Goal: Task Accomplishment & Management: Manage account settings

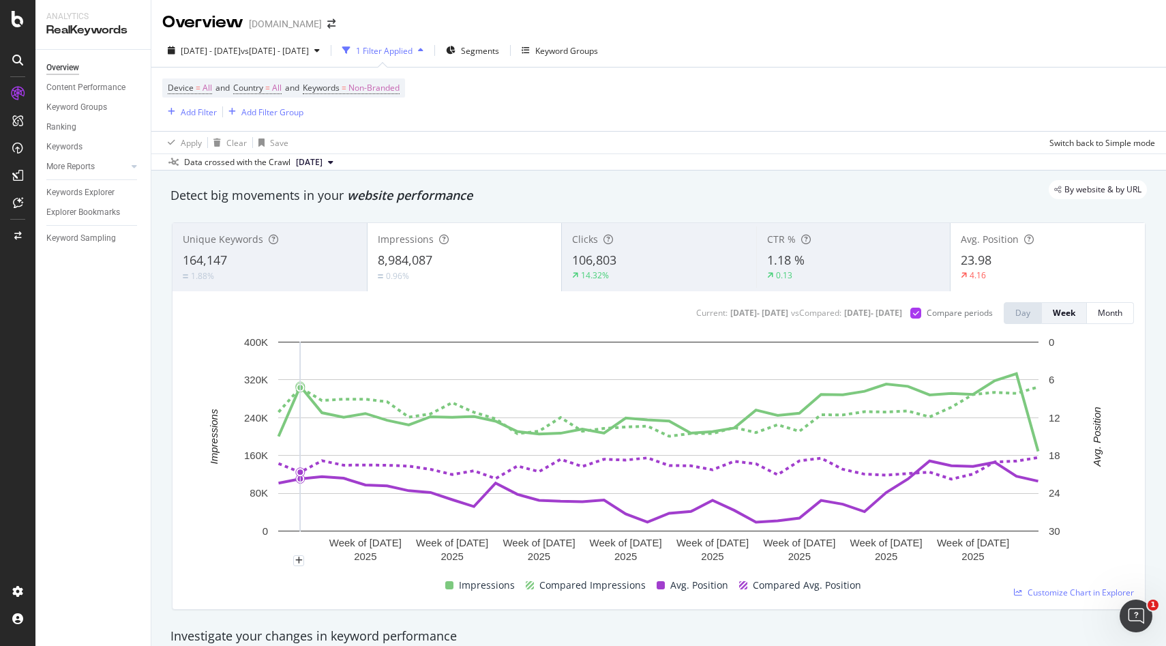
click at [483, 140] on div "Device = All and Country = All and Keywords = Non-Branded Add Filter Add Filter…" at bounding box center [658, 110] width 993 height 86
click at [183, 108] on div "Add Filter" at bounding box center [199, 112] width 36 height 12
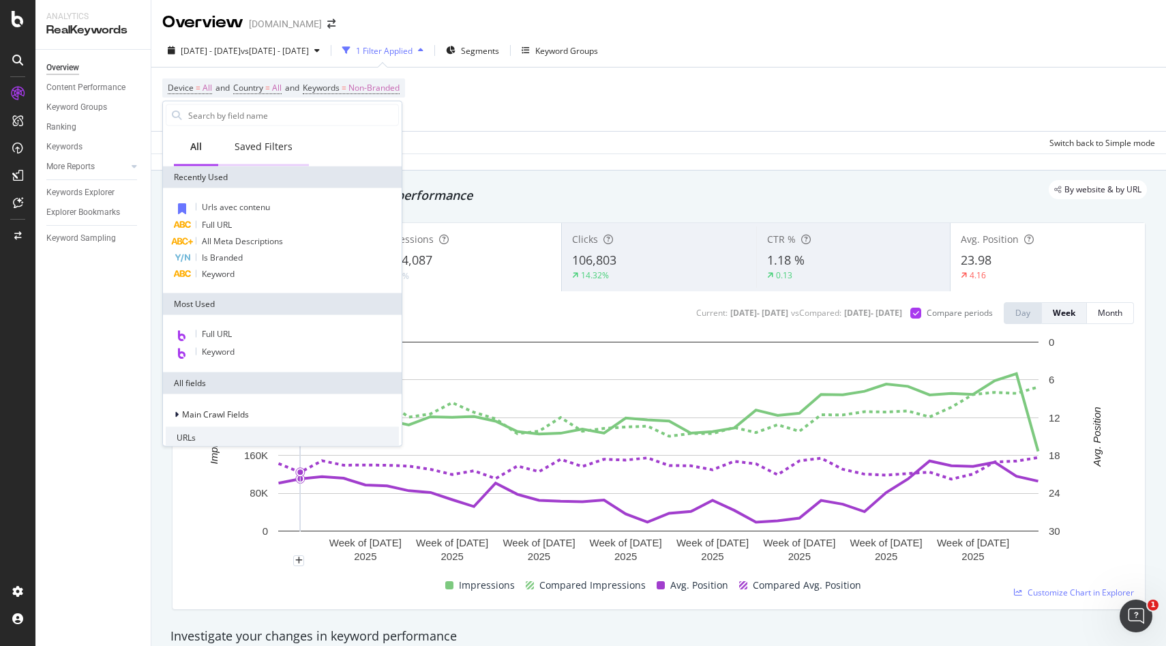
click at [264, 148] on div "Saved Filters" at bounding box center [264, 147] width 58 height 14
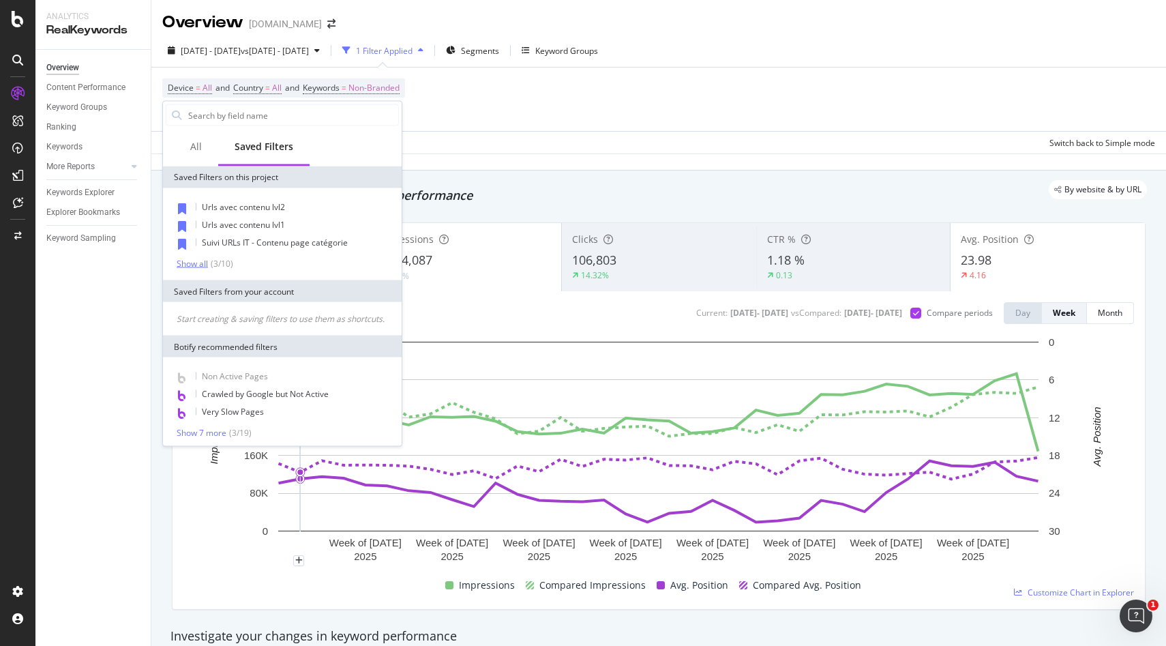
click at [200, 265] on div "Show all" at bounding box center [192, 263] width 31 height 10
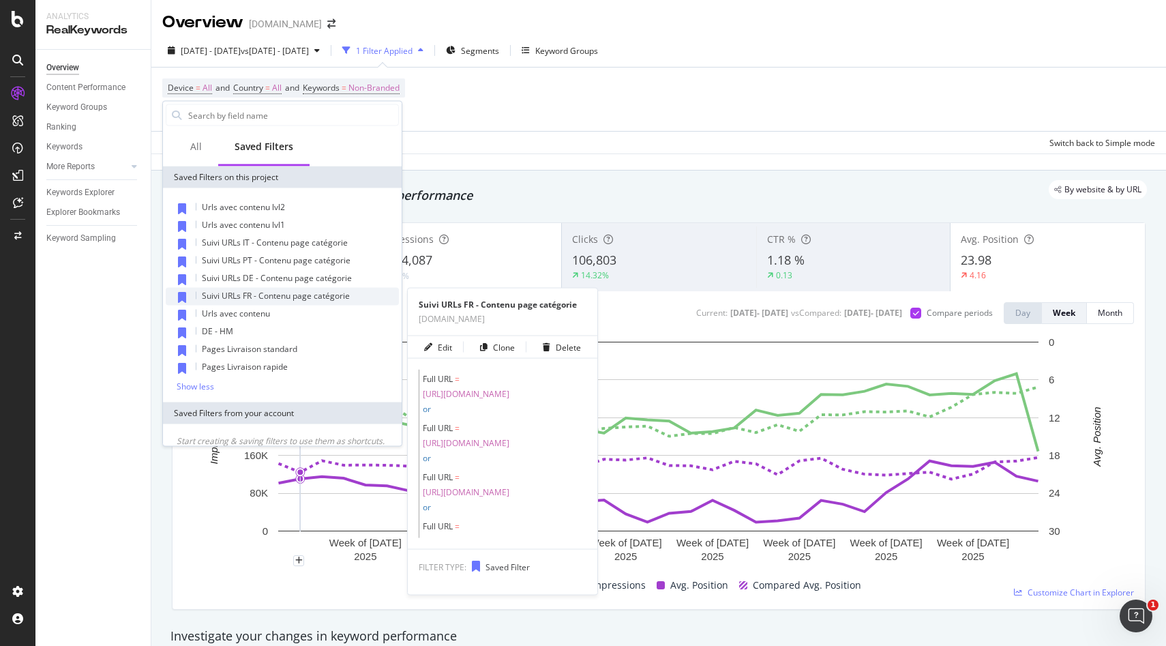
click at [282, 297] on span "Suivi URLs FR - Contenu page catégorie" at bounding box center [276, 296] width 148 height 12
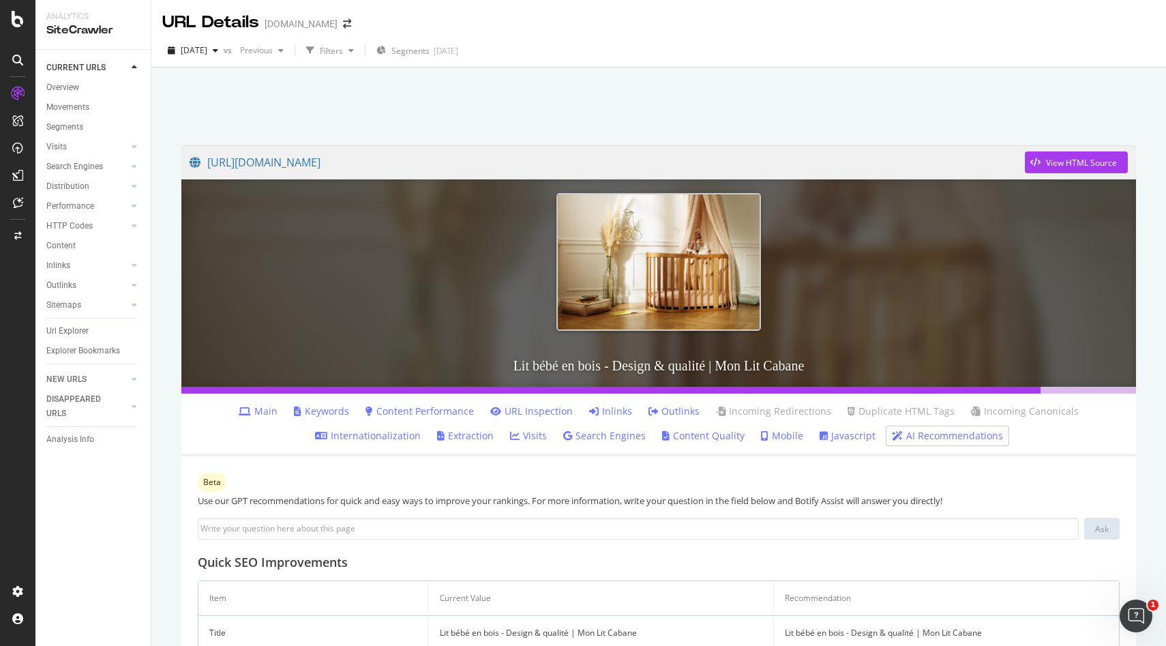
scroll to position [276, 0]
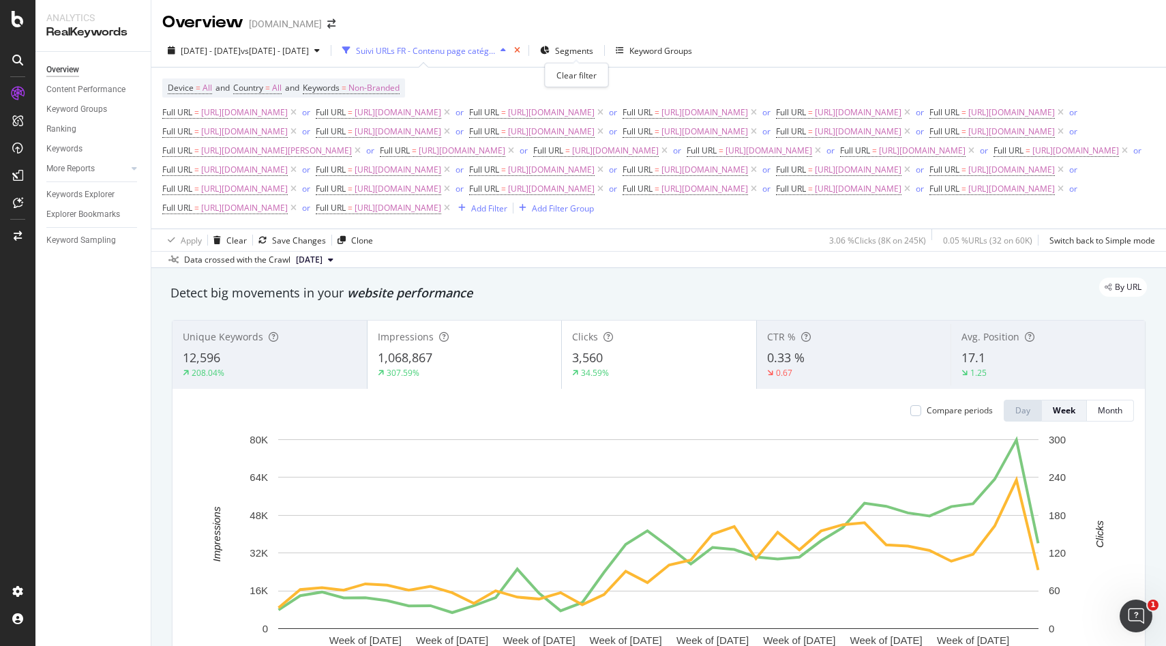
click at [520, 51] on icon "times" at bounding box center [517, 50] width 6 height 8
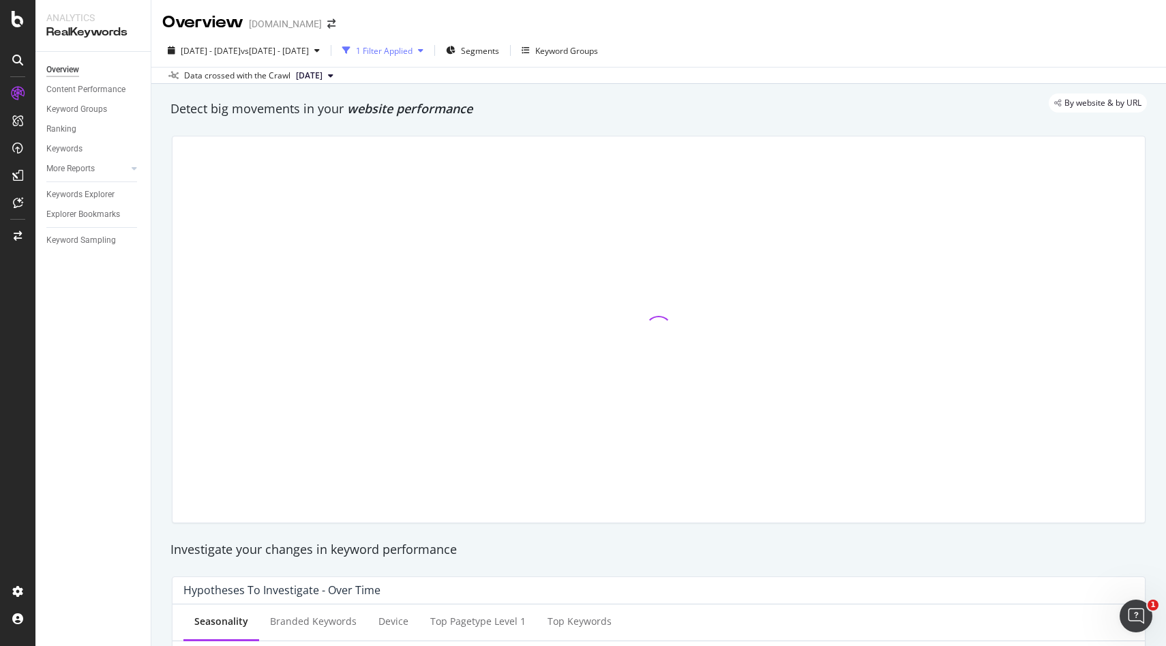
click at [412, 48] on div "1 Filter Applied" at bounding box center [384, 51] width 57 height 12
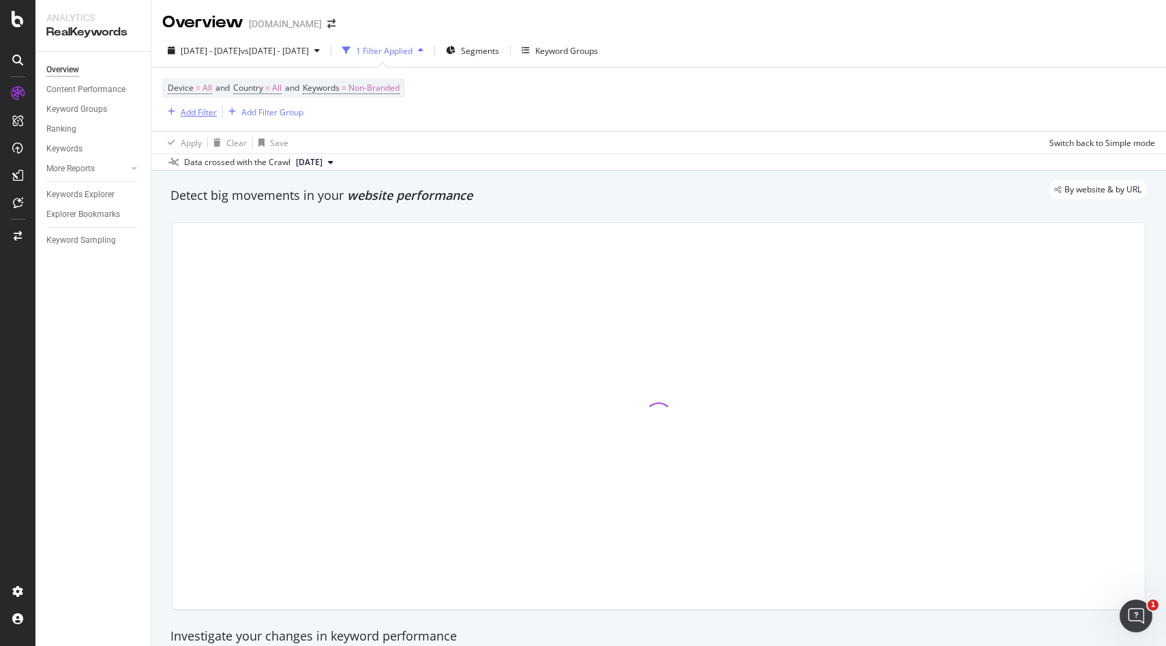
click at [187, 117] on div "Add Filter" at bounding box center [199, 112] width 36 height 12
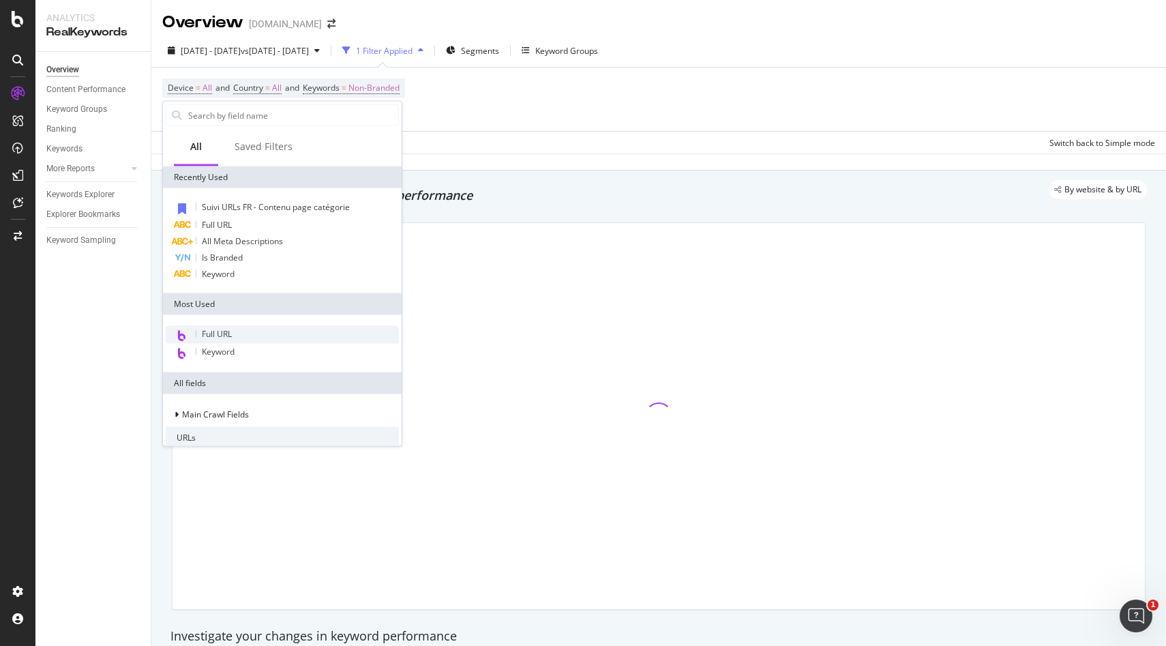
click at [211, 205] on span "Suivi URLs FR - Contenu page catégorie" at bounding box center [276, 207] width 148 height 12
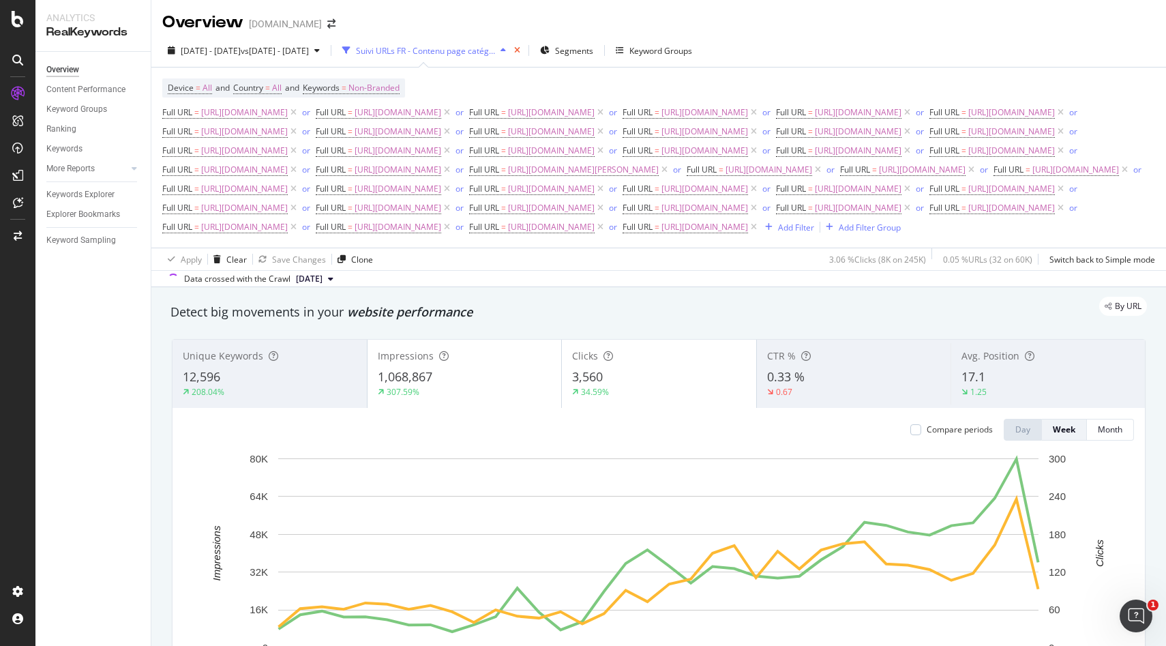
click at [520, 48] on icon "times" at bounding box center [517, 50] width 6 height 8
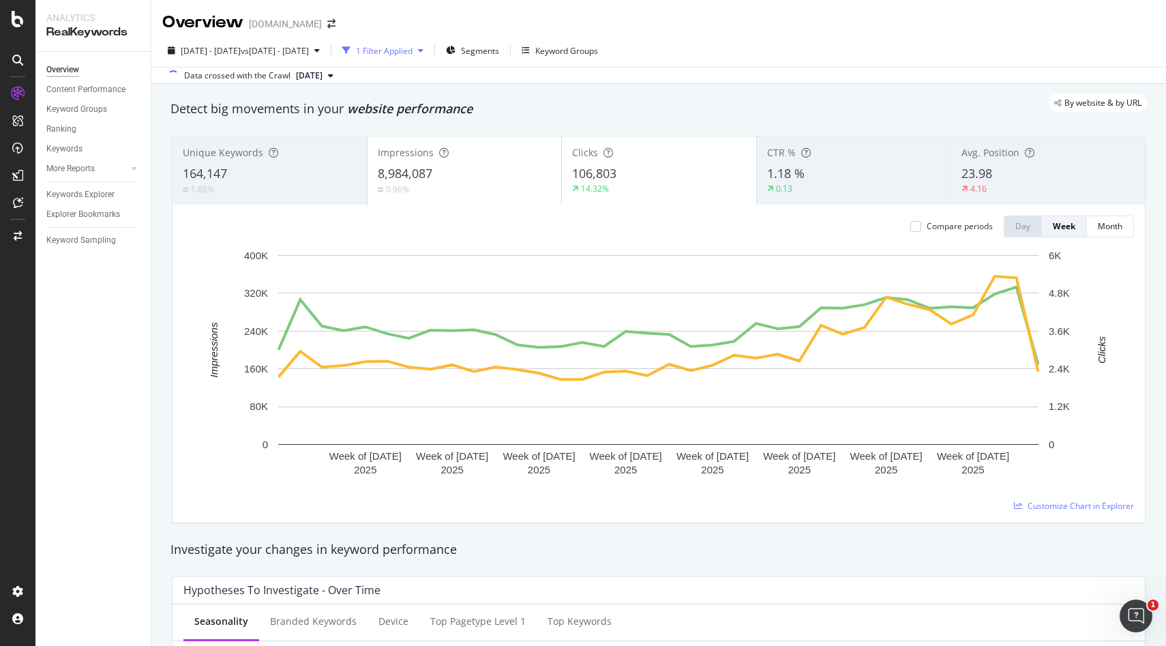
click at [429, 48] on div "button" at bounding box center [420, 50] width 16 height 8
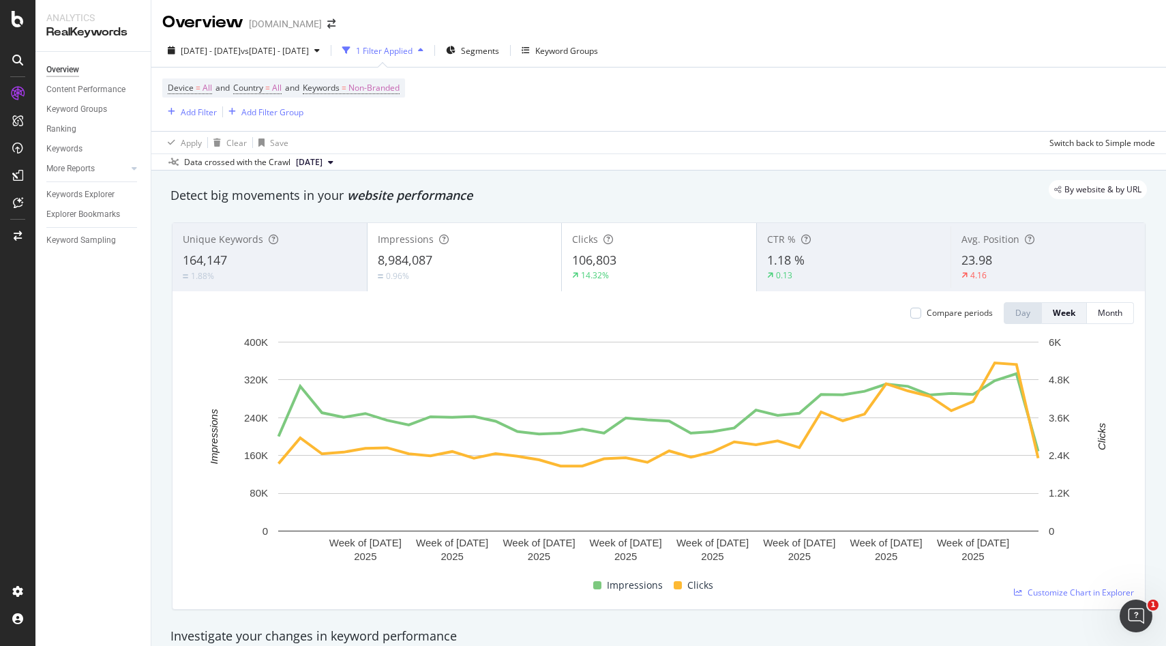
click at [412, 50] on div "1 Filter Applied" at bounding box center [384, 51] width 57 height 12
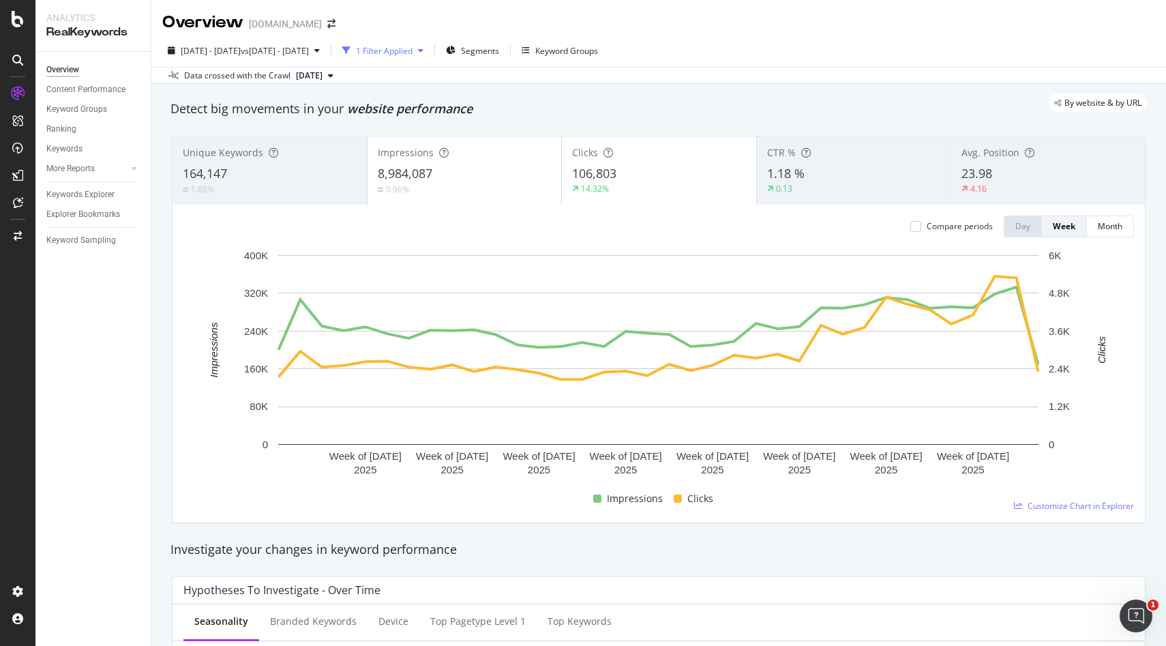
click at [412, 50] on div "1 Filter Applied" at bounding box center [384, 51] width 57 height 12
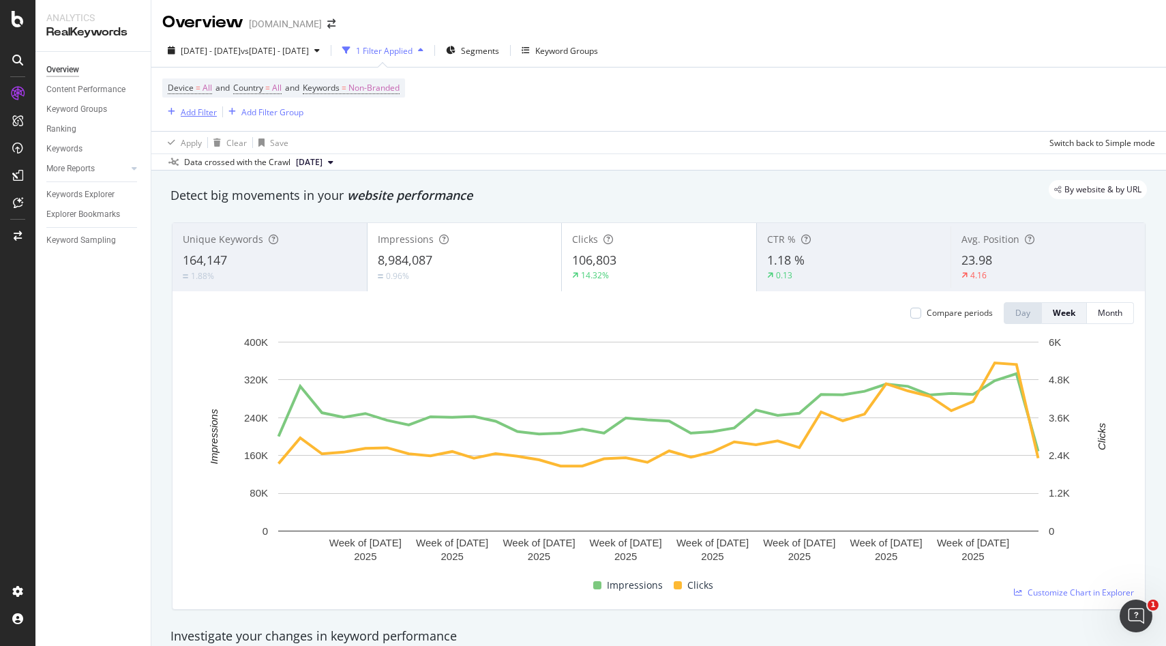
click at [196, 114] on div "Add Filter" at bounding box center [199, 112] width 36 height 12
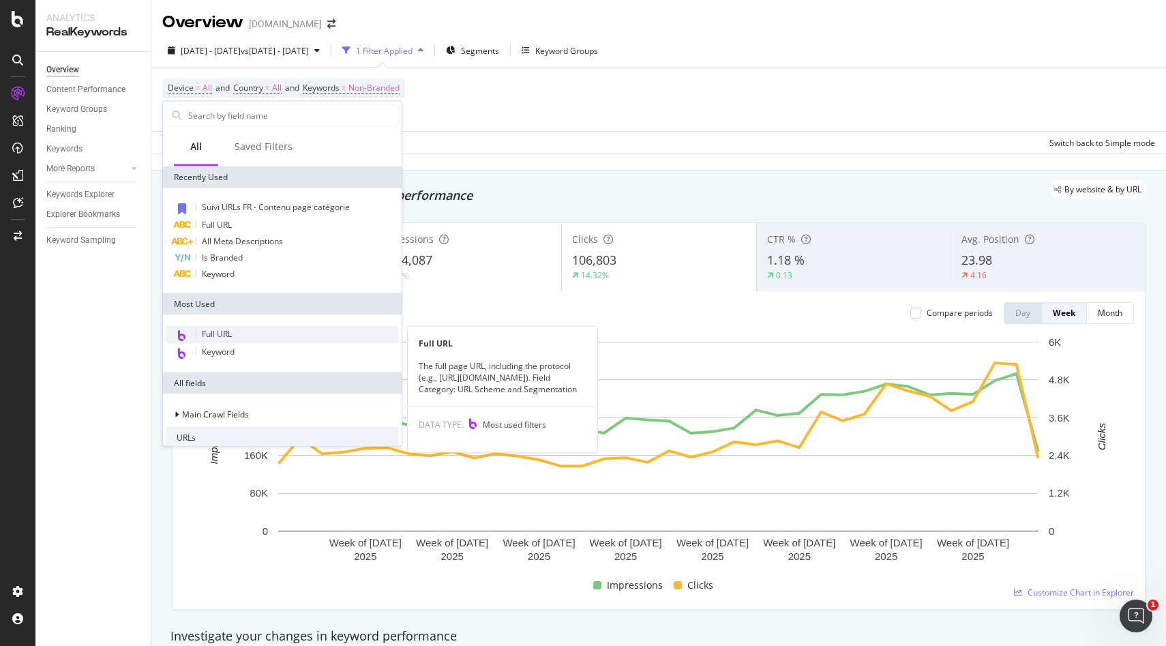
click at [218, 333] on span "Full URL" at bounding box center [217, 334] width 30 height 12
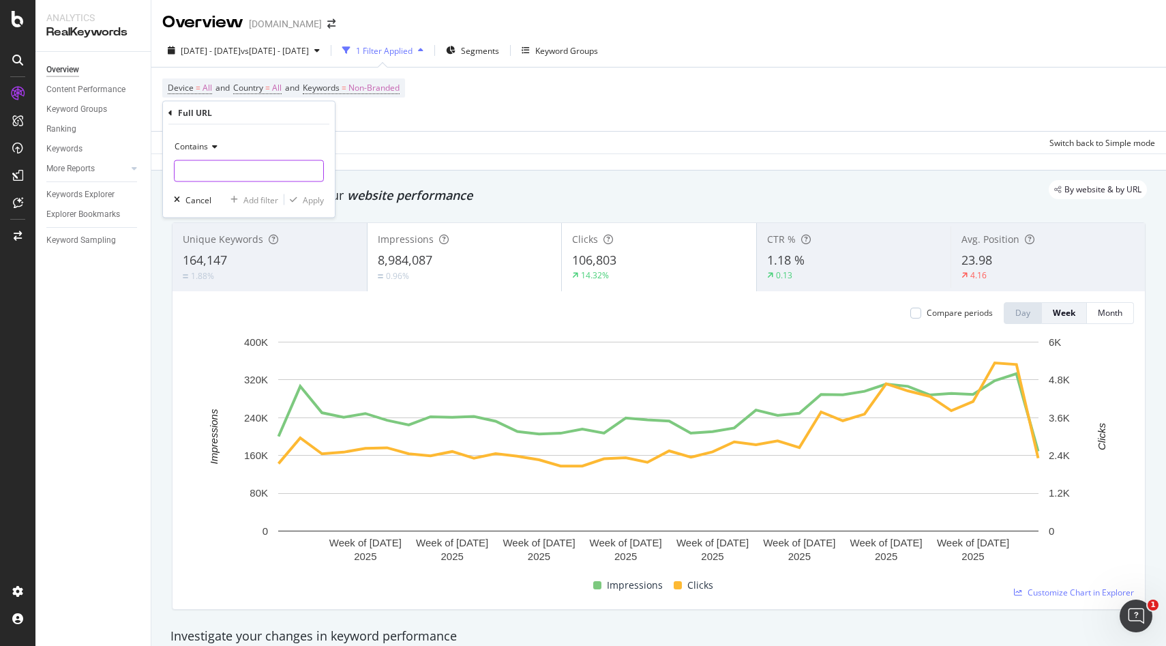
click at [224, 172] on input "text" at bounding box center [249, 171] width 149 height 22
paste input "https://monlitcabane.com/en/114-fast-delivery-beds"
type input "https://monlitcabane.com/en/114-fast-delivery-beds"
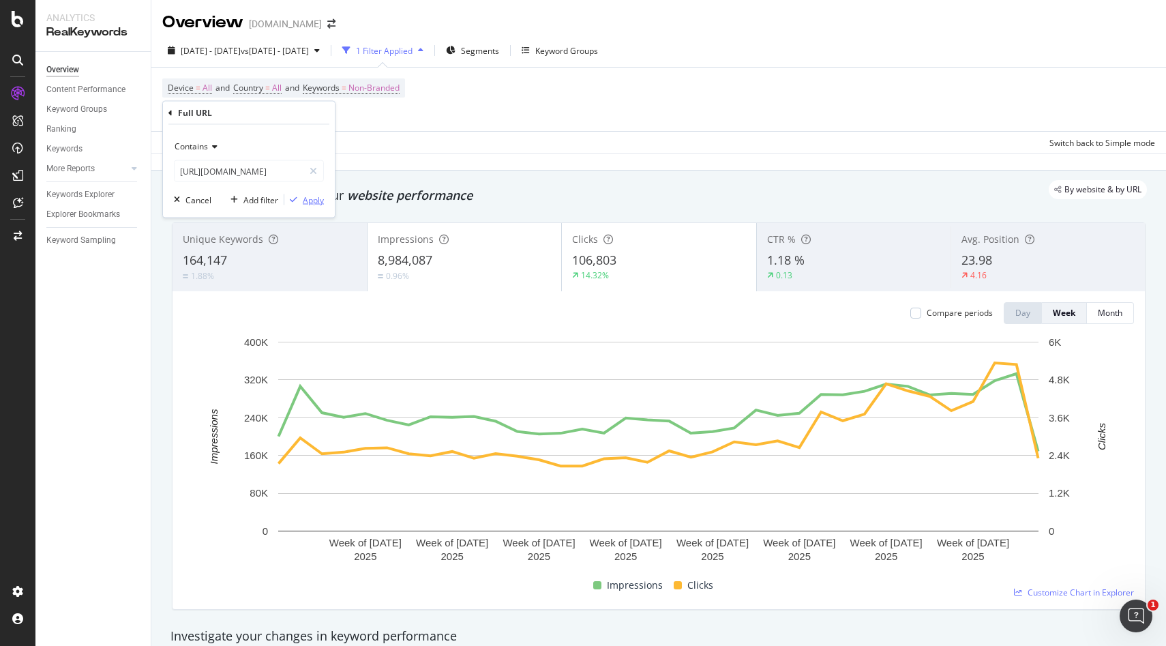
click at [314, 201] on div "Apply" at bounding box center [313, 200] width 21 height 12
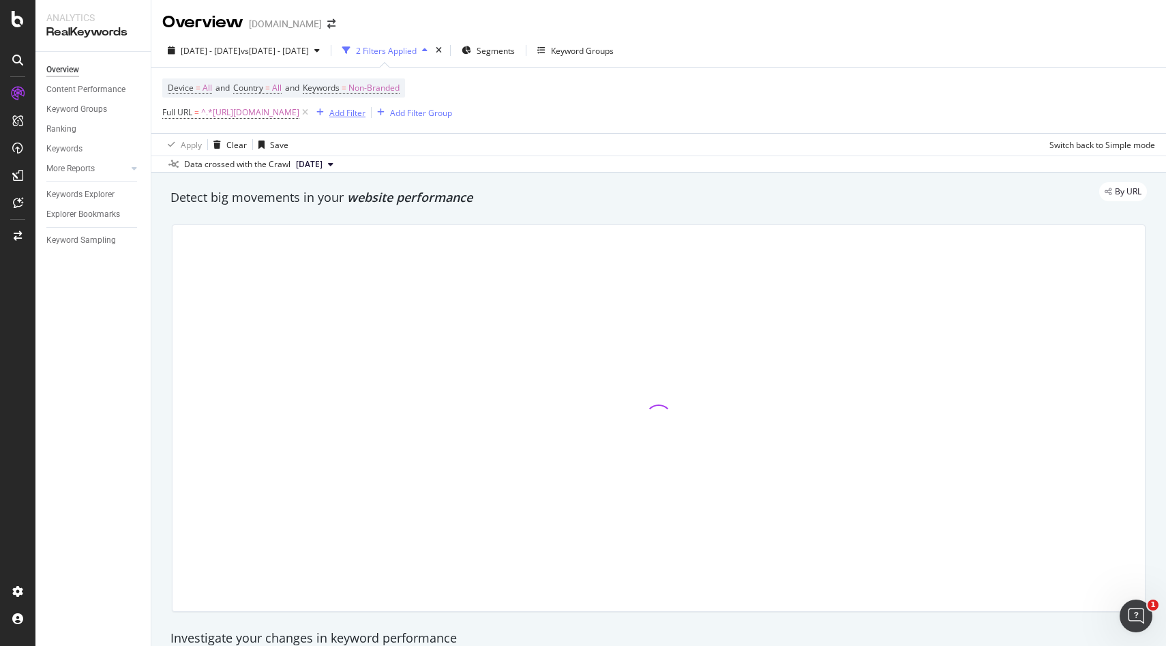
click at [365, 112] on div "Add Filter" at bounding box center [347, 113] width 36 height 12
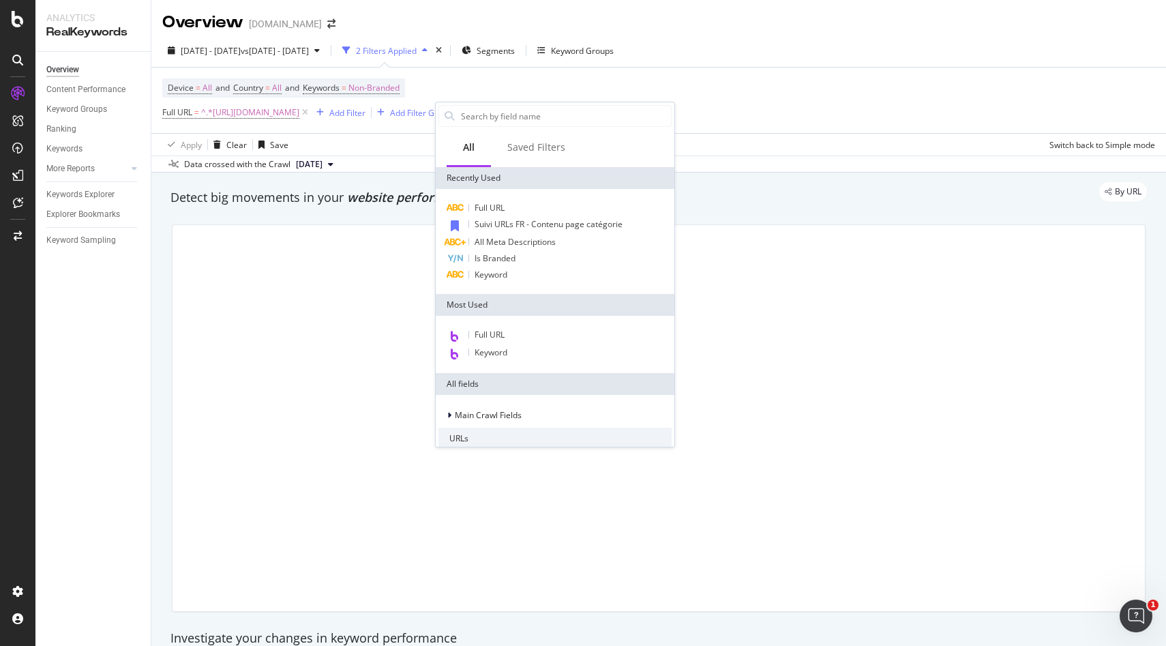
click at [452, 84] on div "Device = All and Country = All and Keywords = Non-Branded Full URL = ^.*https:/…" at bounding box center [307, 100] width 290 height 44
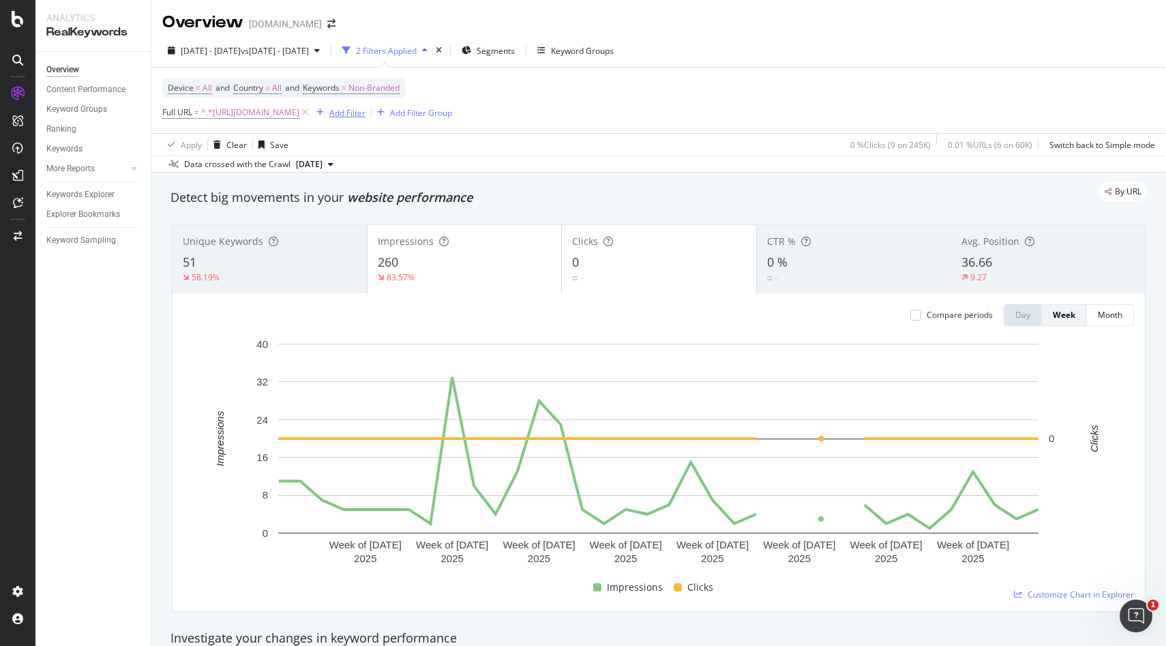
click at [365, 118] on div "Add Filter" at bounding box center [347, 113] width 36 height 12
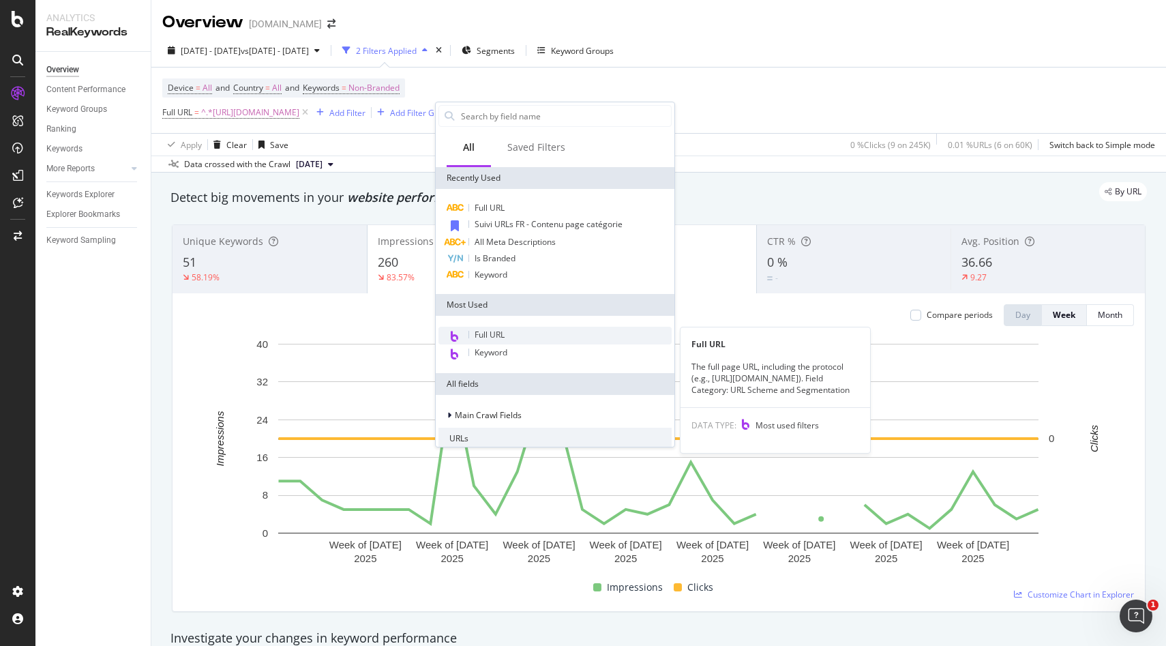
click at [494, 338] on span "Full URL" at bounding box center [489, 335] width 30 height 12
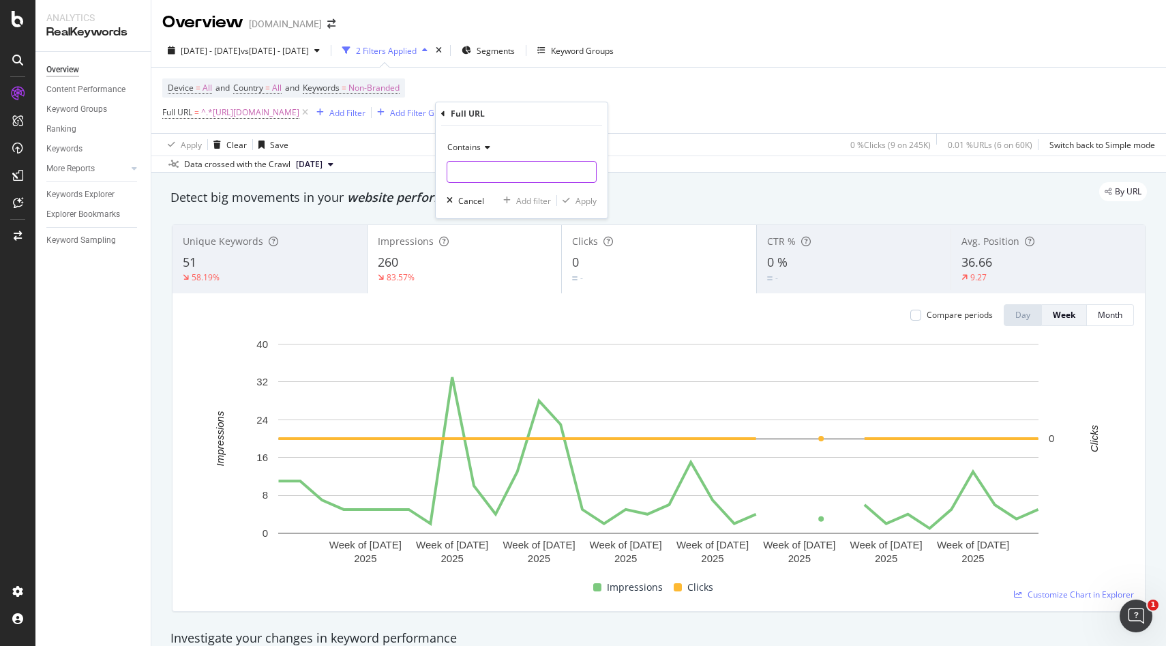
click at [479, 166] on input "text" at bounding box center [521, 172] width 149 height 22
paste input "https://monlitcabane.com/en/178-house-beds"
type input "https://monlitcabane.com/en/178-house-beds"
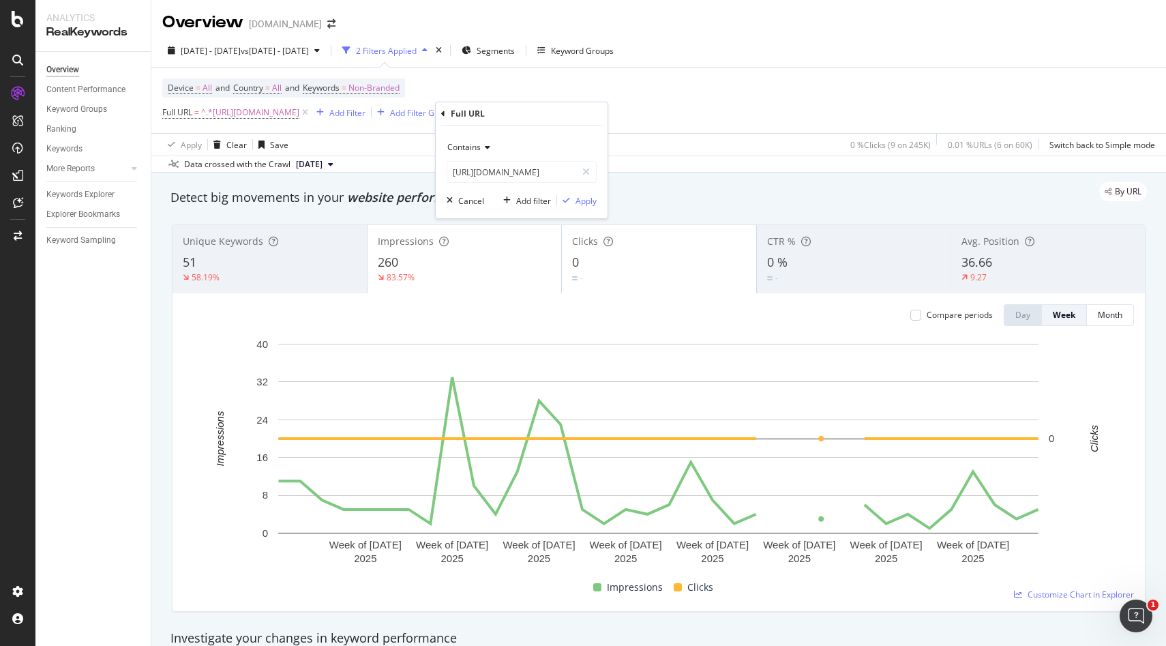
click at [584, 207] on div "Add filter Apply" at bounding box center [547, 201] width 99 height 14
click at [584, 195] on div "Apply" at bounding box center [585, 201] width 21 height 12
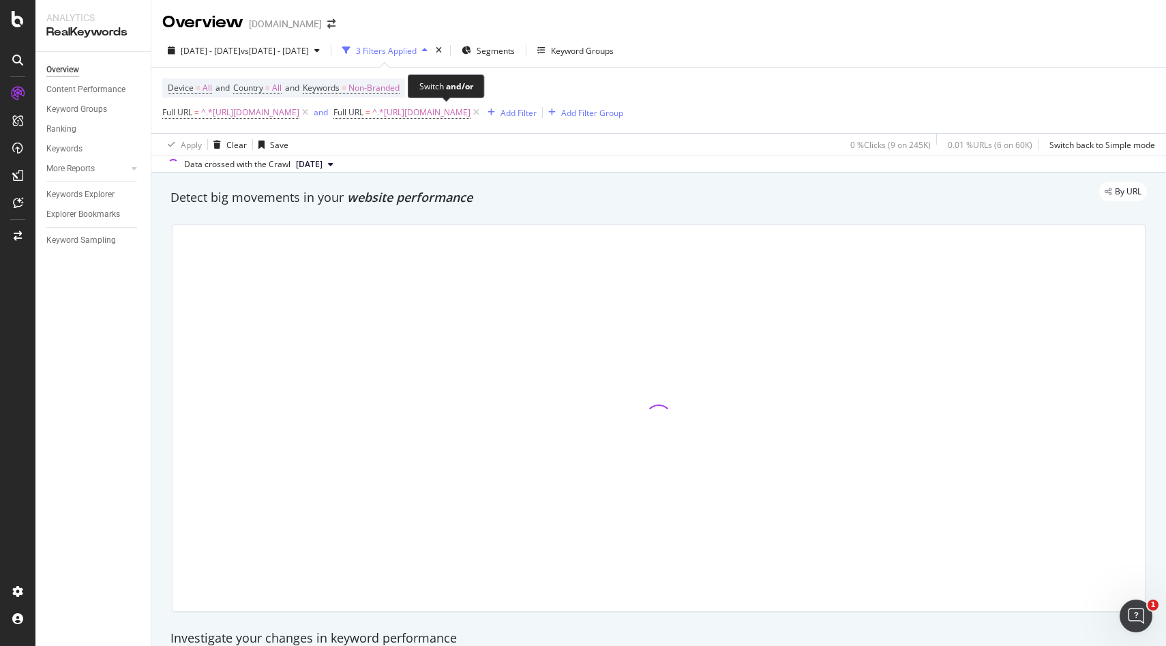
click at [328, 119] on button "and" at bounding box center [321, 112] width 14 height 13
click at [530, 114] on div "Add Filter" at bounding box center [512, 113] width 36 height 12
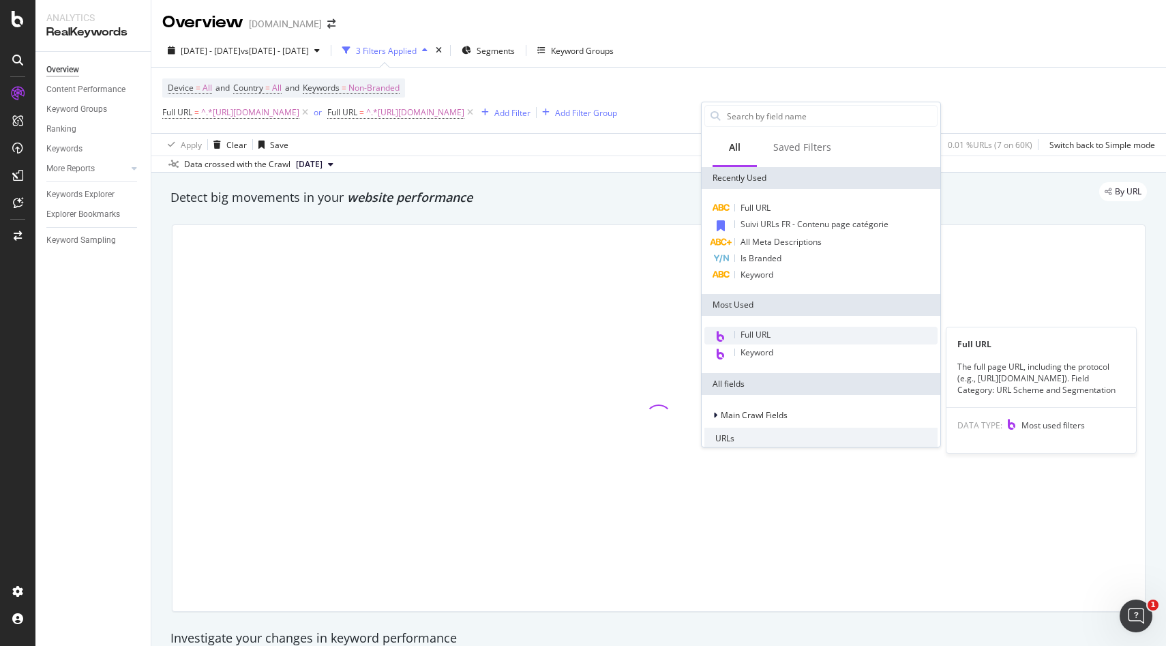
click at [766, 330] on span "Full URL" at bounding box center [755, 335] width 30 height 12
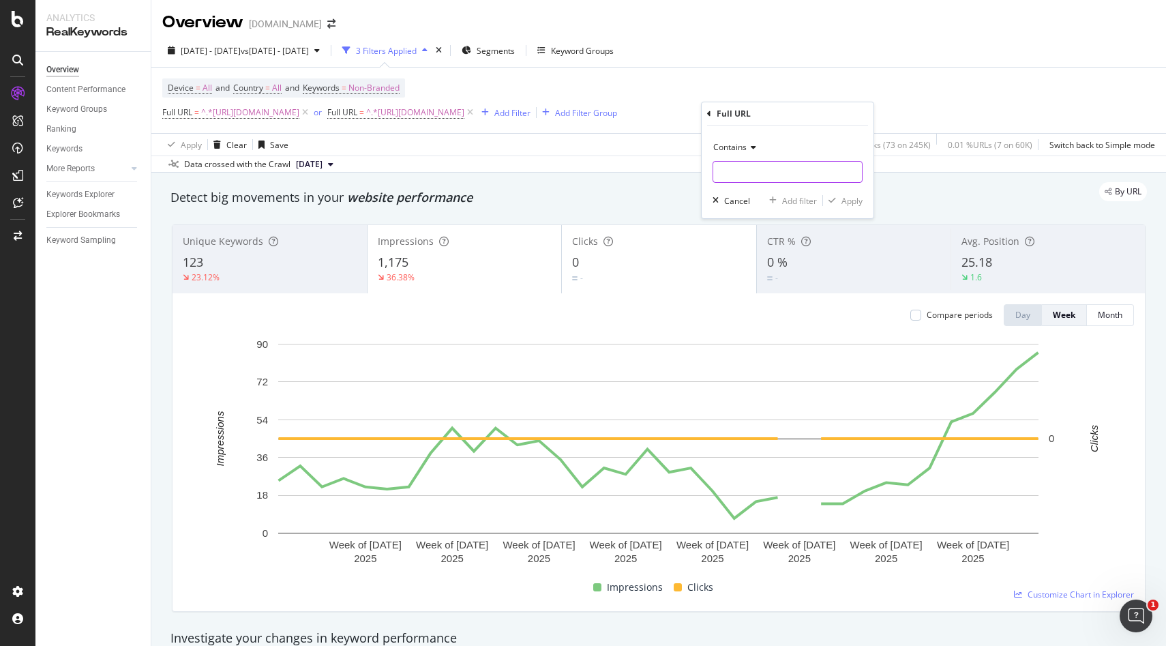
click at [742, 170] on input "text" at bounding box center [787, 172] width 149 height 22
paste input "https://monlitcabane.com/en/179-drawer-house-beds"
type input "https://monlitcabane.com/en/179-drawer-house-beds"
drag, startPoint x: 844, startPoint y: 198, endPoint x: 736, endPoint y: 126, distance: 129.3
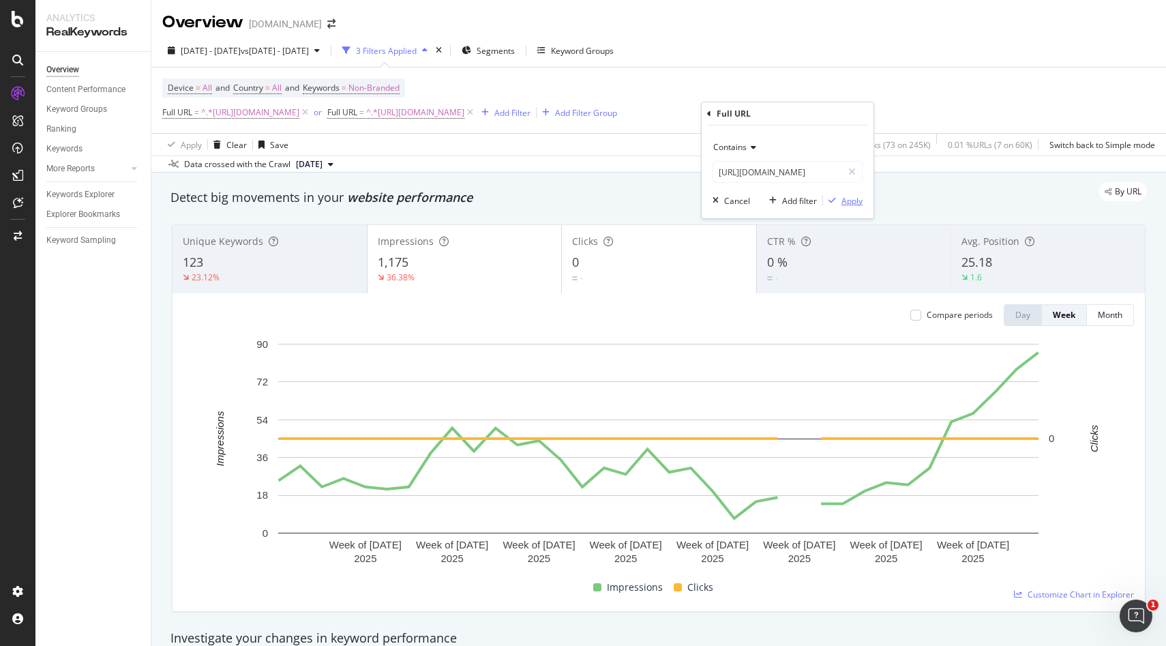
click at [844, 198] on div "Apply" at bounding box center [851, 201] width 21 height 12
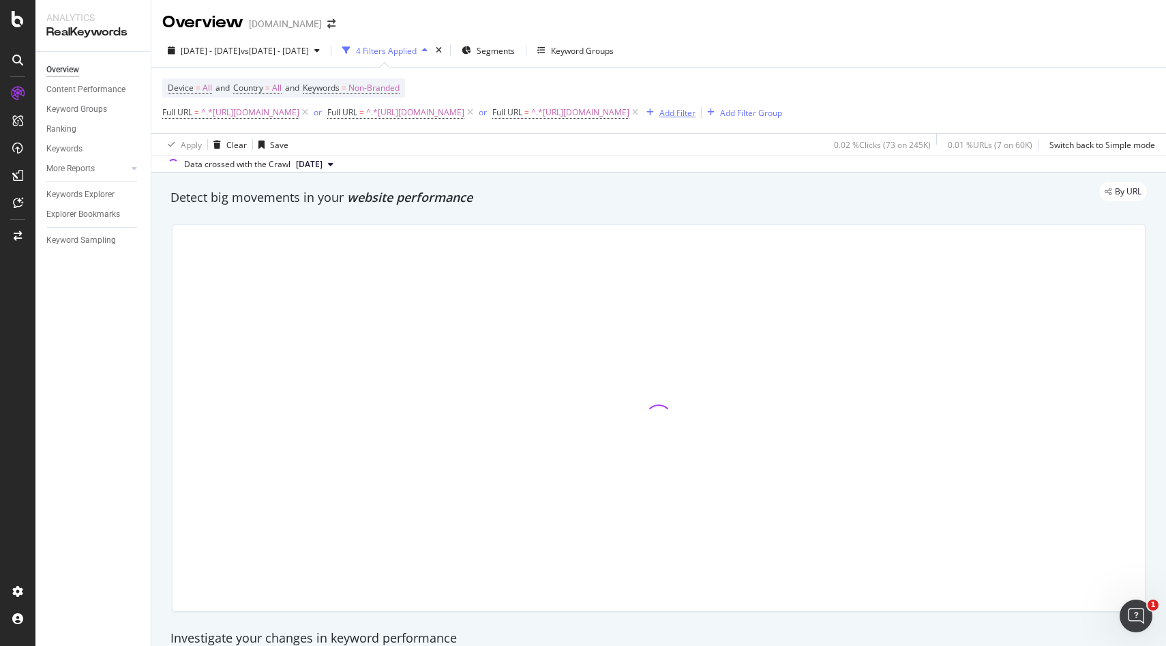
click at [695, 118] on div "Add Filter" at bounding box center [677, 113] width 36 height 12
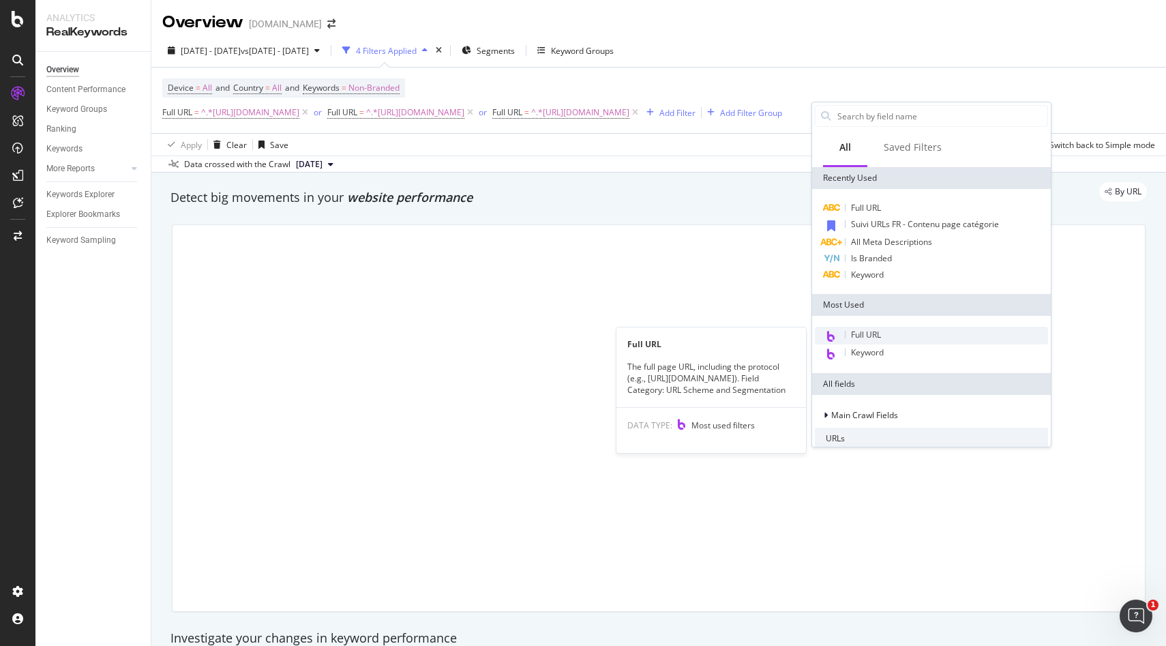
click at [874, 333] on span "Full URL" at bounding box center [866, 335] width 30 height 12
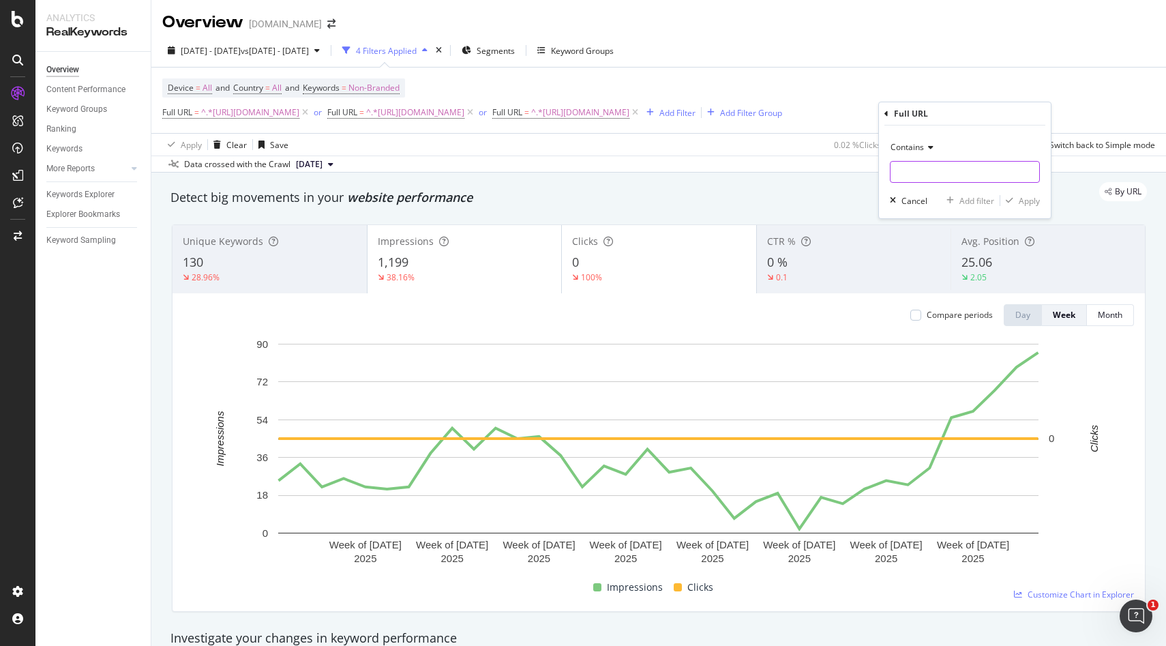
click at [938, 166] on input "text" at bounding box center [964, 172] width 149 height 22
paste input "https://monlitcabane.com/en/696-double-house-beds"
type input "https://monlitcabane.com/en/696-double-house-beds"
drag, startPoint x: 1027, startPoint y: 202, endPoint x: 993, endPoint y: 181, distance: 40.7
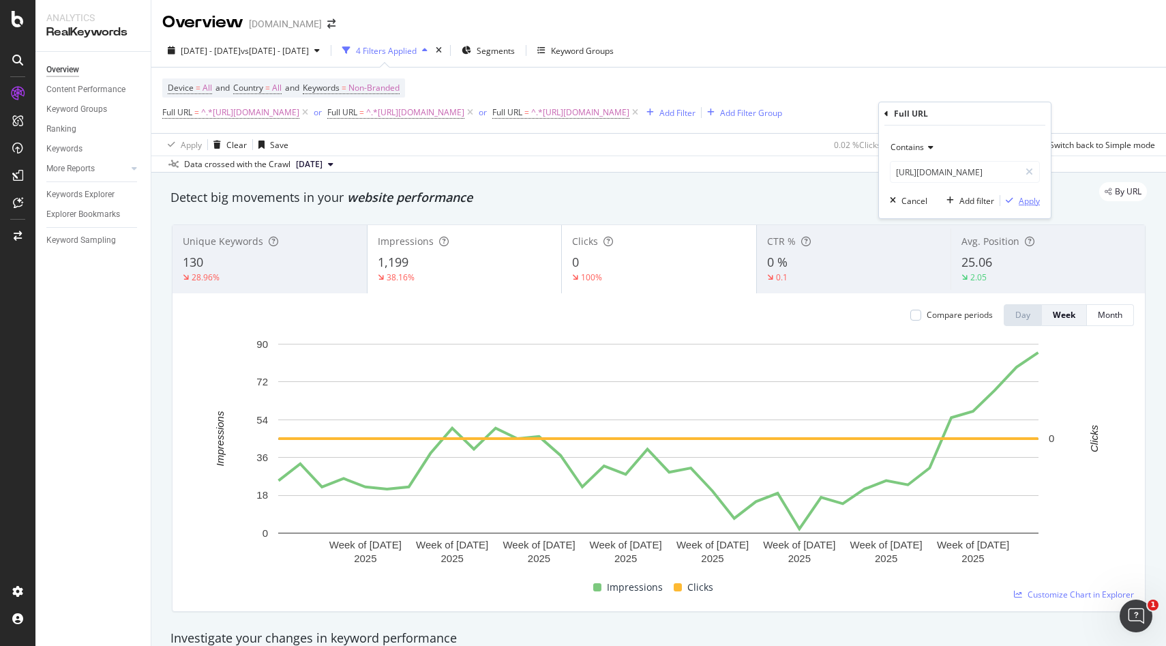
click at [1027, 202] on div "Apply" at bounding box center [1029, 201] width 21 height 12
click at [824, 119] on div "Add Filter" at bounding box center [842, 113] width 36 height 12
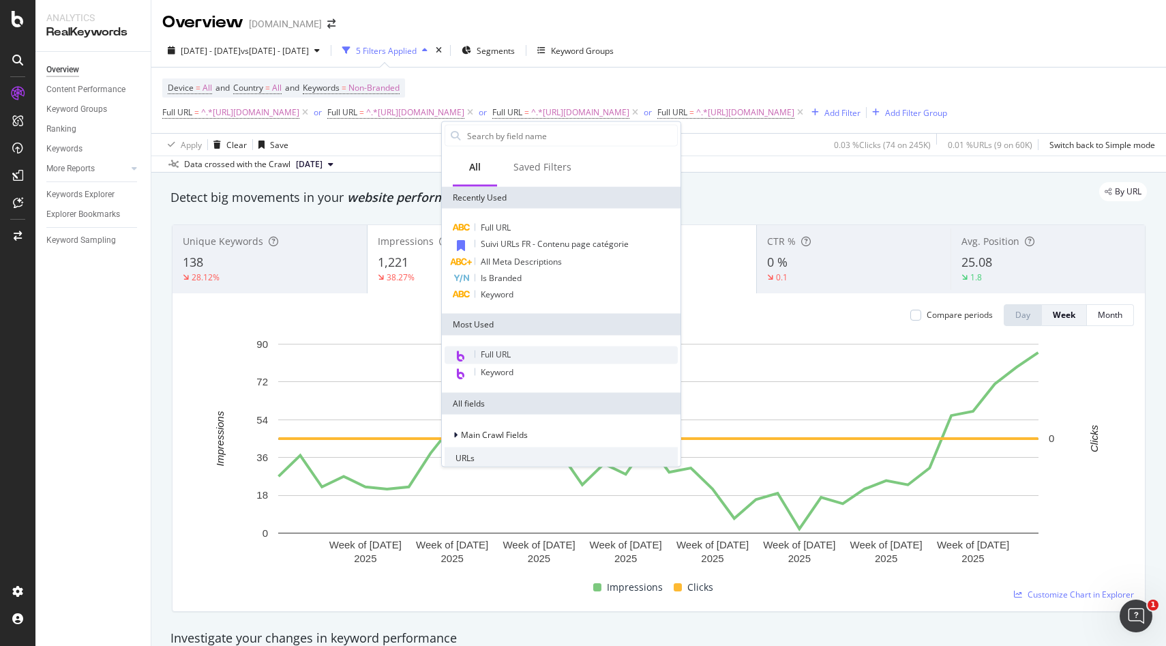
click at [506, 355] on span "Full URL" at bounding box center [496, 354] width 30 height 12
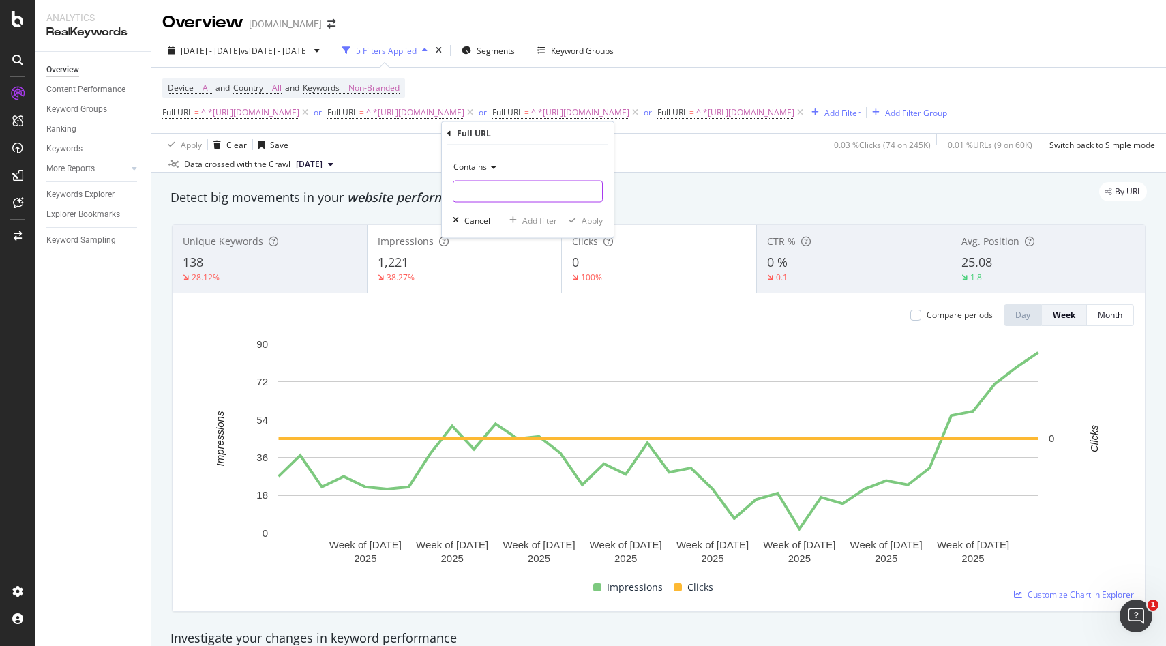
click at [521, 191] on input "text" at bounding box center [527, 192] width 149 height 22
paste input "https://monlitcabane.com/en/230-simple-beds"
type input "https://monlitcabane.com/en/230-simple-beds"
click at [590, 220] on div "Apply" at bounding box center [592, 220] width 21 height 12
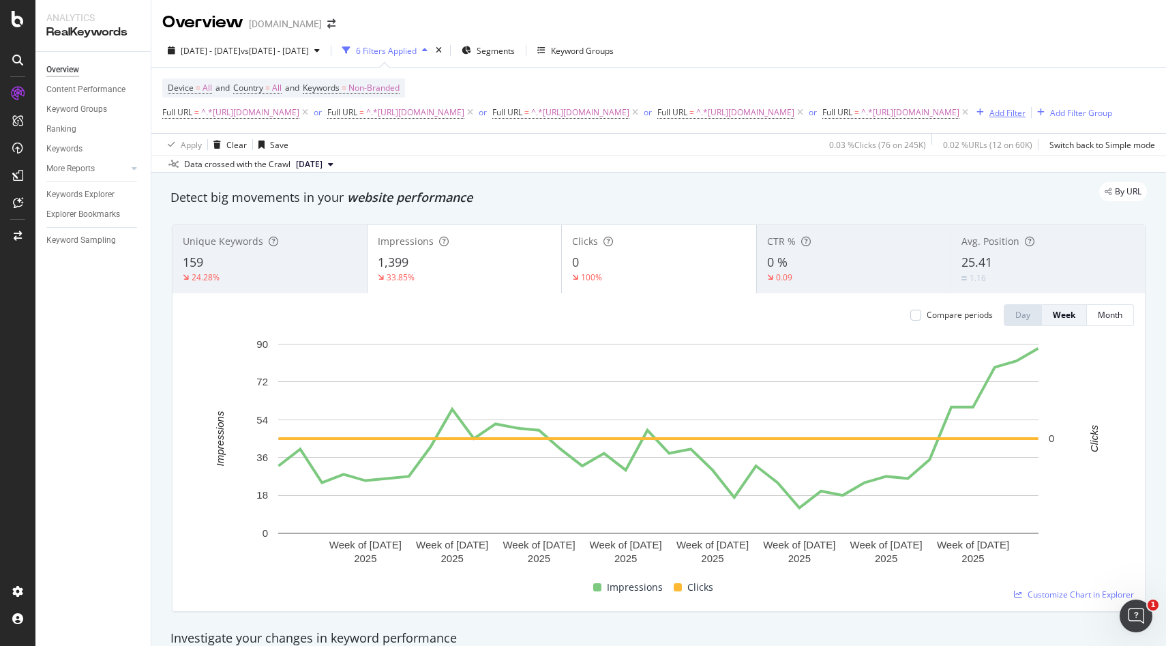
click at [971, 120] on div "Add Filter" at bounding box center [998, 112] width 55 height 15
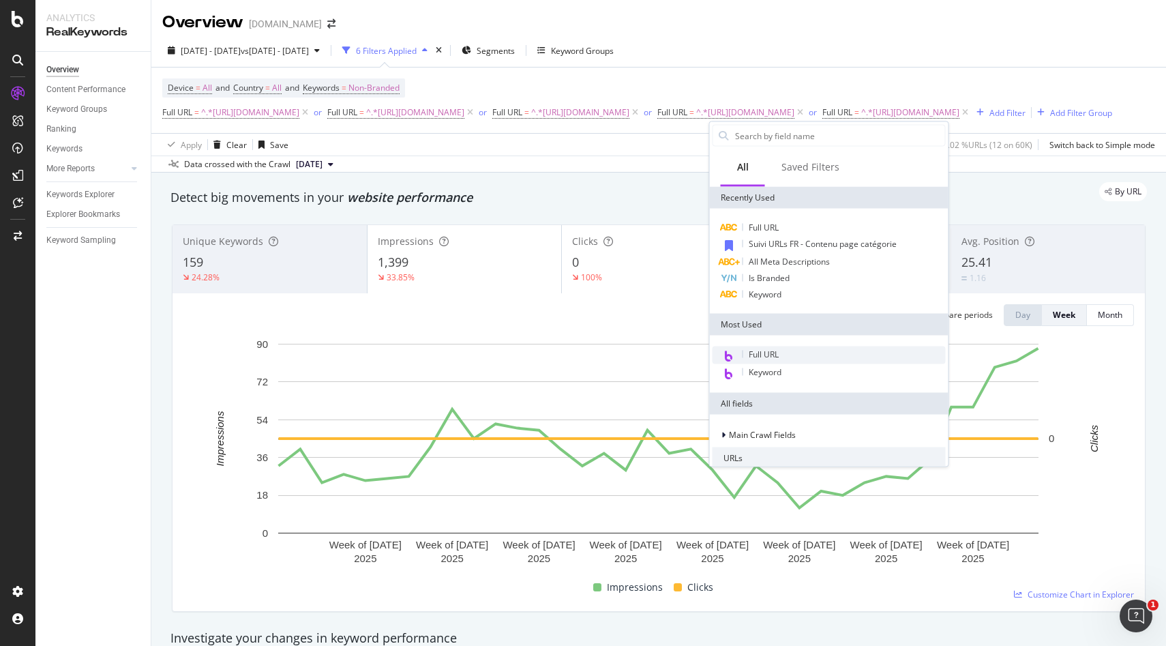
click at [755, 351] on span "Full URL" at bounding box center [764, 354] width 30 height 12
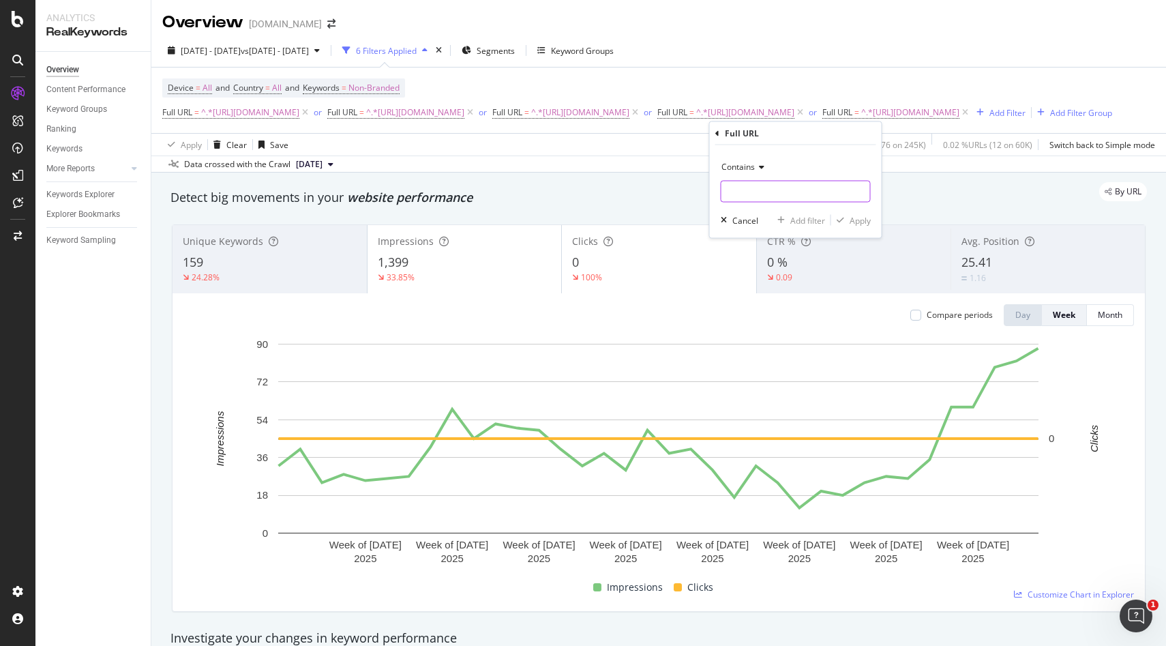
click at [775, 196] on input "text" at bounding box center [795, 192] width 149 height 22
paste input "[URL][DOMAIN_NAME]"
type input "[URL][DOMAIN_NAME]"
click at [864, 223] on div "Apply" at bounding box center [859, 220] width 21 height 12
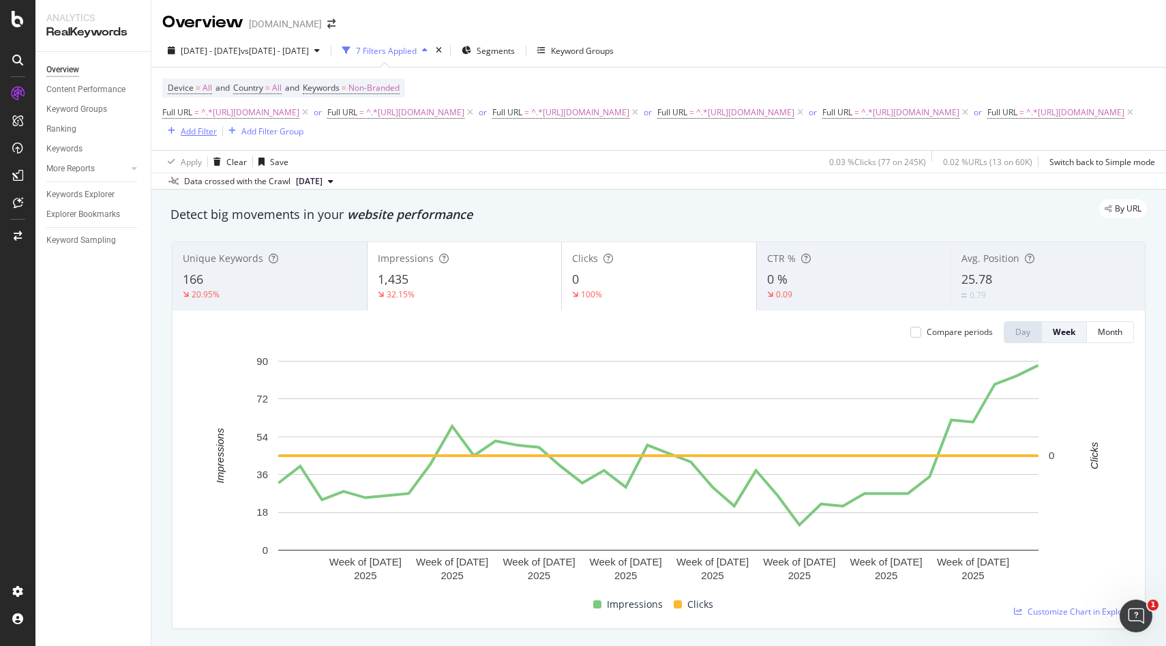
click at [217, 132] on div "Add Filter" at bounding box center [199, 131] width 36 height 12
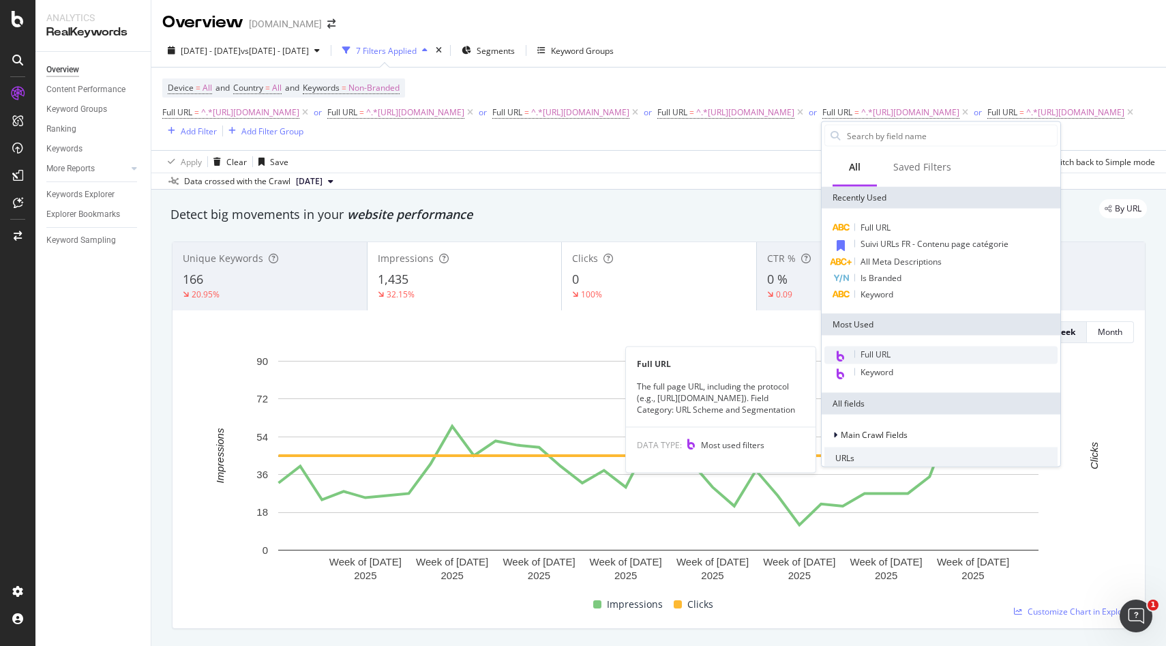
click at [892, 358] on div "Full URL" at bounding box center [940, 355] width 233 height 18
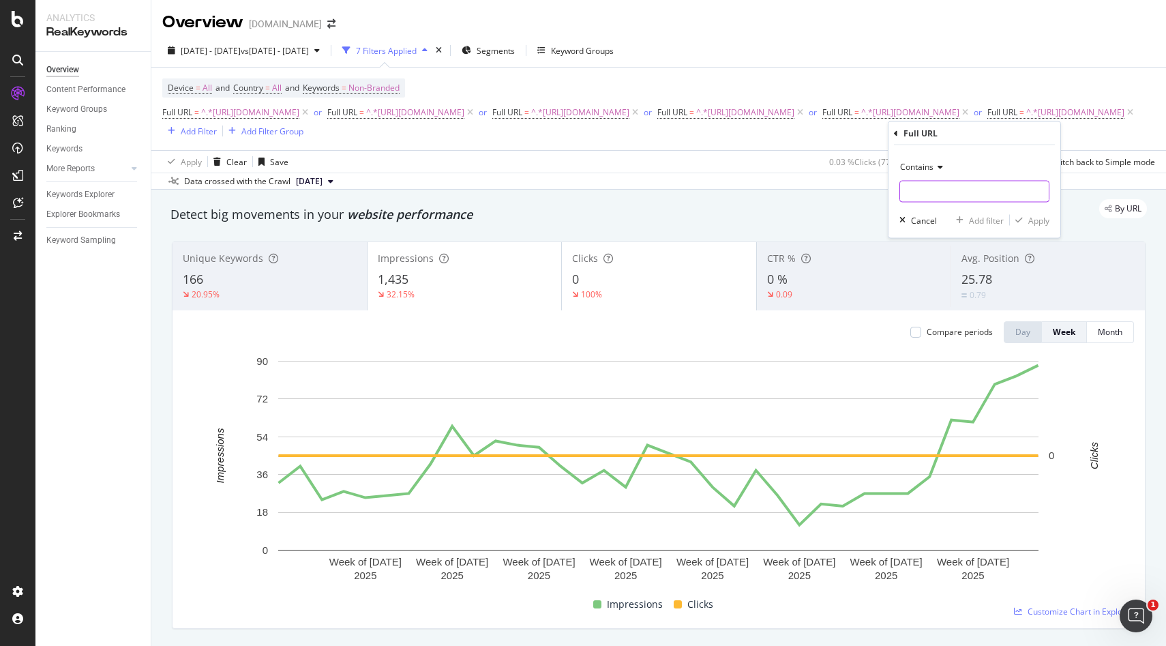
click at [934, 192] on input "text" at bounding box center [974, 192] width 149 height 22
paste input "https://monlitcabane.com/en/231-bunk-mezzanine-beds"
type input "https://monlitcabane.com/en/231-bunk-mezzanine-beds"
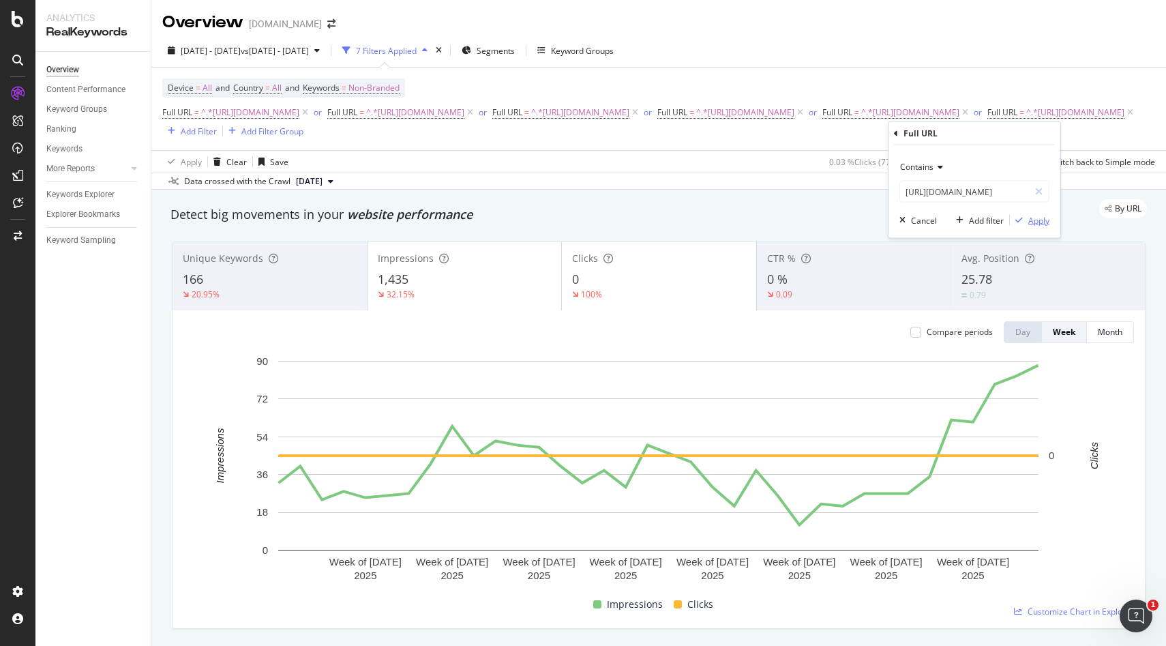
click at [1042, 215] on div "Apply" at bounding box center [1038, 220] width 21 height 12
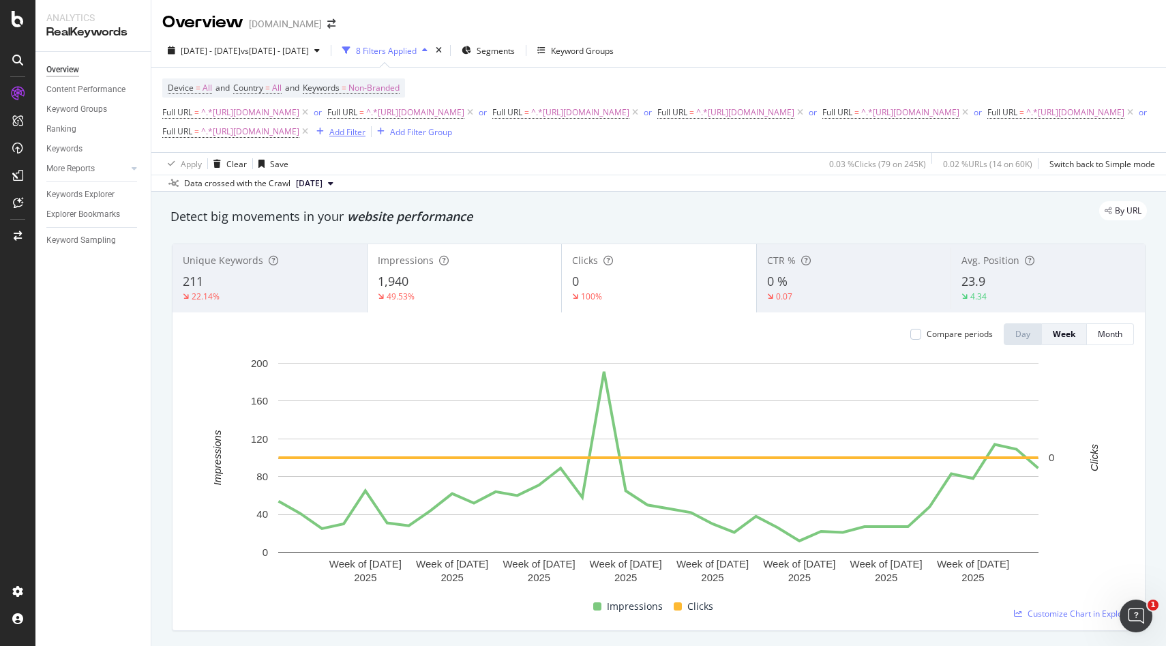
click at [329, 136] on div "button" at bounding box center [320, 131] width 18 height 8
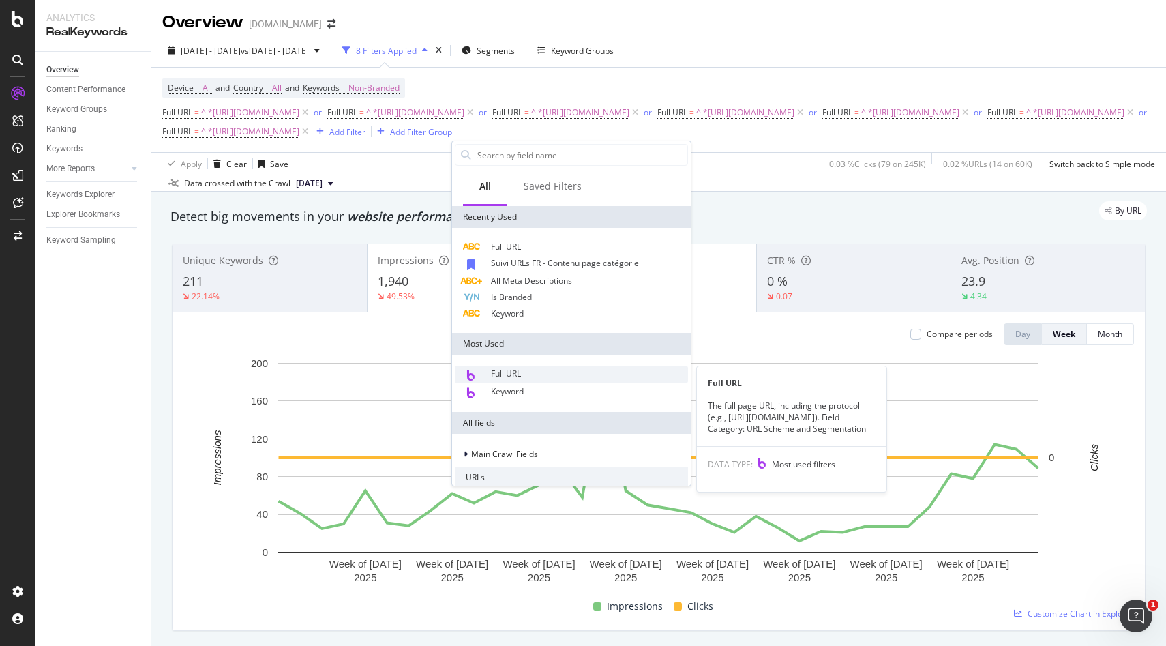
click at [498, 365] on div "Full URL" at bounding box center [571, 374] width 233 height 18
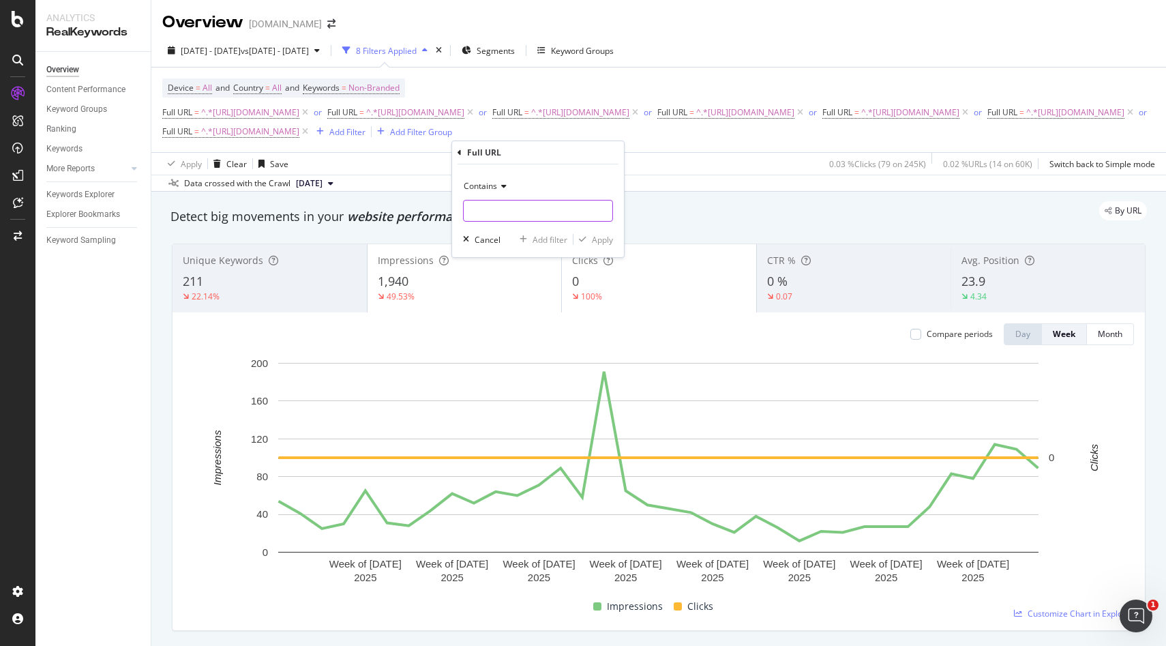
click at [517, 202] on input "text" at bounding box center [538, 211] width 149 height 22
paste input "[URL][DOMAIN_NAME]"
type input "[URL][DOMAIN_NAME]"
click at [594, 241] on div "Apply" at bounding box center [602, 240] width 21 height 12
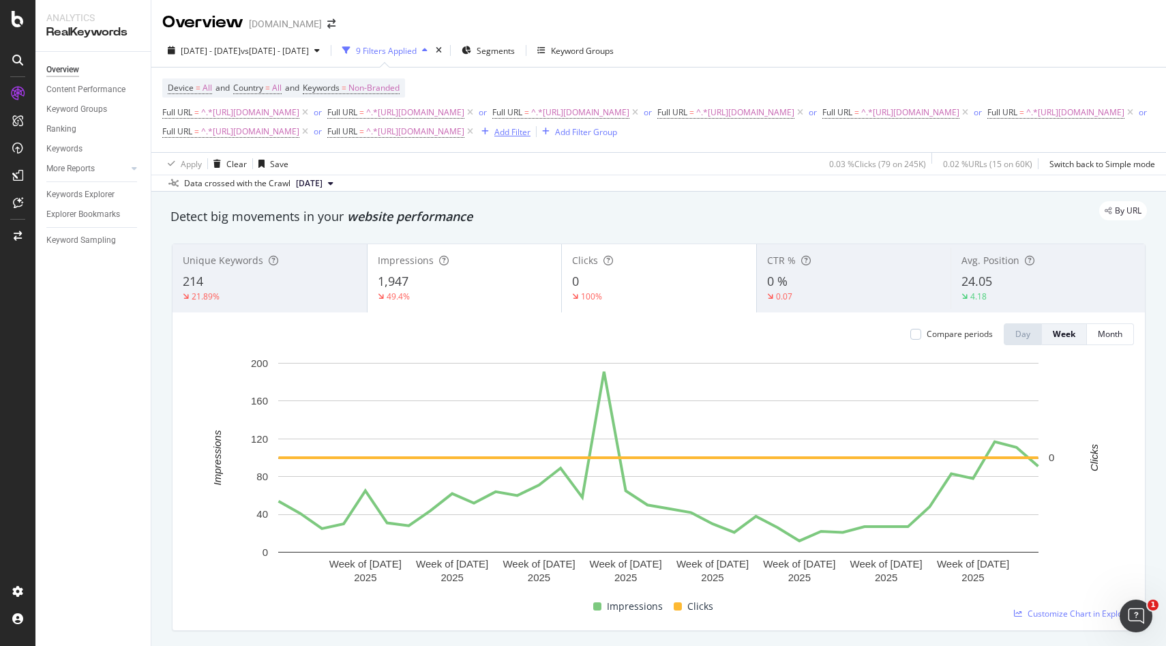
click at [530, 138] on div "Add Filter" at bounding box center [512, 132] width 36 height 12
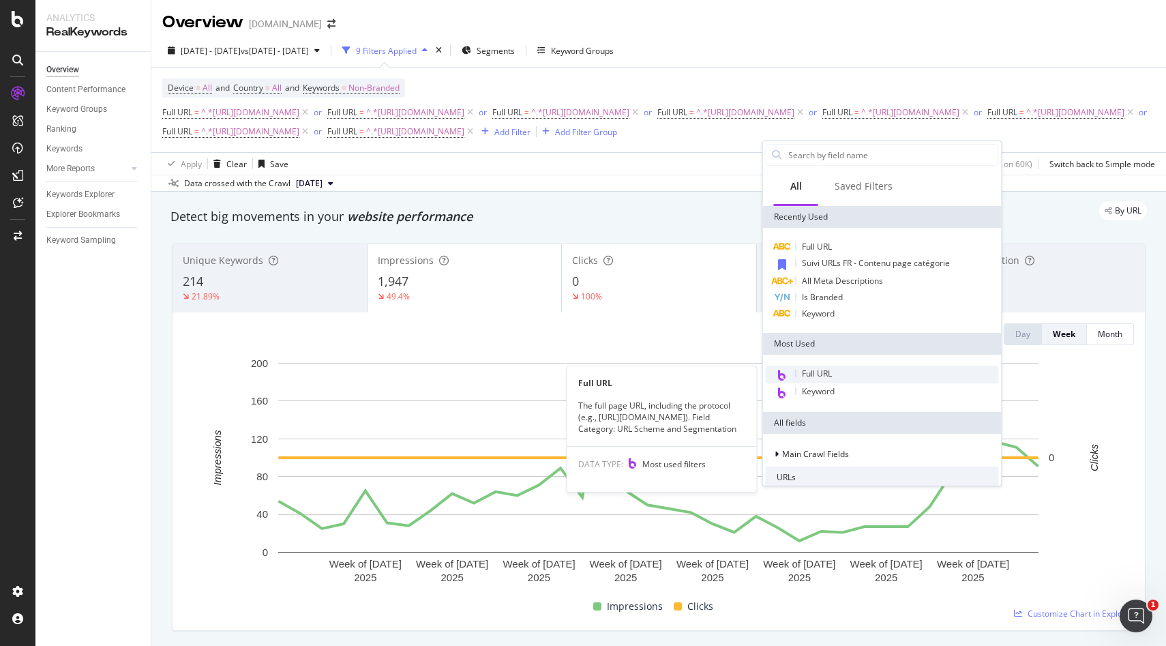
click at [806, 370] on span "Full URL" at bounding box center [817, 373] width 30 height 12
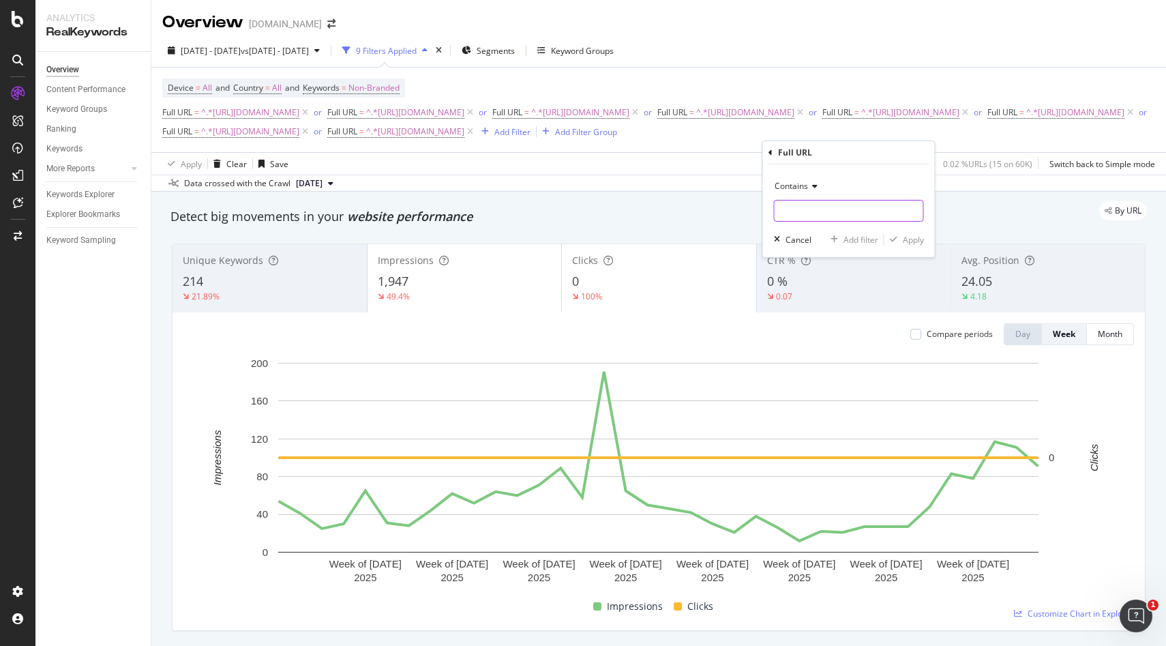
click at [836, 205] on input "text" at bounding box center [848, 211] width 149 height 22
paste input "[URL][DOMAIN_NAME]"
type input "[URL][DOMAIN_NAME]"
click at [913, 243] on div "Apply" at bounding box center [913, 240] width 21 height 12
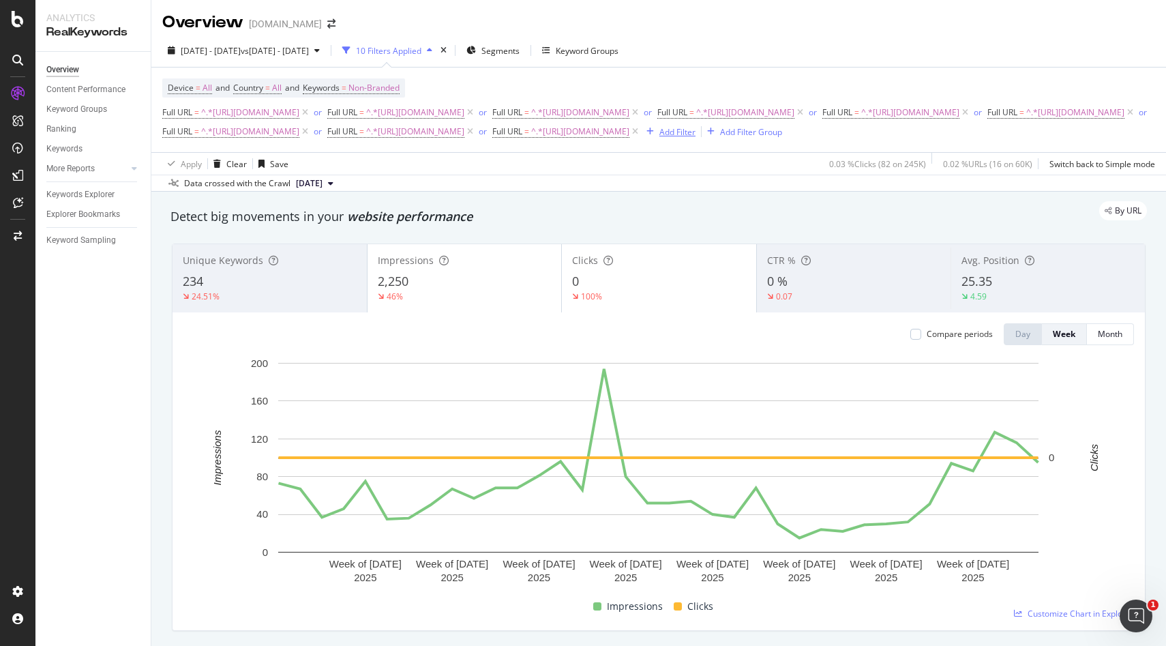
click at [659, 138] on div "Add Filter" at bounding box center [677, 132] width 36 height 12
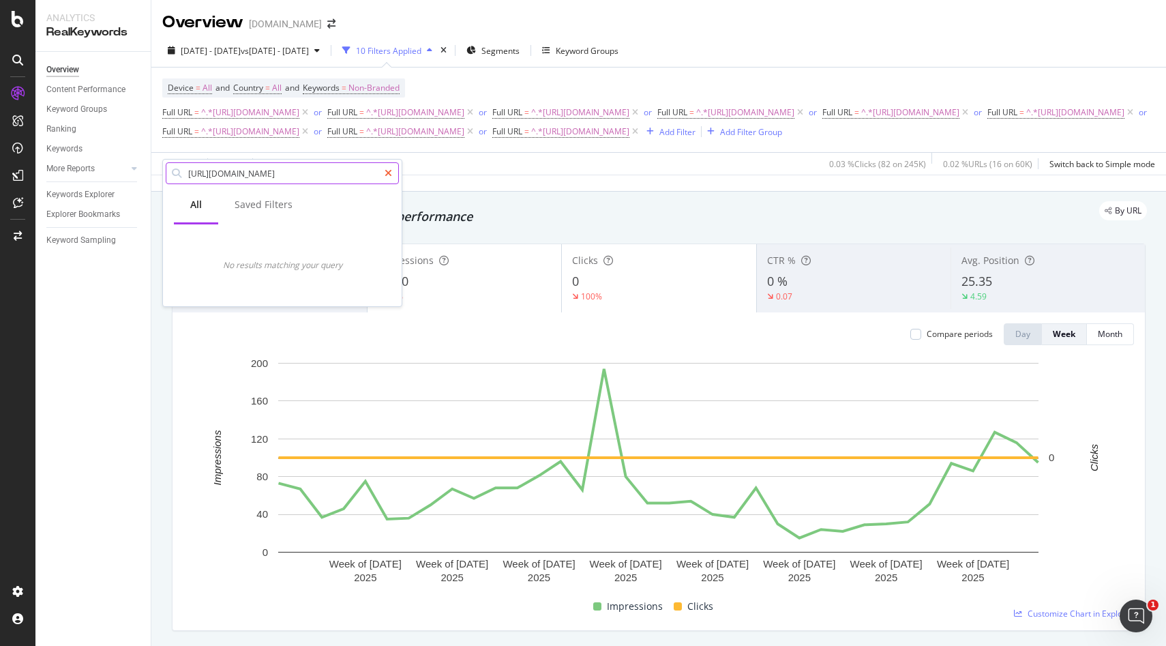
type input "https://monlitcabane.com/en/776-baby-beds"
click at [385, 179] on div at bounding box center [388, 173] width 20 height 22
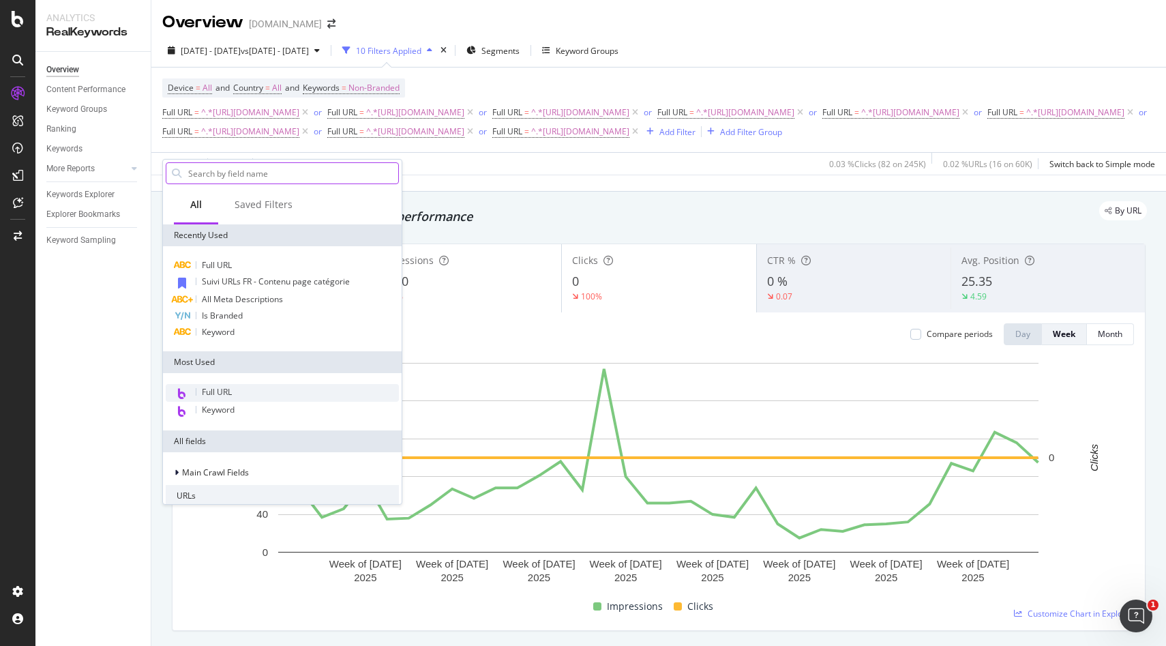
click at [210, 393] on span "Full URL" at bounding box center [217, 392] width 30 height 12
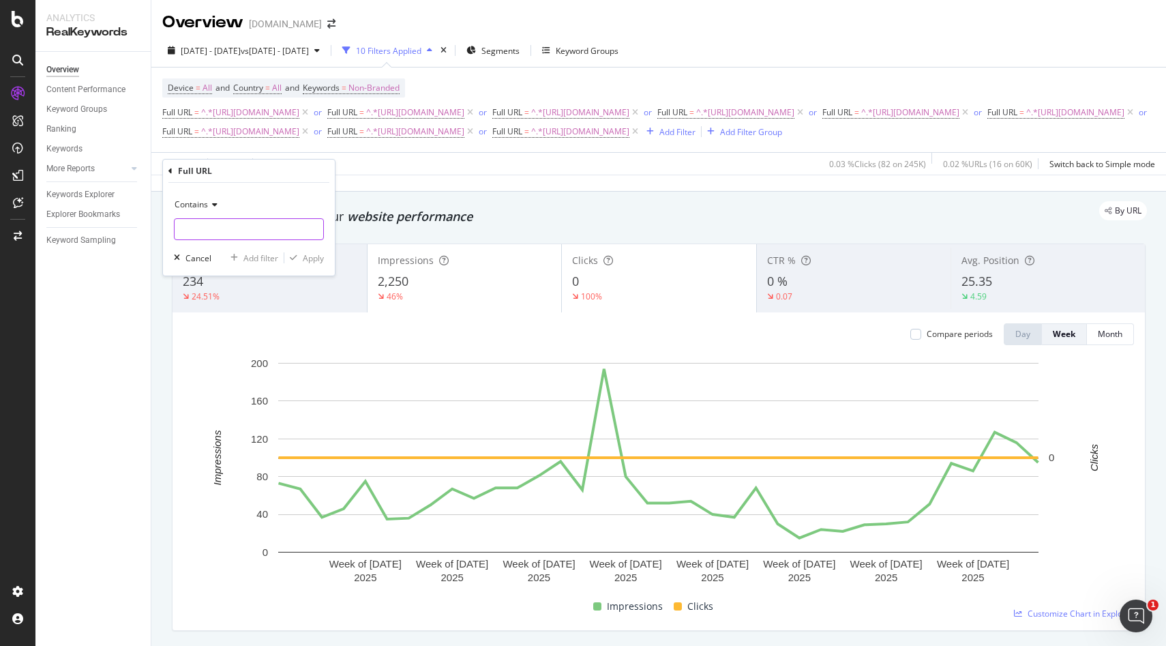
click at [202, 228] on input "text" at bounding box center [249, 229] width 149 height 22
paste input "https://monlitcabane.com/en/776-baby-beds"
type input "https://monlitcabane.com/en/776-baby-beds"
click at [318, 256] on div "Apply" at bounding box center [313, 258] width 21 height 12
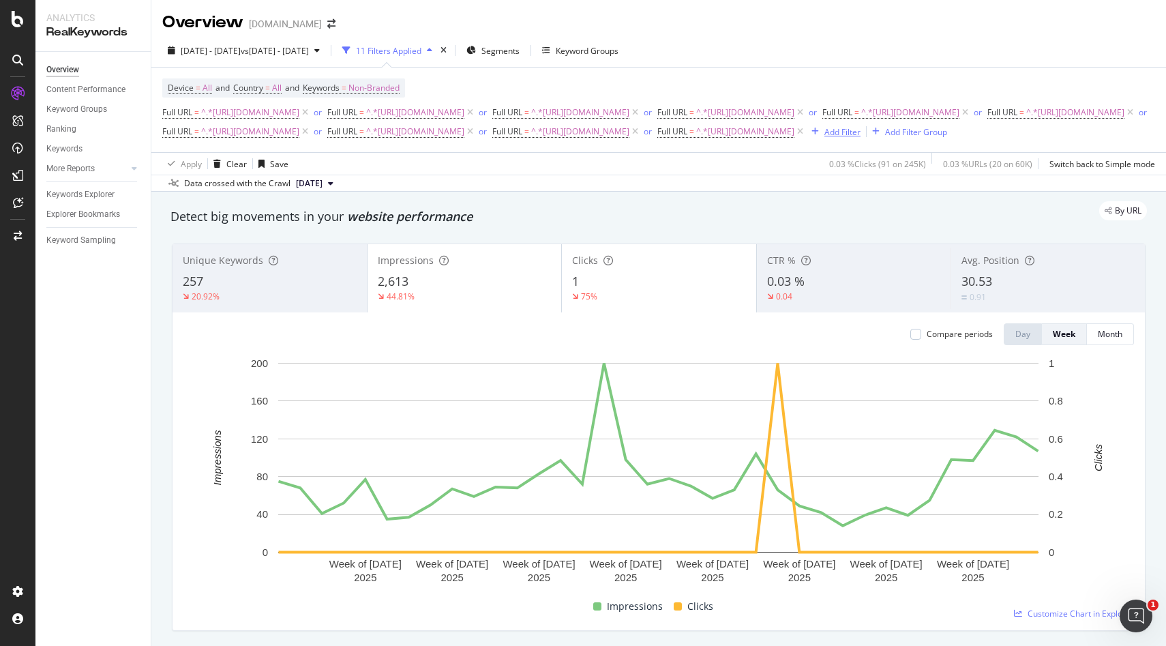
click at [824, 138] on div "Add Filter" at bounding box center [842, 132] width 36 height 12
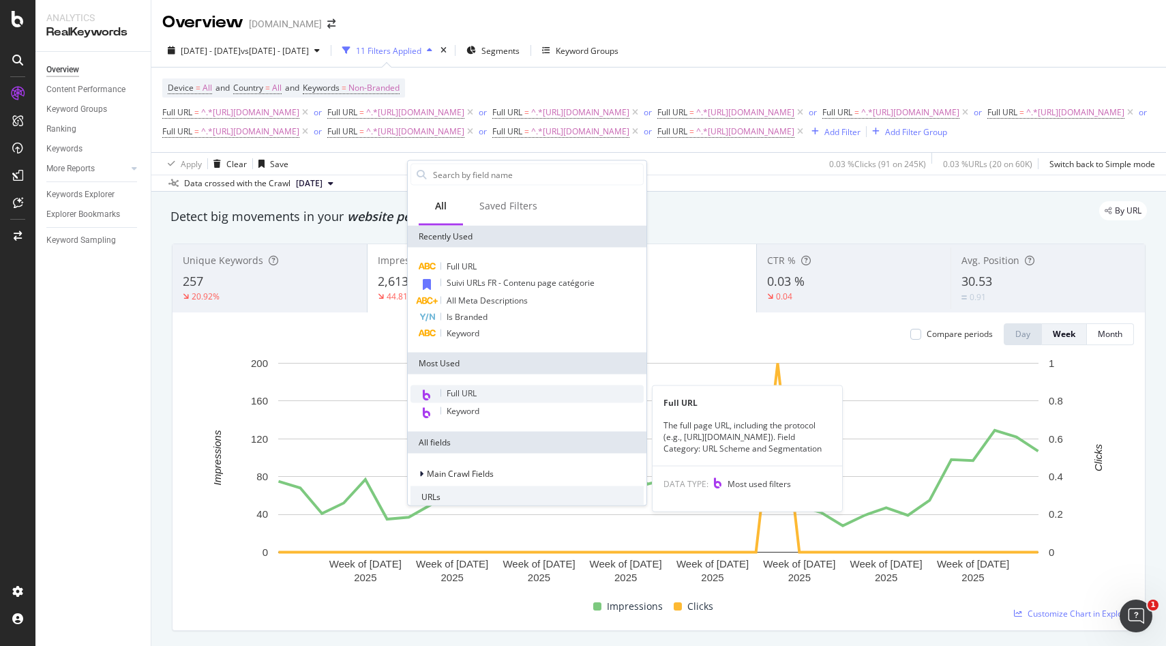
click at [472, 391] on span "Full URL" at bounding box center [462, 393] width 30 height 12
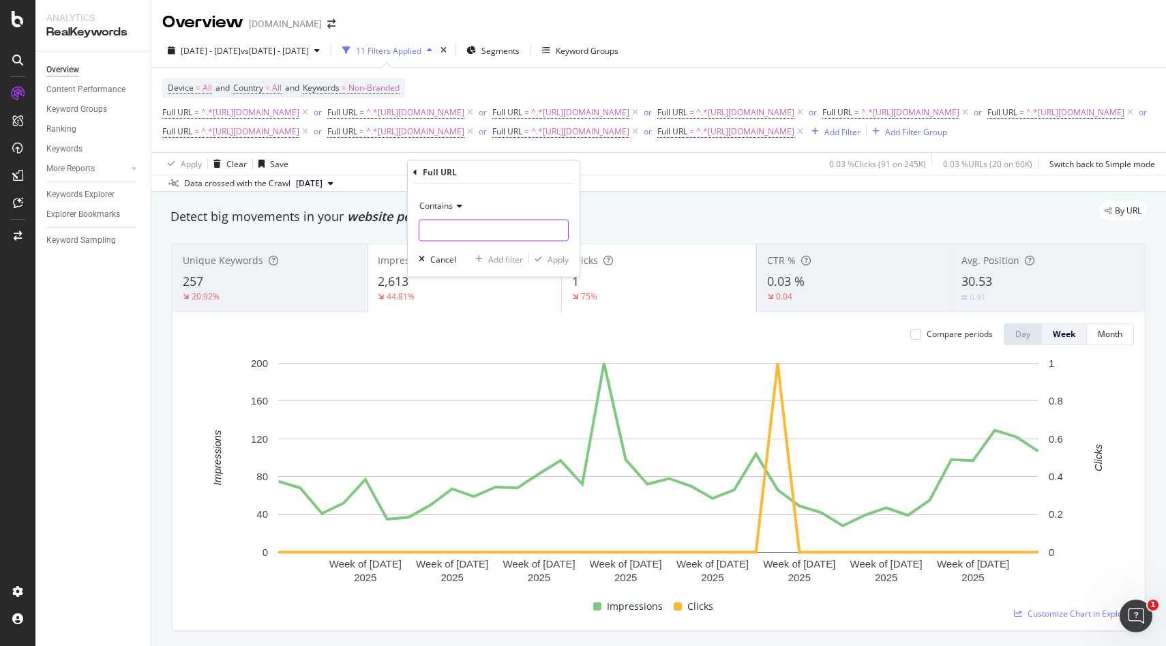
click at [449, 235] on input "text" at bounding box center [493, 231] width 149 height 22
paste input "https://monlitcabane.com/en/446-mattresses"
type input "https://monlitcabane.com/en/446-mattresses"
click at [568, 263] on div "Apply" at bounding box center [557, 259] width 21 height 12
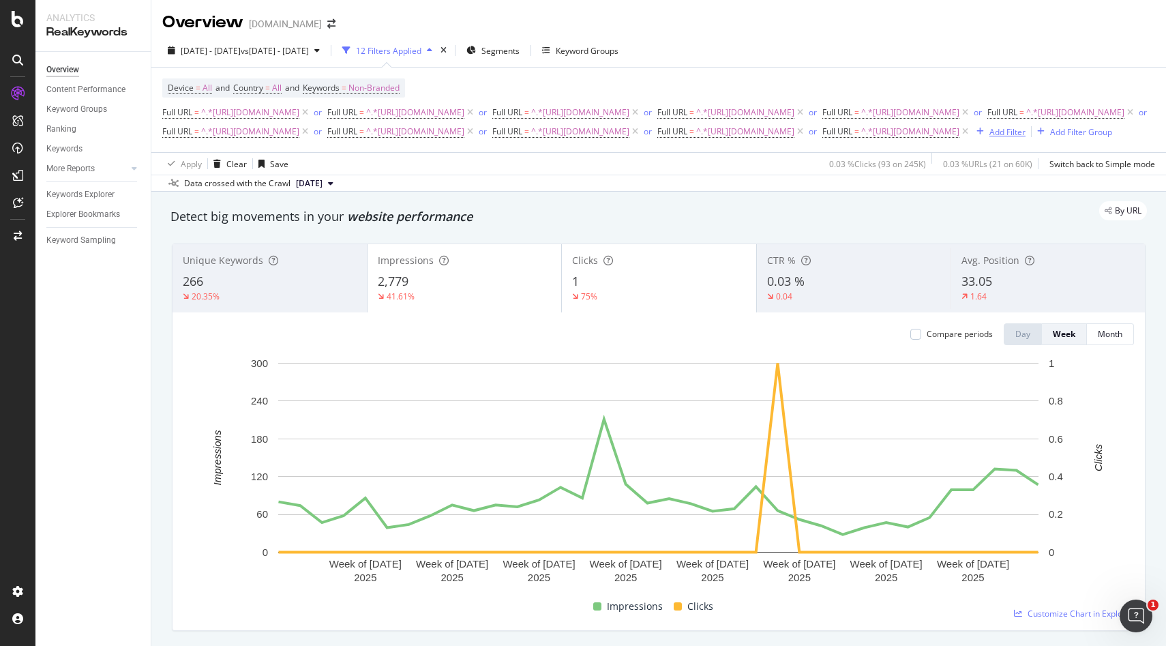
click at [989, 138] on div "Add Filter" at bounding box center [1007, 132] width 36 height 12
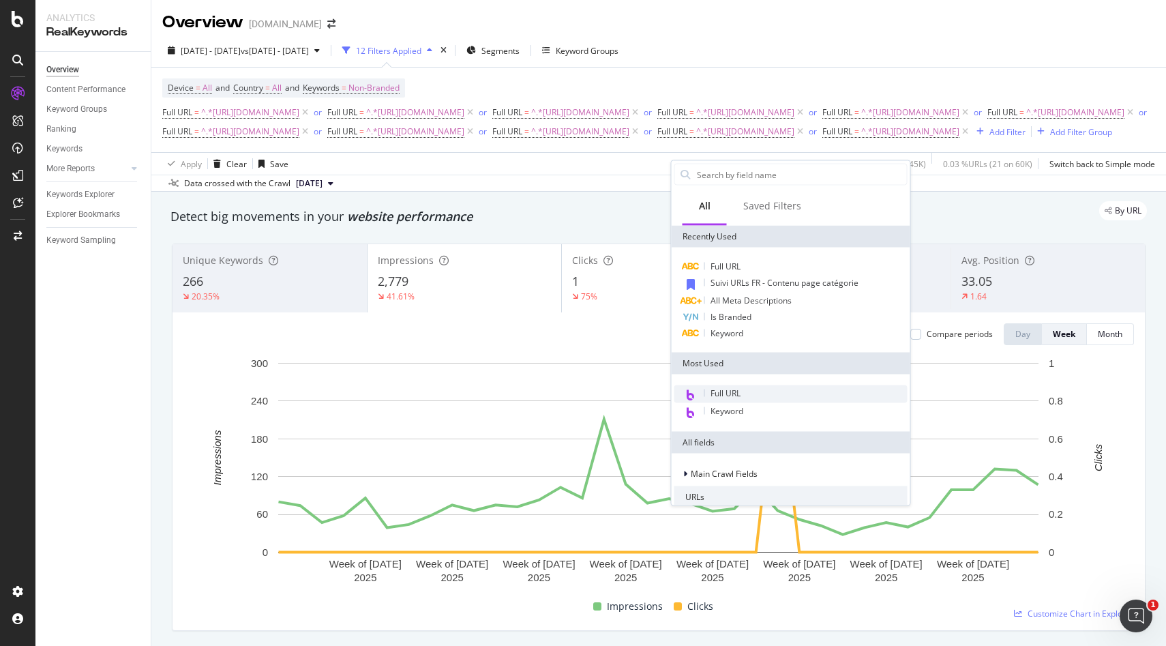
click at [722, 391] on span "Full URL" at bounding box center [725, 393] width 30 height 12
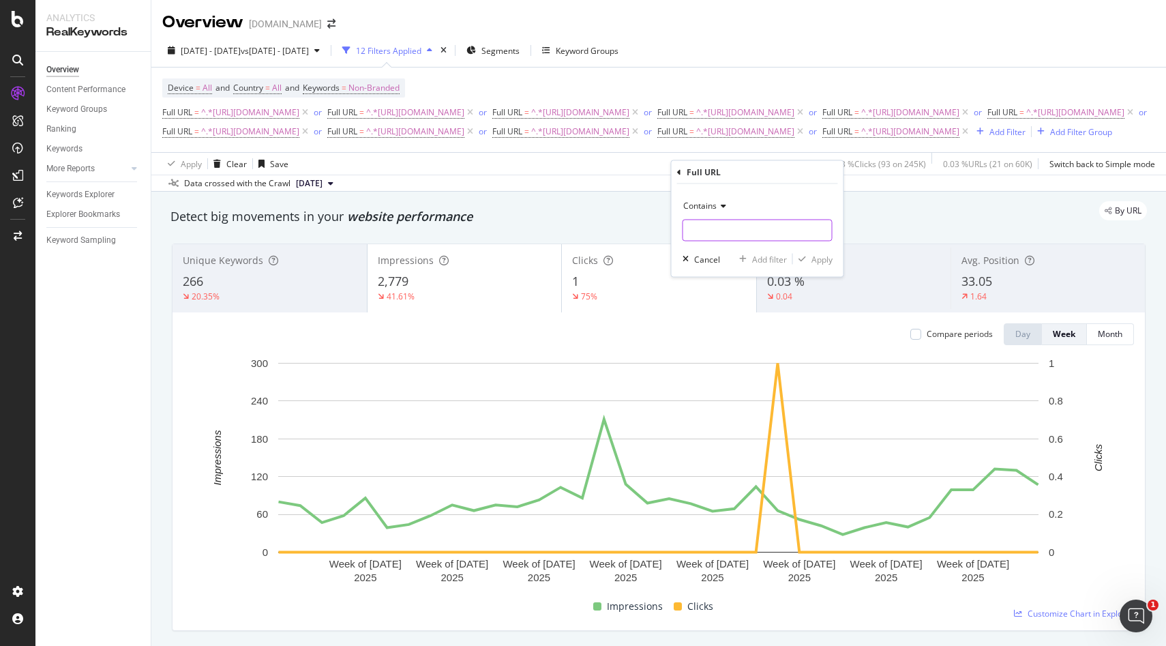
click at [712, 230] on input "text" at bounding box center [757, 231] width 149 height 22
paste input "[URL][DOMAIN_NAME]"
type input "[URL][DOMAIN_NAME]"
click at [828, 257] on div "Apply" at bounding box center [821, 259] width 21 height 12
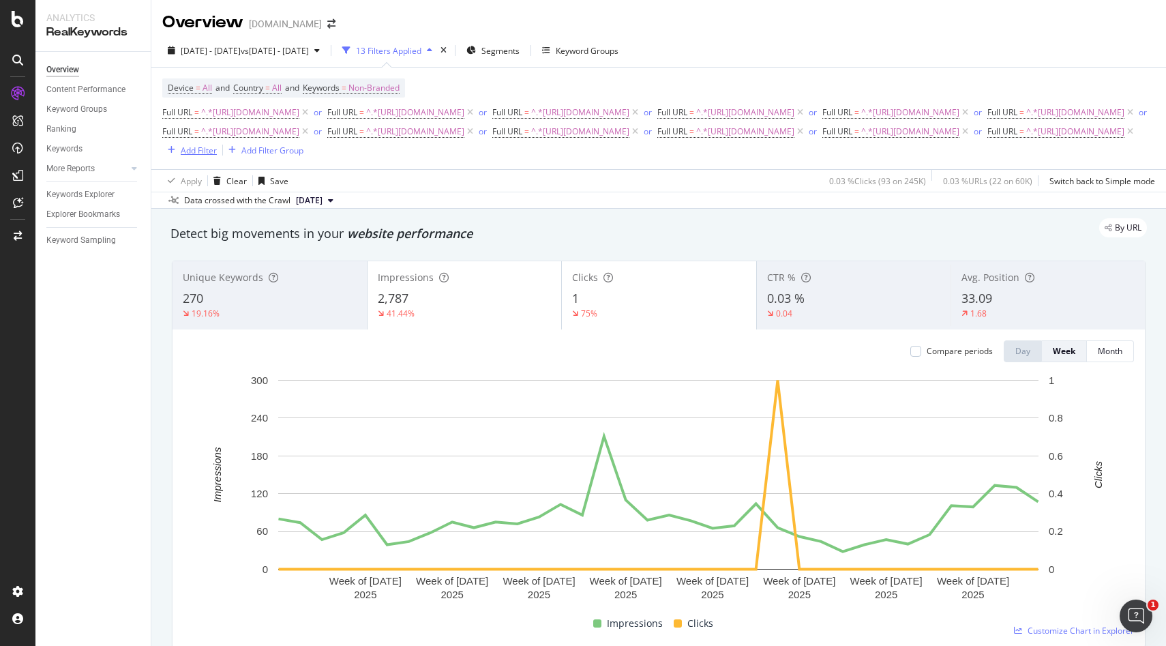
click at [217, 157] on div "Add Filter" at bounding box center [189, 149] width 55 height 15
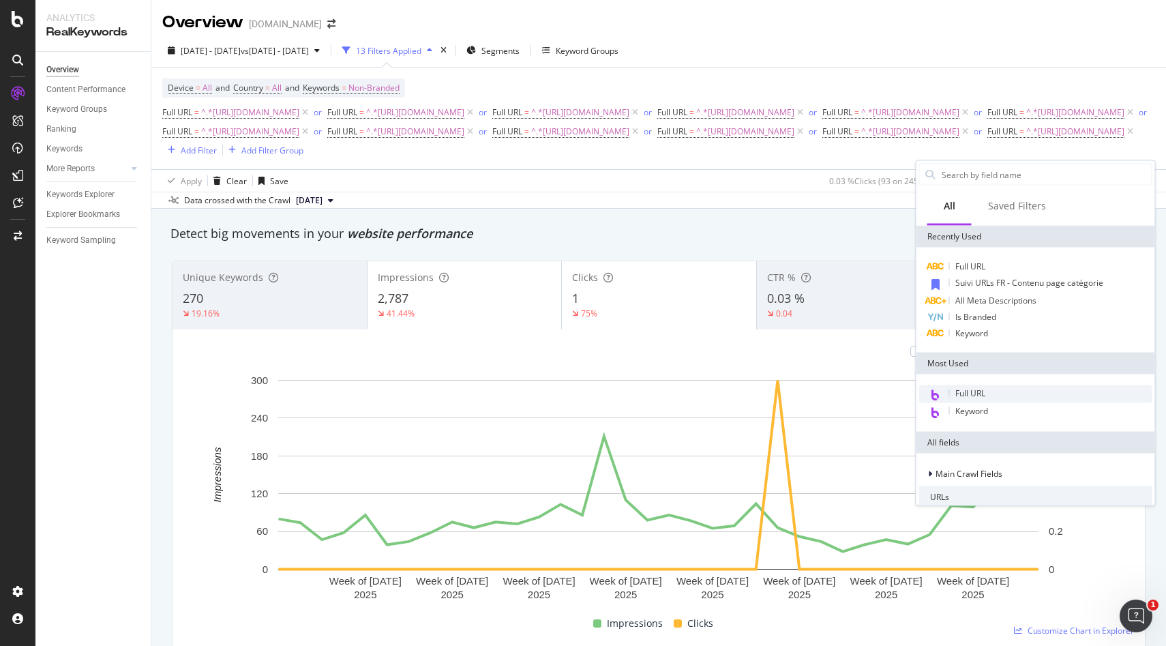
click at [959, 391] on span "Full URL" at bounding box center [970, 393] width 30 height 12
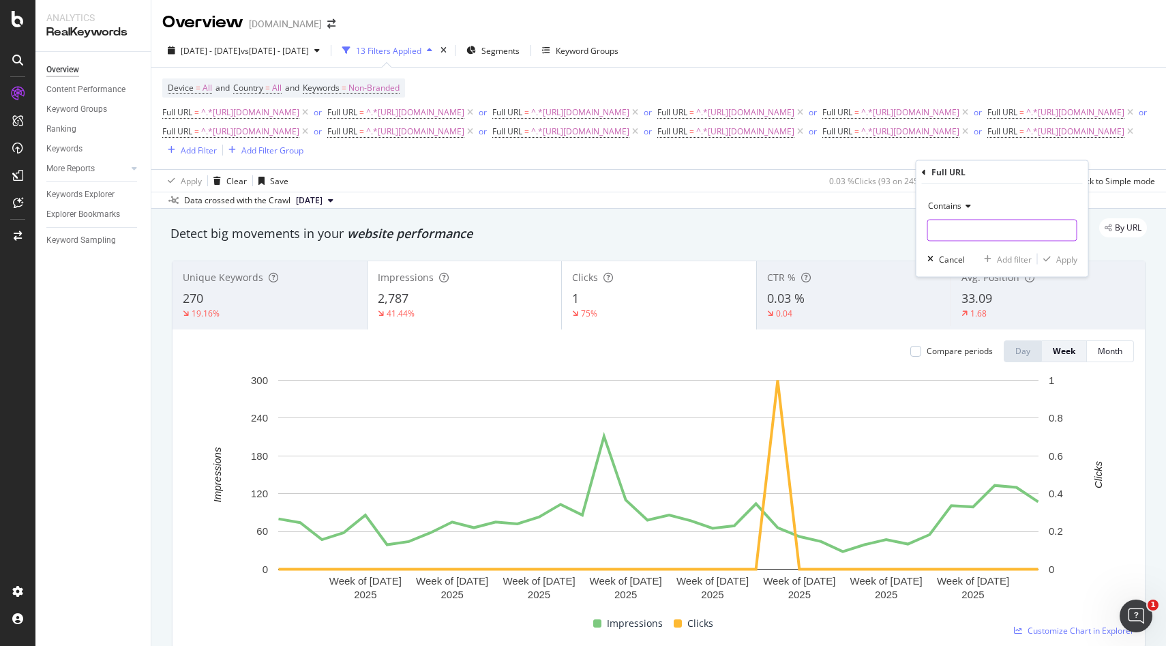
click at [945, 223] on input "text" at bounding box center [1002, 231] width 149 height 22
paste input "https://monlitcabane.com/en/121-beds"
type input "https://monlitcabane.com/en/121-beds"
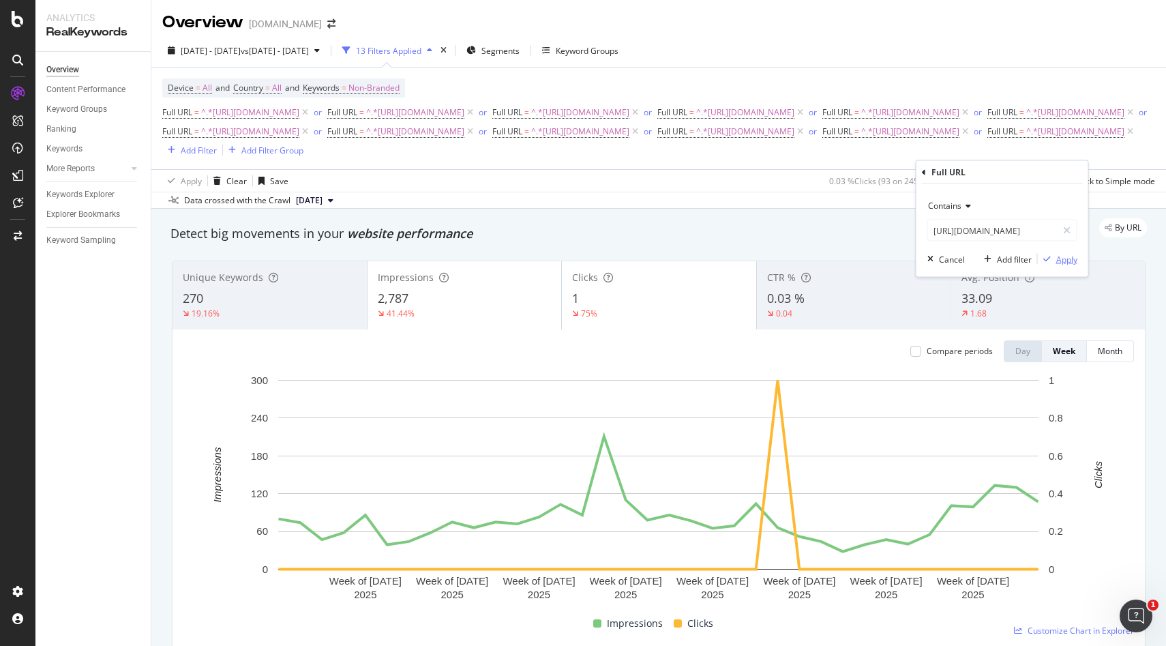
click at [1059, 258] on div "Apply" at bounding box center [1066, 259] width 21 height 12
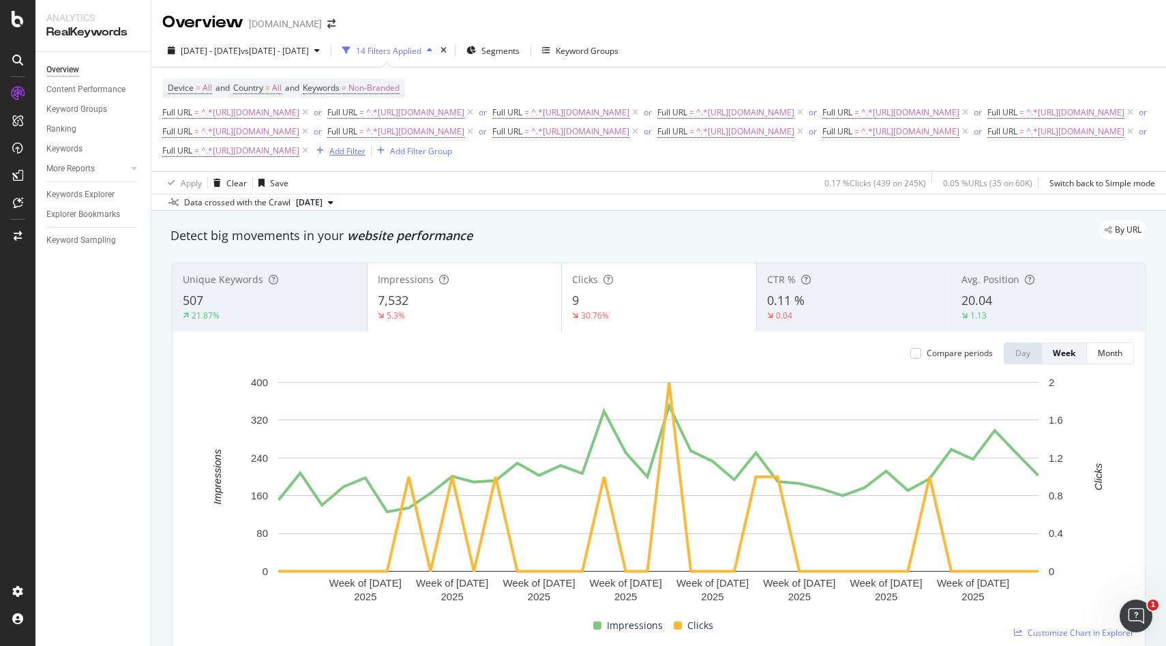
click at [365, 157] on div "Add Filter" at bounding box center [347, 151] width 36 height 12
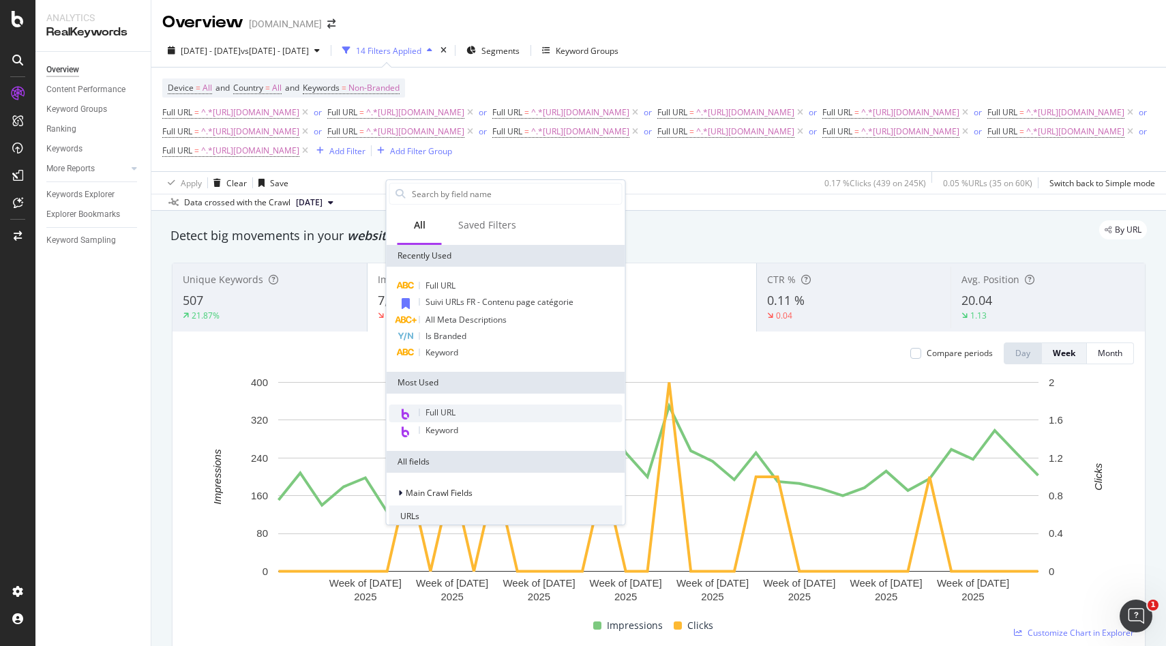
click at [451, 414] on span "Full URL" at bounding box center [440, 412] width 30 height 12
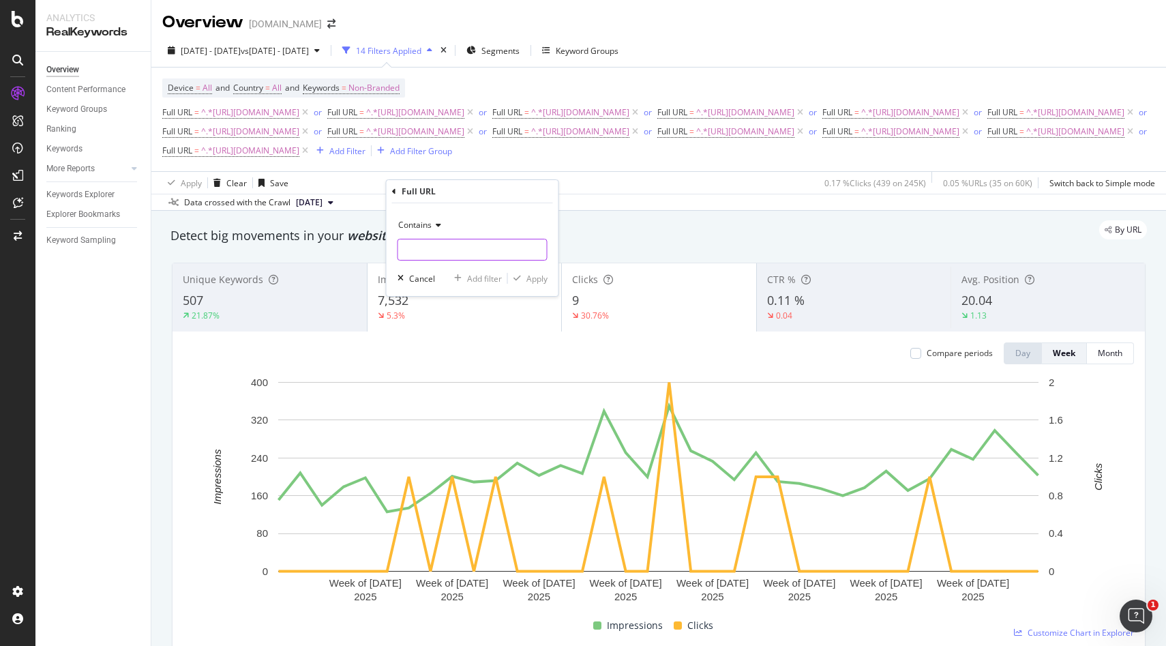
click at [450, 241] on input "text" at bounding box center [472, 250] width 149 height 22
paste input "[URL][DOMAIN_NAME]"
type input "[URL][DOMAIN_NAME]"
click at [530, 277] on div "Apply" at bounding box center [536, 279] width 21 height 12
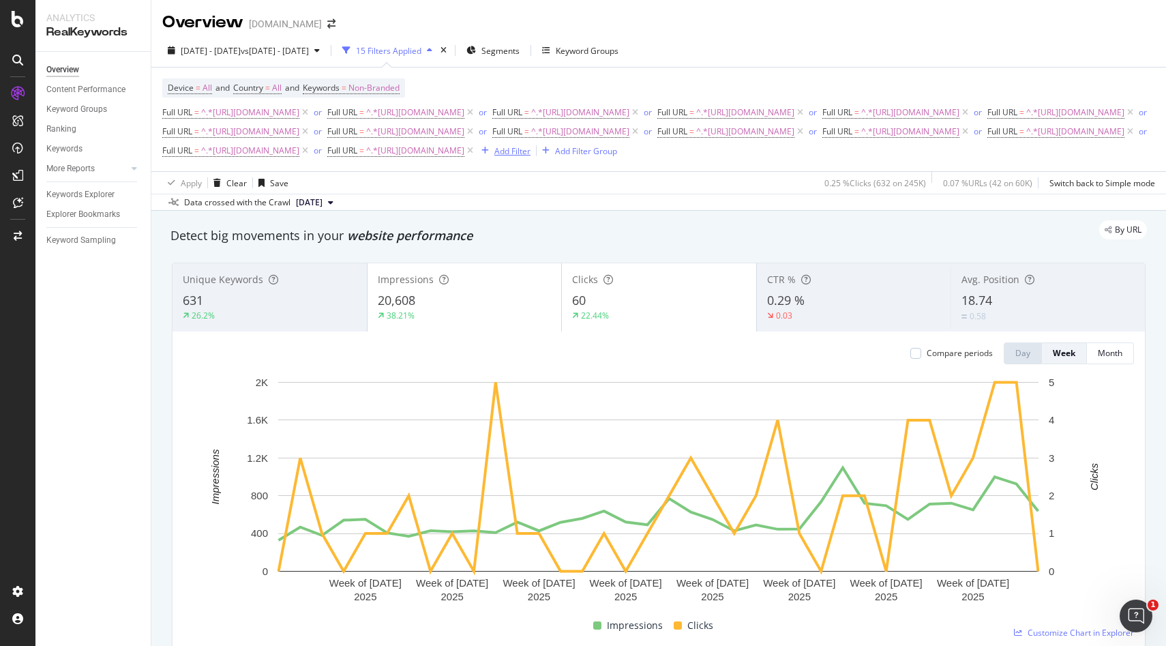
click at [530, 157] on div "Add Filter" at bounding box center [512, 151] width 36 height 12
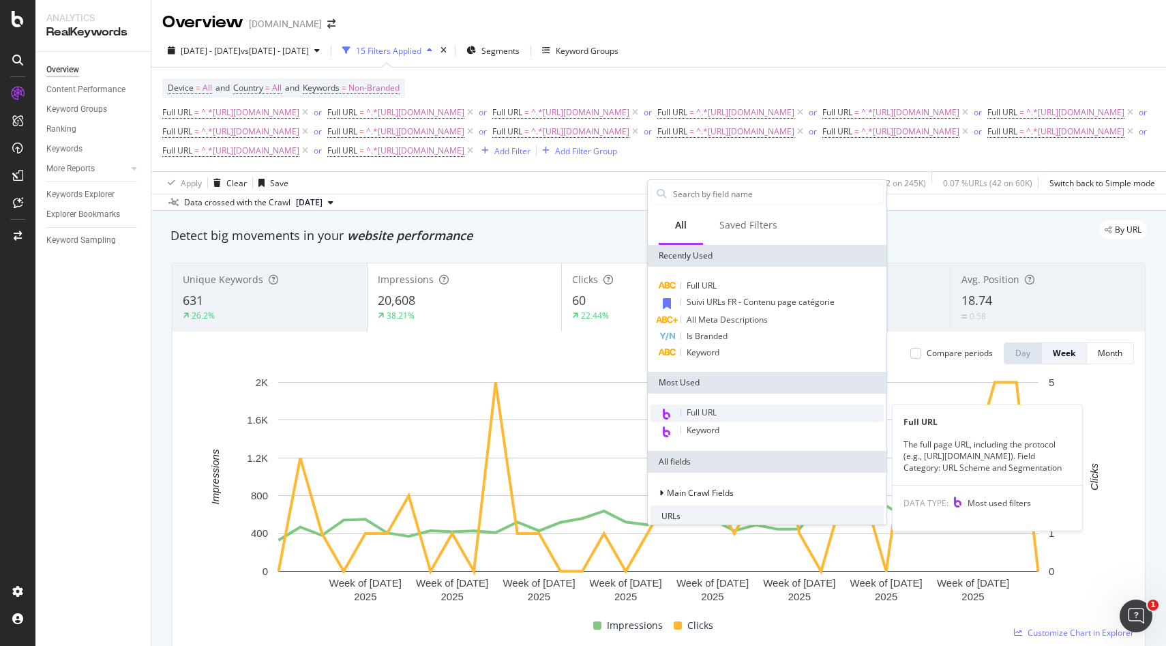
click at [704, 409] on span "Full URL" at bounding box center [702, 412] width 30 height 12
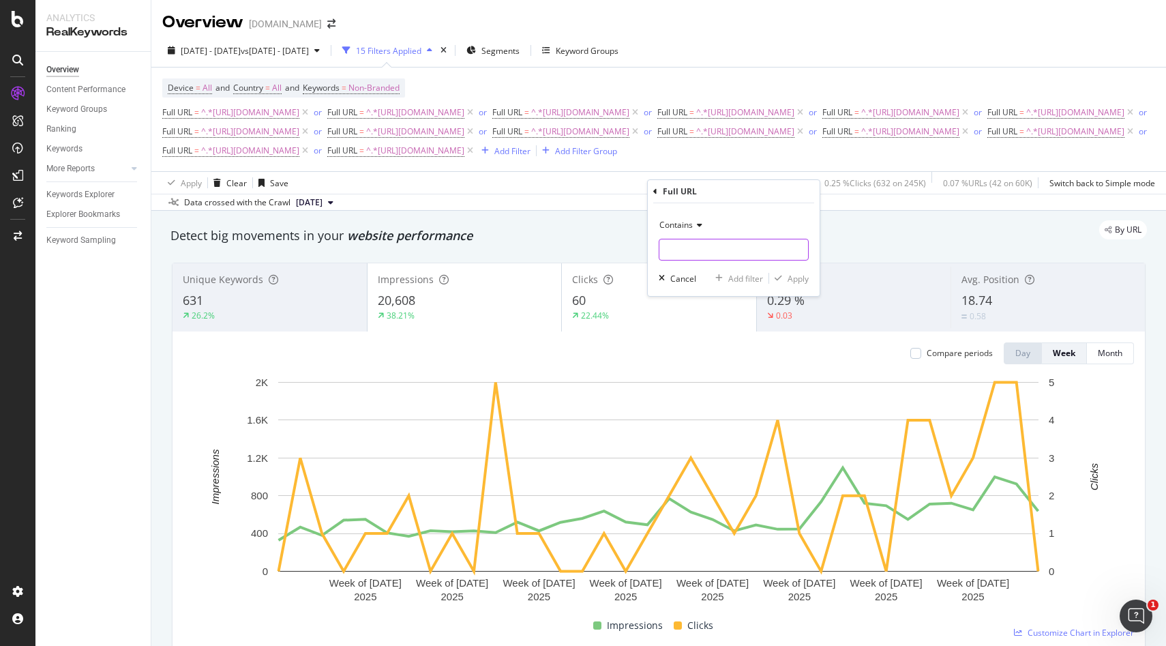
click at [697, 244] on input "text" at bounding box center [733, 250] width 149 height 22
paste input "https://monlitcabane.com/en/93-drawer-house-beds"
type input "https://monlitcabane.com/en/93-drawer-house-beds"
click at [798, 279] on div "Apply" at bounding box center [797, 279] width 21 height 12
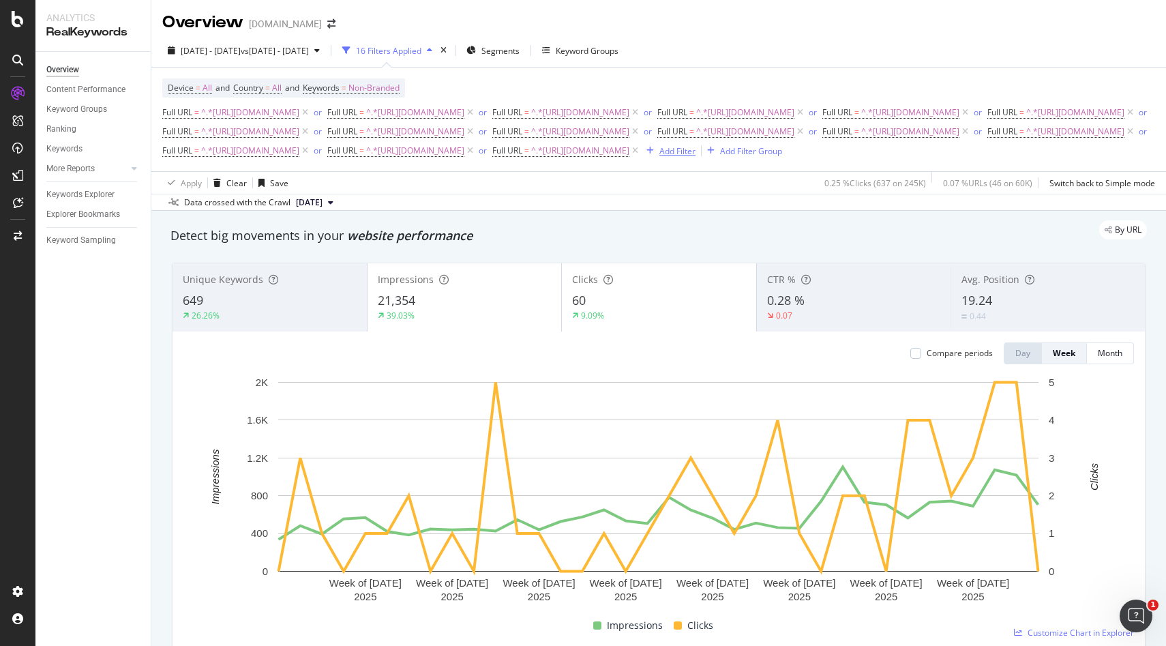
click at [695, 157] on div "Add Filter" at bounding box center [677, 151] width 36 height 12
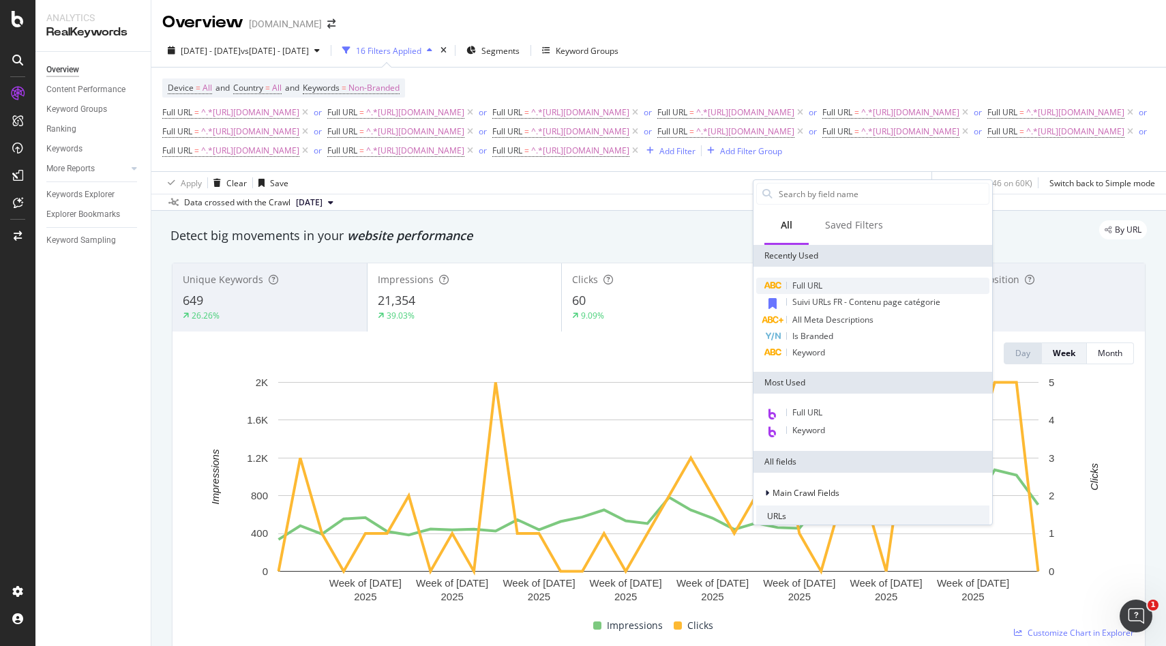
click at [804, 287] on span "Full URL" at bounding box center [807, 286] width 30 height 12
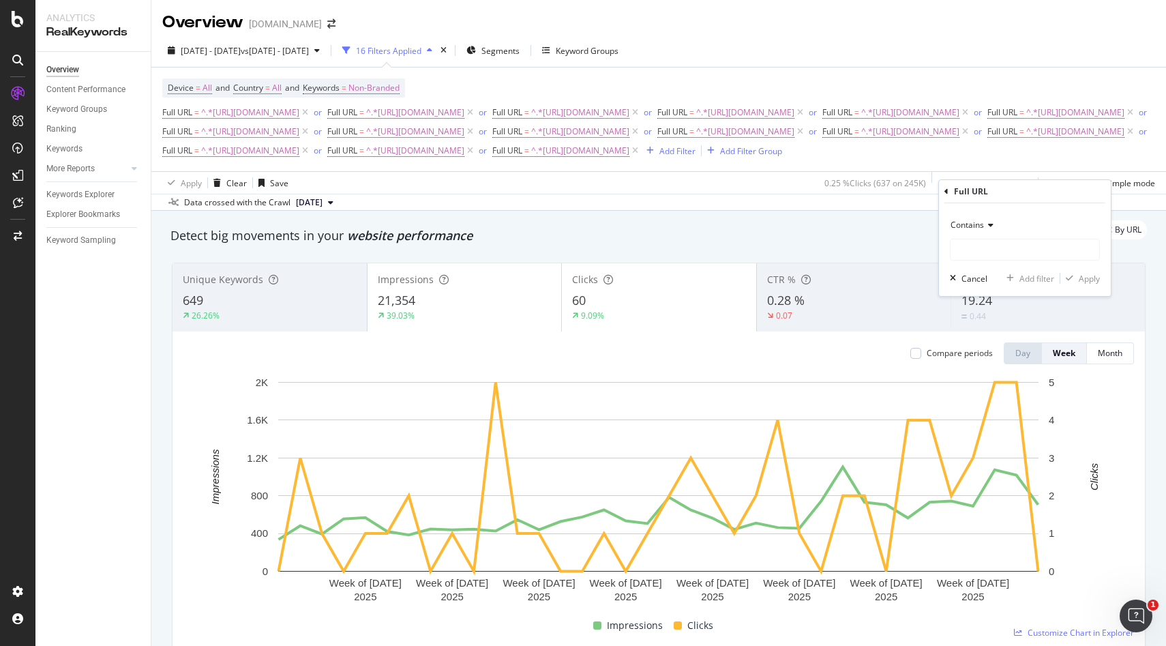
click at [881, 265] on div "Overview monlitcabane.com 2025 Jan. 1st - Sep. 4th vs 2024 Jan. 2nd - Sep. 9th …" at bounding box center [658, 323] width 1014 height 646
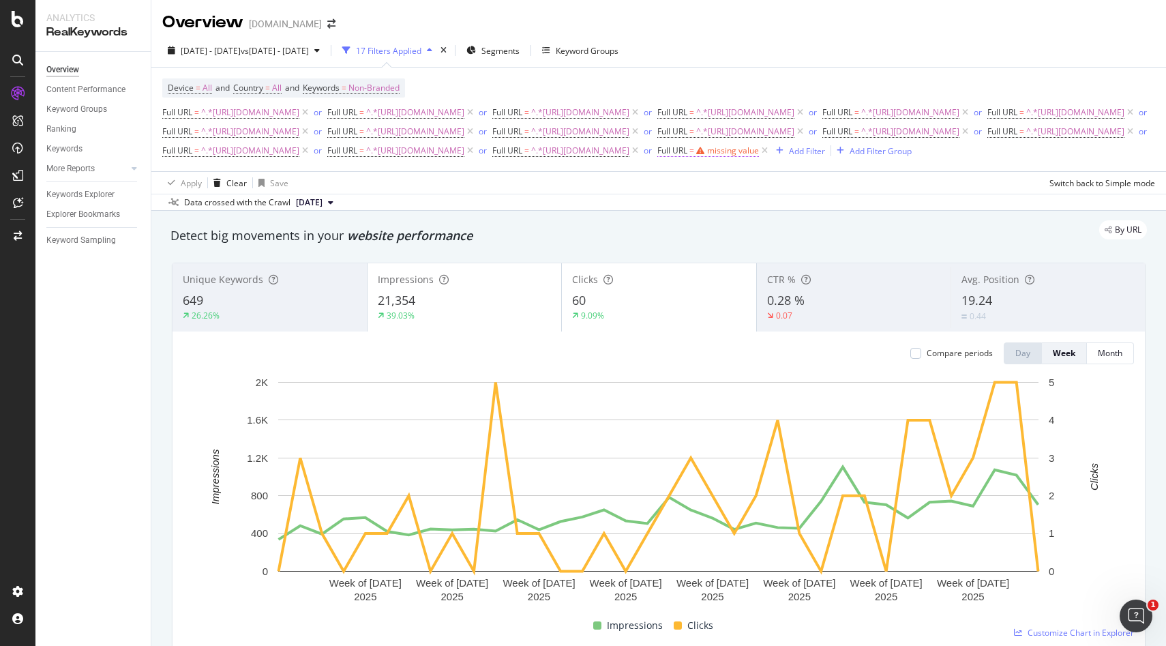
click at [759, 156] on div "missing value" at bounding box center [733, 151] width 52 height 12
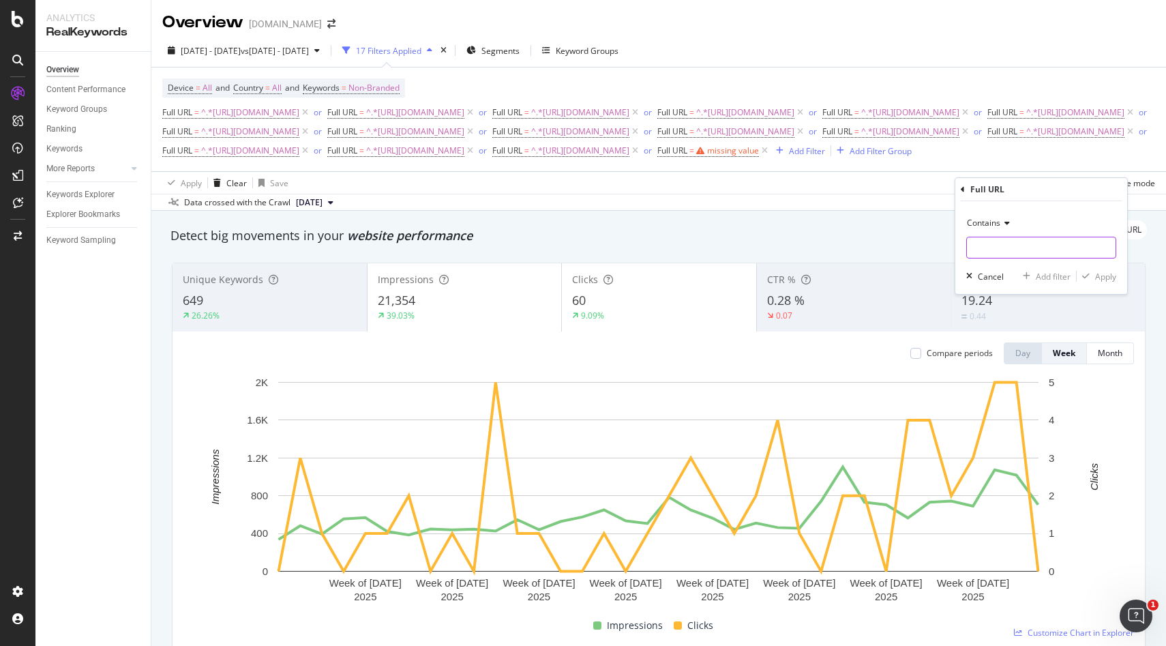
click at [993, 247] on input "text" at bounding box center [1041, 248] width 149 height 22
paste input "https://monlitcabane.com/en/23-simple-beds"
type input "https://monlitcabane.com/en/23-simple-beds"
click at [1107, 281] on div "Apply" at bounding box center [1105, 277] width 21 height 12
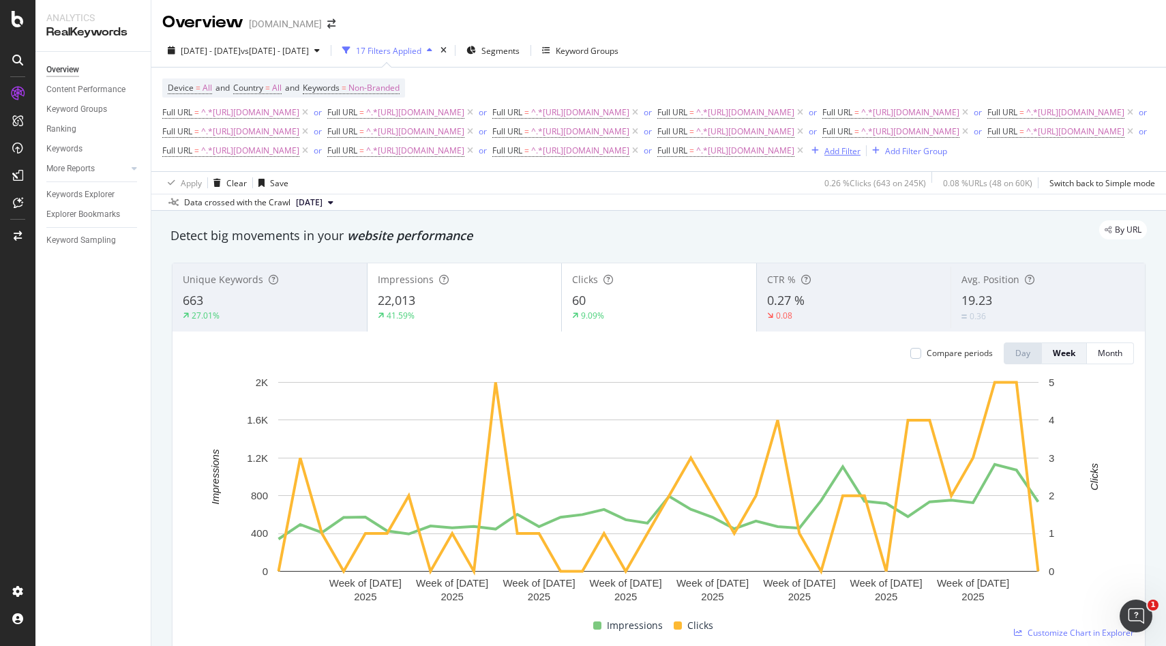
click at [824, 157] on div "Add Filter" at bounding box center [842, 151] width 36 height 12
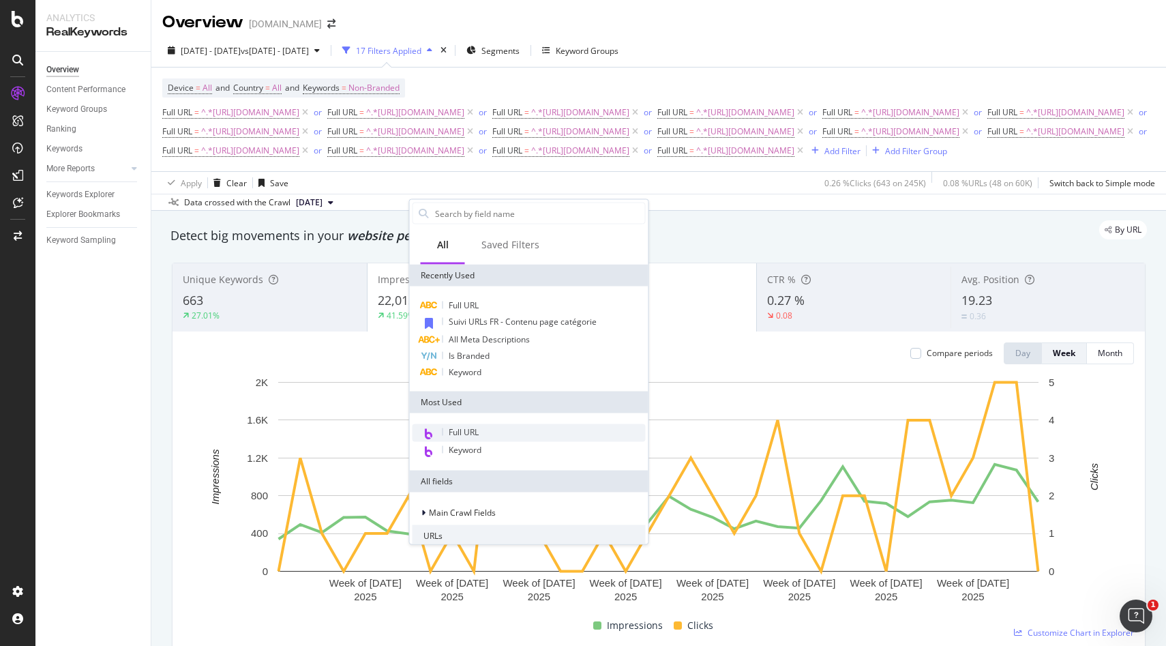
click at [462, 433] on span "Full URL" at bounding box center [464, 432] width 30 height 12
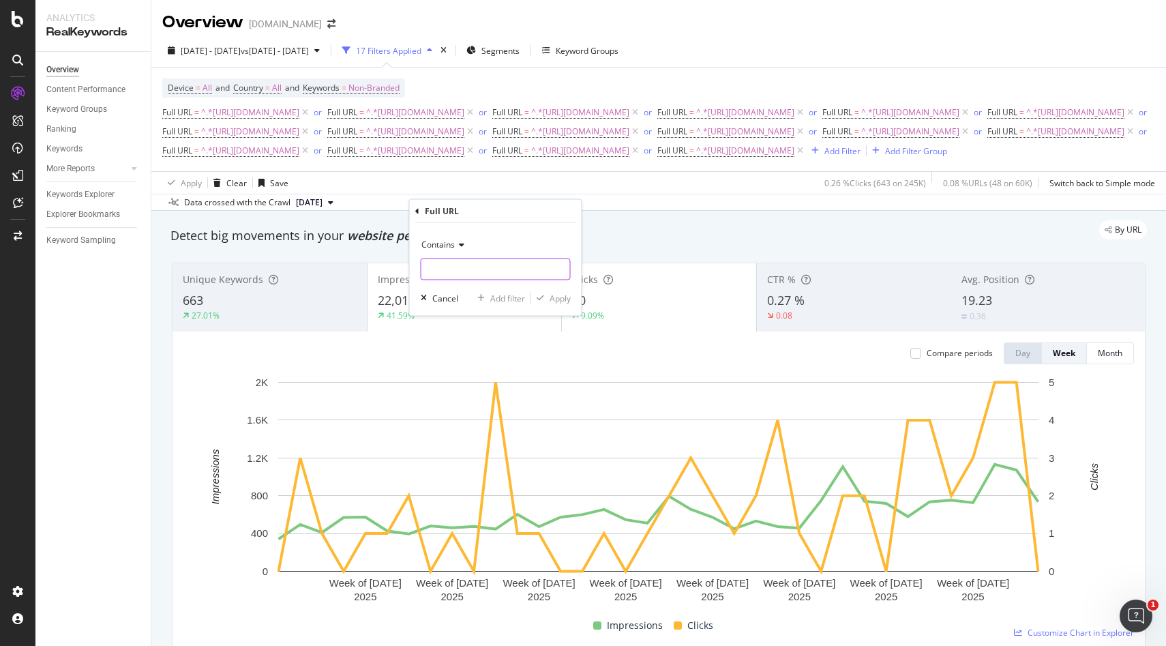
click at [447, 267] on input "text" at bounding box center [495, 269] width 149 height 22
paste input "[URL][DOMAIN_NAME]"
type input "[URL][DOMAIN_NAME]"
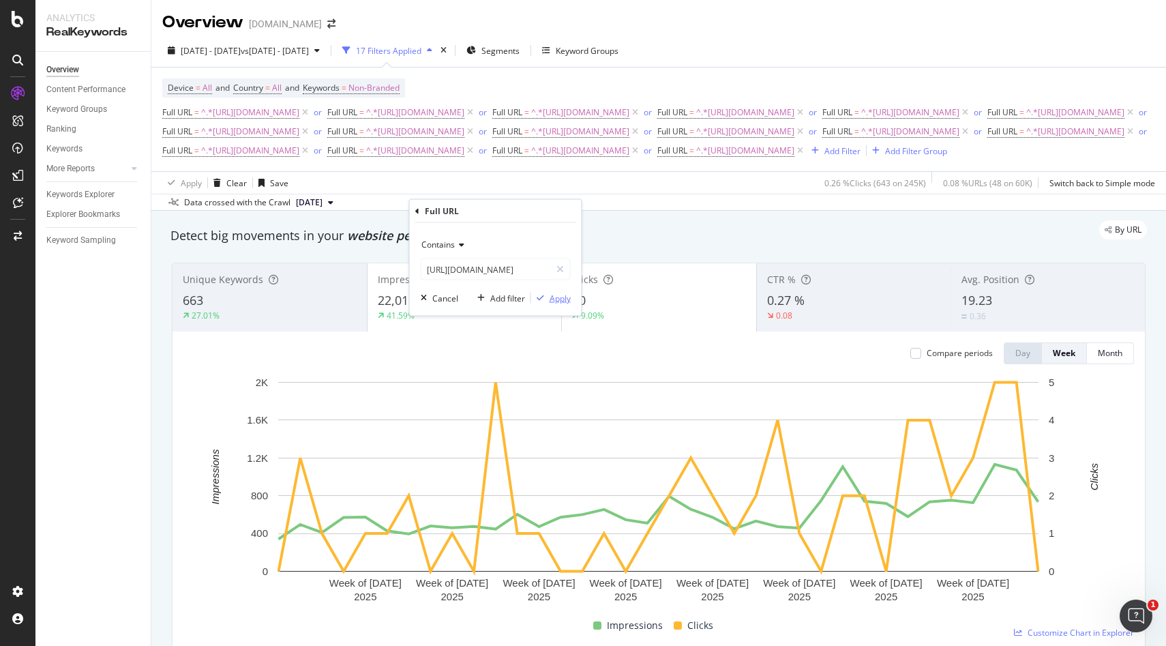
click at [549, 294] on div "Apply" at bounding box center [559, 298] width 21 height 12
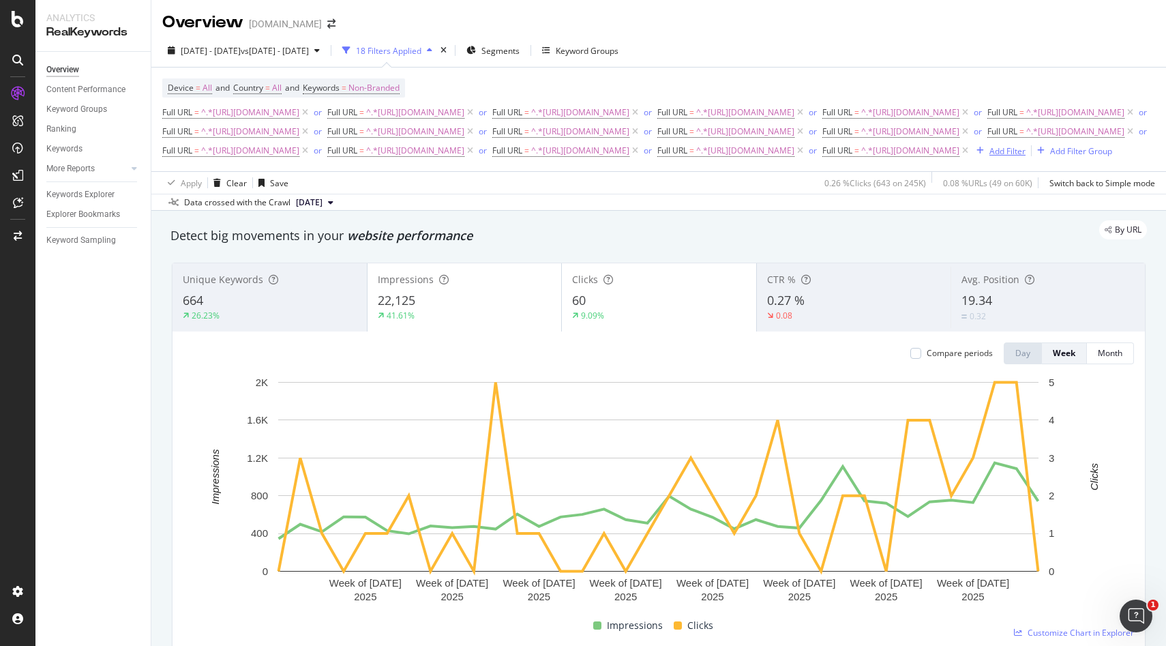
click at [989, 157] on div "Add Filter" at bounding box center [1007, 151] width 36 height 12
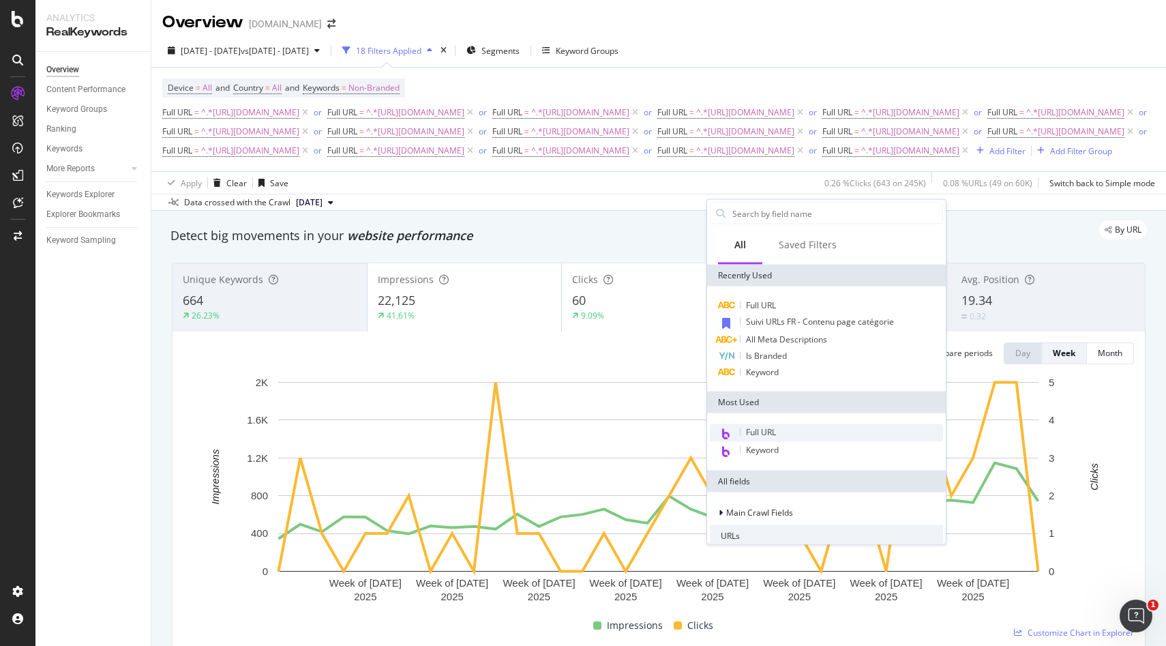
click at [762, 438] on div "Full URL" at bounding box center [826, 433] width 233 height 18
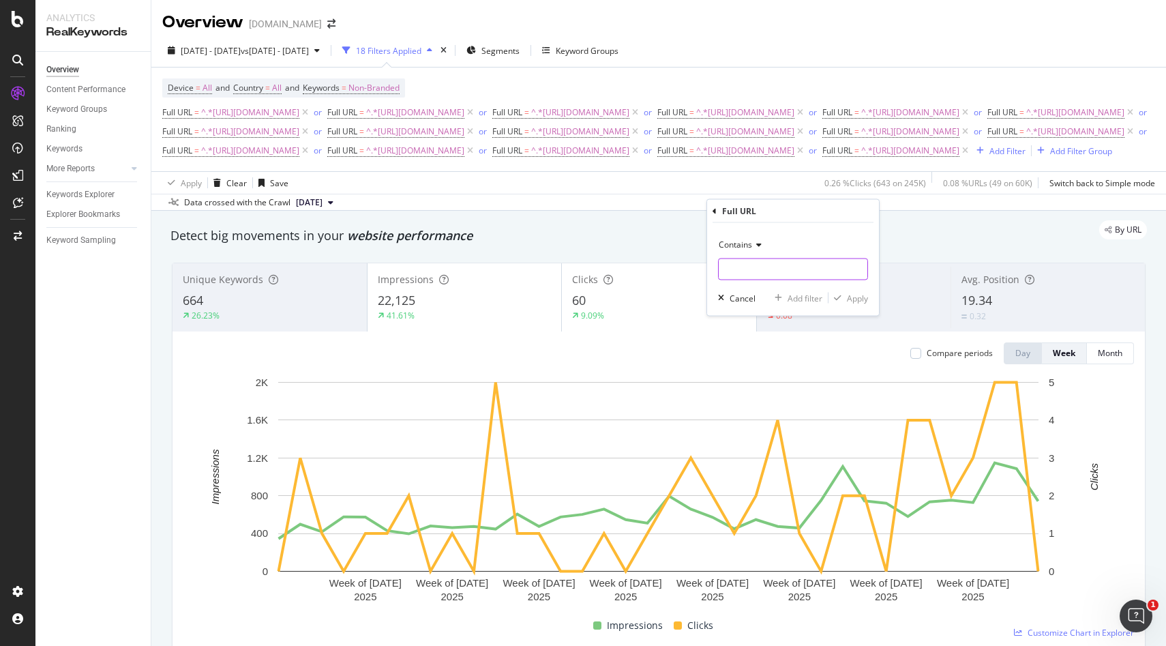
click at [764, 265] on input "text" at bounding box center [793, 269] width 149 height 22
paste input "[URL][DOMAIN_NAME]"
type input "[URL][DOMAIN_NAME]"
click at [844, 301] on div "button" at bounding box center [837, 298] width 18 height 8
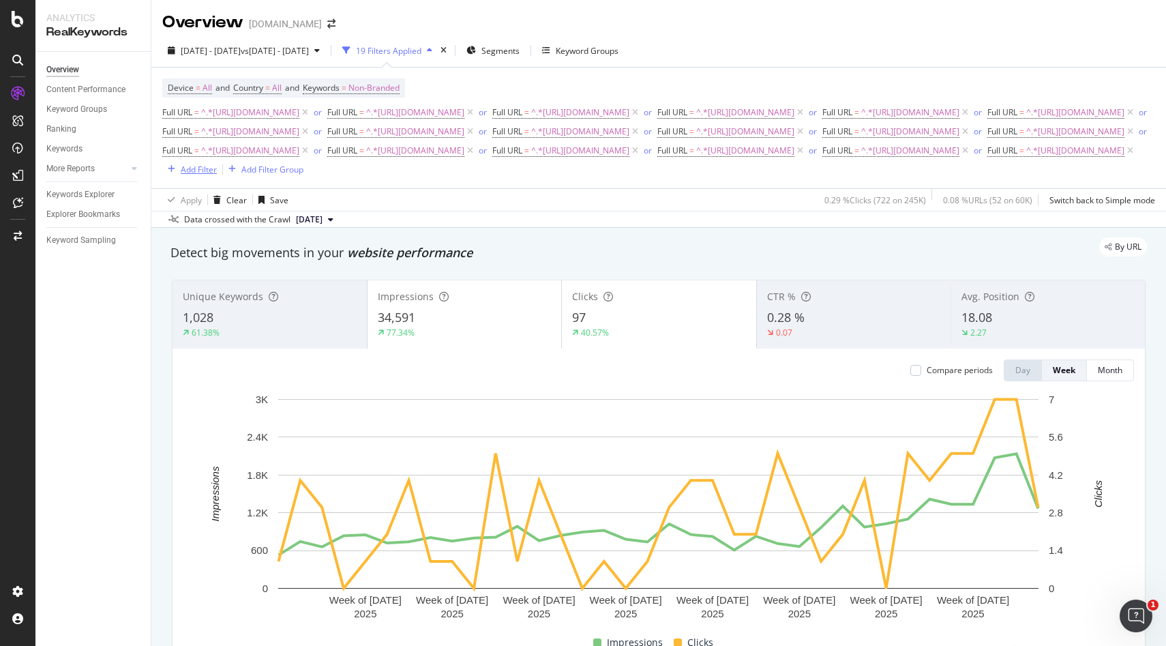
click at [217, 175] on div "Add Filter" at bounding box center [199, 170] width 36 height 12
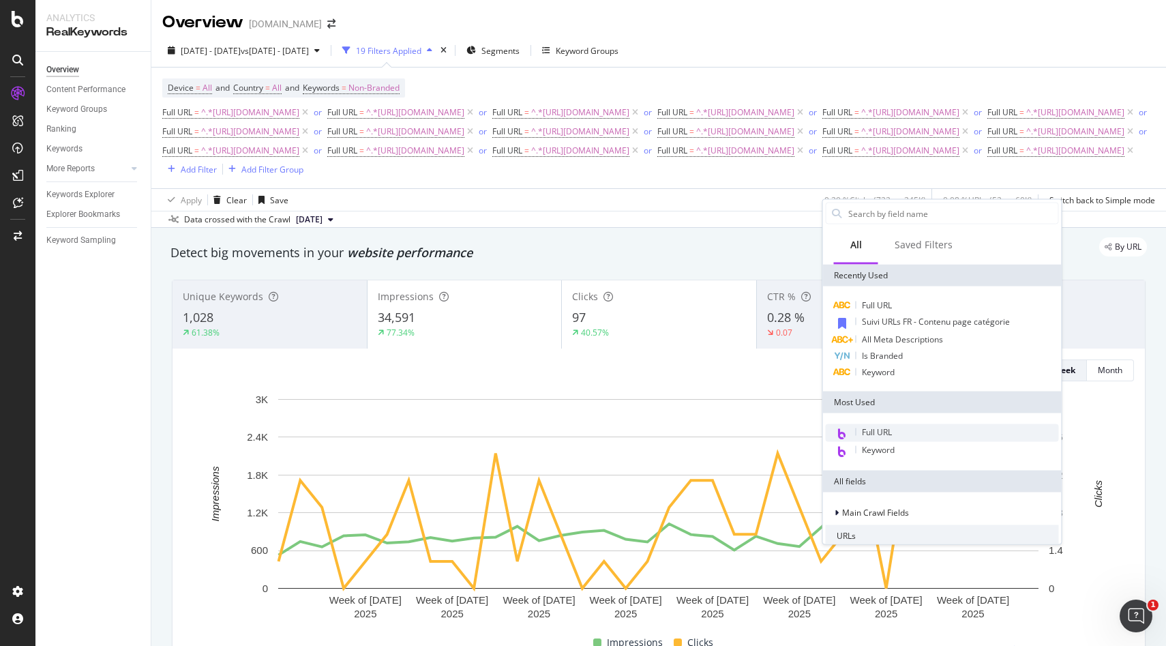
click at [884, 428] on span "Full URL" at bounding box center [877, 432] width 30 height 12
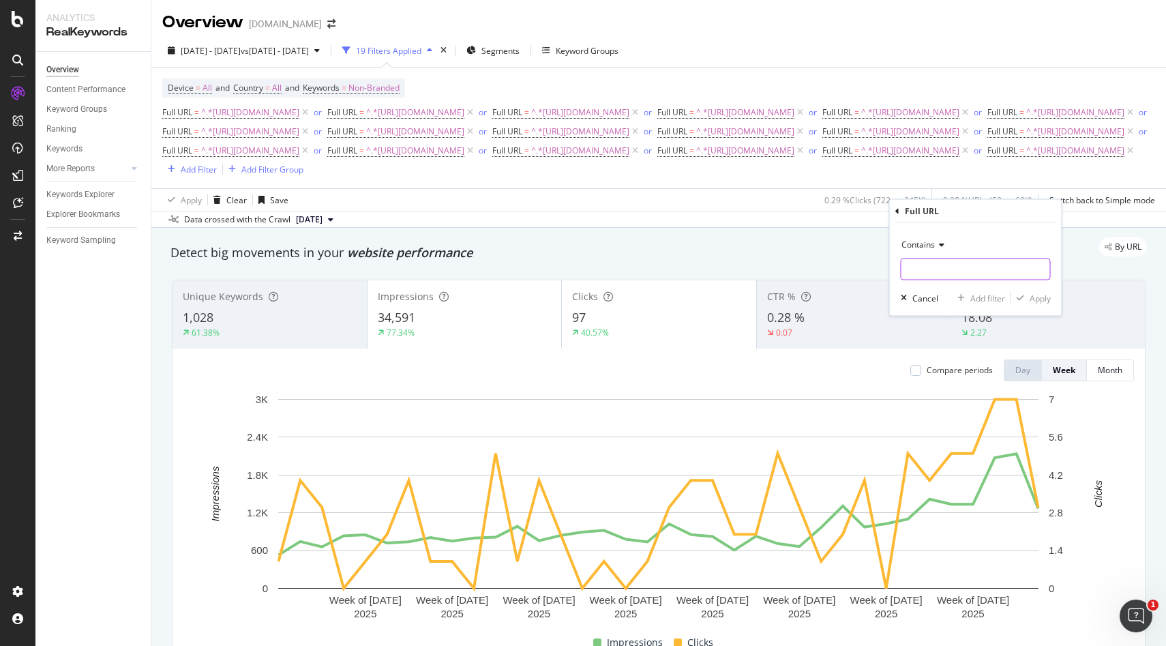
click at [947, 274] on input "text" at bounding box center [975, 269] width 149 height 22
paste input "[URL][DOMAIN_NAME]"
type input "[URL][DOMAIN_NAME]"
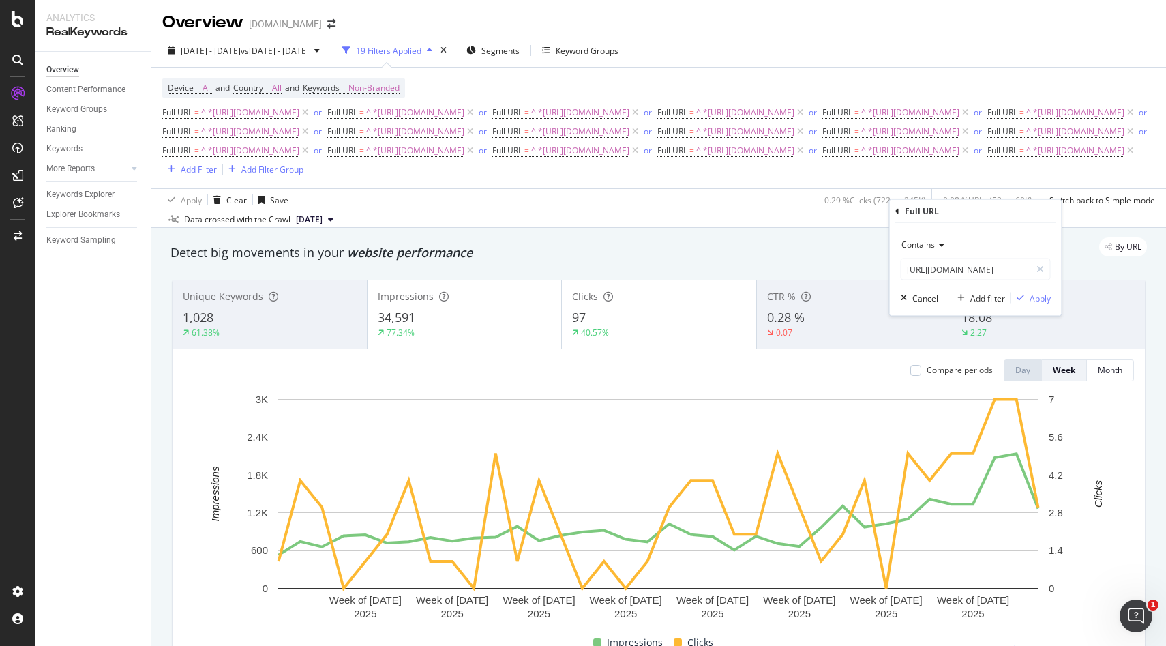
click at [1053, 302] on div "Contains https://monlitcabane.com/en/902-bunk-beds-with-drawer Cancel Add filte…" at bounding box center [976, 269] width 172 height 93
click at [1048, 299] on div "Apply" at bounding box center [1039, 298] width 21 height 12
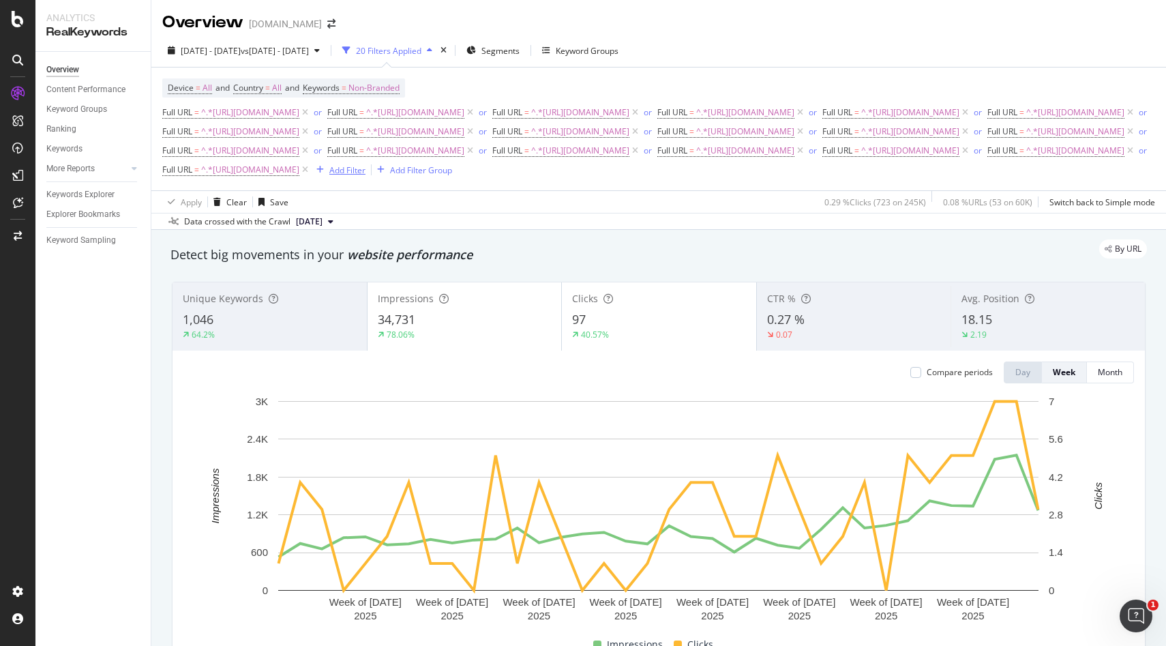
click at [365, 176] on div "Add Filter" at bounding box center [347, 170] width 36 height 12
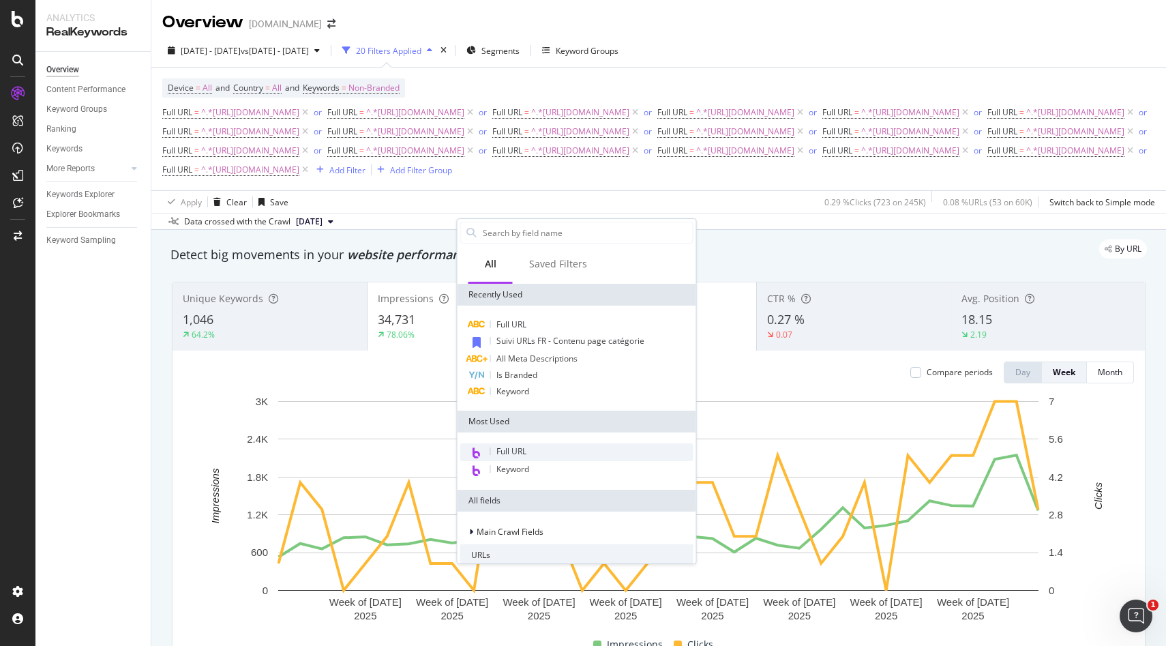
click at [509, 444] on div "Full URL" at bounding box center [576, 452] width 233 height 18
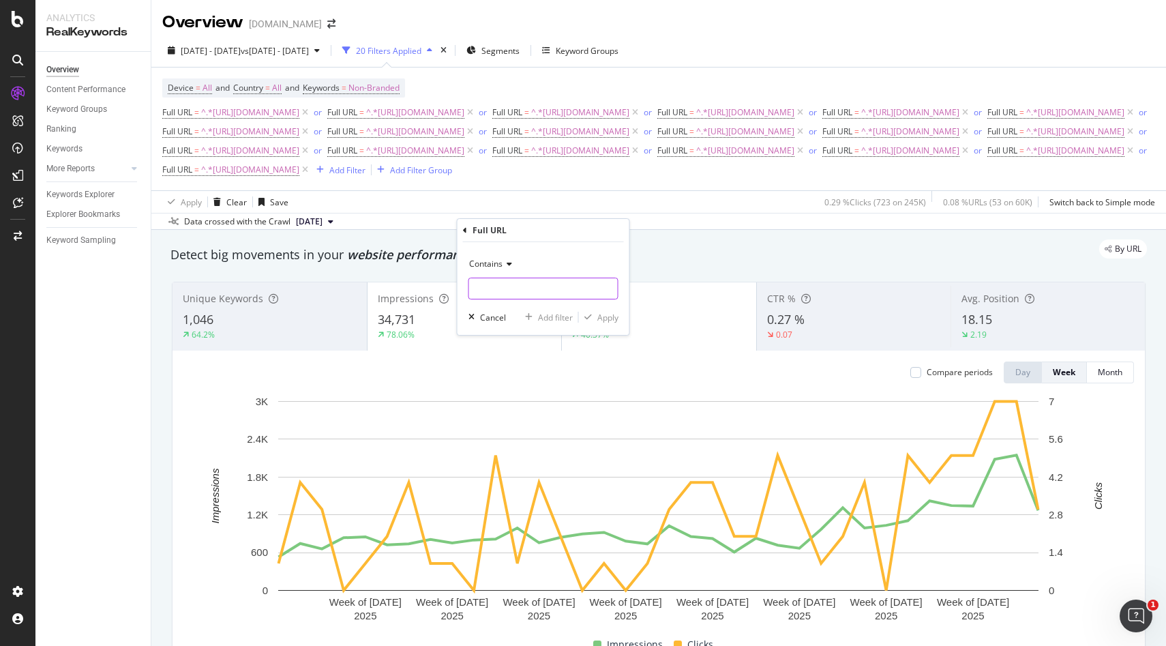
click at [517, 286] on input "text" at bounding box center [543, 288] width 149 height 22
paste input "https://monlitcabane.com/en/51-cots"
type input "https://monlitcabane.com/en/51-cots"
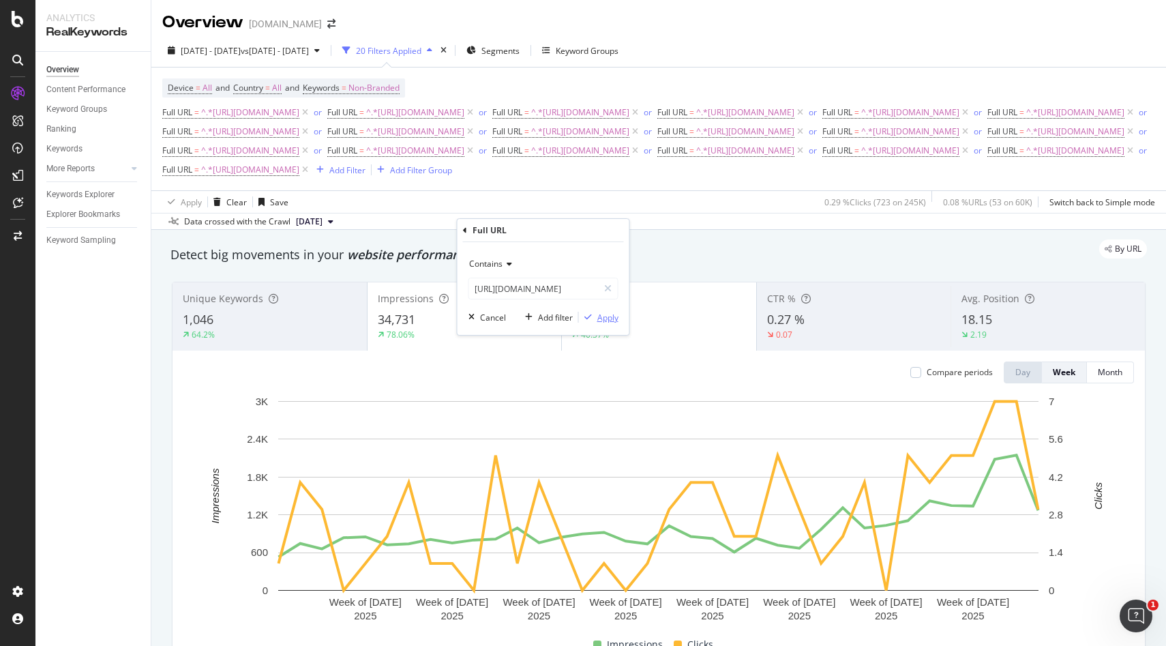
click at [609, 322] on div "Apply" at bounding box center [607, 318] width 21 height 12
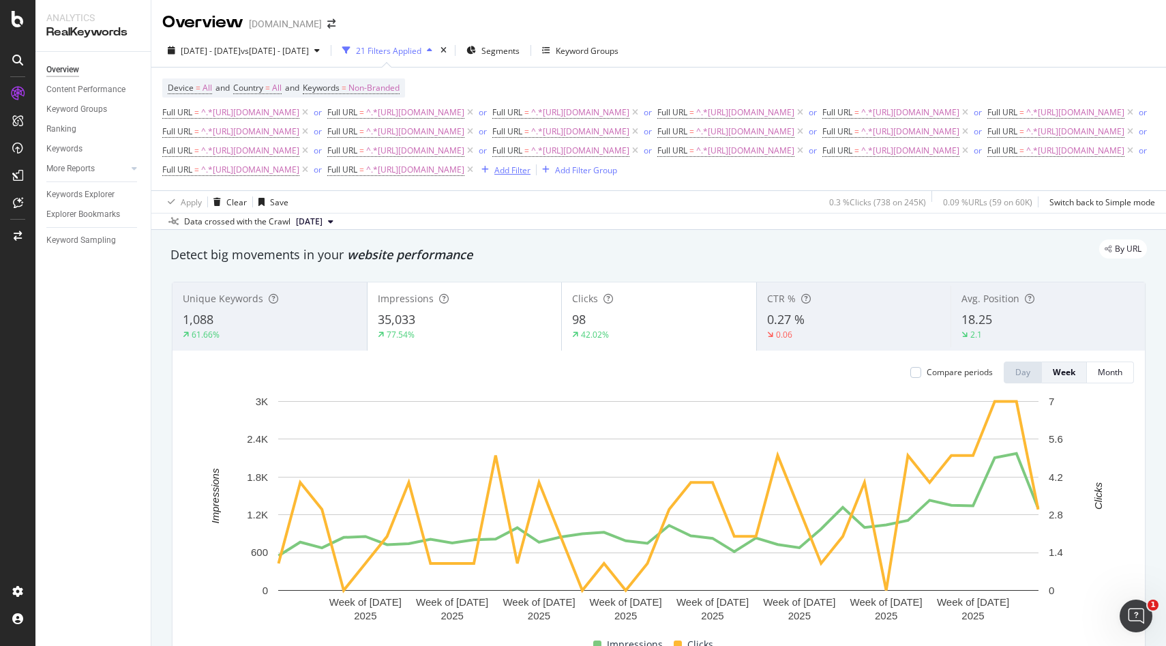
click at [489, 174] on icon "button" at bounding box center [484, 170] width 7 height 8
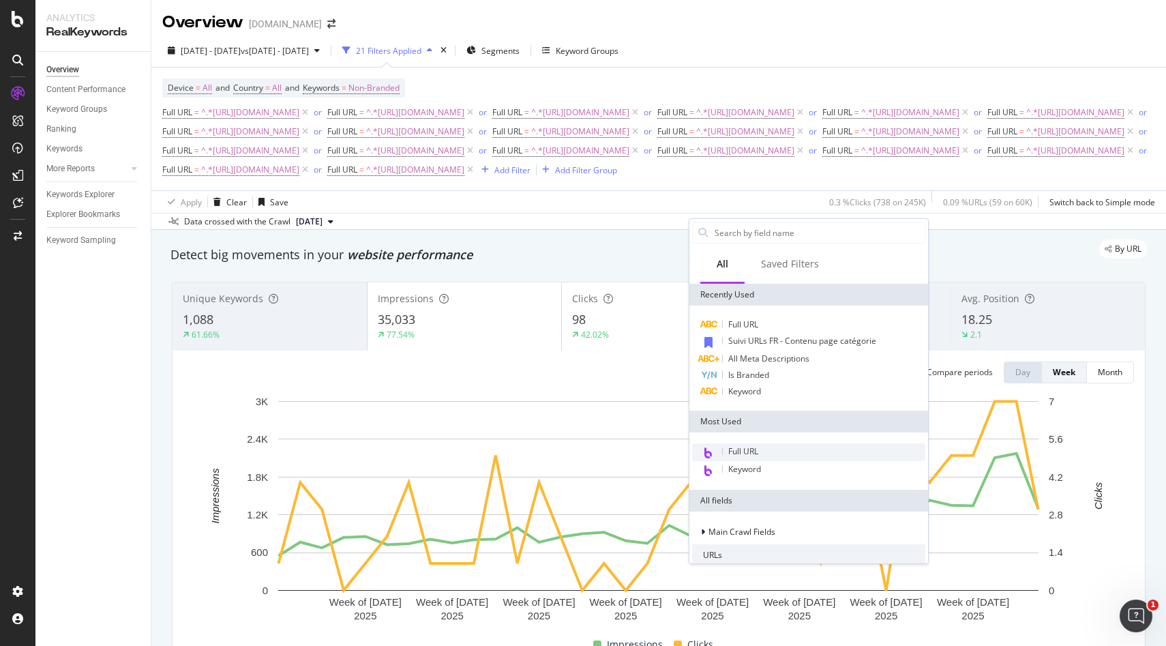
click at [742, 446] on span "Full URL" at bounding box center [743, 451] width 30 height 12
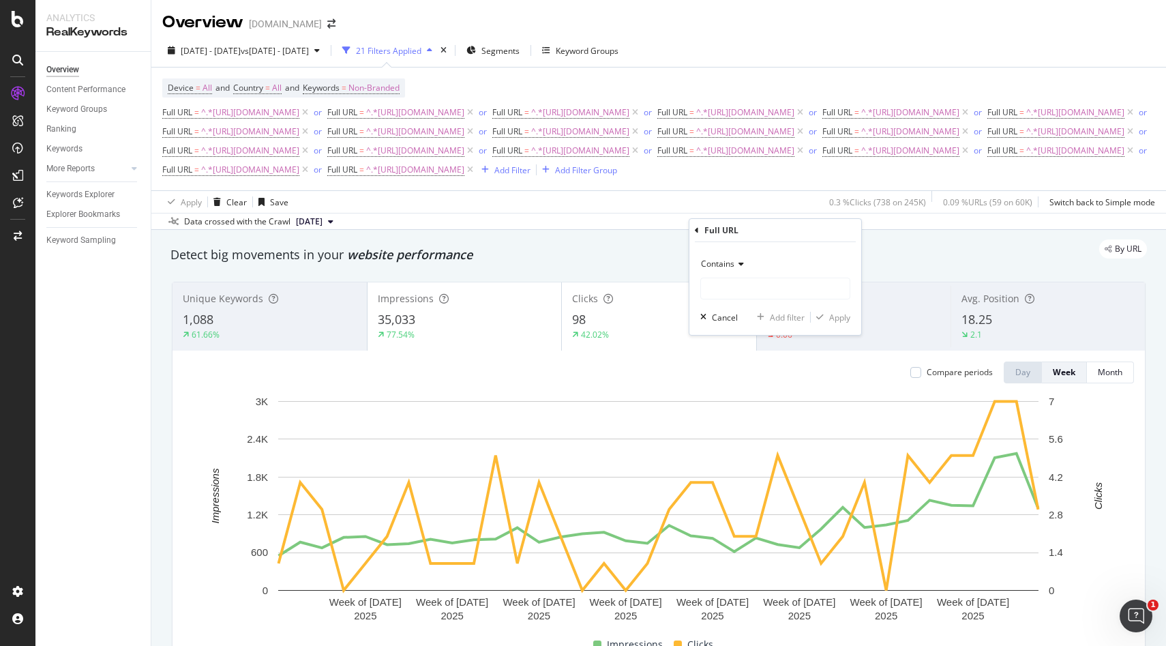
click at [746, 276] on div "Contains" at bounding box center [775, 276] width 150 height 46
click at [740, 292] on input "text" at bounding box center [775, 288] width 149 height 22
paste input "[URL][DOMAIN_NAME]"
type input "[URL][DOMAIN_NAME]"
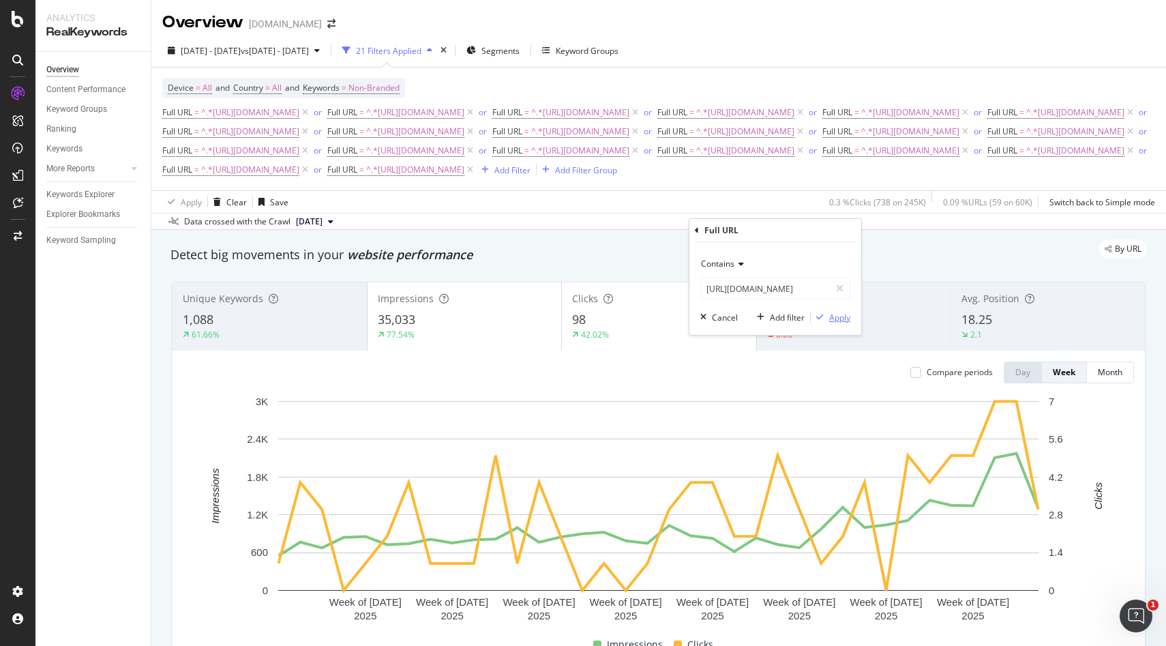
click at [846, 323] on button "Apply" at bounding box center [831, 317] width 40 height 14
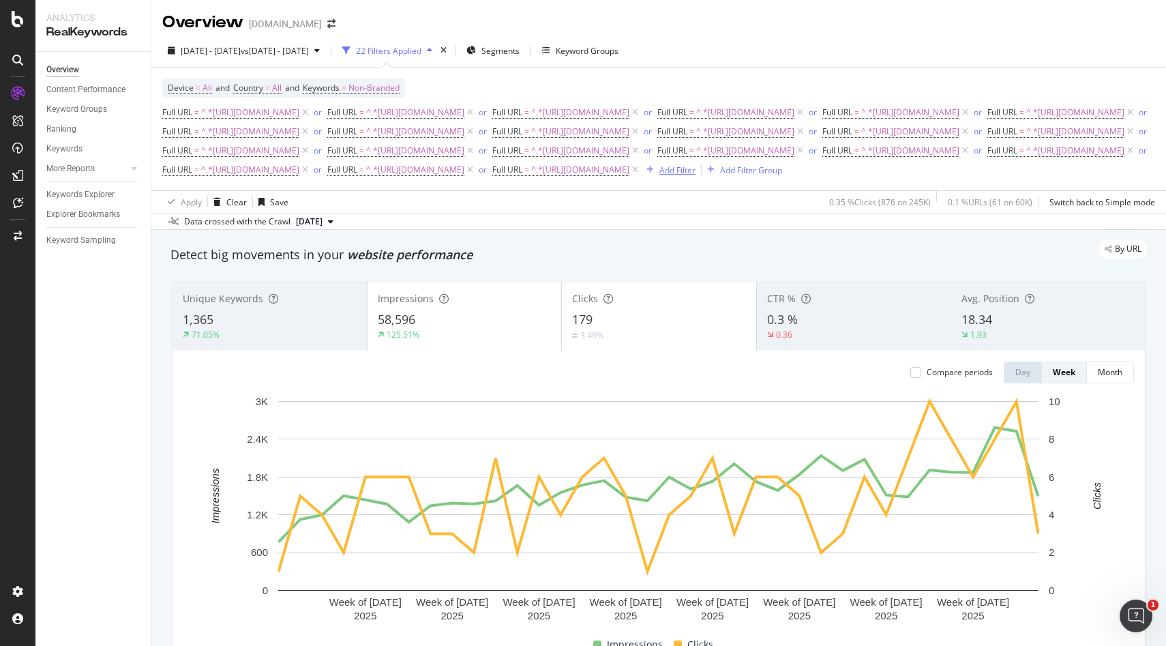
click at [695, 176] on div "Add Filter" at bounding box center [677, 170] width 36 height 12
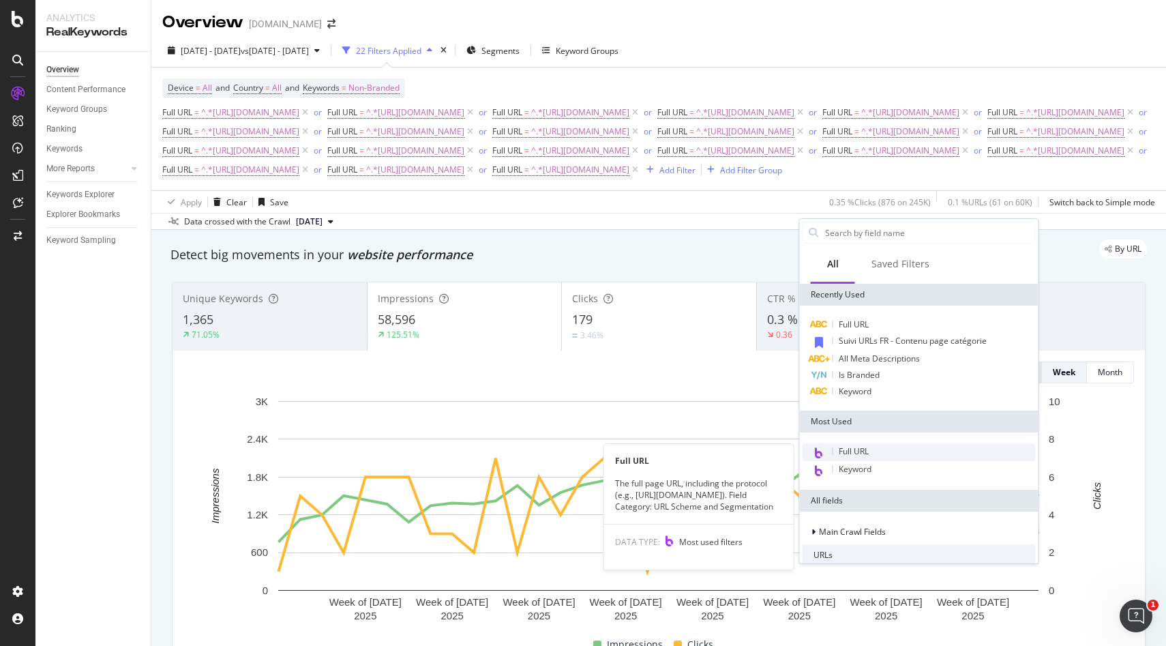
click at [864, 449] on span "Full URL" at bounding box center [854, 451] width 30 height 12
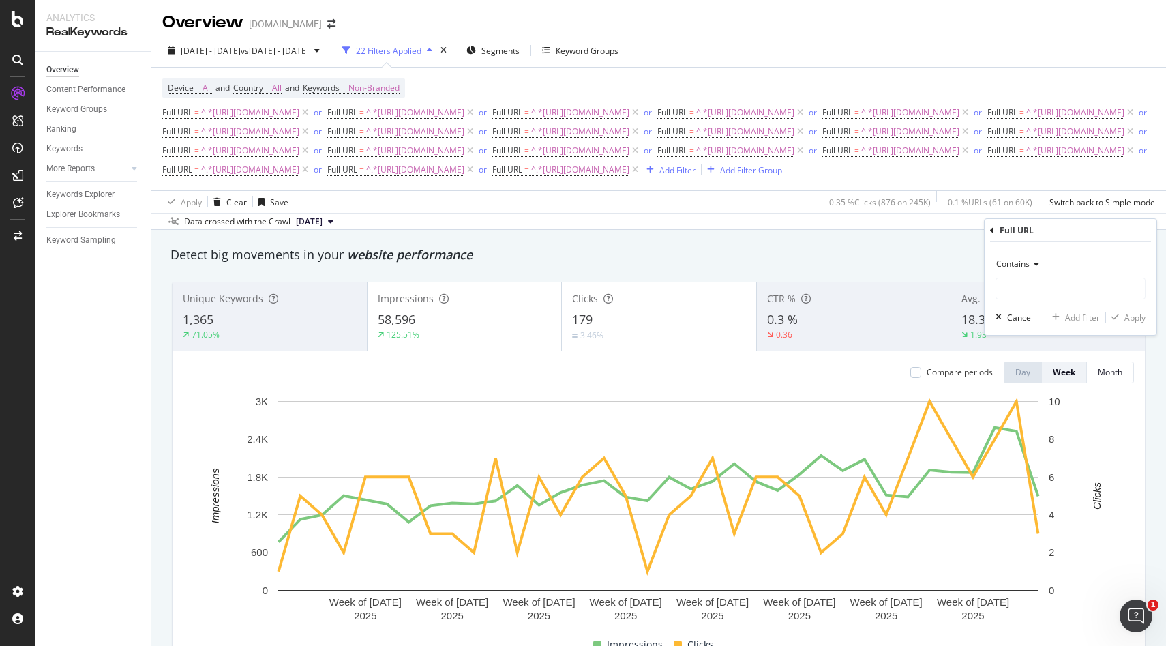
click at [1006, 301] on div "Contains Cancel Add filter Apply" at bounding box center [1070, 288] width 172 height 93
click at [1016, 291] on input "text" at bounding box center [1070, 288] width 149 height 22
paste input "https://monlitcabane.com/en/59-tipi-beds"
type input "https://monlitcabane.com/en/59-tipi-beds"
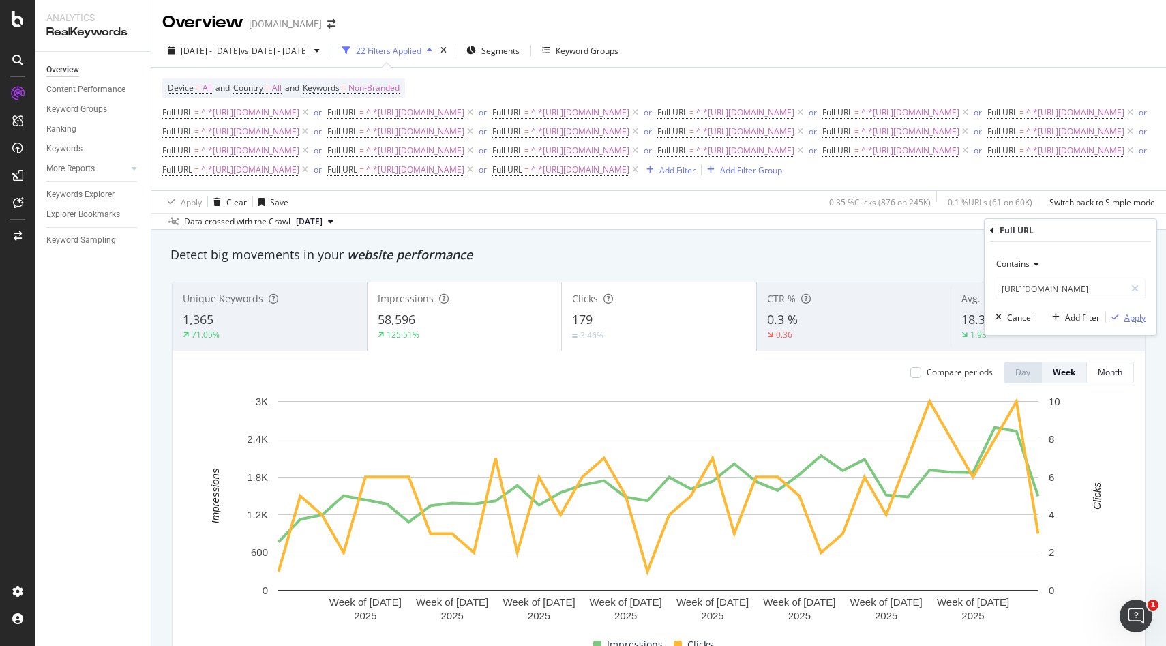
click at [1138, 322] on div "Apply" at bounding box center [1134, 318] width 21 height 12
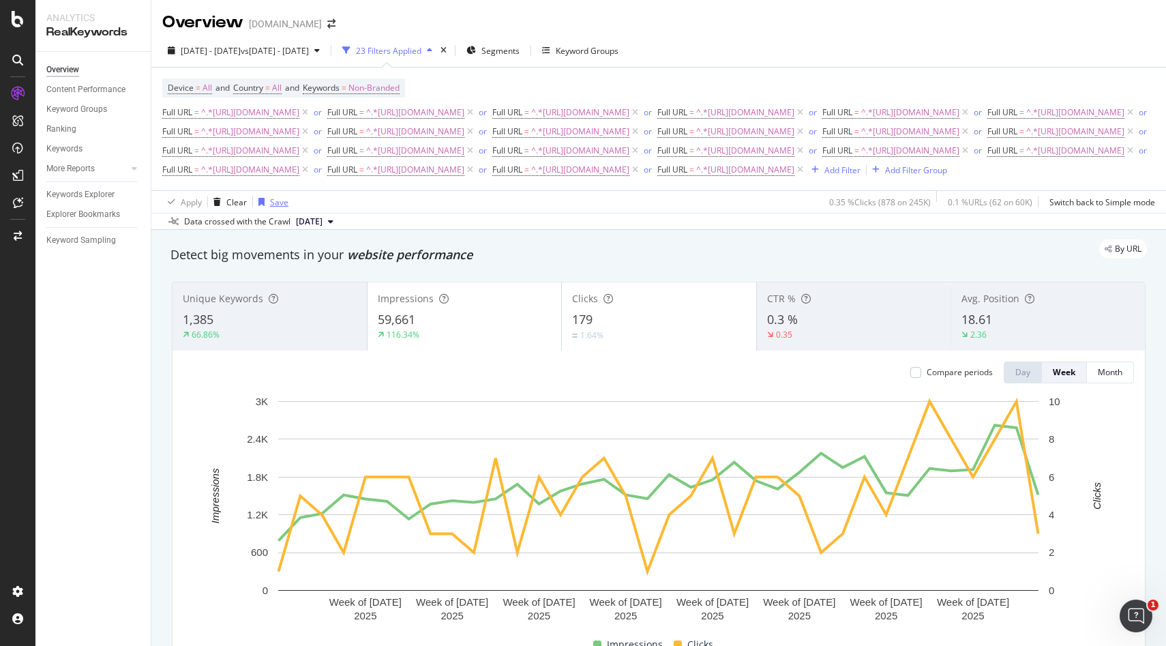
click at [271, 208] on div "Save" at bounding box center [279, 202] width 18 height 12
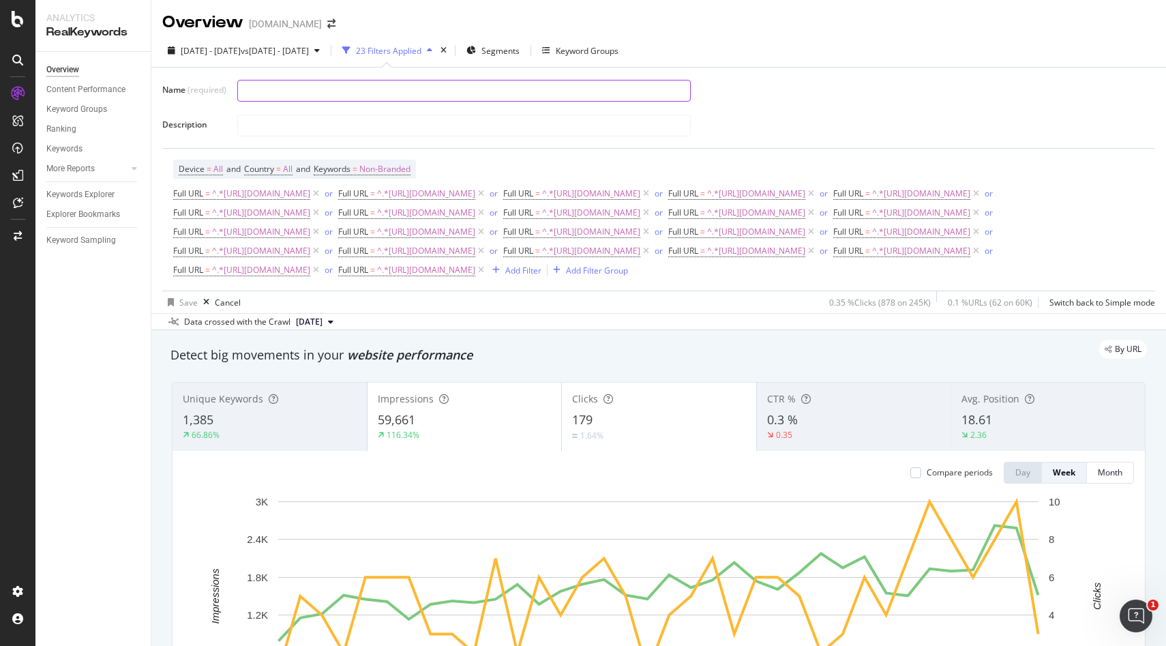
click at [314, 89] on input "text" at bounding box center [464, 90] width 452 height 20
type input "u"
type input "Content UK"
click at [178, 306] on div "button" at bounding box center [170, 302] width 17 height 8
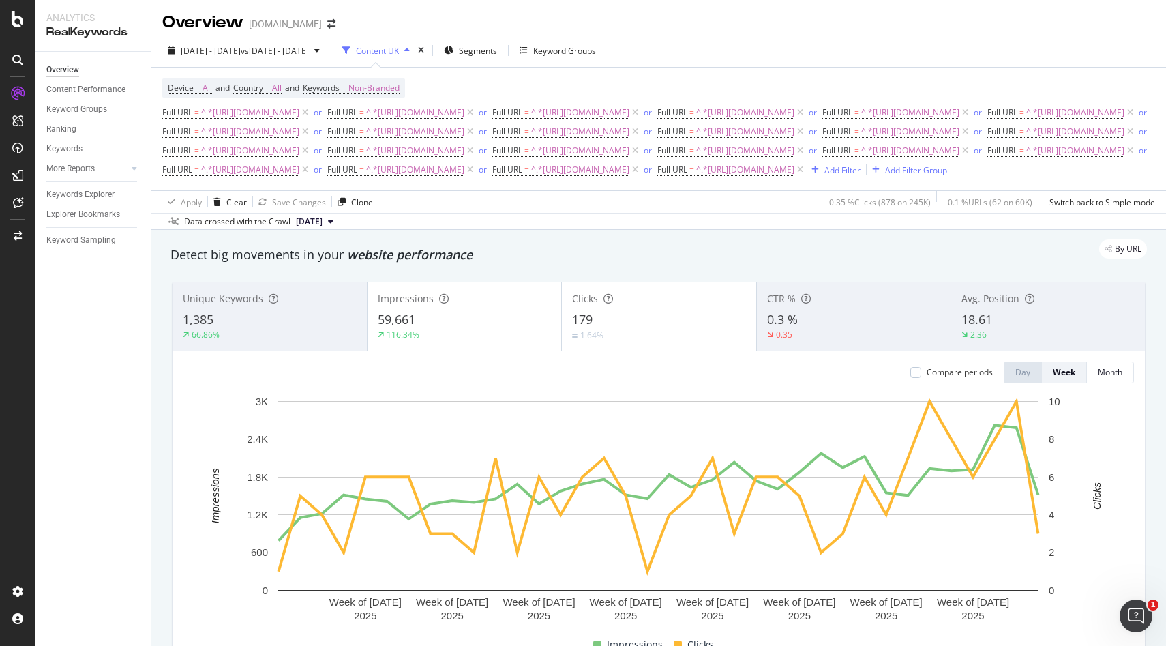
click at [399, 52] on div "Content UK" at bounding box center [377, 51] width 43 height 12
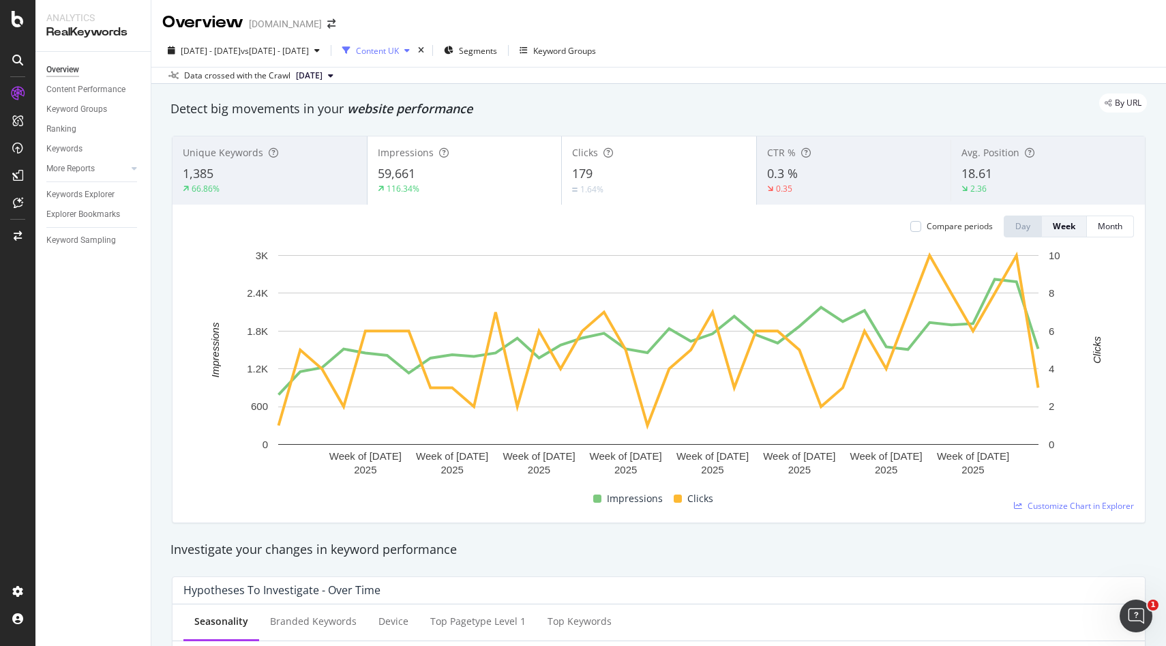
click at [399, 53] on div "Content UK" at bounding box center [377, 51] width 43 height 12
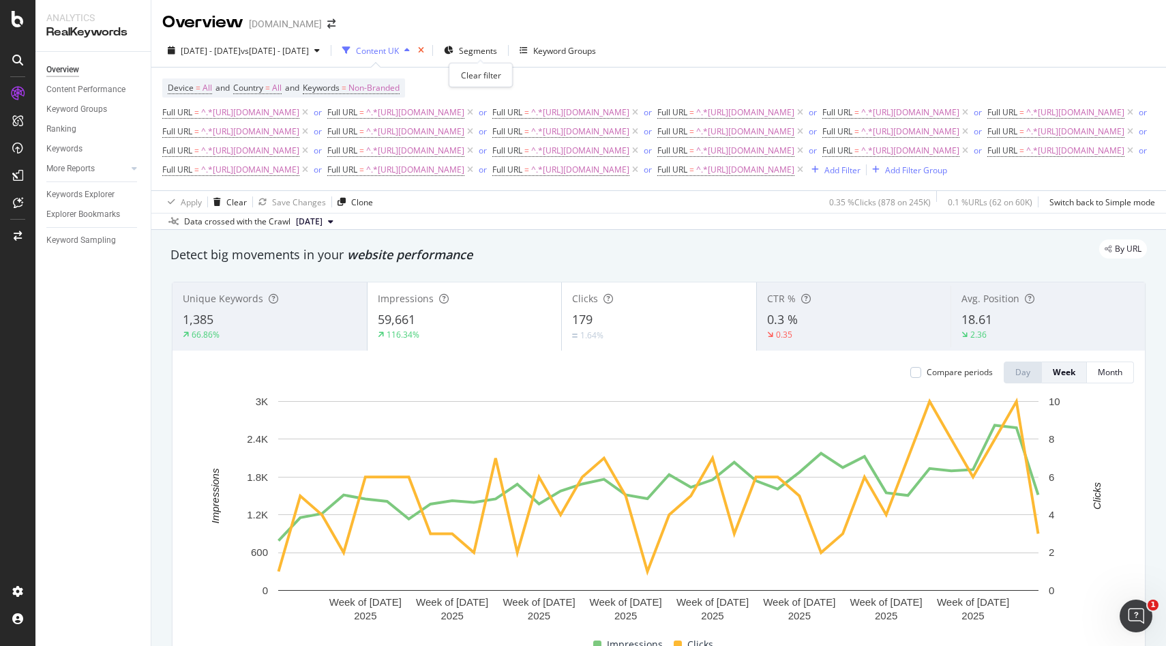
click at [424, 49] on icon "times" at bounding box center [421, 50] width 6 height 8
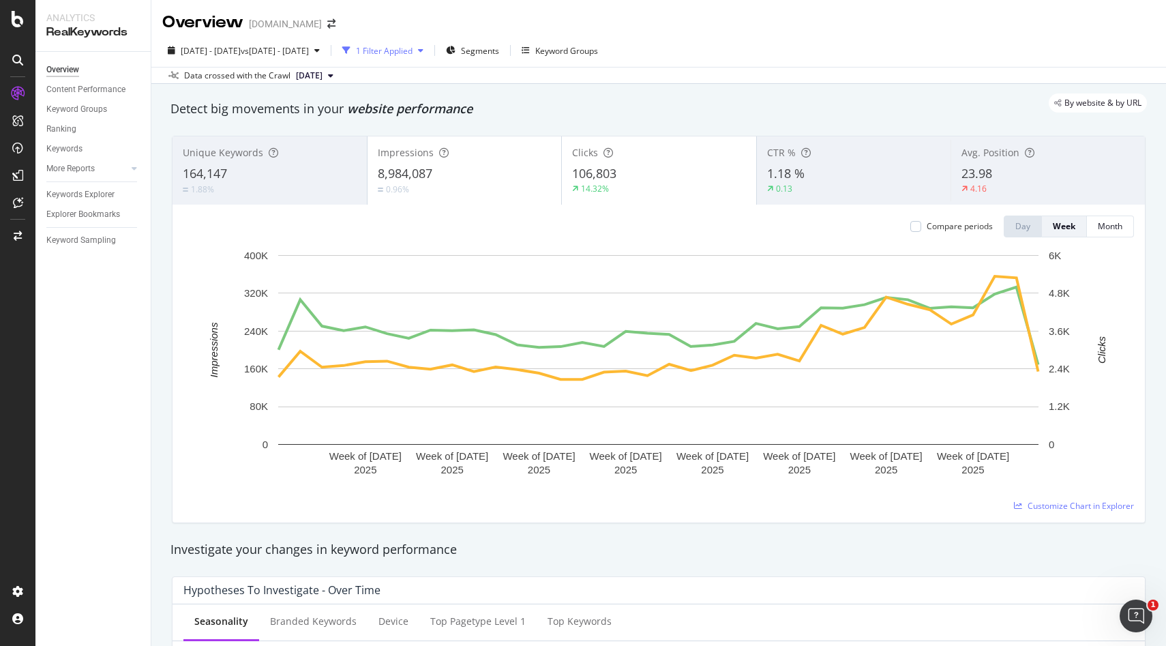
click at [429, 56] on div "1 Filter Applied" at bounding box center [383, 50] width 92 height 20
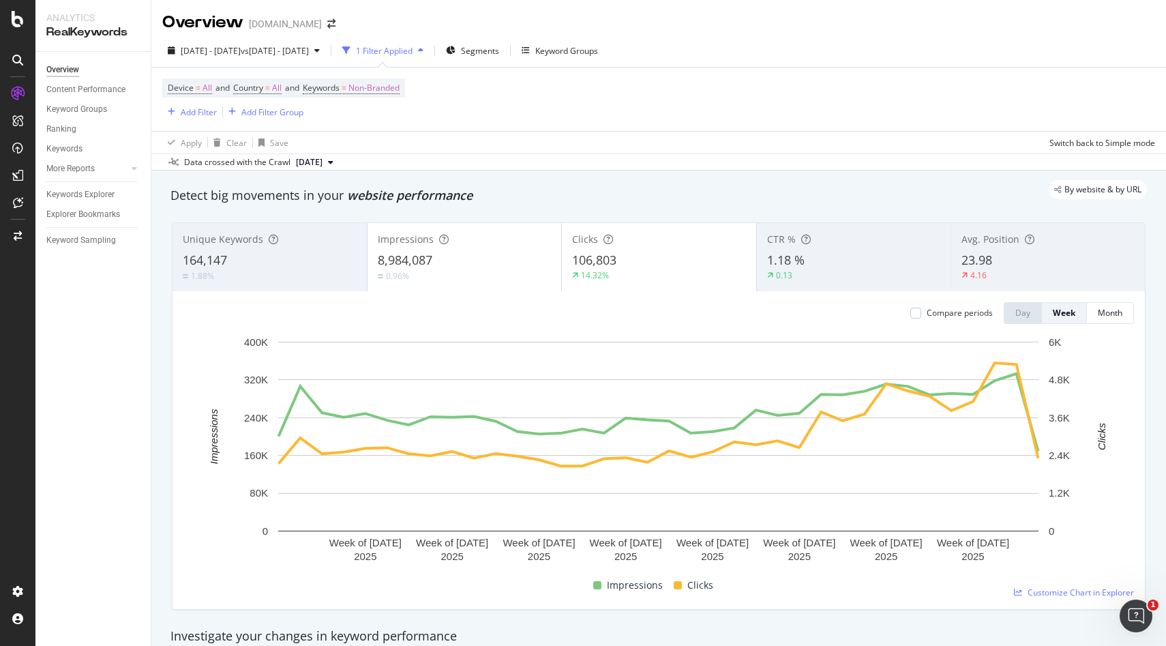
click at [412, 49] on div "1 Filter Applied" at bounding box center [384, 51] width 57 height 12
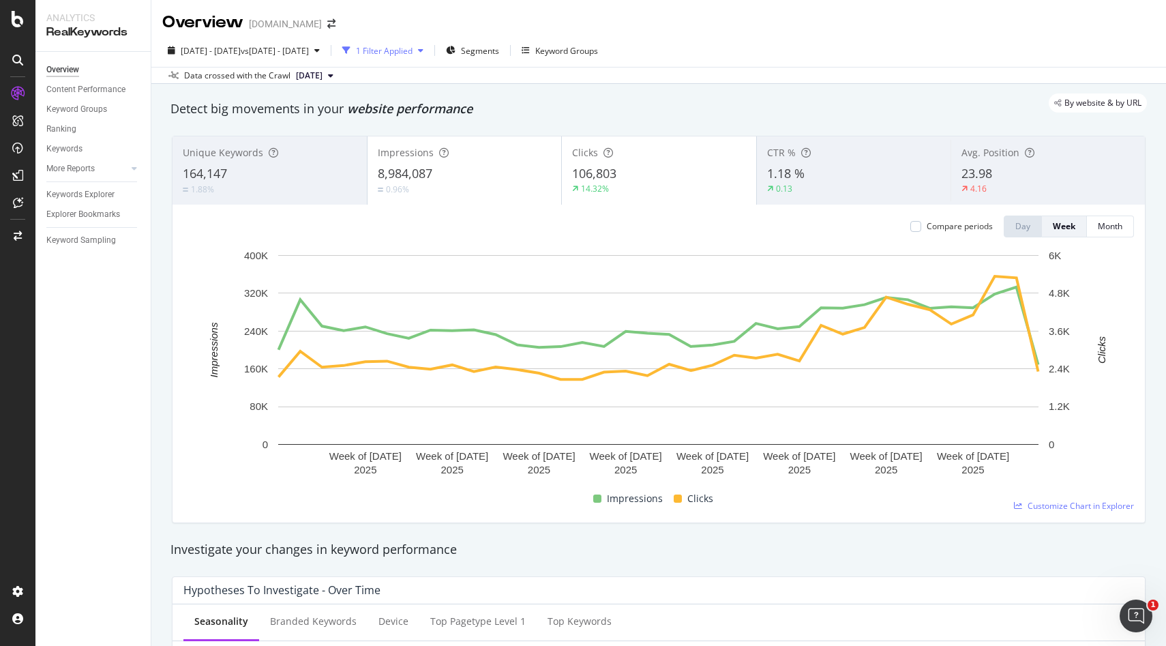
click at [412, 50] on div "1 Filter Applied" at bounding box center [384, 51] width 57 height 12
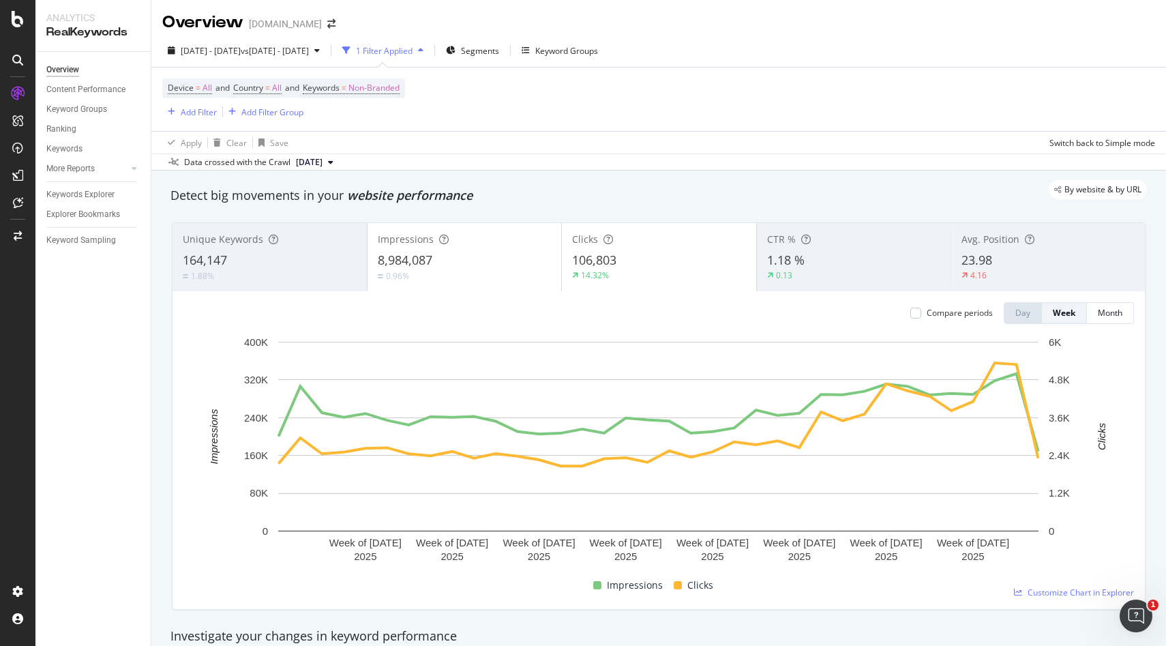
click at [619, 266] on div "106,803" at bounding box center [659, 261] width 174 height 18
click at [202, 115] on div "Add Filter" at bounding box center [199, 112] width 36 height 12
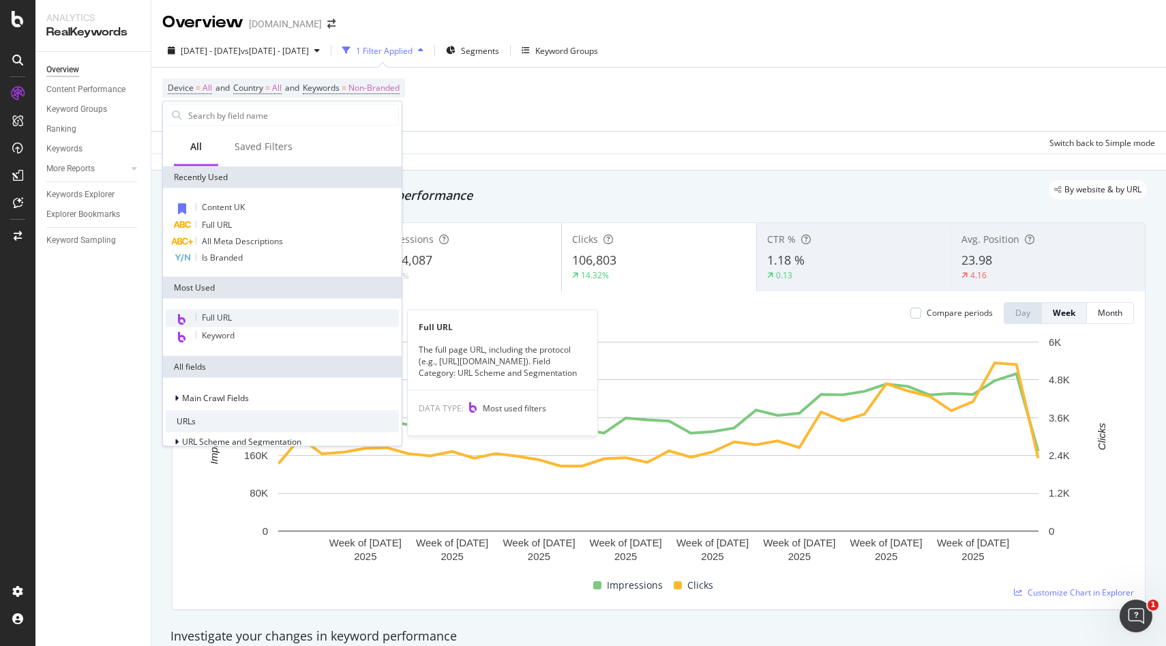
click at [222, 316] on span "Full URL" at bounding box center [217, 318] width 30 height 12
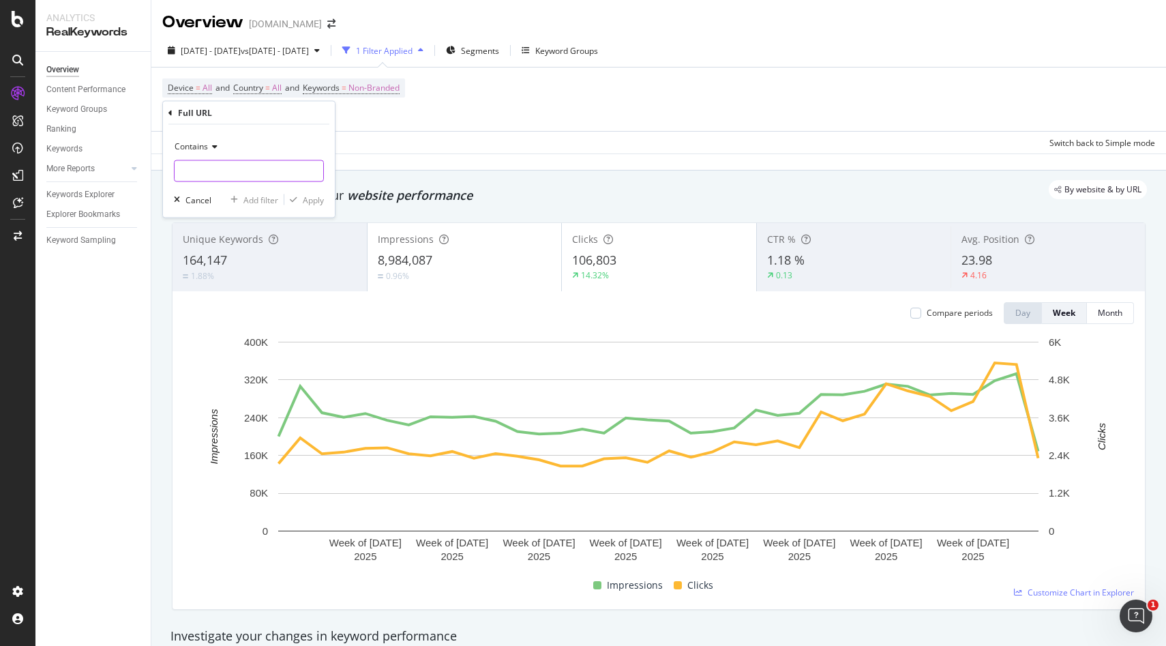
click at [195, 172] on input "text" at bounding box center [249, 171] width 149 height 22
click at [222, 175] on input "text" at bounding box center [249, 171] width 149 height 22
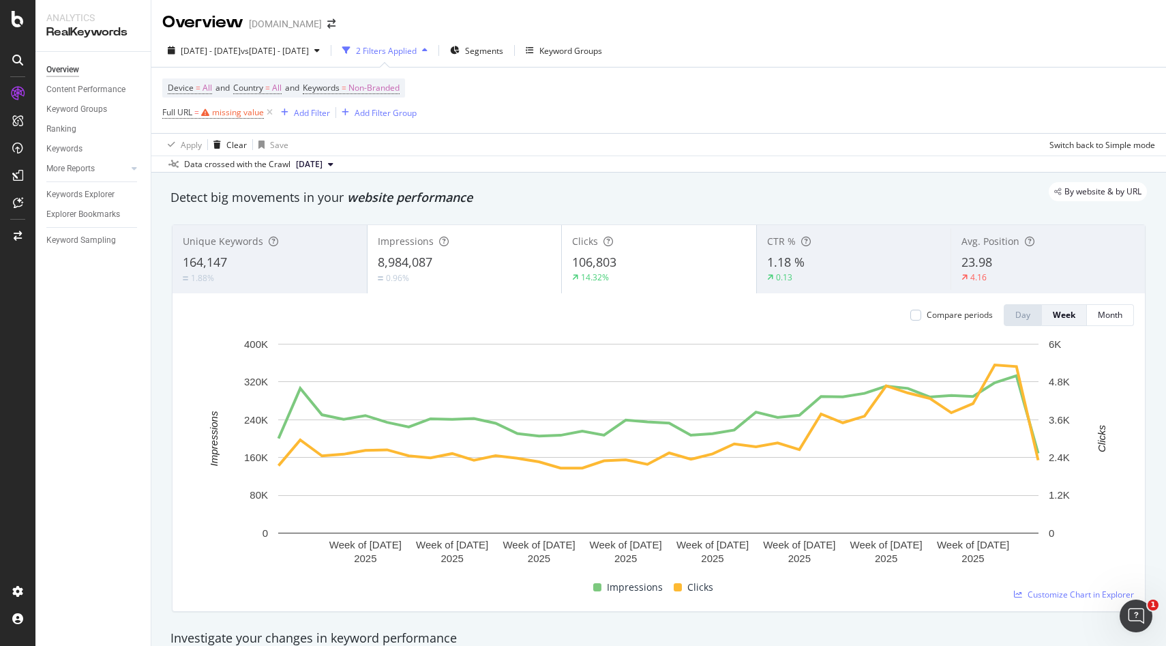
click at [536, 110] on div "Device = All and Country = All and Keywords = Non-Branded Full URL = missing va…" at bounding box center [658, 99] width 993 height 65
click at [240, 114] on div "missing value" at bounding box center [238, 112] width 52 height 12
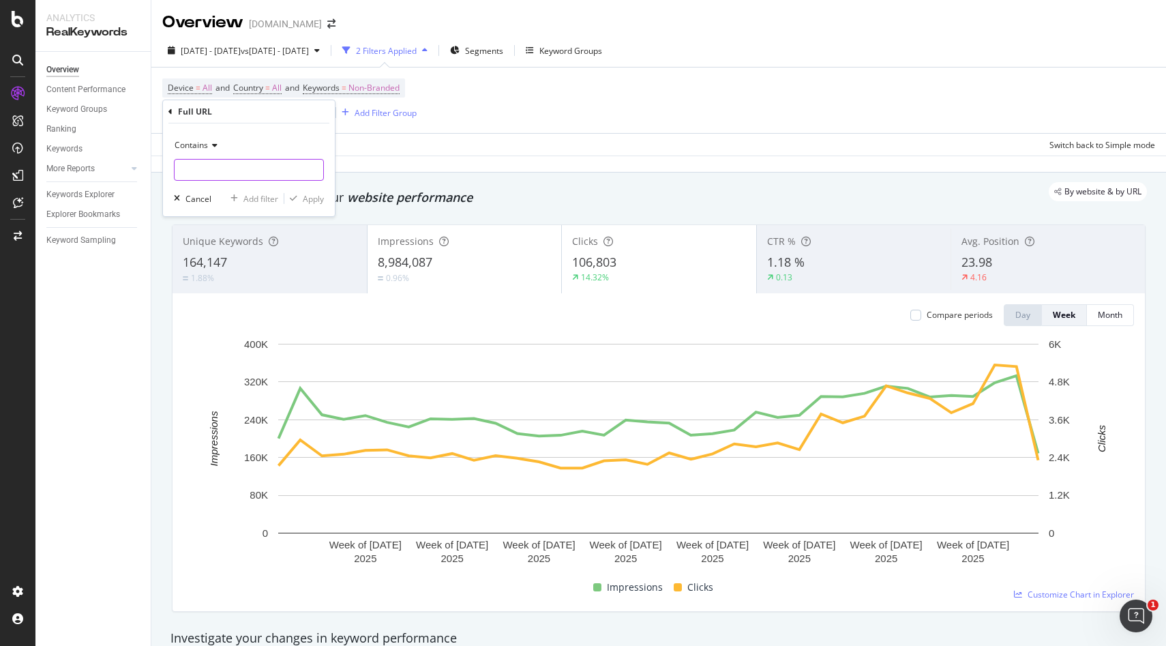
click at [200, 172] on input "text" at bounding box center [249, 170] width 149 height 22
paste input "[URL][DOMAIN_NAME]"
type input "[URL][DOMAIN_NAME]"
click at [315, 199] on div "Apply" at bounding box center [313, 199] width 21 height 12
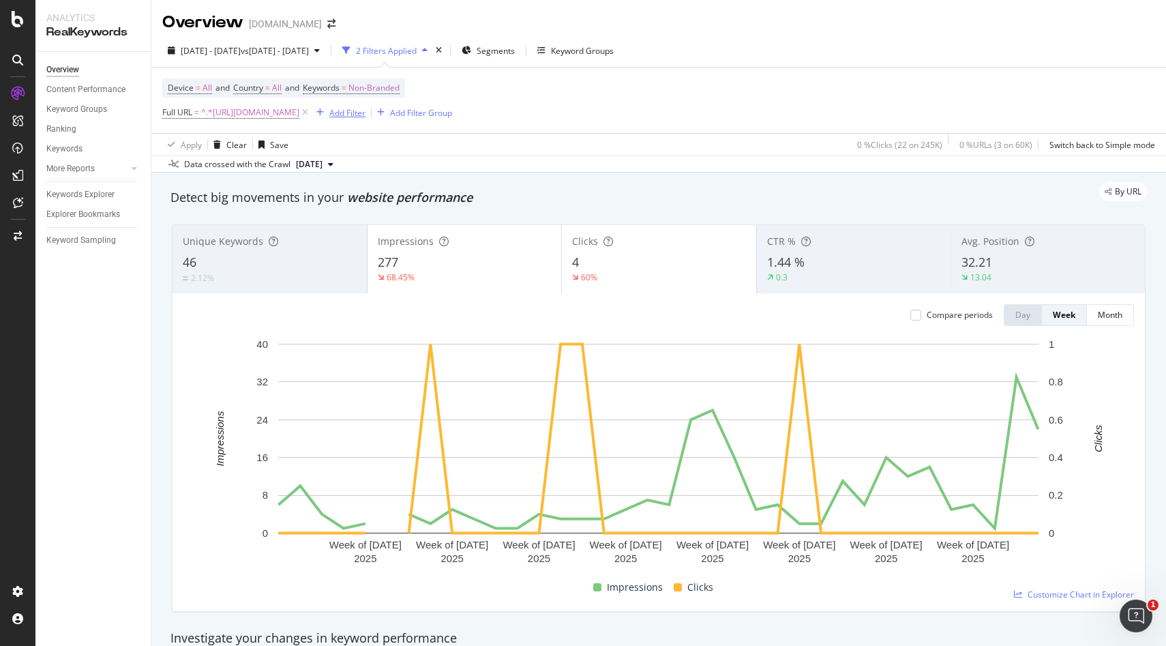
click at [365, 106] on div "Add Filter" at bounding box center [338, 112] width 55 height 15
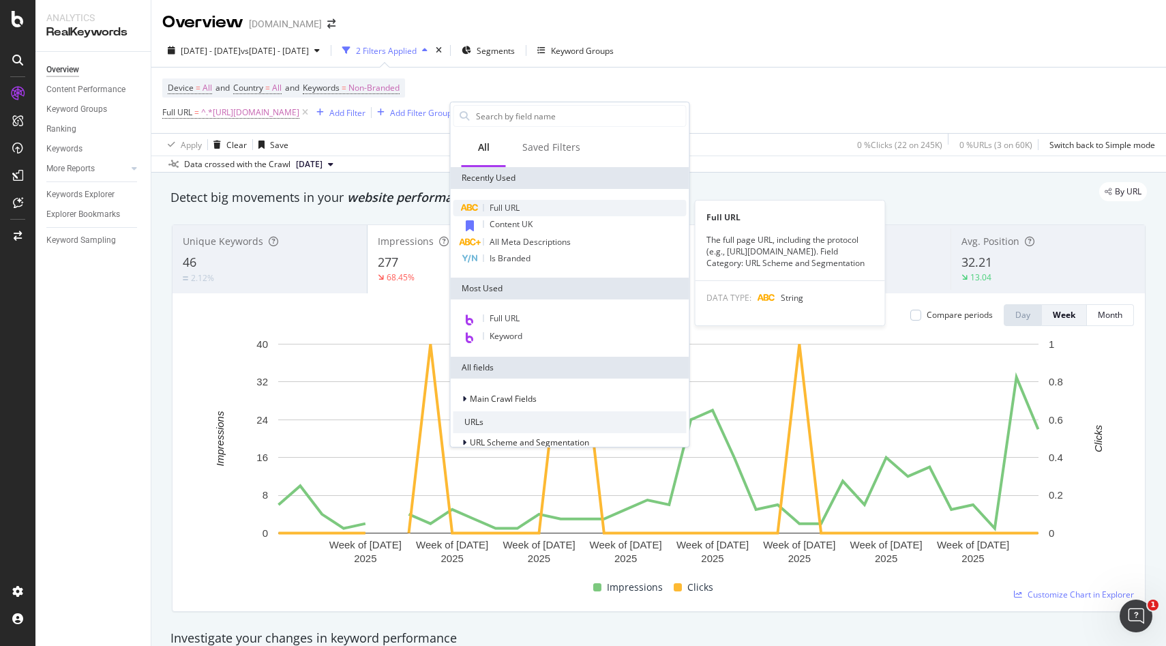
click at [498, 214] on div "Full URL" at bounding box center [569, 208] width 233 height 16
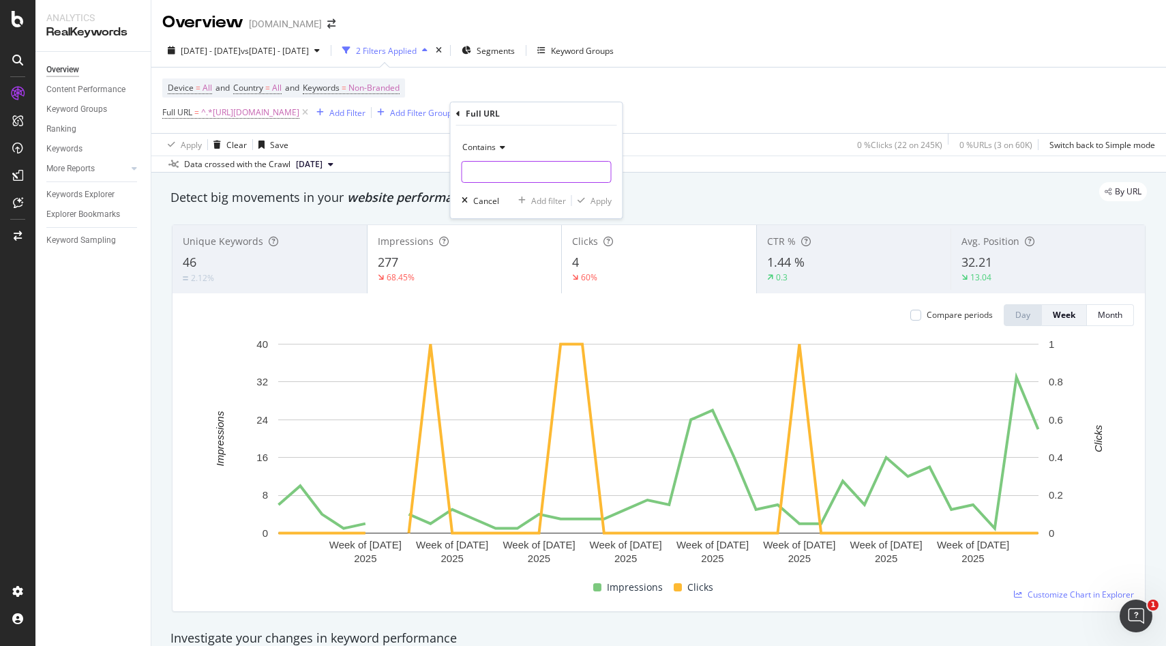
click at [496, 178] on input "text" at bounding box center [536, 172] width 149 height 22
paste input "[URL][DOMAIN_NAME]"
type input "[URL][DOMAIN_NAME]"
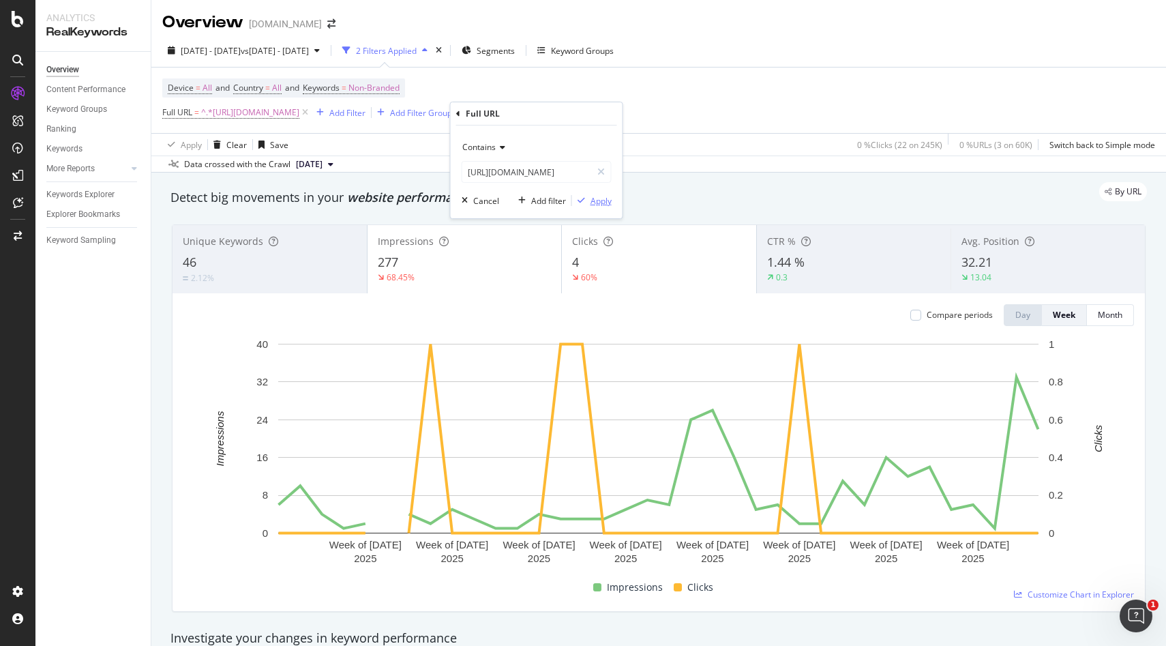
click at [592, 204] on div "Apply" at bounding box center [600, 201] width 21 height 12
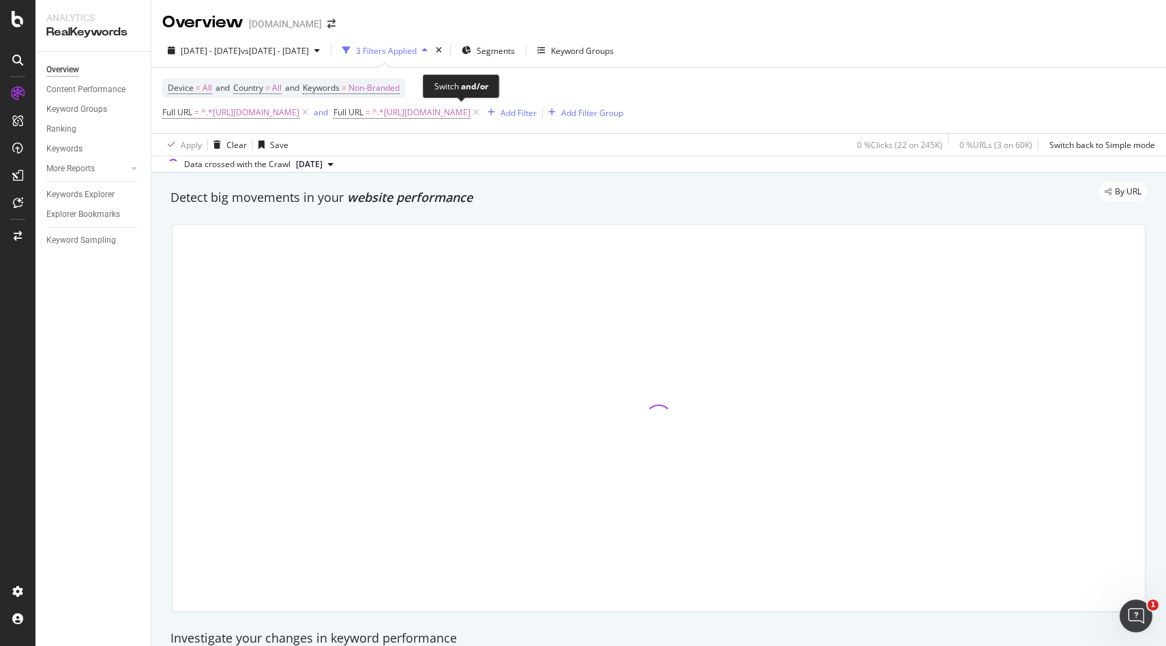
click at [328, 113] on div "and" at bounding box center [321, 112] width 14 height 12
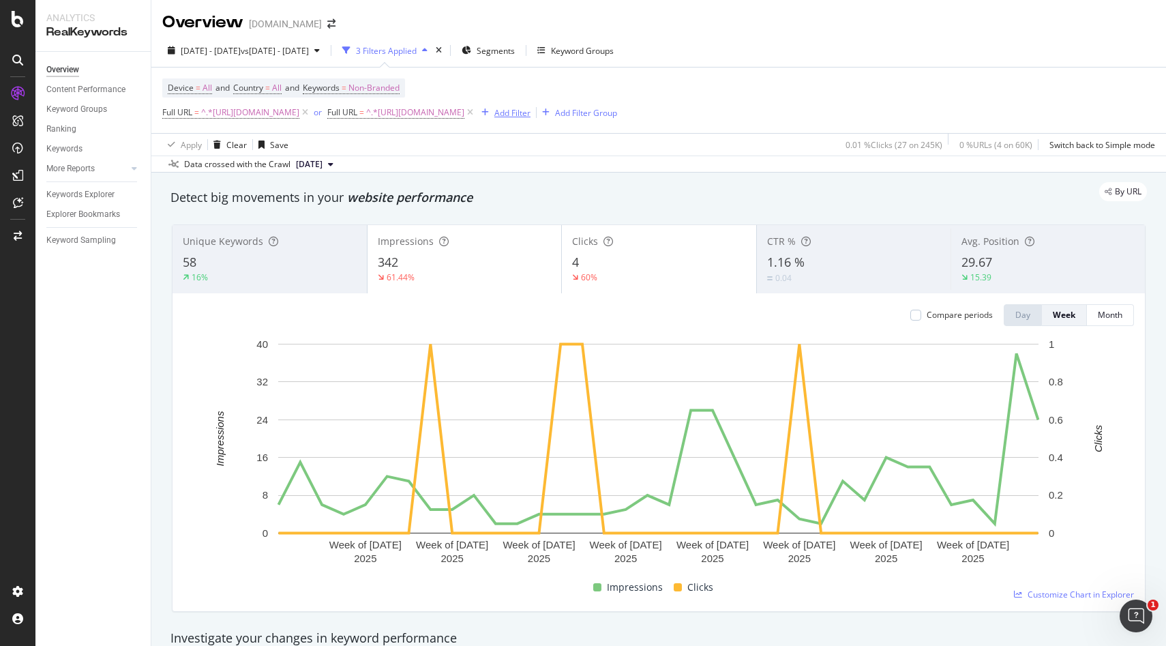
click at [530, 117] on div "Add Filter" at bounding box center [512, 113] width 36 height 12
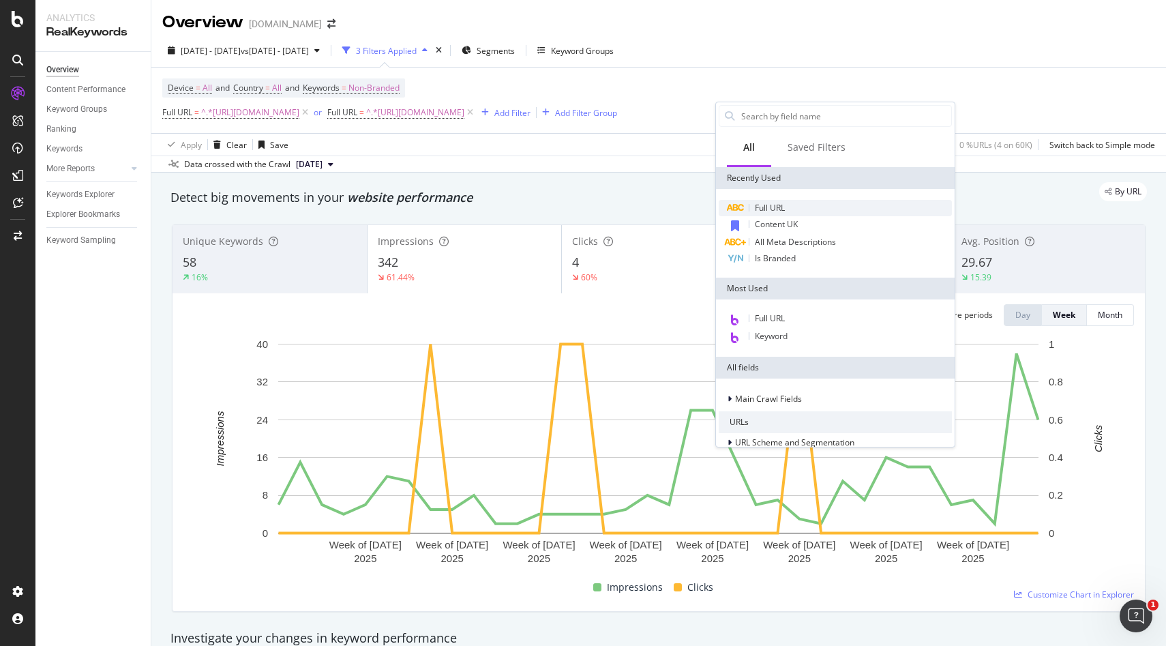
click at [770, 203] on span "Full URL" at bounding box center [770, 208] width 30 height 12
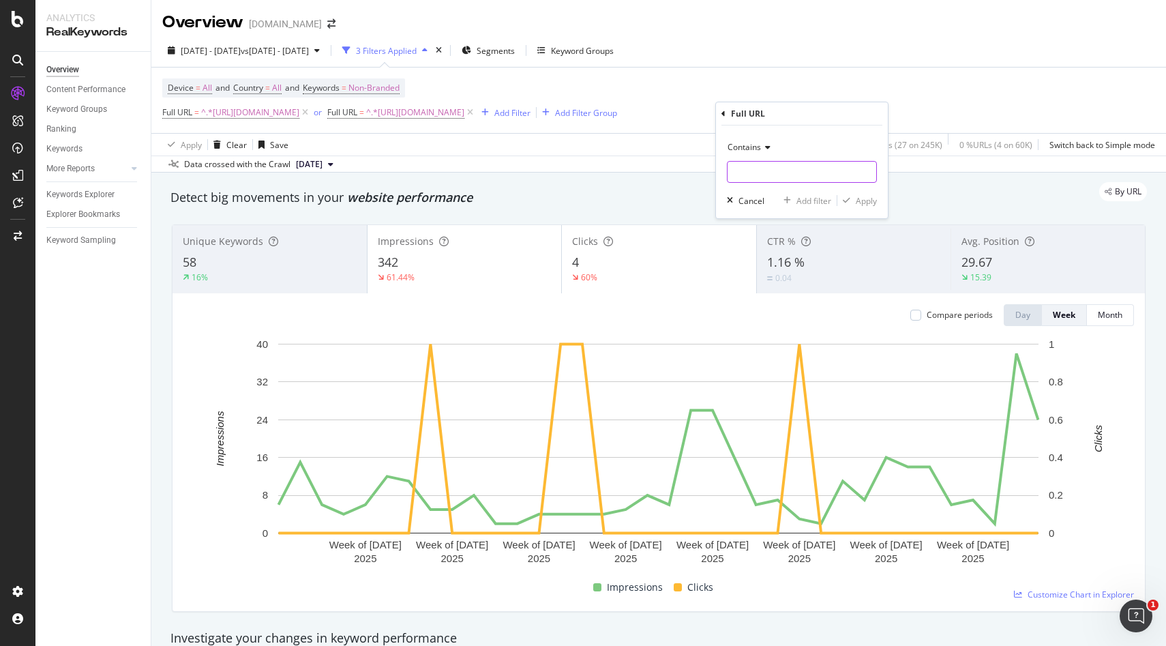
click at [771, 177] on input "text" at bounding box center [801, 172] width 149 height 22
paste input "[URL][DOMAIN_NAME]"
type input "[URL][DOMAIN_NAME]"
click at [860, 205] on div "Apply" at bounding box center [866, 201] width 21 height 12
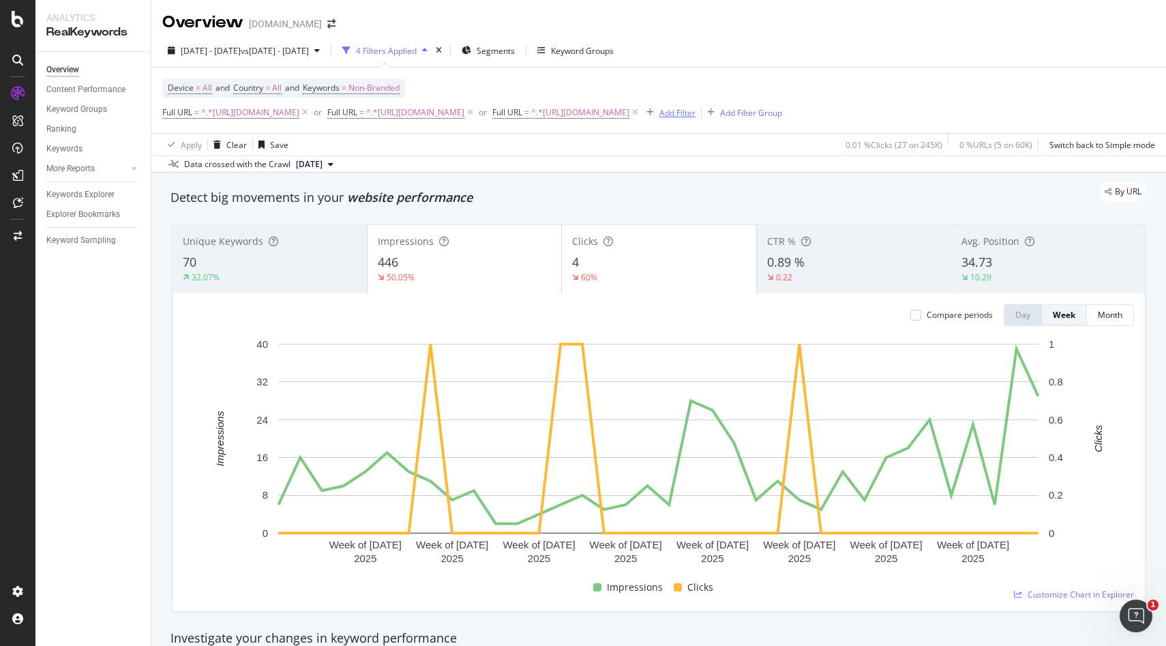
click at [695, 115] on div "Add Filter" at bounding box center [677, 113] width 36 height 12
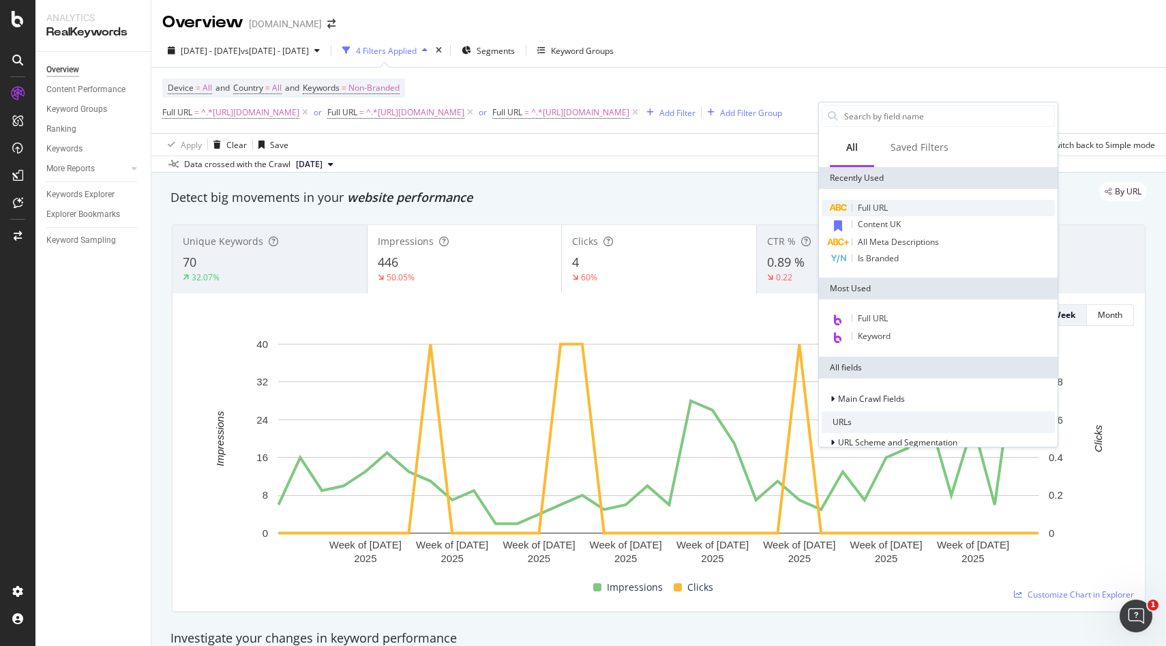
click at [876, 209] on span "Full URL" at bounding box center [873, 208] width 30 height 12
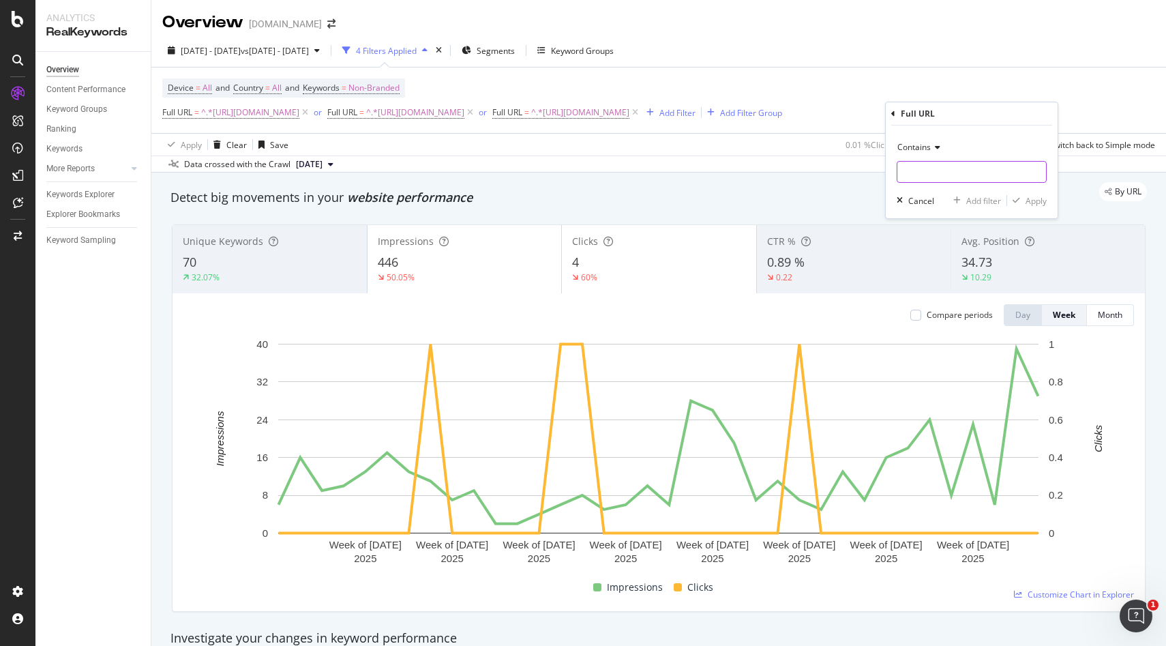
click at [949, 162] on input "text" at bounding box center [971, 172] width 149 height 22
paste input "[URL][DOMAIN_NAME]"
type input "[URL][DOMAIN_NAME]"
click at [1030, 205] on div "Apply" at bounding box center [1035, 201] width 21 height 12
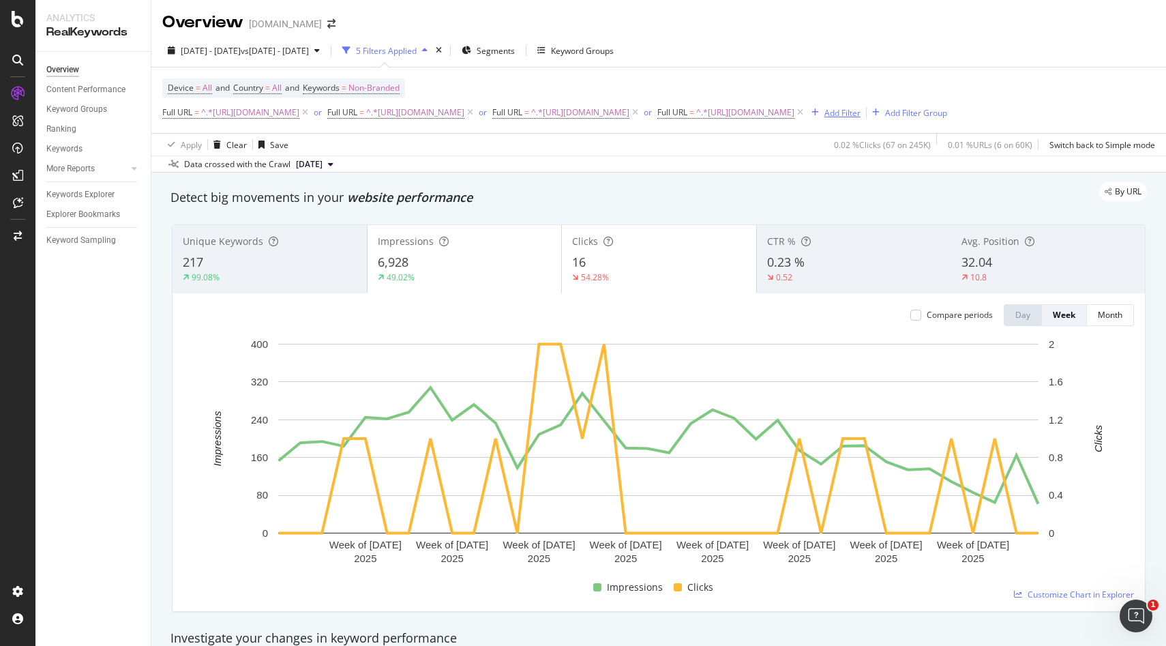
click at [824, 119] on div "Add Filter" at bounding box center [842, 113] width 36 height 12
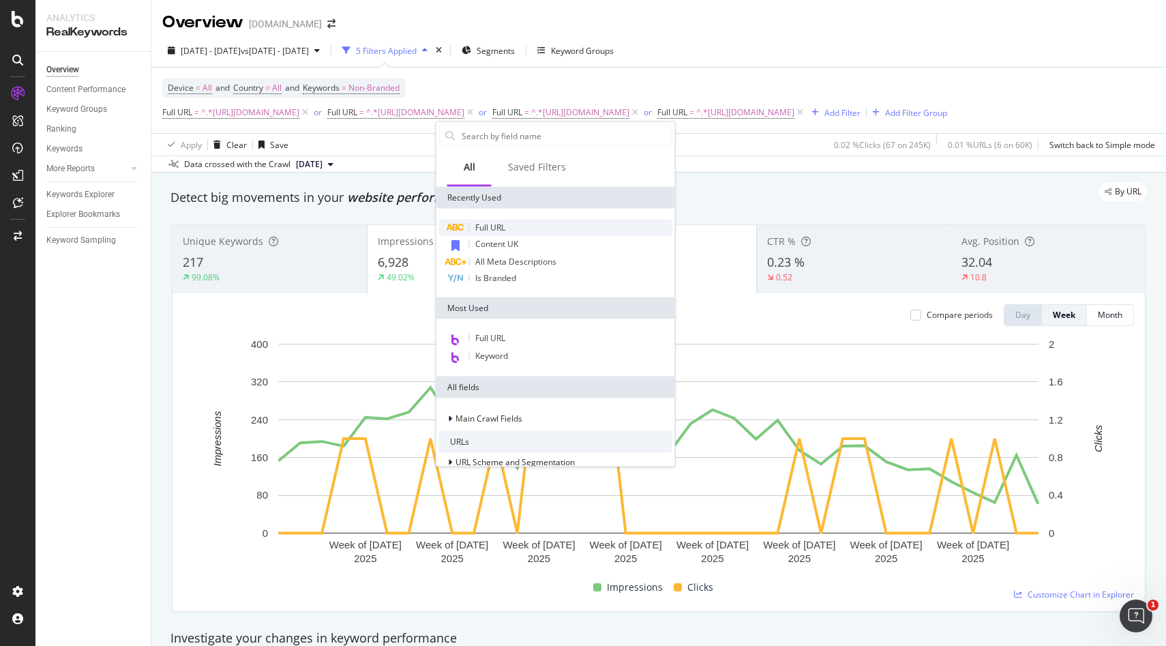
click at [489, 228] on span "Full URL" at bounding box center [490, 228] width 30 height 12
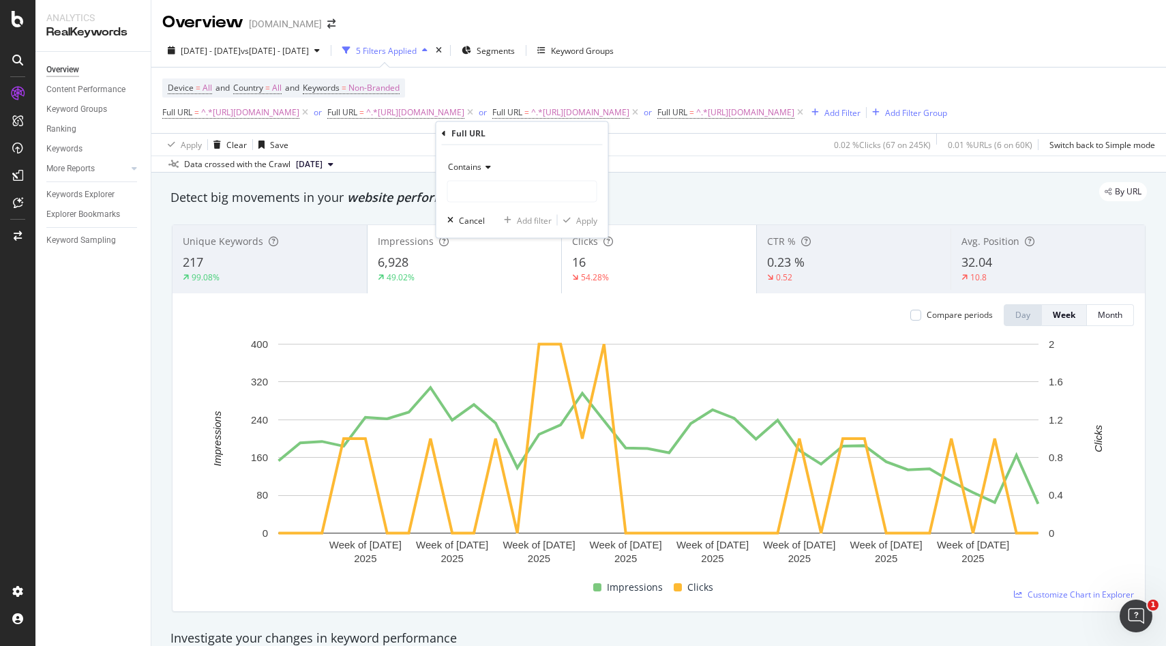
click at [470, 178] on div "Contains" at bounding box center [522, 179] width 150 height 46
click at [470, 185] on input "text" at bounding box center [522, 192] width 149 height 22
paste input "[URL][DOMAIN_NAME]"
type input "[URL][DOMAIN_NAME]"
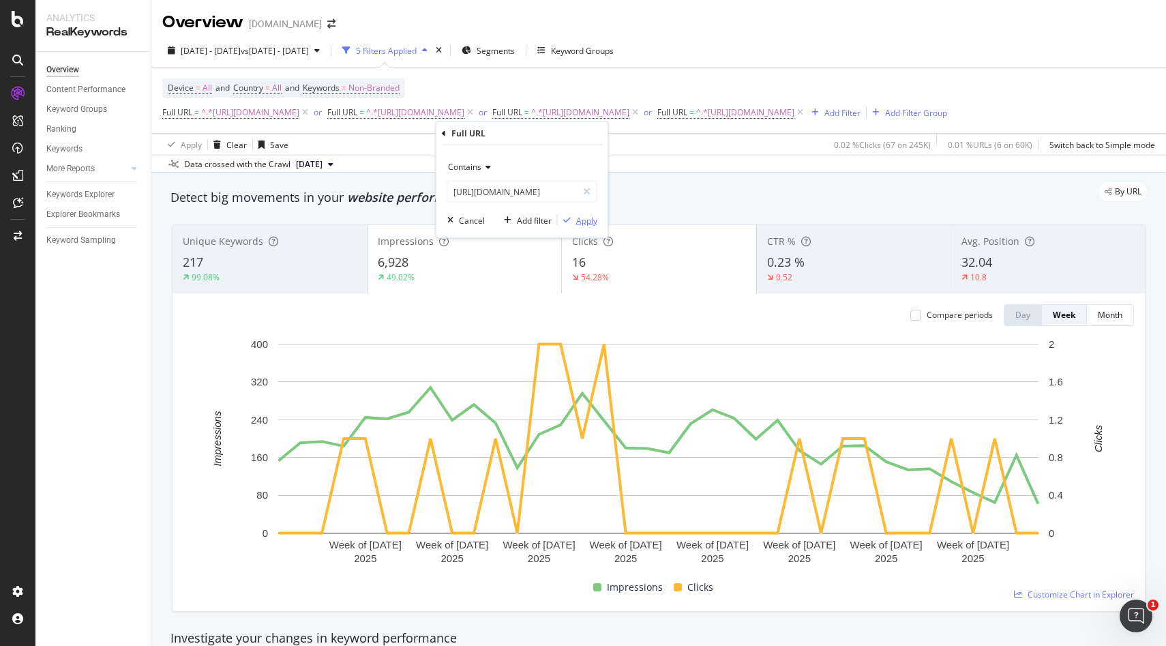
scroll to position [0, 0]
click at [592, 225] on div "Apply" at bounding box center [586, 220] width 21 height 12
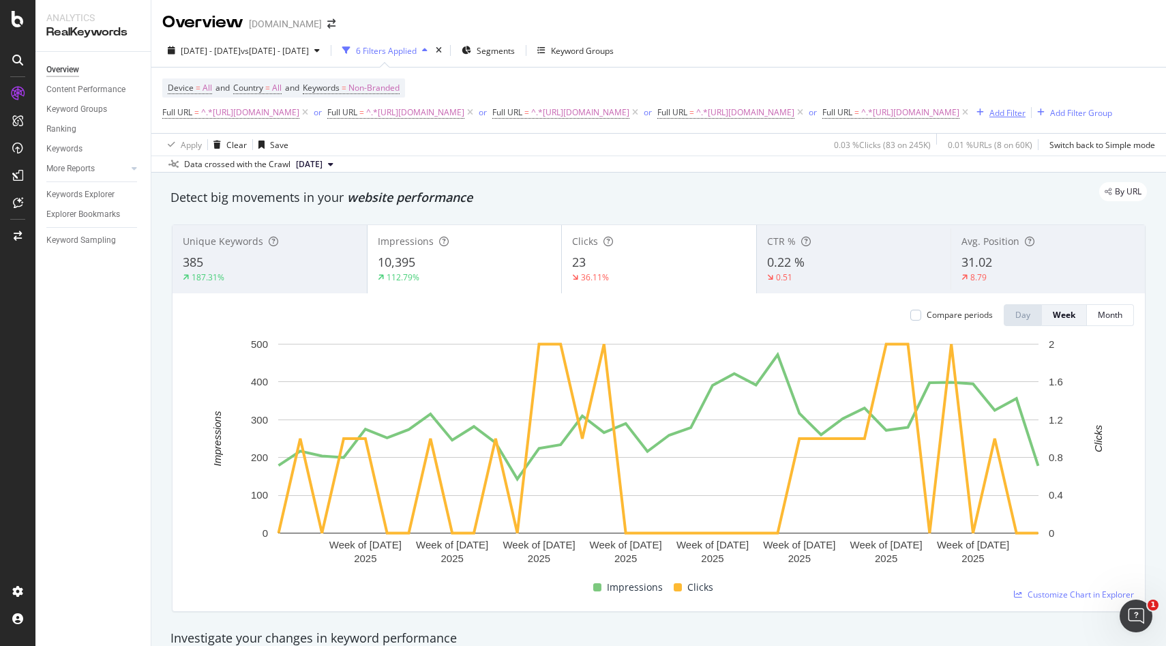
click at [989, 119] on div "Add Filter" at bounding box center [1007, 113] width 36 height 12
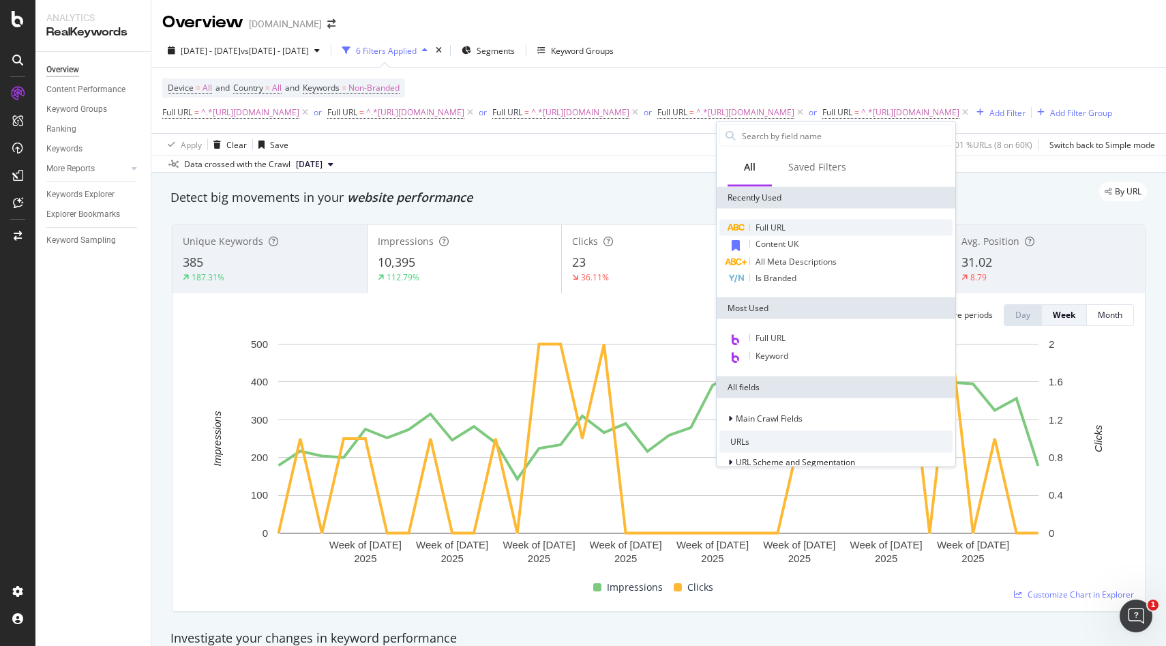
click at [768, 234] on div "Full URL" at bounding box center [835, 228] width 233 height 16
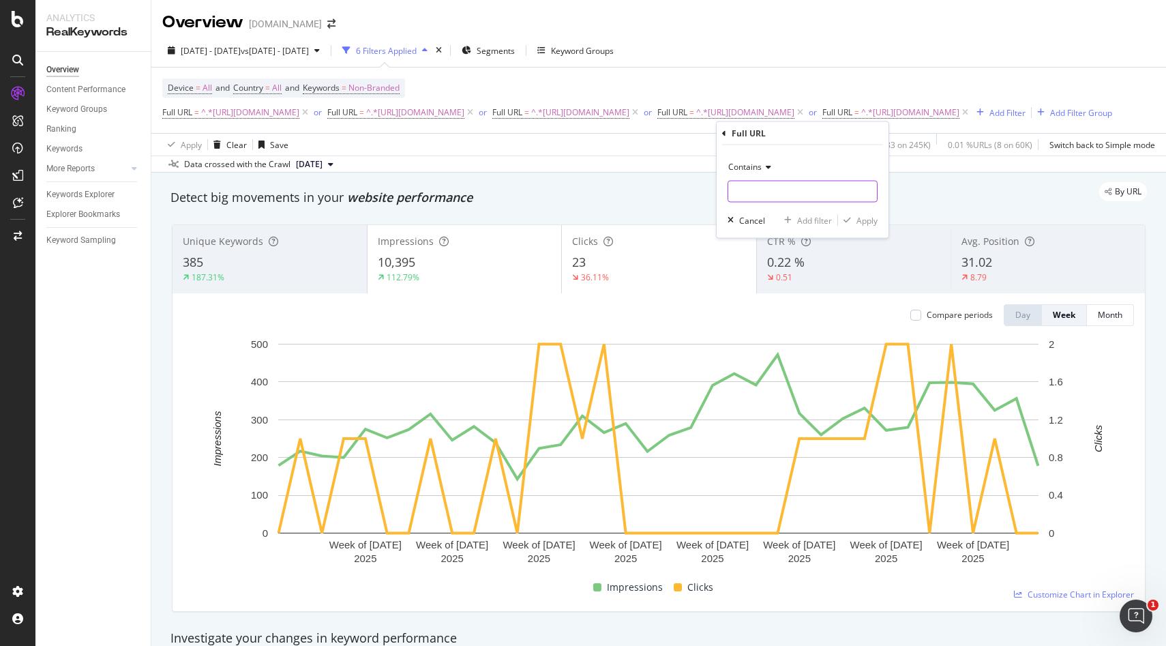
click at [769, 193] on input "text" at bounding box center [802, 192] width 149 height 22
paste input "[URL][DOMAIN_NAME]"
type input "[URL][DOMAIN_NAME]"
click at [869, 222] on div "Apply" at bounding box center [866, 220] width 21 height 12
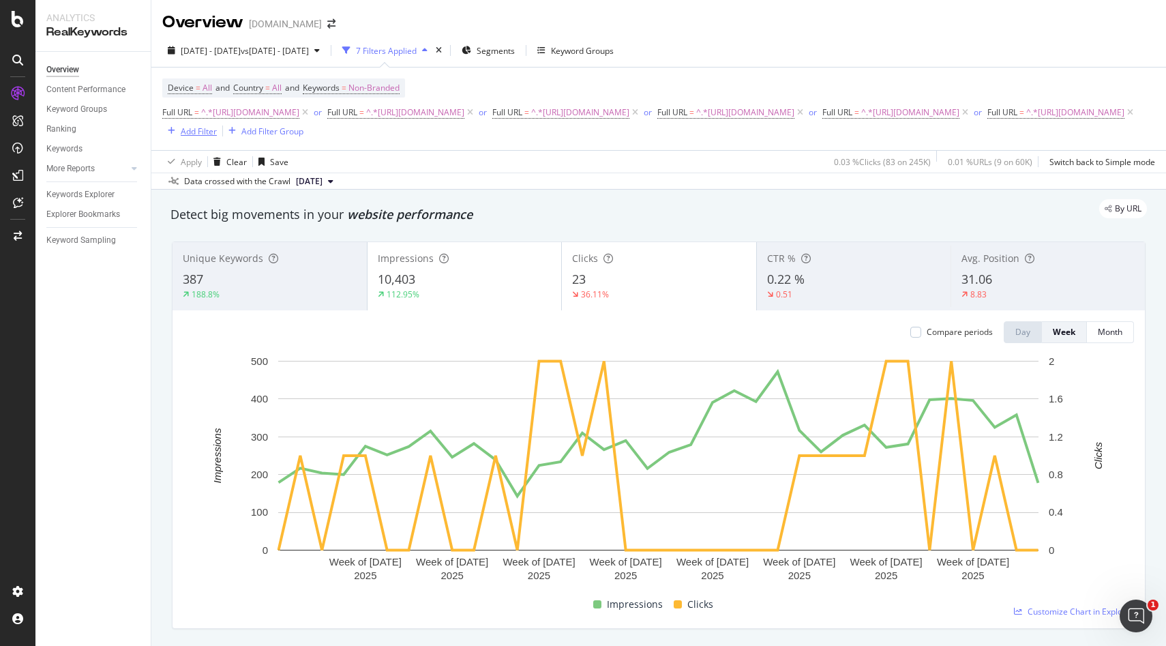
click at [196, 137] on div "Add Filter" at bounding box center [199, 131] width 36 height 12
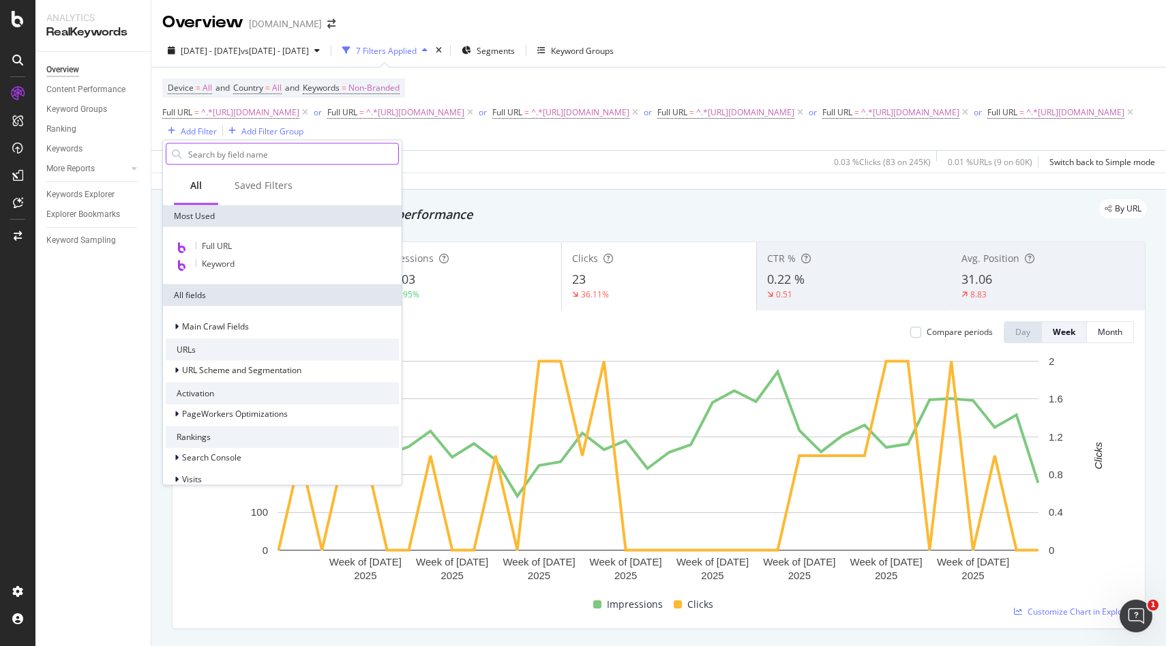
click at [201, 158] on input "text" at bounding box center [292, 154] width 211 height 20
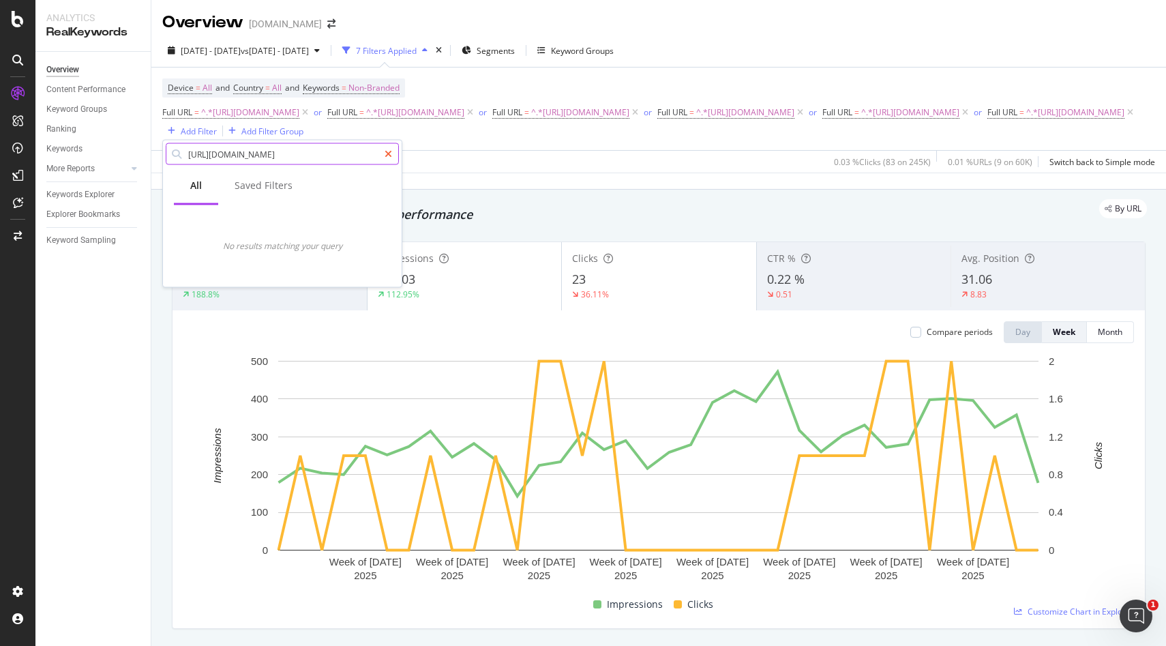
type input "https://monlitcabane.com/es/231-literas-y-camas-altas"
click at [388, 153] on icon at bounding box center [388, 154] width 7 height 10
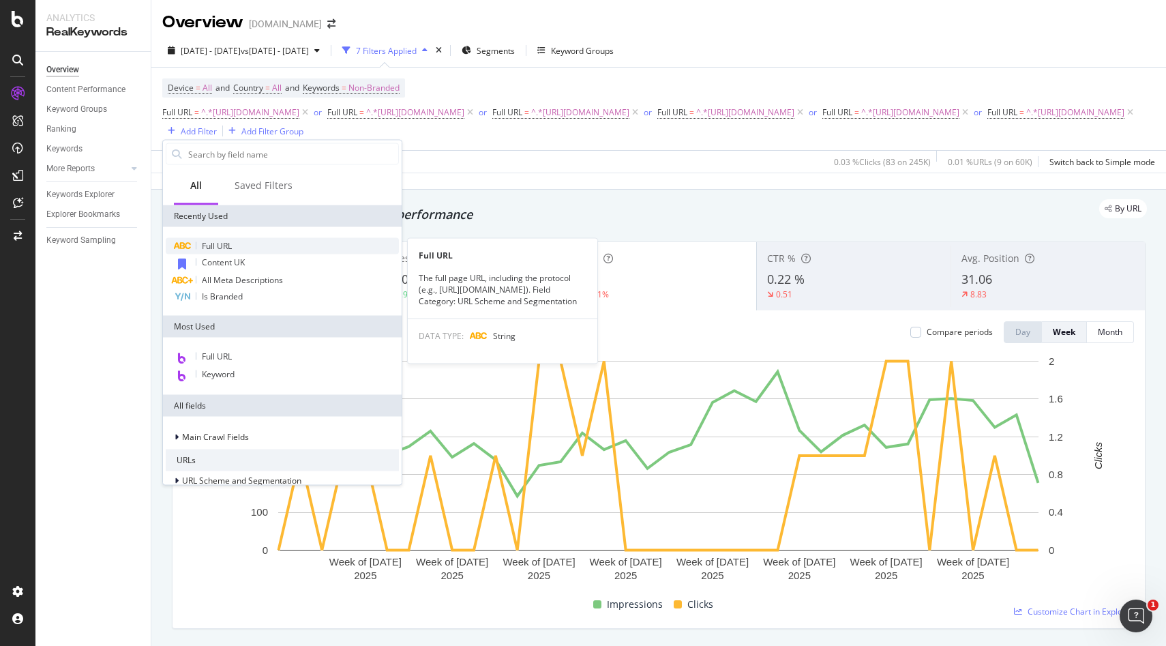
click at [215, 249] on span "Full URL" at bounding box center [217, 246] width 30 height 12
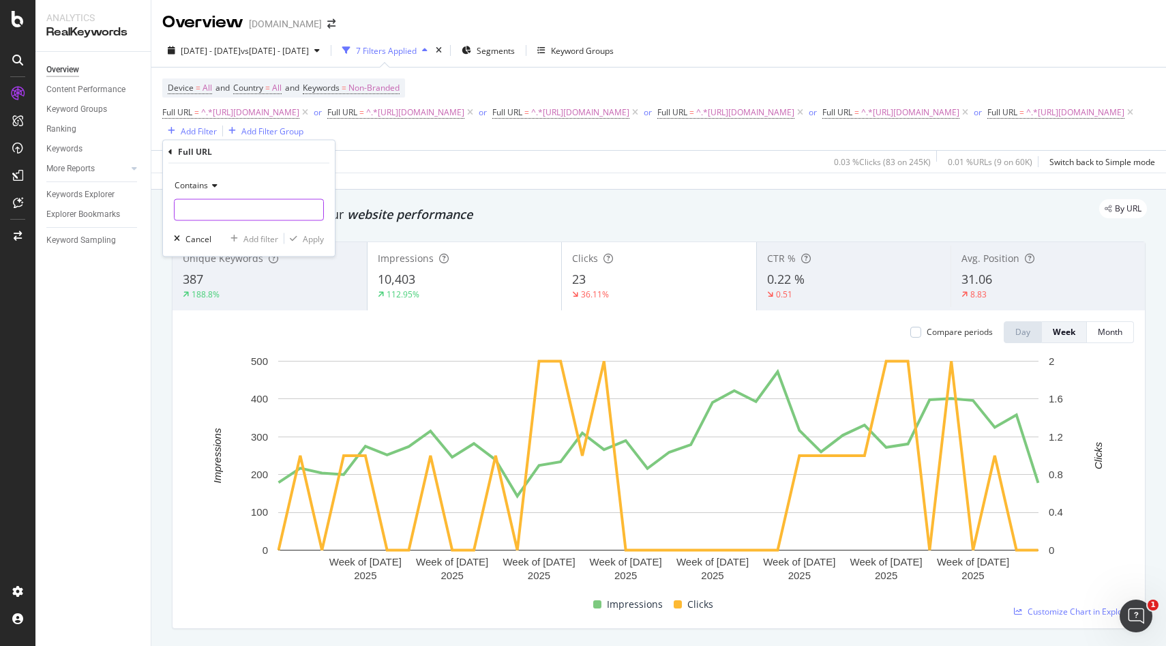
click at [230, 209] on input "text" at bounding box center [249, 210] width 149 height 22
paste input "https://monlitcabane.com/es/231-literas-y-camas-altas"
type input "https://monlitcabane.com/es/231-literas-y-camas-altas"
click at [316, 240] on div "Apply" at bounding box center [313, 238] width 21 height 12
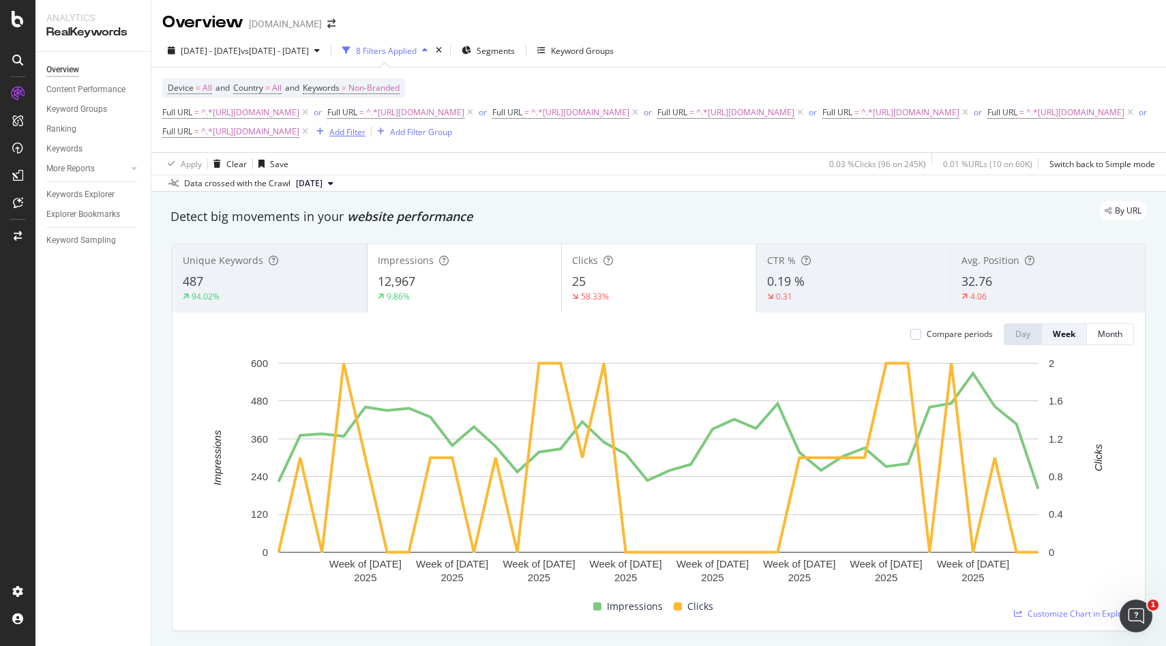
click at [365, 139] on div "Add Filter" at bounding box center [338, 131] width 55 height 15
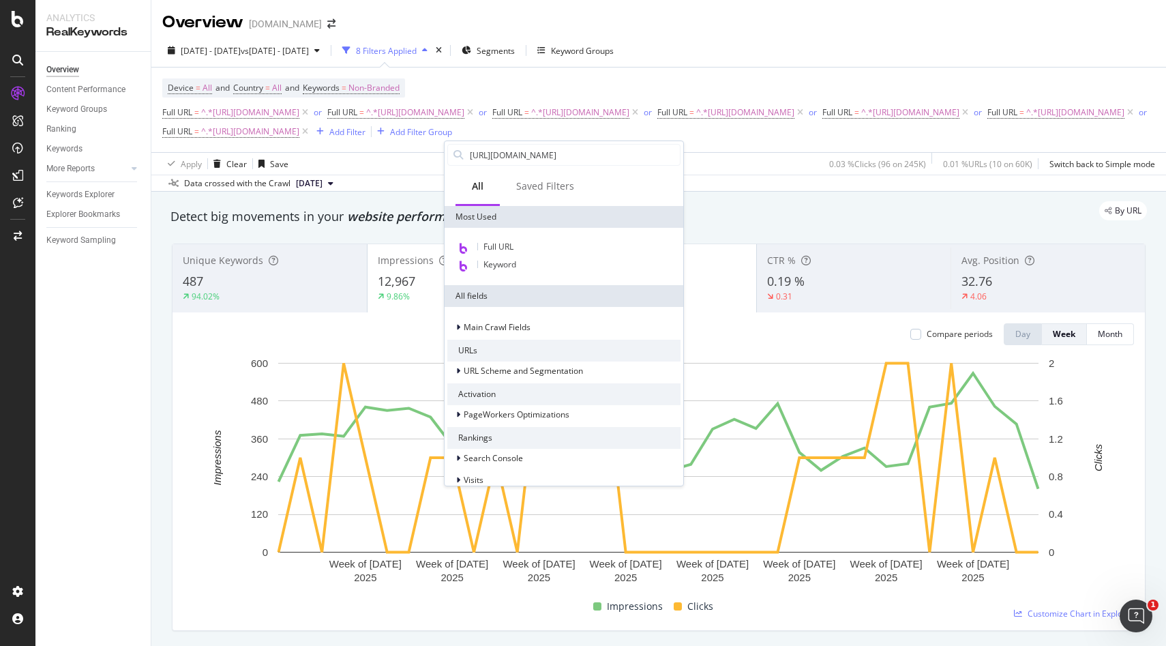
scroll to position [0, 3]
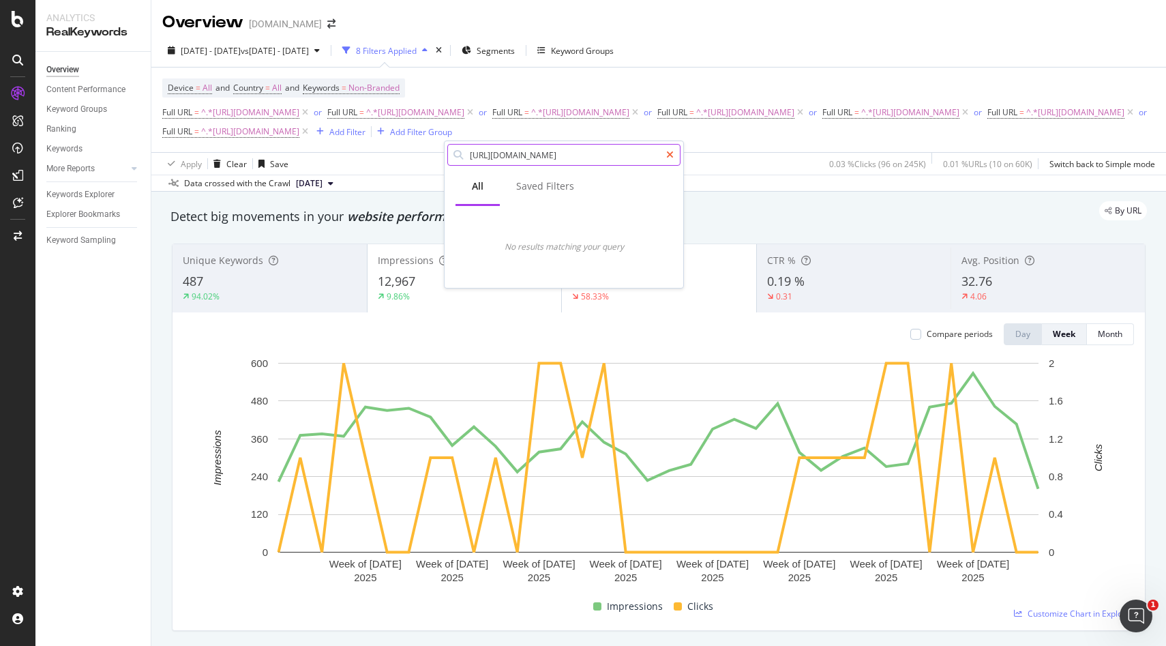
type input "https://monlitcabane.com/es/900-literas-con-cajon"
click at [673, 156] on icon at bounding box center [669, 155] width 7 height 10
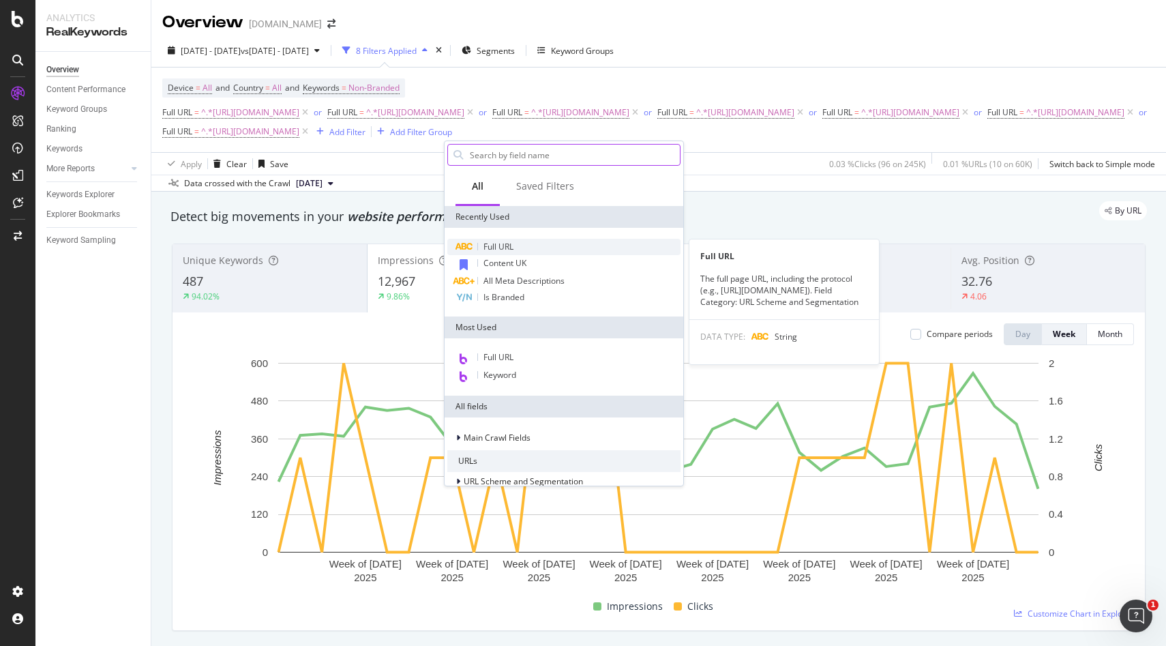
click at [502, 250] on span "Full URL" at bounding box center [498, 247] width 30 height 12
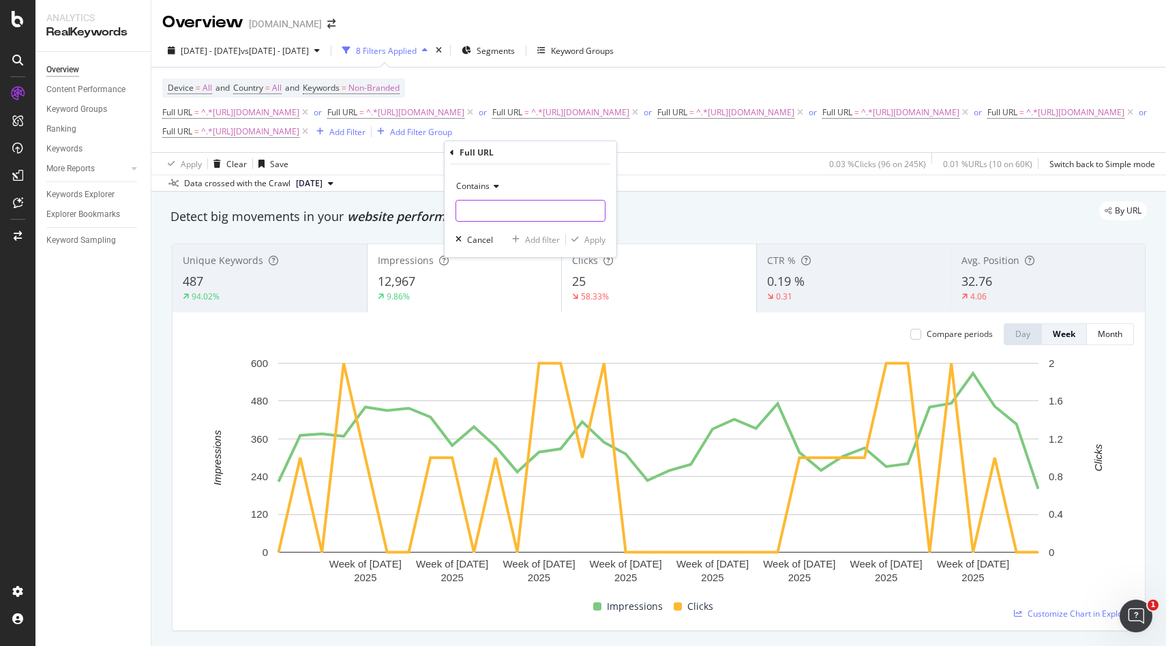
click at [503, 210] on input "text" at bounding box center [530, 211] width 149 height 22
paste input "https://monlitcabane.com/es/900-literas-con-cajon"
type input "https://monlitcabane.com/es/900-literas-con-cajon"
click at [589, 232] on div "Contains https://monlitcabane.com/es/900-literas-con-cajon Cancel Add filter Ap…" at bounding box center [530, 210] width 172 height 93
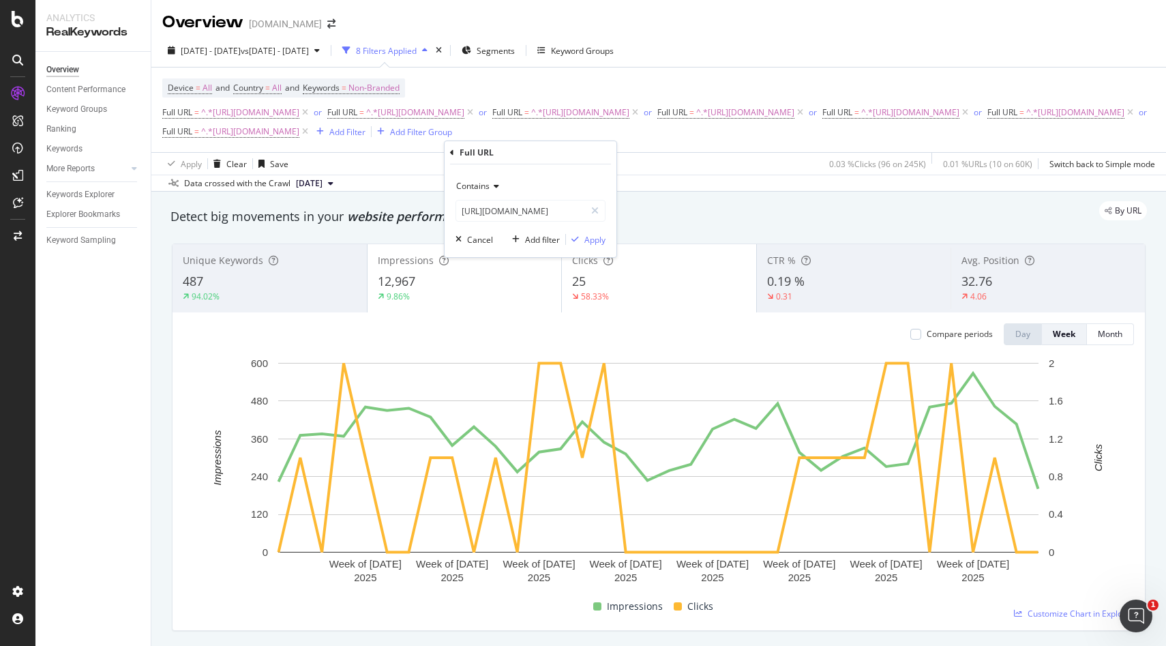
scroll to position [0, 0]
click at [590, 239] on div "Apply" at bounding box center [594, 240] width 21 height 12
click at [530, 138] on div "Add Filter" at bounding box center [512, 132] width 36 height 12
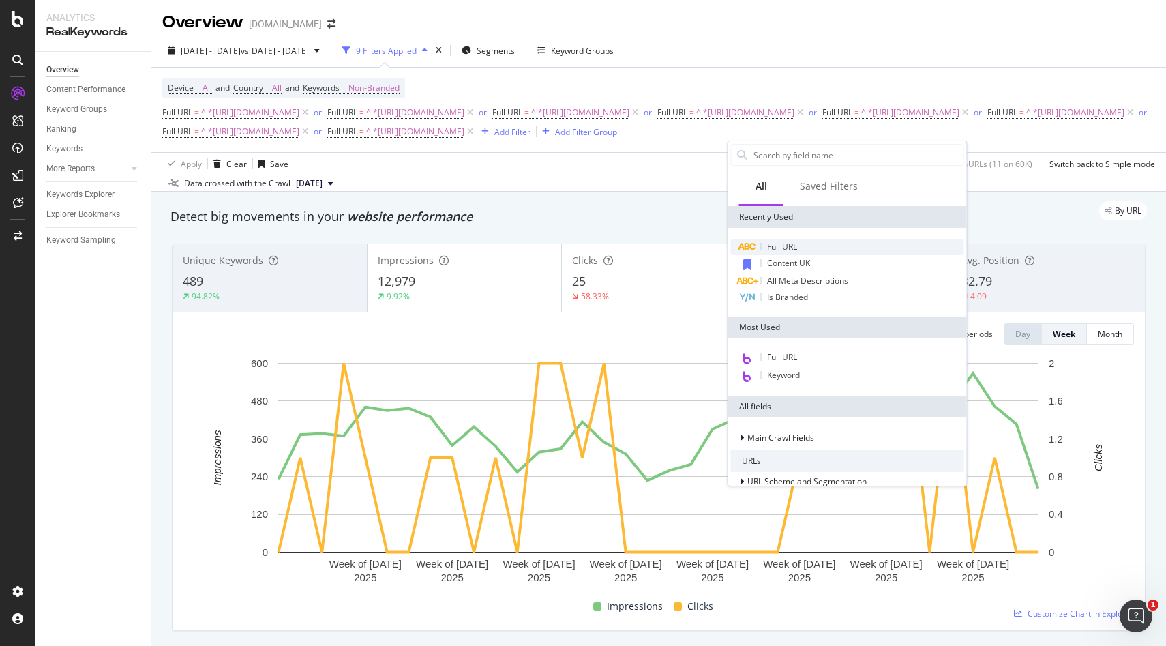
click at [782, 246] on span "Full URL" at bounding box center [782, 247] width 30 height 12
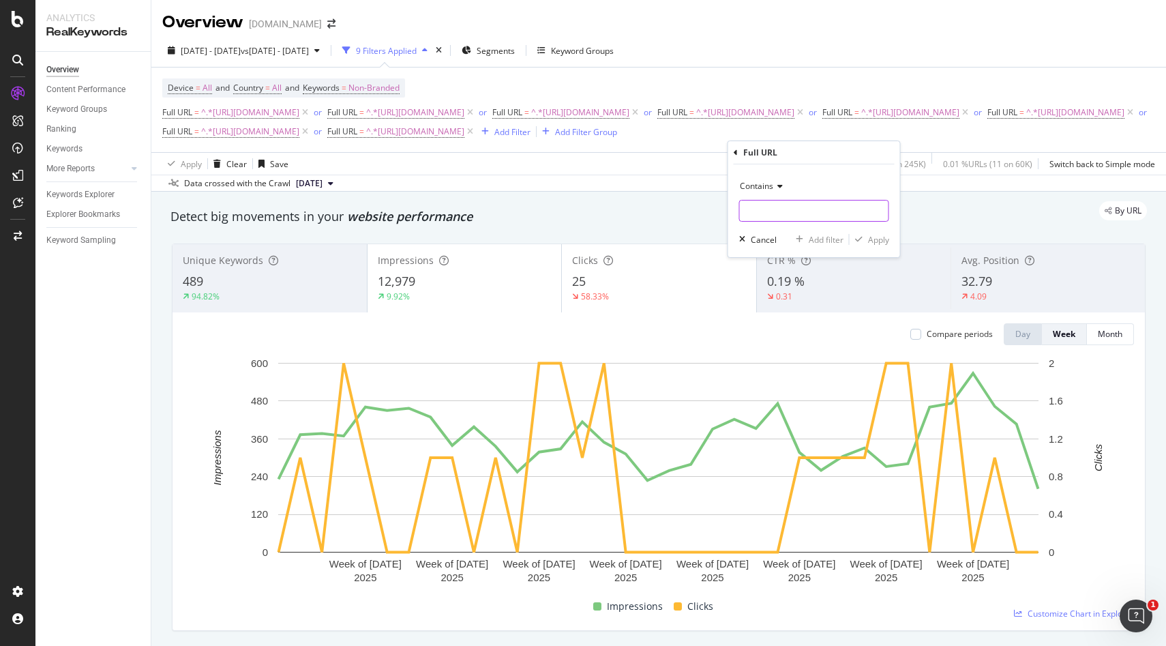
click at [781, 213] on input "text" at bounding box center [814, 211] width 149 height 22
paste input "https://monlitcabane.com/es/184-cama-tipi"
type input "https://monlitcabane.com/es/184-cama-tipi"
click at [876, 241] on div "Apply" at bounding box center [878, 240] width 21 height 12
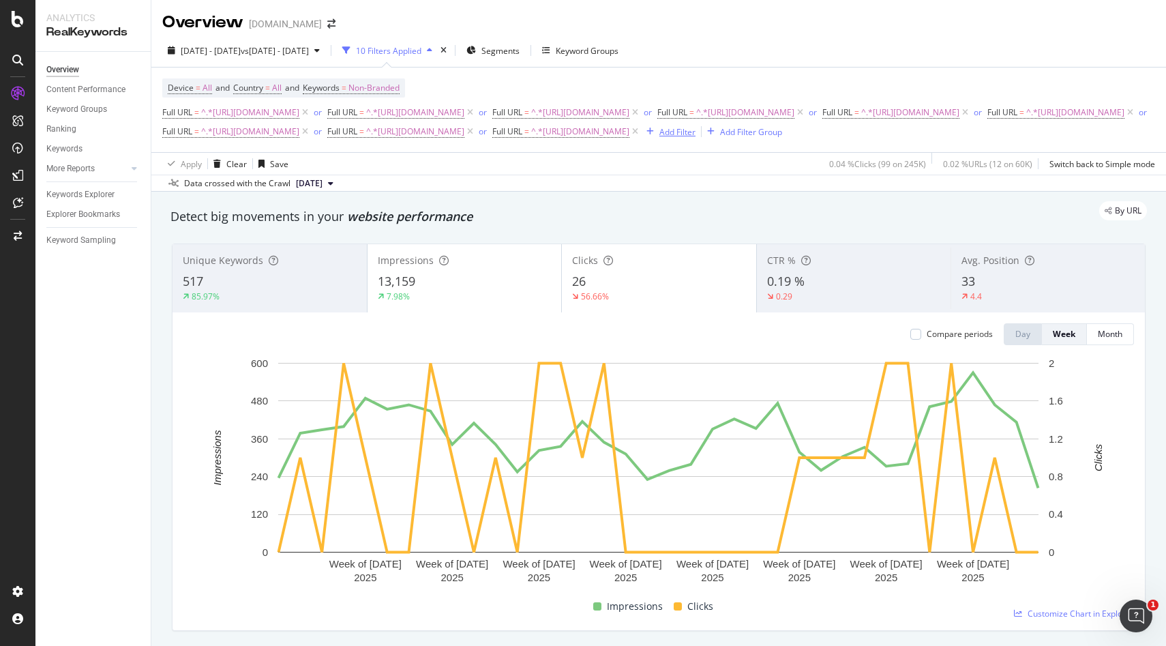
click at [695, 138] on div "Add Filter" at bounding box center [677, 132] width 36 height 12
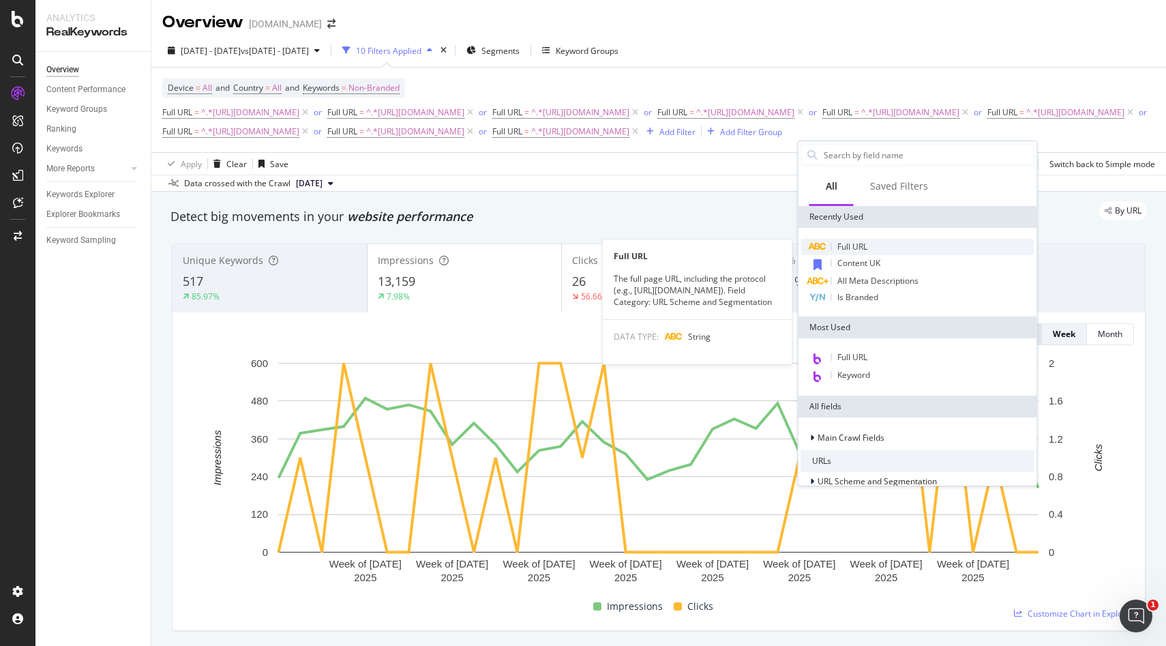
click at [848, 250] on span "Full URL" at bounding box center [852, 247] width 30 height 12
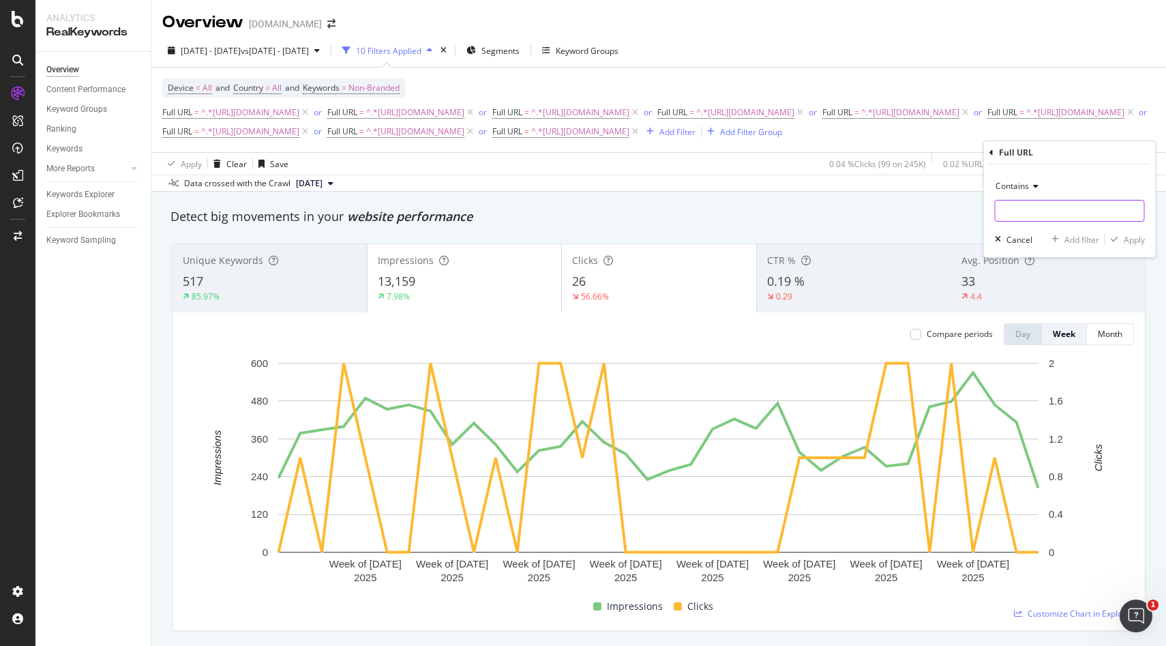
click at [1032, 203] on input "text" at bounding box center [1069, 211] width 149 height 22
paste input "[URL][DOMAIN_NAME]"
type input "[URL][DOMAIN_NAME]"
click at [1132, 243] on div "Apply" at bounding box center [1134, 240] width 21 height 12
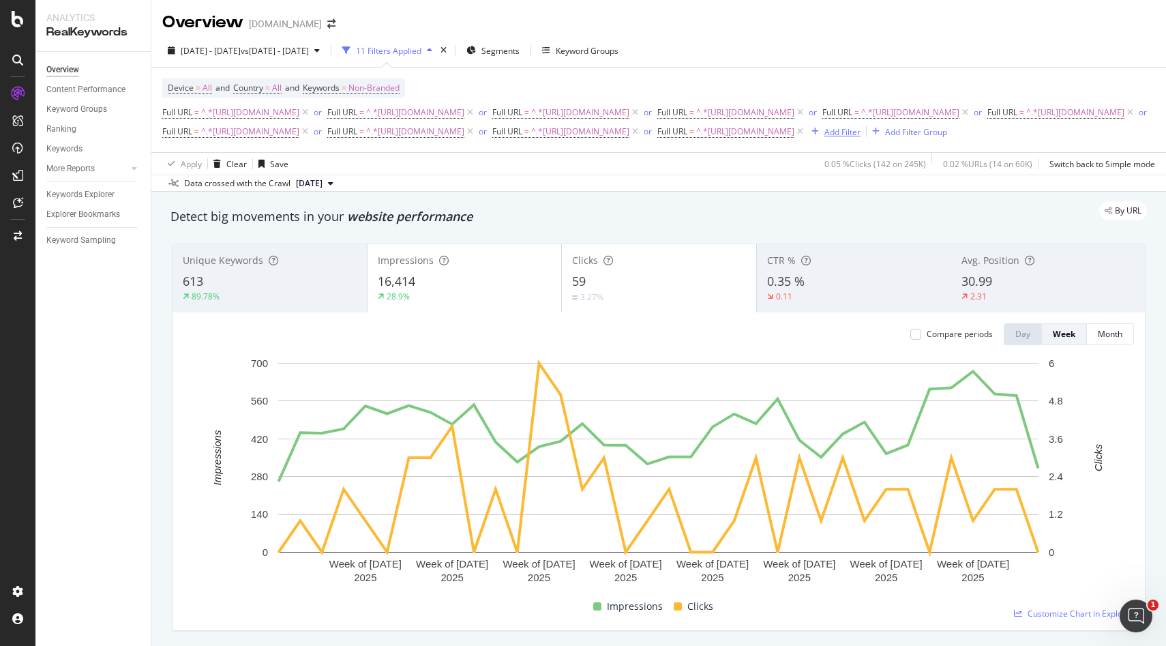
click at [806, 139] on div "Add Filter" at bounding box center [833, 131] width 55 height 15
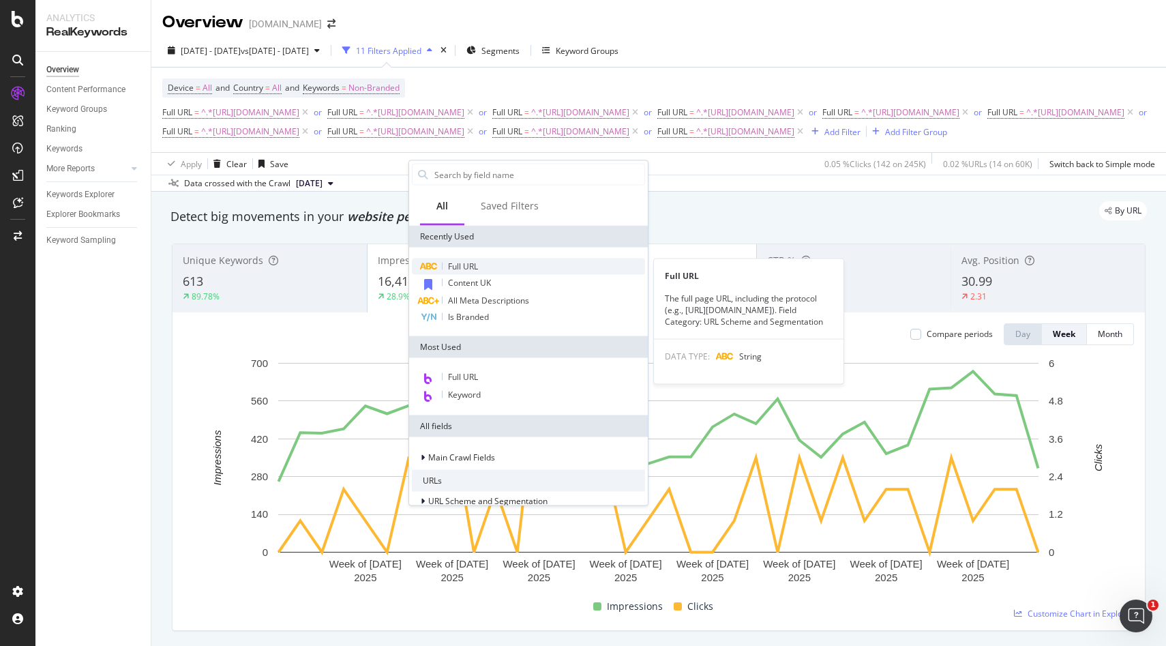
click at [451, 268] on span "Full URL" at bounding box center [463, 266] width 30 height 12
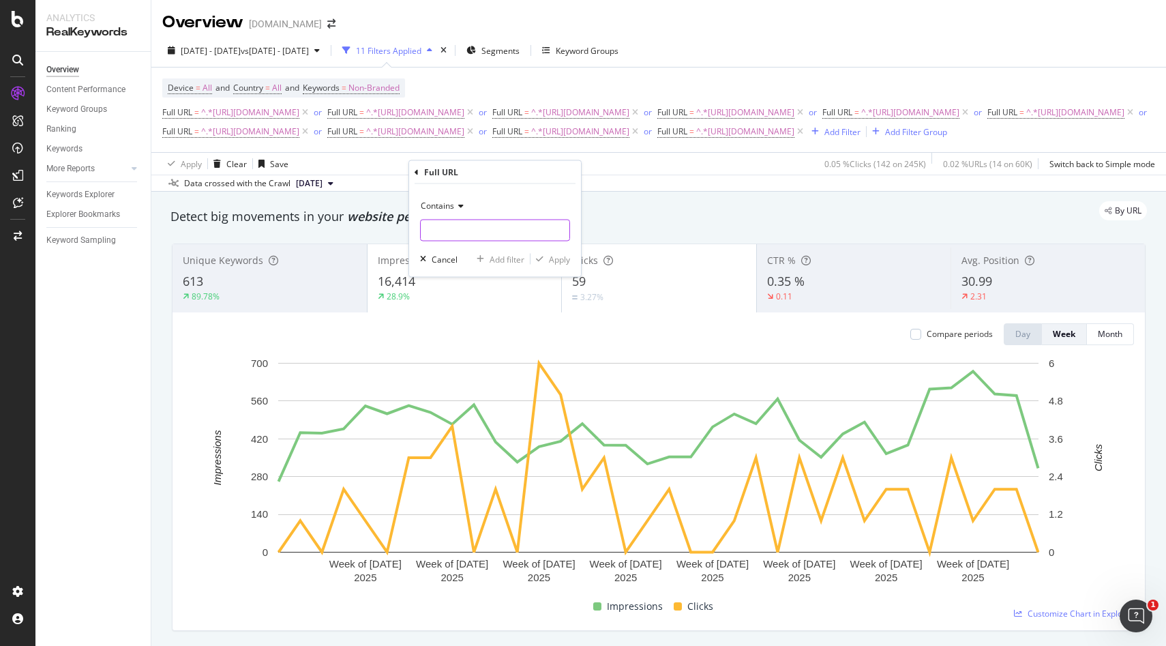
click at [483, 229] on input "text" at bounding box center [495, 231] width 149 height 22
paste input "[URL][DOMAIN_NAME]"
type input "[URL][DOMAIN_NAME]"
click at [546, 256] on div "button" at bounding box center [539, 259] width 18 height 8
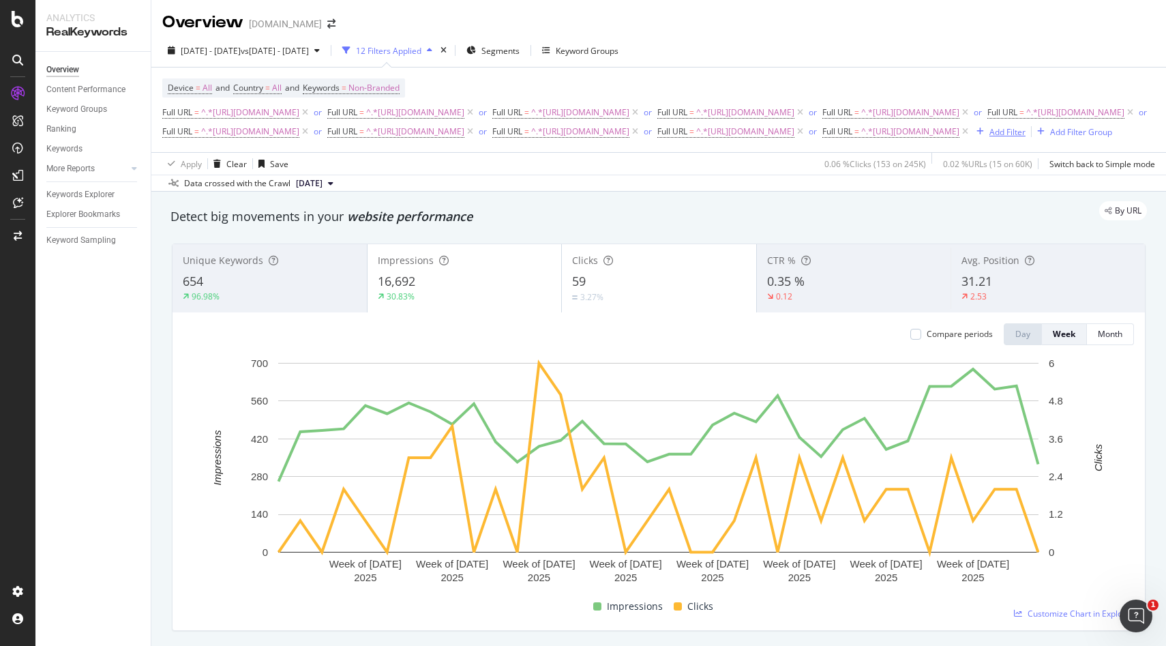
click at [989, 138] on div "Add Filter" at bounding box center [1007, 132] width 36 height 12
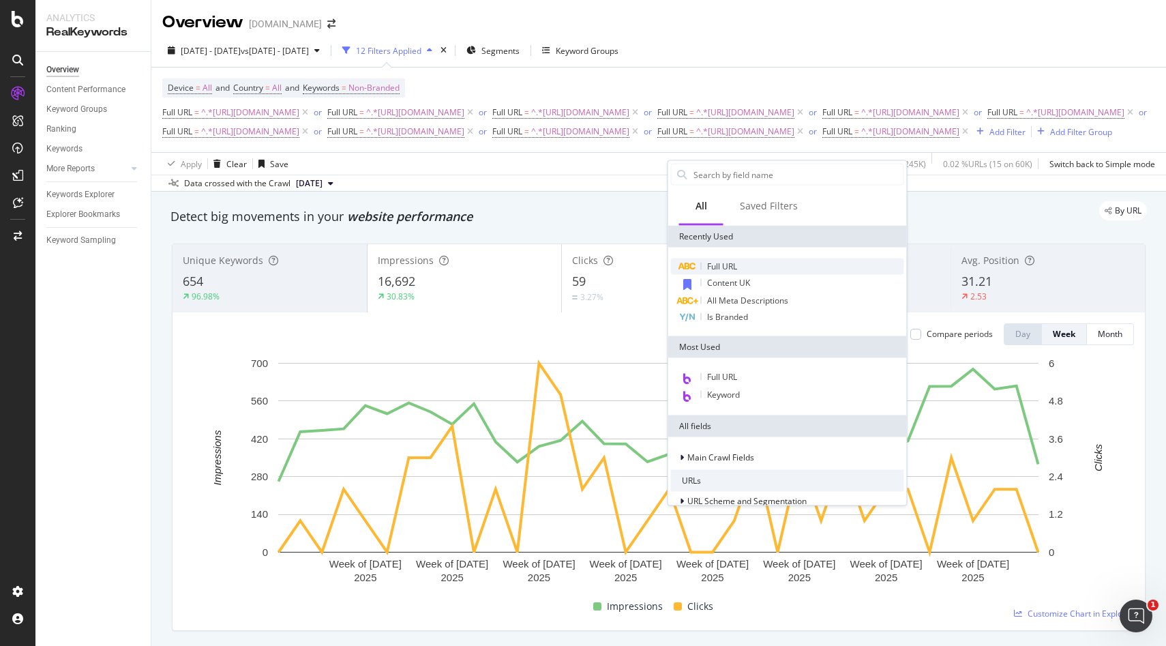
click at [715, 269] on span "Full URL" at bounding box center [722, 266] width 30 height 12
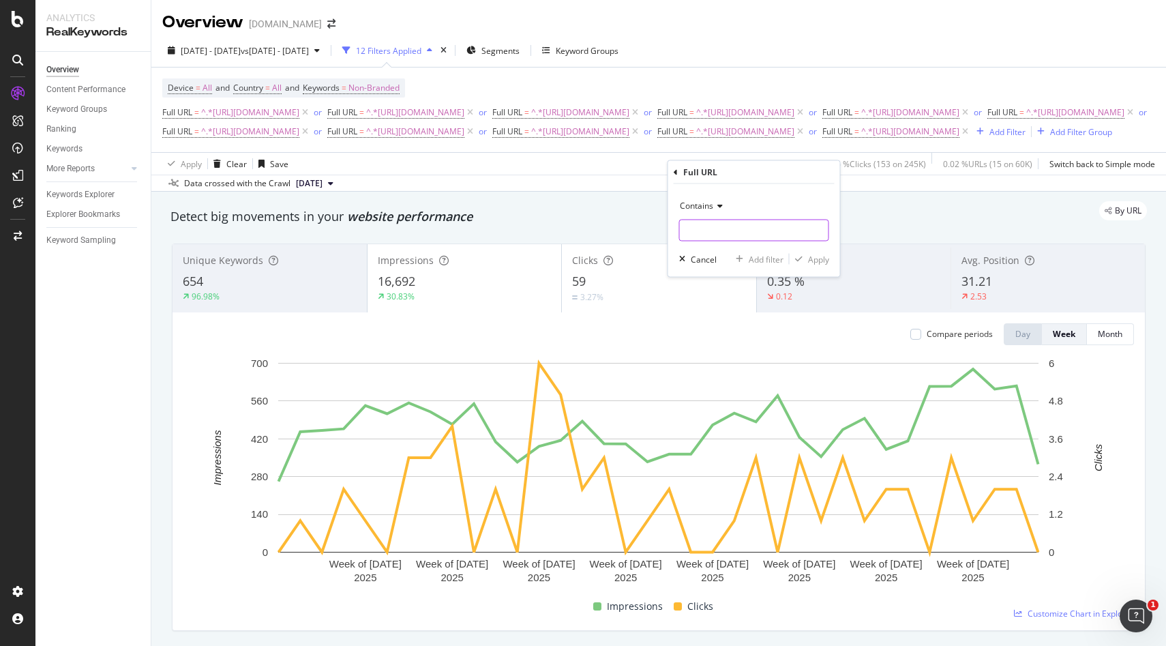
click at [725, 235] on input "text" at bounding box center [754, 231] width 149 height 22
paste input "https://monlitcabane.com/es/790-complementos"
type input "https://monlitcabane.com/es/790-complementos"
click at [821, 256] on div "Apply" at bounding box center [818, 259] width 21 height 12
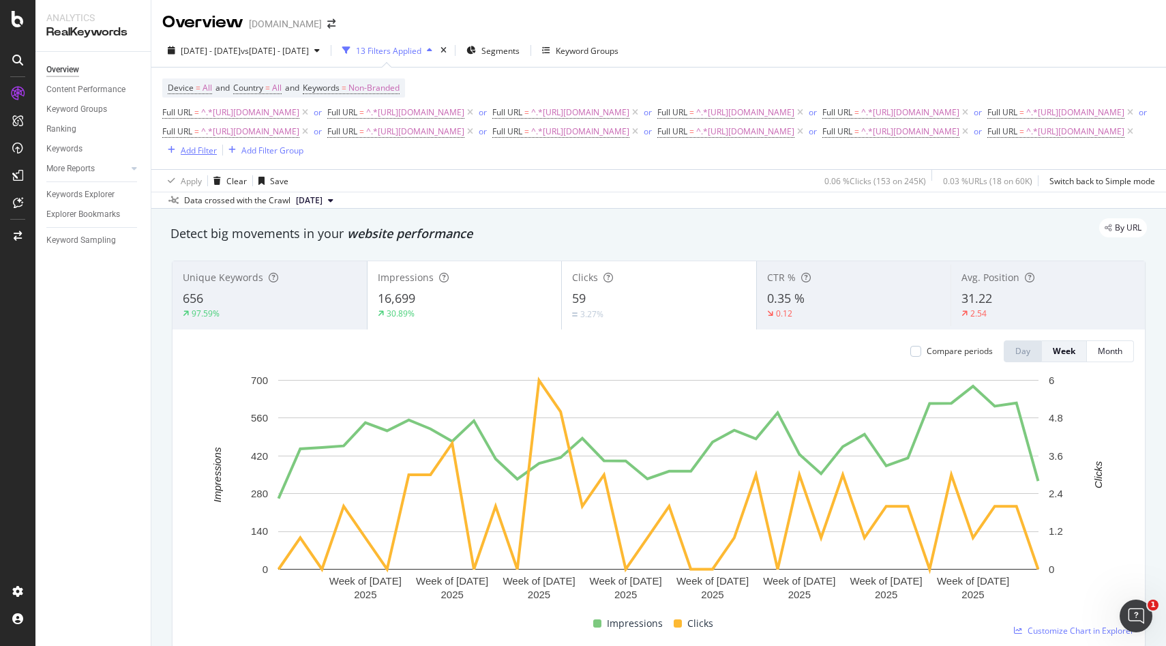
click at [217, 156] on div "Add Filter" at bounding box center [199, 151] width 36 height 12
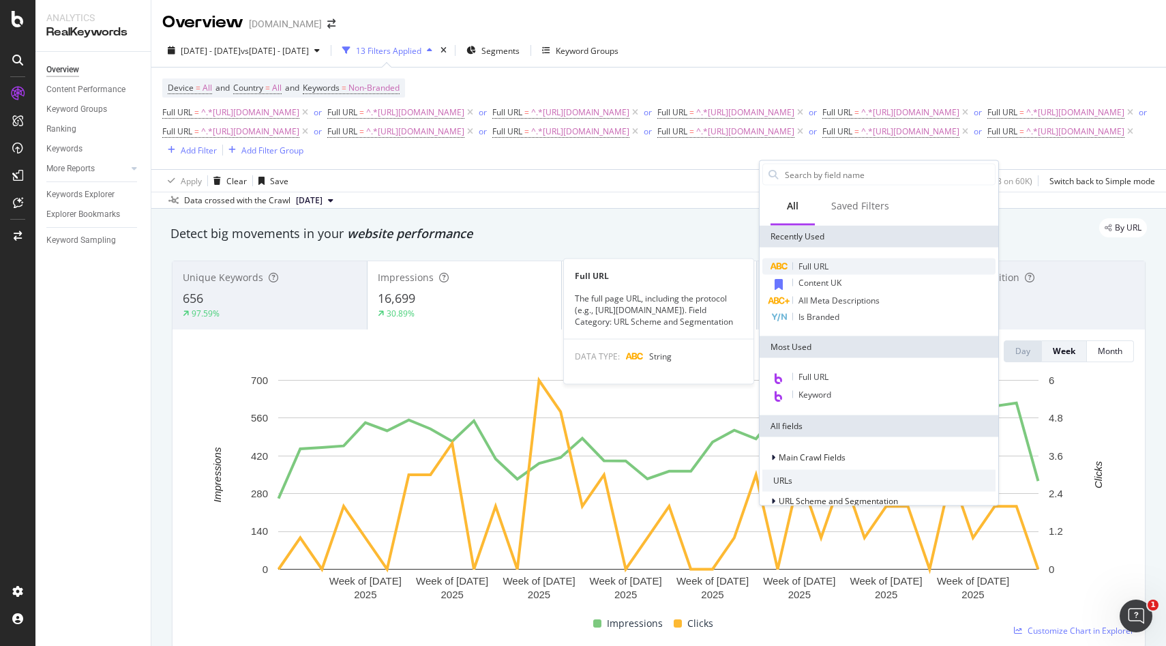
click at [811, 269] on span "Full URL" at bounding box center [813, 266] width 30 height 12
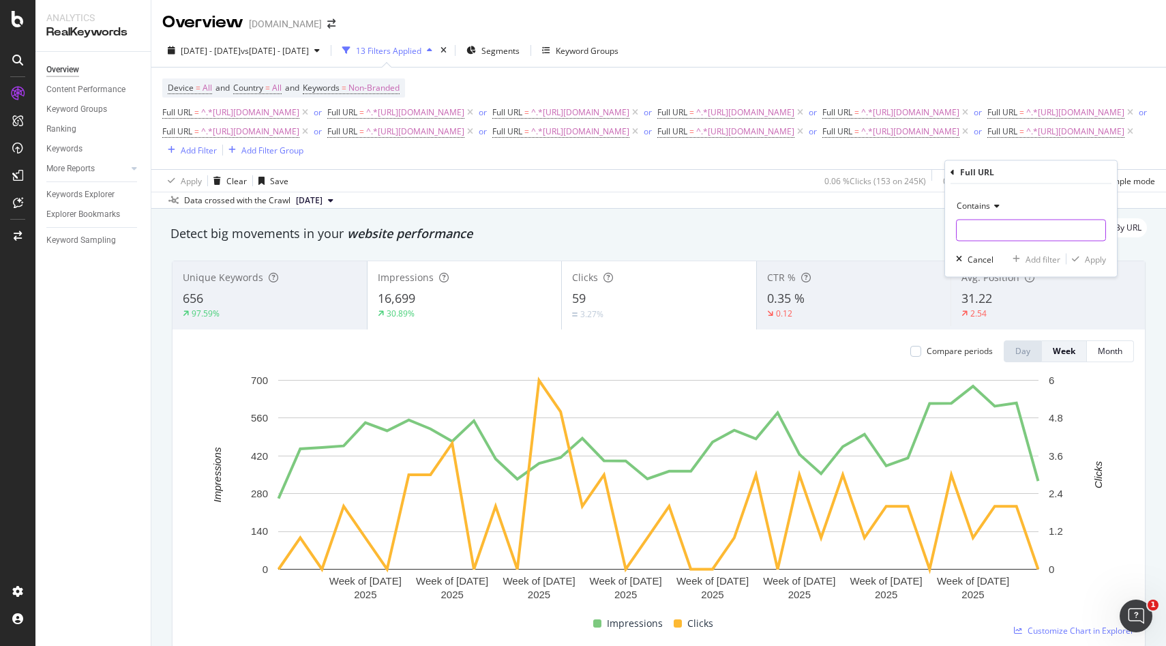
click at [1009, 224] on input "text" at bounding box center [1030, 231] width 149 height 22
paste input "[URL][DOMAIN_NAME]"
type input "[URL][DOMAIN_NAME]"
click at [1098, 260] on div "Apply" at bounding box center [1095, 259] width 21 height 12
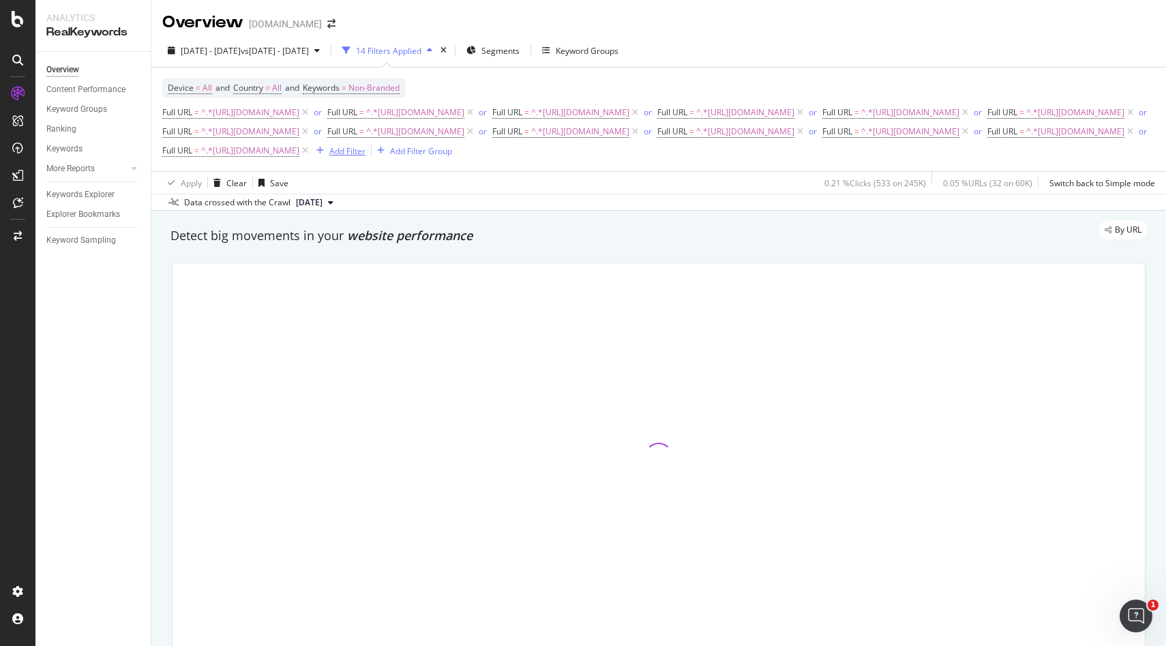
click at [365, 157] on div "Add Filter" at bounding box center [347, 151] width 36 height 12
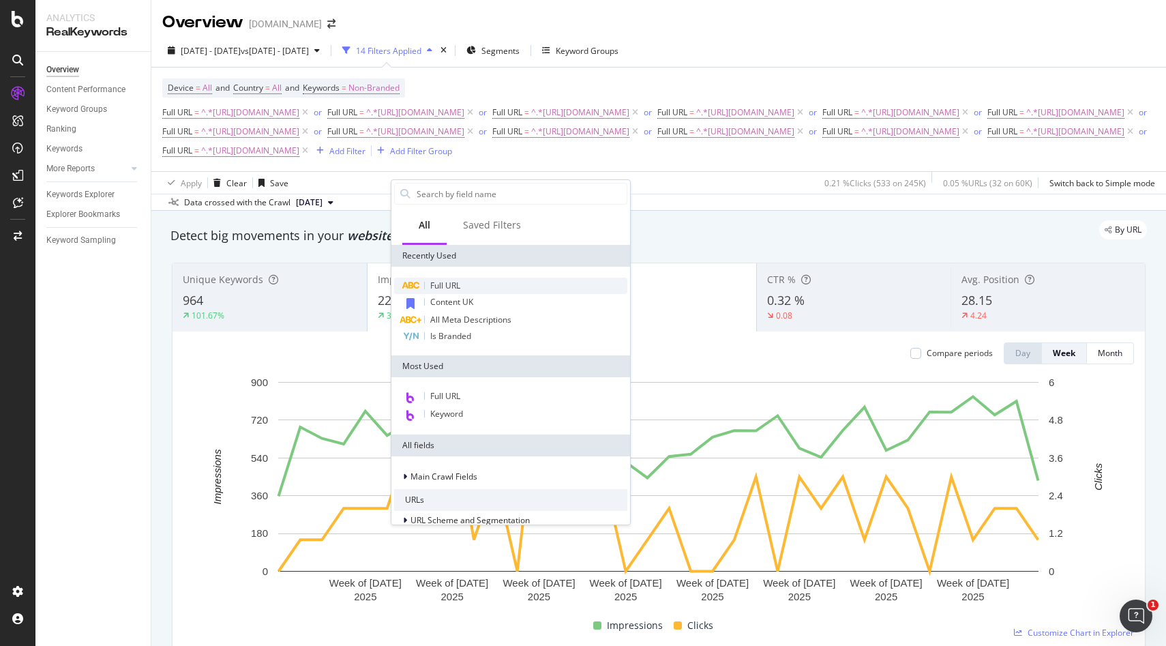
click at [434, 282] on span "Full URL" at bounding box center [445, 286] width 30 height 12
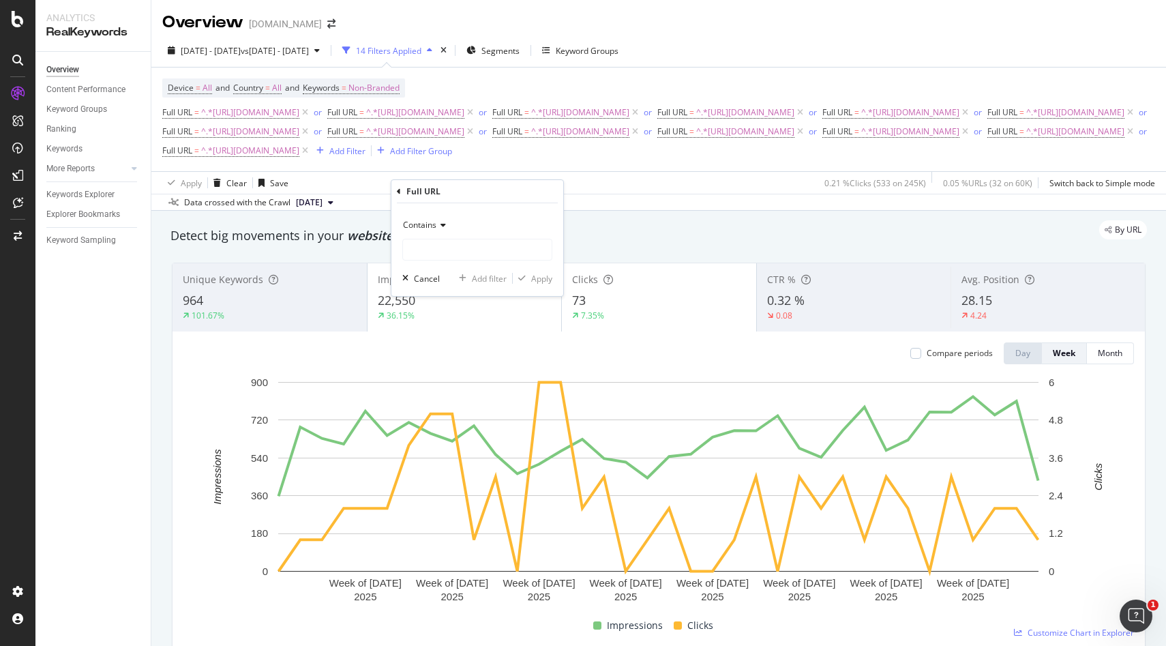
click at [453, 232] on div "Contains" at bounding box center [477, 225] width 150 height 22
click at [464, 202] on div "Full URL" at bounding box center [477, 191] width 161 height 23
click at [453, 250] on input "text" at bounding box center [477, 250] width 149 height 22
paste input "[URL][DOMAIN_NAME]"
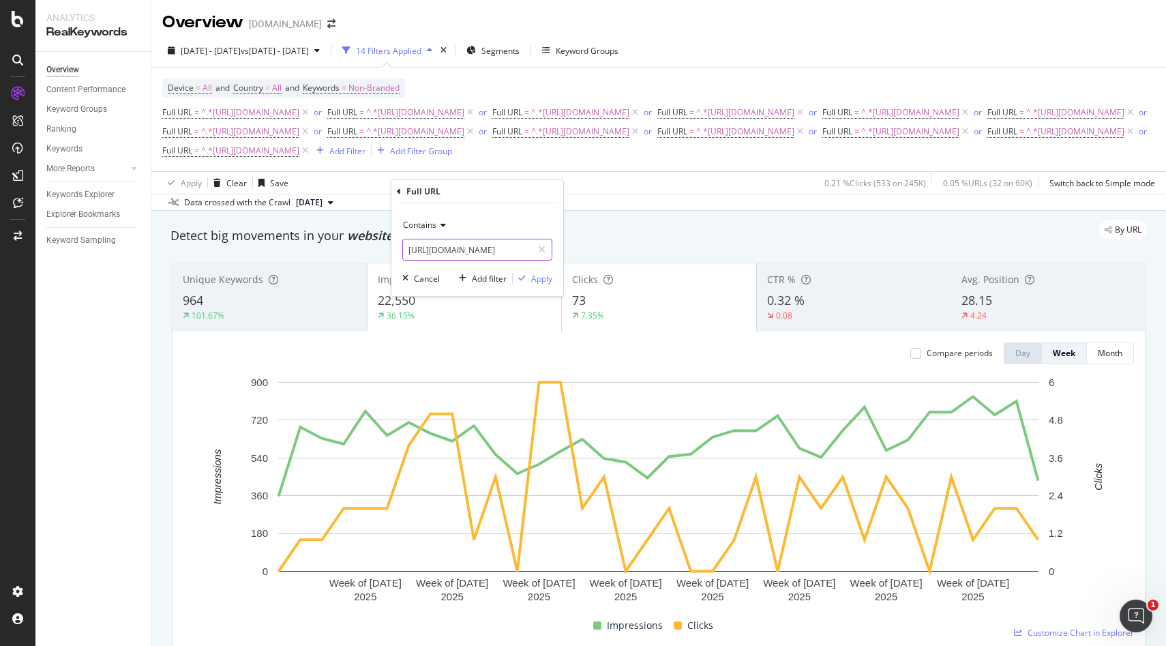
type input "[URL][DOMAIN_NAME]"
click at [532, 273] on div "Apply" at bounding box center [541, 279] width 21 height 12
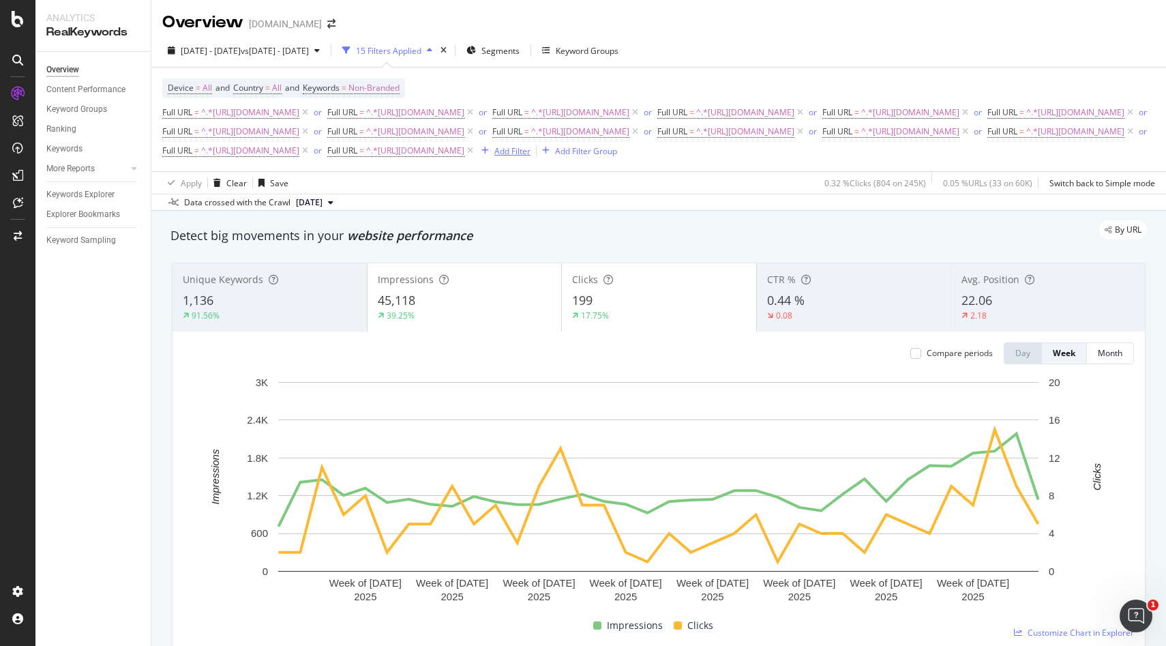
click at [530, 157] on div "Add Filter" at bounding box center [512, 151] width 36 height 12
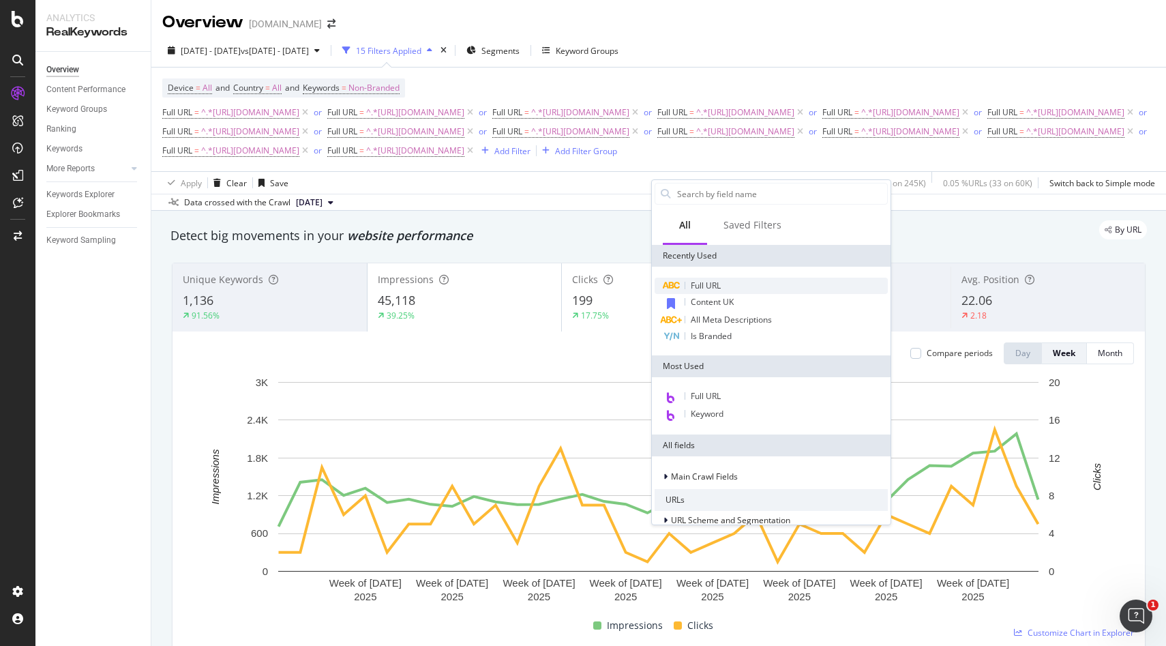
click at [703, 290] on span "Full URL" at bounding box center [706, 286] width 30 height 12
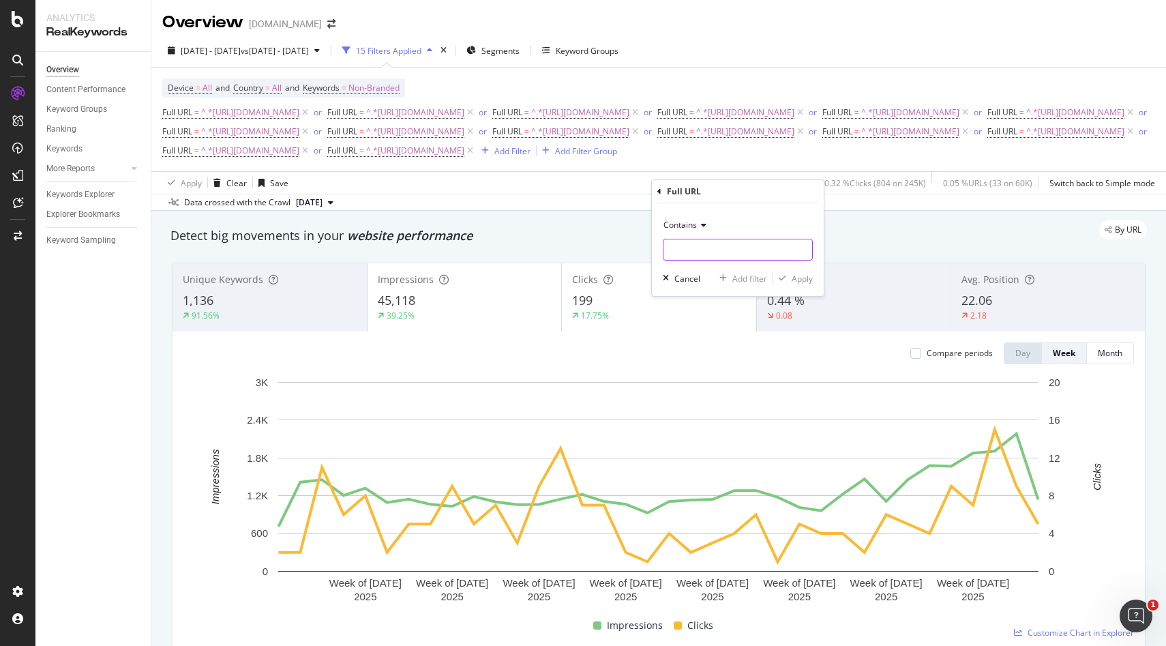
click at [734, 252] on input "text" at bounding box center [737, 250] width 149 height 22
paste input "[URL][DOMAIN_NAME]"
type input "[URL][DOMAIN_NAME]"
click at [803, 281] on div "Apply" at bounding box center [802, 279] width 21 height 12
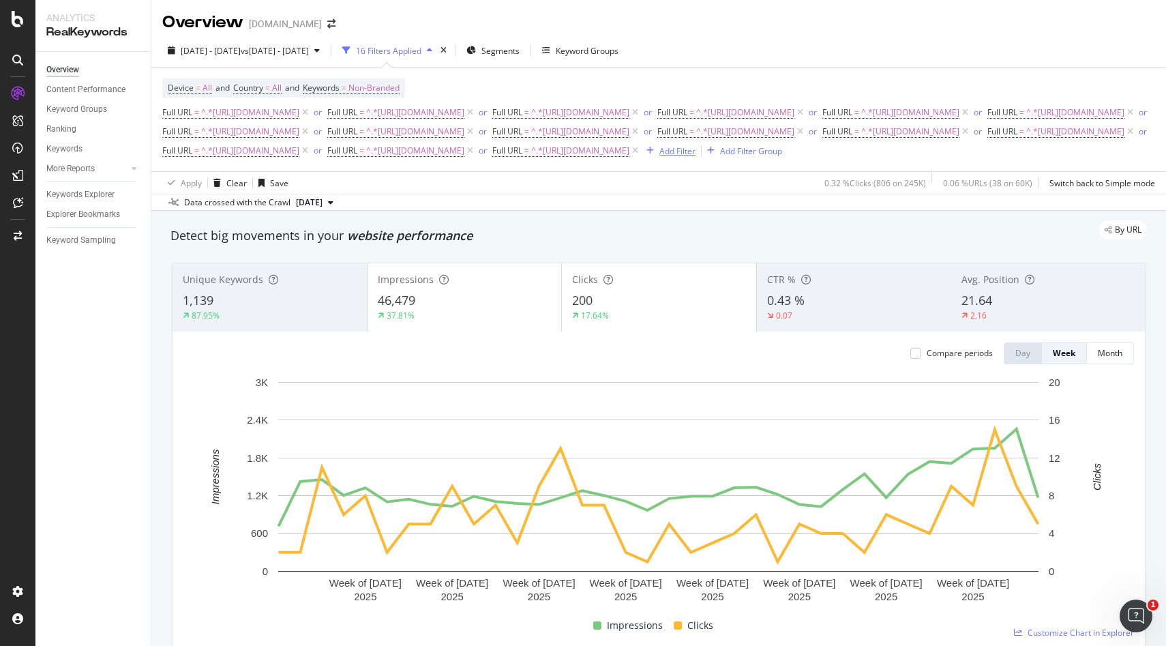
click at [695, 157] on div "Add Filter" at bounding box center [677, 151] width 36 height 12
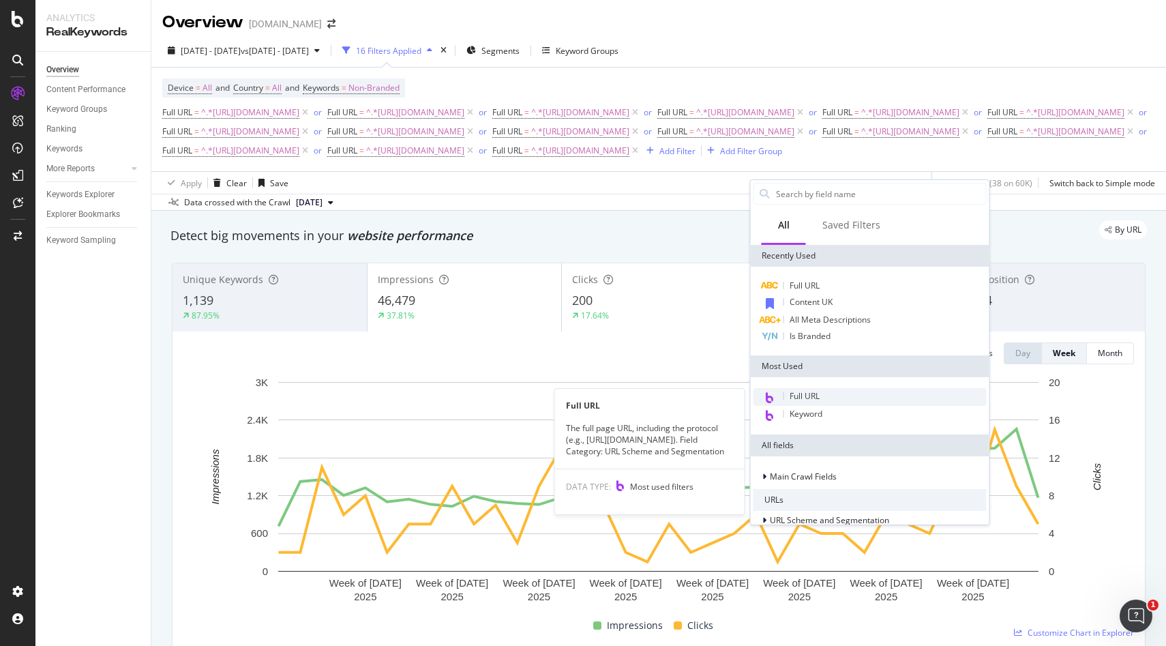
click at [815, 397] on span "Full URL" at bounding box center [804, 396] width 30 height 12
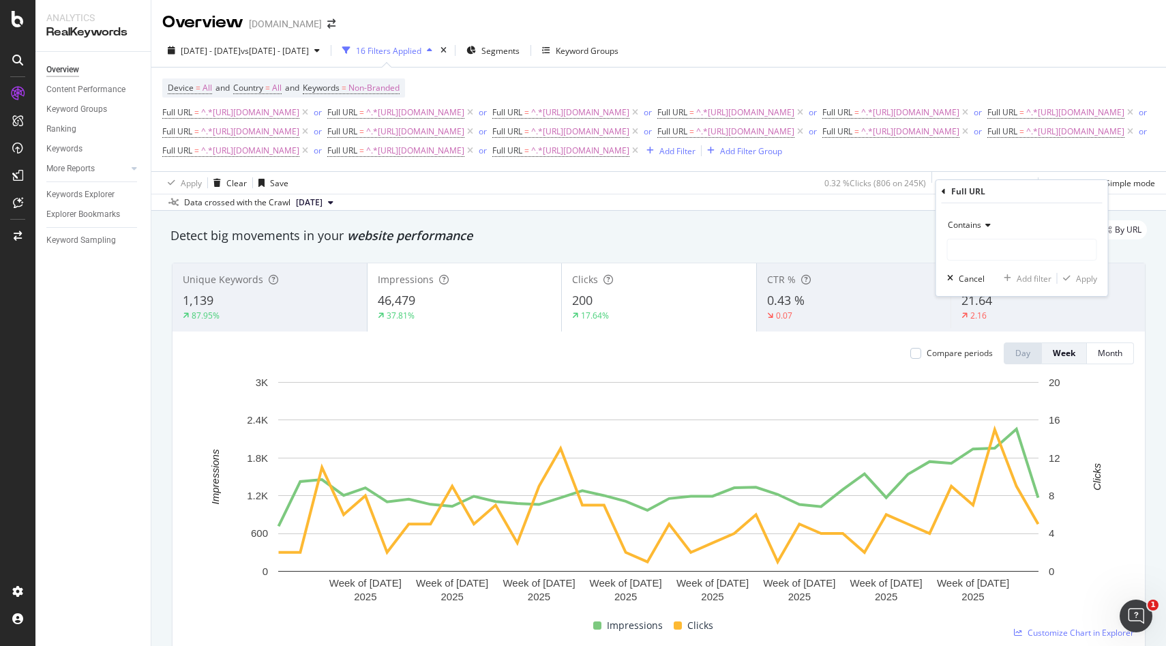
click at [1000, 262] on div "Contains Cancel Add filter Apply" at bounding box center [1022, 249] width 172 height 93
click at [995, 254] on input "text" at bounding box center [1022, 250] width 149 height 22
paste input "[URL][DOMAIN_NAME]"
type input "[URL][DOMAIN_NAME]"
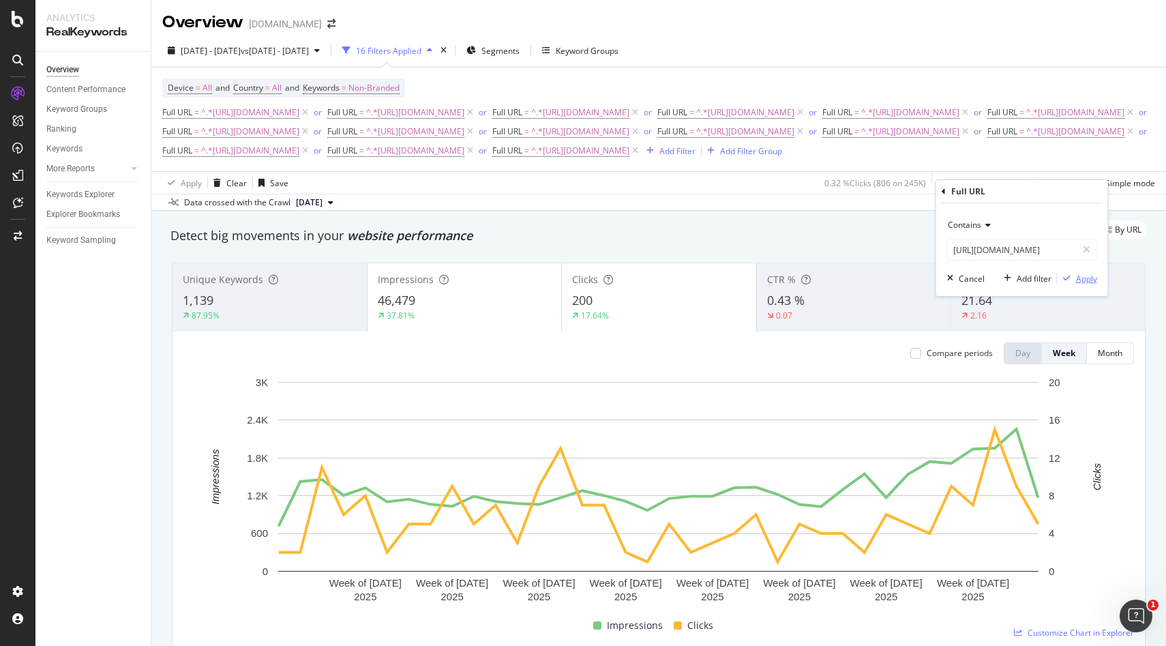
click at [1085, 274] on div "Apply" at bounding box center [1086, 279] width 21 height 12
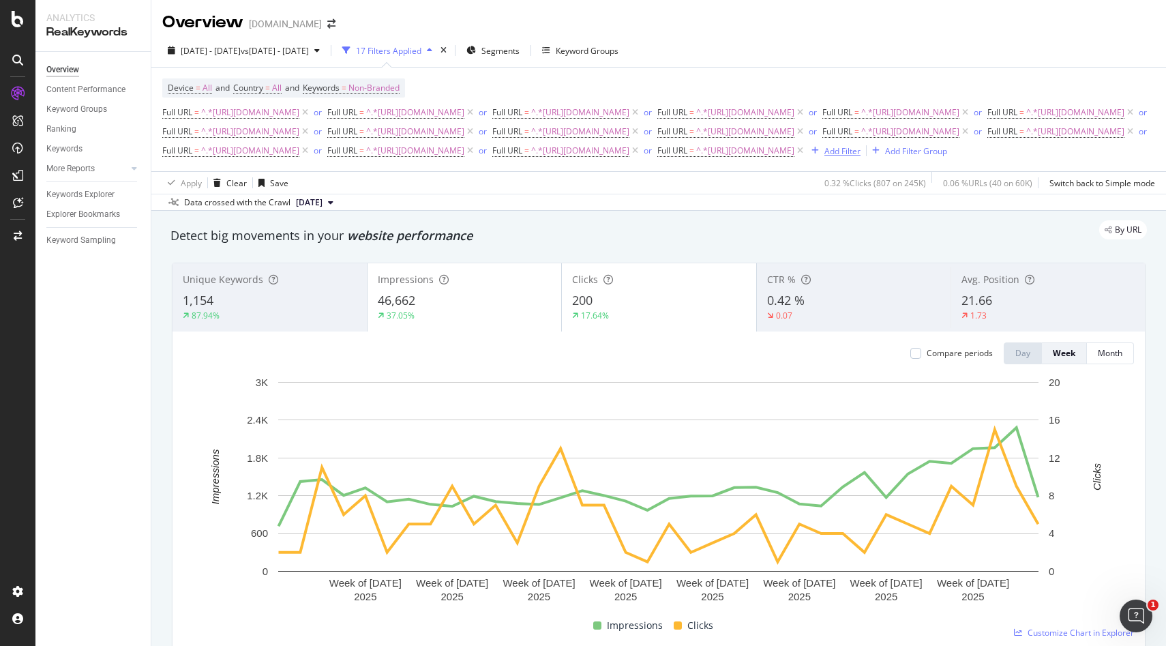
click at [824, 157] on div "Add Filter" at bounding box center [842, 151] width 36 height 12
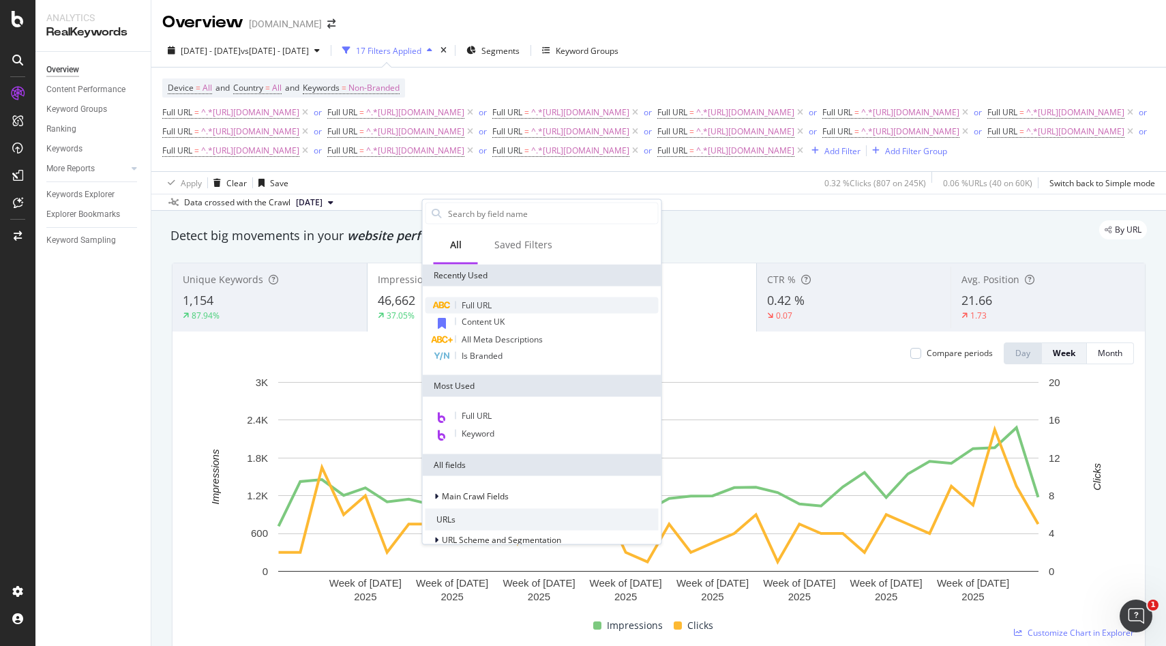
click at [469, 305] on span "Full URL" at bounding box center [477, 305] width 30 height 12
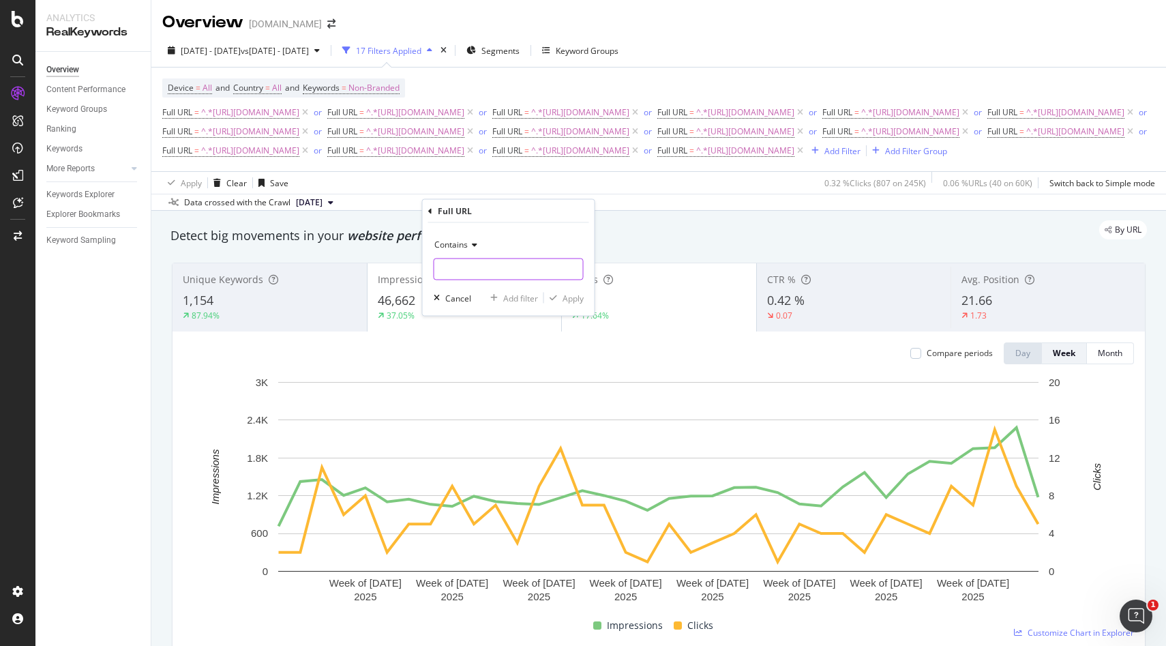
click at [482, 273] on input "text" at bounding box center [508, 269] width 149 height 22
paste input "https://monlitcabane.com/es/12-literas-y-camas-altas"
type input "https://monlitcabane.com/es/12-literas-y-camas-altas"
click at [570, 302] on div "Apply" at bounding box center [572, 298] width 21 height 12
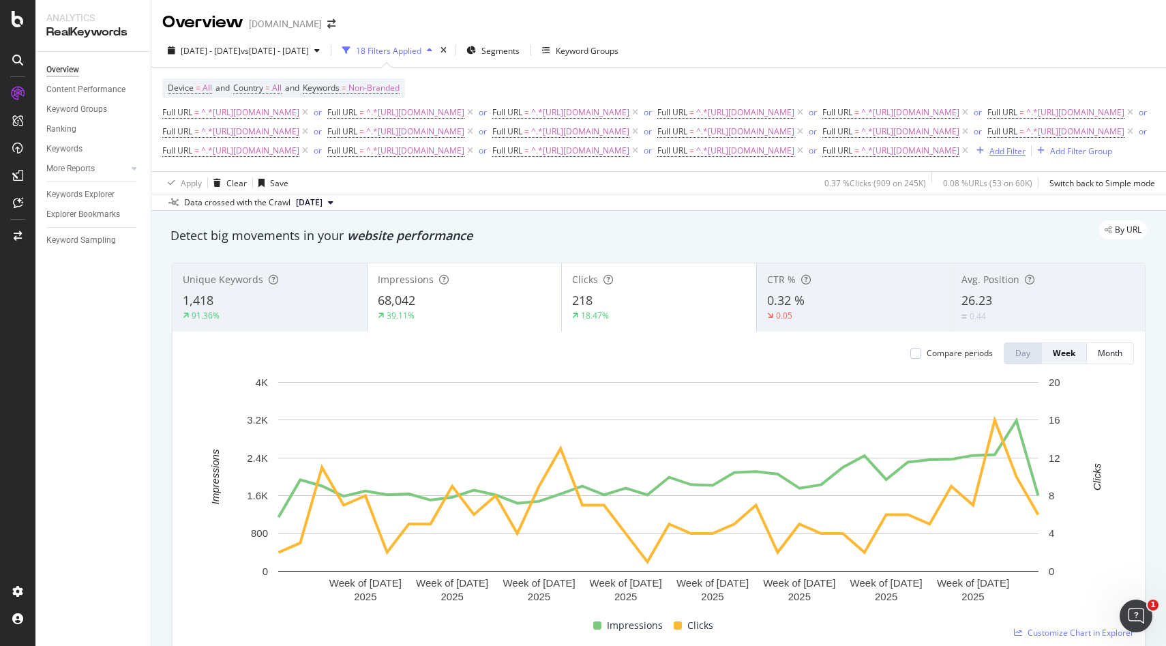
click at [989, 157] on div "Add Filter" at bounding box center [1007, 151] width 36 height 12
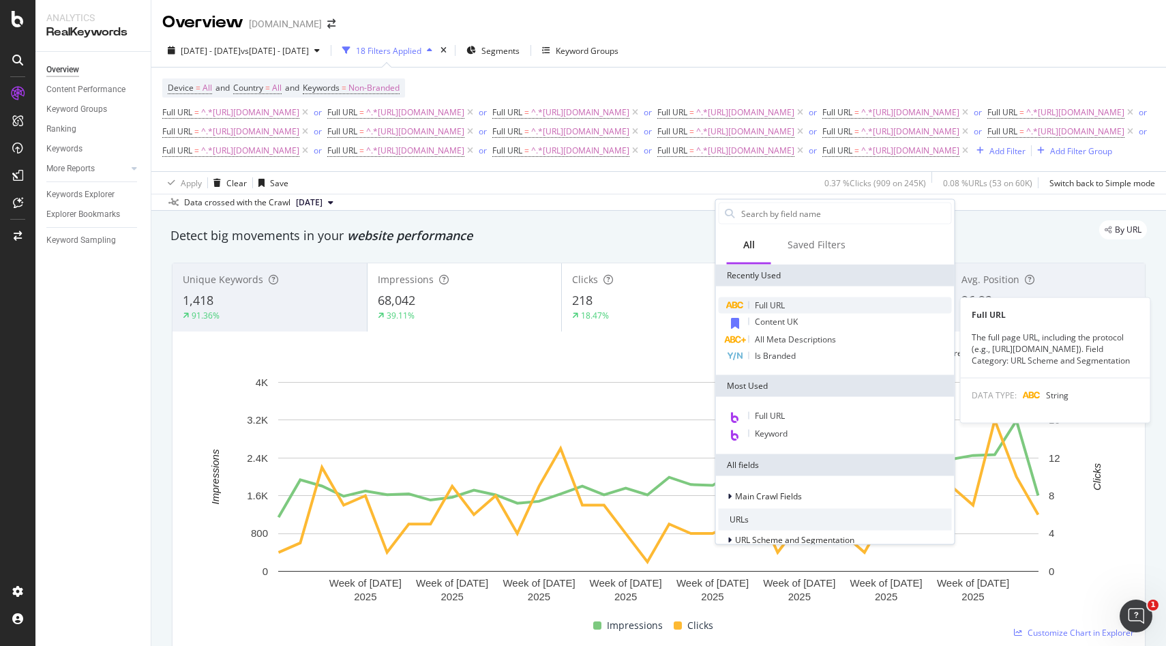
click at [768, 310] on span "Full URL" at bounding box center [770, 305] width 30 height 12
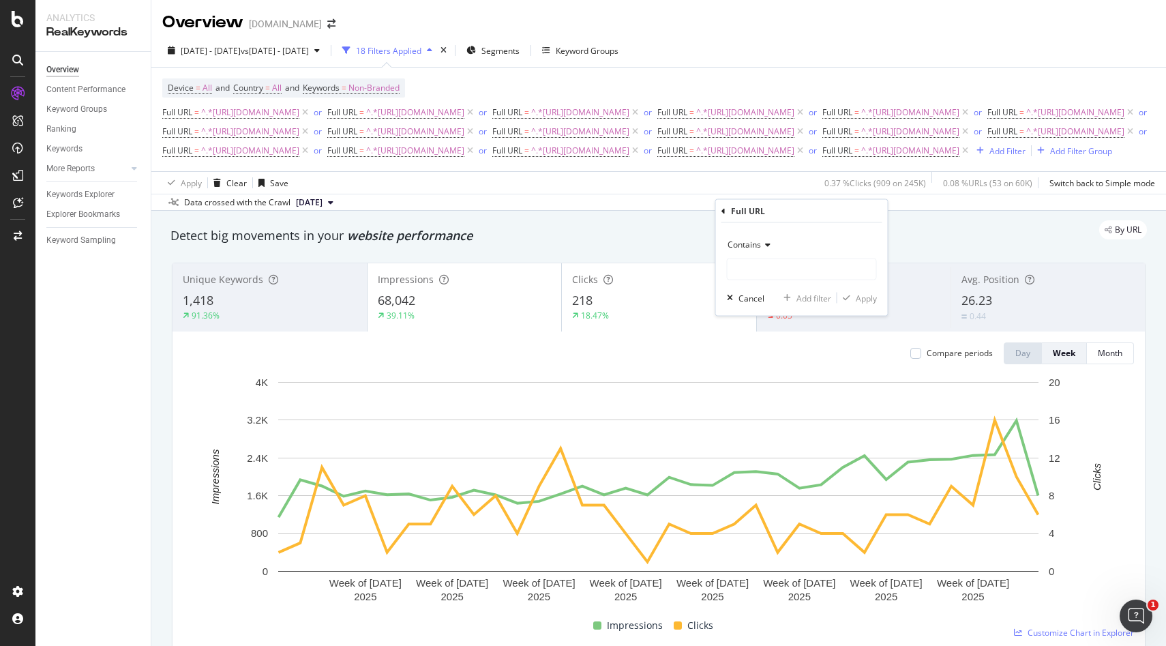
click at [763, 255] on div "Contains" at bounding box center [802, 245] width 150 height 22
click at [760, 267] on input "text" at bounding box center [801, 269] width 149 height 22
paste input "[URL][DOMAIN_NAME]"
type input "[URL][DOMAIN_NAME]"
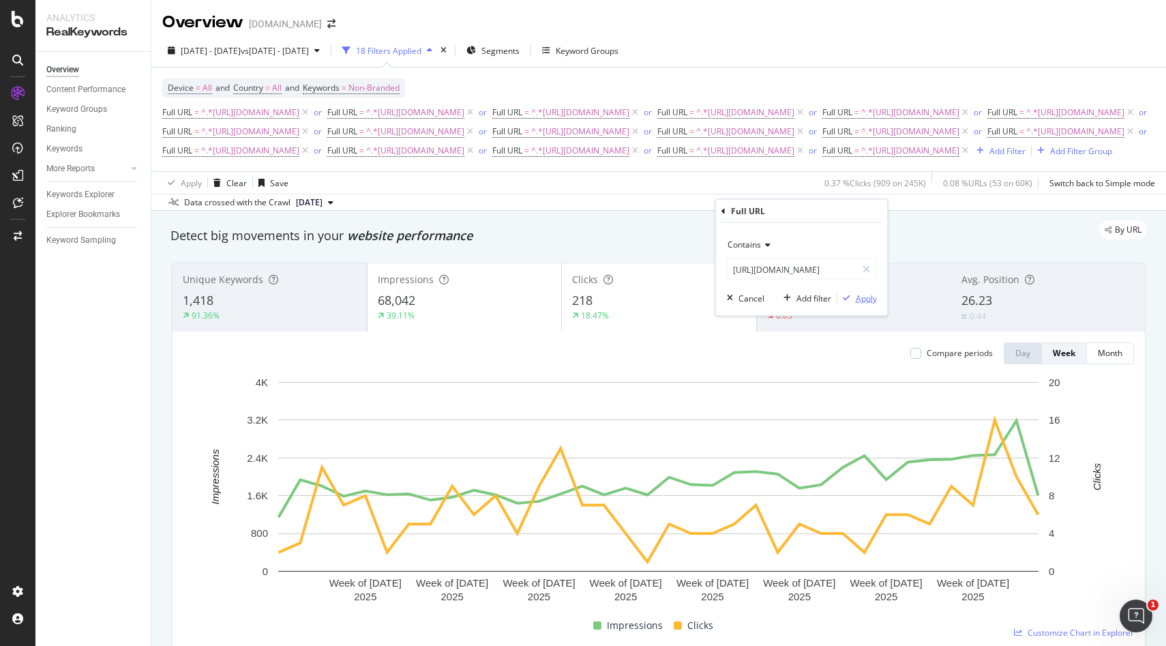
scroll to position [0, 0]
click at [857, 297] on div "Apply" at bounding box center [866, 298] width 21 height 12
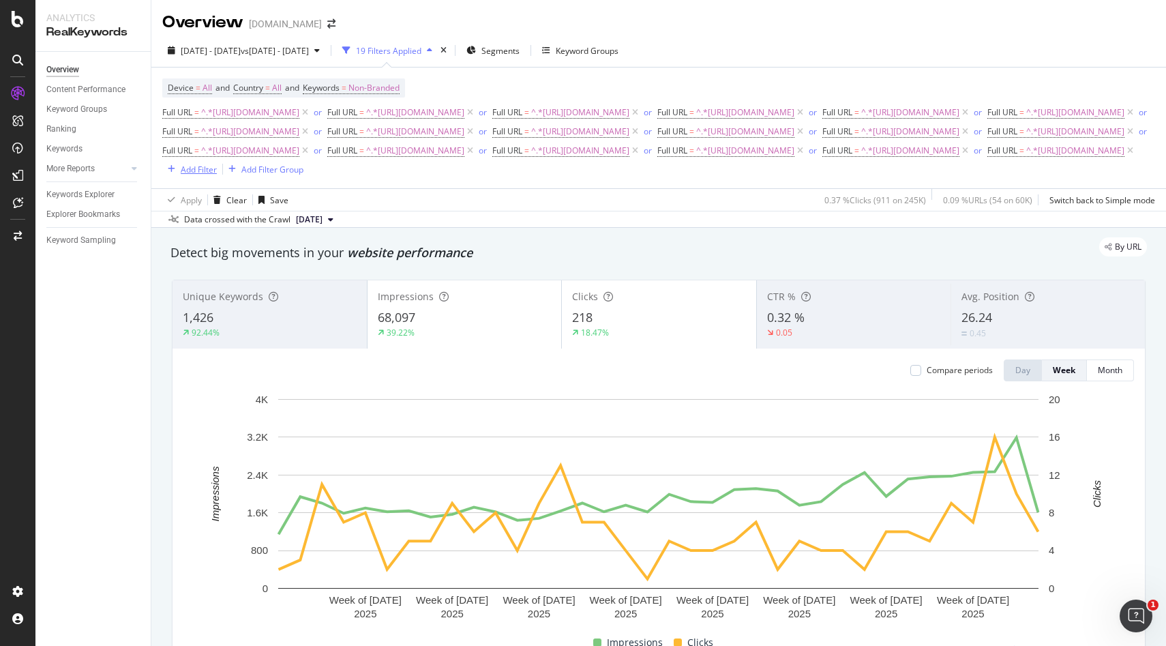
click at [217, 175] on div "Add Filter" at bounding box center [199, 170] width 36 height 12
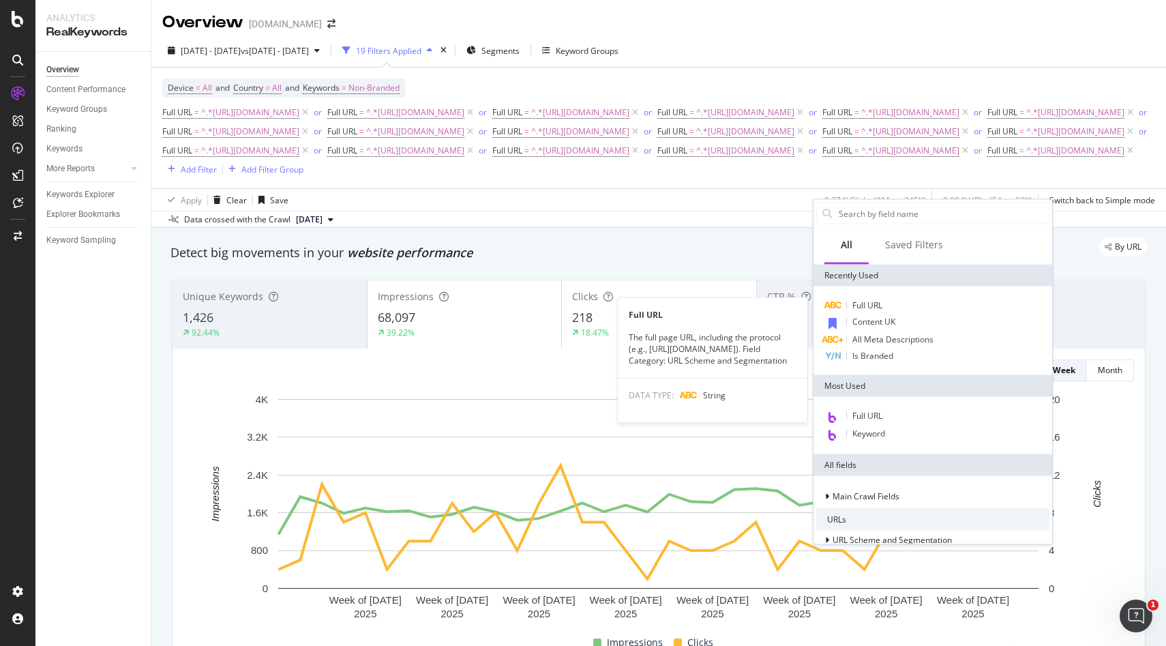
click at [864, 307] on span "Full URL" at bounding box center [867, 305] width 30 height 12
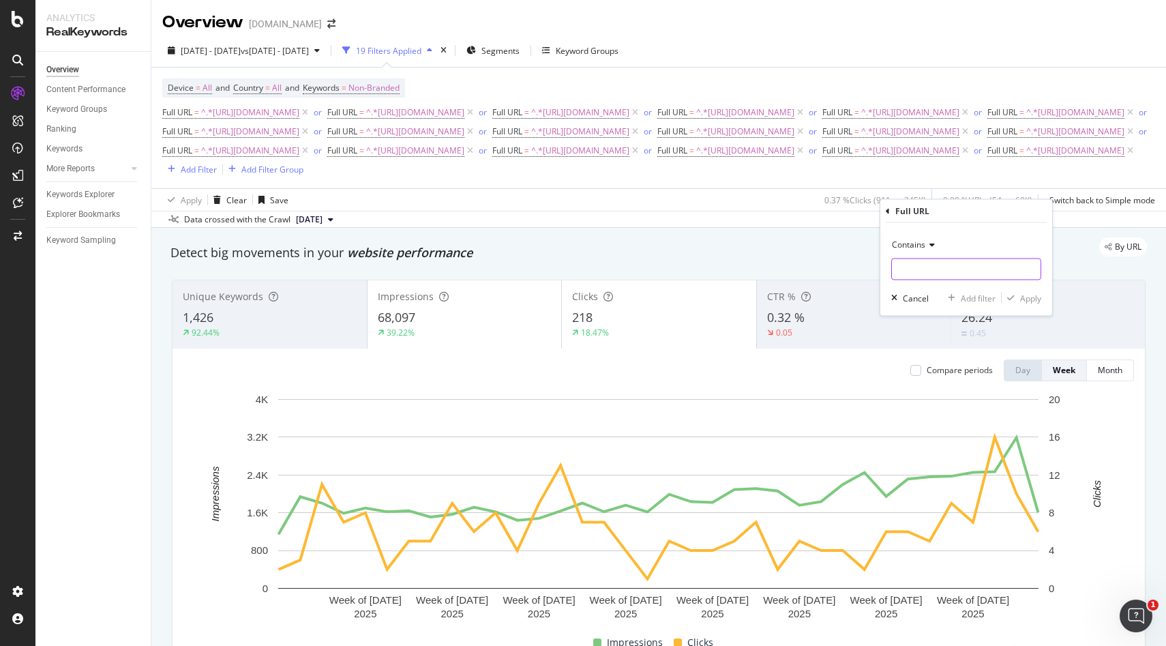
click at [920, 272] on input "text" at bounding box center [966, 269] width 149 height 22
paste input "[URL][DOMAIN_NAME]"
type input "[URL][DOMAIN_NAME]"
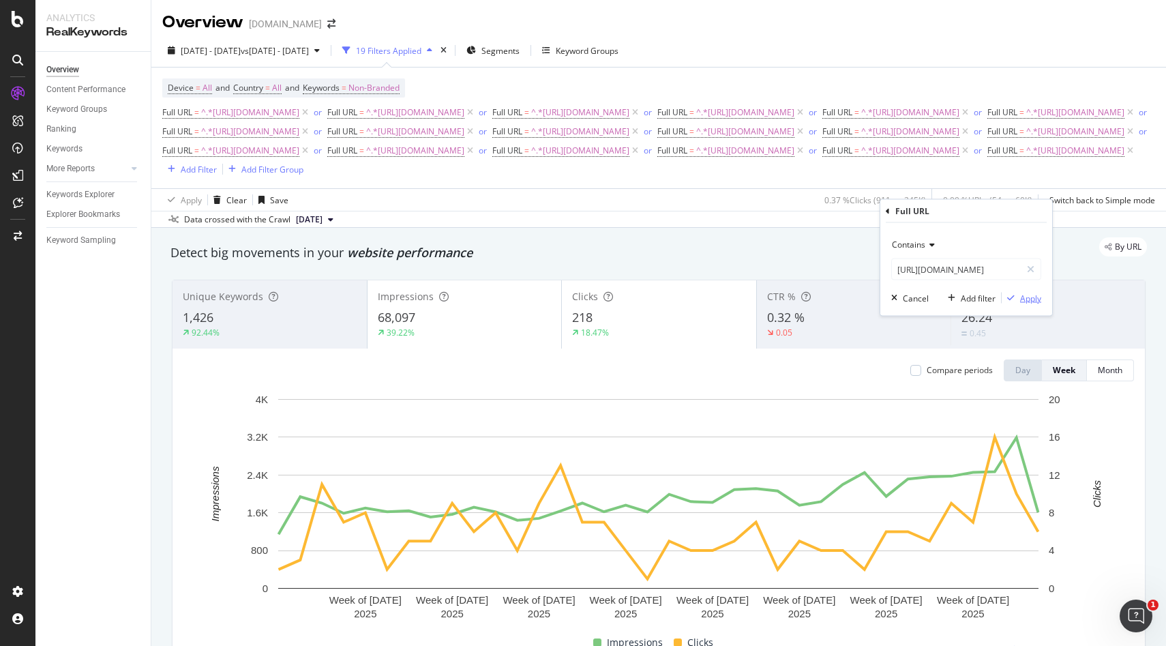
click at [1024, 301] on div "Apply" at bounding box center [1030, 298] width 21 height 12
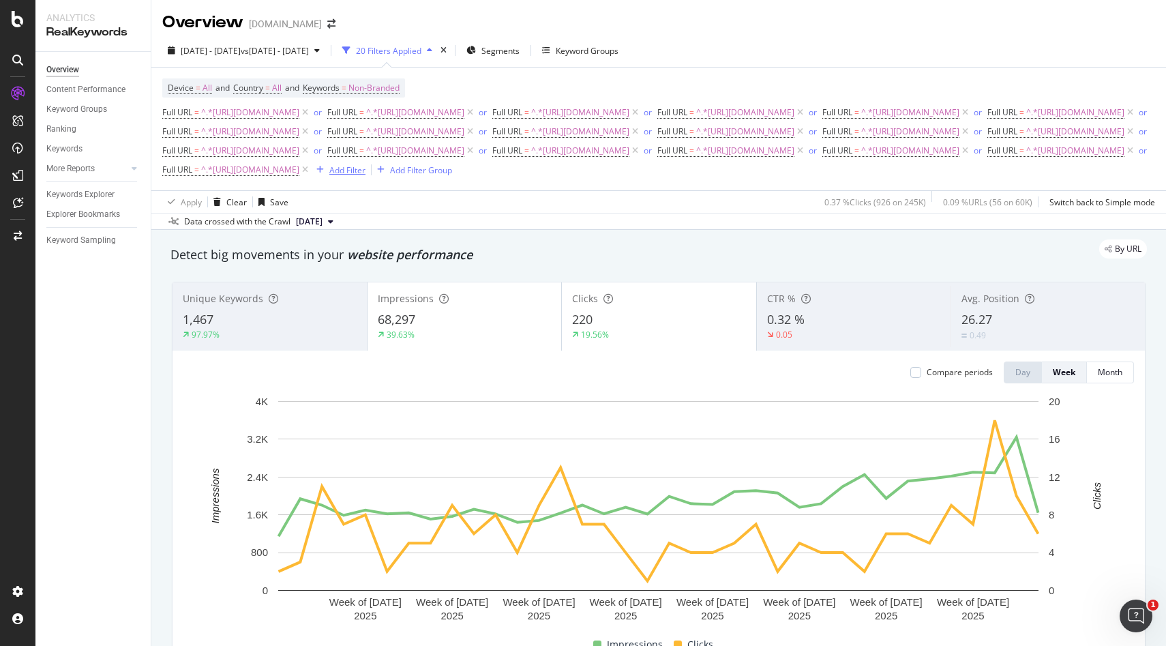
click at [365, 176] on div "Add Filter" at bounding box center [347, 170] width 36 height 12
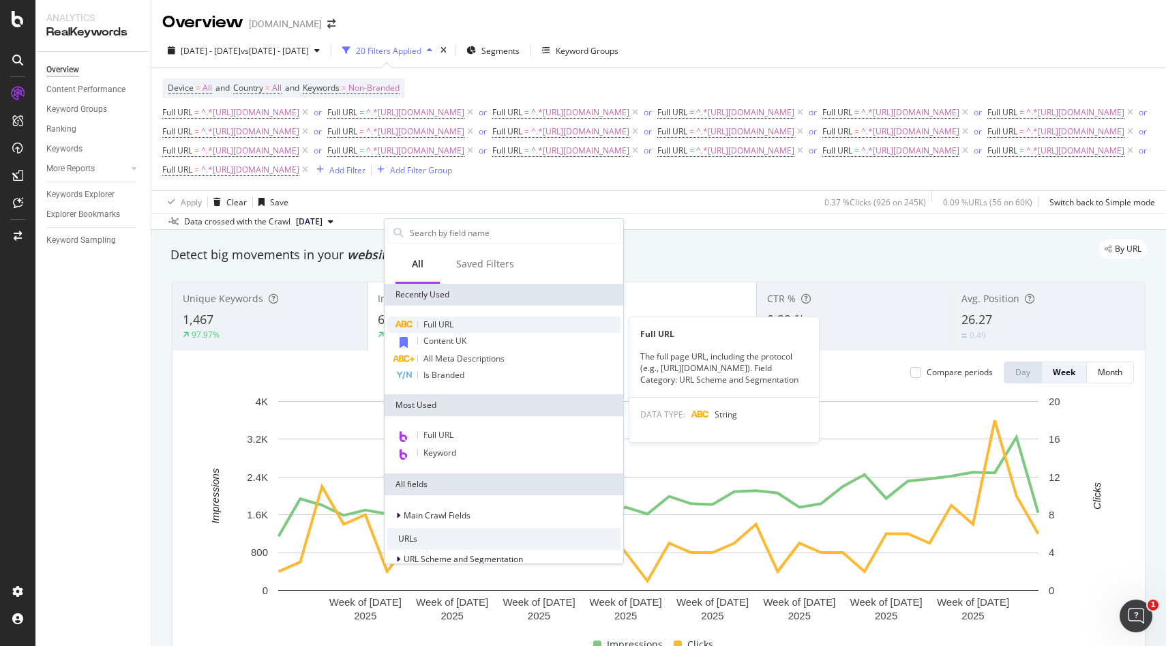
click at [434, 331] on div "Full URL" at bounding box center [503, 324] width 233 height 16
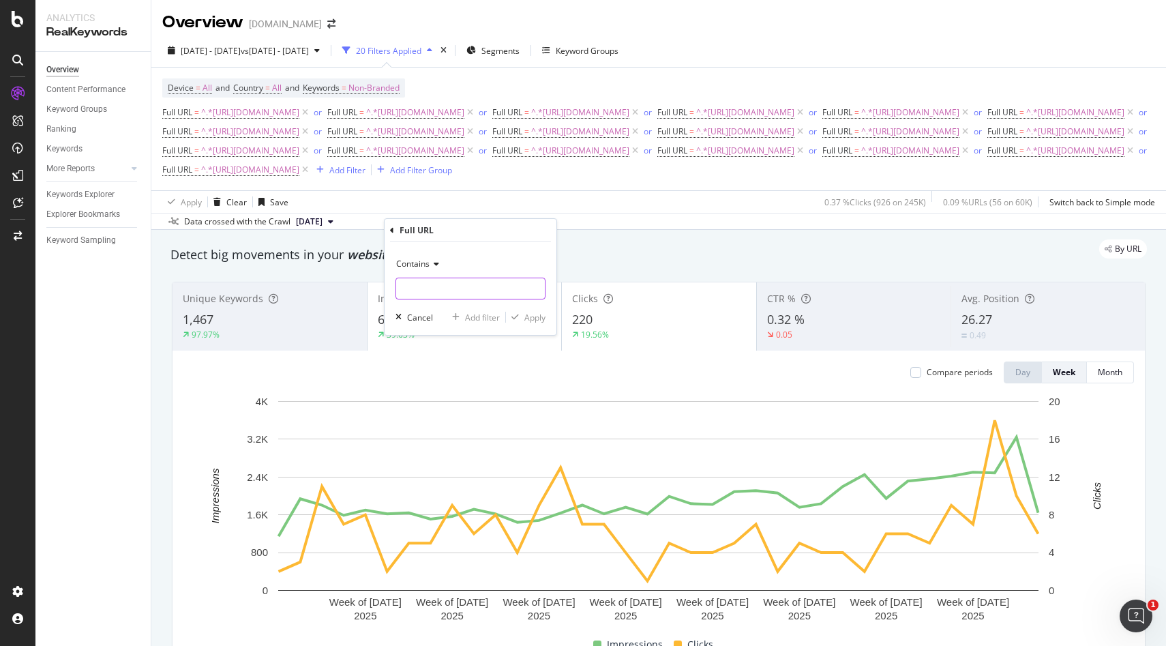
click at [464, 296] on input "text" at bounding box center [470, 288] width 149 height 22
paste input "[URL][DOMAIN_NAME]"
type input "[URL][DOMAIN_NAME]"
click at [539, 319] on div "Apply" at bounding box center [534, 318] width 21 height 12
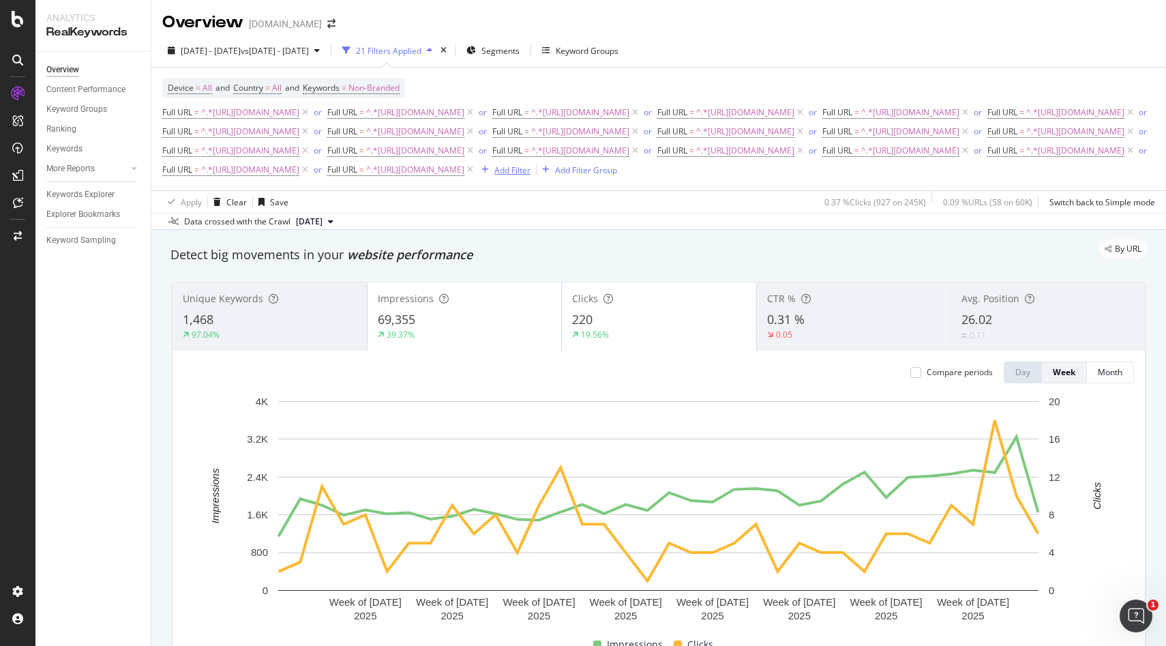
click at [530, 176] on div "Add Filter" at bounding box center [512, 170] width 36 height 12
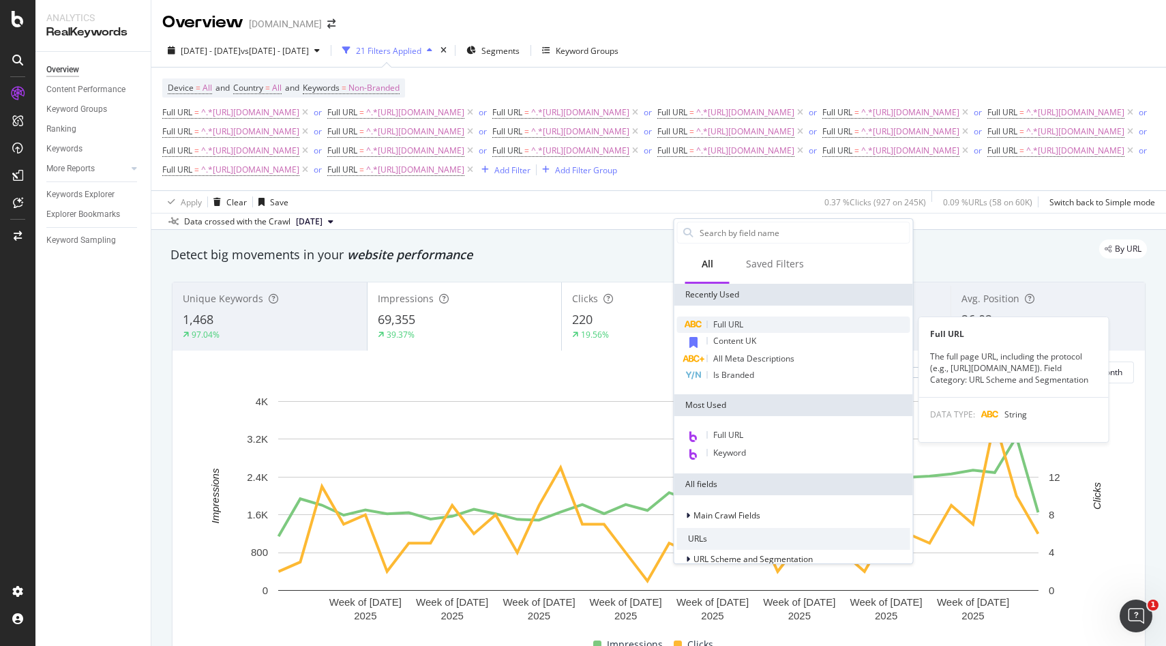
click at [732, 329] on div "Full URL" at bounding box center [793, 324] width 233 height 16
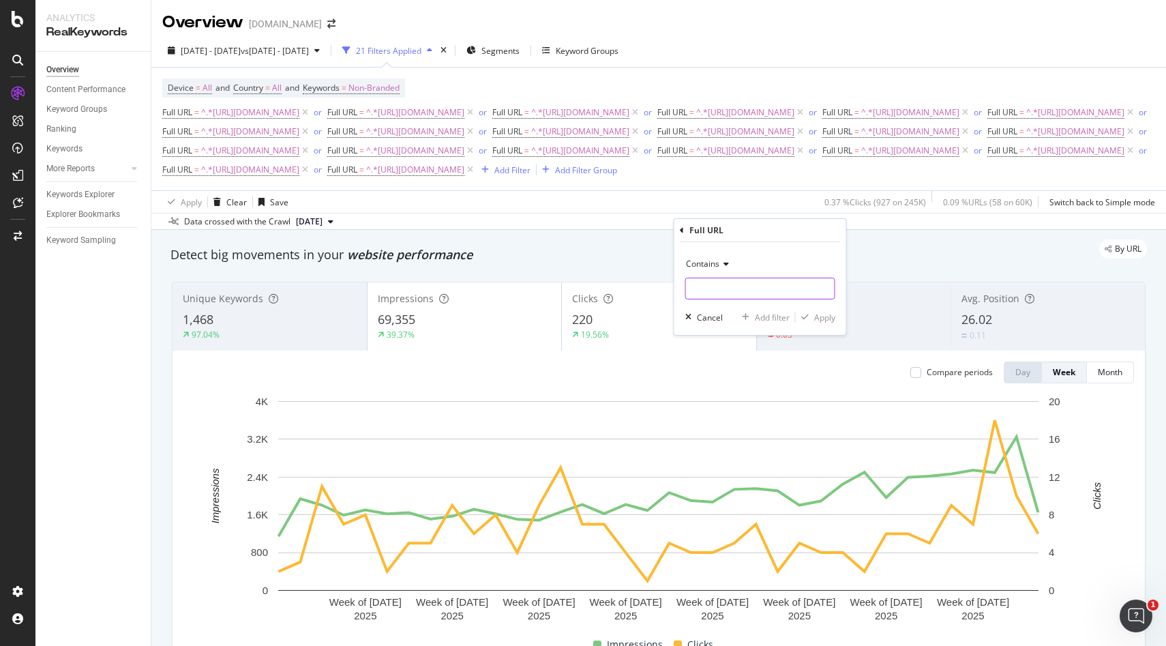
click at [734, 290] on input "text" at bounding box center [760, 288] width 149 height 22
paste input "https://monlitcabane.com/es/59-cama-tipi"
type input "https://monlitcabane.com/es/59-cama-tipi"
click at [815, 316] on div "Apply" at bounding box center [824, 318] width 21 height 12
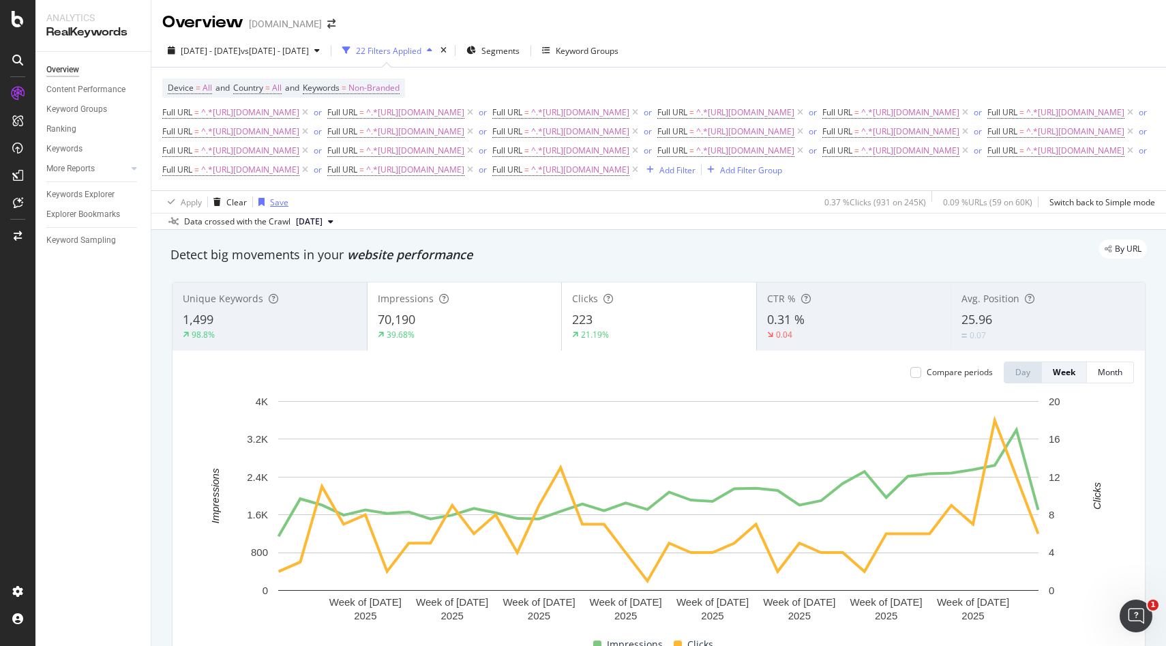
click at [280, 212] on div "Save" at bounding box center [270, 202] width 35 height 20
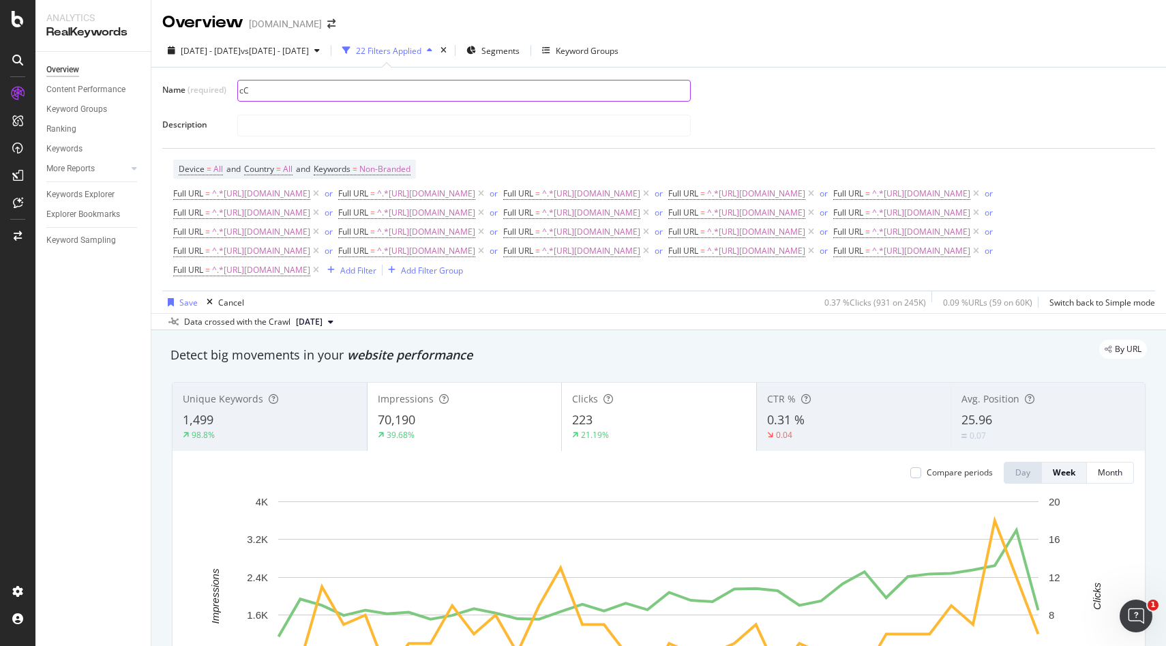
type input "c"
type input "Content ES"
click at [187, 308] on div "Save" at bounding box center [188, 303] width 18 height 12
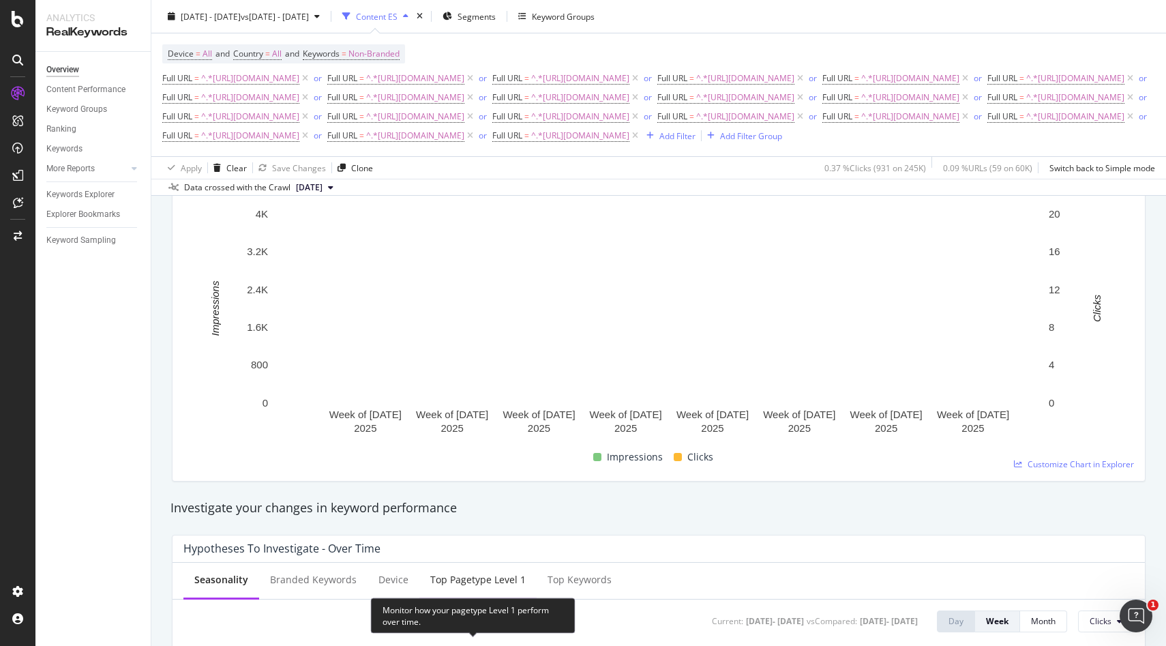
scroll to position [32, 0]
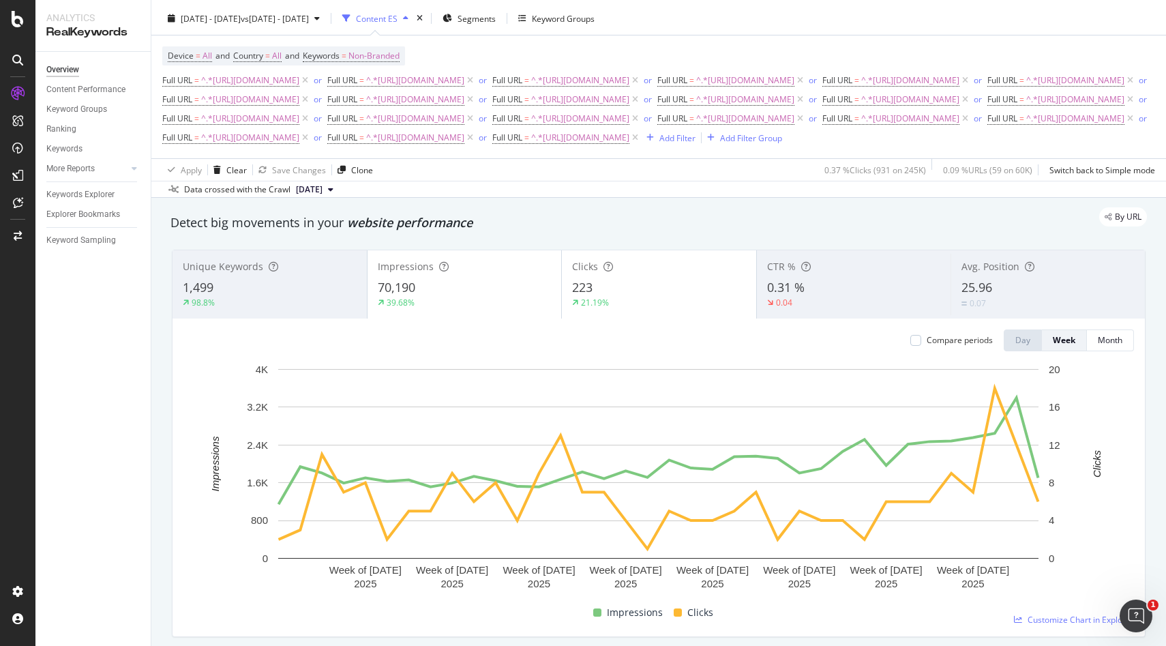
click at [1015, 297] on div "25.96" at bounding box center [1047, 288] width 173 height 18
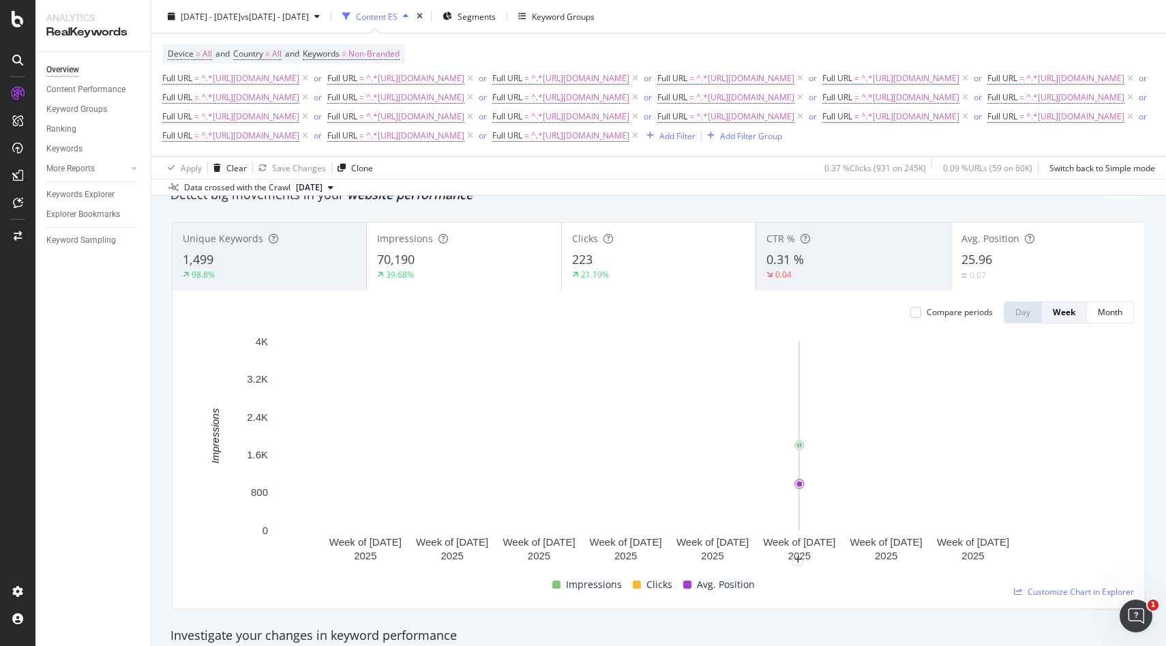
scroll to position [0, 0]
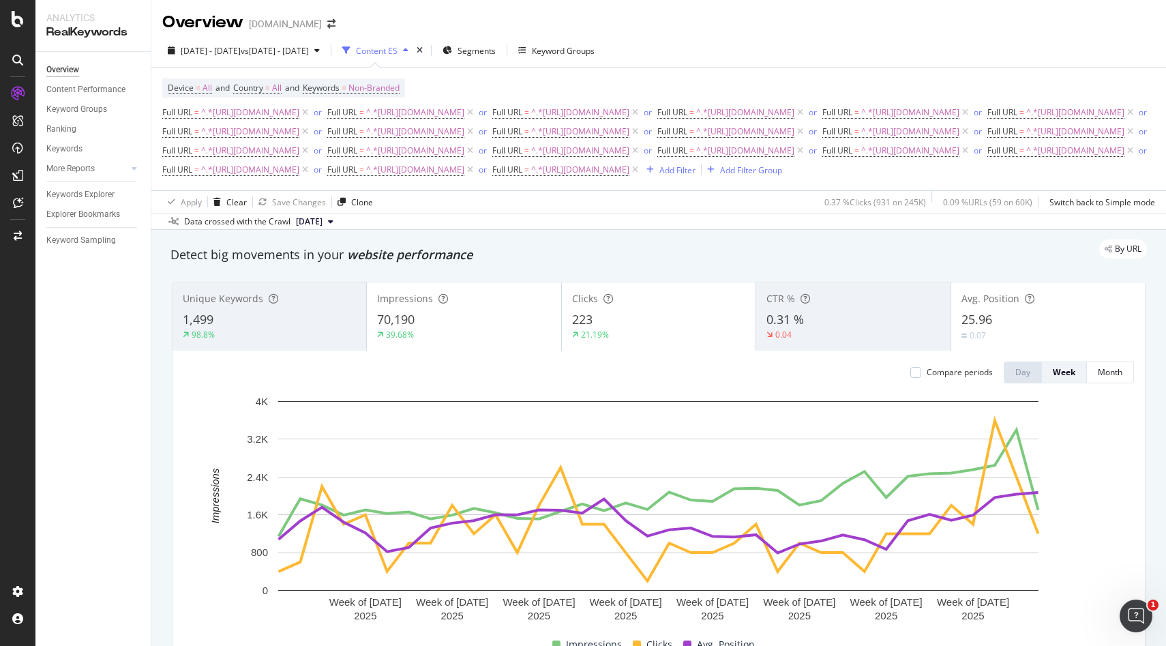
click at [610, 329] on div "223" at bounding box center [658, 320] width 173 height 18
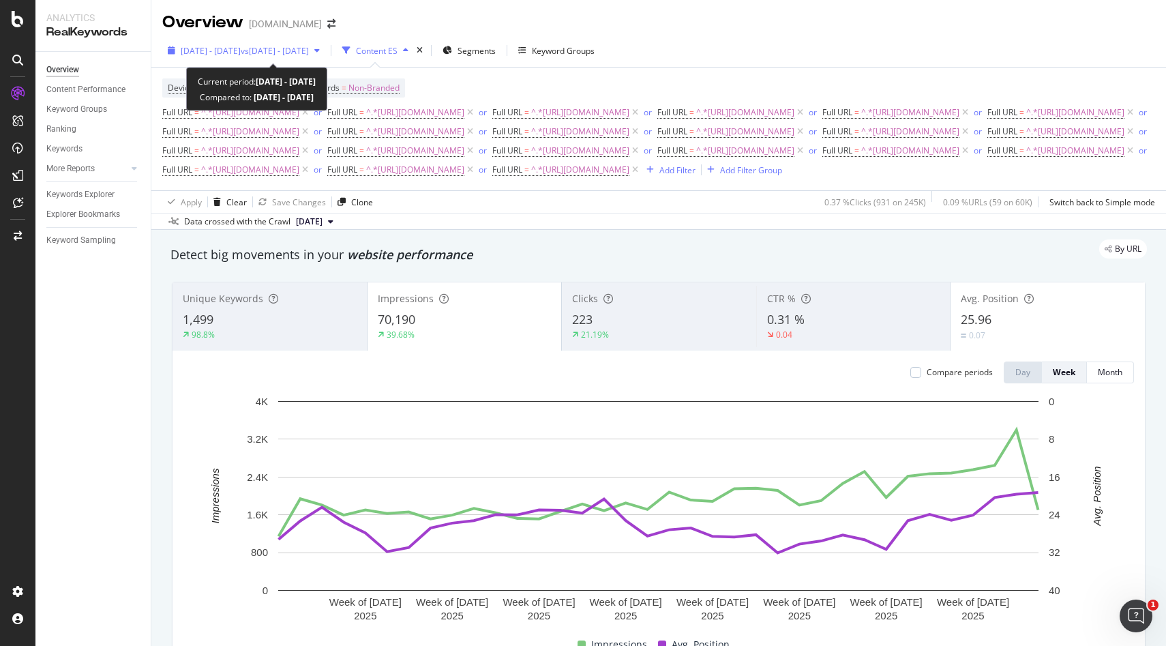
click at [309, 48] on span "vs 2024 Jan. 2nd - Sep. 9th" at bounding box center [275, 51] width 68 height 12
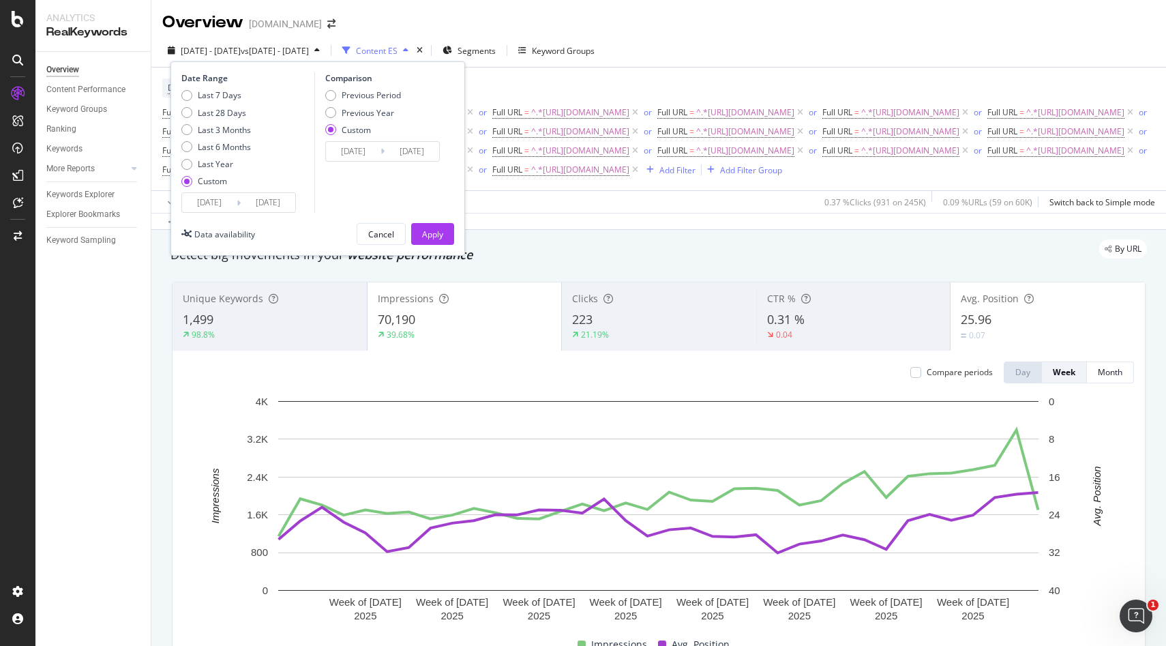
click at [423, 157] on input "2024/09/09" at bounding box center [412, 151] width 55 height 19
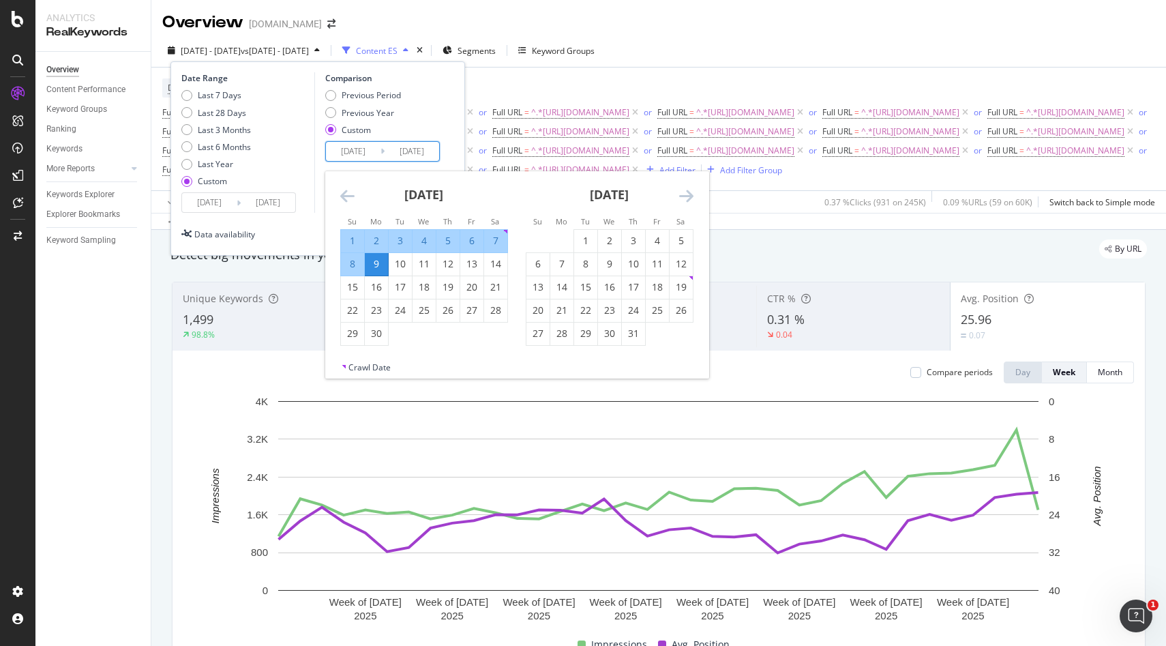
click at [352, 264] on div "8" at bounding box center [352, 264] width 23 height 14
type input "2024/09/08"
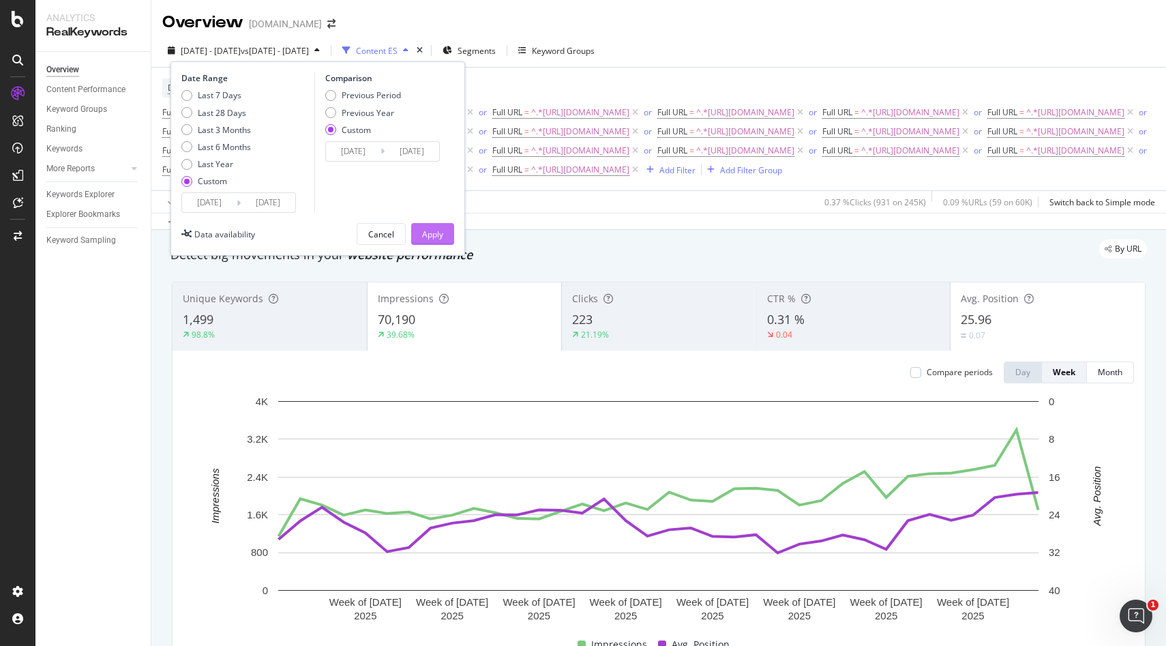
click at [429, 235] on div "Apply" at bounding box center [432, 234] width 21 height 12
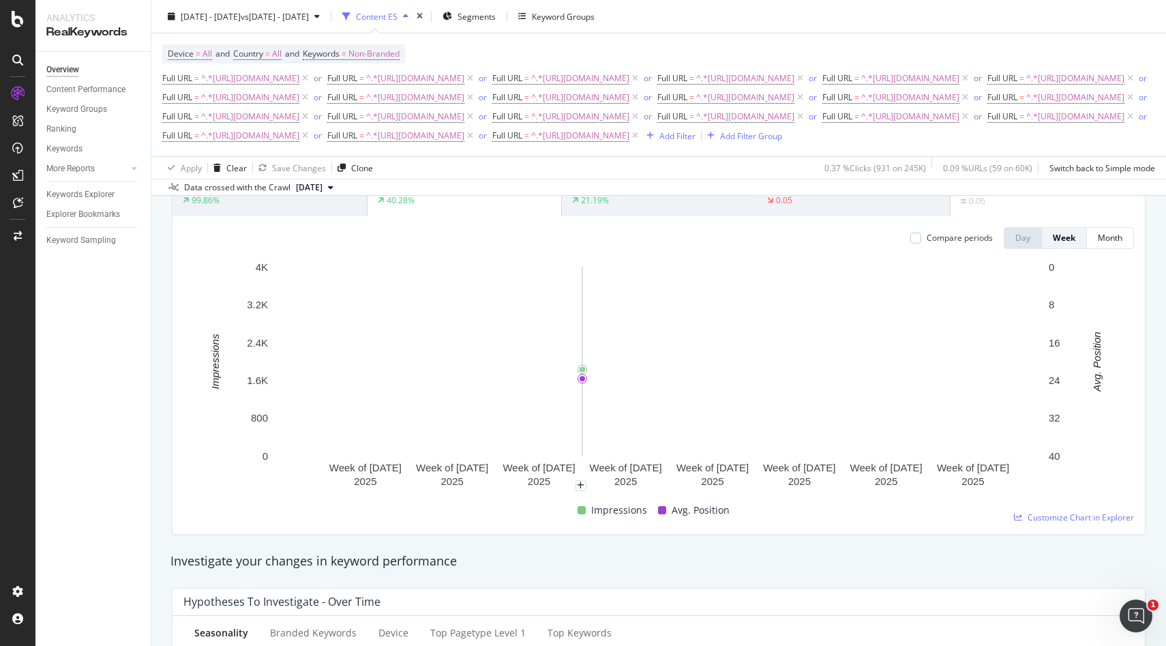
scroll to position [131, 0]
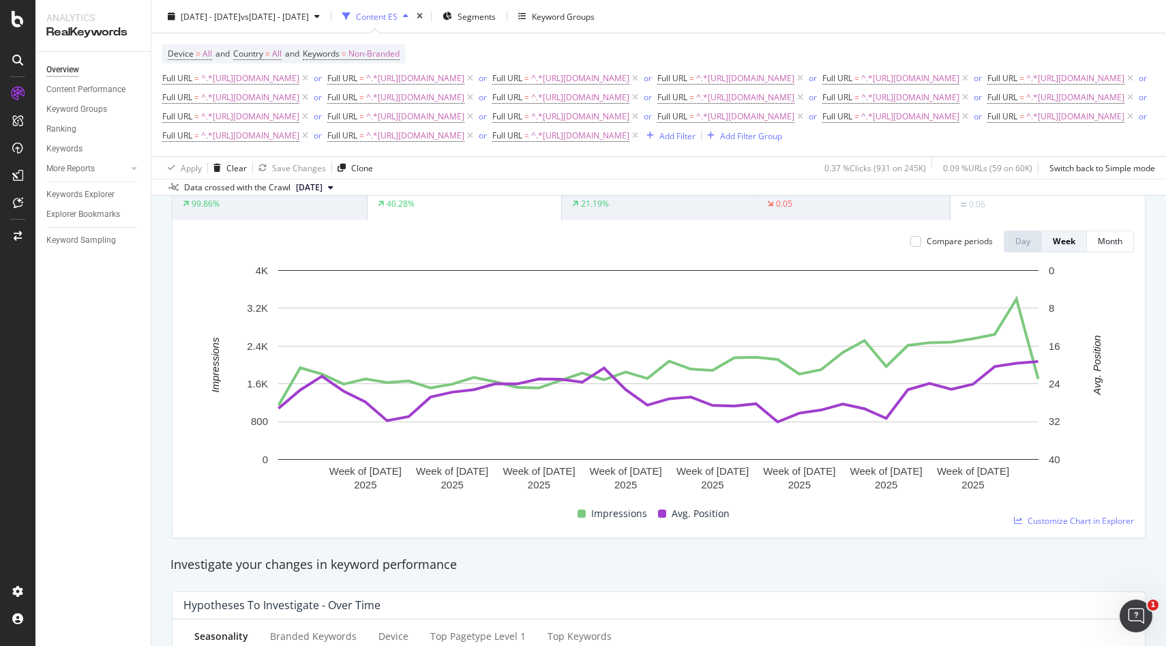
click at [914, 252] on div "Compare periods" at bounding box center [951, 241] width 82 height 22
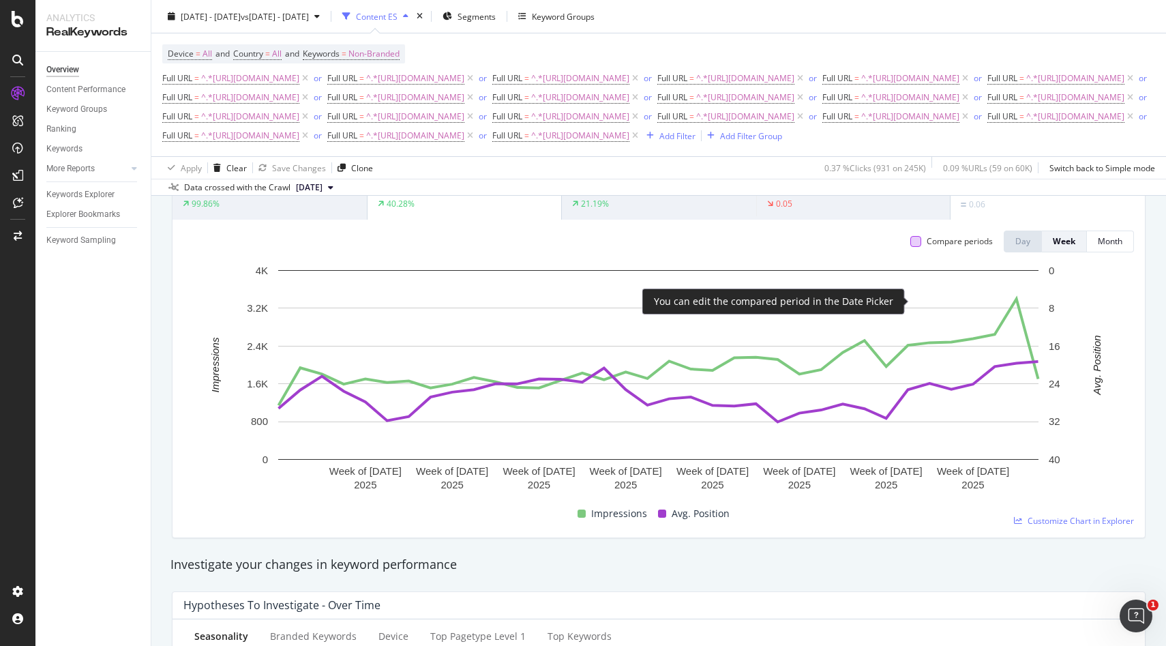
click at [914, 247] on div at bounding box center [915, 241] width 11 height 11
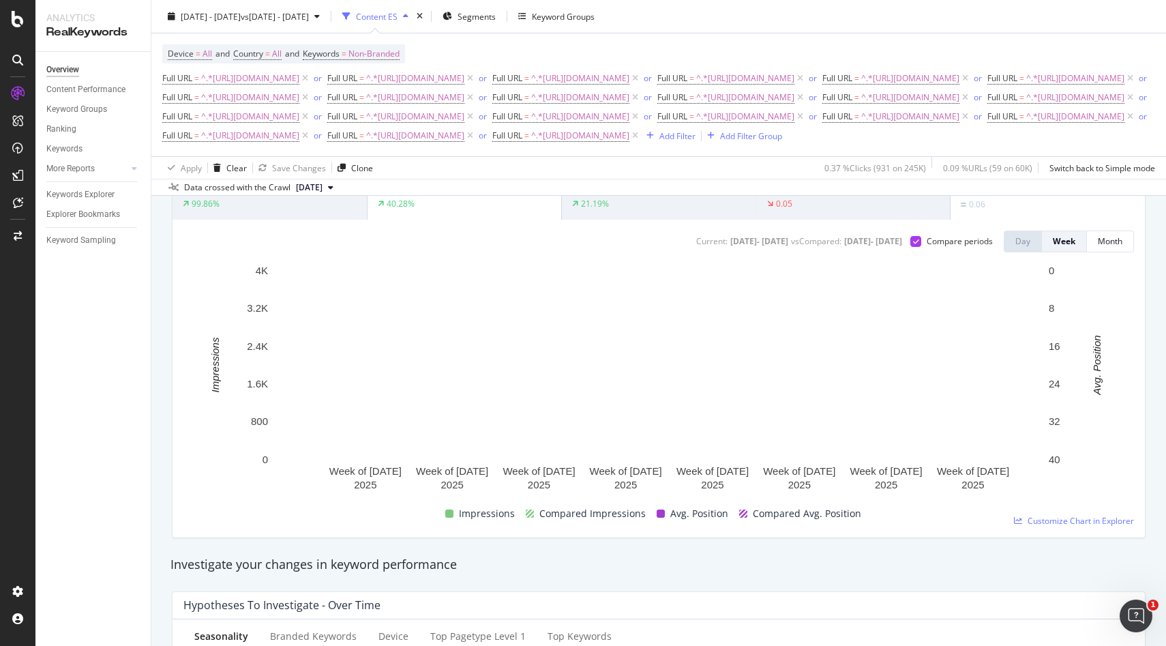
scroll to position [0, 0]
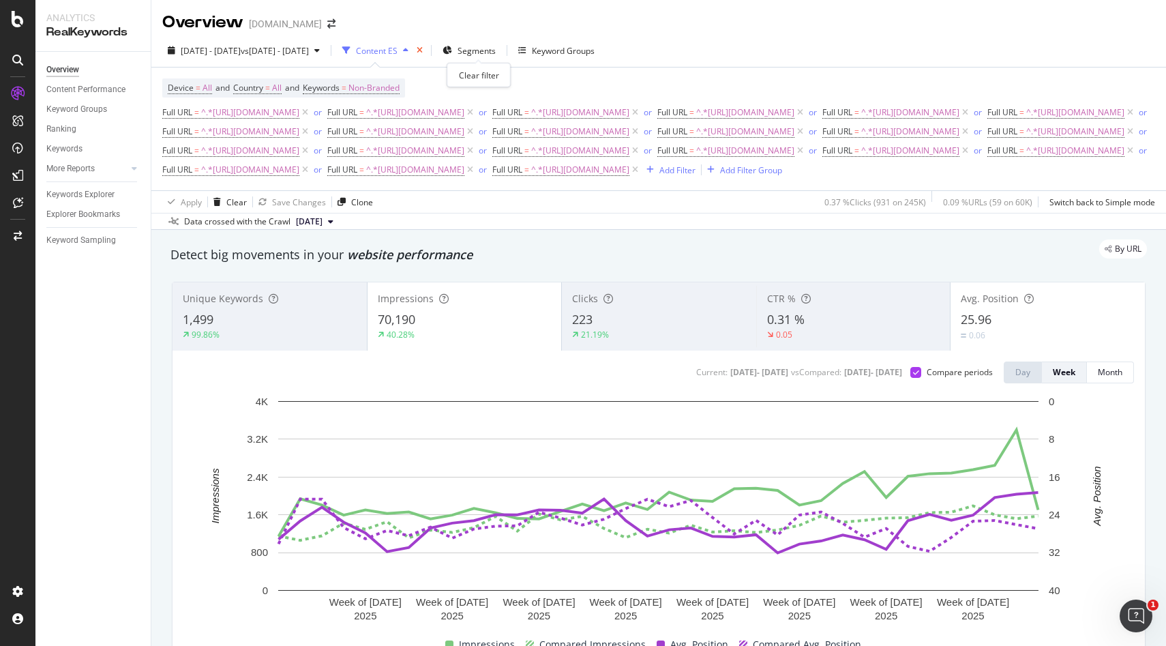
click at [423, 50] on icon "times" at bounding box center [420, 50] width 6 height 8
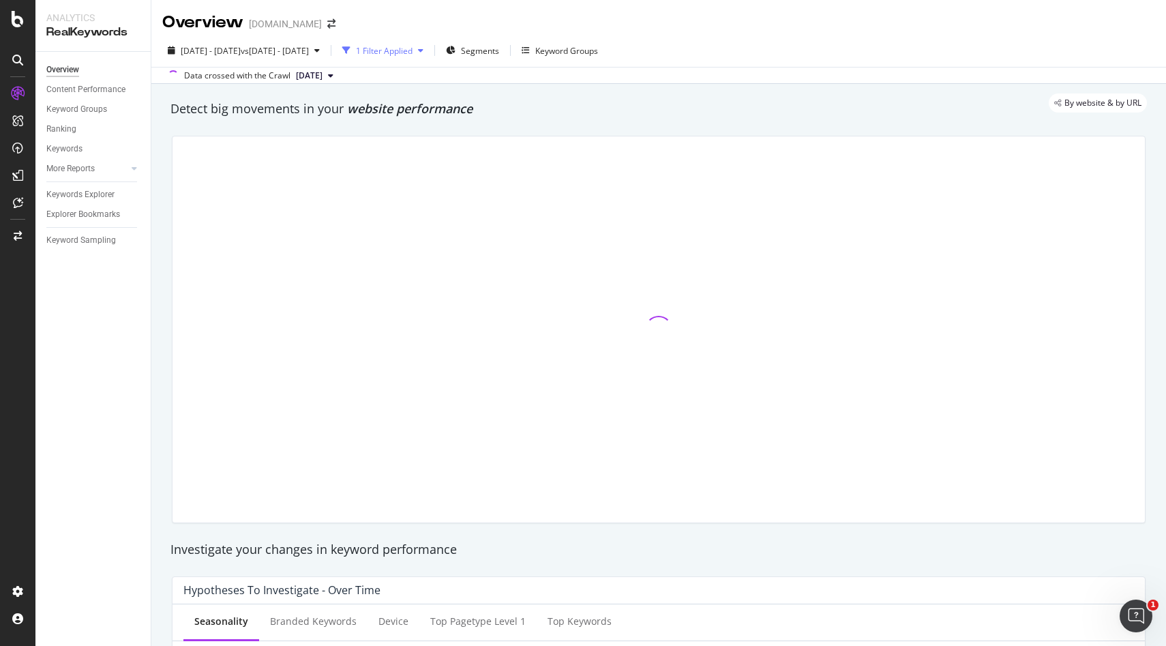
click at [429, 57] on div "1 Filter Applied" at bounding box center [383, 50] width 92 height 20
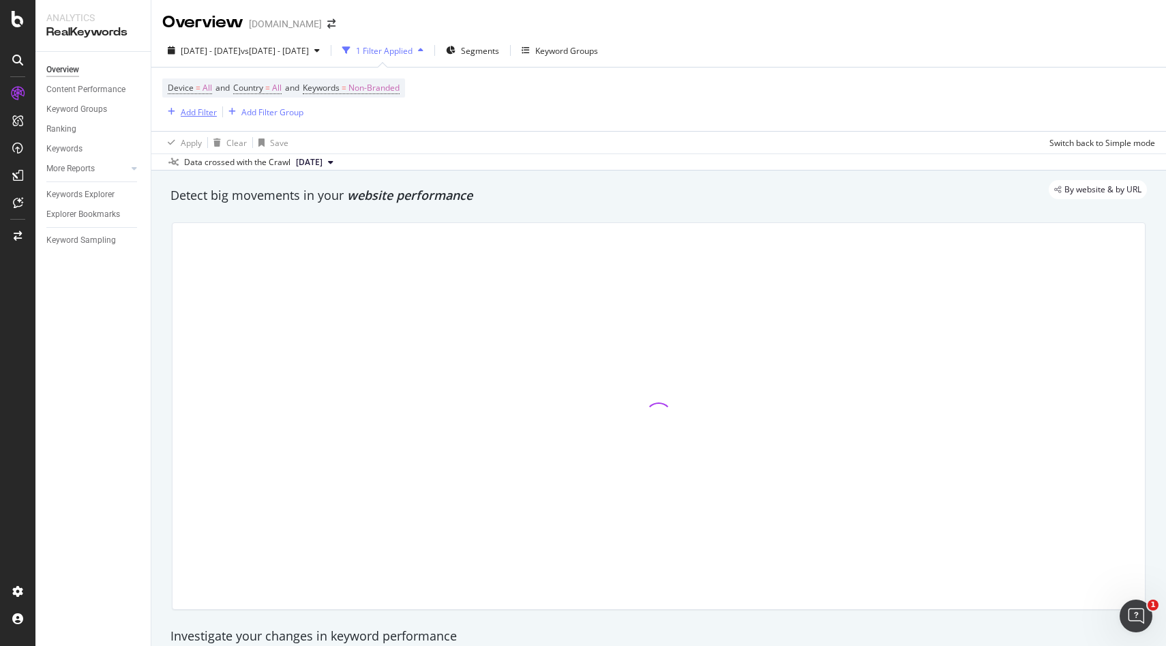
click at [200, 115] on div "Add Filter" at bounding box center [199, 112] width 36 height 12
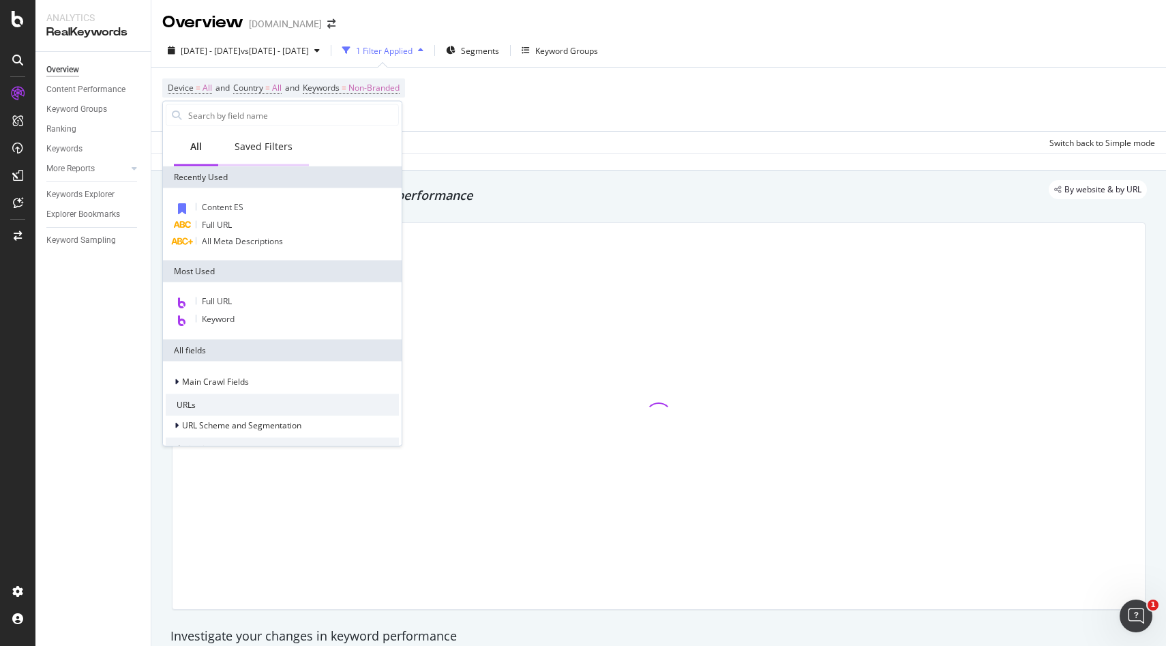
click at [279, 148] on div "Saved Filters" at bounding box center [264, 147] width 58 height 14
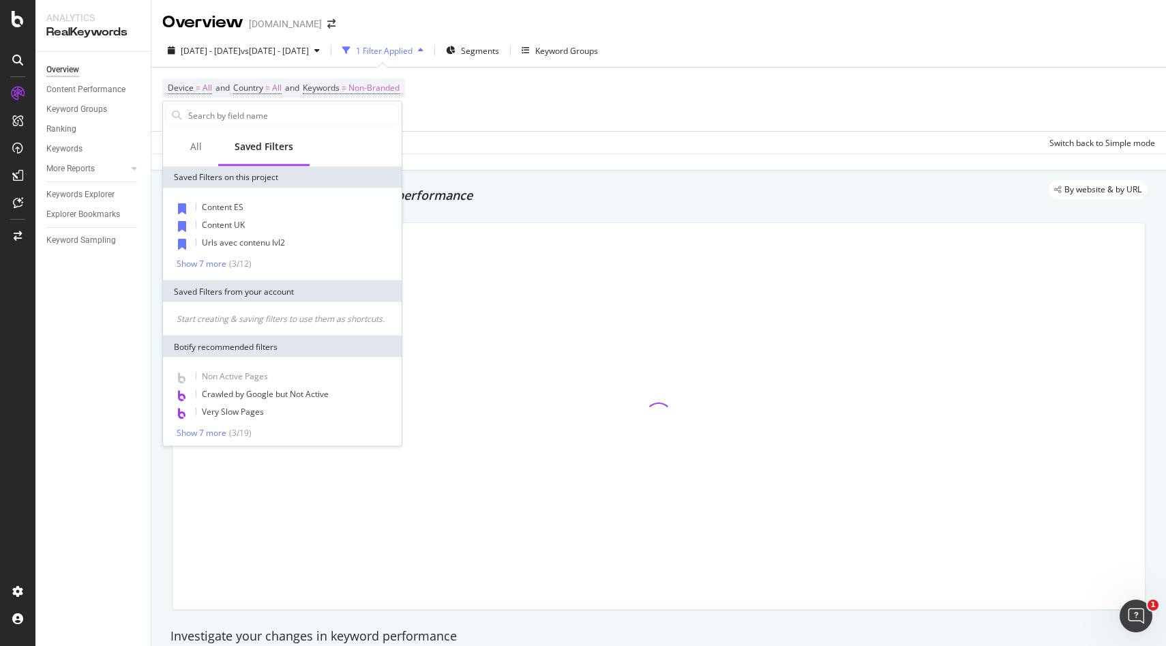
click at [201, 256] on div "Content ES Content UK Urls avec contenu lvl2 Show 7 more ( 3 / 12 )" at bounding box center [282, 234] width 233 height 70
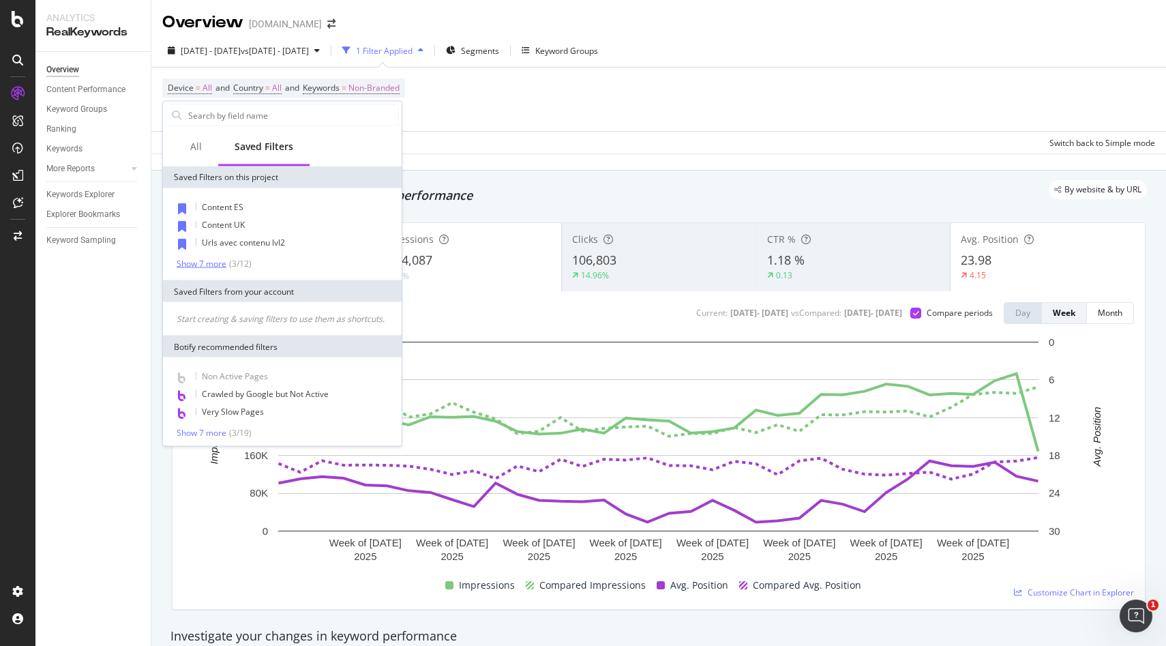
click at [198, 267] on div "Show 7 more" at bounding box center [202, 263] width 50 height 10
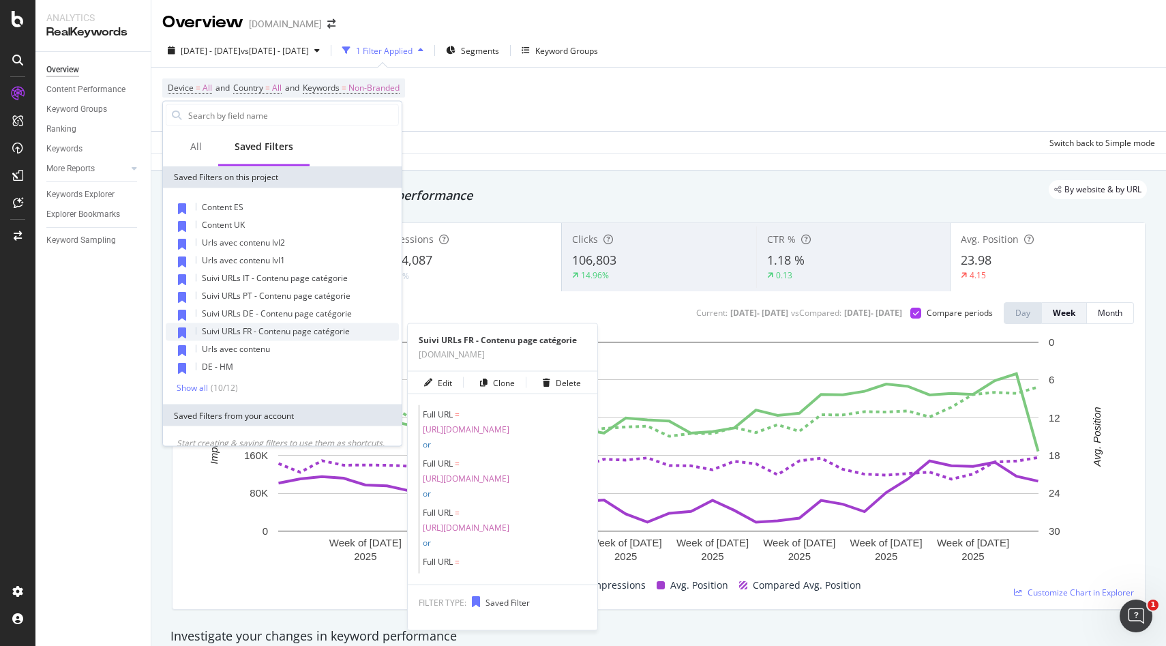
click at [270, 332] on span "Suivi URLs FR - Contenu page catégorie" at bounding box center [276, 331] width 148 height 12
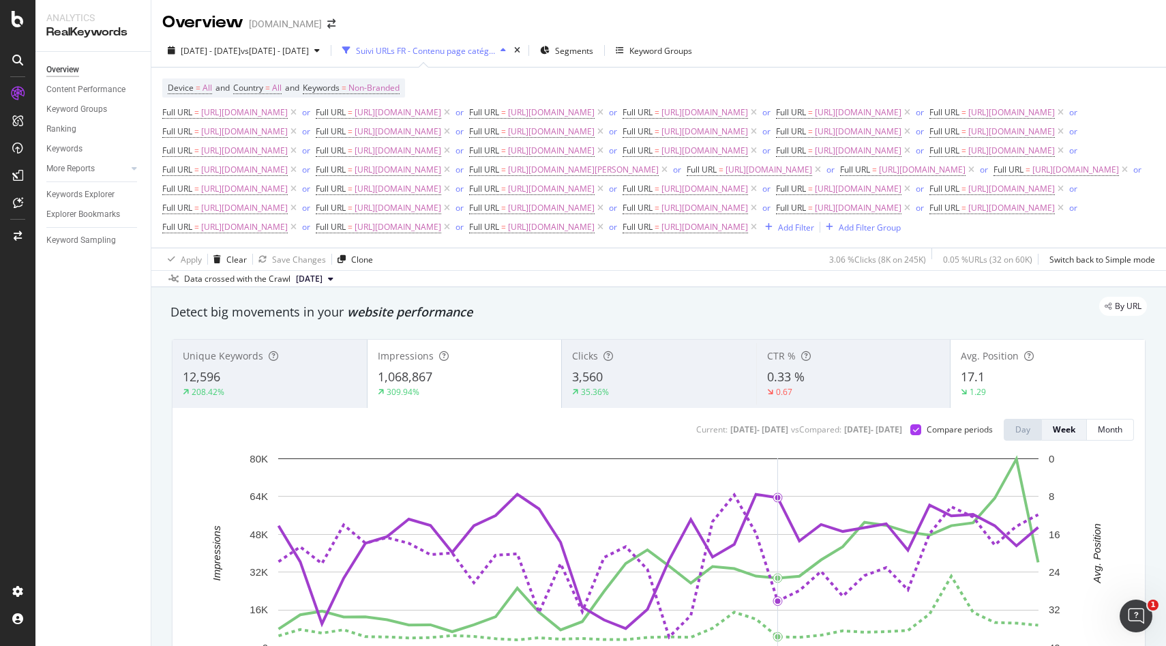
click at [491, 57] on div "Suivi URLs FR - Contenu page catégorie" at bounding box center [424, 50] width 175 height 20
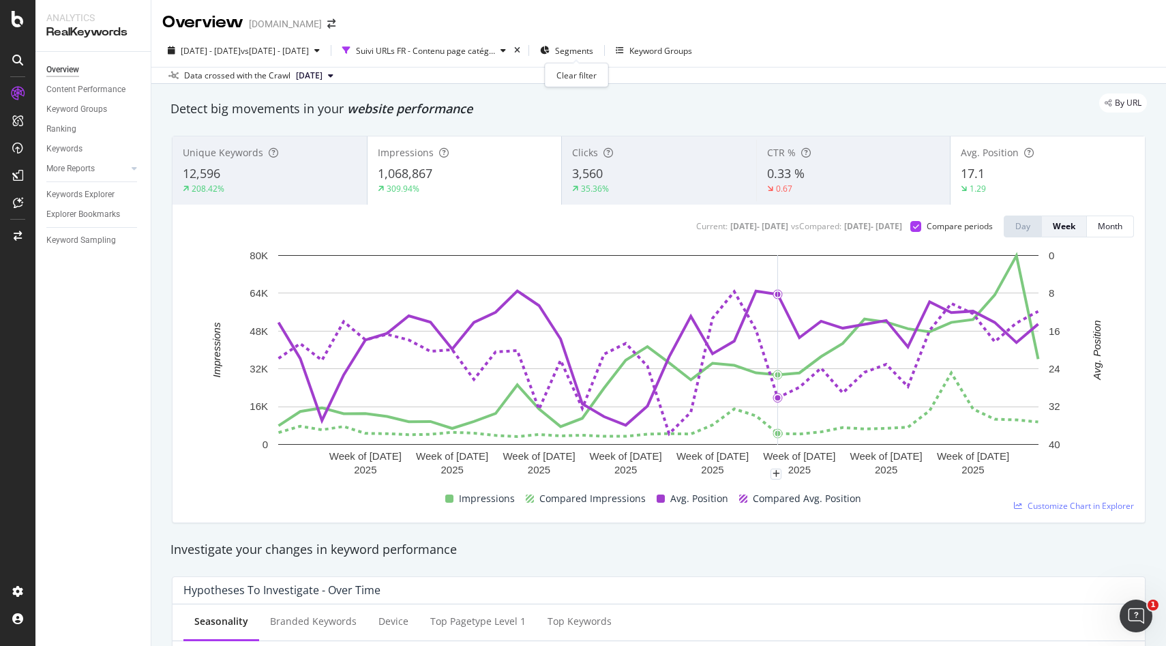
click at [523, 50] on div "times" at bounding box center [517, 51] width 12 height 14
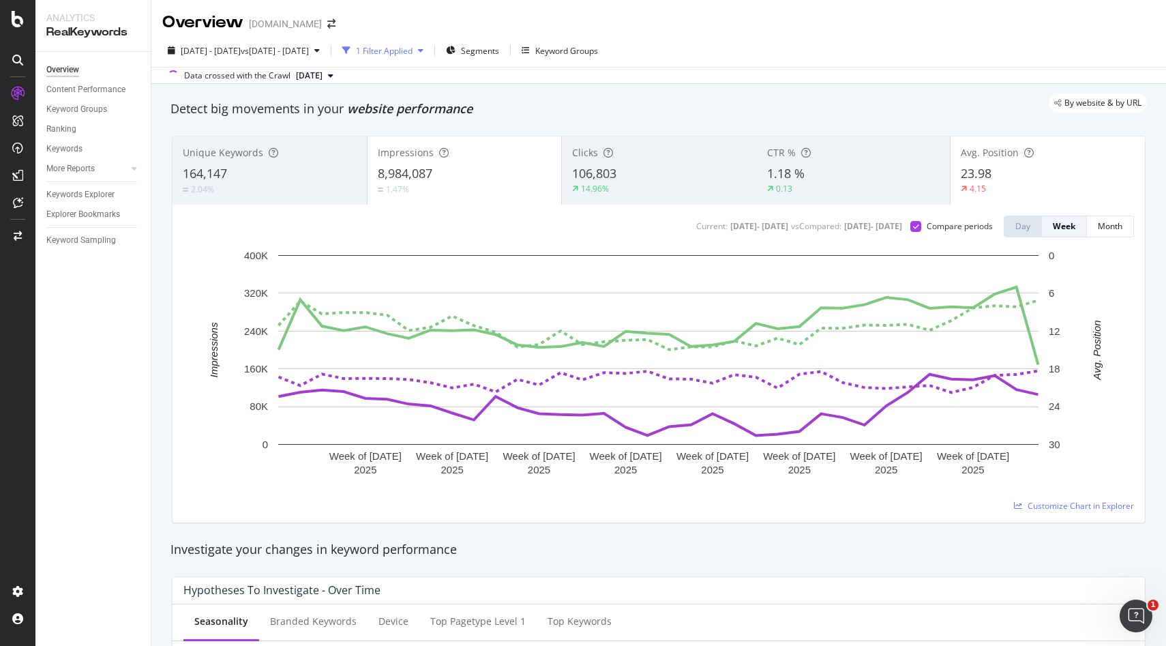
click at [412, 52] on div "1 Filter Applied" at bounding box center [384, 51] width 57 height 12
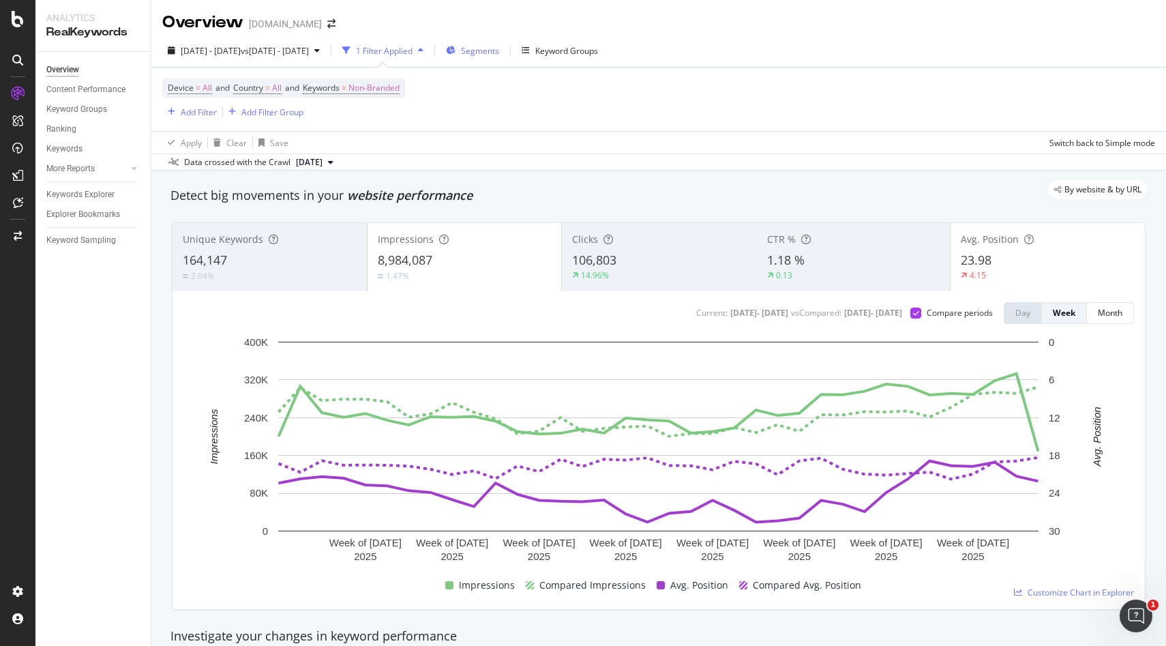
click at [499, 56] on div "Segments" at bounding box center [480, 51] width 38 height 12
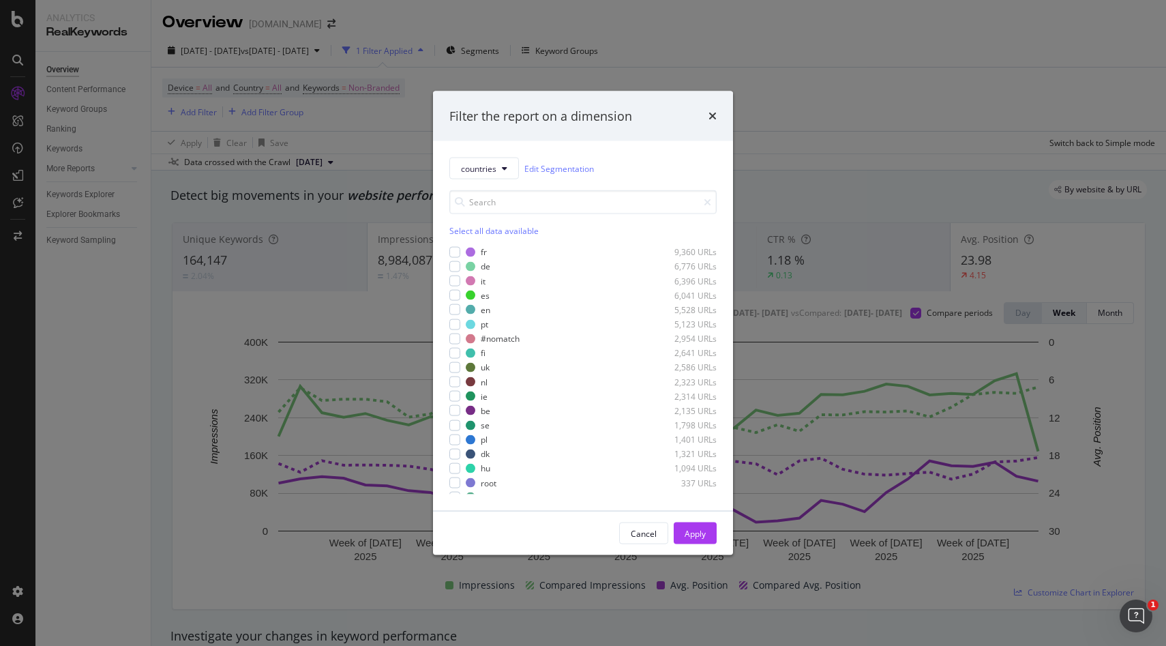
click at [716, 121] on div "times" at bounding box center [712, 116] width 8 height 18
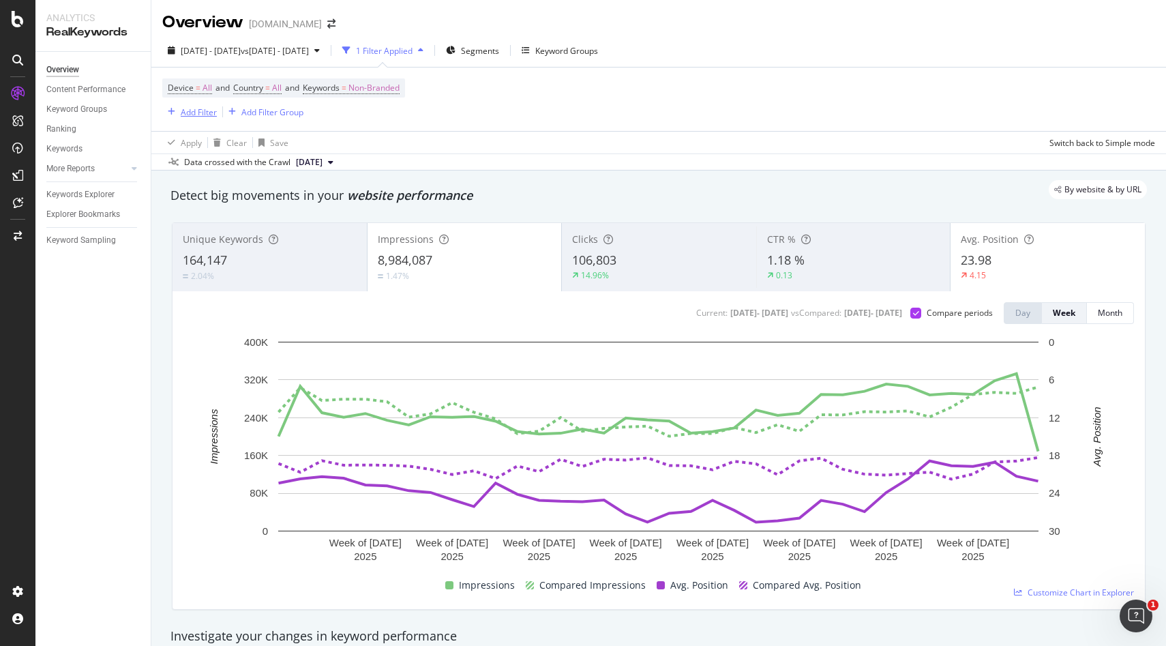
click at [187, 106] on div "Add Filter" at bounding box center [199, 112] width 36 height 12
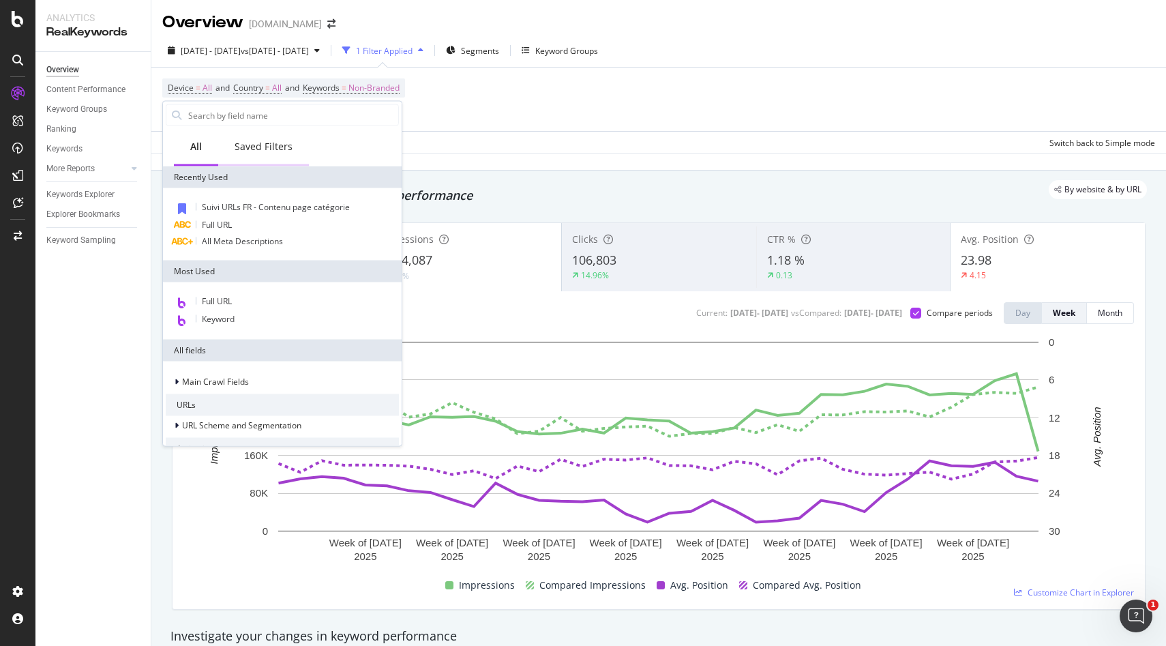
click at [269, 145] on div "Saved Filters" at bounding box center [264, 147] width 58 height 14
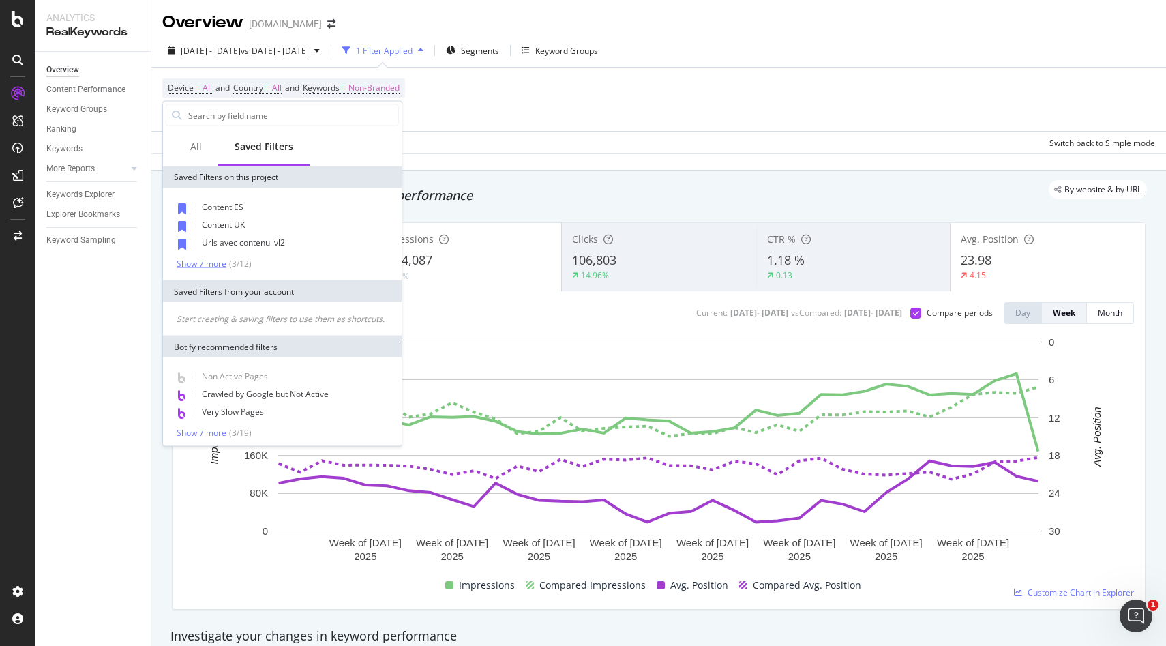
click at [196, 259] on div "Show 7 more" at bounding box center [202, 263] width 50 height 10
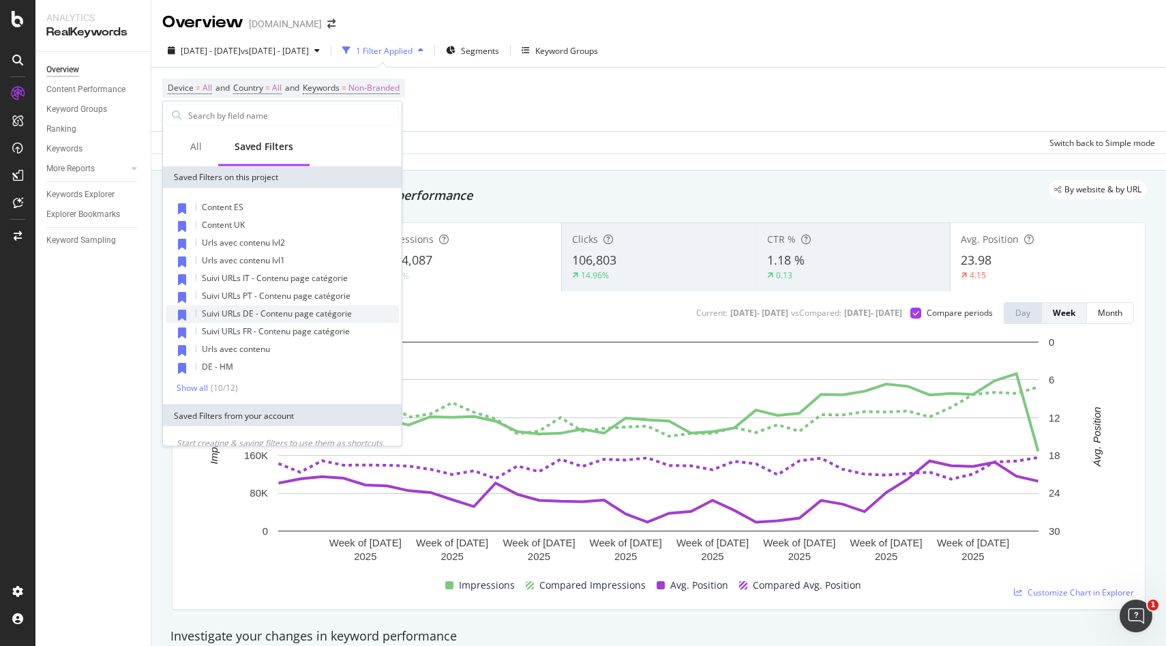
click at [280, 315] on span "Suivi URLs DE - Contenu page catégorie" at bounding box center [277, 313] width 150 height 12
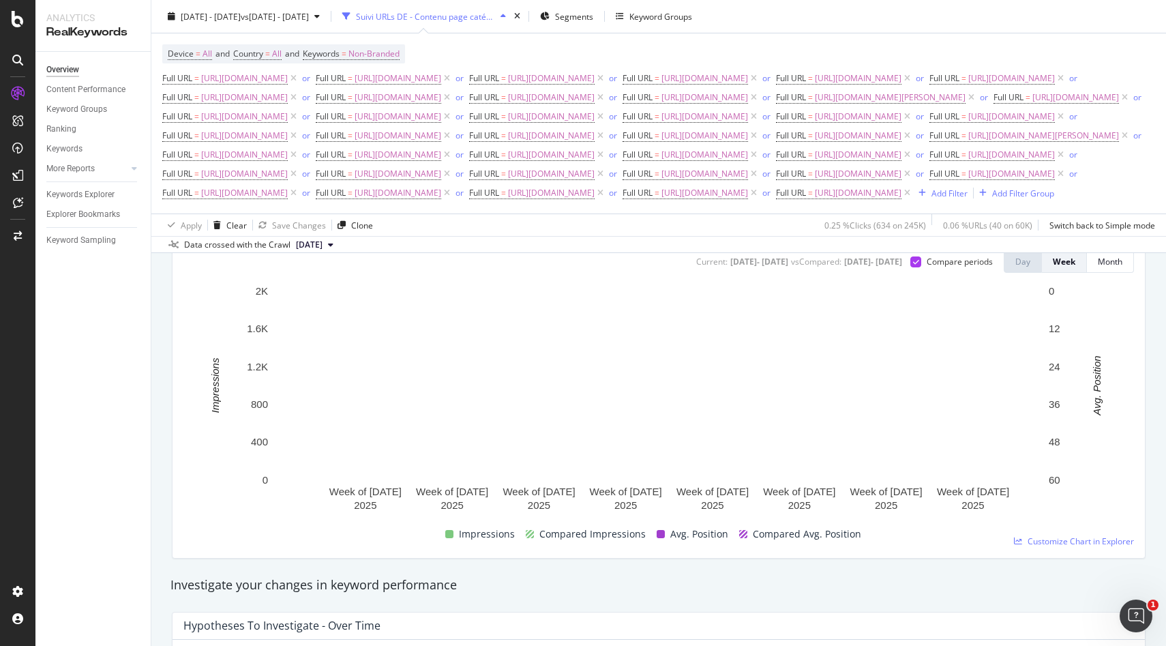
scroll to position [178, 0]
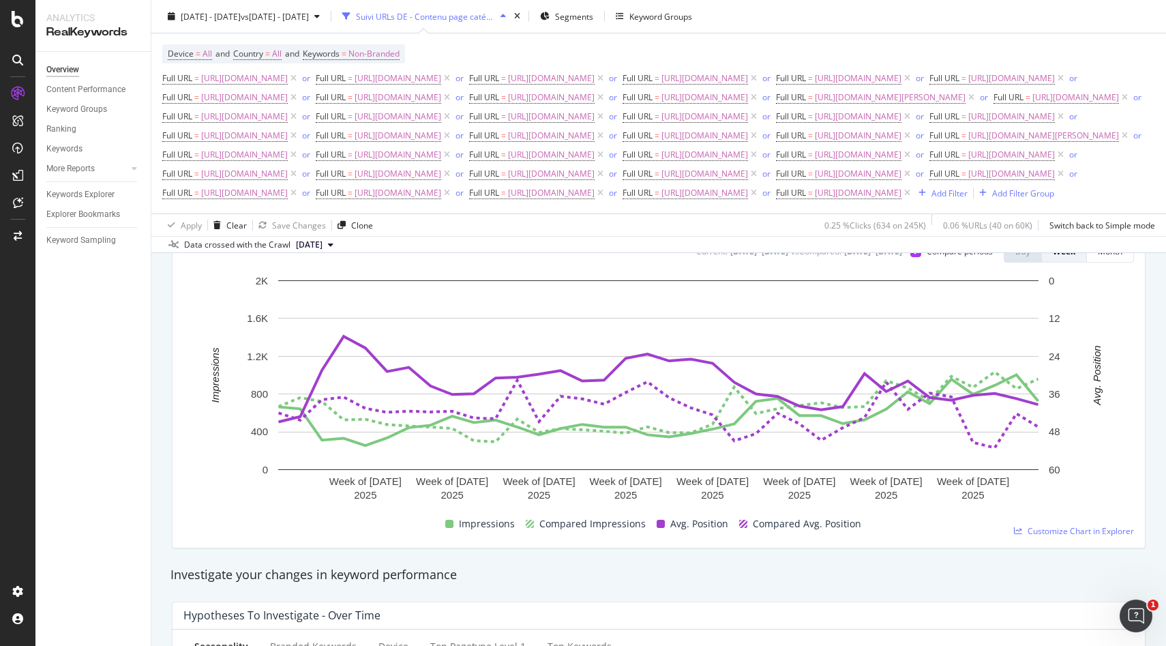
click at [495, 17] on div "Suivi URLs DE - Contenu page catégorie" at bounding box center [425, 16] width 139 height 12
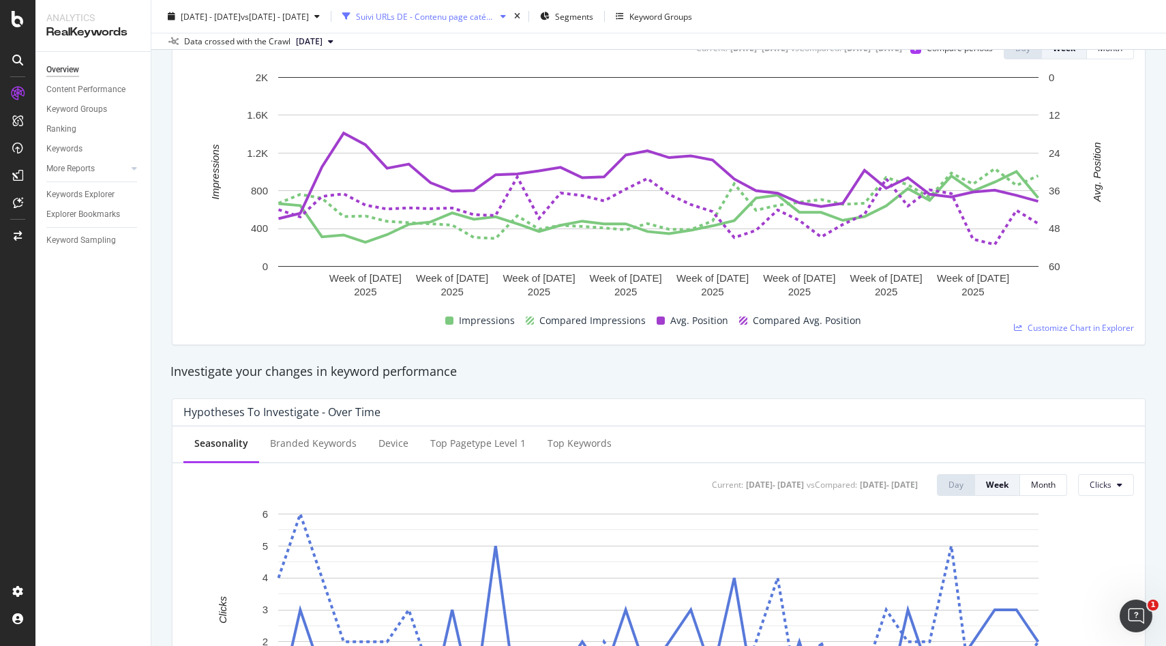
scroll to position [0, 0]
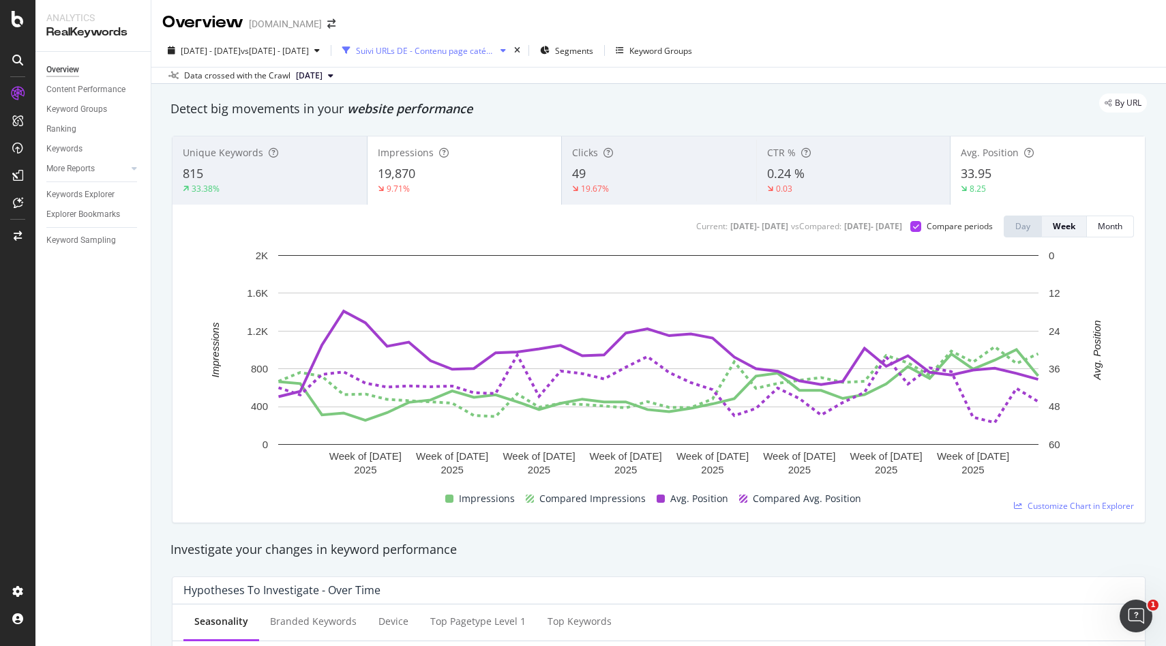
click at [495, 50] on div "Suivi URLs DE - Contenu page catégorie" at bounding box center [425, 51] width 139 height 12
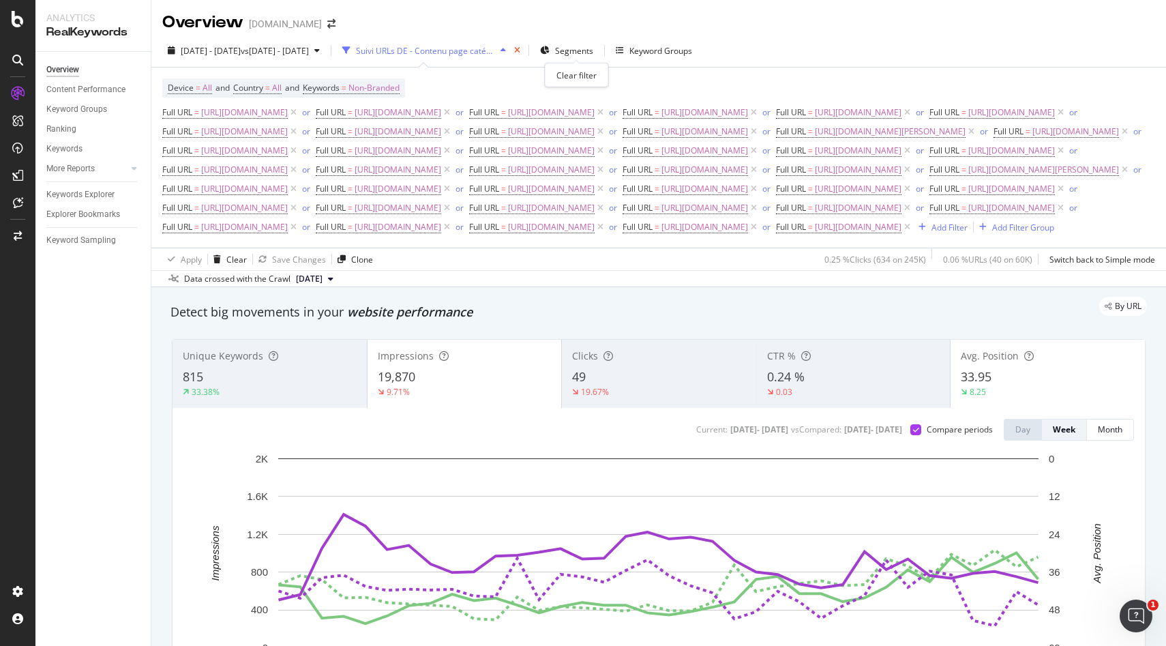
click at [520, 54] on icon "times" at bounding box center [517, 50] width 6 height 8
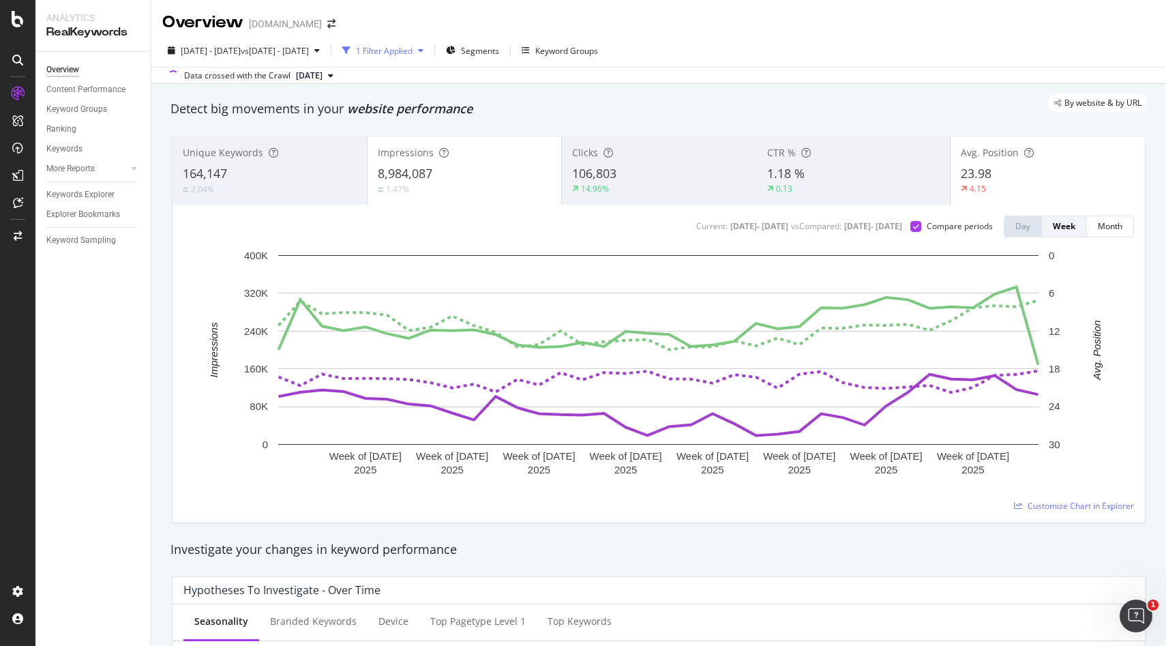
click at [429, 52] on div "button" at bounding box center [420, 50] width 16 height 8
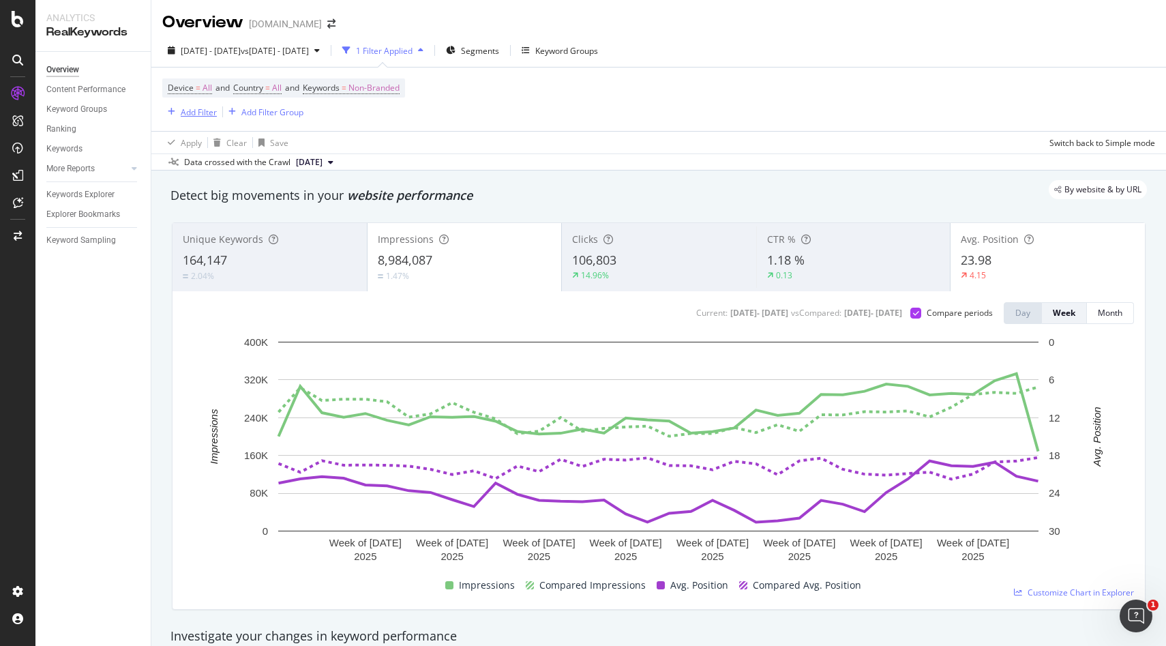
click at [200, 110] on div "Add Filter" at bounding box center [199, 112] width 36 height 12
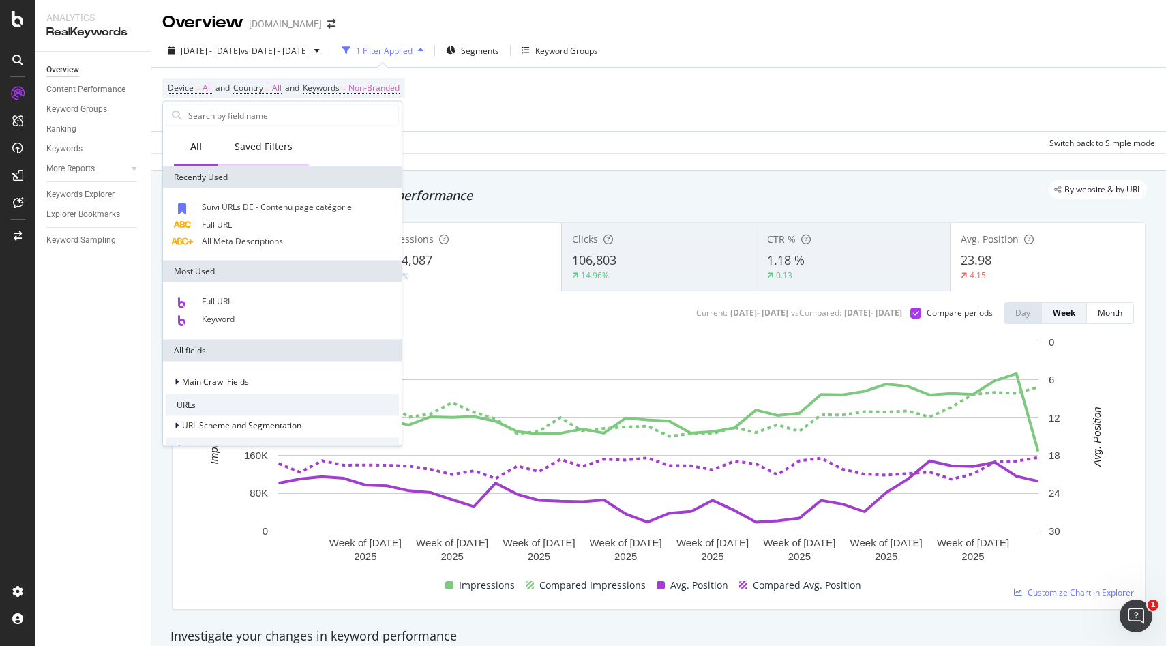
click at [269, 146] on div "Saved Filters" at bounding box center [264, 147] width 58 height 14
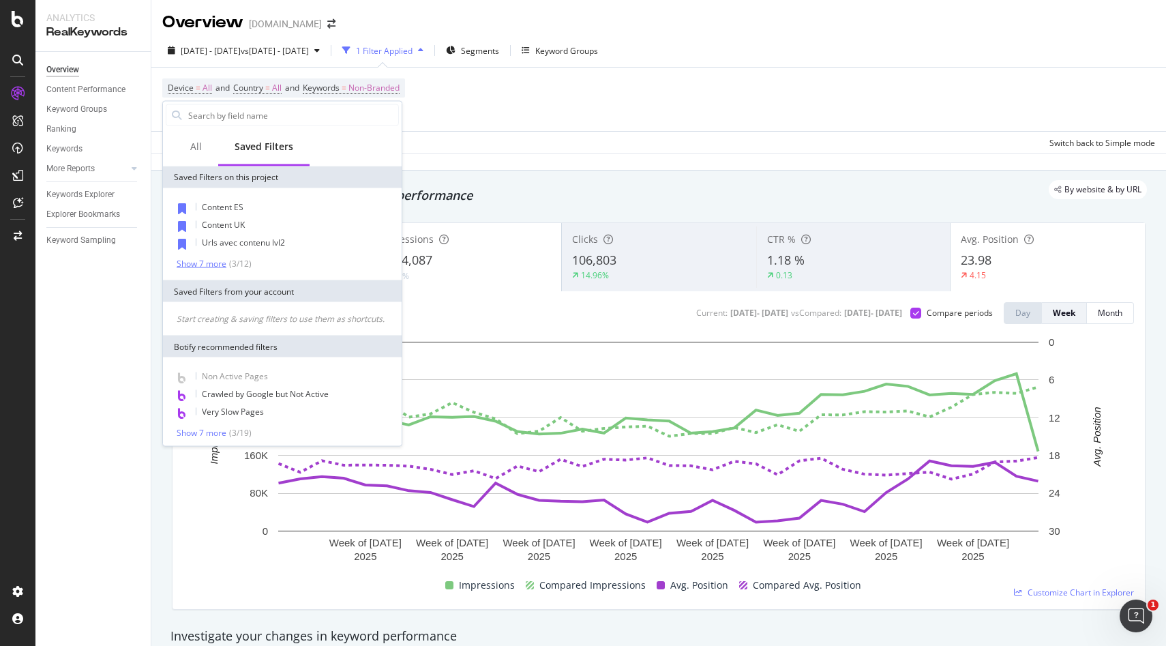
click at [223, 266] on div "Show 7 more" at bounding box center [202, 263] width 50 height 10
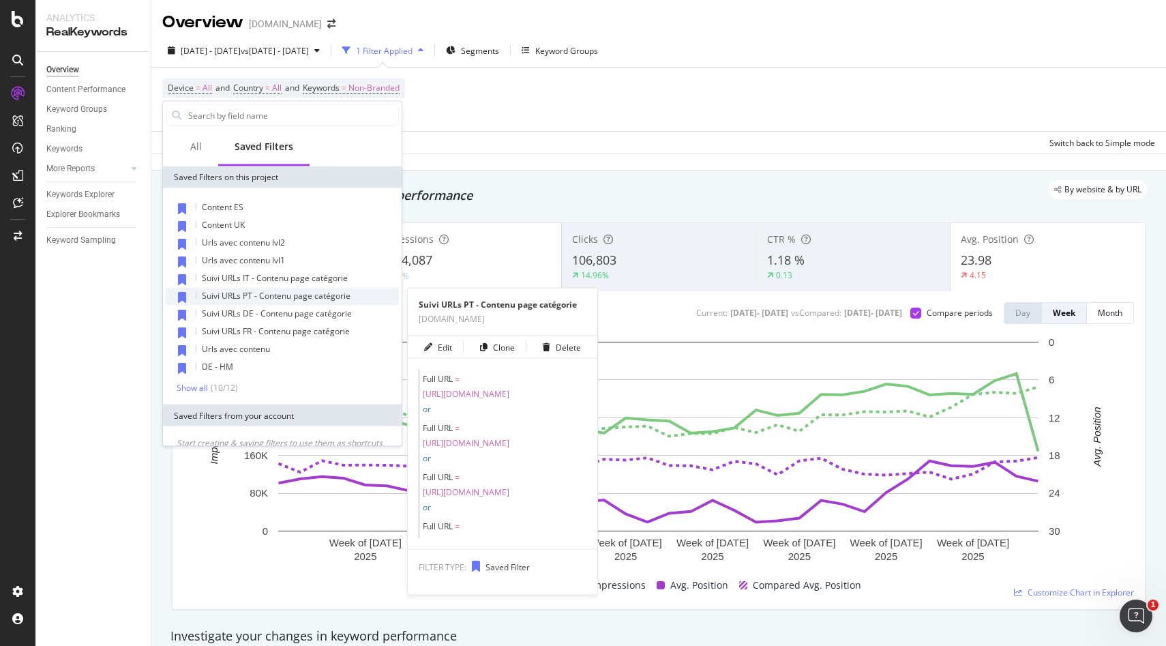
click at [267, 294] on span "Suivi URLs PT - Contenu page catégorie" at bounding box center [276, 296] width 149 height 12
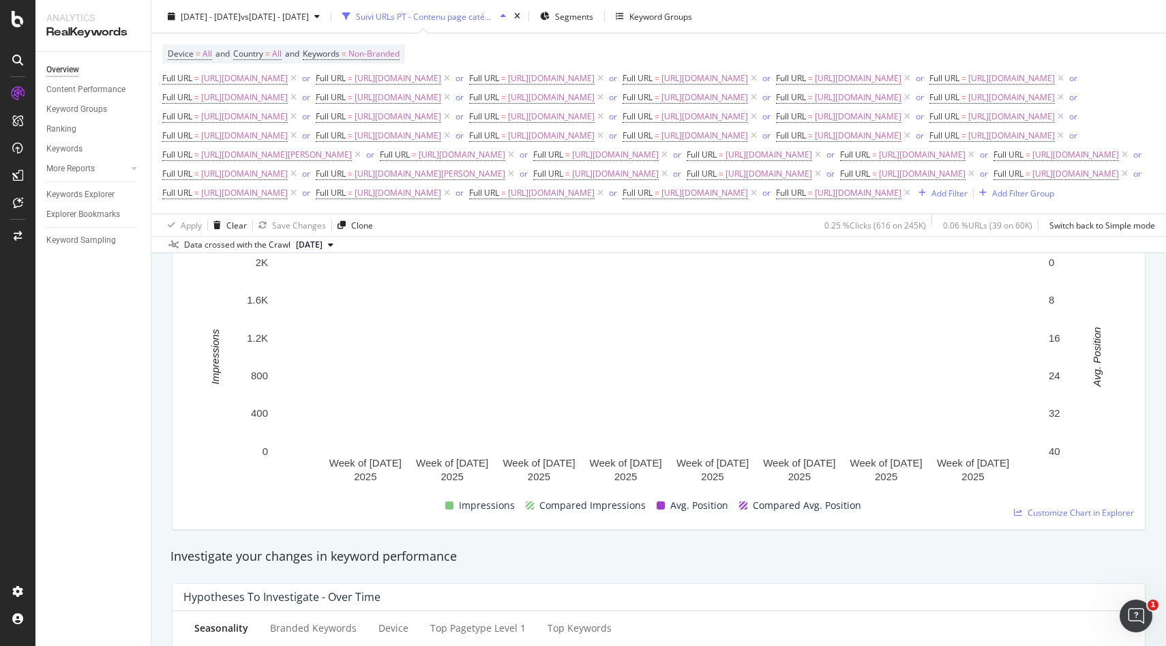
scroll to position [187, 0]
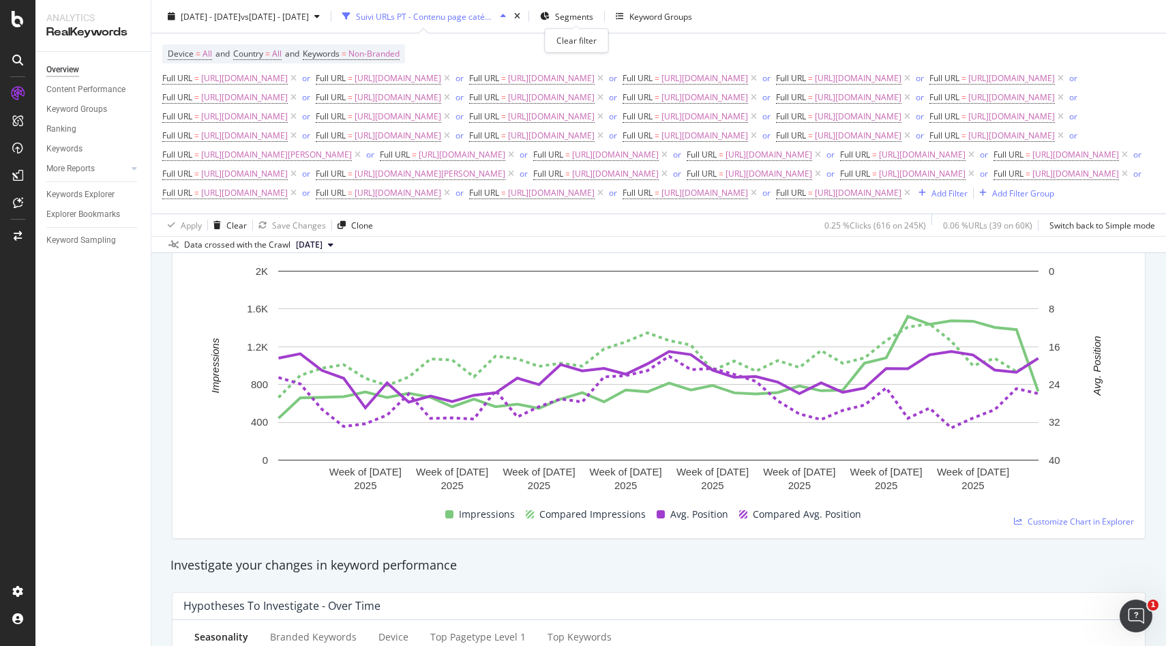
click at [523, 19] on div "times" at bounding box center [517, 17] width 12 height 14
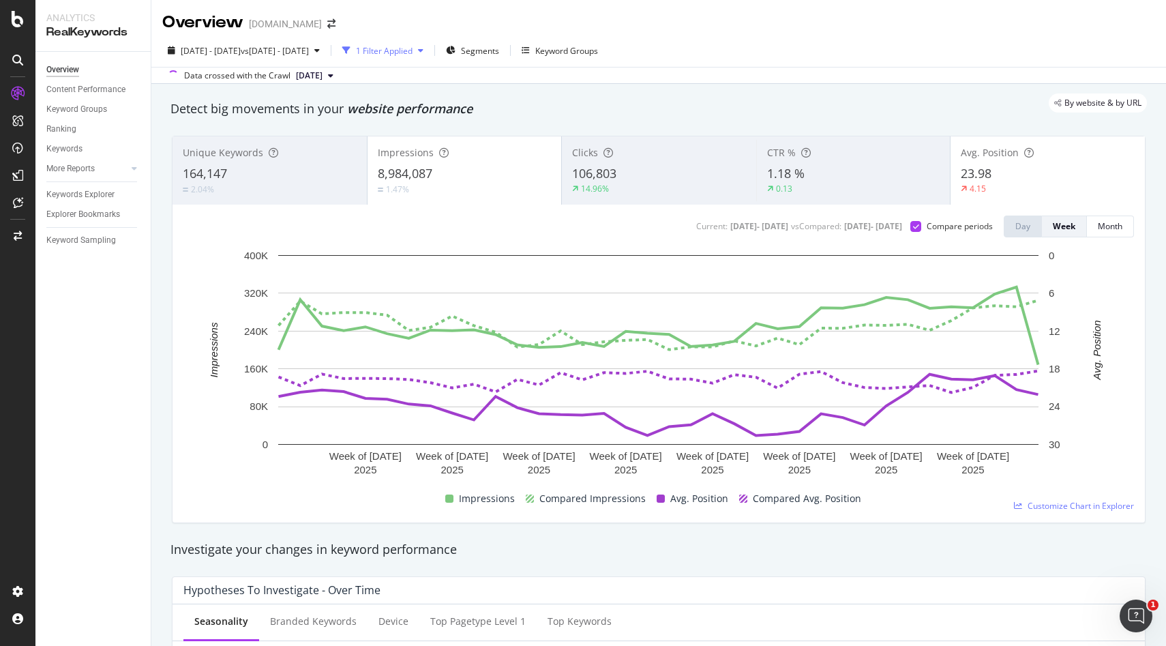
click at [429, 58] on div "1 Filter Applied" at bounding box center [383, 50] width 92 height 20
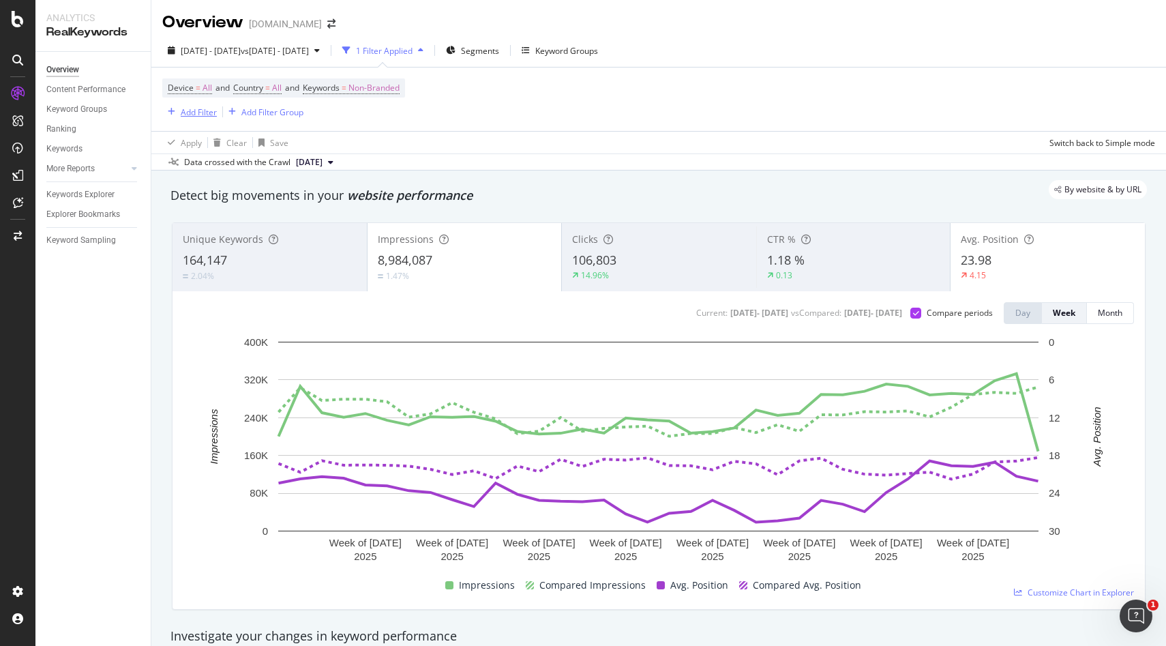
click at [204, 114] on div "Add Filter" at bounding box center [199, 112] width 36 height 12
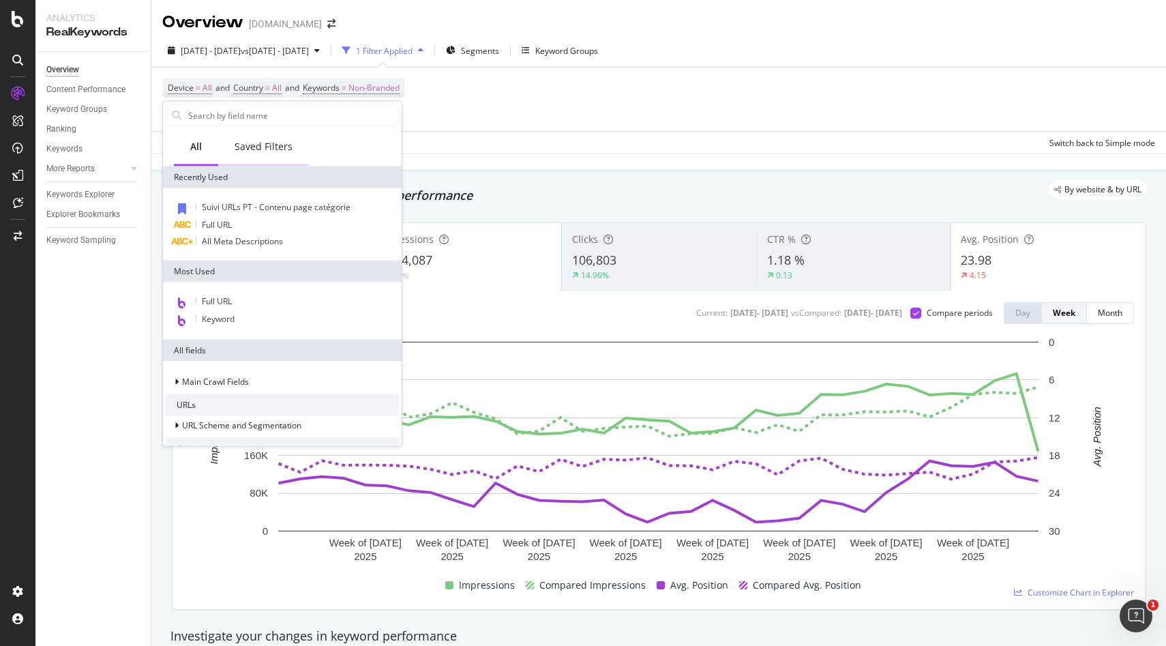
click at [258, 149] on div "Saved Filters" at bounding box center [264, 147] width 58 height 14
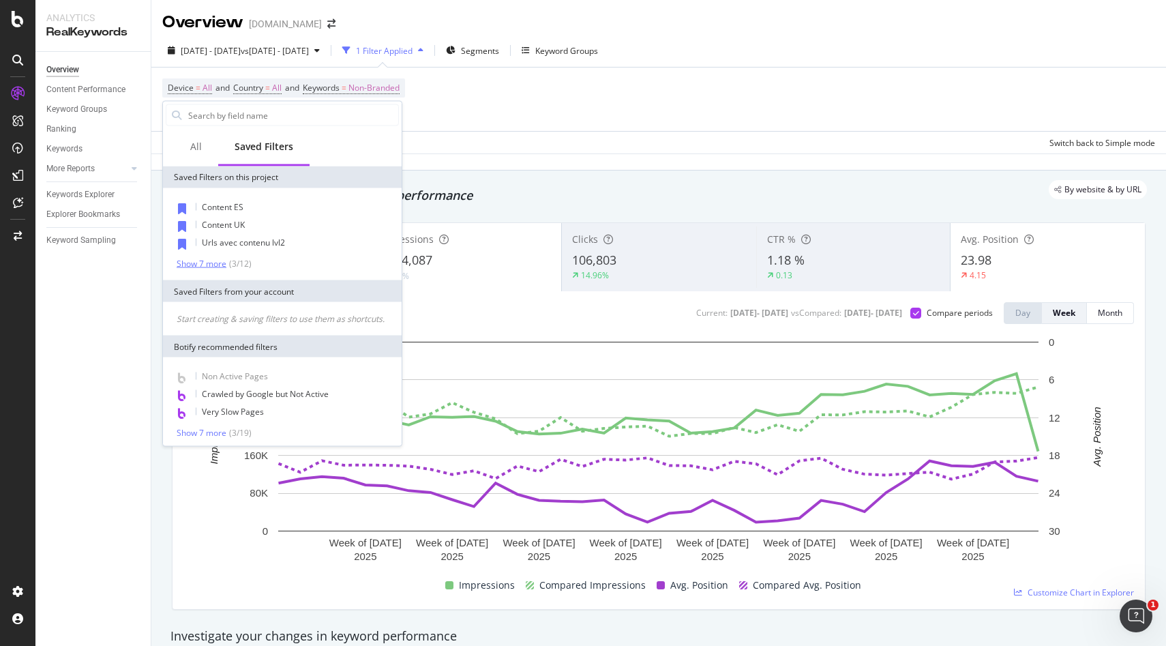
click at [215, 265] on div "Show 7 more" at bounding box center [202, 263] width 50 height 10
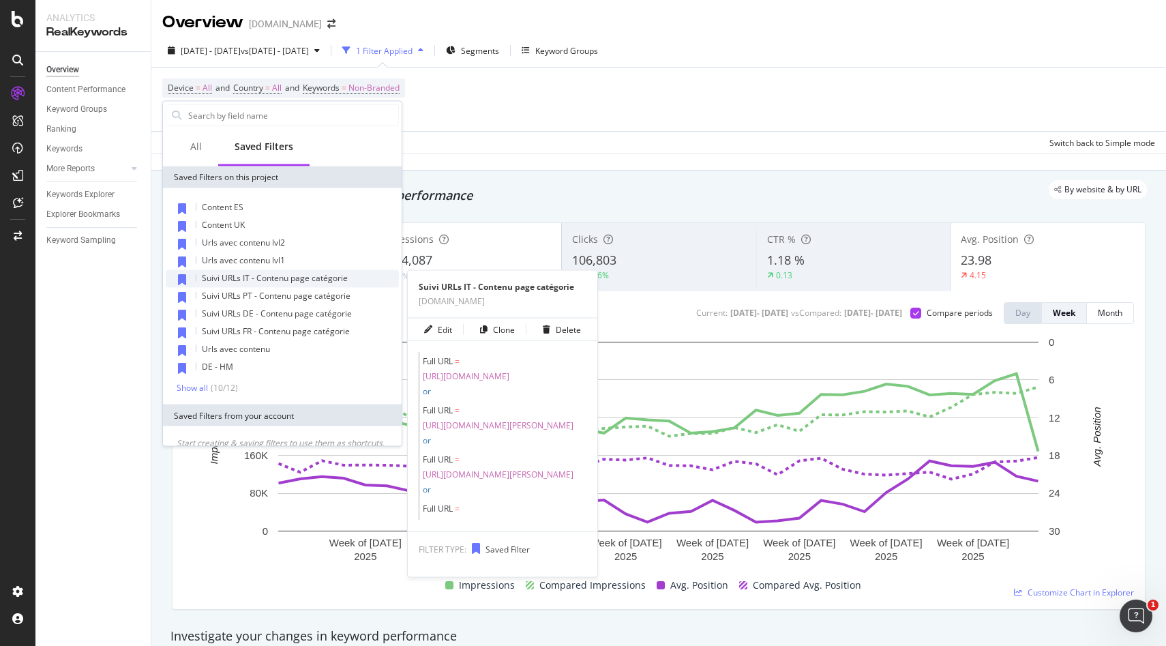
click at [264, 279] on span "Suivi URLs IT - Contenu page catégorie" at bounding box center [275, 278] width 146 height 12
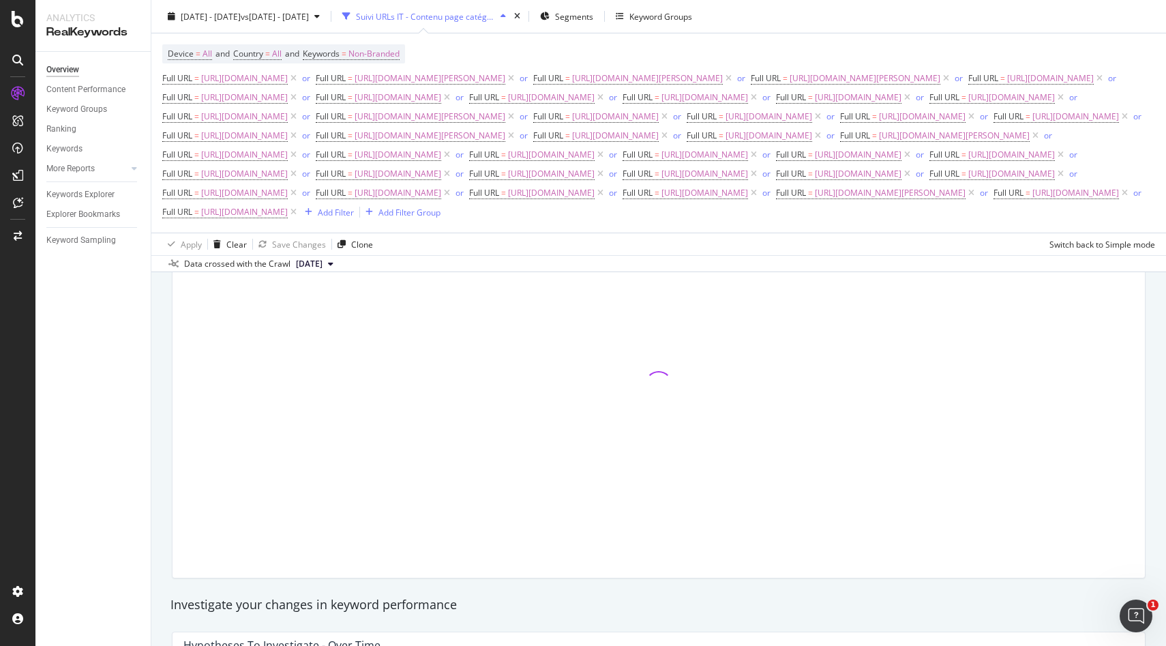
scroll to position [212, 0]
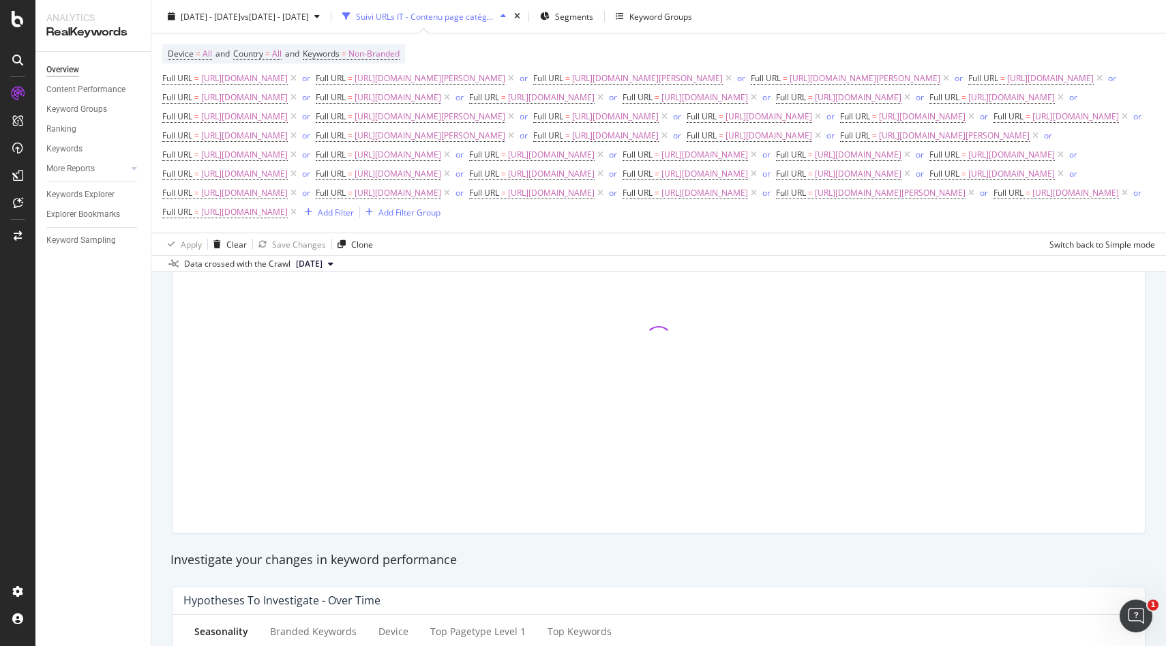
click at [495, 10] on div "Suivi URLs IT - Contenu page catégorie" at bounding box center [425, 16] width 139 height 12
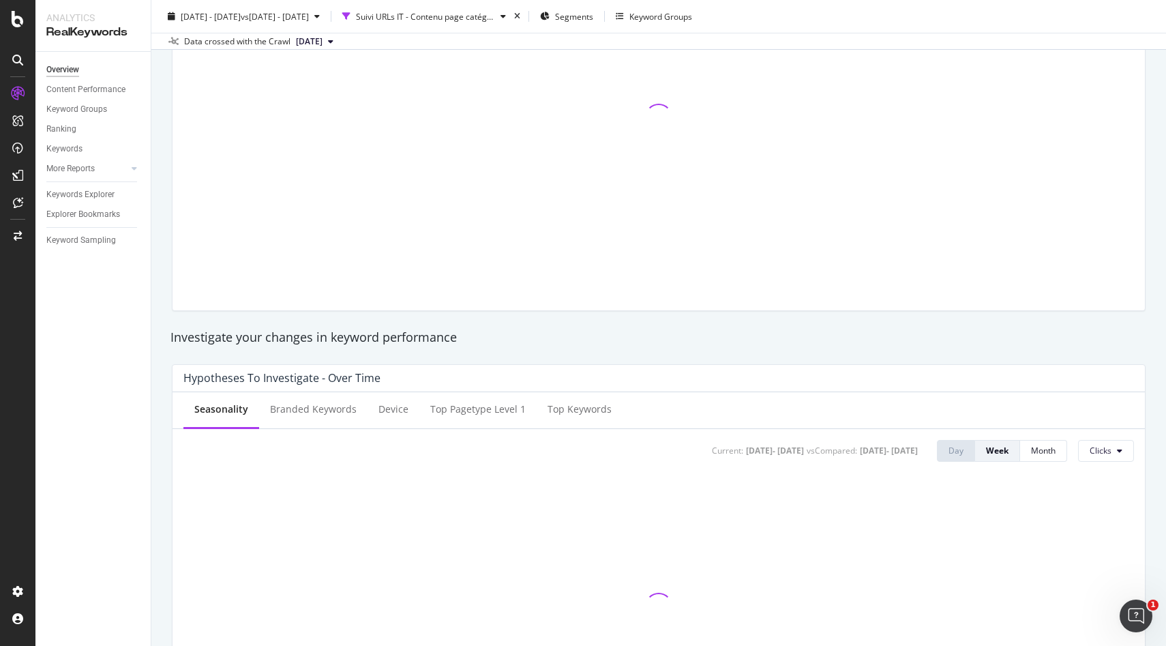
scroll to position [0, 0]
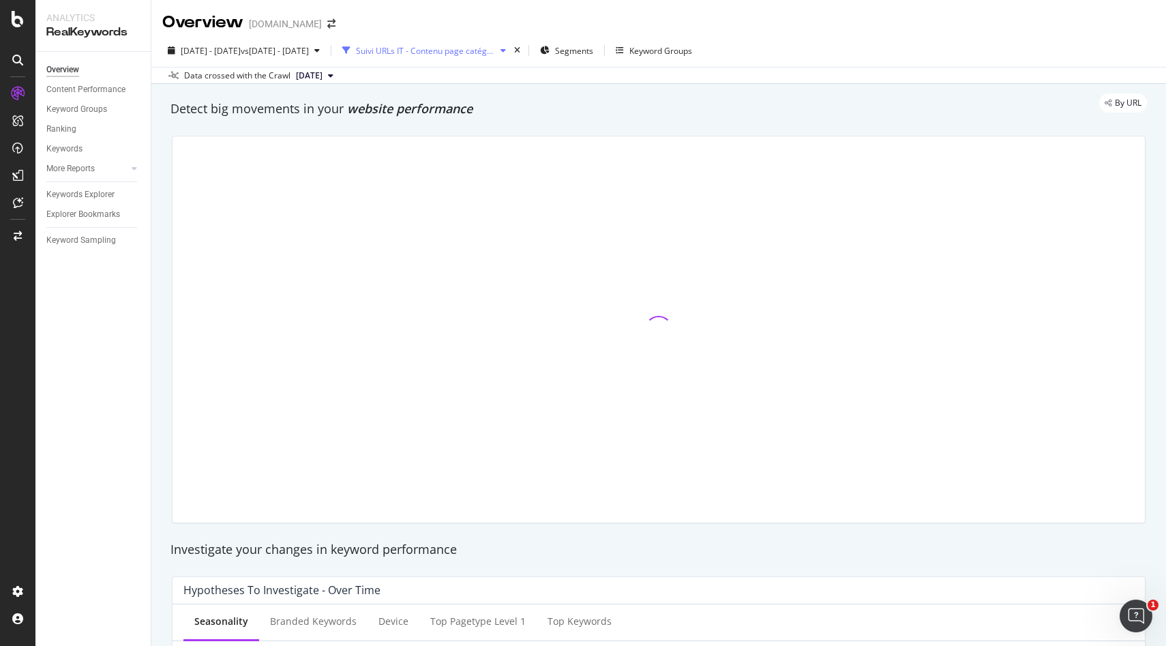
click at [483, 57] on div "Suivi URLs IT - Contenu page catégorie" at bounding box center [424, 50] width 175 height 20
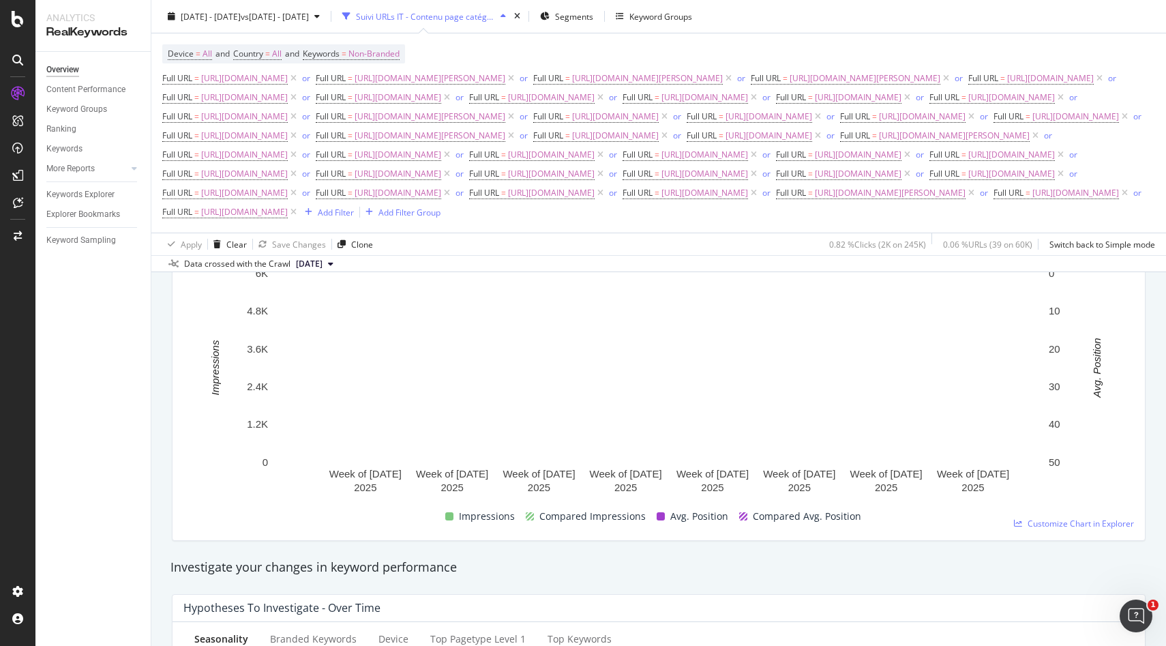
scroll to position [202, 0]
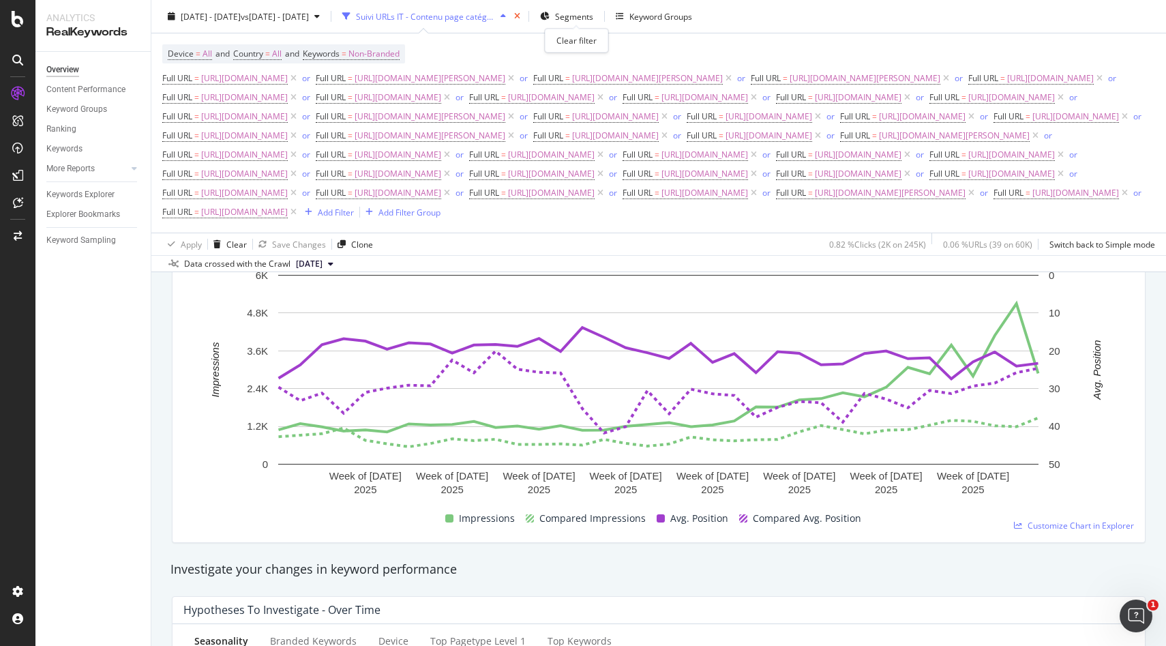
click at [520, 12] on icon "times" at bounding box center [517, 16] width 6 height 8
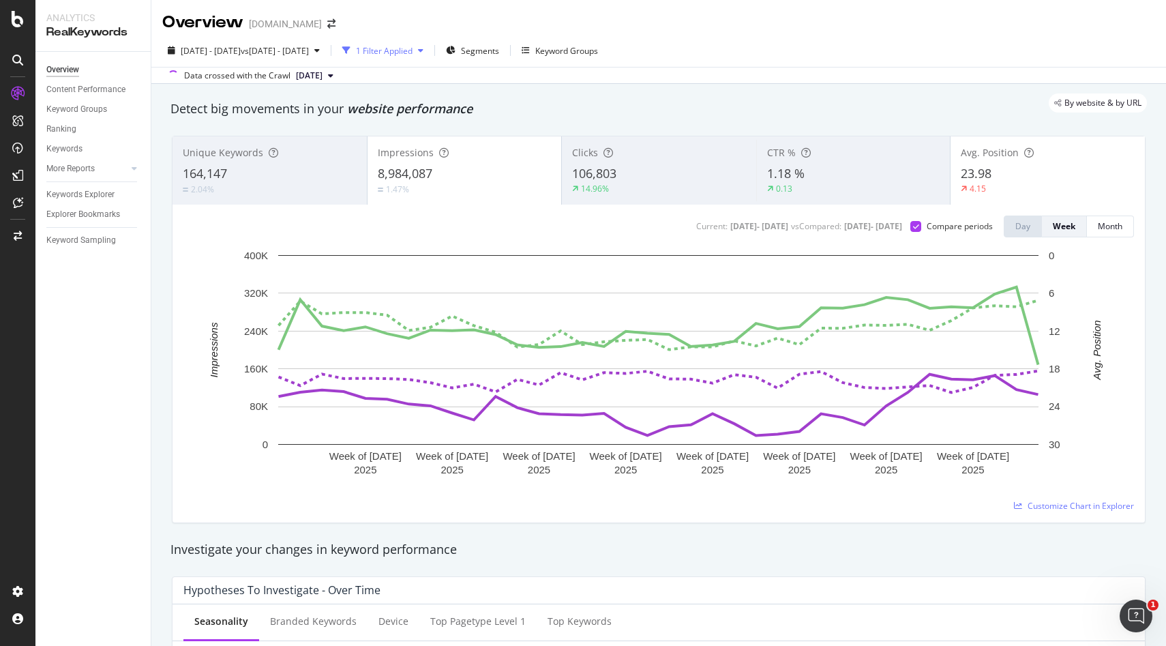
click at [429, 53] on div "button" at bounding box center [420, 50] width 16 height 8
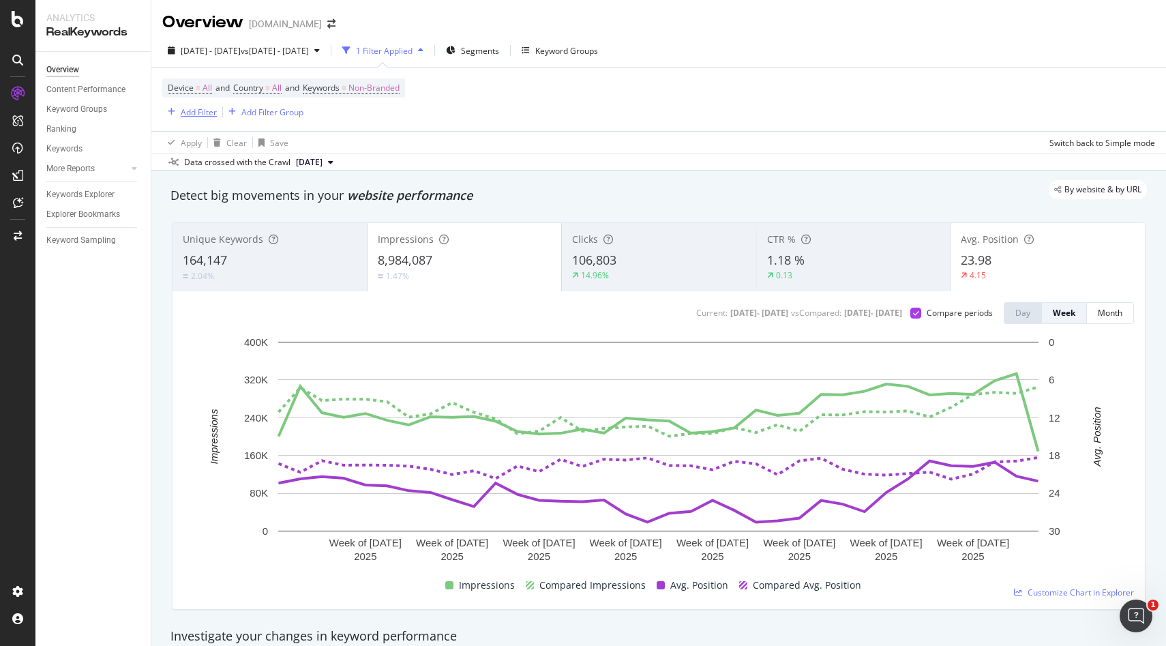
click at [194, 115] on div "Add Filter" at bounding box center [199, 112] width 36 height 12
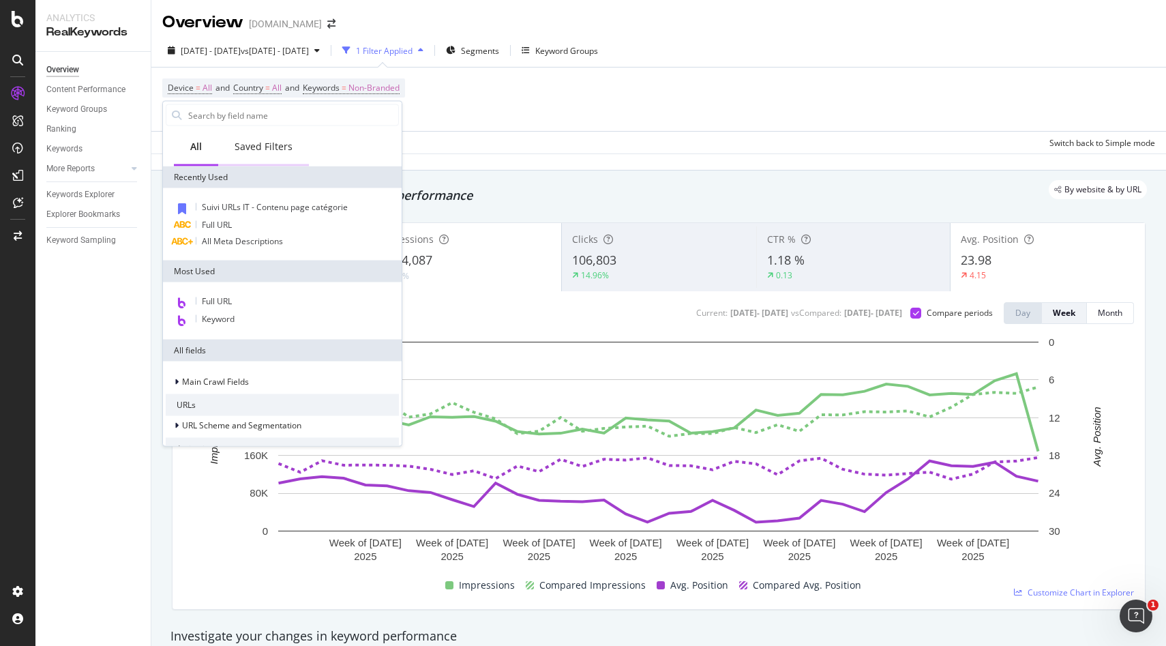
click at [273, 156] on div "Saved Filters" at bounding box center [263, 147] width 91 height 37
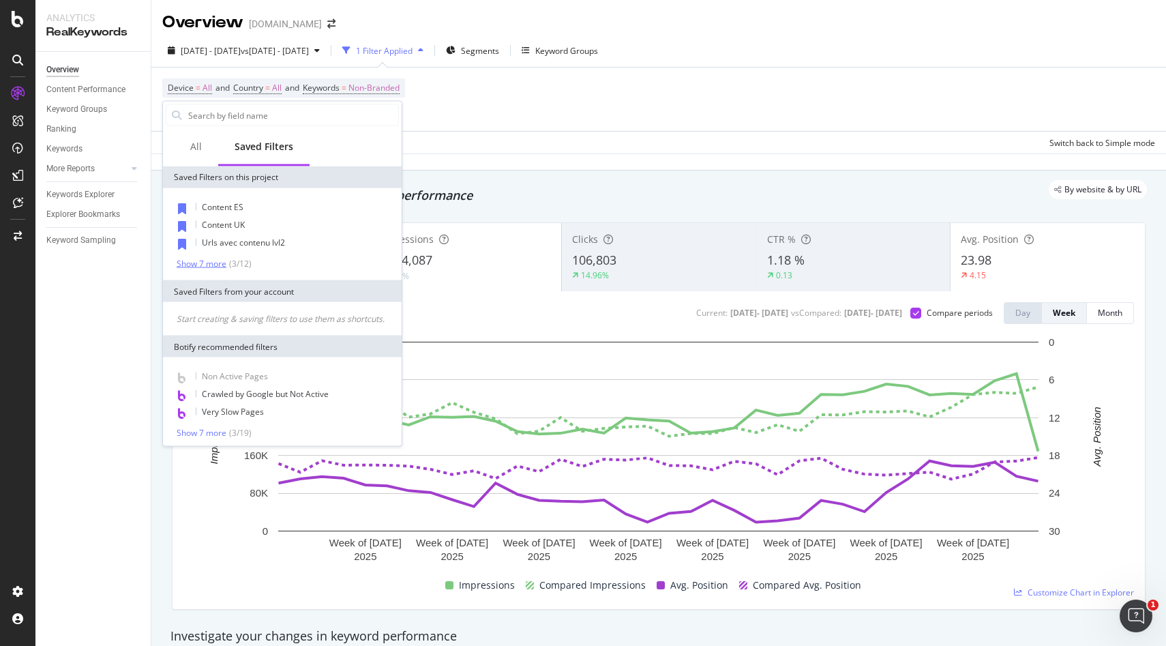
click at [212, 267] on div "Show 7 more" at bounding box center [202, 263] width 50 height 10
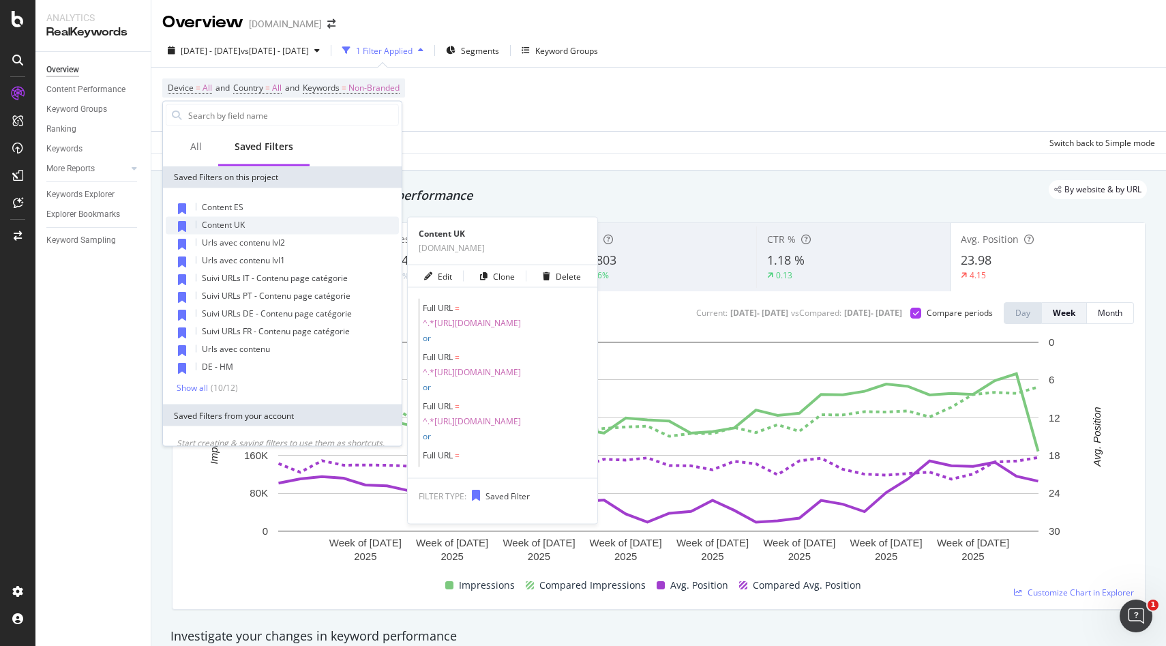
click at [239, 229] on span "Content UK" at bounding box center [223, 225] width 43 height 12
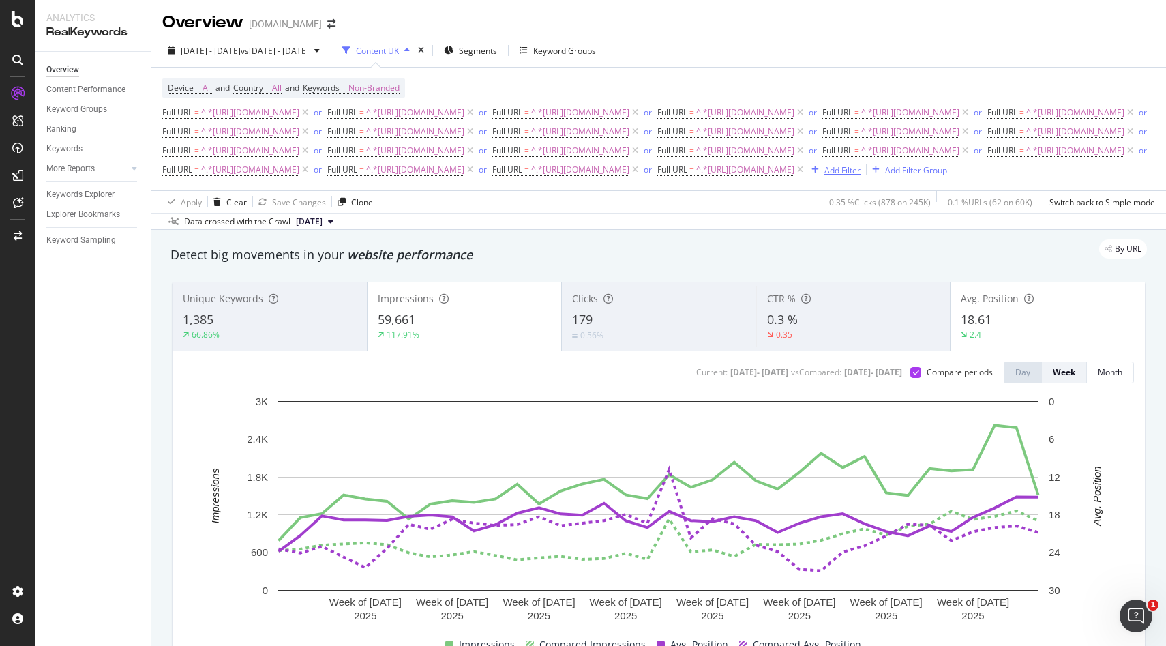
click at [806, 177] on div "Add Filter" at bounding box center [833, 169] width 55 height 15
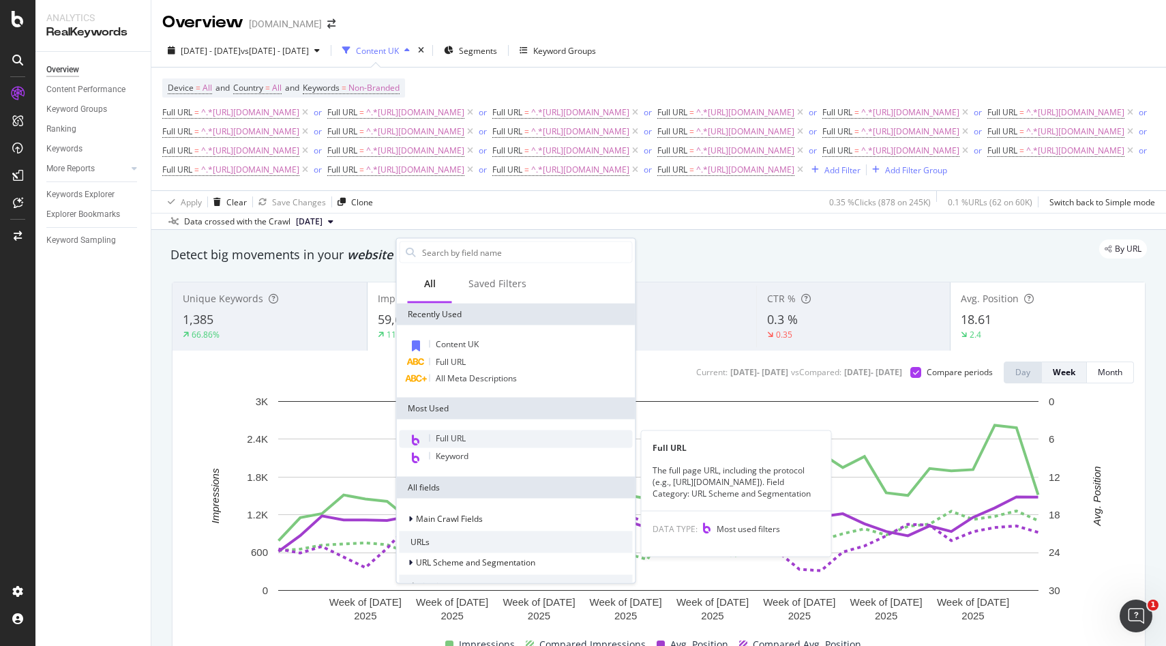
click at [453, 437] on span "Full URL" at bounding box center [451, 438] width 30 height 12
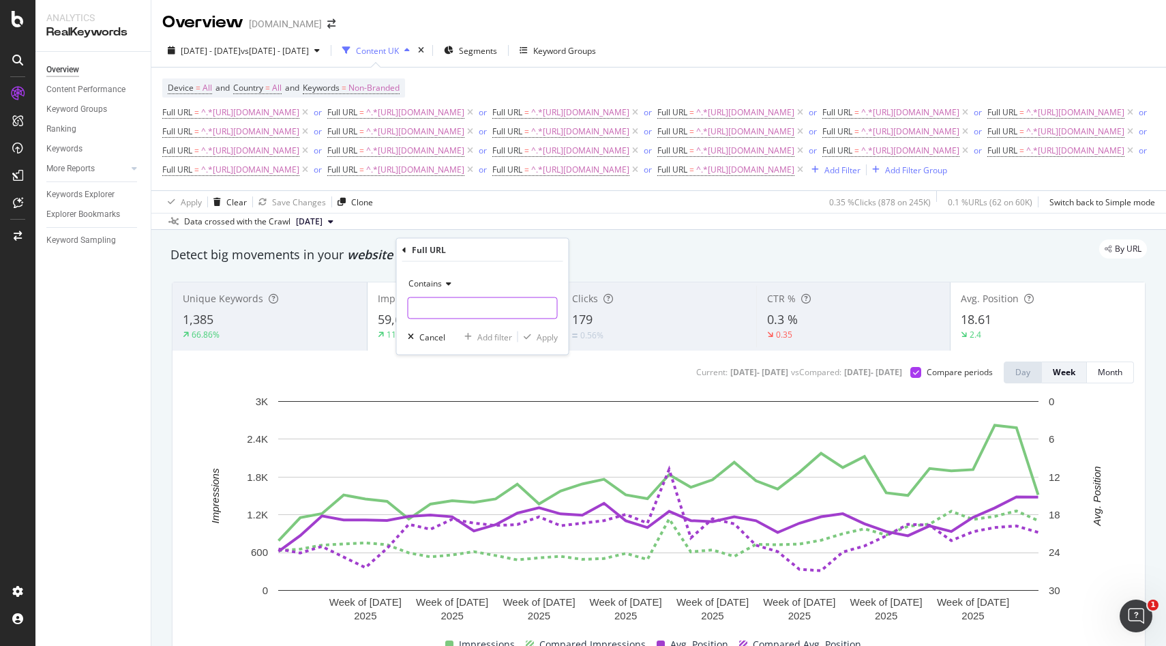
click at [466, 314] on input "text" at bounding box center [482, 308] width 149 height 22
paste input "[URL][DOMAIN_NAME]"
type input "[URL][DOMAIN_NAME]"
click at [556, 337] on div "Apply" at bounding box center [547, 337] width 21 height 12
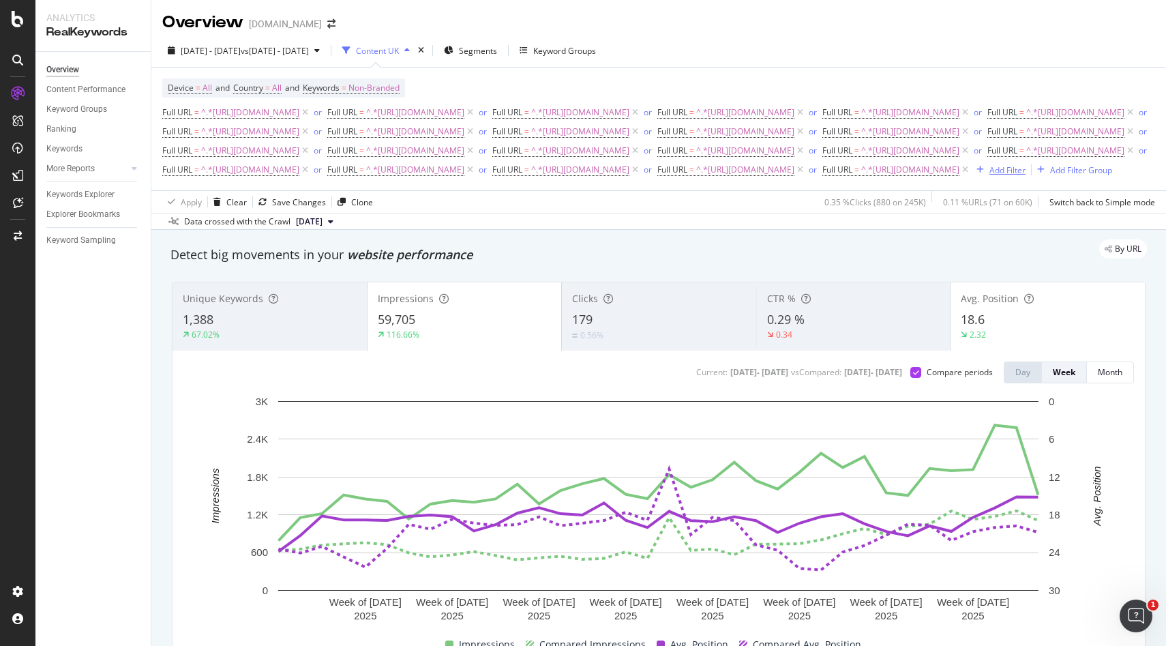
click at [971, 177] on div "Add Filter" at bounding box center [998, 169] width 55 height 15
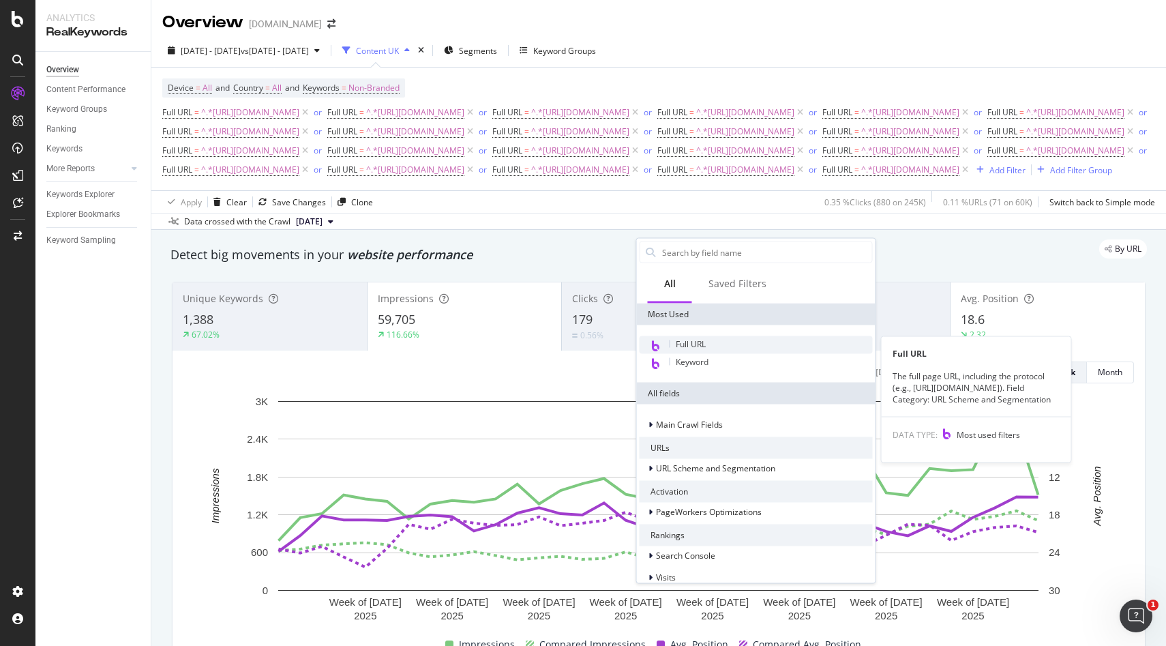
click at [676, 346] on span "Full URL" at bounding box center [691, 344] width 30 height 12
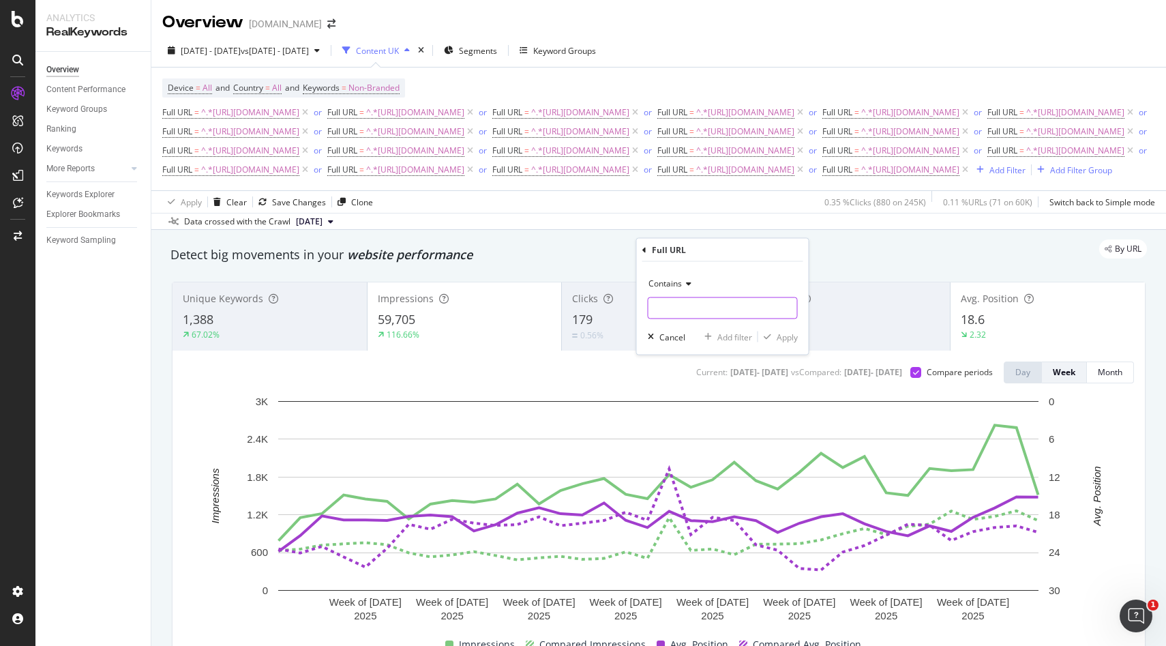
click at [685, 301] on input "text" at bounding box center [722, 308] width 149 height 22
paste input "https://monlitcabane.com/en/201-bath-care"
type input "https://monlitcabane.com/en/201-bath-care"
click at [785, 342] on div "Apply" at bounding box center [778, 337] width 40 height 12
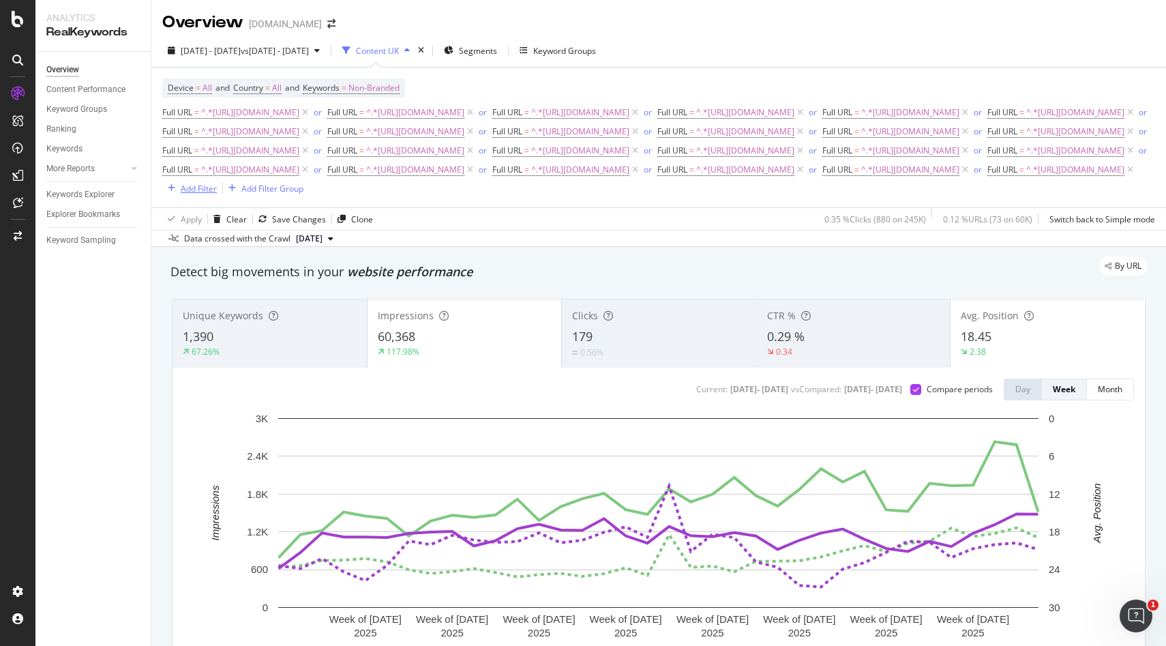
click at [217, 194] on div "Add Filter" at bounding box center [199, 189] width 36 height 12
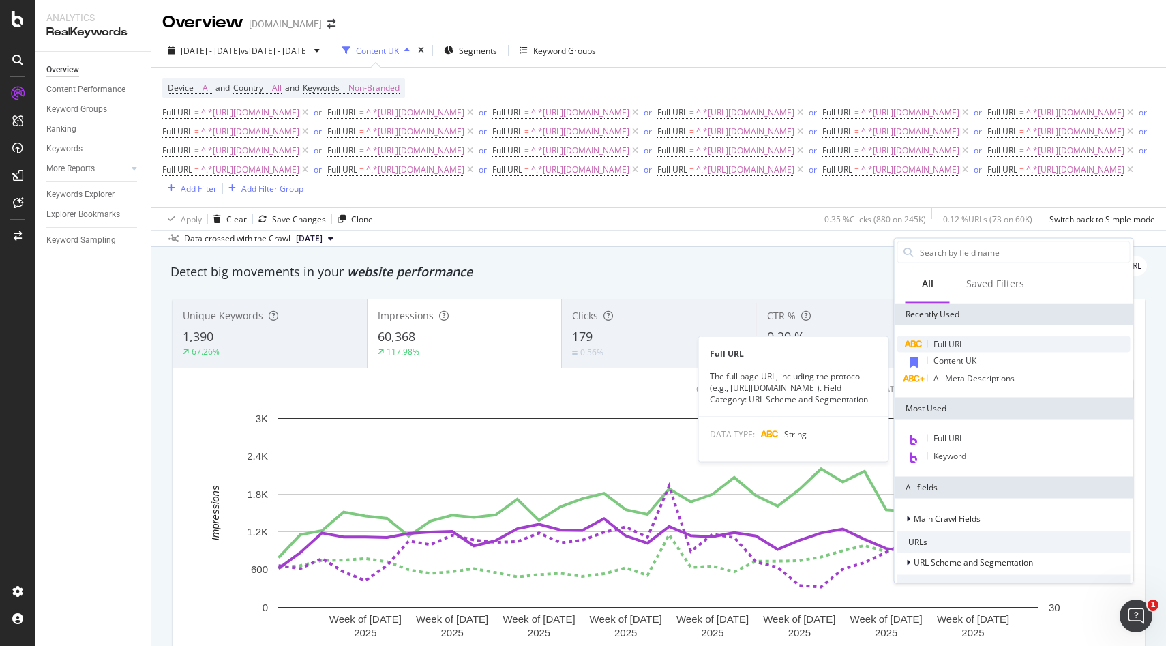
click at [944, 340] on span "Full URL" at bounding box center [948, 344] width 30 height 12
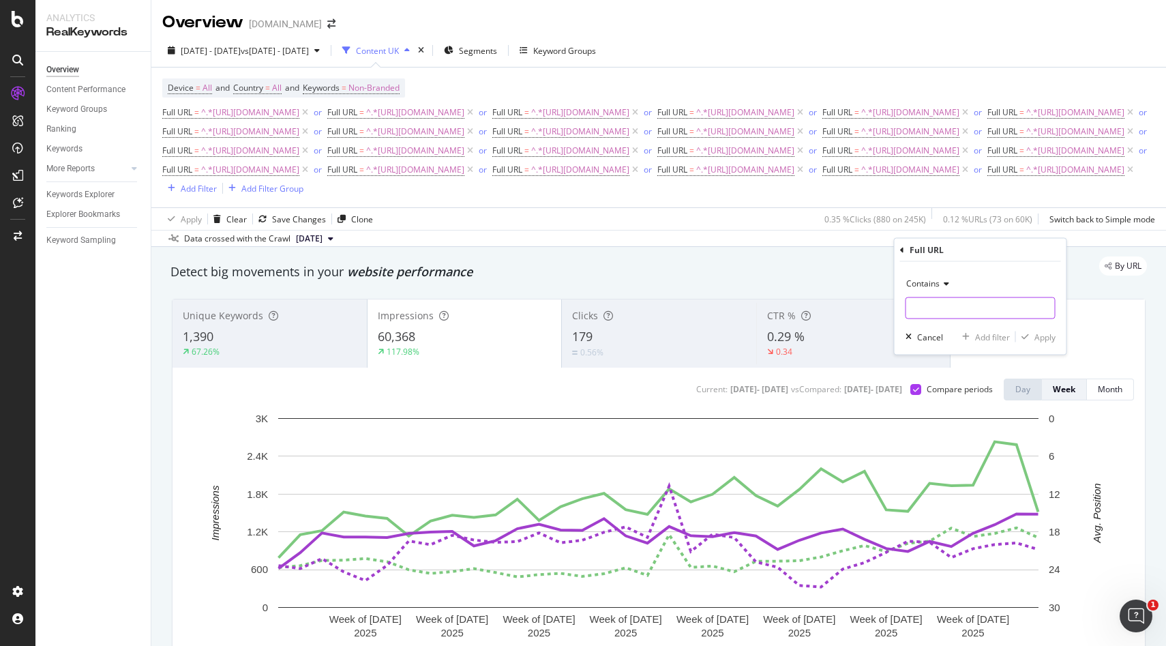
click at [939, 312] on input "text" at bounding box center [980, 308] width 149 height 22
paste input "https://monlitcabane.com/en/861-stroll"
type input "https://monlitcabane.com/en/861-stroll"
click at [1047, 340] on div "Apply" at bounding box center [1044, 337] width 21 height 12
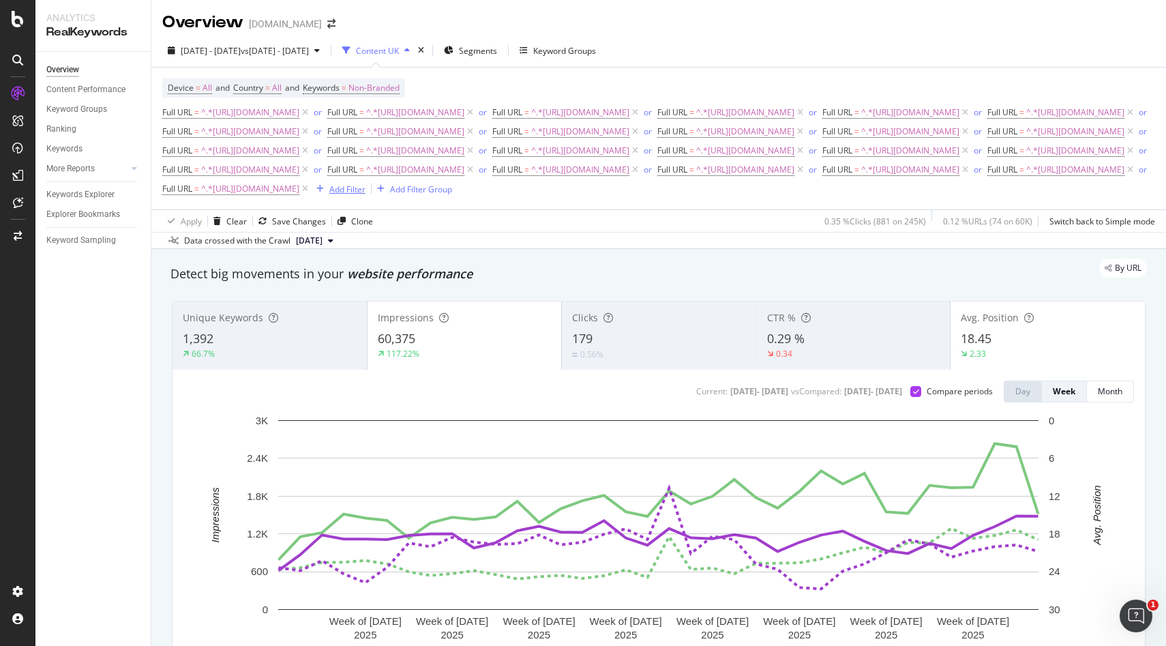
click at [311, 196] on div "Add Filter" at bounding box center [338, 188] width 55 height 15
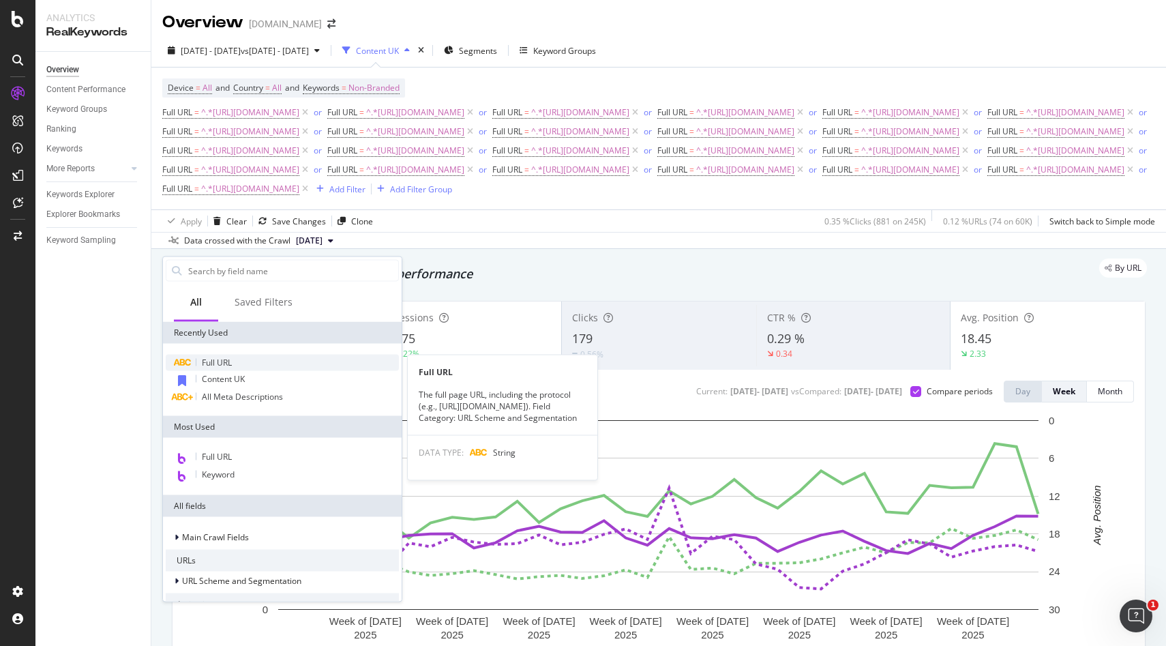
click at [215, 367] on span "Full URL" at bounding box center [217, 363] width 30 height 12
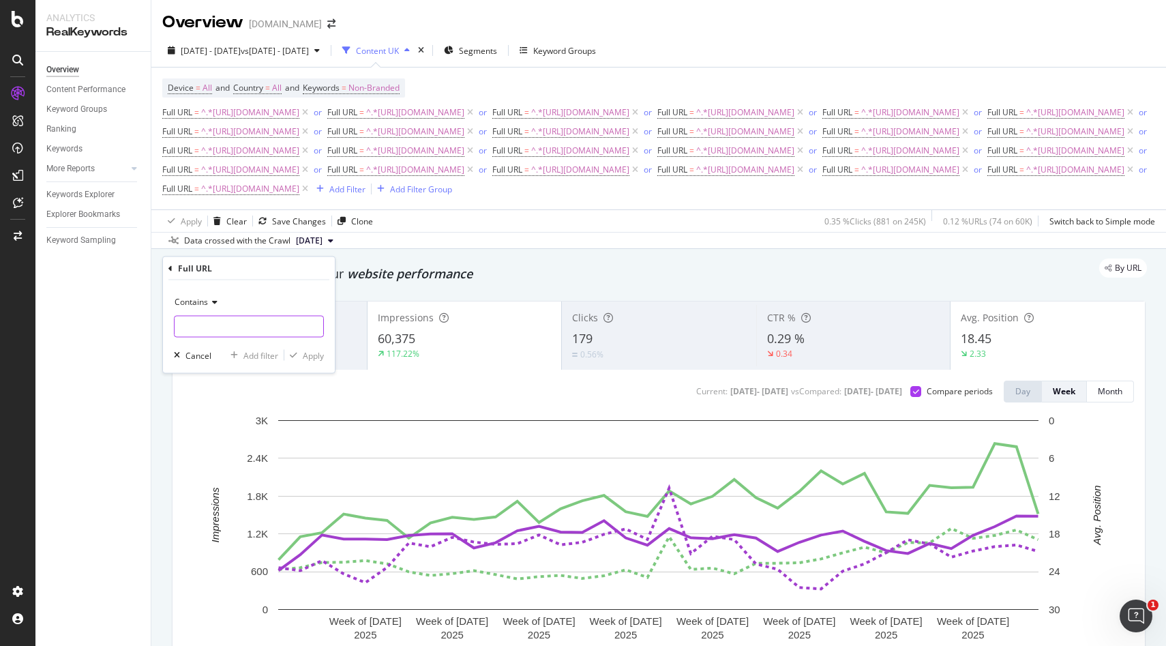
click at [201, 327] on input "text" at bounding box center [249, 327] width 149 height 22
paste input "https://monlitcabane.com/en/856-bedroom"
type input "https://monlitcabane.com/en/856-bedroom"
click at [317, 355] on div "Apply" at bounding box center [313, 355] width 21 height 12
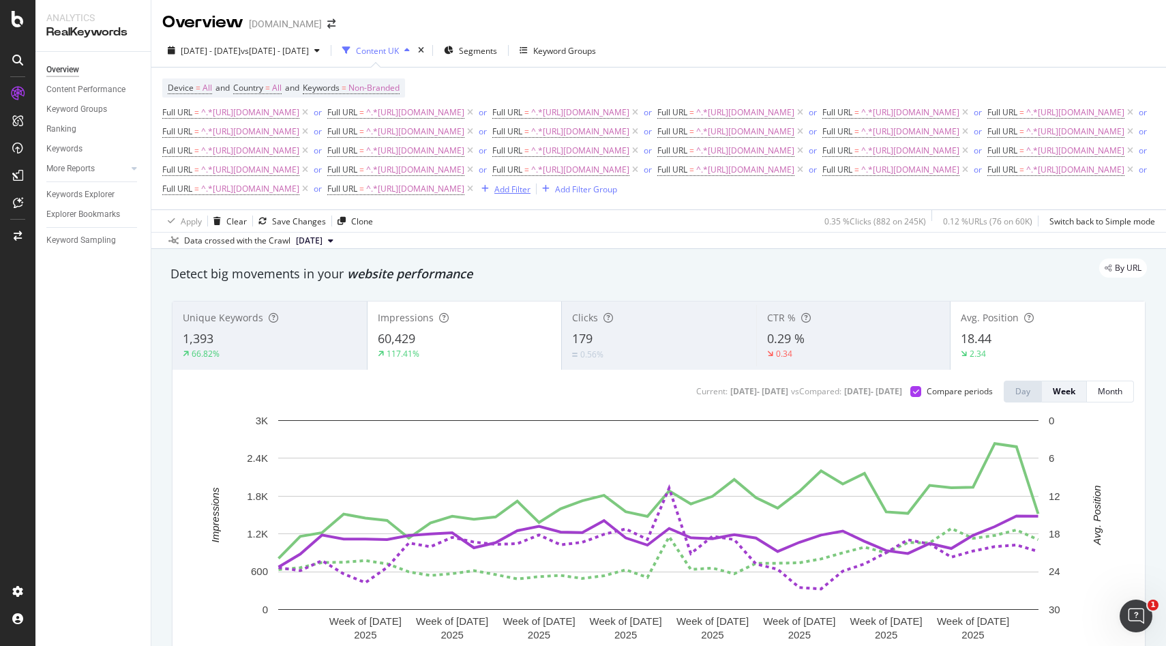
click at [494, 195] on div "Add Filter" at bounding box center [512, 189] width 36 height 12
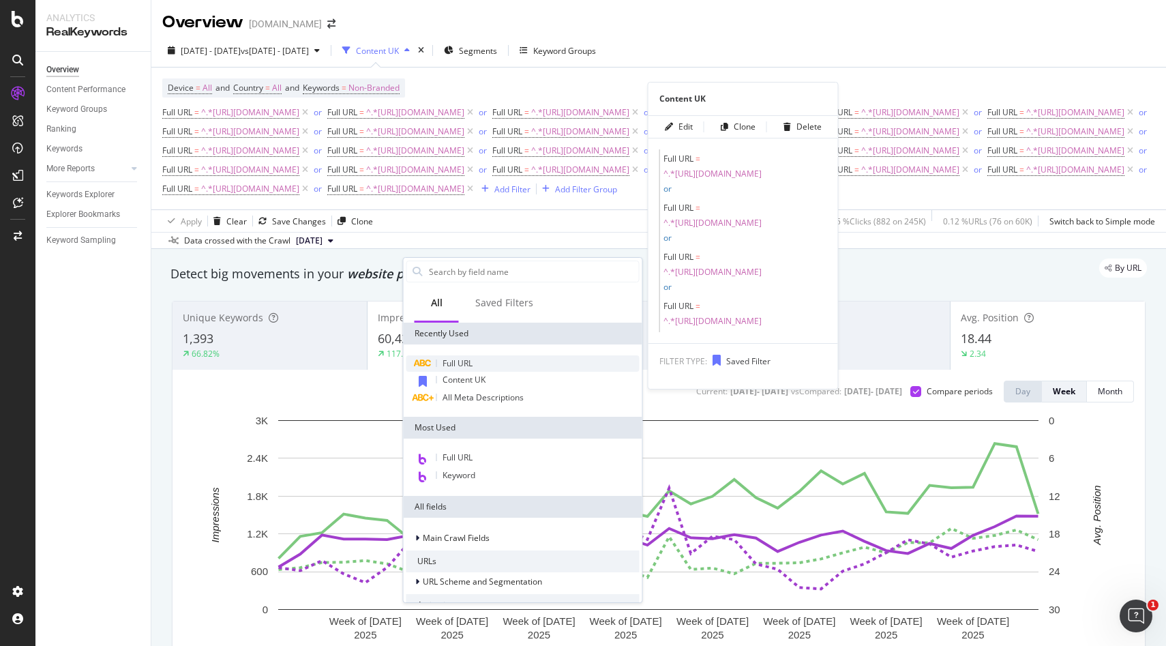
click at [453, 366] on span "Full URL" at bounding box center [457, 363] width 30 height 12
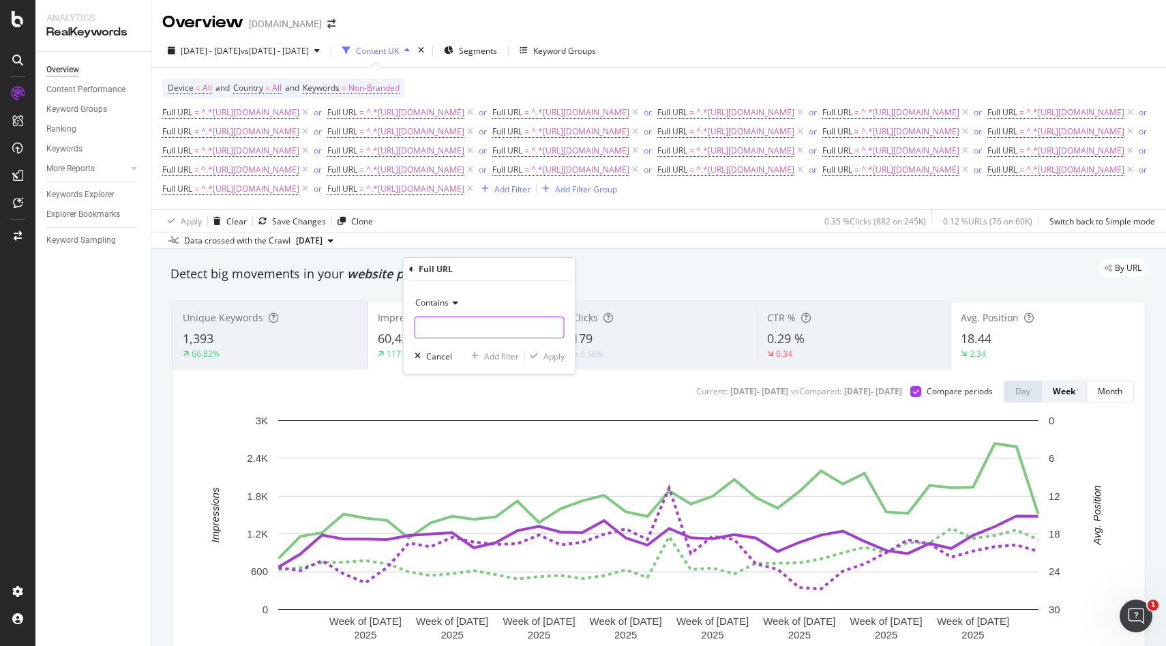
click at [463, 321] on input "text" at bounding box center [489, 327] width 149 height 22
paste input "https://monlitcabane.com/en/714-baby-gift-sets"
type input "https://monlitcabane.com/en/714-baby-gift-sets"
click at [543, 357] on div "Apply" at bounding box center [553, 356] width 21 height 12
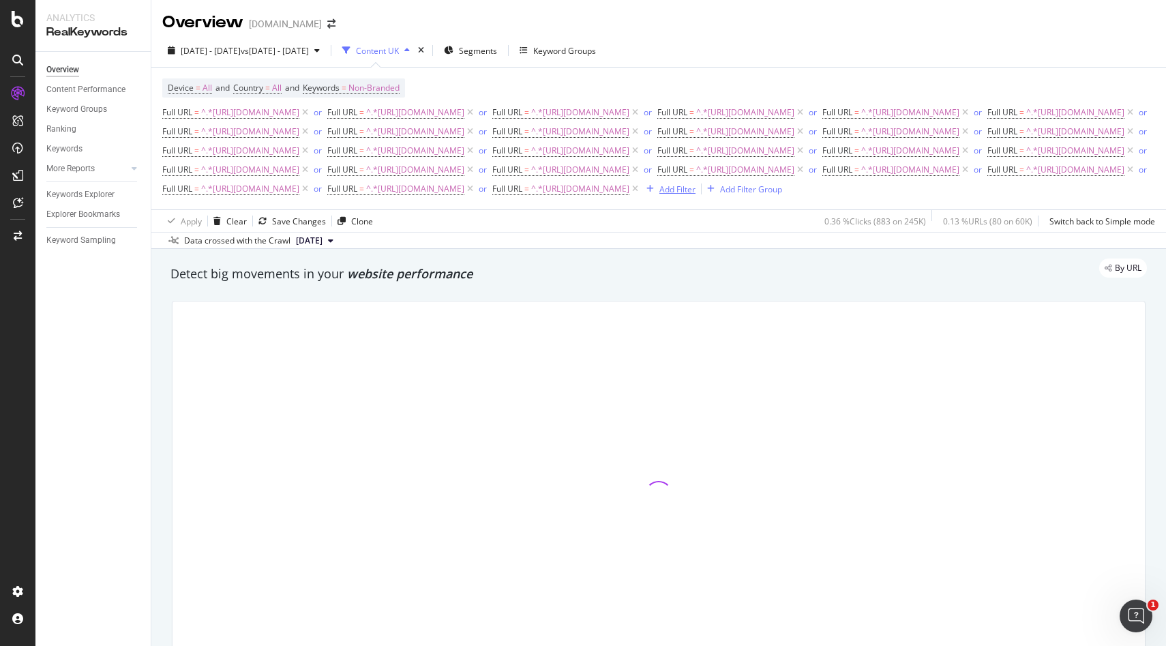
click at [695, 195] on div "Add Filter" at bounding box center [677, 189] width 36 height 12
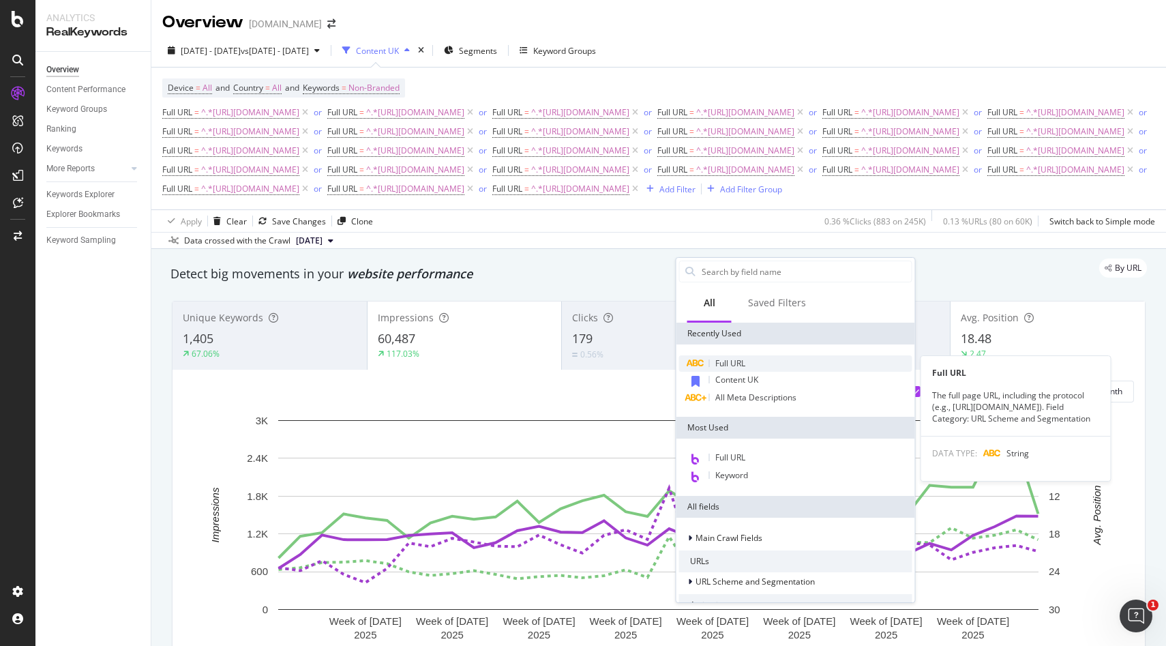
click at [734, 367] on span "Full URL" at bounding box center [730, 363] width 30 height 12
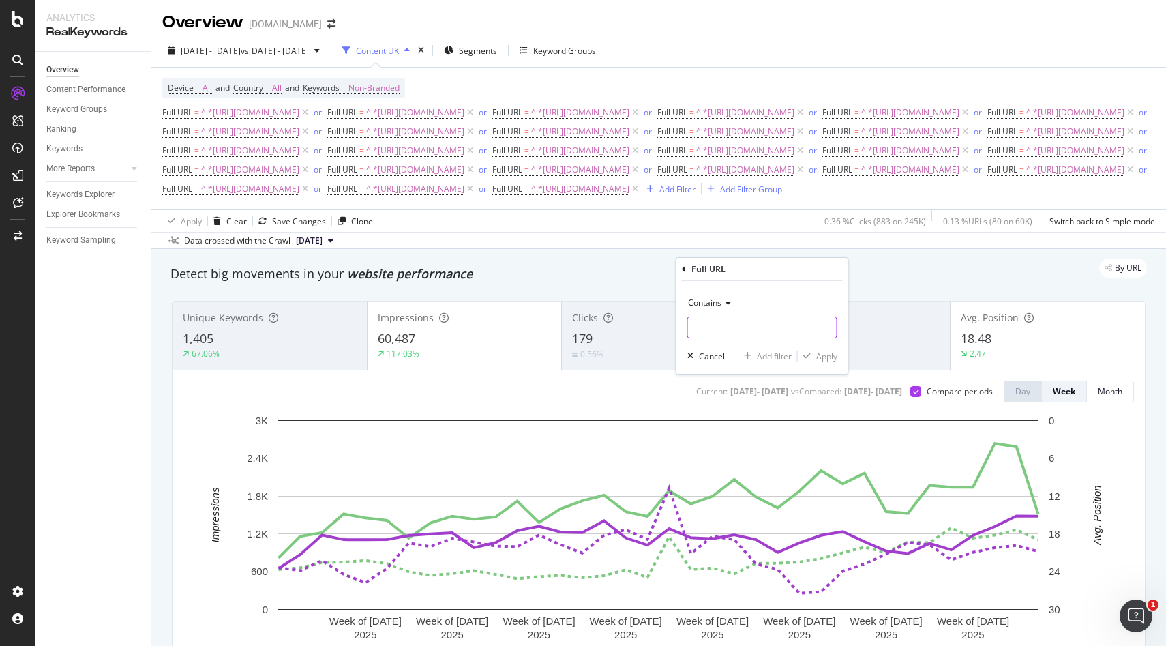
click at [725, 333] on input "text" at bounding box center [762, 327] width 149 height 22
paste input "https://monlitcabane.com/en/222-early-learning"
type input "https://monlitcabane.com/en/222-early-learning"
click at [828, 358] on div "Apply" at bounding box center [826, 356] width 21 height 12
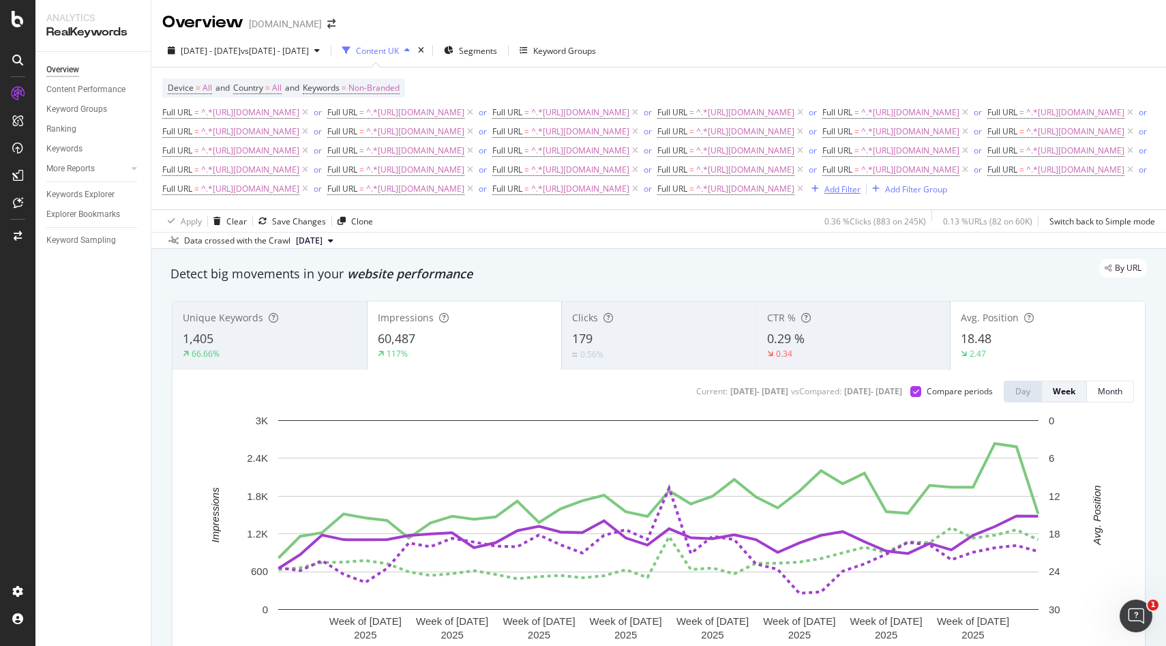
click at [860, 195] on div "Add Filter" at bounding box center [842, 189] width 36 height 12
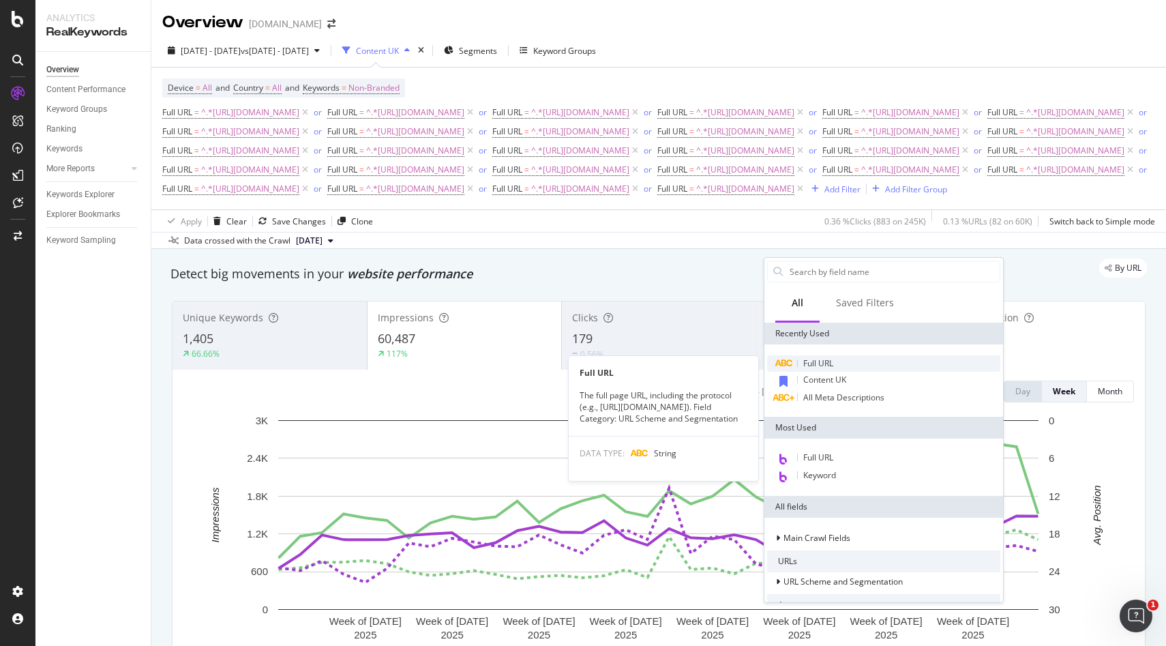
click at [815, 363] on span "Full URL" at bounding box center [818, 363] width 30 height 12
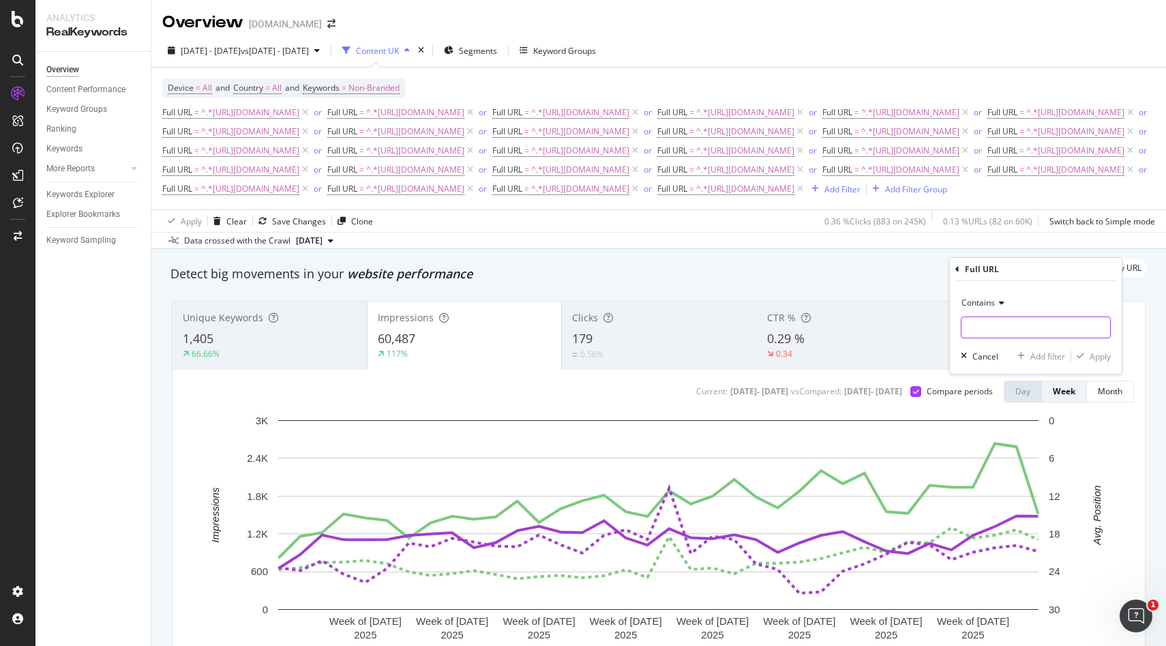
click at [974, 327] on input "text" at bounding box center [1035, 327] width 149 height 22
paste input "https://monlitcabane.com/en/449-baby-collections"
type input "https://monlitcabane.com/en/449-baby-collections"
click at [1094, 359] on div "Apply" at bounding box center [1099, 356] width 21 height 12
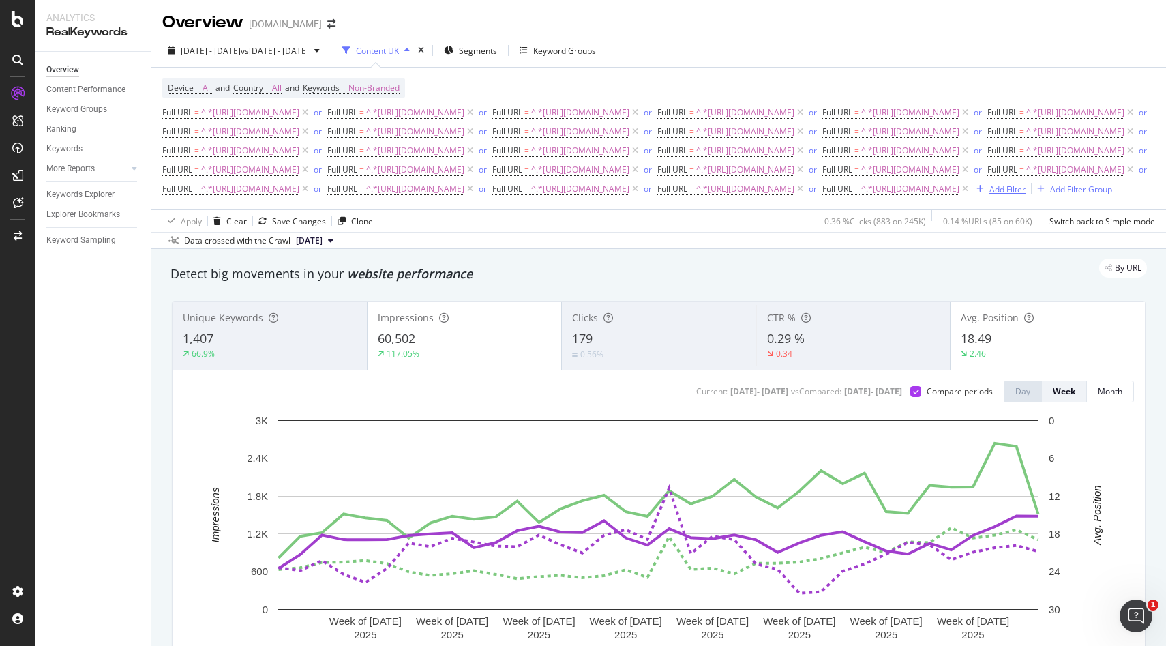
click at [989, 195] on div "Add Filter" at bounding box center [1007, 189] width 36 height 12
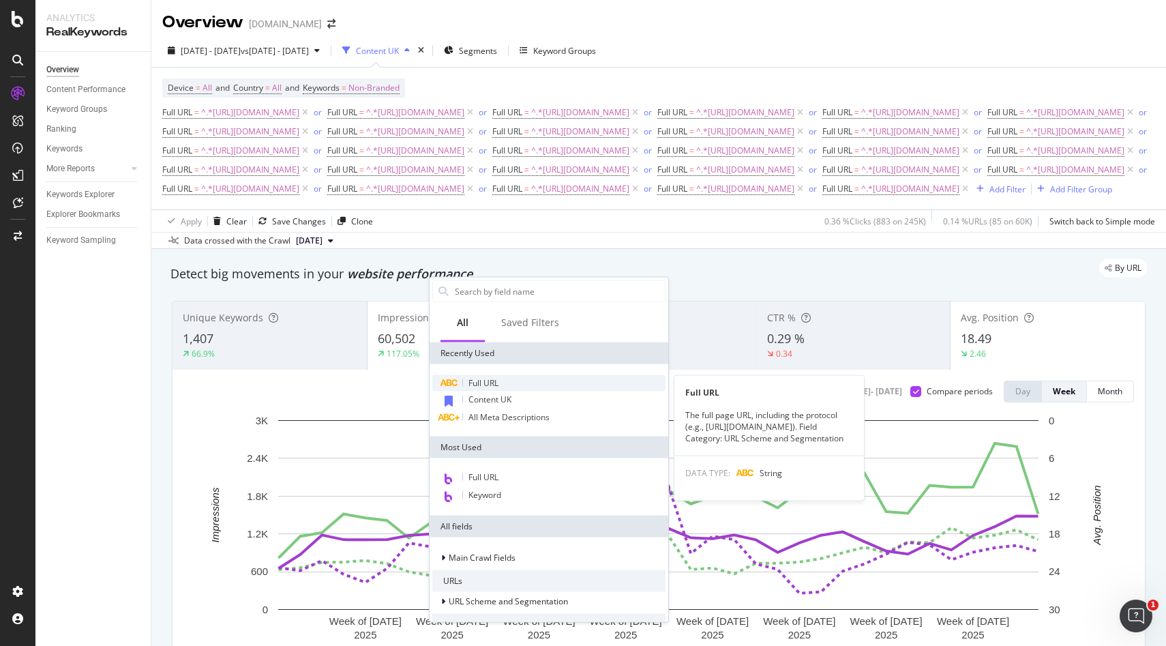
click at [483, 380] on span "Full URL" at bounding box center [483, 383] width 30 height 12
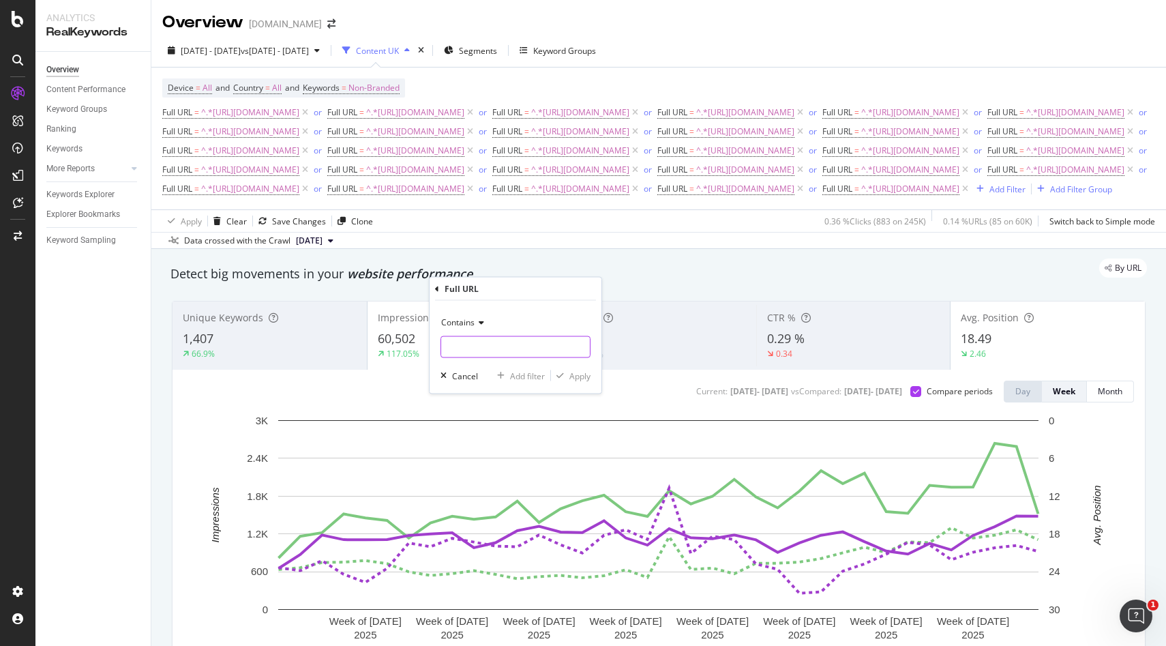
click at [509, 352] on input "text" at bounding box center [515, 347] width 149 height 22
paste input "https://monlitcabane.com/en/39-decorations"
type input "https://monlitcabane.com/en/39-decorations"
click at [579, 378] on div "Apply" at bounding box center [579, 376] width 21 height 12
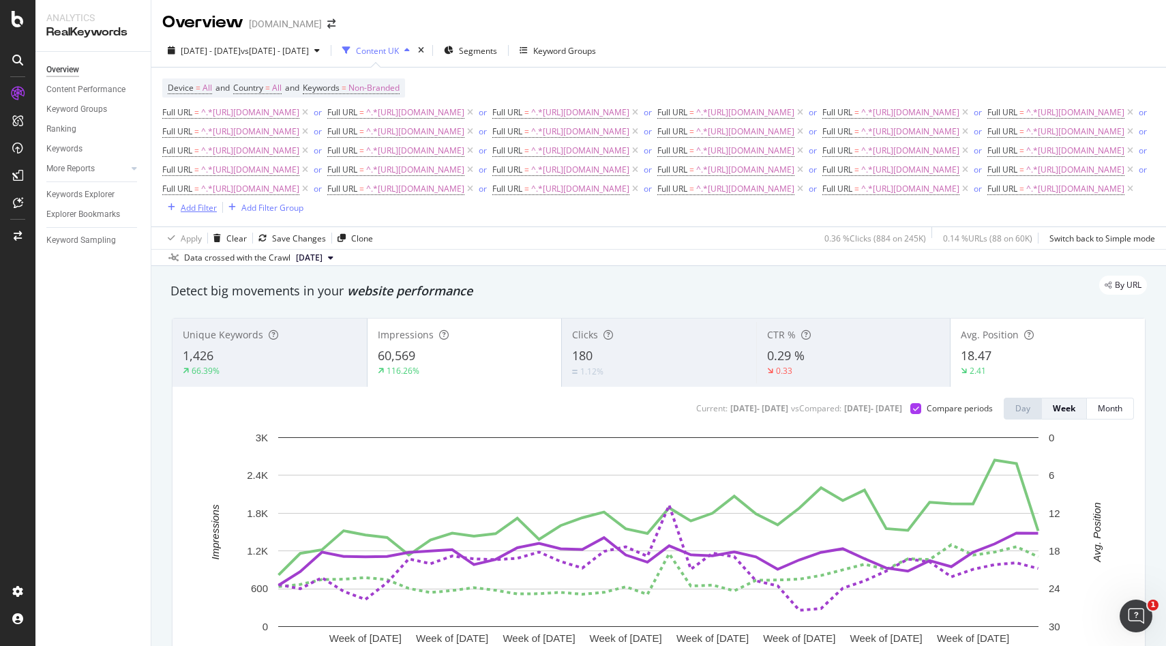
click at [217, 213] on div "Add Filter" at bounding box center [199, 208] width 36 height 12
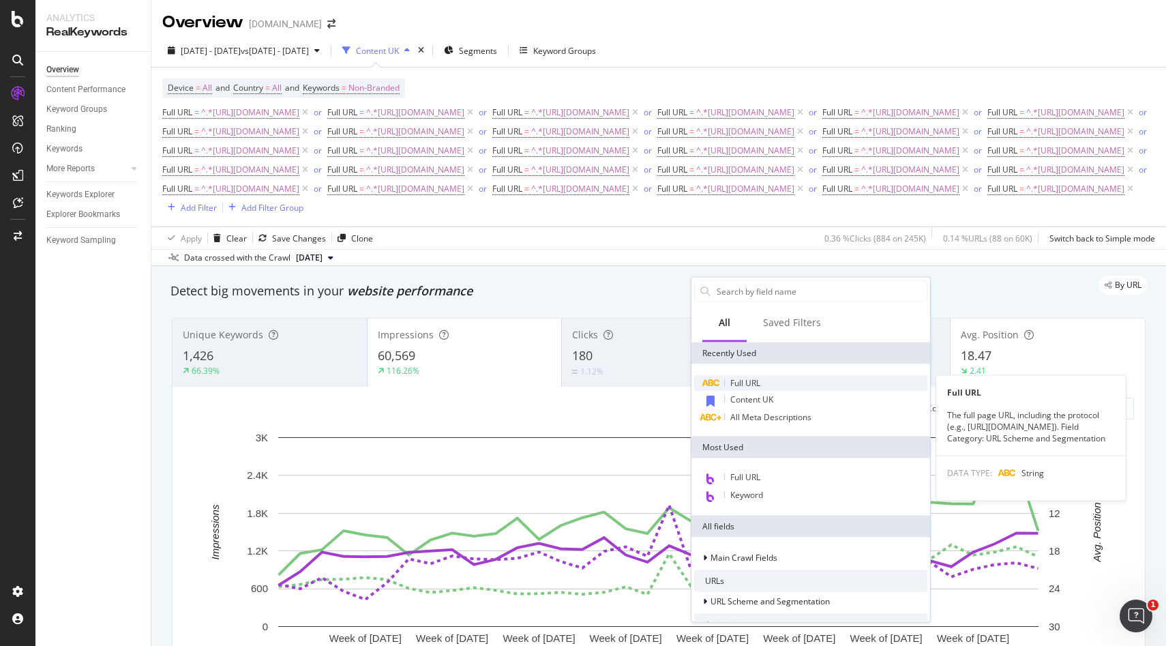
click at [751, 389] on div "Full URL" at bounding box center [810, 383] width 233 height 16
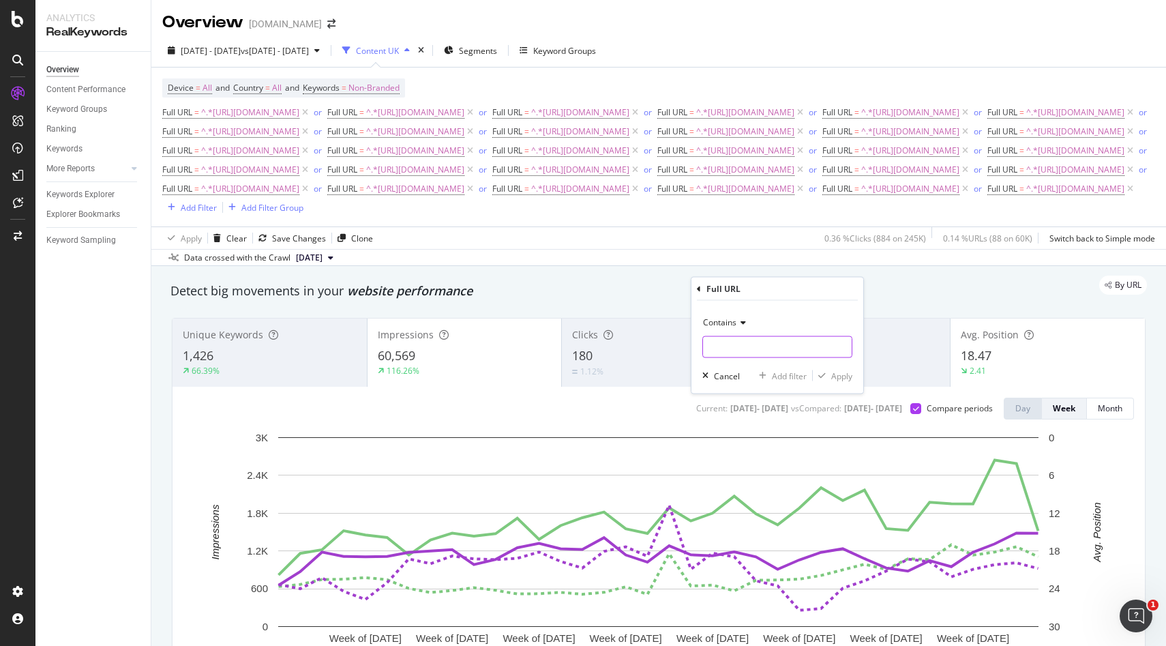
click at [747, 339] on input "text" at bounding box center [777, 347] width 149 height 22
paste input "[URL][DOMAIN_NAME]"
type input "[URL][DOMAIN_NAME]"
click at [847, 375] on div "Apply" at bounding box center [841, 376] width 21 height 12
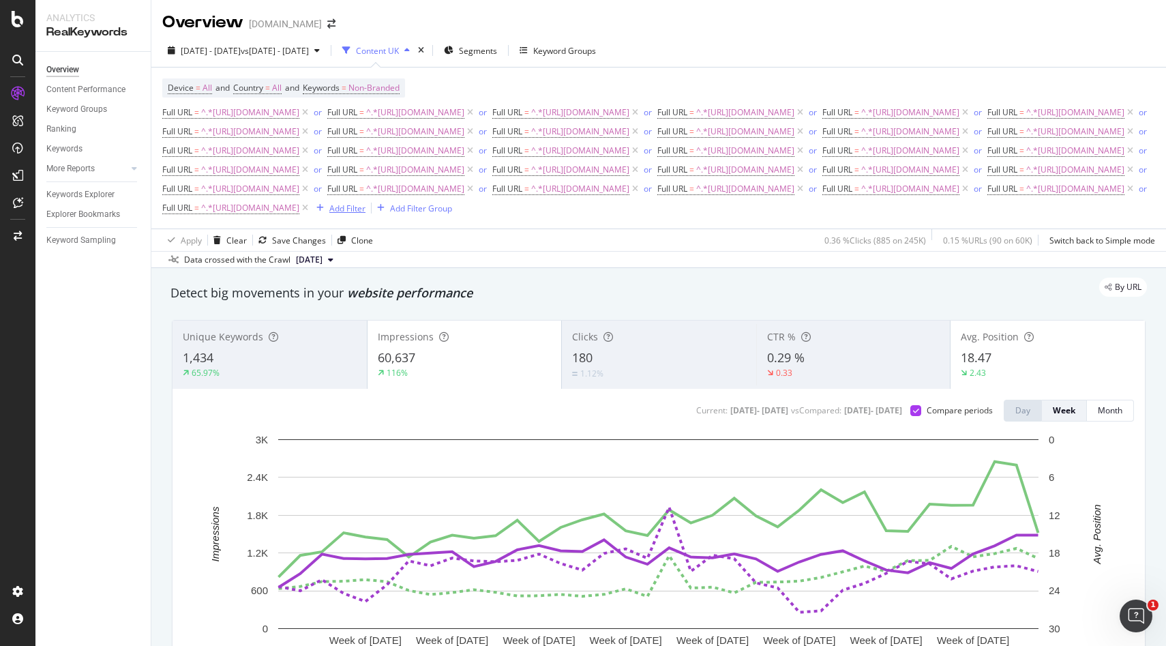
click at [365, 215] on div "Add Filter" at bounding box center [338, 207] width 55 height 15
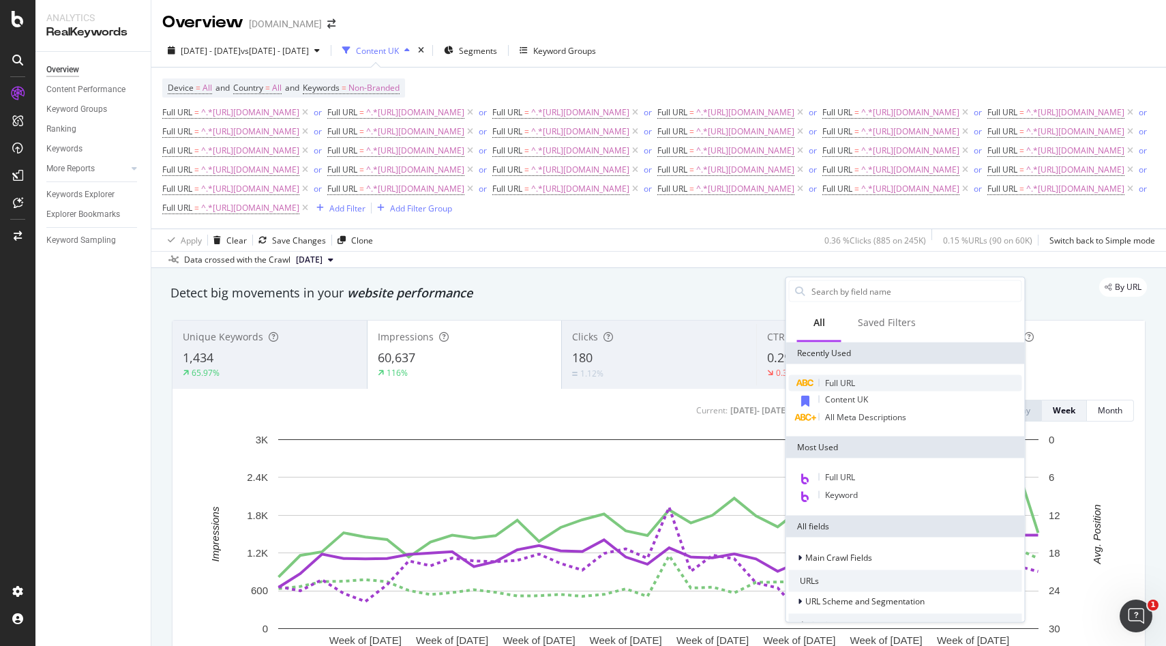
click at [828, 385] on span "Full URL" at bounding box center [840, 383] width 30 height 12
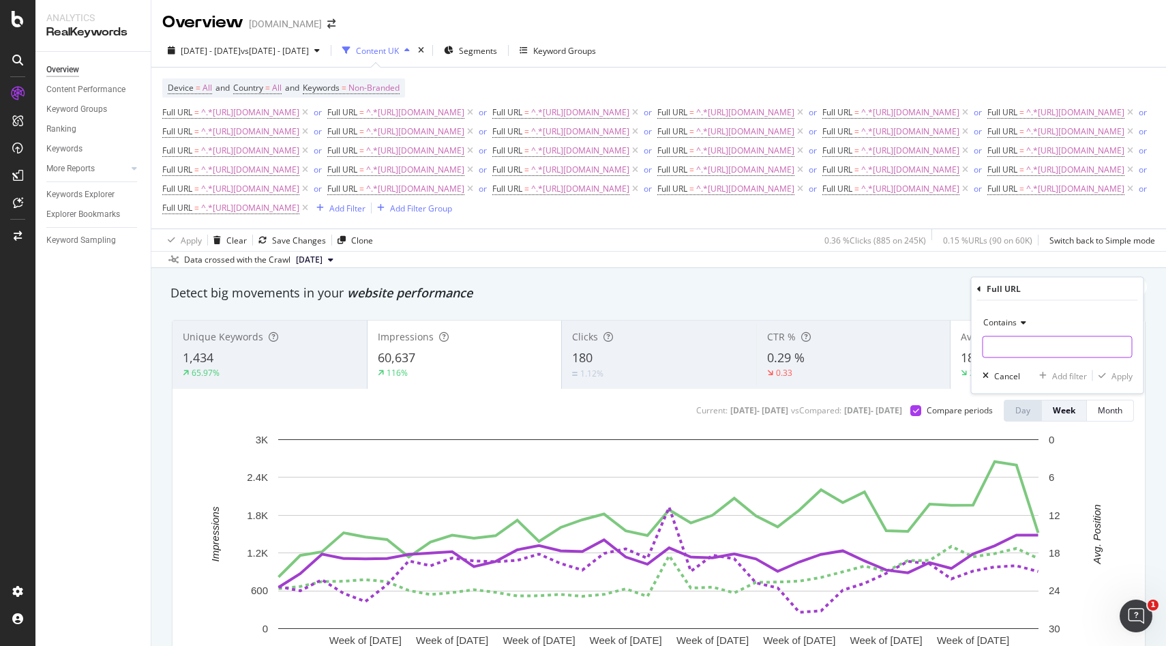
click at [1015, 343] on input "text" at bounding box center [1057, 347] width 149 height 22
paste input "https://monlitcabane.com/en/840-wall-decoration"
type input "https://monlitcabane.com/en/840-wall-decoration"
click at [1129, 372] on div "Apply" at bounding box center [1121, 376] width 21 height 12
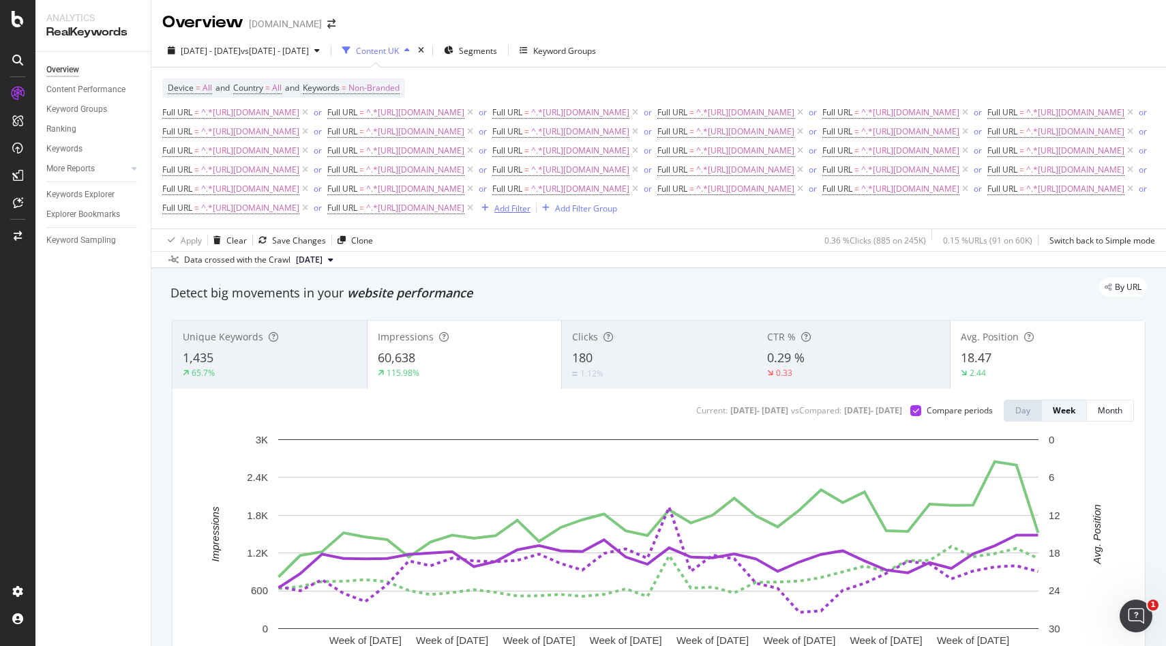
click at [494, 214] on div "Add Filter" at bounding box center [512, 208] width 36 height 12
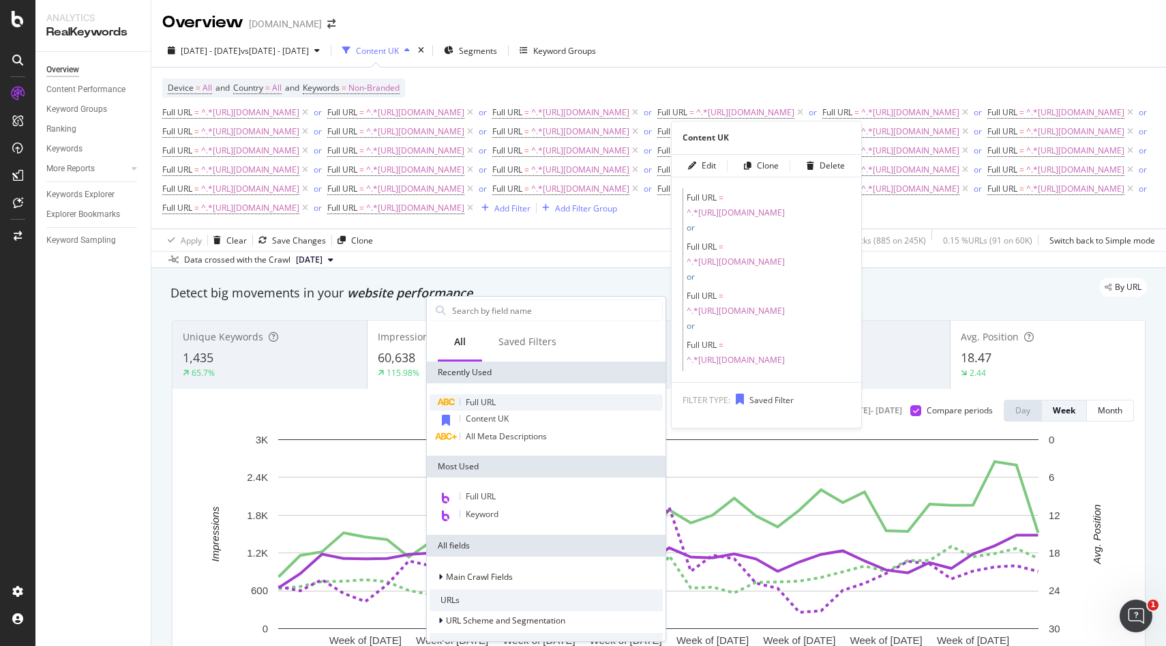
click at [478, 409] on div "Full URL" at bounding box center [545, 402] width 233 height 16
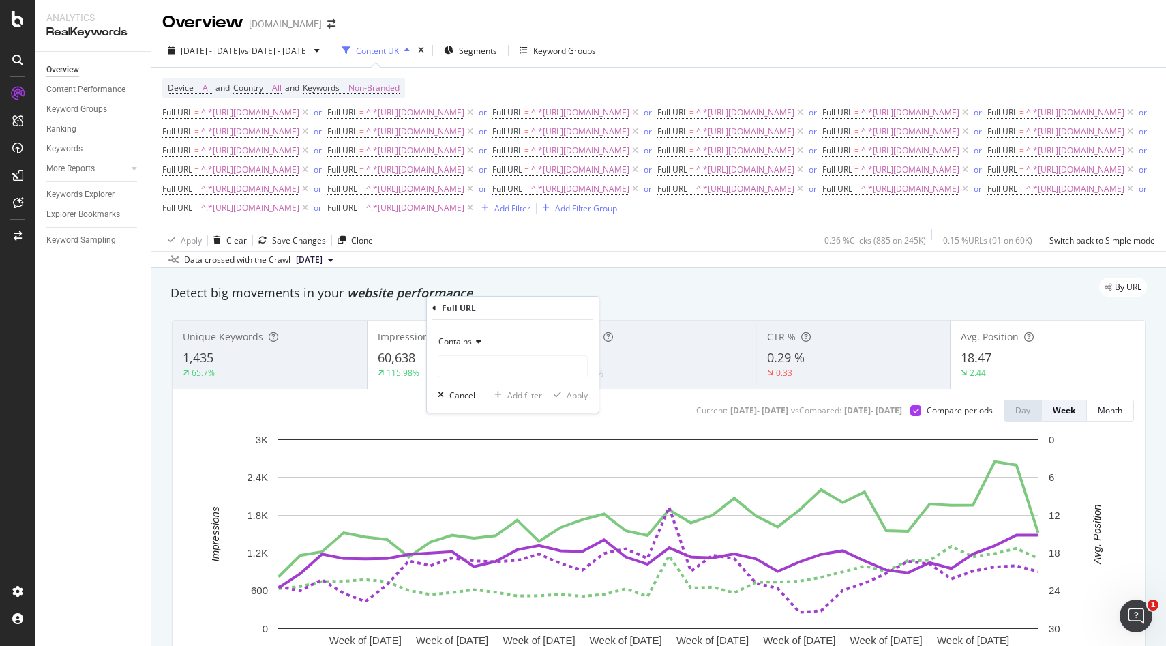
click at [473, 355] on div "Contains" at bounding box center [513, 354] width 150 height 46
click at [472, 357] on input "text" at bounding box center [512, 366] width 149 height 22
click at [471, 359] on input "text" at bounding box center [512, 366] width 149 height 22
paste input "https://monlitcabane.com/en/841-bedroom-decoration"
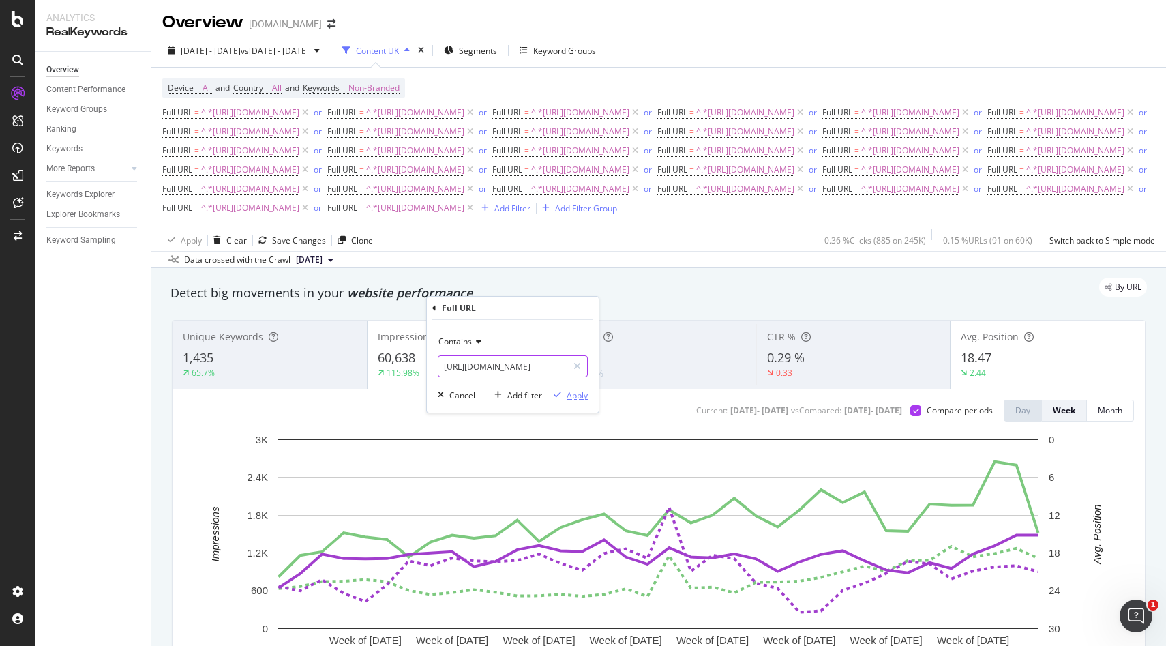
type input "https://monlitcabane.com/en/841-bedroom-decoration"
click at [567, 395] on div "Apply" at bounding box center [577, 395] width 21 height 12
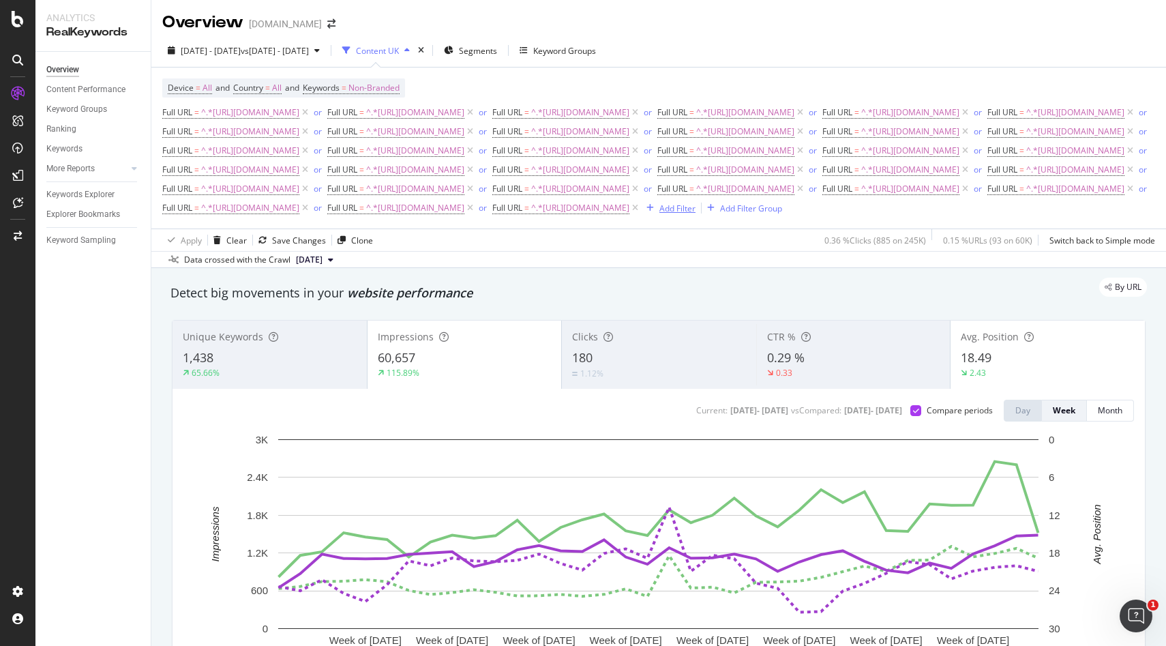
click at [695, 214] on div "Add Filter" at bounding box center [677, 208] width 36 height 12
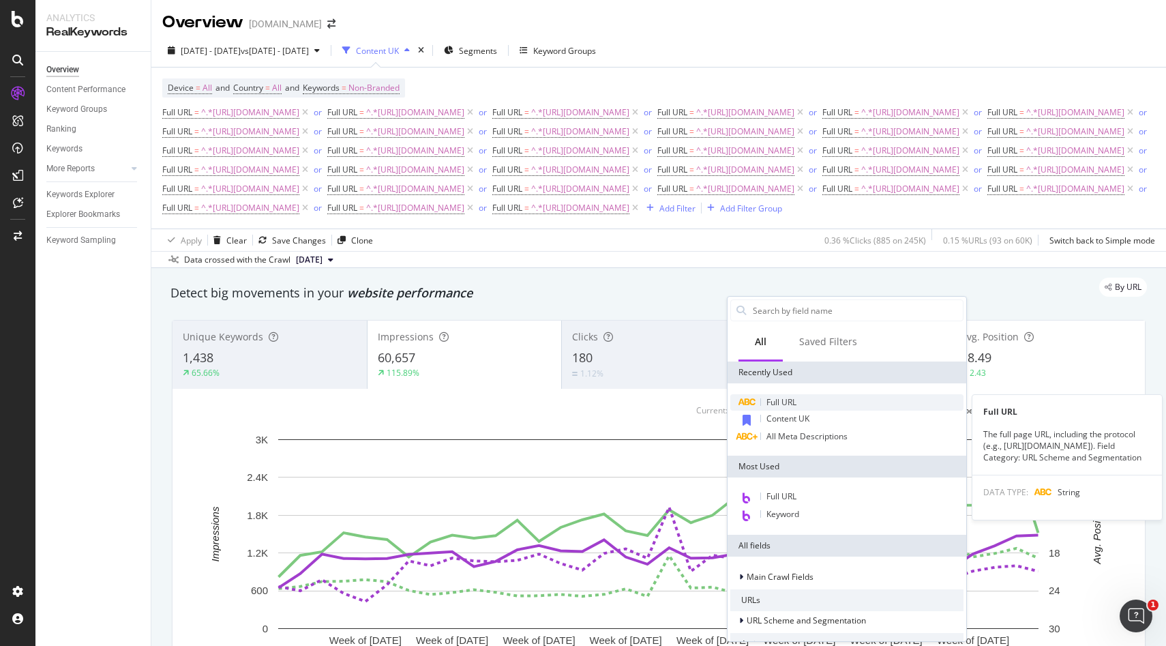
click at [778, 403] on span "Full URL" at bounding box center [781, 402] width 30 height 12
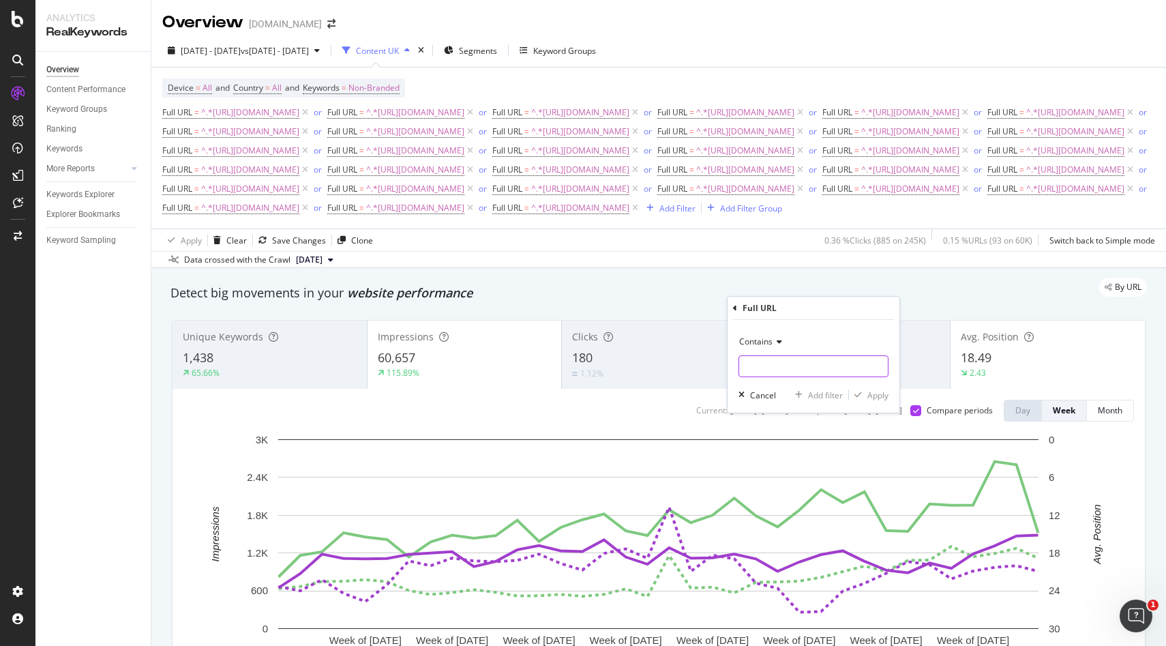
click at [780, 372] on input "text" at bounding box center [813, 366] width 149 height 22
paste input "https://monlitcabane.com/en/726-decoration-collections"
type input "https://monlitcabane.com/en/726-decoration-collections"
click at [875, 397] on div "Apply" at bounding box center [877, 395] width 21 height 12
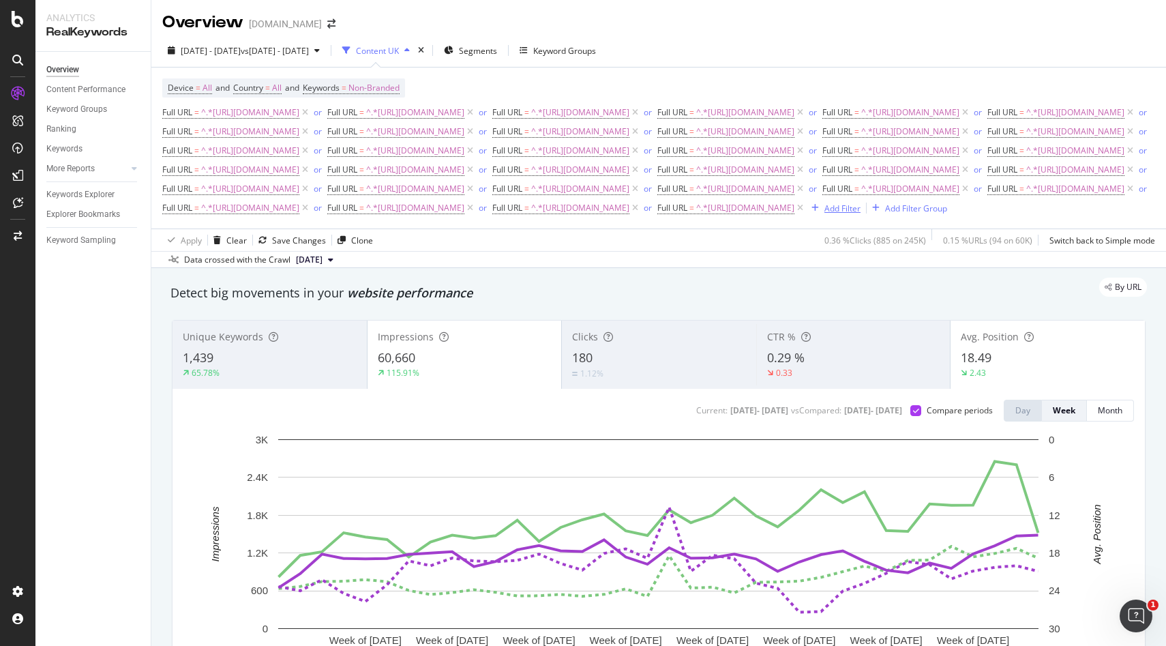
click at [824, 214] on div "Add Filter" at bounding box center [842, 208] width 36 height 12
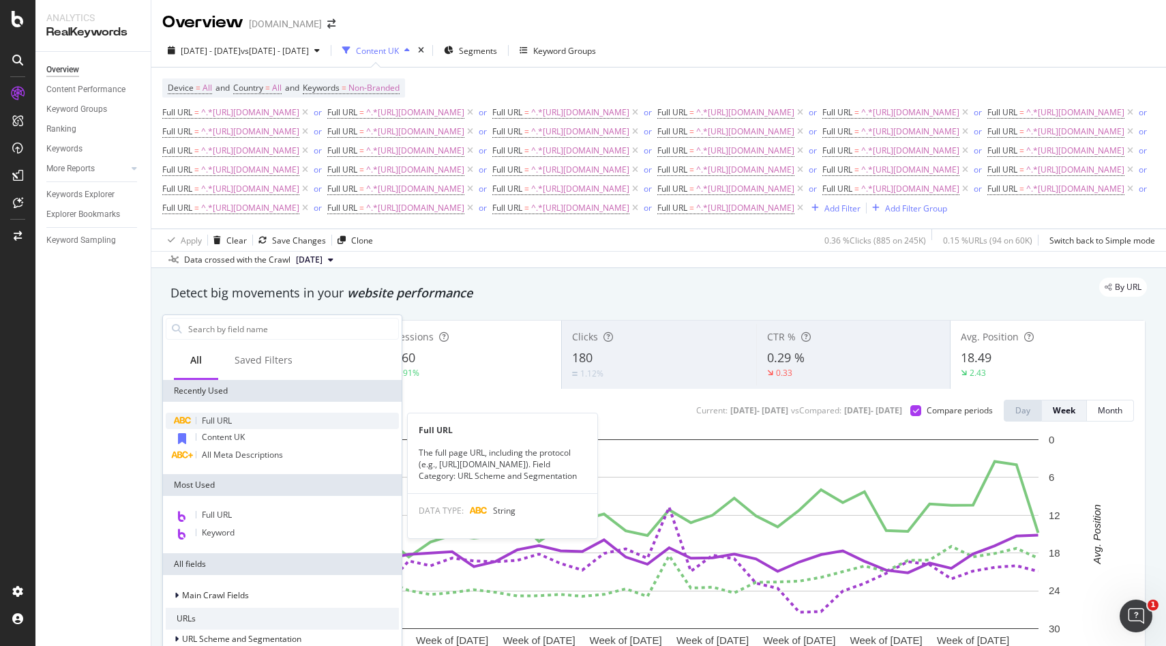
click at [216, 420] on span "Full URL" at bounding box center [217, 420] width 30 height 12
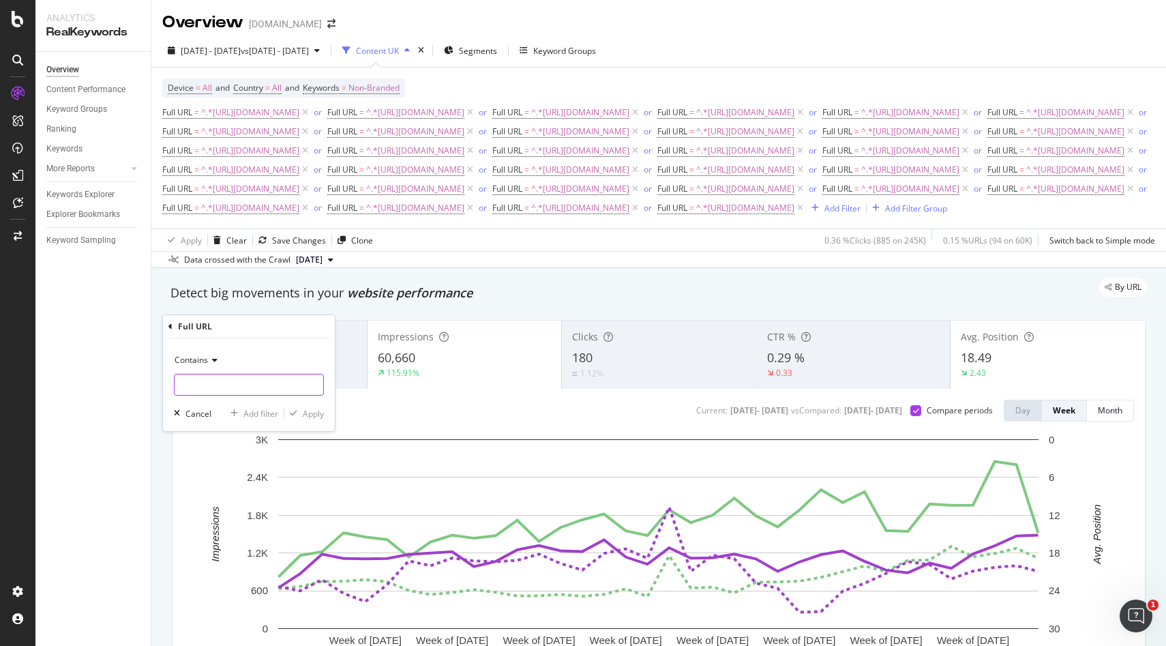
click at [239, 382] on input "text" at bounding box center [249, 385] width 149 height 22
paste input "https://monlitcabane.com/en/132-toys"
type input "https://monlitcabane.com/en/132-toys"
click at [303, 413] on div "Apply" at bounding box center [313, 414] width 21 height 12
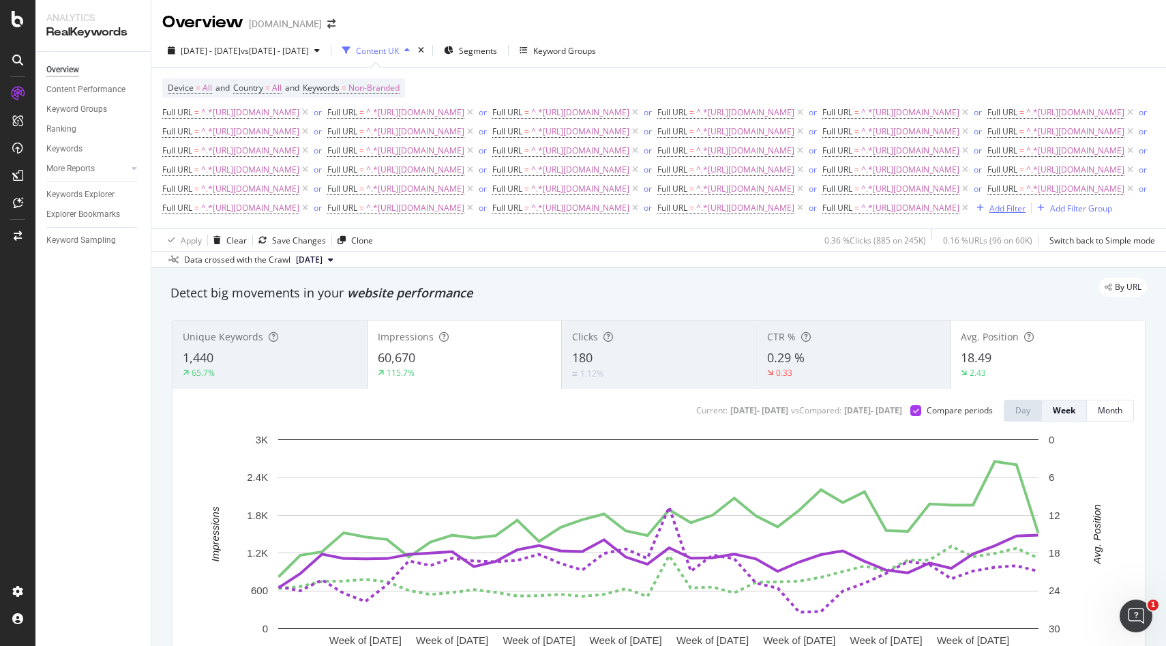
click at [989, 214] on div "Add Filter" at bounding box center [1007, 208] width 36 height 12
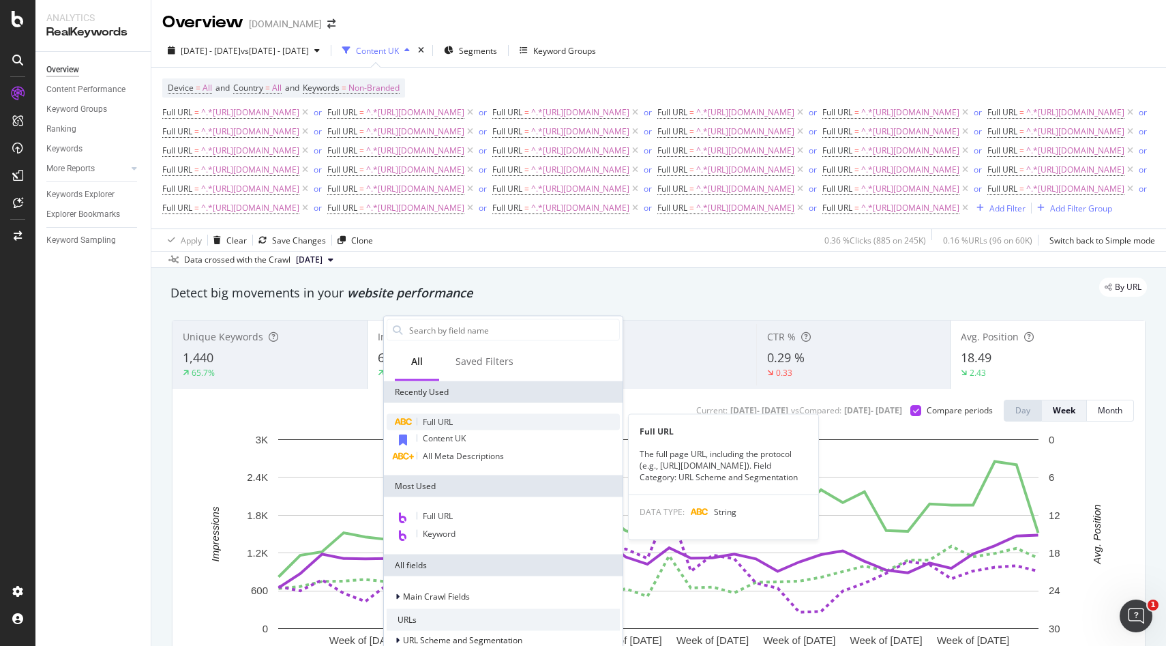
click at [427, 421] on span "Full URL" at bounding box center [438, 422] width 30 height 12
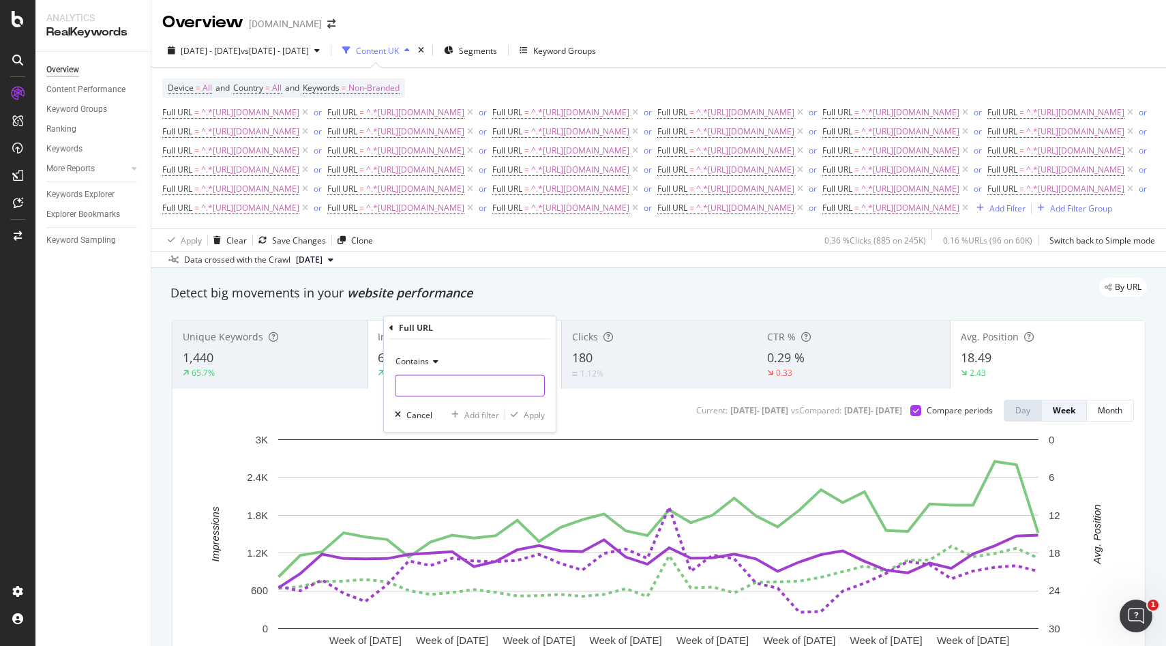
click at [439, 380] on input "text" at bounding box center [469, 386] width 149 height 22
paste input "[URL][DOMAIN_NAME]"
type input "[URL][DOMAIN_NAME]"
click at [533, 412] on div "Apply" at bounding box center [534, 414] width 21 height 12
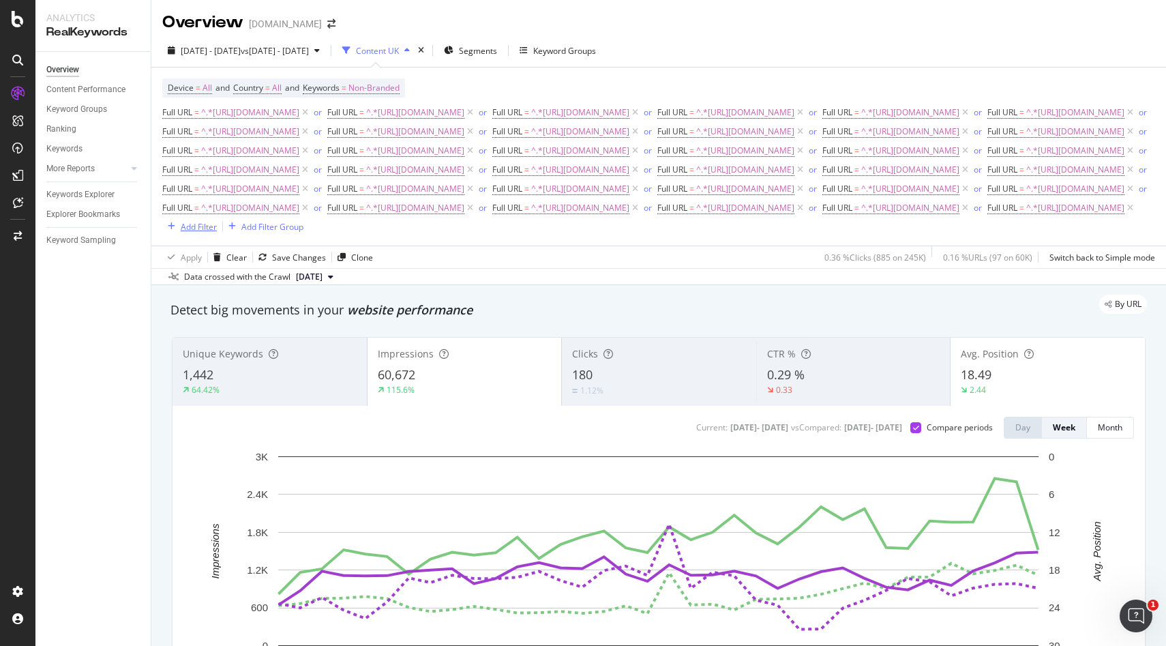
click at [217, 232] on div "Add Filter" at bounding box center [199, 227] width 36 height 12
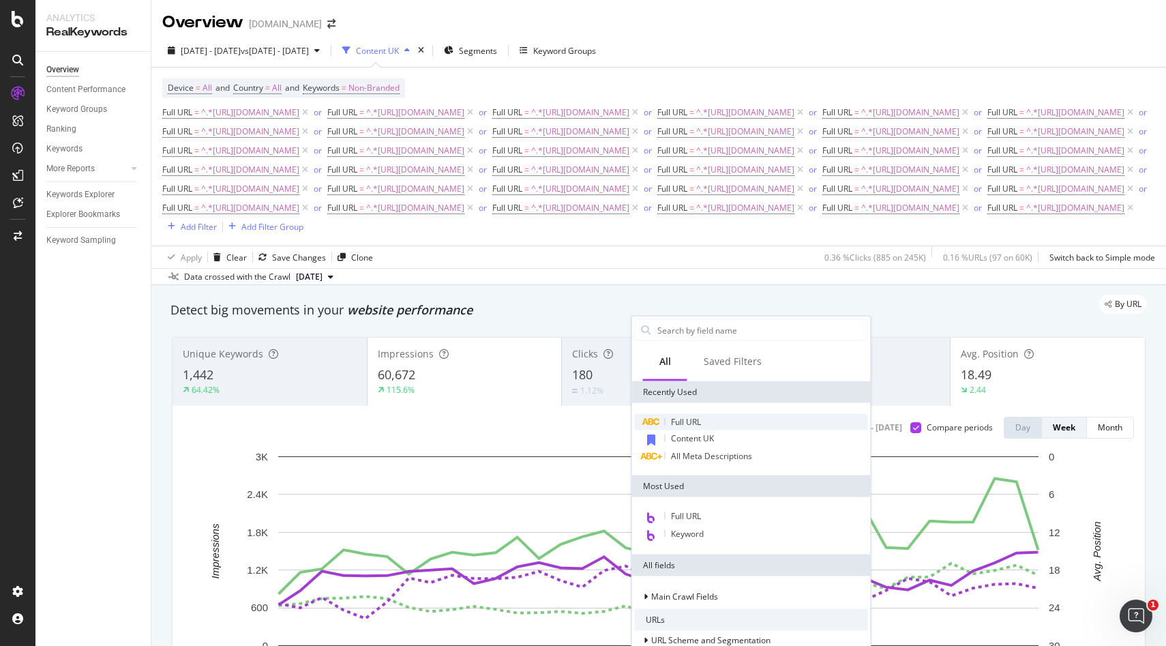
click at [671, 421] on span "Full URL" at bounding box center [686, 422] width 30 height 12
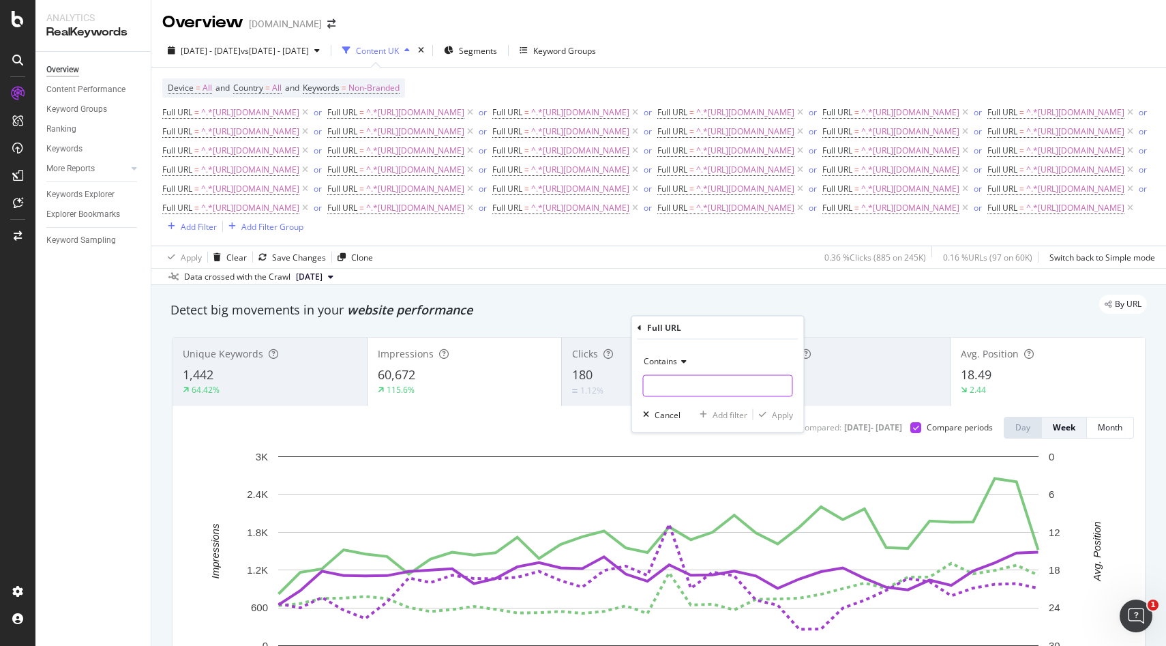
click at [682, 381] on input "text" at bounding box center [718, 386] width 149 height 22
paste input "[URL][DOMAIN_NAME]"
type input "[URL][DOMAIN_NAME]"
click at [785, 418] on div "Apply" at bounding box center [782, 414] width 21 height 12
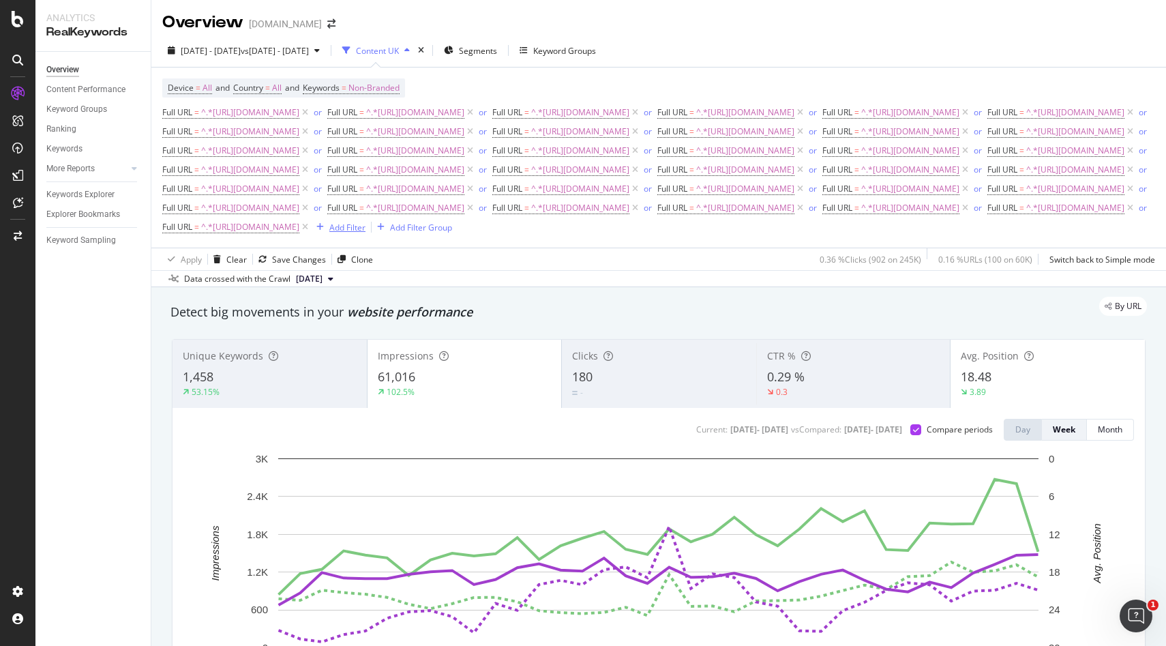
click at [365, 233] on div "Add Filter" at bounding box center [347, 228] width 36 height 12
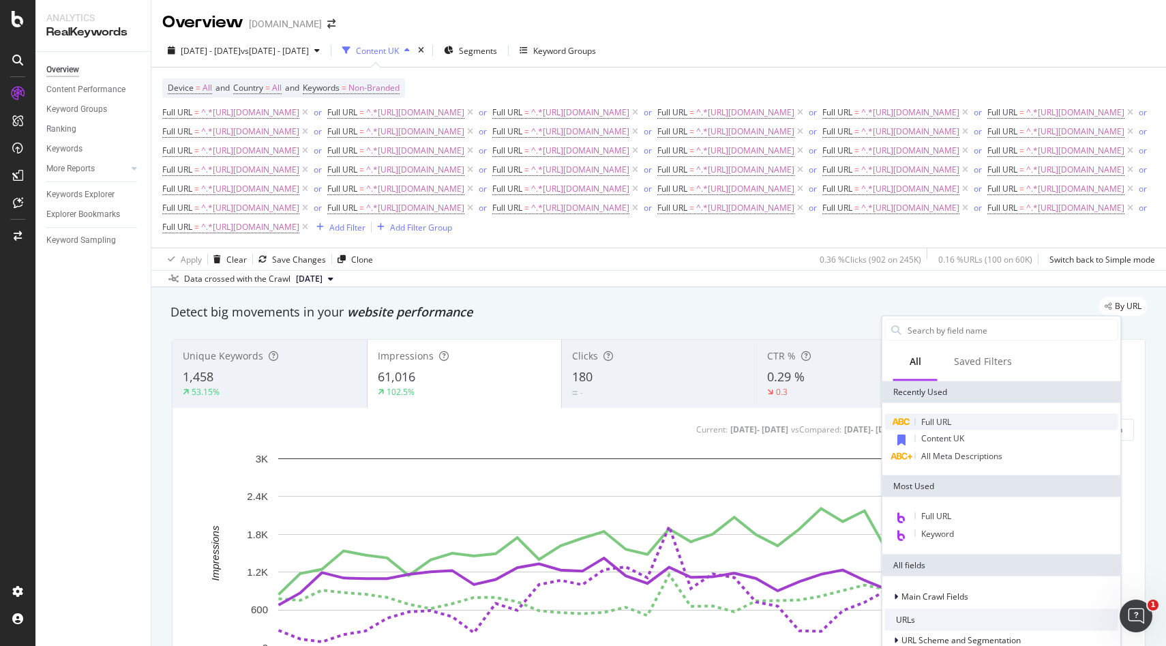
click at [941, 428] on div "Full URL" at bounding box center [1001, 422] width 233 height 16
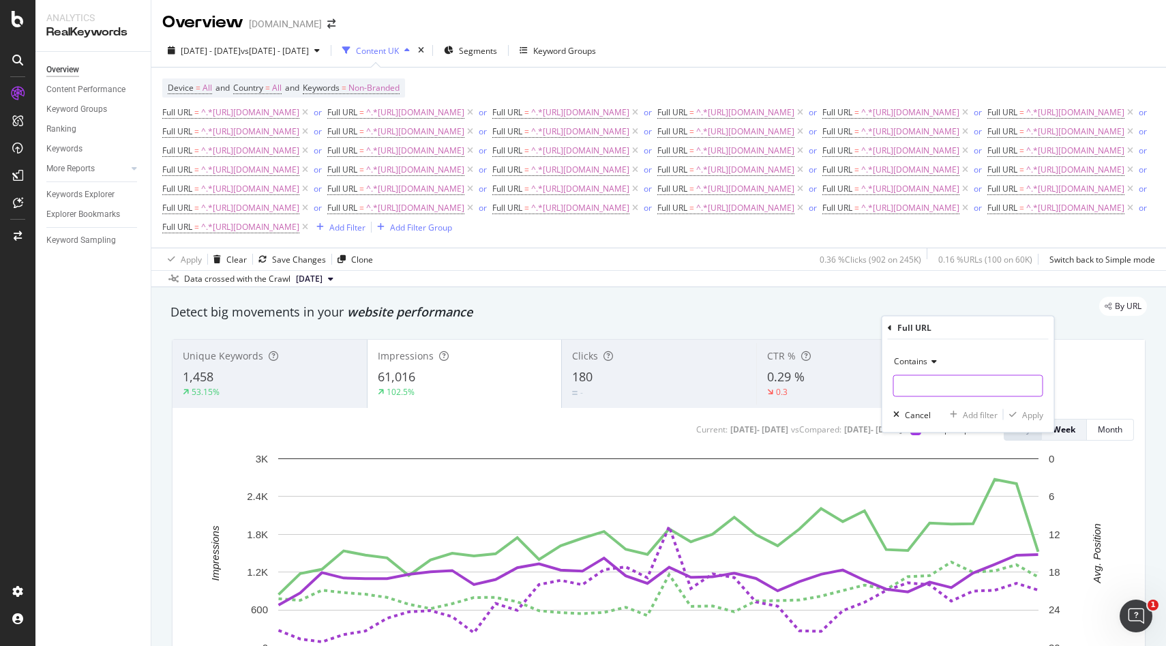
click at [923, 390] on input "text" at bounding box center [968, 386] width 149 height 22
paste input "[URL][DOMAIN_NAME]"
type input "[URL][DOMAIN_NAME]"
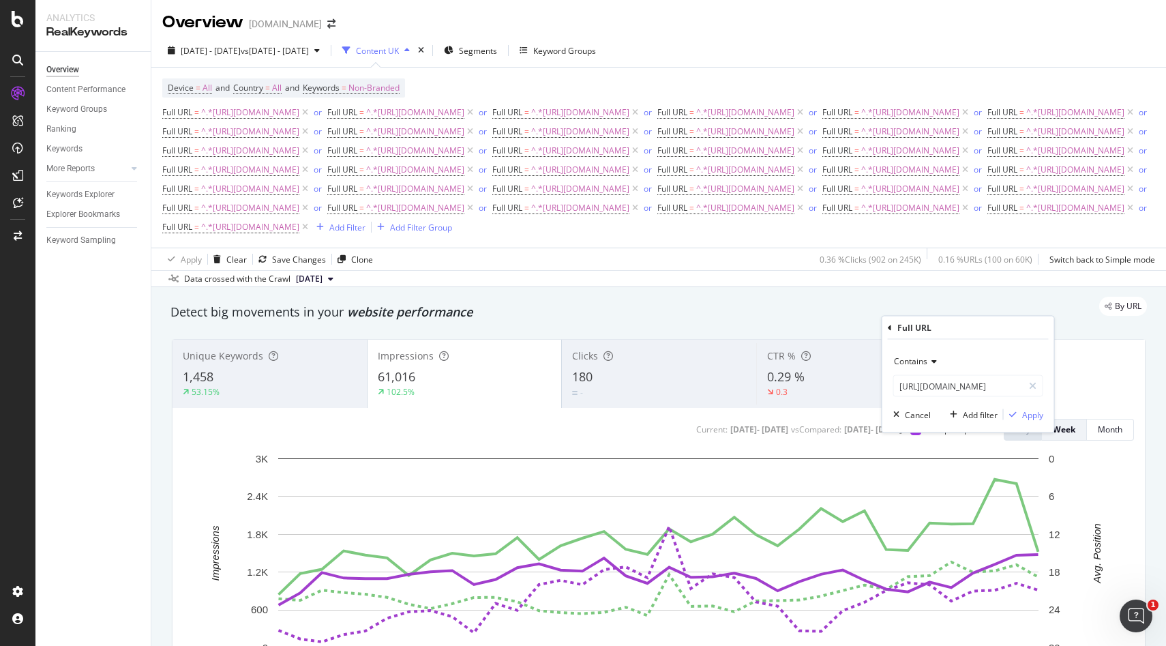
click at [1031, 421] on div "Contains [URL][DOMAIN_NAME] Cancel Add filter Apply" at bounding box center [968, 386] width 172 height 93
click at [1031, 414] on div "Apply" at bounding box center [1032, 414] width 21 height 12
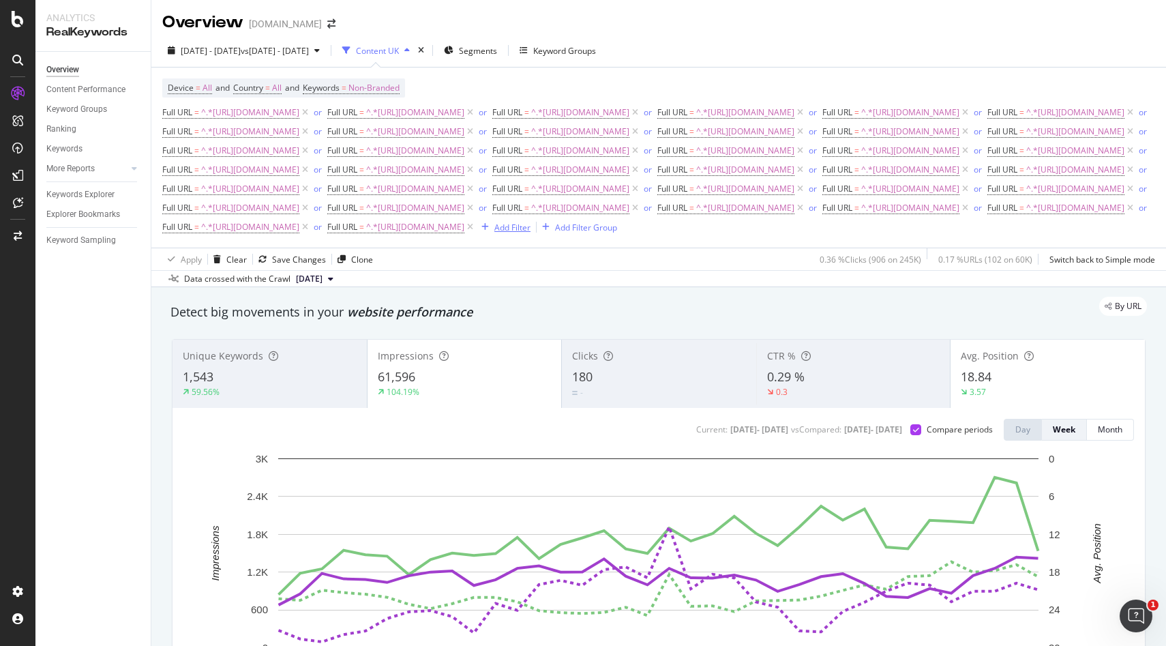
click at [476, 235] on div "Add Filter" at bounding box center [503, 227] width 55 height 15
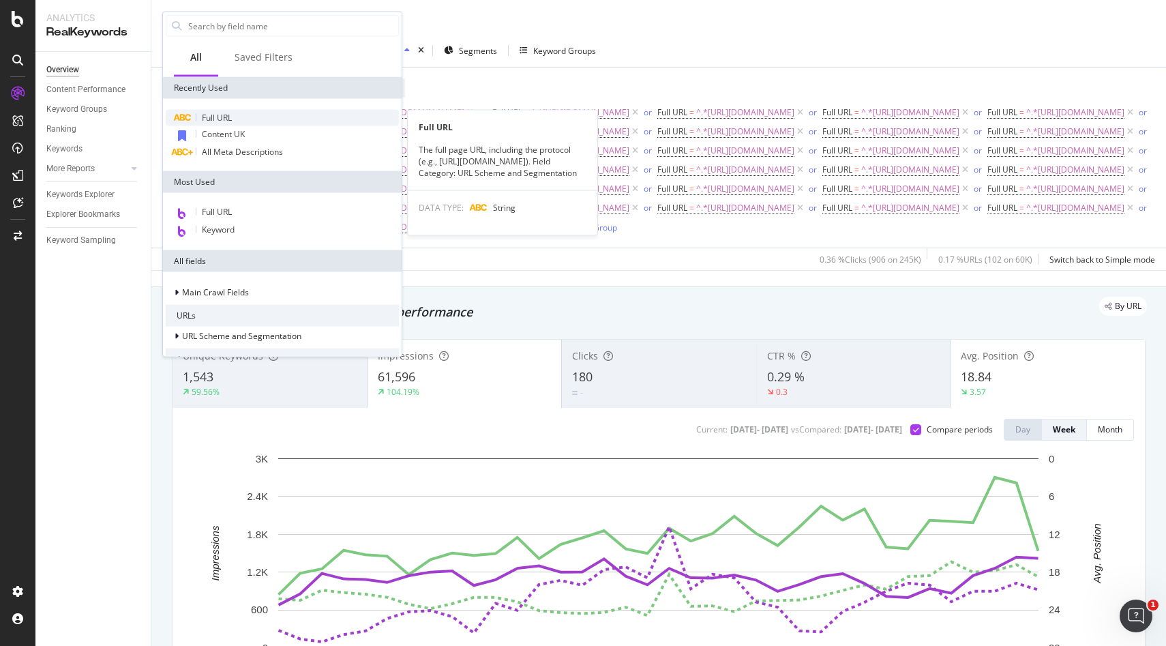
click at [221, 122] on span "Full URL" at bounding box center [217, 118] width 30 height 12
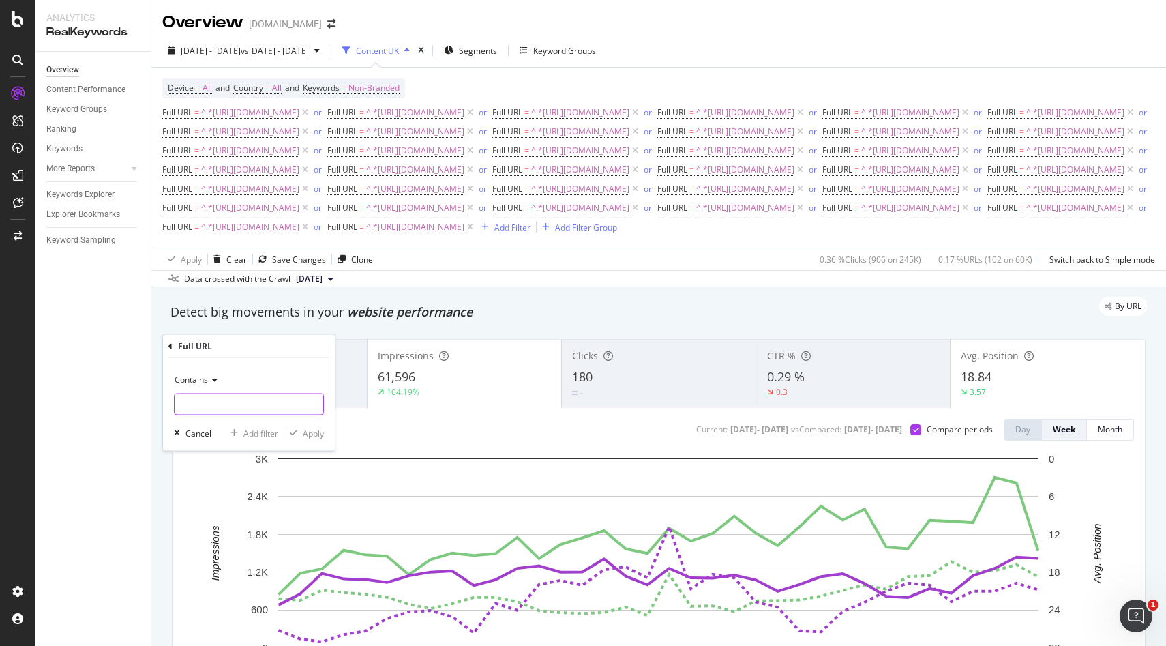
click at [210, 406] on input "text" at bounding box center [249, 404] width 149 height 22
paste input "[URL][DOMAIN_NAME]"
type input "[URL][DOMAIN_NAME]"
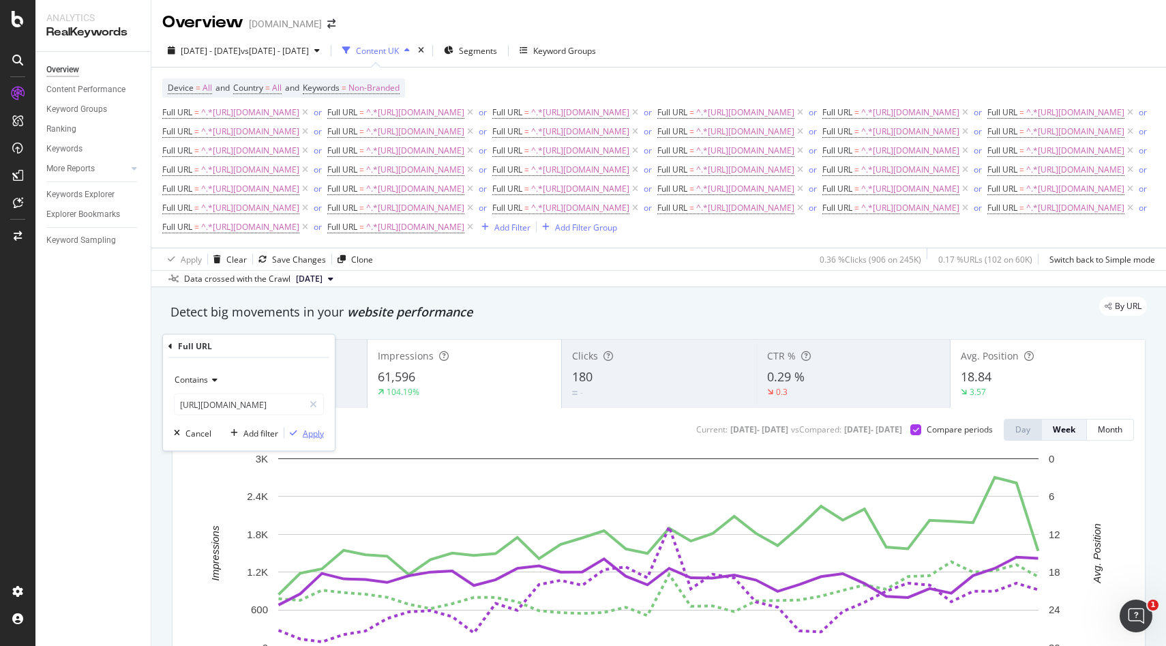
click at [307, 436] on div "Apply" at bounding box center [313, 433] width 21 height 12
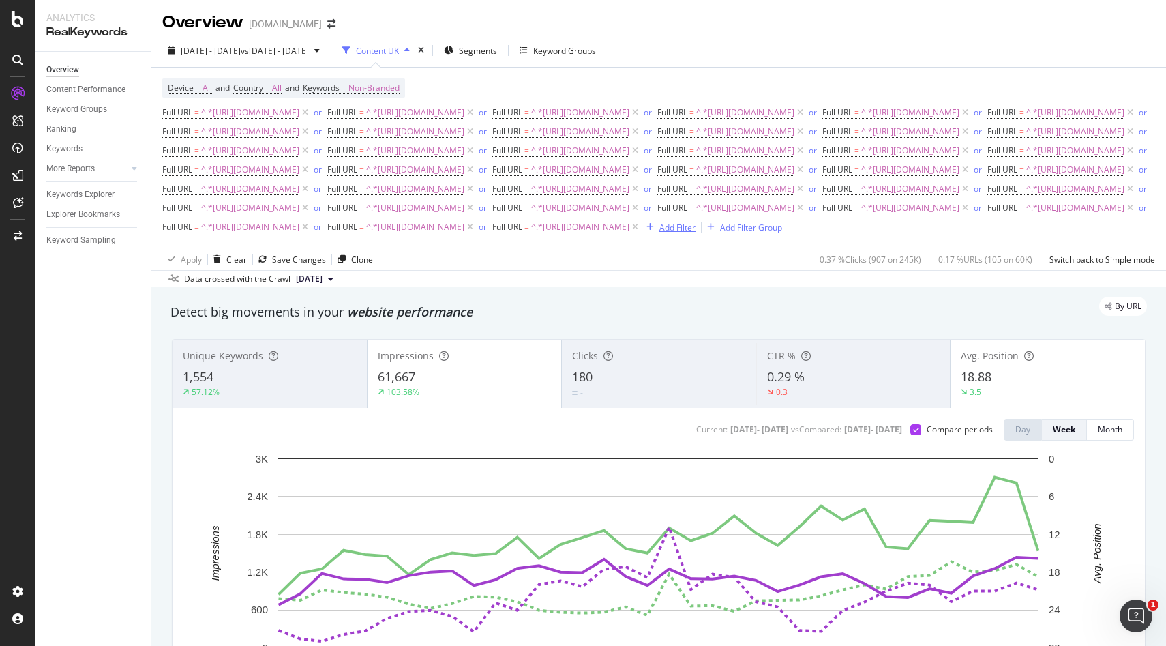
click at [695, 233] on div "Add Filter" at bounding box center [677, 228] width 36 height 12
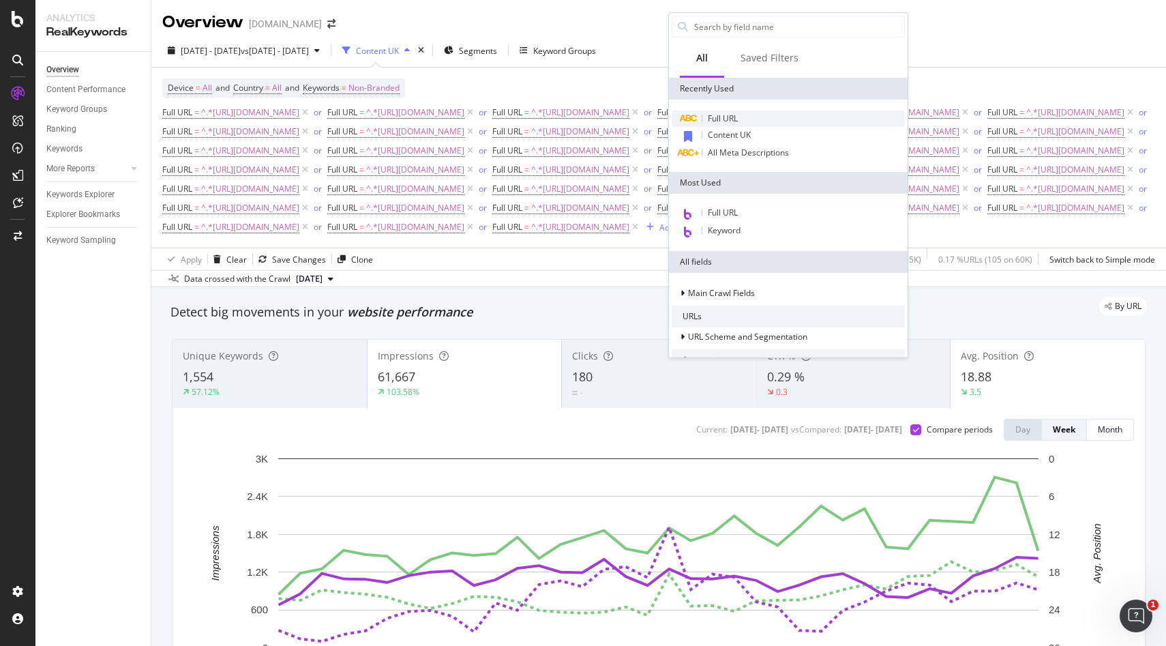
click at [742, 119] on div "Full URL" at bounding box center [788, 118] width 233 height 16
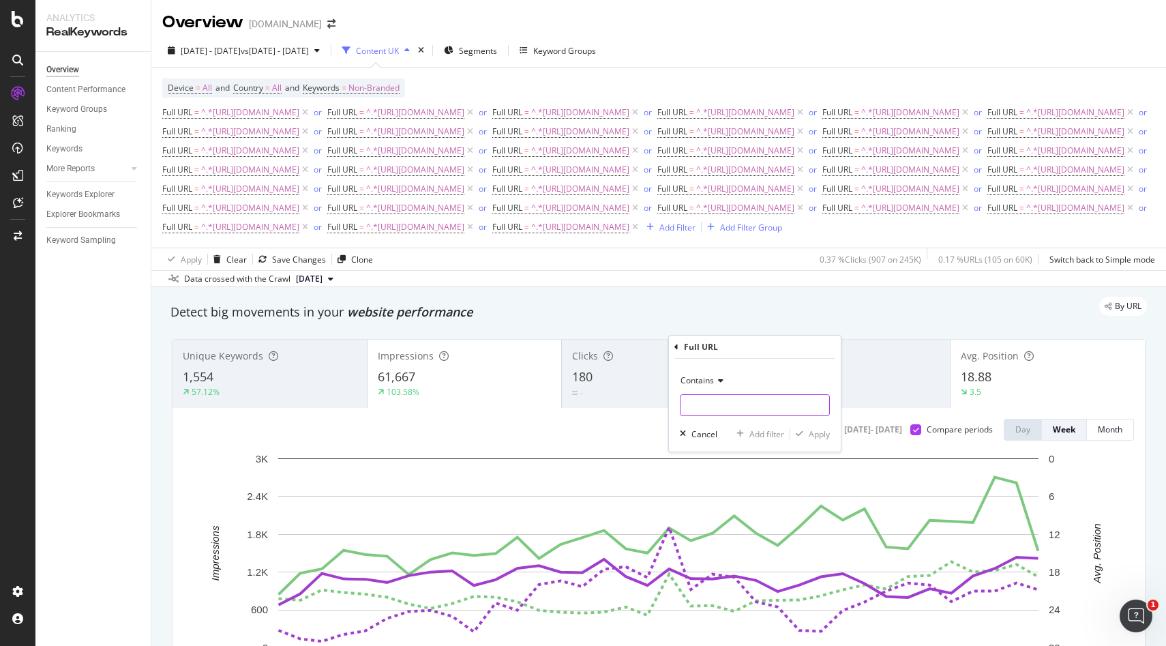
click at [732, 408] on input "text" at bounding box center [754, 405] width 149 height 22
paste input "[URL][DOMAIN_NAME]"
type input "[URL][DOMAIN_NAME]"
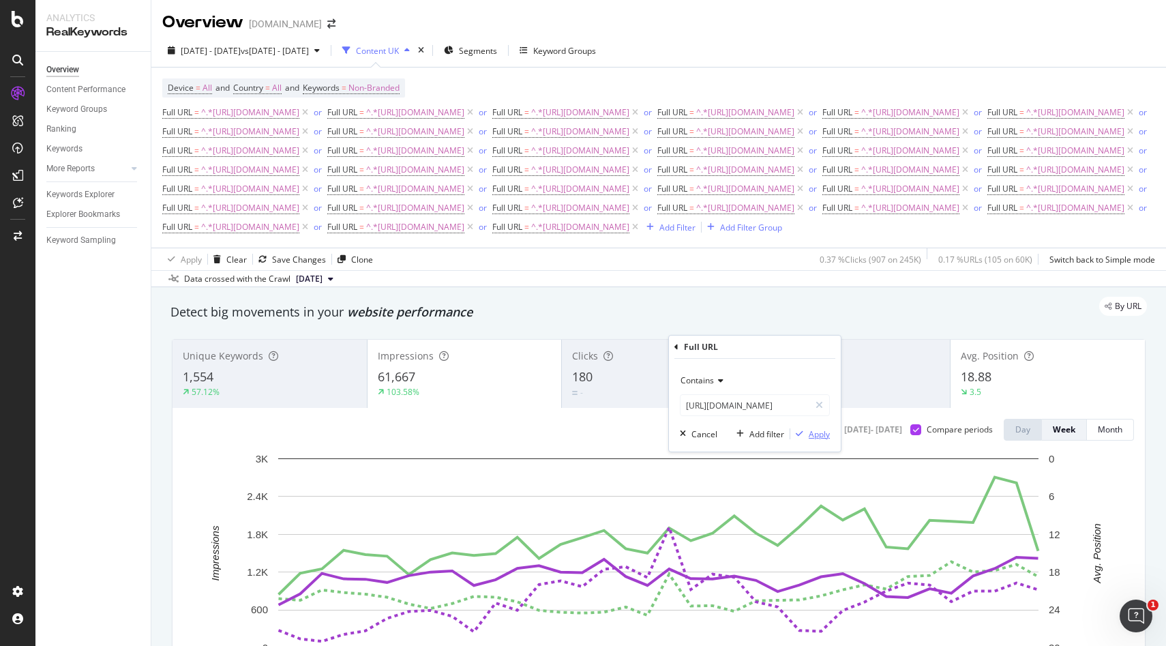
click at [821, 436] on div "Apply" at bounding box center [819, 434] width 21 height 12
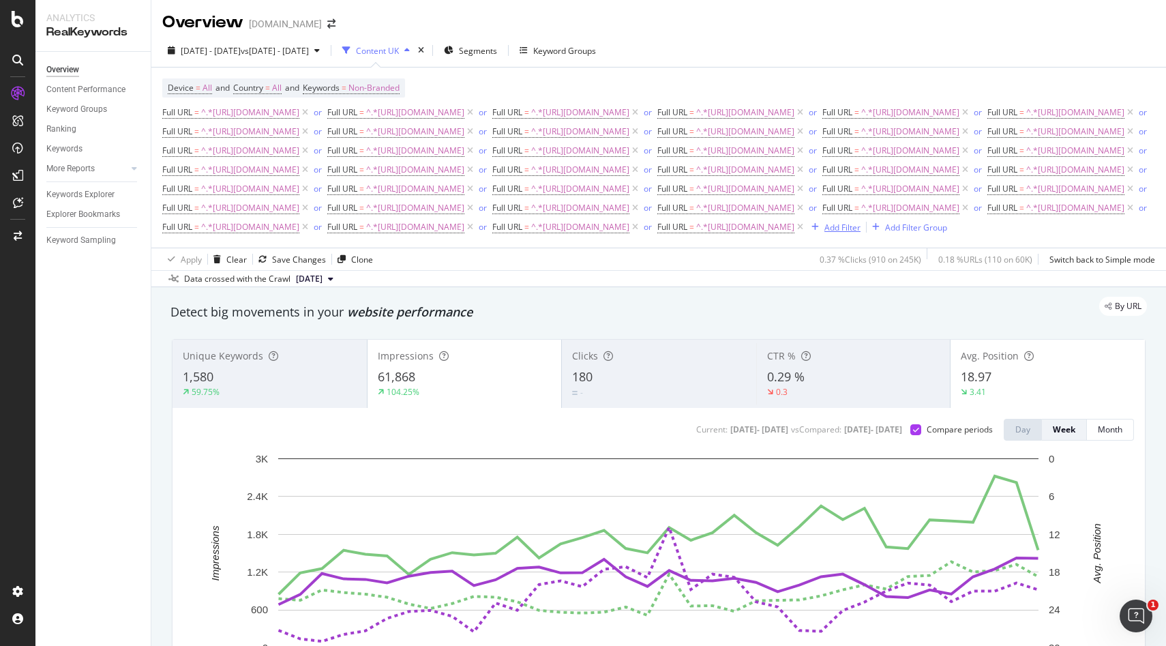
click at [860, 233] on div "Add Filter" at bounding box center [842, 228] width 36 height 12
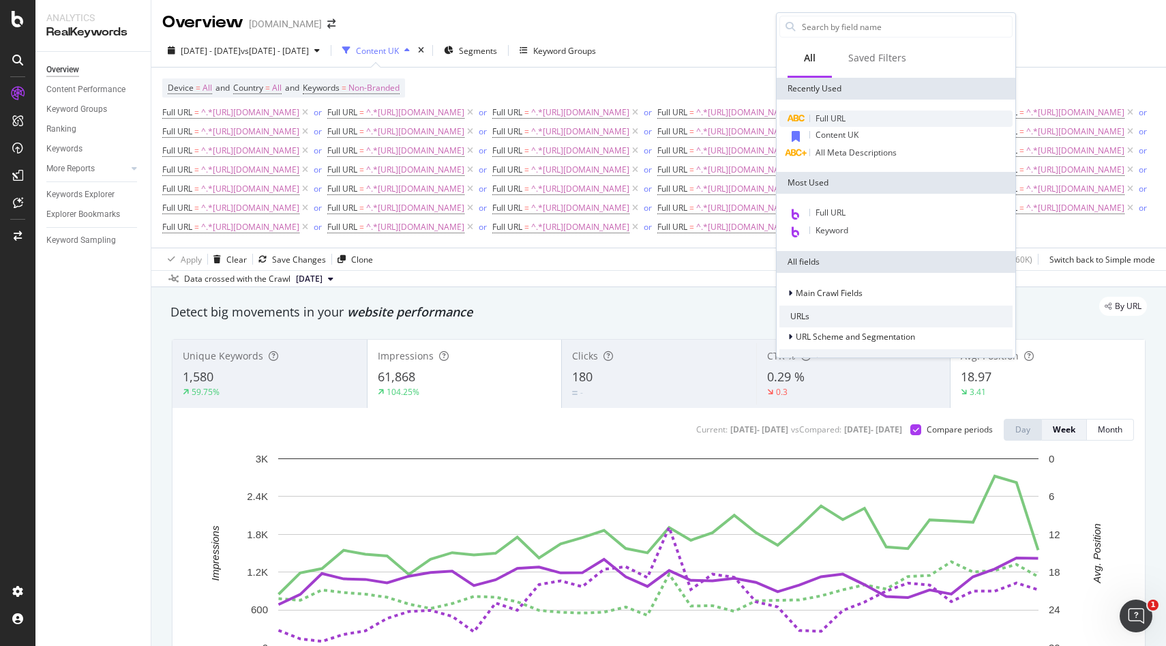
click at [820, 123] on span "Full URL" at bounding box center [830, 118] width 30 height 12
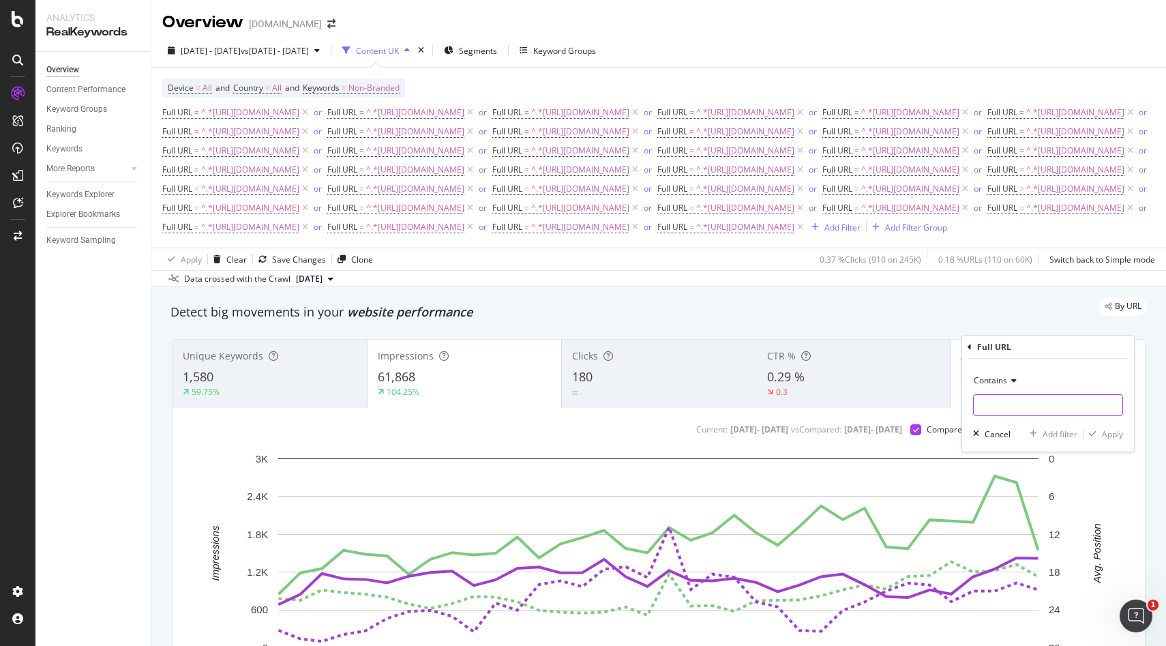
click at [991, 406] on input "text" at bounding box center [1048, 405] width 149 height 22
paste input "[URL][DOMAIN_NAME]"
type input "[URL][DOMAIN_NAME]"
click at [1123, 427] on div "Contains [URL][DOMAIN_NAME] Cancel Add filter Apply" at bounding box center [1048, 405] width 172 height 93
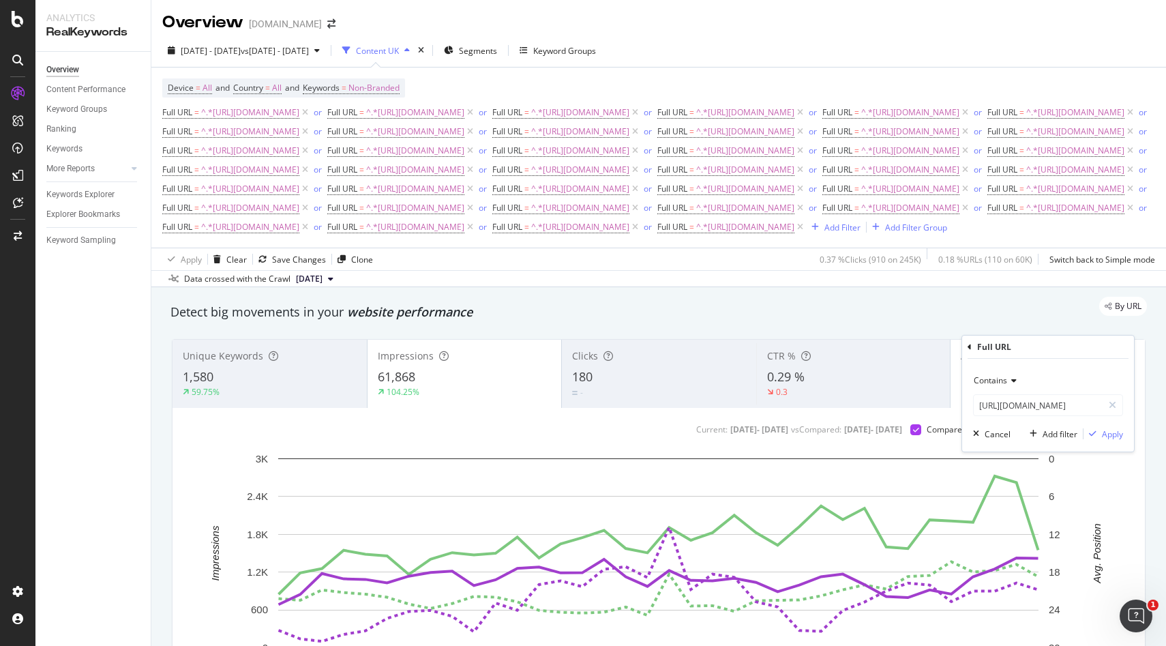
scroll to position [0, 0]
click at [1117, 433] on div "Apply" at bounding box center [1112, 434] width 21 height 12
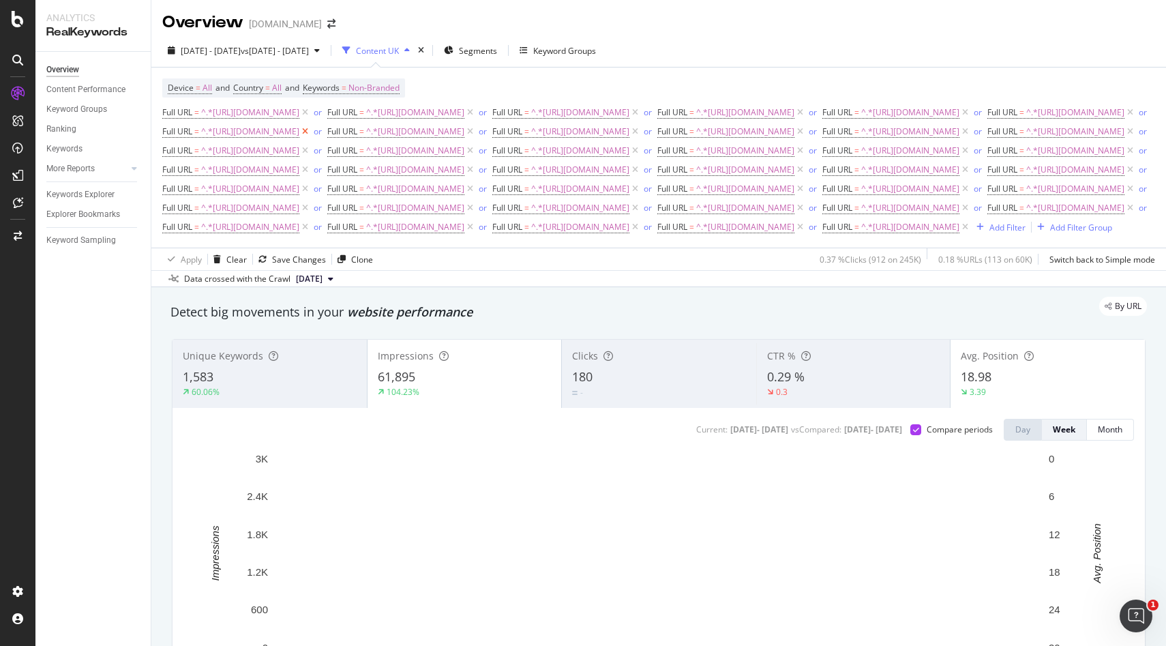
click at [311, 138] on icon at bounding box center [305, 132] width 12 height 14
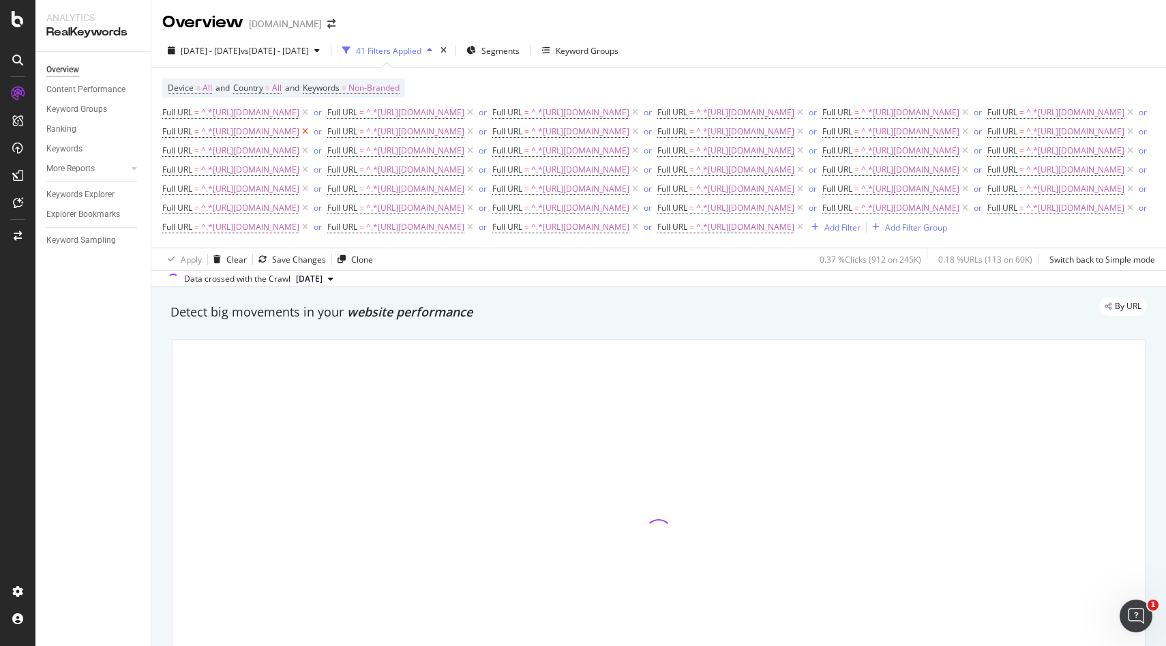
click at [311, 138] on icon at bounding box center [305, 132] width 12 height 14
click at [301, 265] on div "Save Changes" at bounding box center [299, 260] width 54 height 12
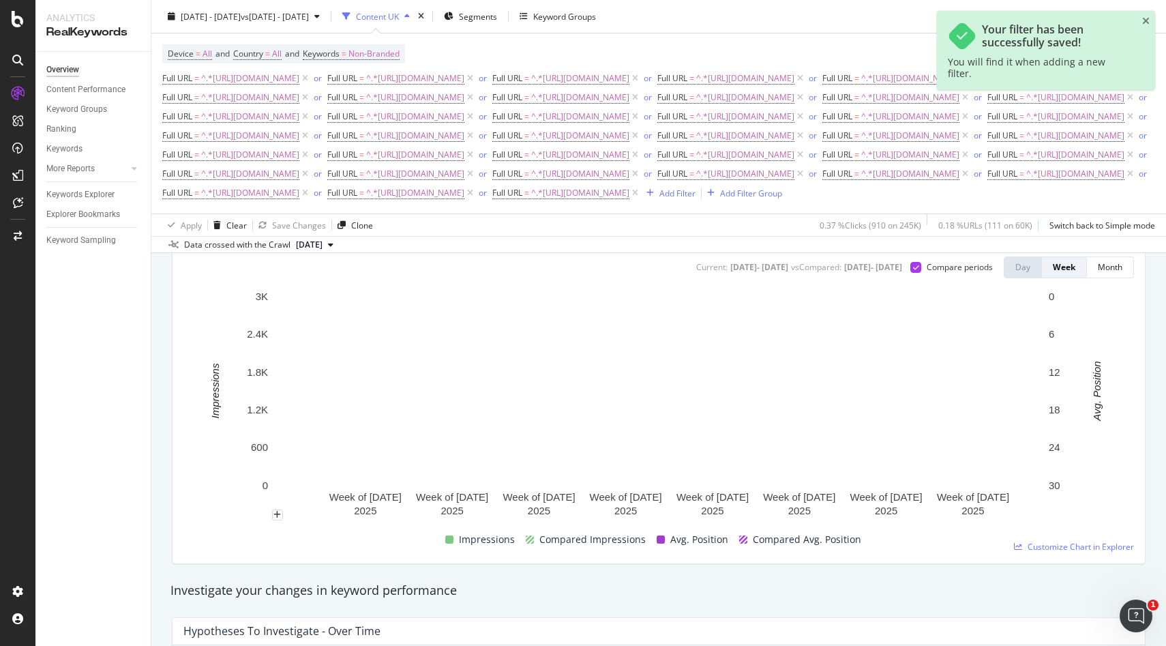
scroll to position [198, 0]
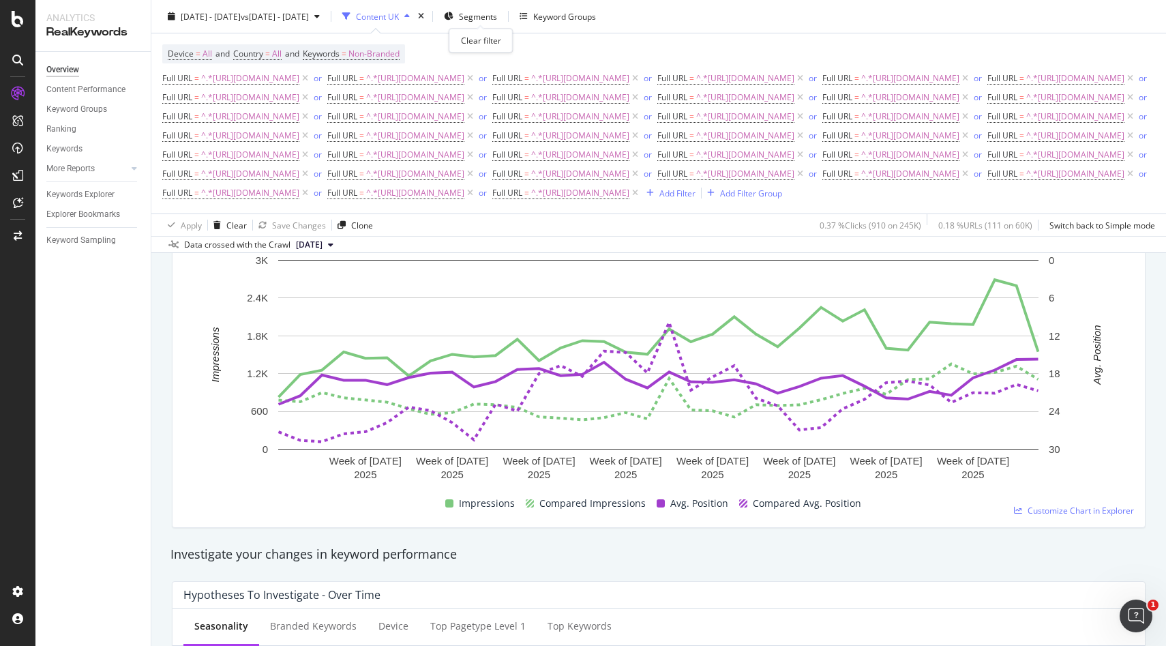
click at [424, 16] on icon "times" at bounding box center [421, 16] width 6 height 8
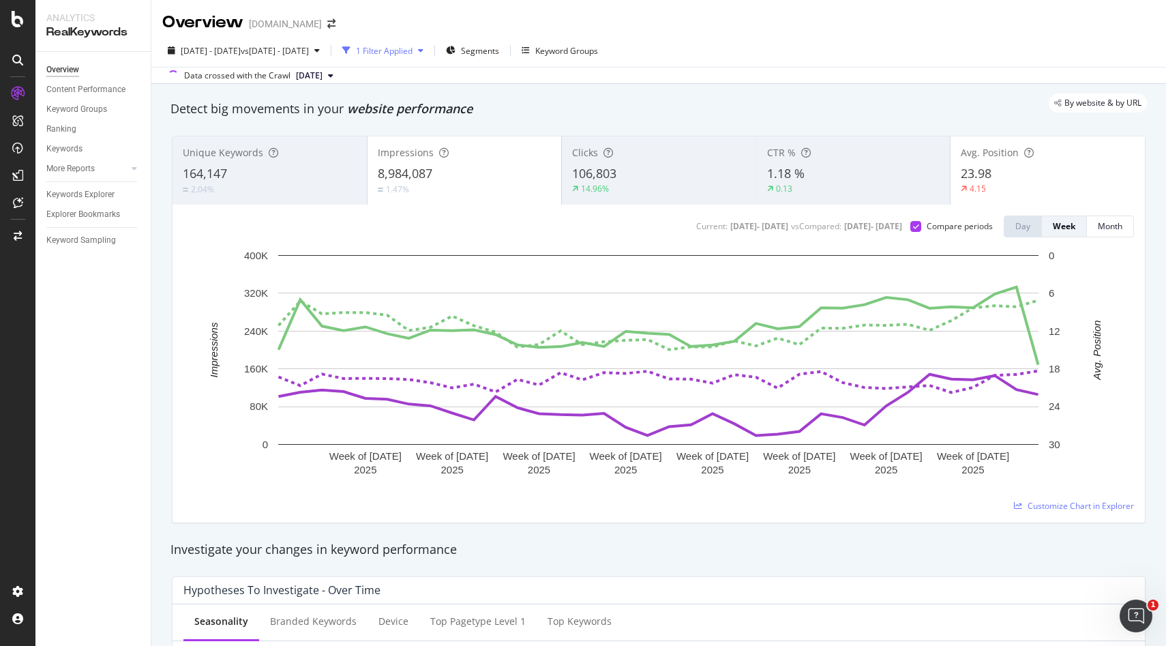
click at [412, 54] on div "1 Filter Applied" at bounding box center [384, 51] width 57 height 12
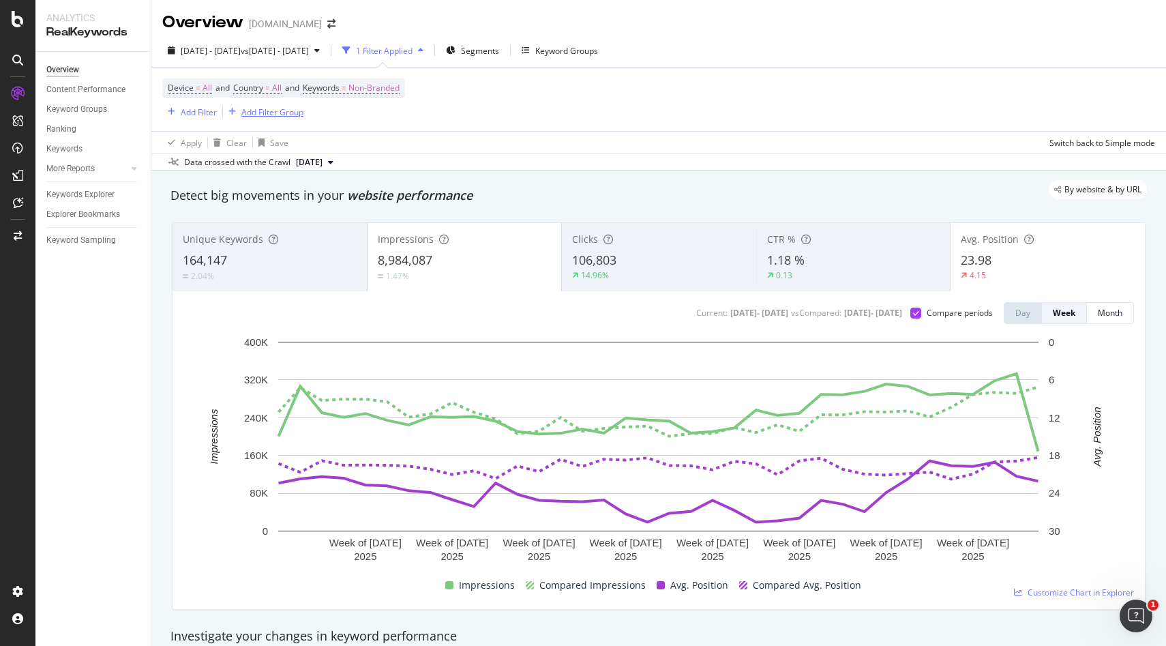
click at [247, 108] on div "Add Filter Group" at bounding box center [272, 112] width 62 height 12
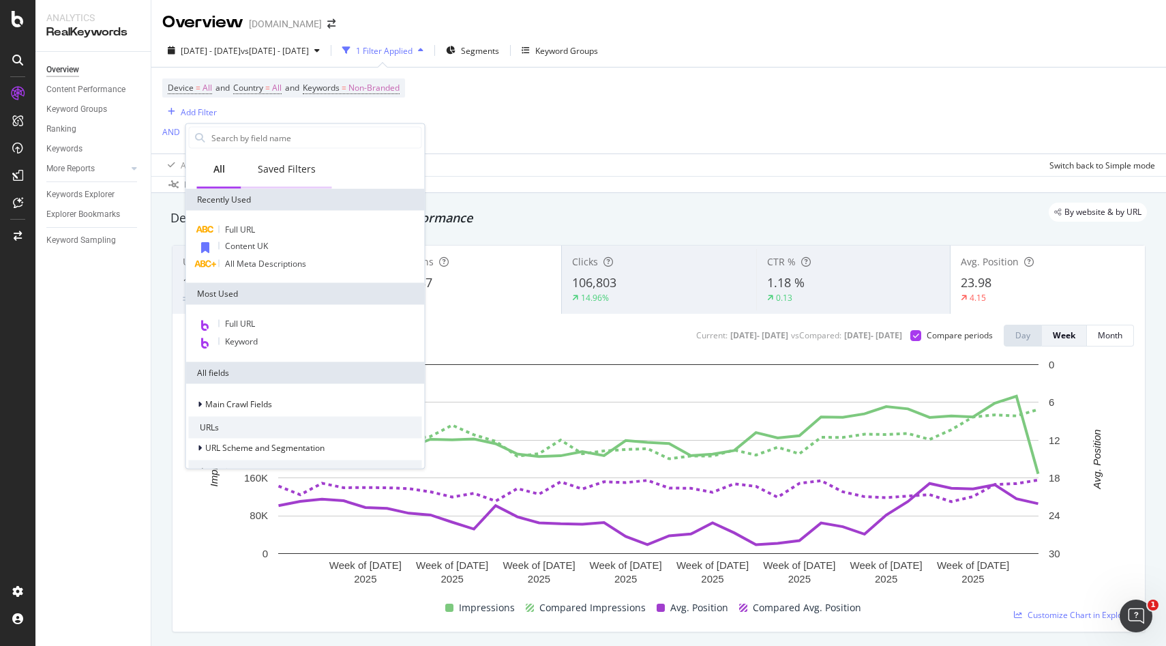
click at [283, 164] on div "Saved Filters" at bounding box center [287, 169] width 58 height 14
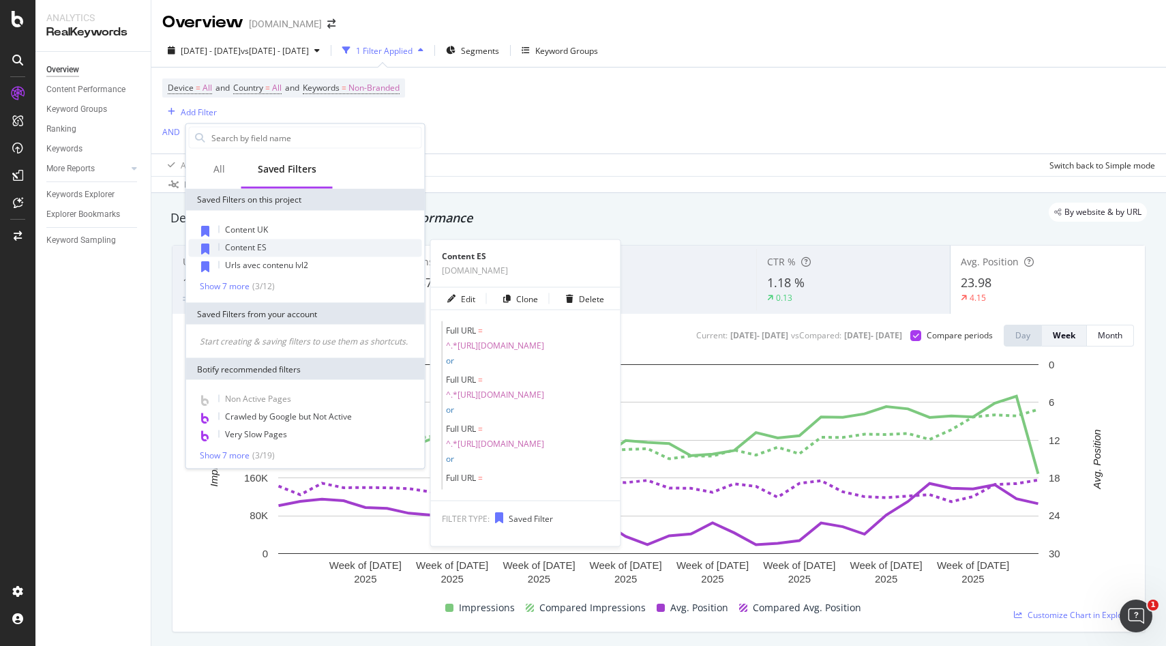
click at [258, 251] on span "Content ES" at bounding box center [246, 247] width 42 height 12
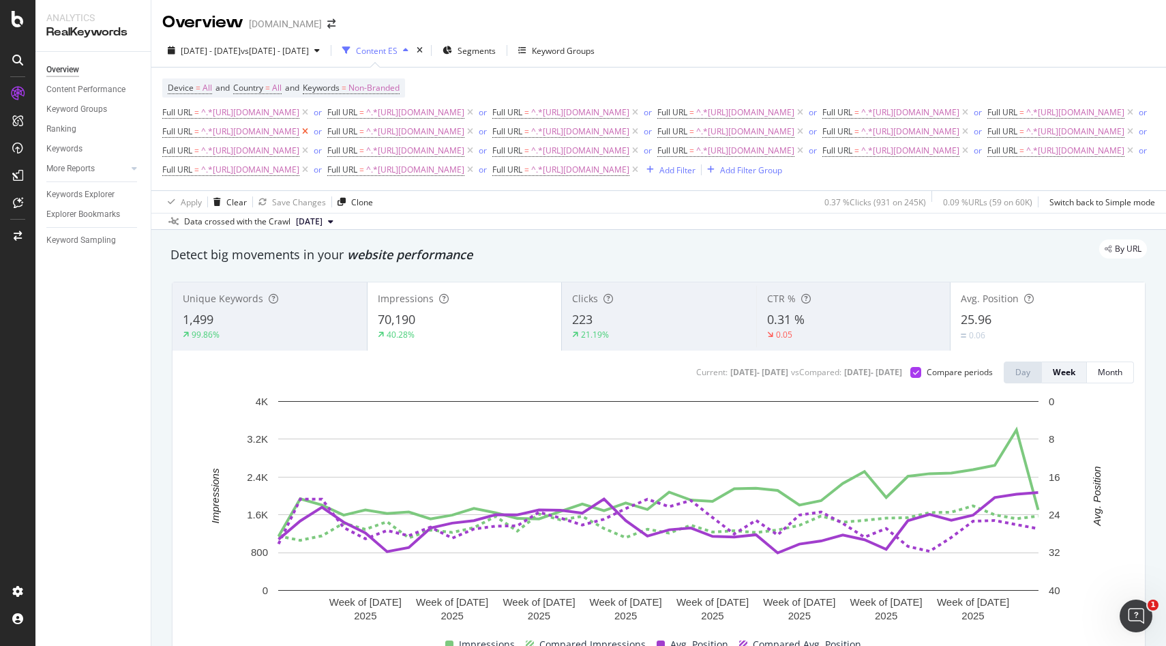
click at [311, 138] on icon at bounding box center [305, 132] width 12 height 14
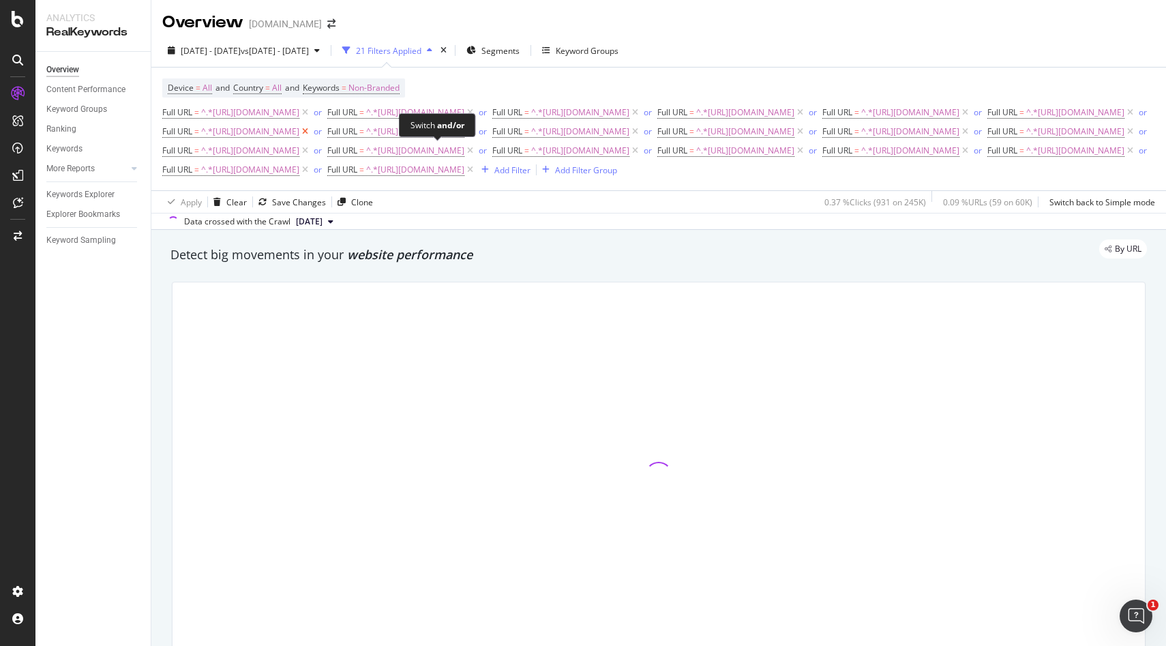
click at [311, 138] on icon at bounding box center [305, 132] width 12 height 14
click at [365, 177] on div "Add Filter" at bounding box center [338, 169] width 55 height 15
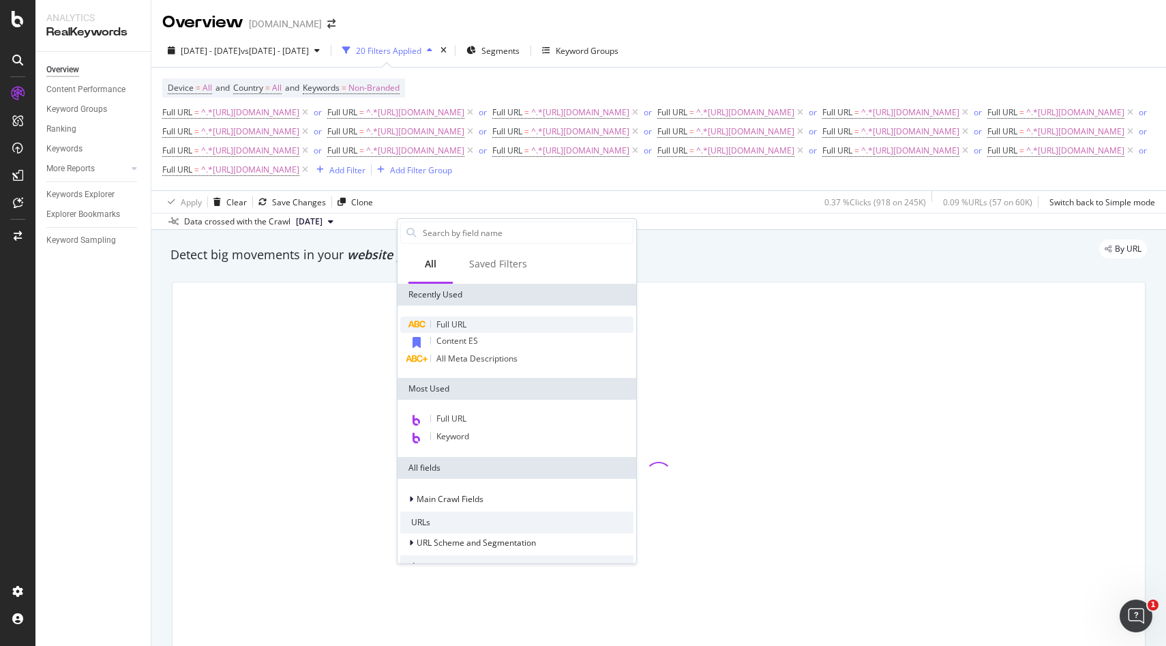
click at [497, 329] on div "Full URL" at bounding box center [516, 324] width 233 height 16
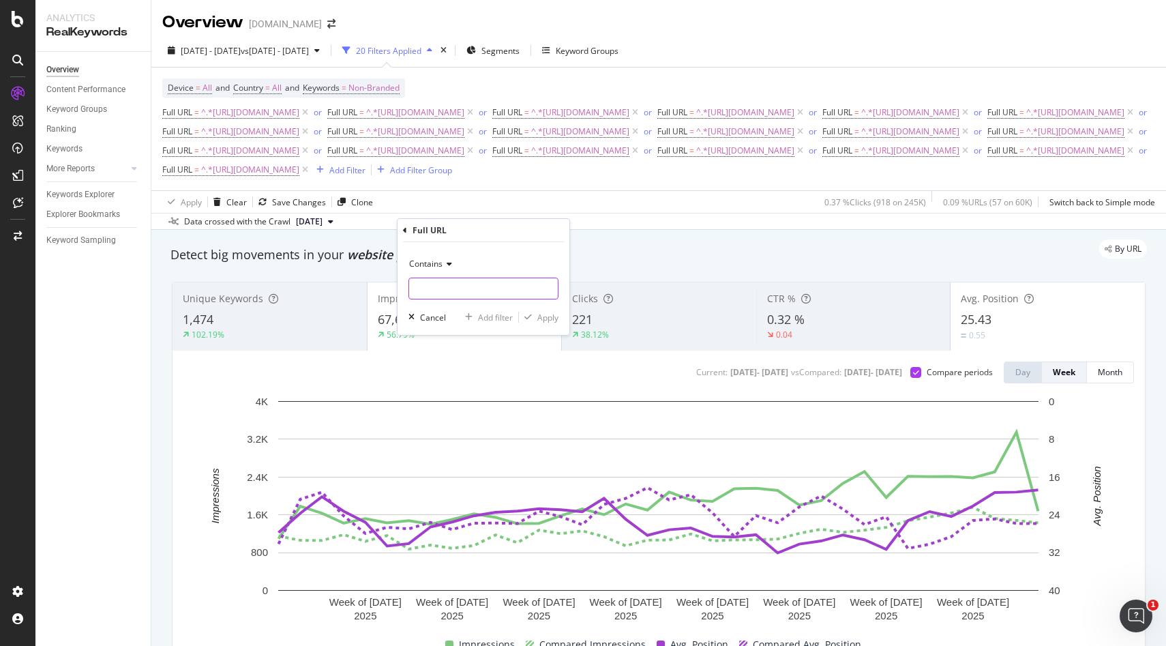
click at [453, 295] on input "text" at bounding box center [483, 288] width 149 height 22
paste input "[URL][DOMAIN_NAME]"
type input "[URL][DOMAIN_NAME]"
click at [545, 325] on div "Contains [URL][DOMAIN_NAME] Cancel Add filter Apply" at bounding box center [483, 288] width 172 height 93
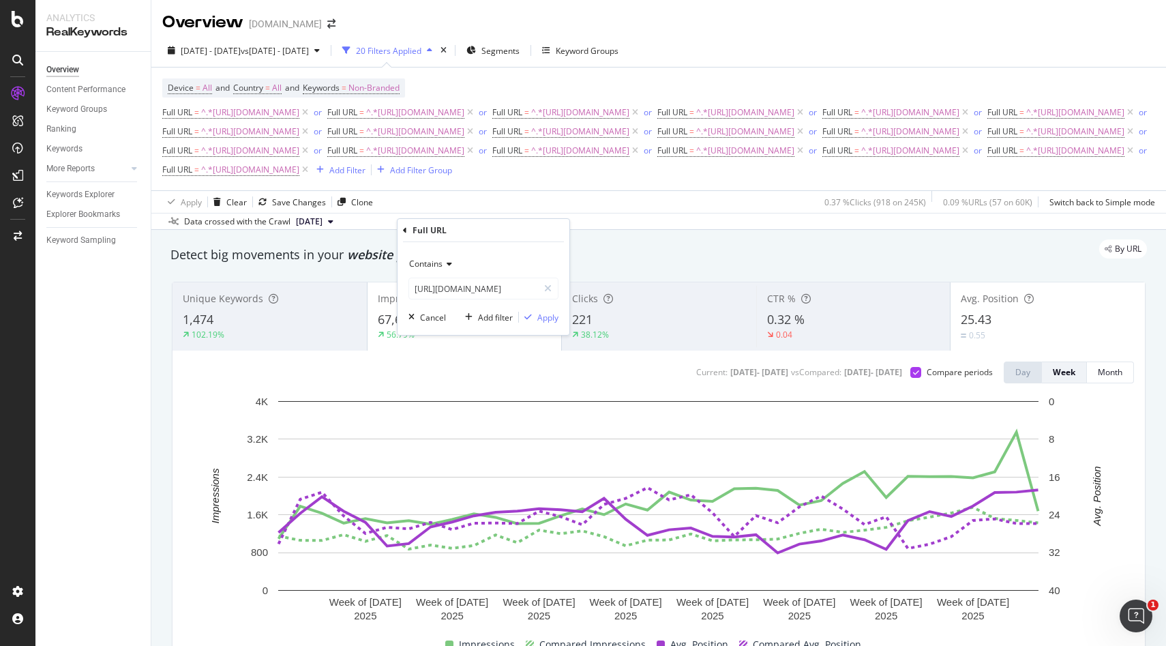
scroll to position [0, 0]
click at [545, 312] on div "Apply" at bounding box center [547, 318] width 21 height 12
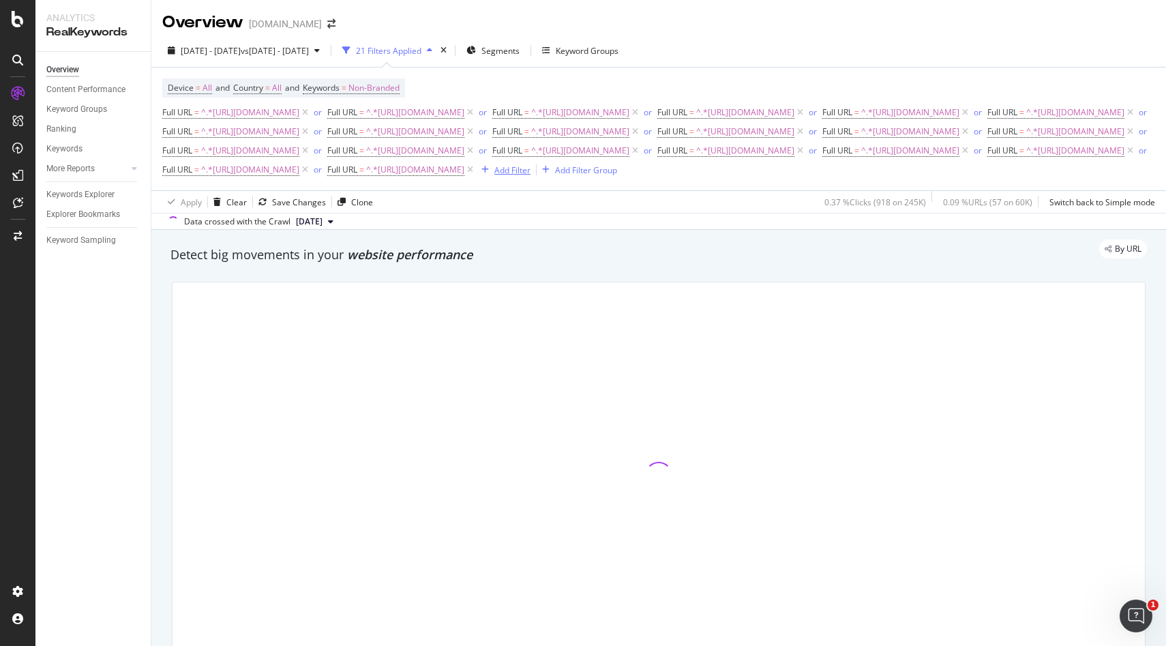
click at [530, 176] on div "Add Filter" at bounding box center [512, 170] width 36 height 12
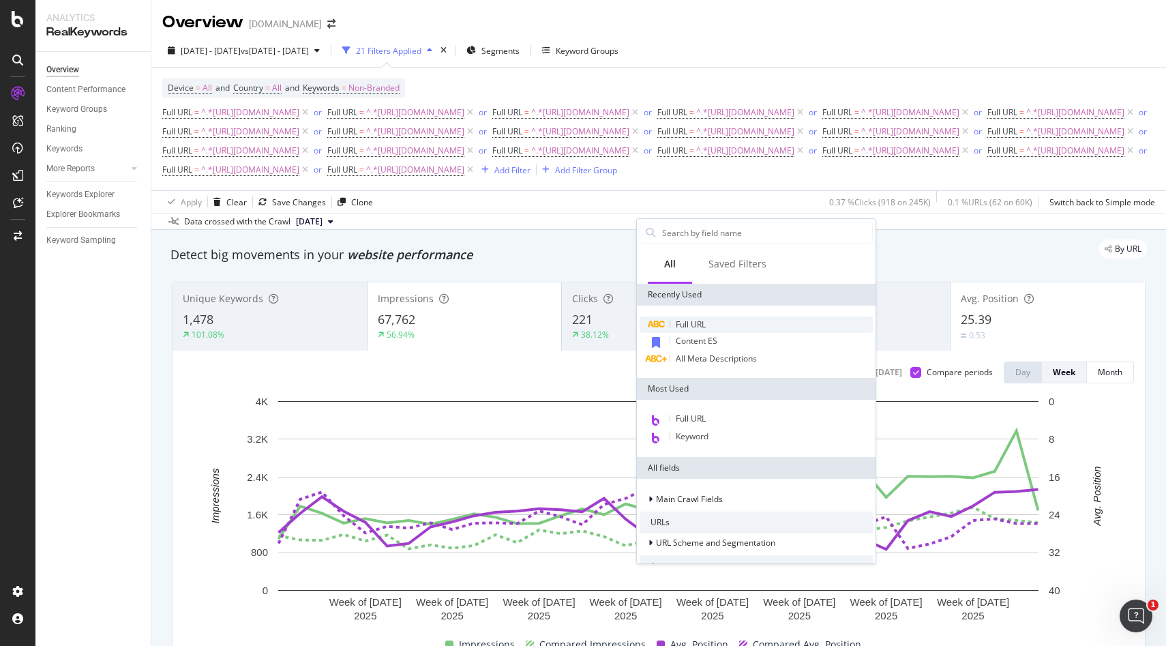
click at [687, 327] on span "Full URL" at bounding box center [691, 324] width 30 height 12
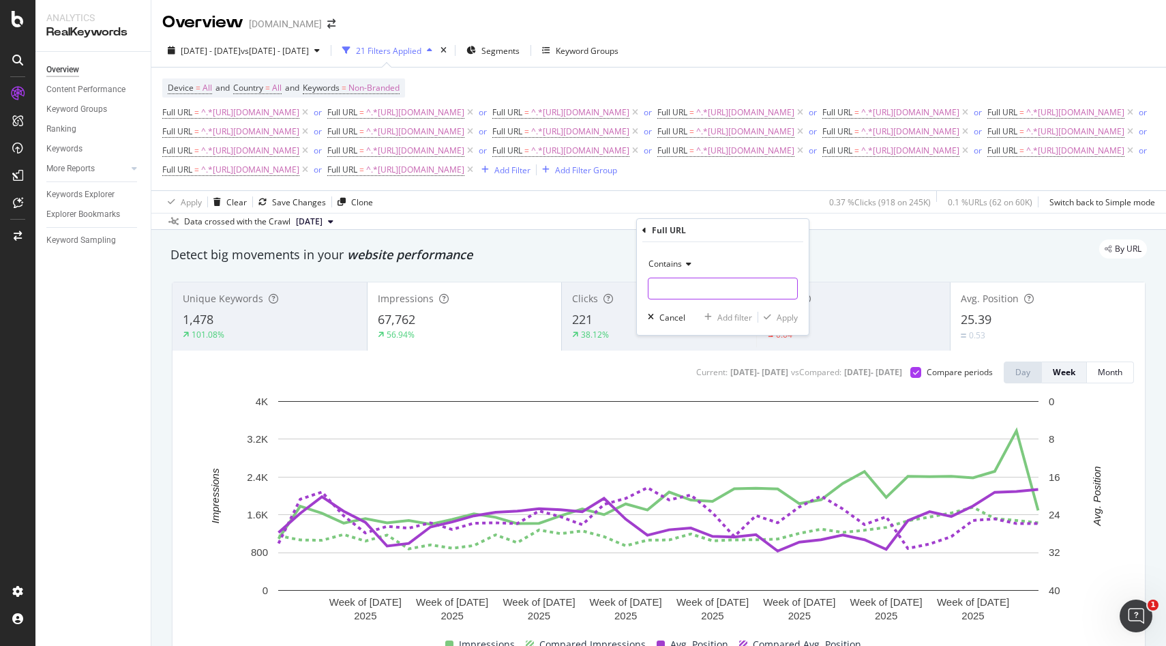
click at [689, 289] on input "text" at bounding box center [722, 288] width 149 height 22
paste input "[URL][DOMAIN_NAME]"
type input "[URL][DOMAIN_NAME]"
click at [785, 324] on div "Contains [URL][DOMAIN_NAME] Cancel Add filter Apply" at bounding box center [723, 288] width 172 height 93
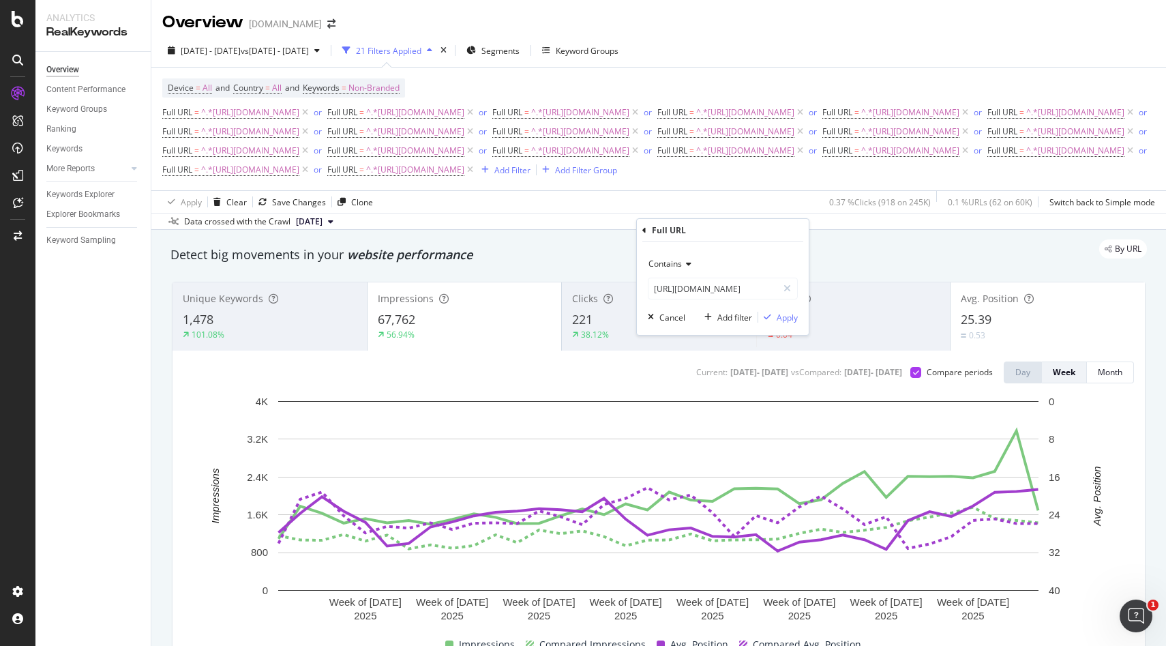
scroll to position [0, 0]
click at [792, 312] on div "Apply" at bounding box center [787, 318] width 21 height 12
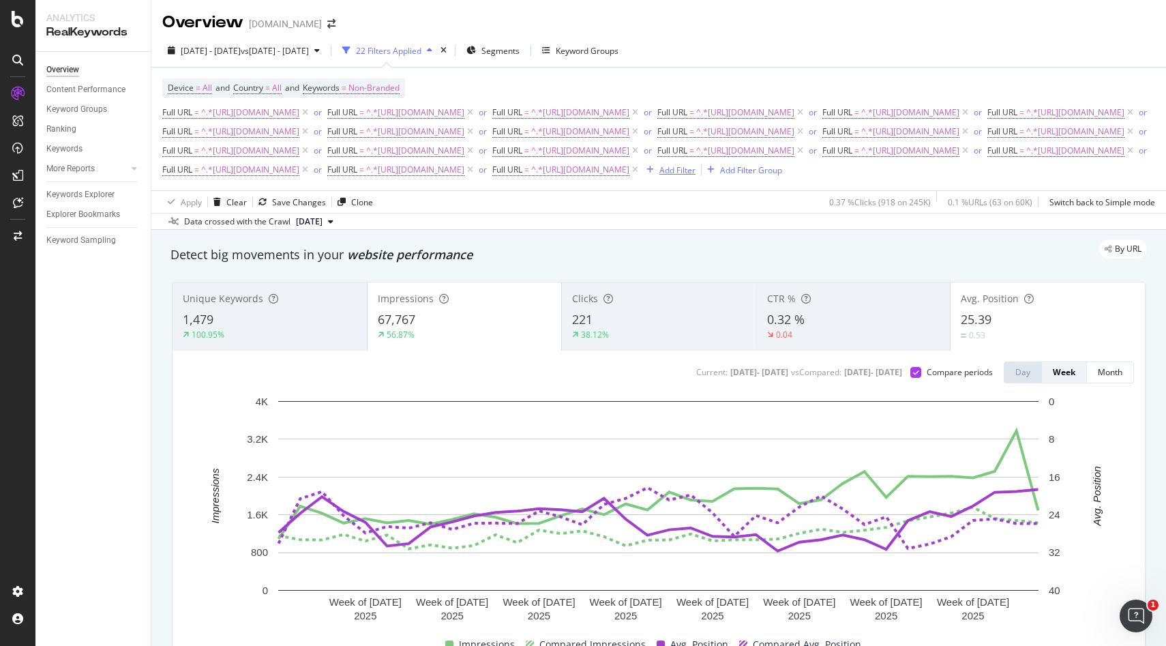
click at [695, 176] on div "Add Filter" at bounding box center [677, 170] width 36 height 12
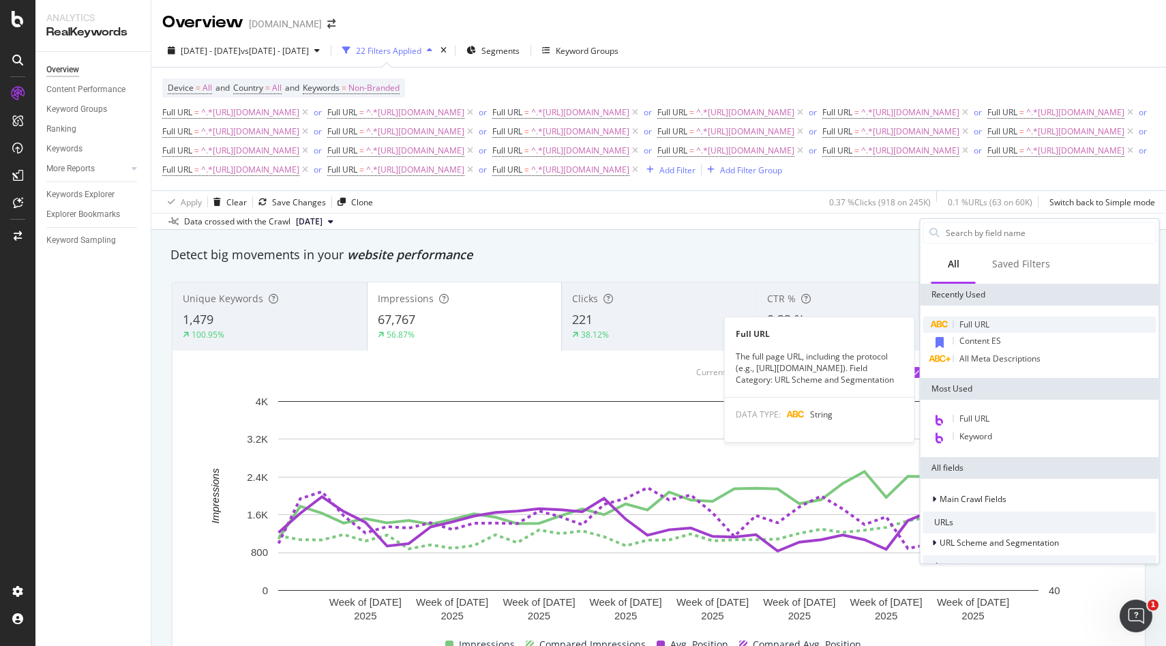
click at [983, 318] on span "Full URL" at bounding box center [974, 324] width 30 height 12
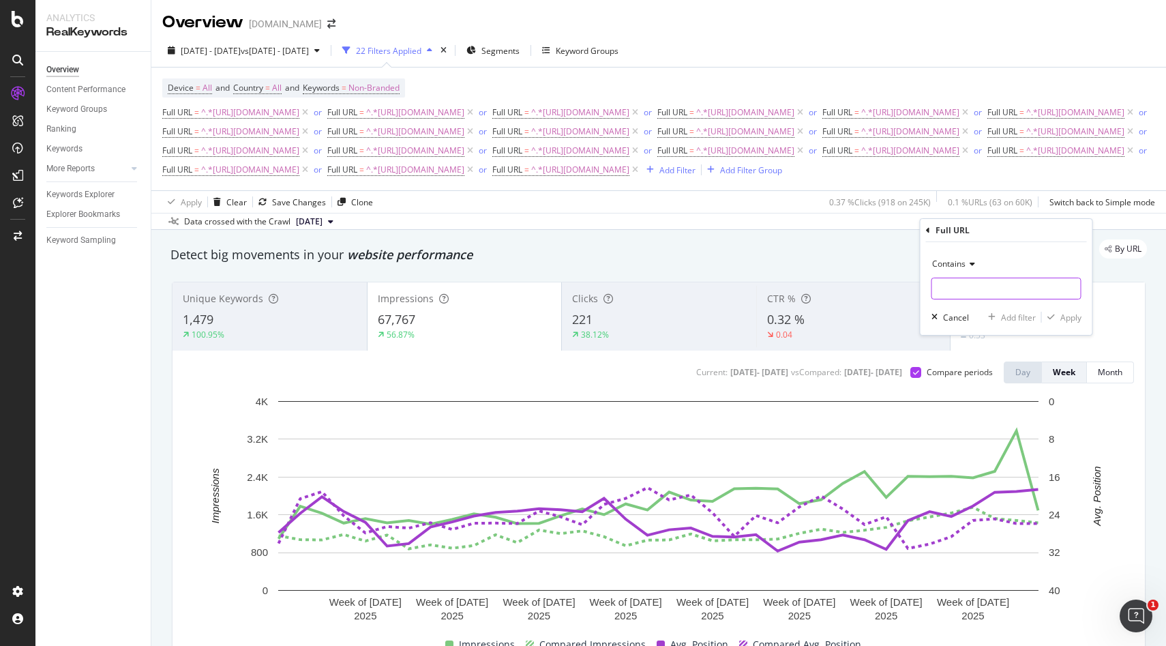
click at [960, 286] on input "text" at bounding box center [1006, 288] width 149 height 22
paste input "[URL][DOMAIN_NAME]"
type input "[URL][DOMAIN_NAME]"
click at [1069, 314] on div "Apply" at bounding box center [1070, 318] width 21 height 12
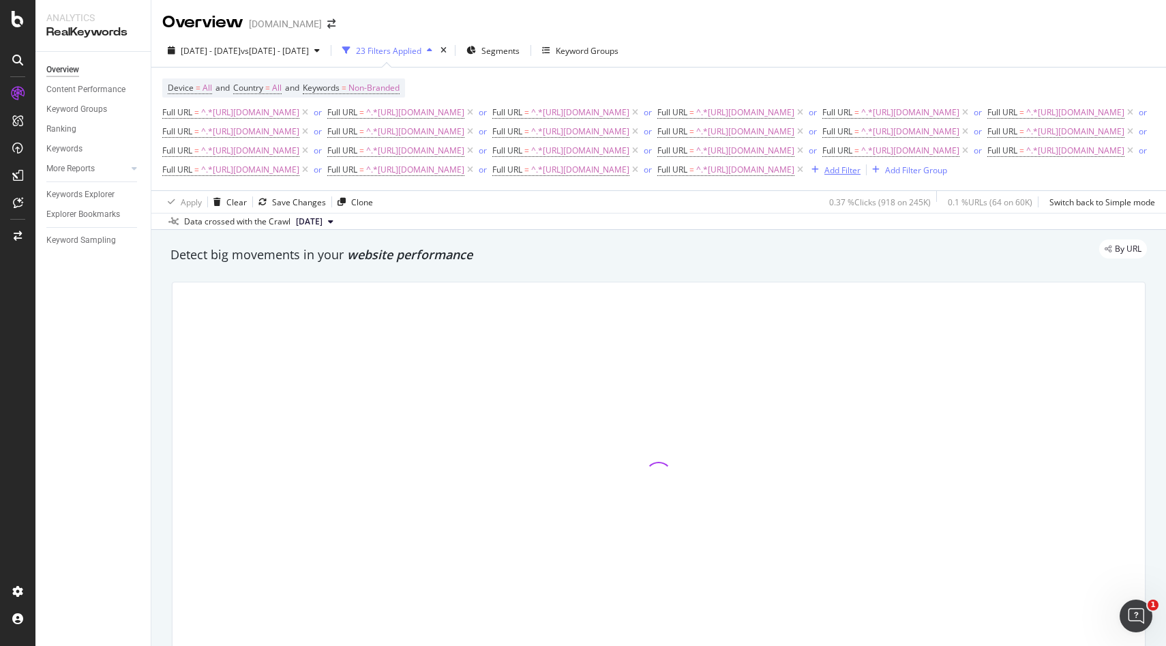
click at [806, 177] on div "Add Filter" at bounding box center [833, 169] width 55 height 15
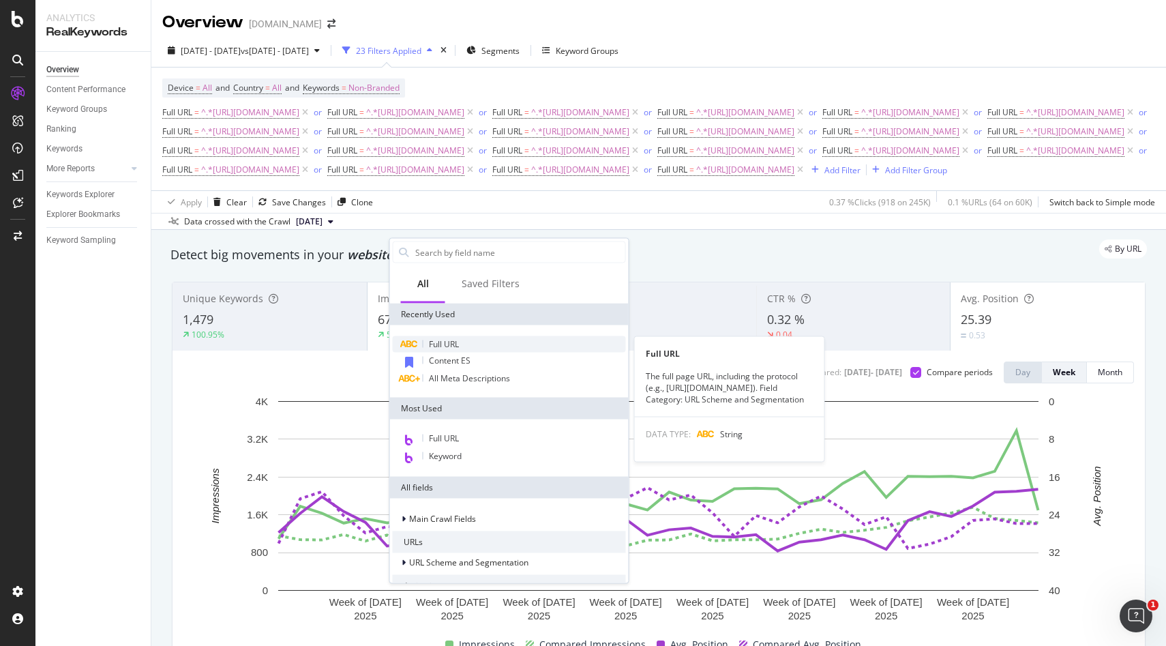
click at [444, 349] on div "Full URL" at bounding box center [509, 344] width 233 height 16
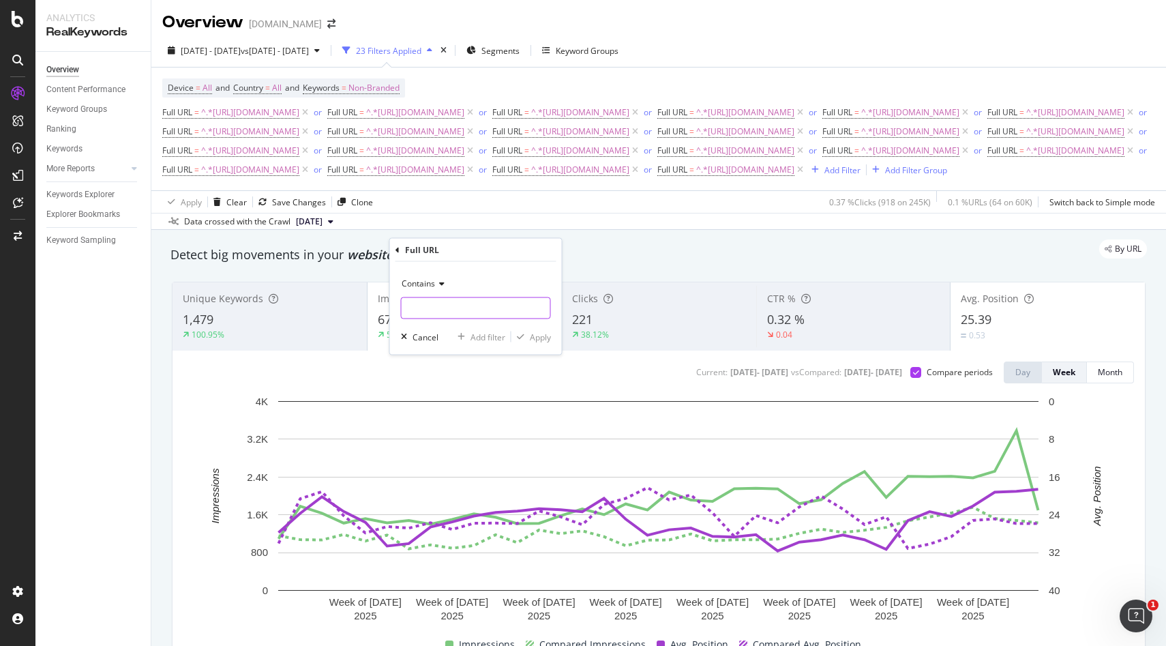
click at [433, 308] on input "text" at bounding box center [476, 308] width 149 height 22
paste input "[URL][DOMAIN_NAME]"
type input "[URL][DOMAIN_NAME]"
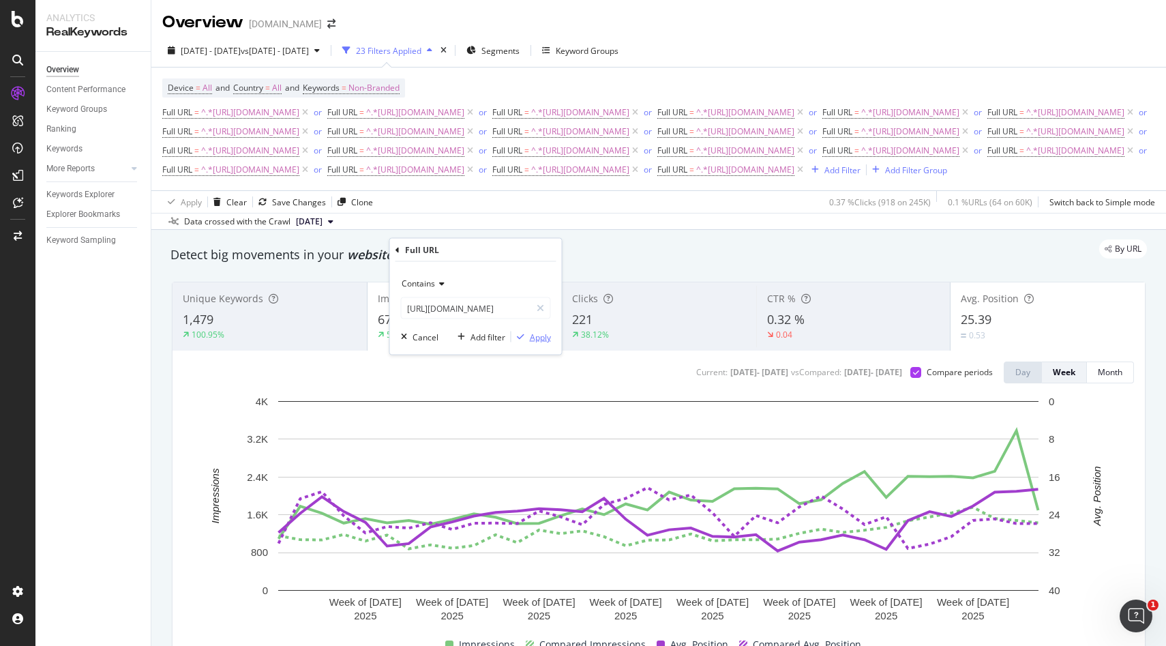
click at [535, 337] on div "Apply" at bounding box center [540, 337] width 21 height 12
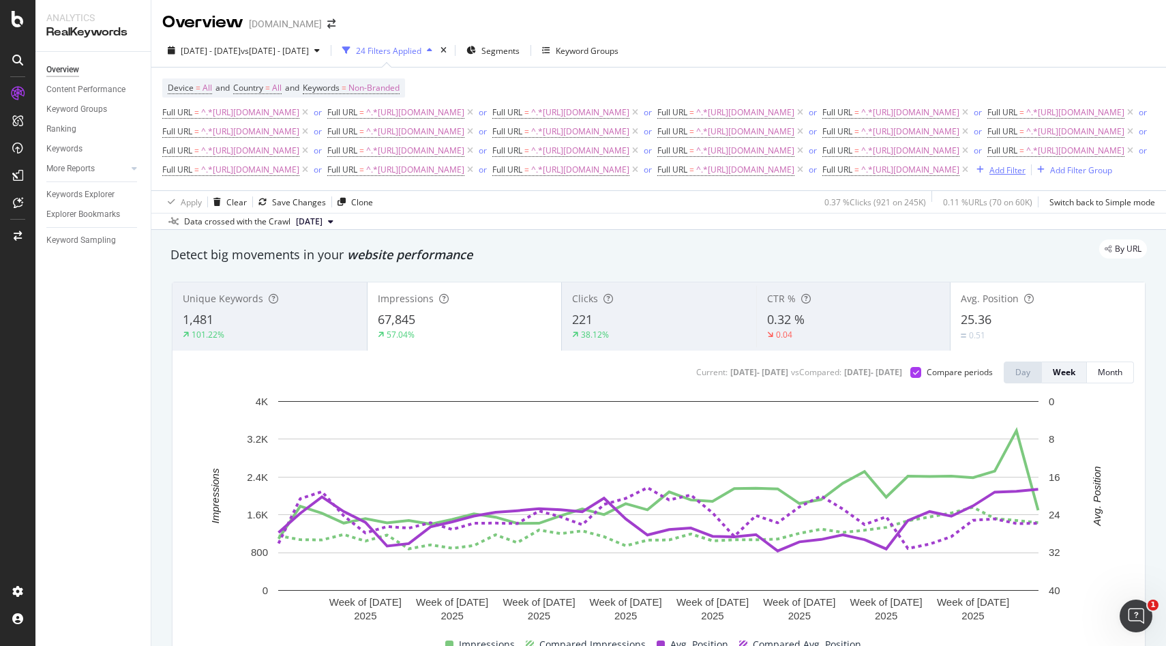
click at [971, 177] on div "Add Filter" at bounding box center [998, 169] width 55 height 15
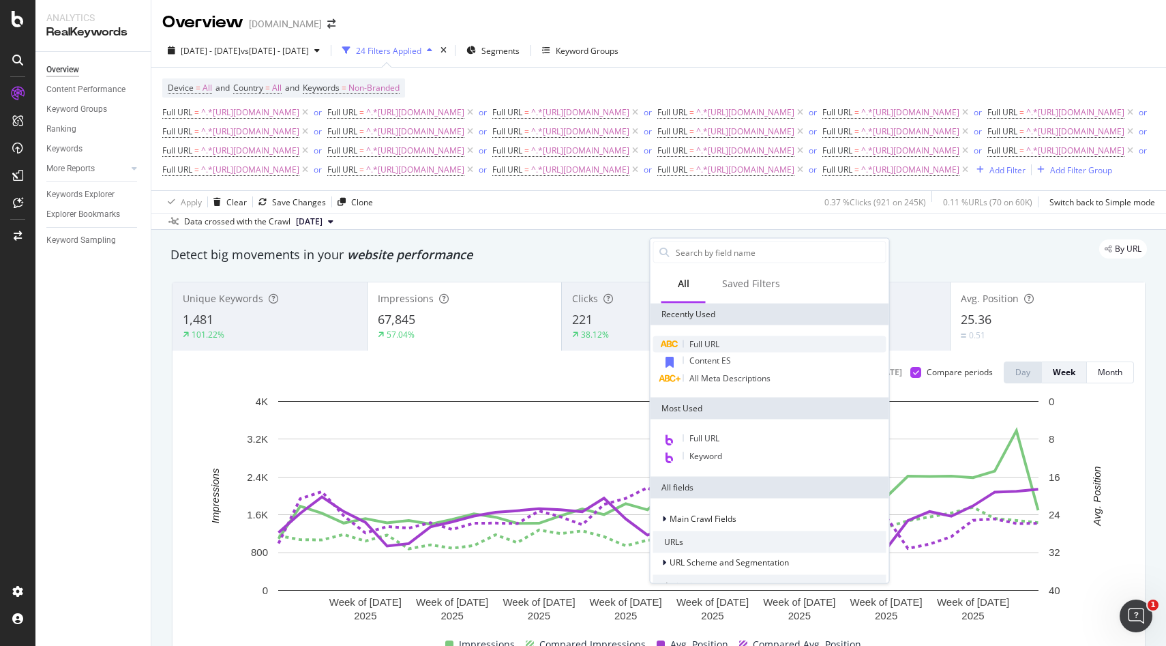
click at [706, 344] on span "Full URL" at bounding box center [704, 344] width 30 height 12
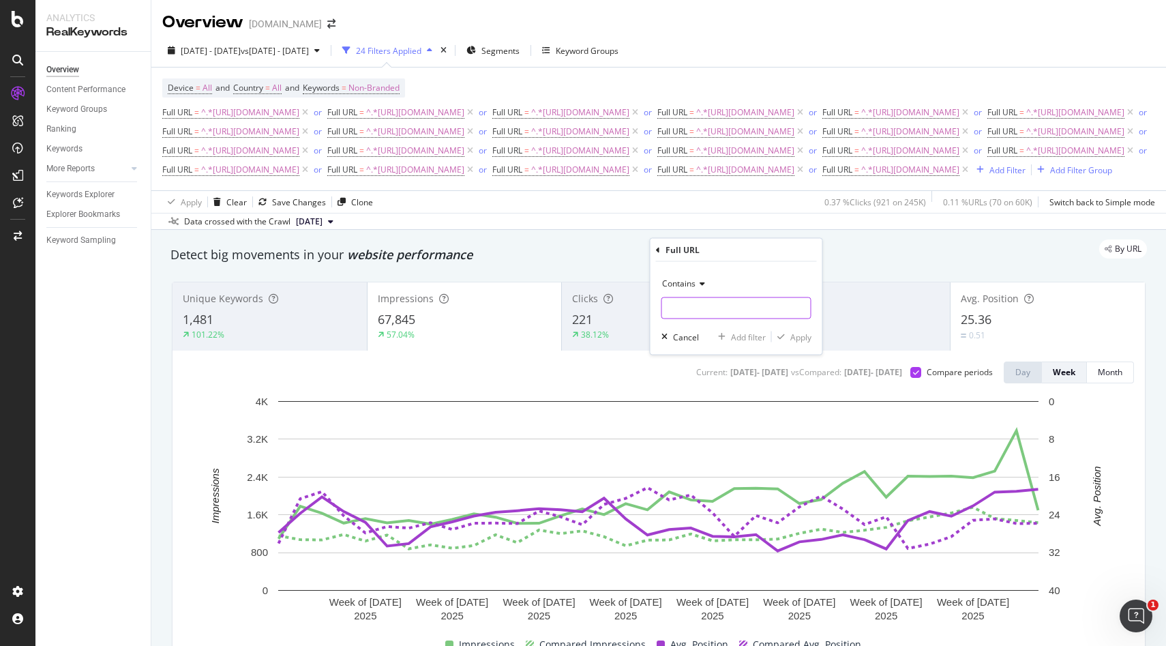
click at [707, 305] on input "text" at bounding box center [736, 308] width 149 height 22
paste input "[URL][DOMAIN_NAME]"
type input "[URL][DOMAIN_NAME]"
click at [809, 344] on div "Contains [URL][DOMAIN_NAME] Cancel Add filter Apply" at bounding box center [736, 308] width 172 height 93
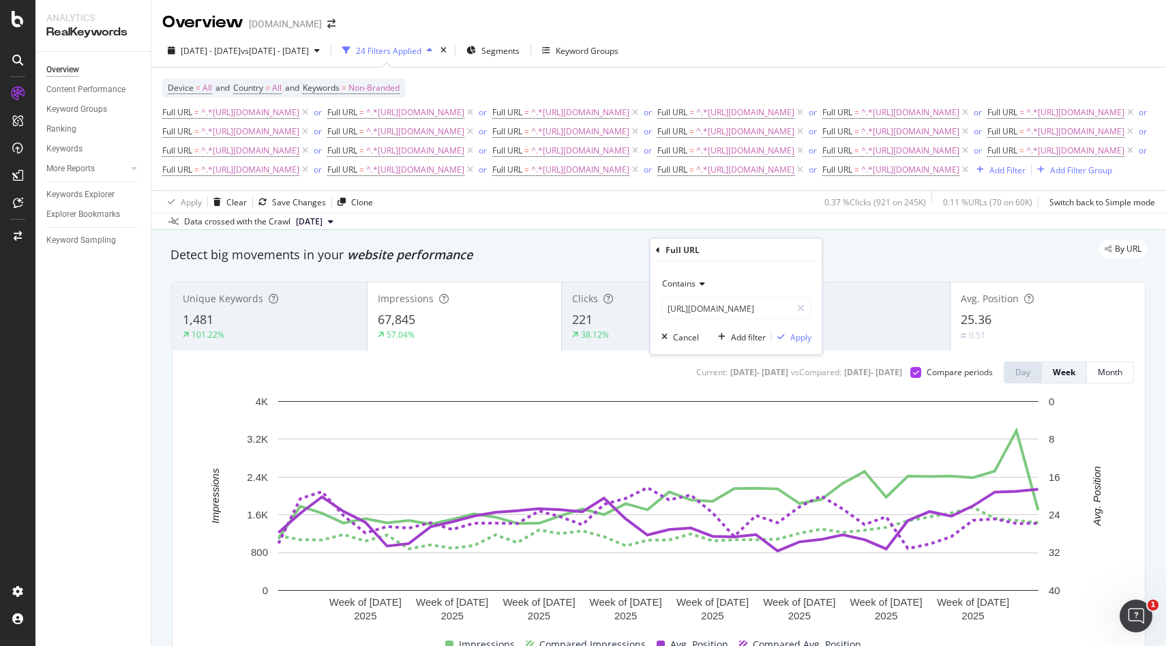
scroll to position [0, 0]
click at [802, 337] on div "Apply" at bounding box center [800, 337] width 21 height 12
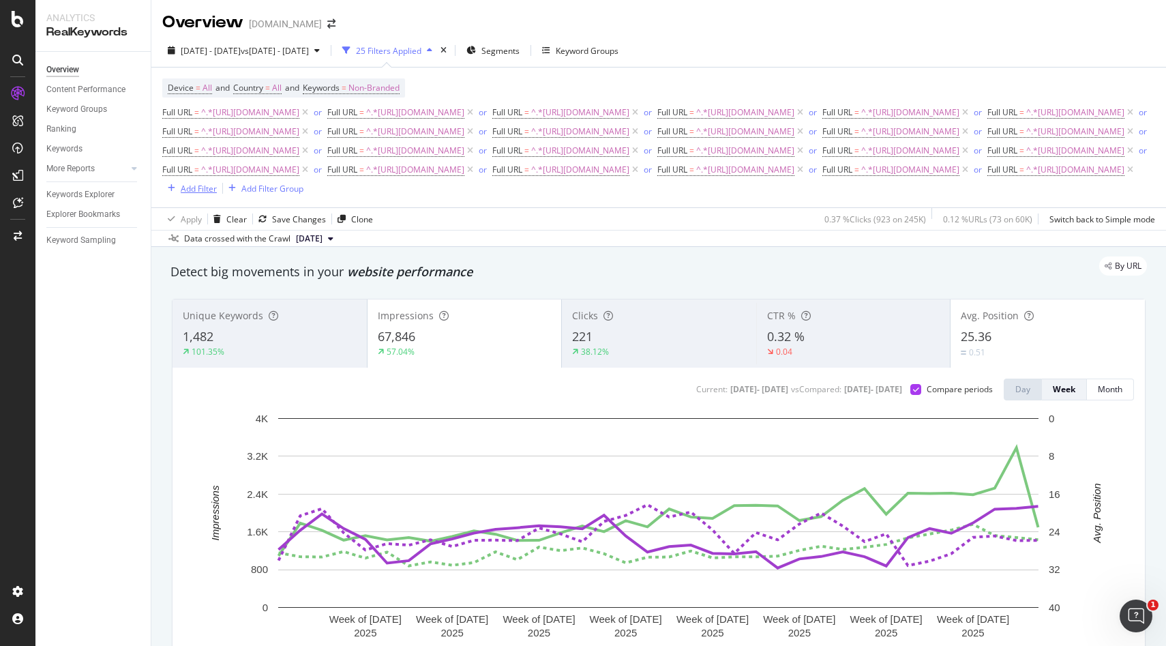
click at [217, 194] on div "Add Filter" at bounding box center [199, 189] width 36 height 12
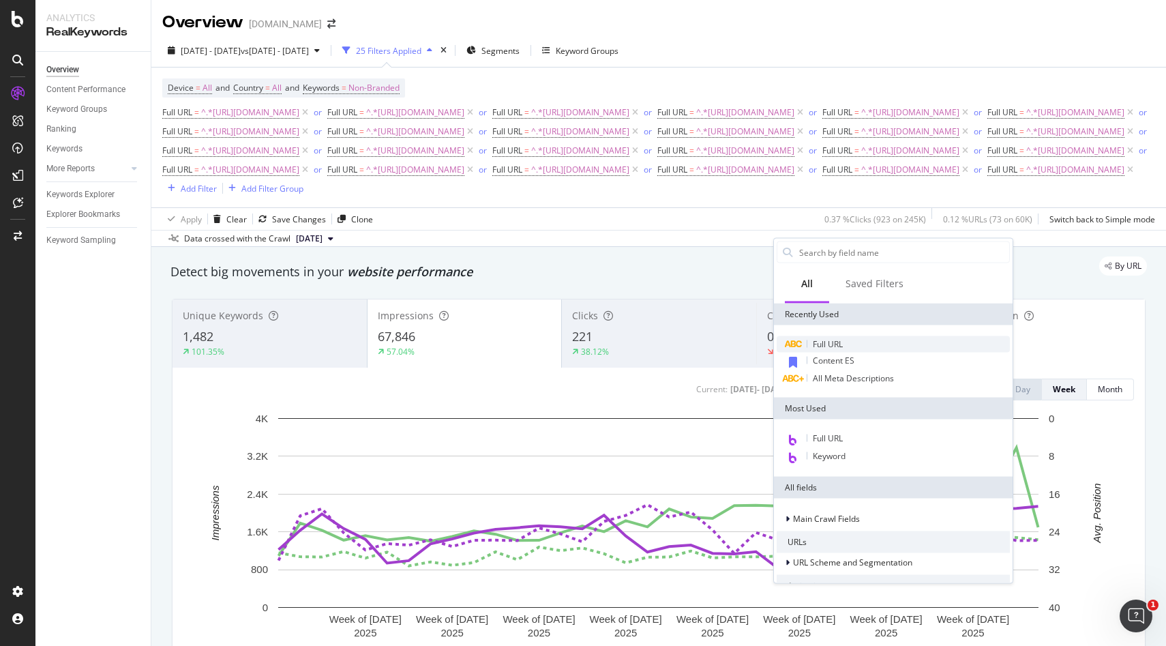
click at [830, 343] on span "Full URL" at bounding box center [828, 344] width 30 height 12
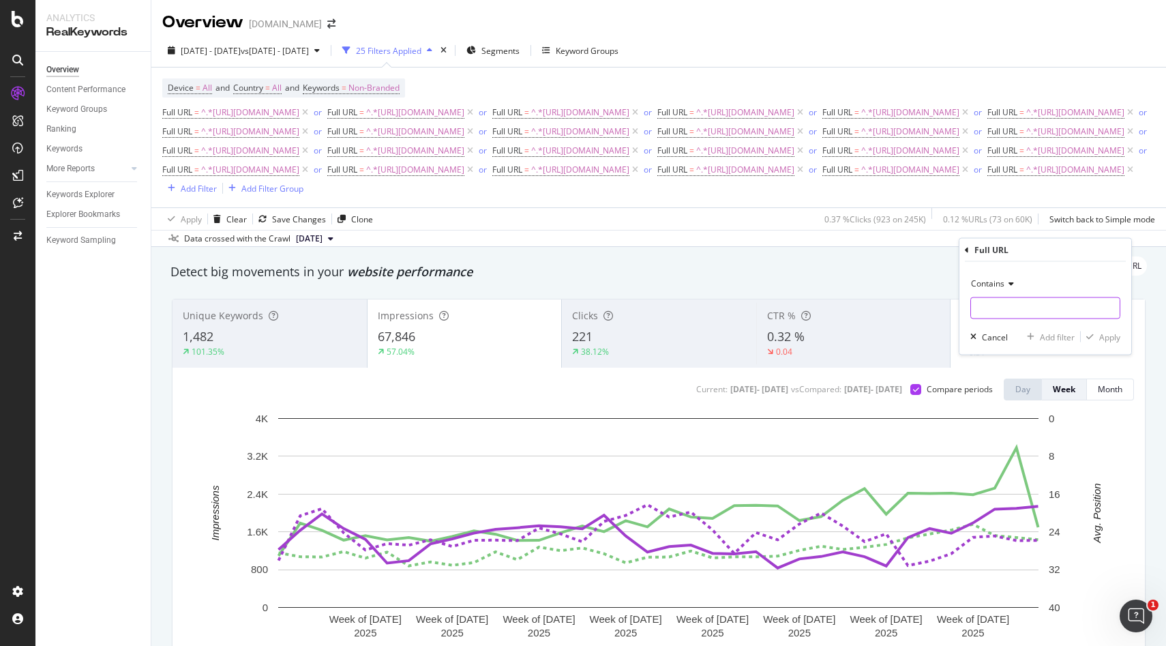
click at [1028, 301] on input "text" at bounding box center [1045, 308] width 149 height 22
paste input "[URL][DOMAIN_NAME]"
type input "[URL][DOMAIN_NAME]"
click at [1115, 328] on div "Contains [URL][DOMAIN_NAME] Cancel Add filter Apply" at bounding box center [1045, 308] width 172 height 93
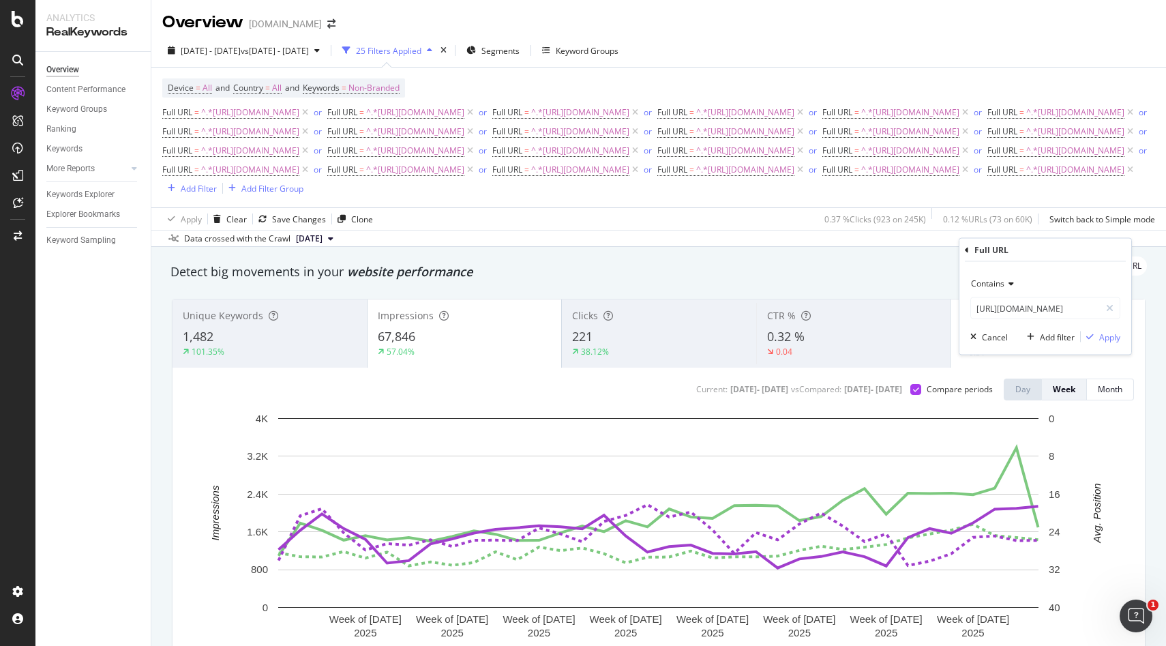
scroll to position [0, 0]
click at [1113, 334] on div "Apply" at bounding box center [1109, 337] width 21 height 12
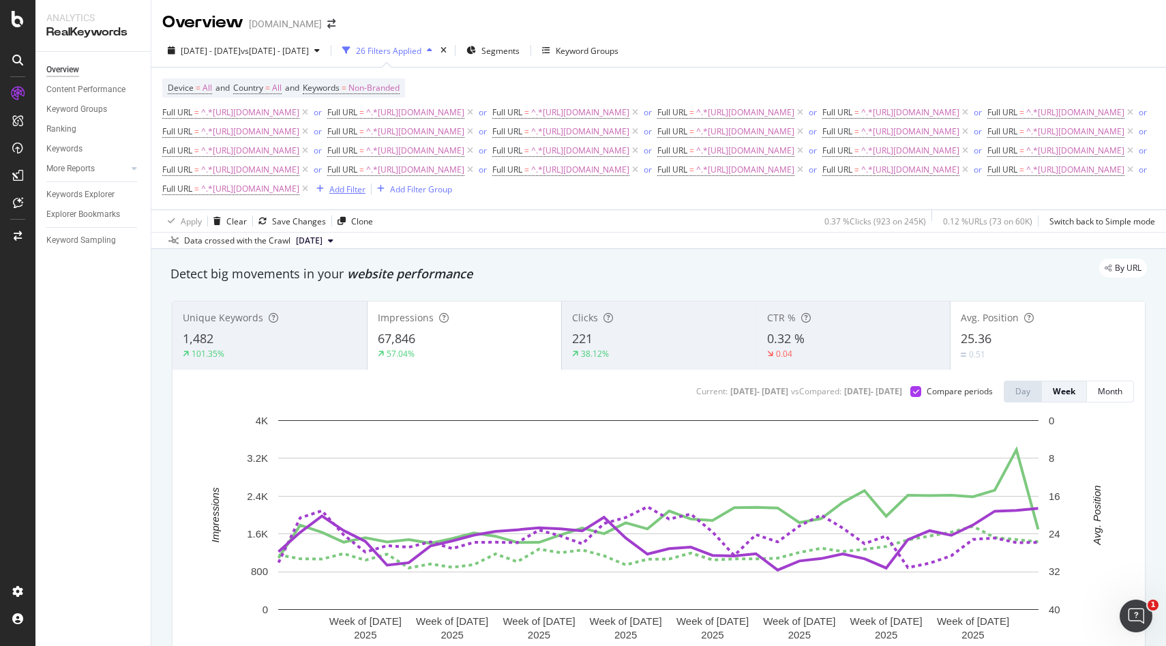
click at [365, 195] on div "Add Filter" at bounding box center [347, 189] width 36 height 12
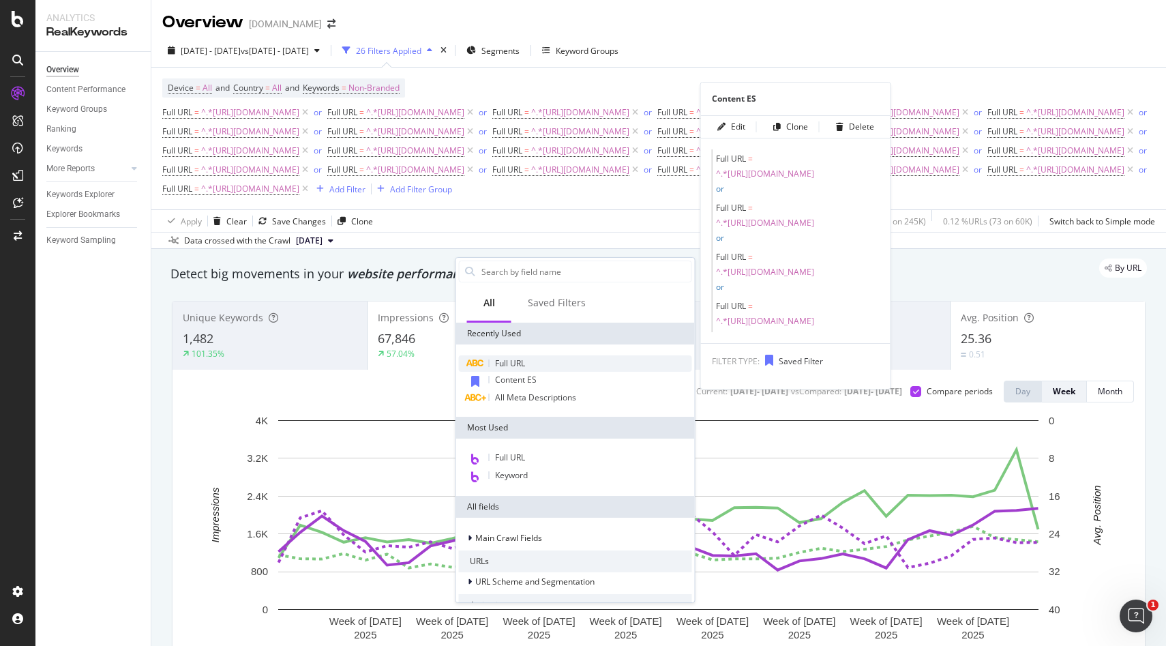
click at [508, 365] on span "Full URL" at bounding box center [510, 363] width 30 height 12
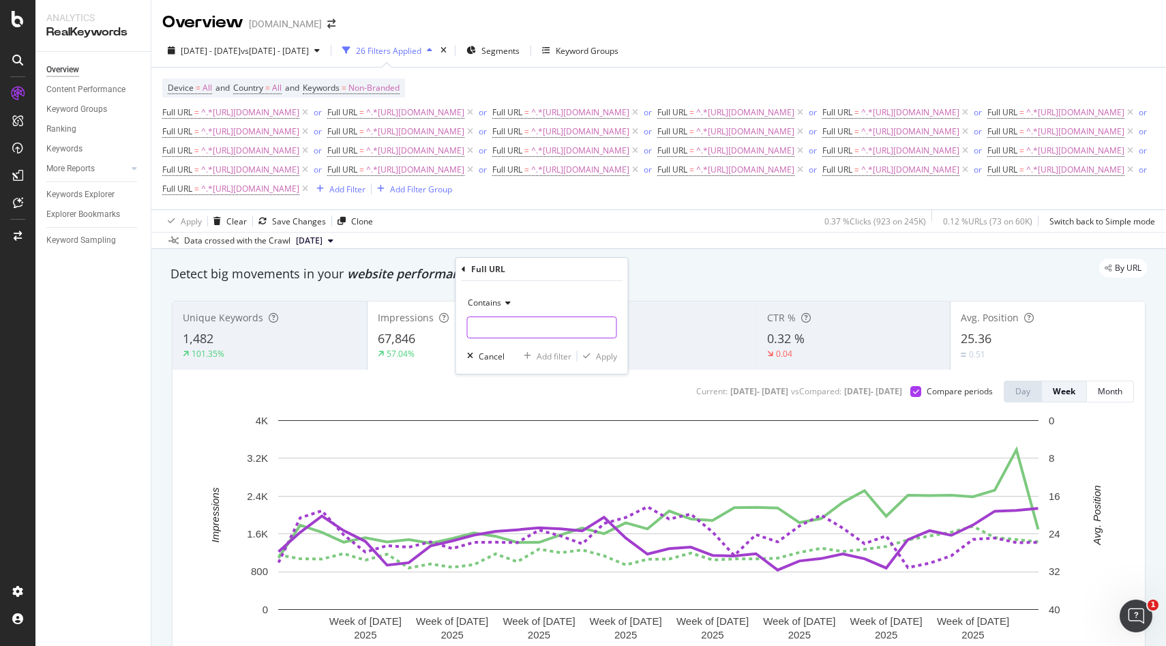
click at [543, 323] on input "text" at bounding box center [542, 327] width 149 height 22
paste input "[URL][DOMAIN_NAME]"
type input "[URL][DOMAIN_NAME]"
click at [606, 356] on div "Apply" at bounding box center [606, 356] width 21 height 12
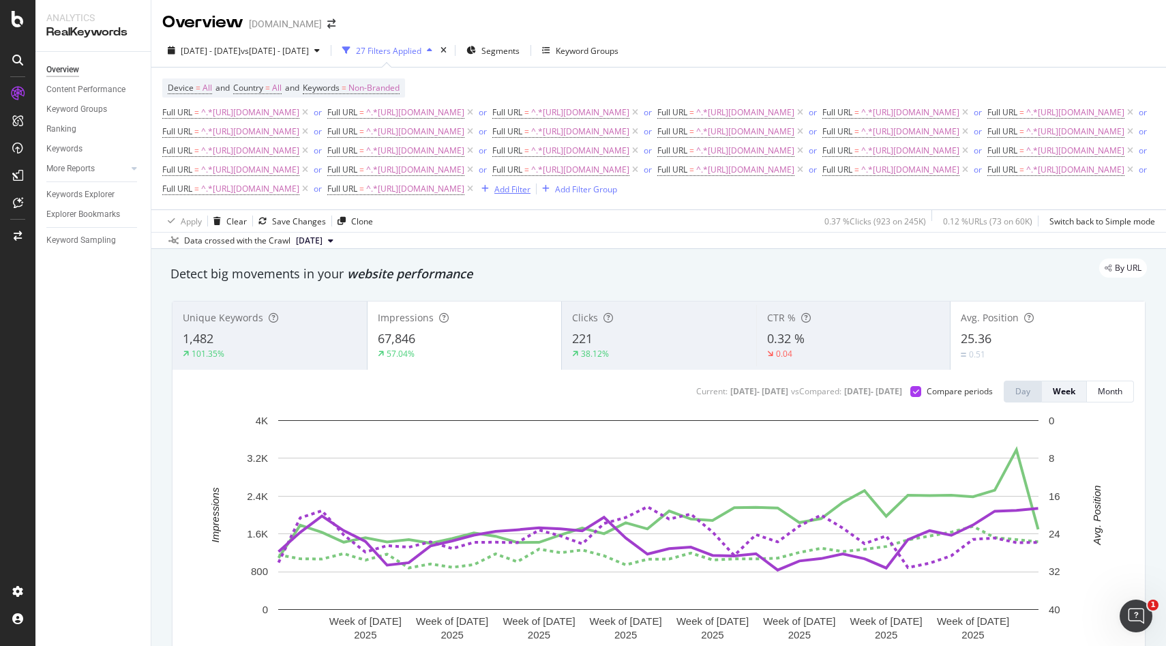
click at [530, 195] on div "Add Filter" at bounding box center [512, 189] width 36 height 12
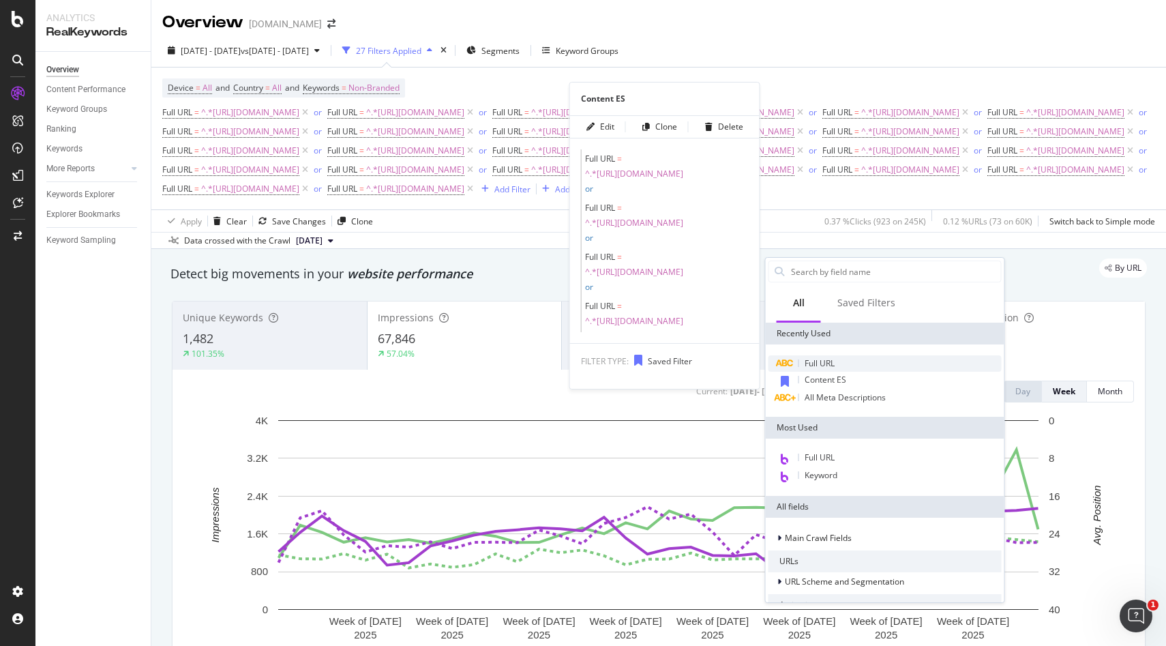
click at [824, 366] on span "Full URL" at bounding box center [819, 363] width 30 height 12
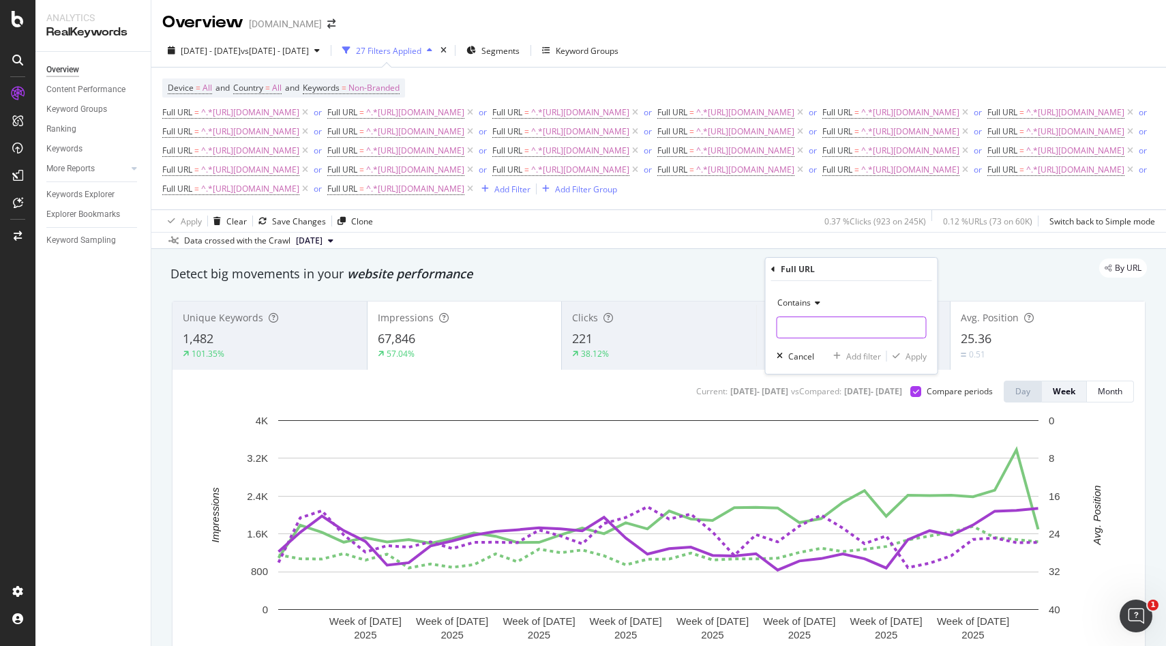
click at [794, 324] on input "text" at bounding box center [851, 327] width 149 height 22
paste input "[URL][DOMAIN_NAME]"
type input "[URL][DOMAIN_NAME]"
click at [920, 354] on div "Apply" at bounding box center [915, 356] width 21 height 12
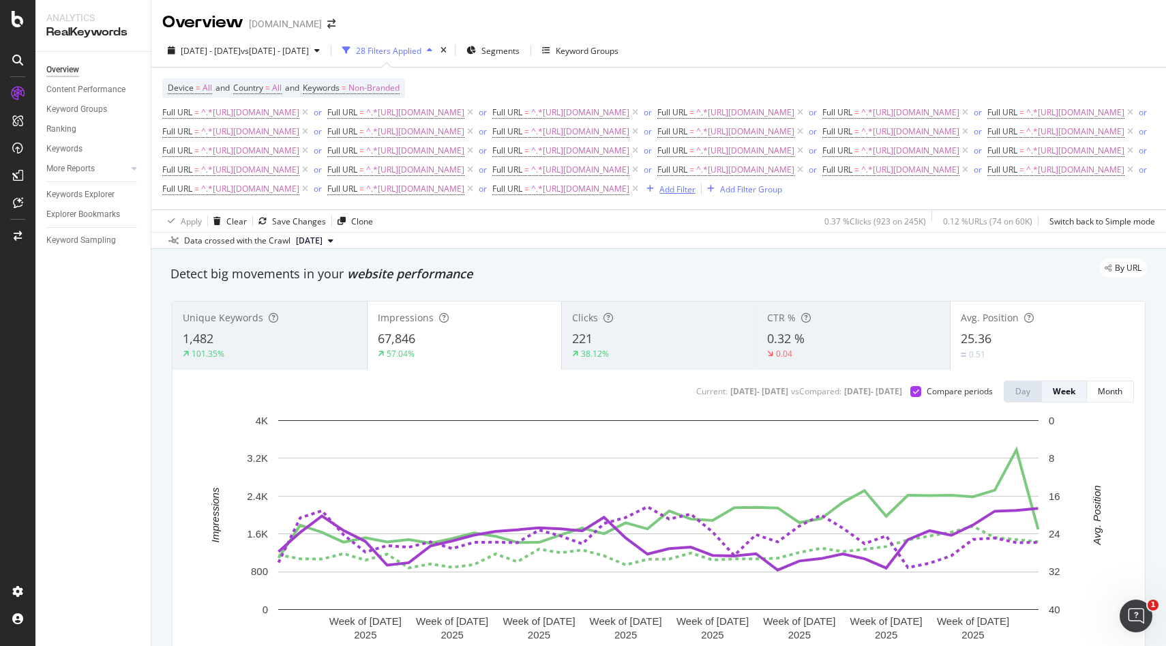
click at [641, 193] on div "button" at bounding box center [650, 189] width 18 height 8
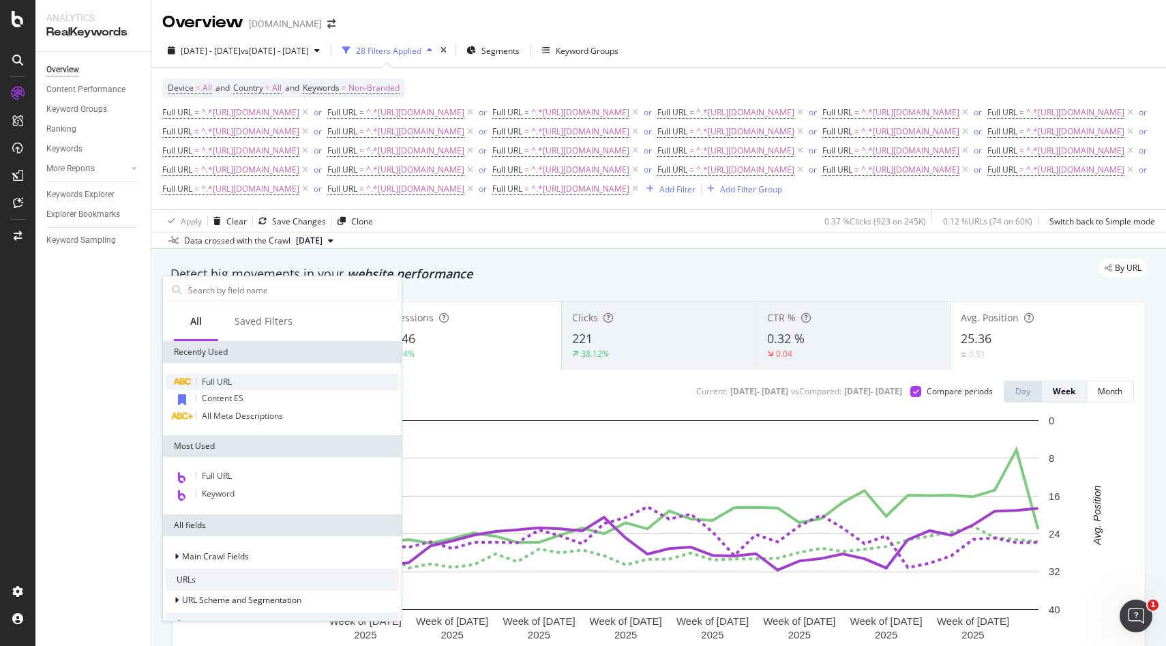
click at [208, 386] on span "Full URL" at bounding box center [217, 382] width 30 height 12
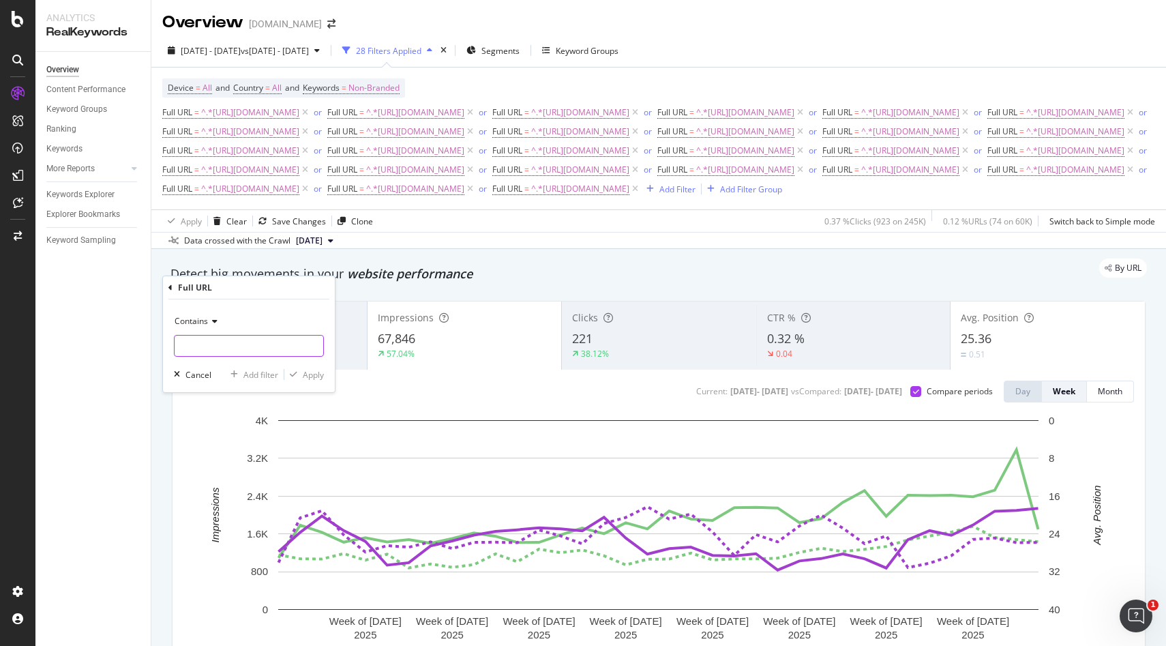
click at [250, 347] on input "text" at bounding box center [249, 346] width 149 height 22
paste input "[URL][DOMAIN_NAME]"
type input "[URL][DOMAIN_NAME]"
click at [314, 377] on div "Apply" at bounding box center [313, 375] width 21 height 12
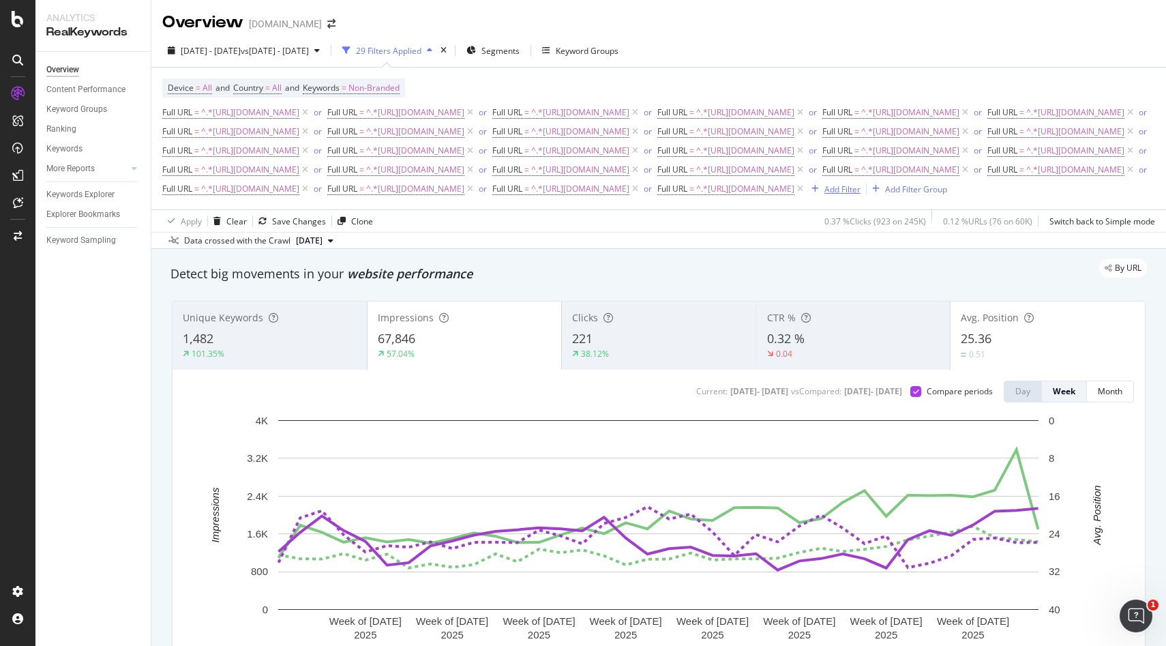
click at [824, 195] on div "Add Filter" at bounding box center [842, 189] width 36 height 12
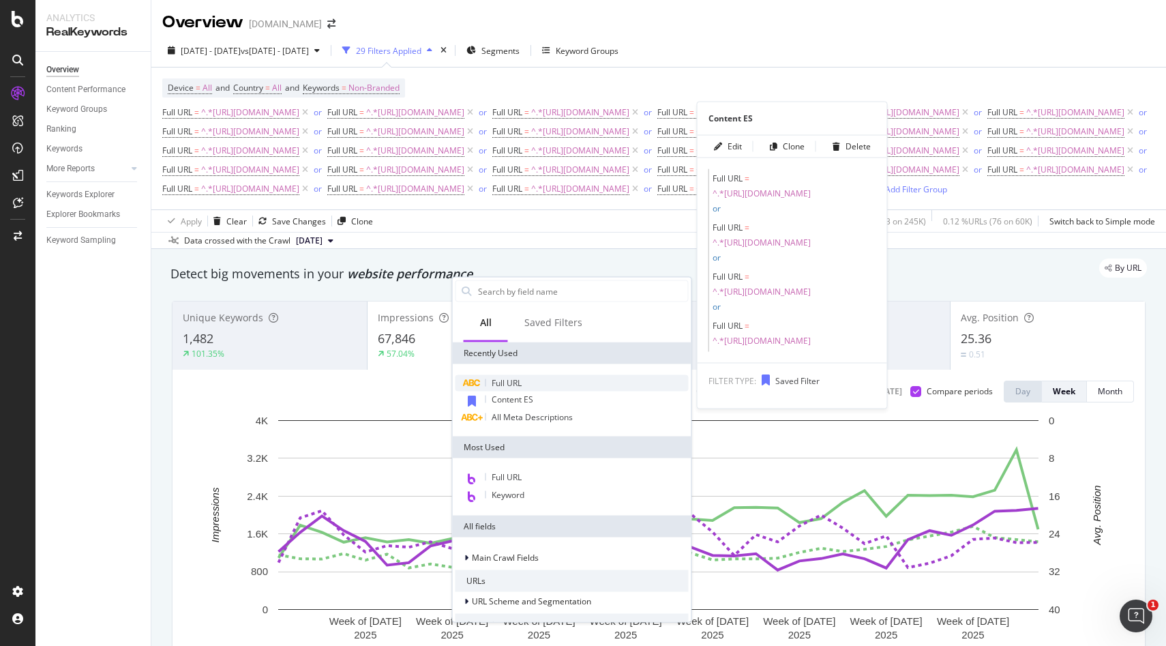
click at [503, 383] on span "Full URL" at bounding box center [507, 383] width 30 height 12
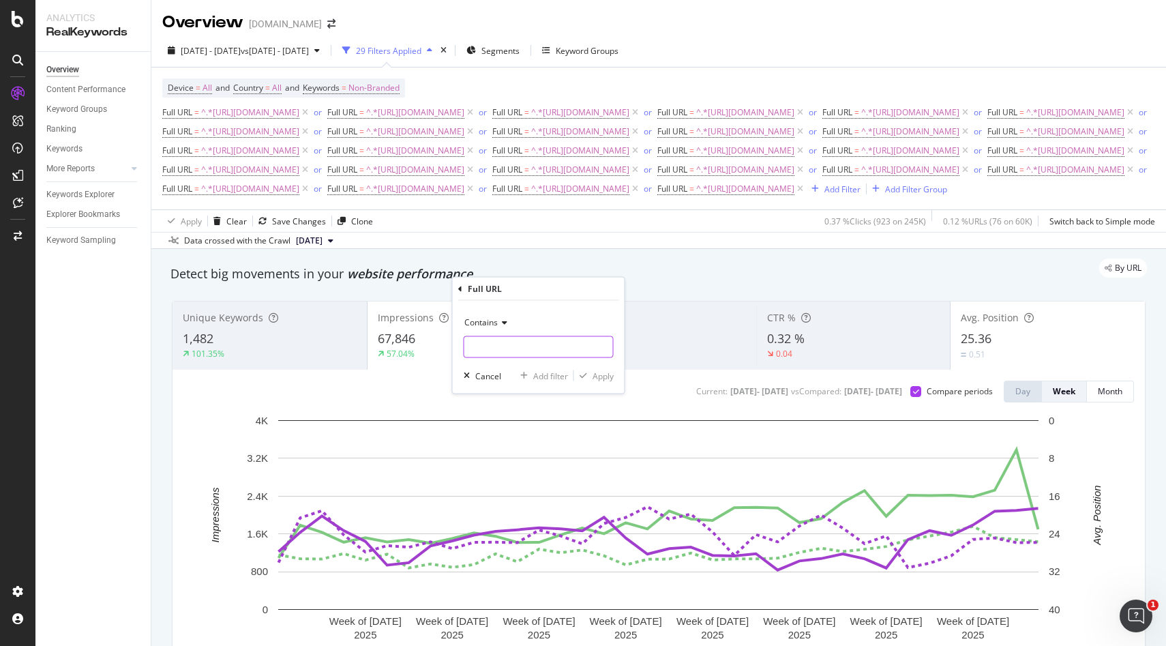
click at [518, 348] on input "text" at bounding box center [538, 347] width 149 height 22
paste input "[URL][DOMAIN_NAME]"
paste input "39-decoracion"
type input "[URL][DOMAIN_NAME]"
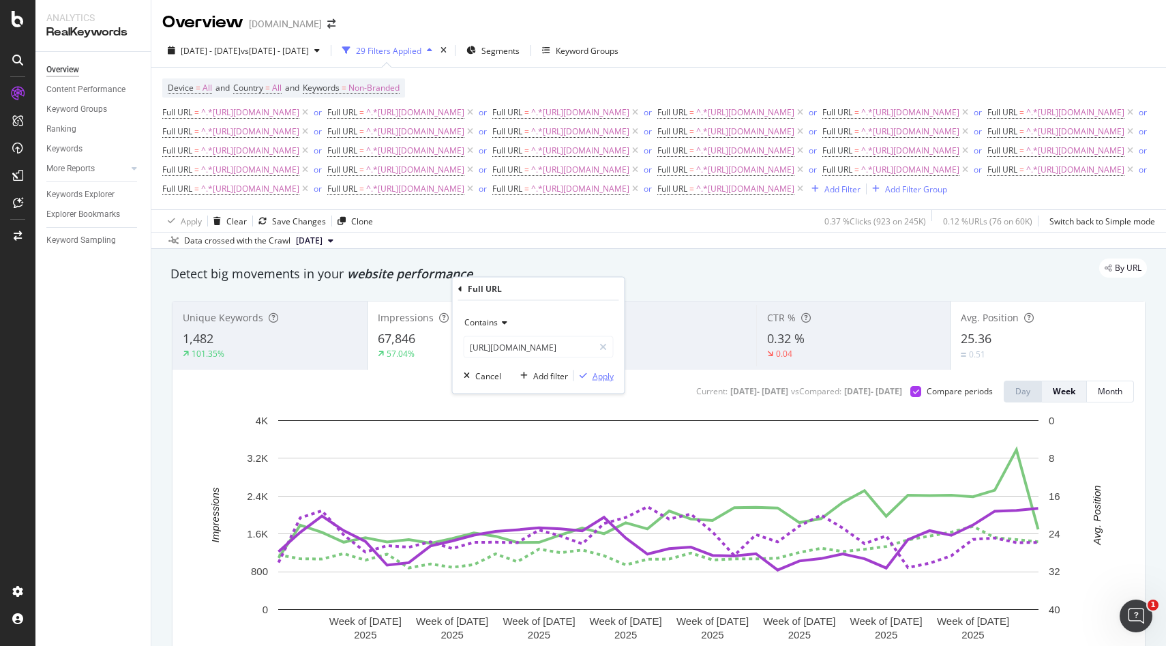
click at [603, 374] on div "Apply" at bounding box center [602, 376] width 21 height 12
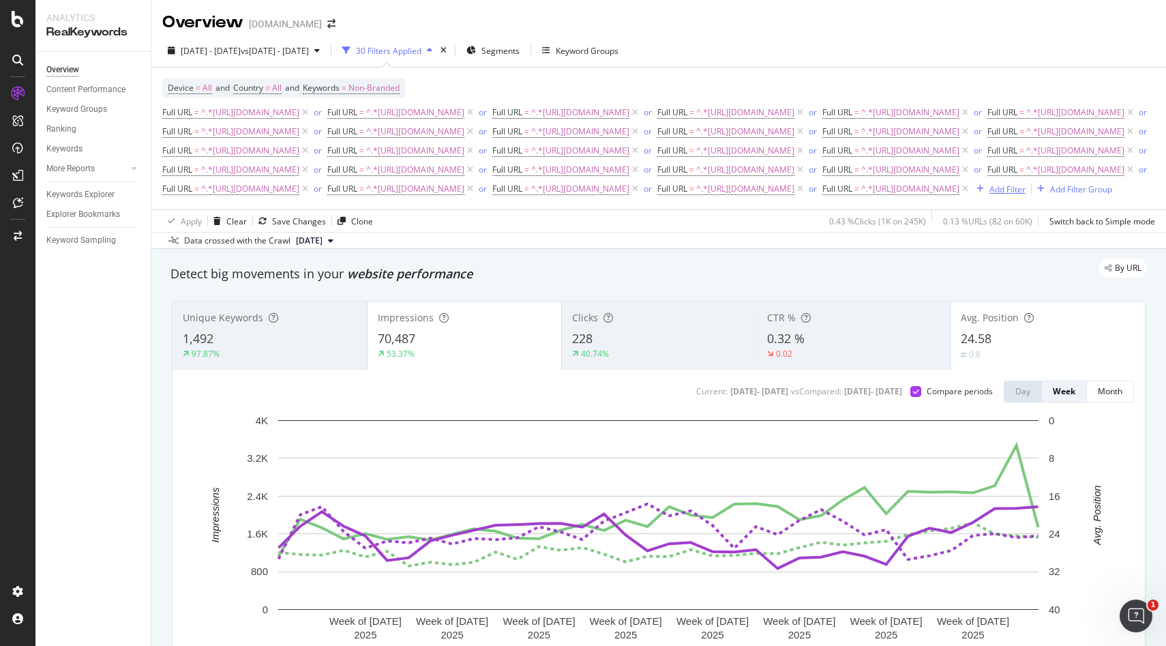
click at [989, 195] on div "Add Filter" at bounding box center [1007, 189] width 36 height 12
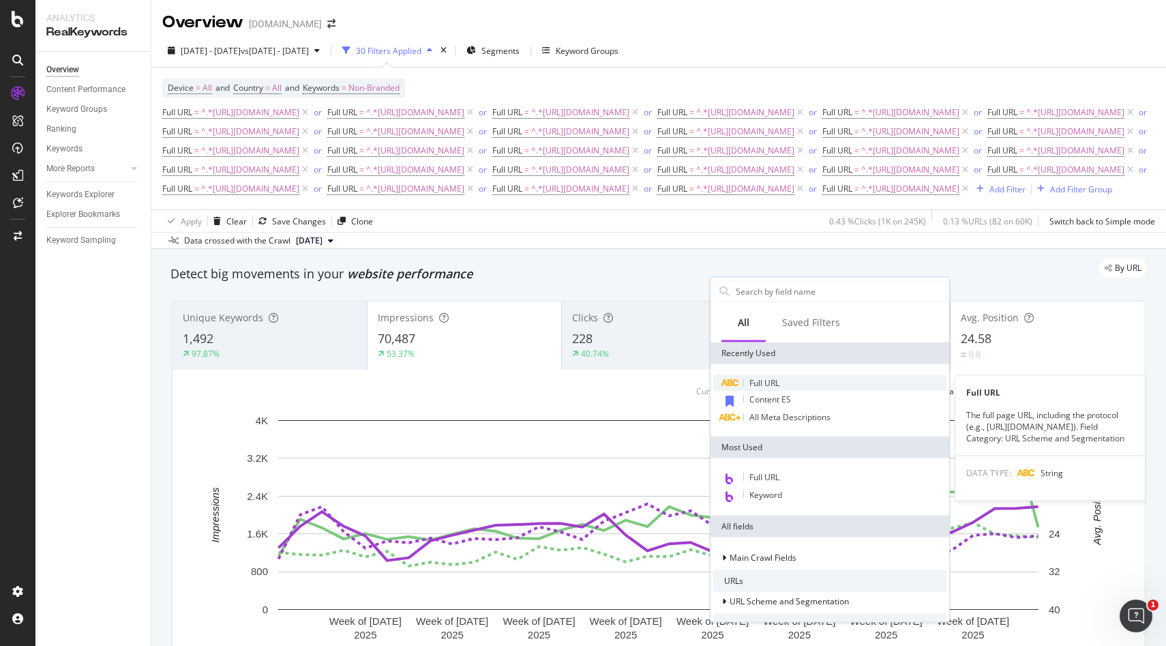
click at [767, 382] on span "Full URL" at bounding box center [764, 383] width 30 height 12
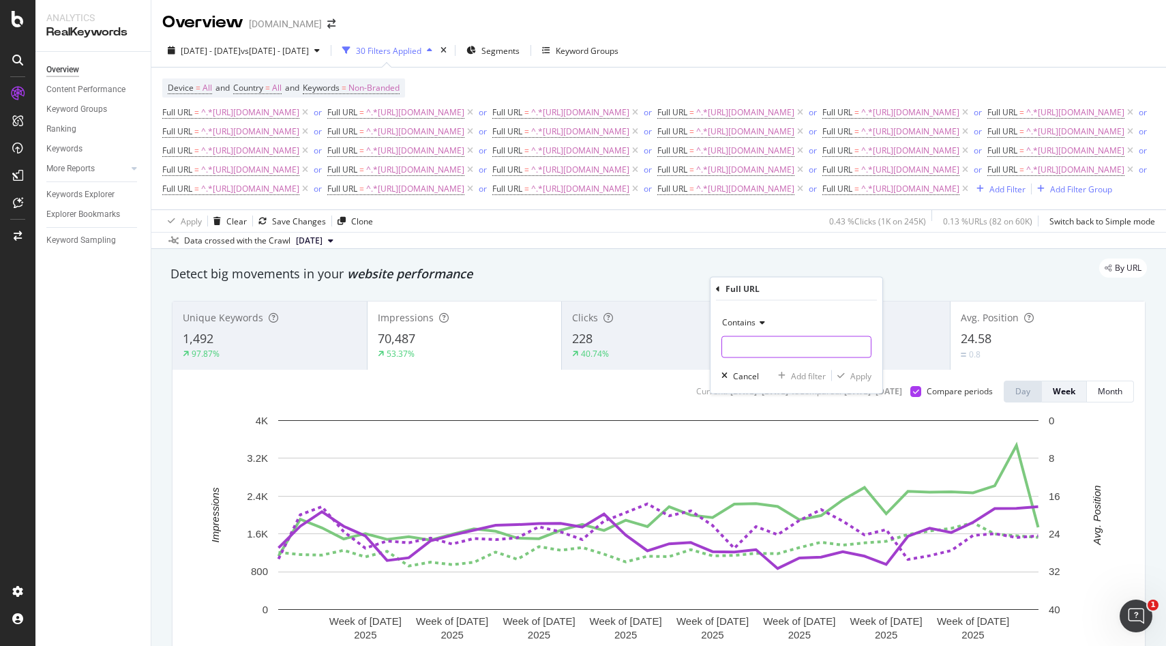
click at [739, 339] on input "text" at bounding box center [796, 347] width 149 height 22
paste input "[URL][DOMAIN_NAME]"
type input "[URL][DOMAIN_NAME]"
click at [859, 380] on div "Apply" at bounding box center [860, 376] width 21 height 12
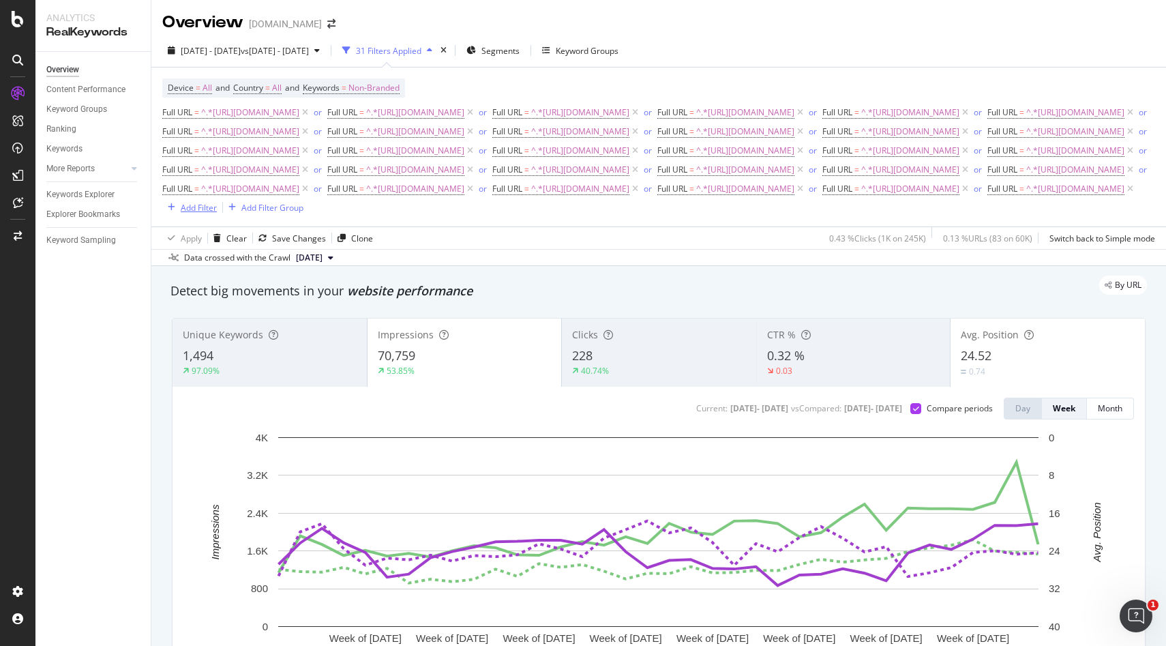
click at [217, 213] on div "Add Filter" at bounding box center [199, 208] width 36 height 12
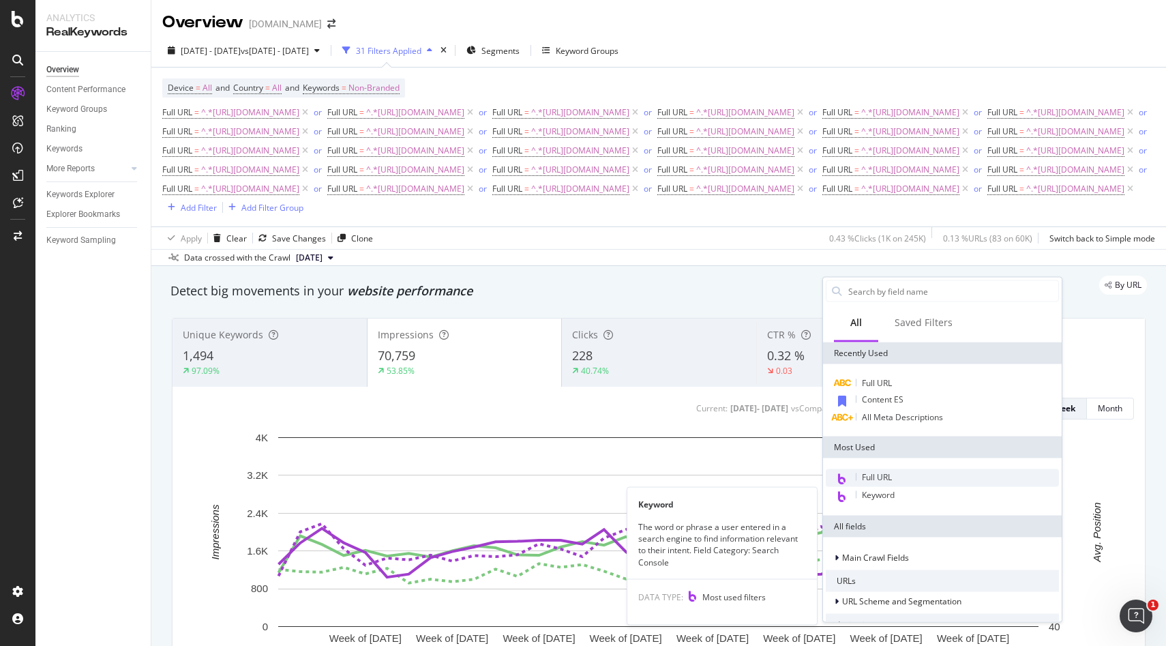
click at [873, 483] on div "Full URL" at bounding box center [942, 478] width 233 height 18
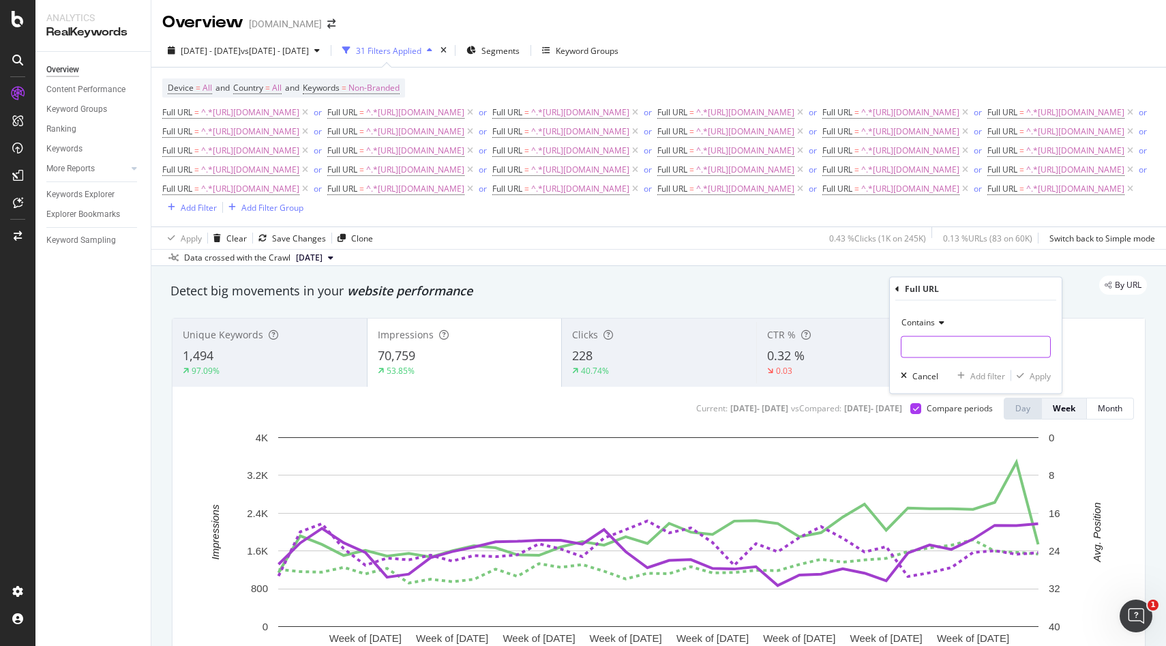
click at [932, 344] on input "text" at bounding box center [975, 347] width 149 height 22
paste input "[URL][DOMAIN_NAME]"
type input "[URL][DOMAIN_NAME]"
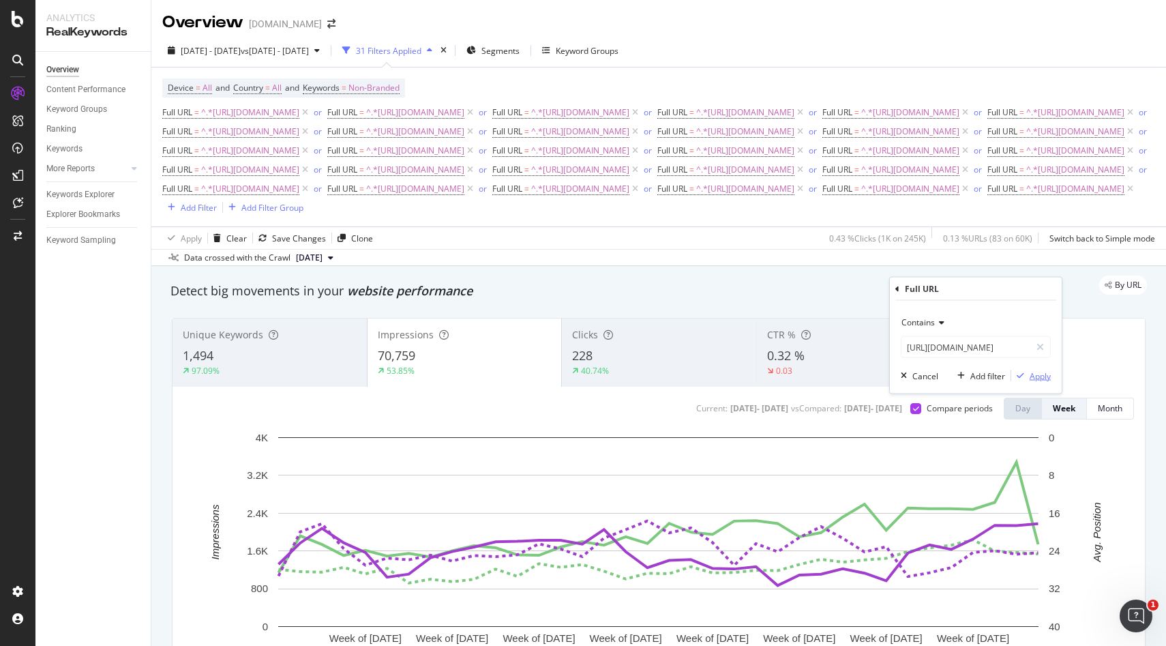
click at [1044, 378] on div "Apply" at bounding box center [1039, 376] width 21 height 12
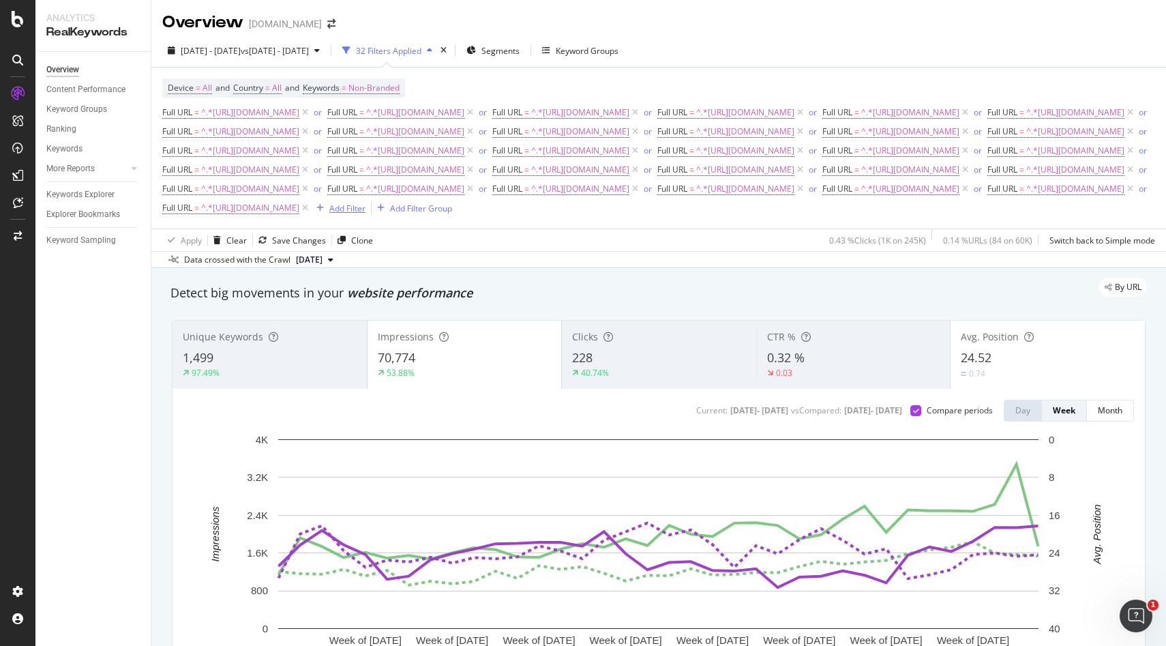
click at [365, 214] on div "Add Filter" at bounding box center [347, 208] width 36 height 12
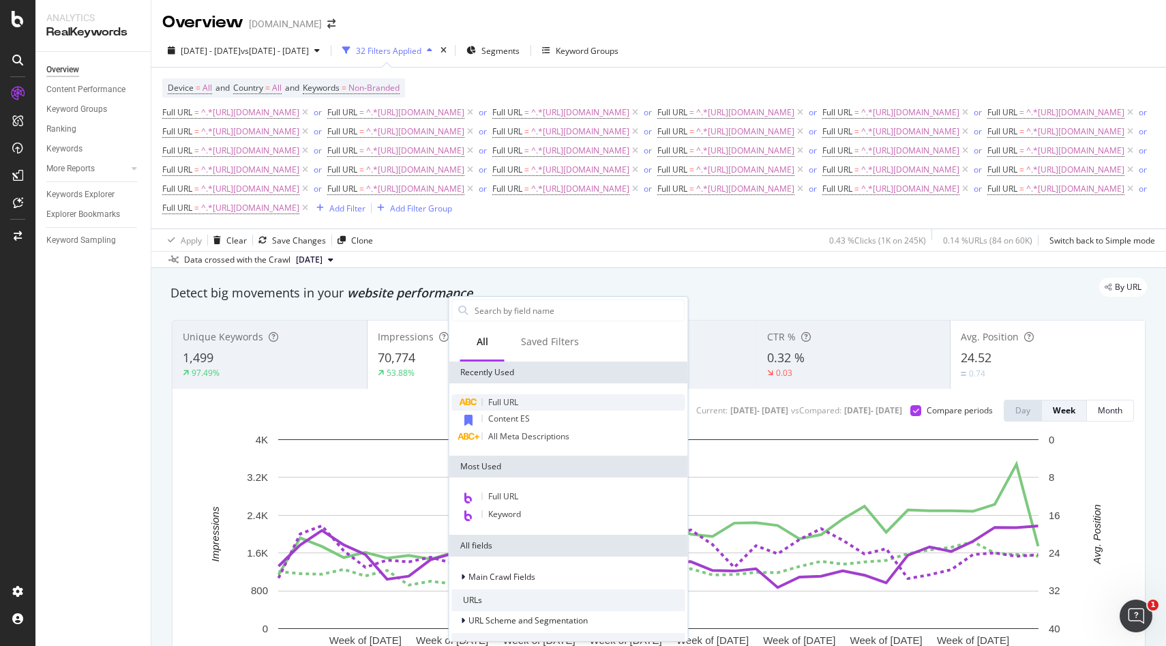
click at [497, 400] on span "Full URL" at bounding box center [503, 402] width 30 height 12
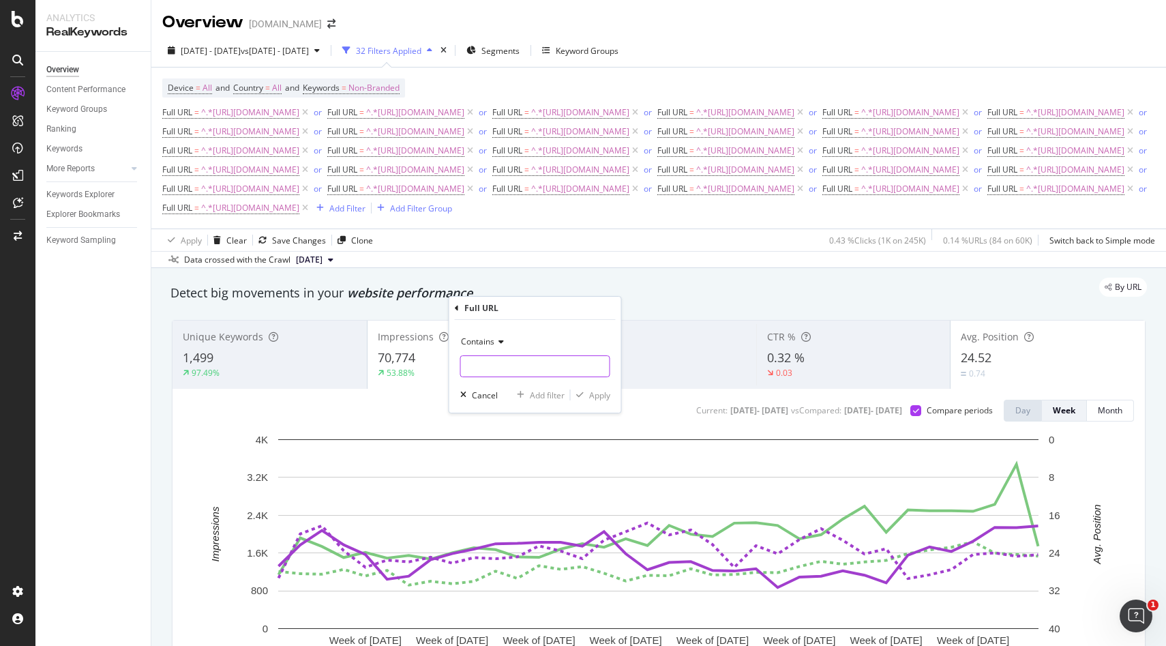
click at [505, 364] on input "text" at bounding box center [535, 366] width 149 height 22
paste input "[URL][DOMAIN_NAME]"
type input "[URL][DOMAIN_NAME]"
click at [601, 395] on div "Apply" at bounding box center [599, 395] width 21 height 12
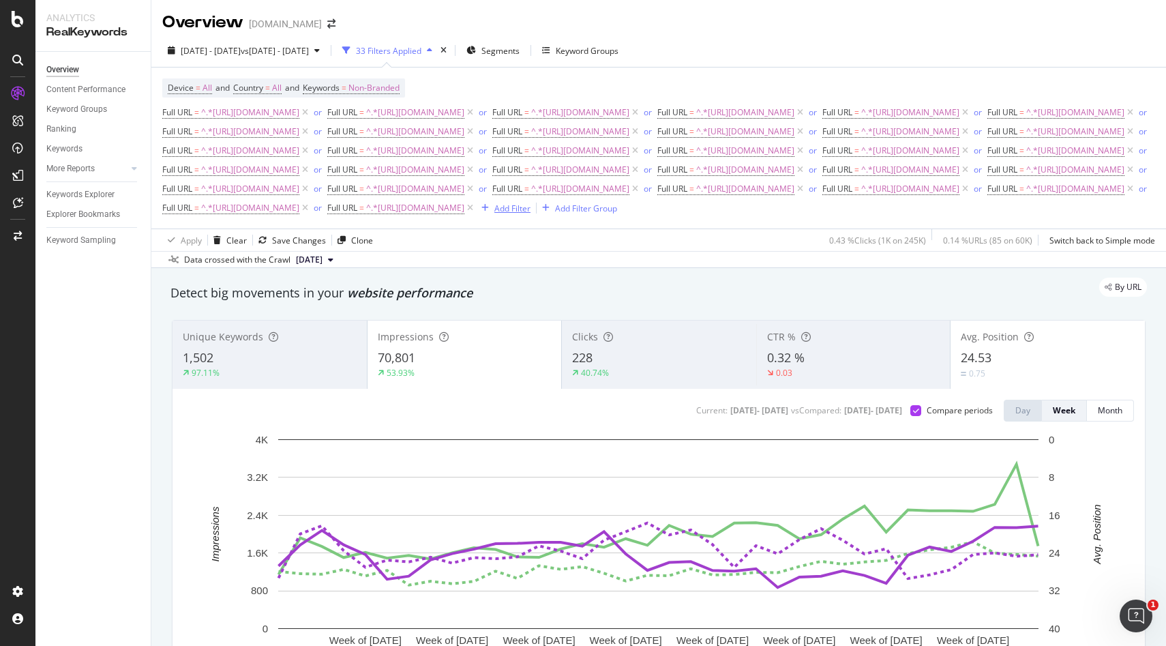
click at [530, 214] on div "Add Filter" at bounding box center [512, 208] width 36 height 12
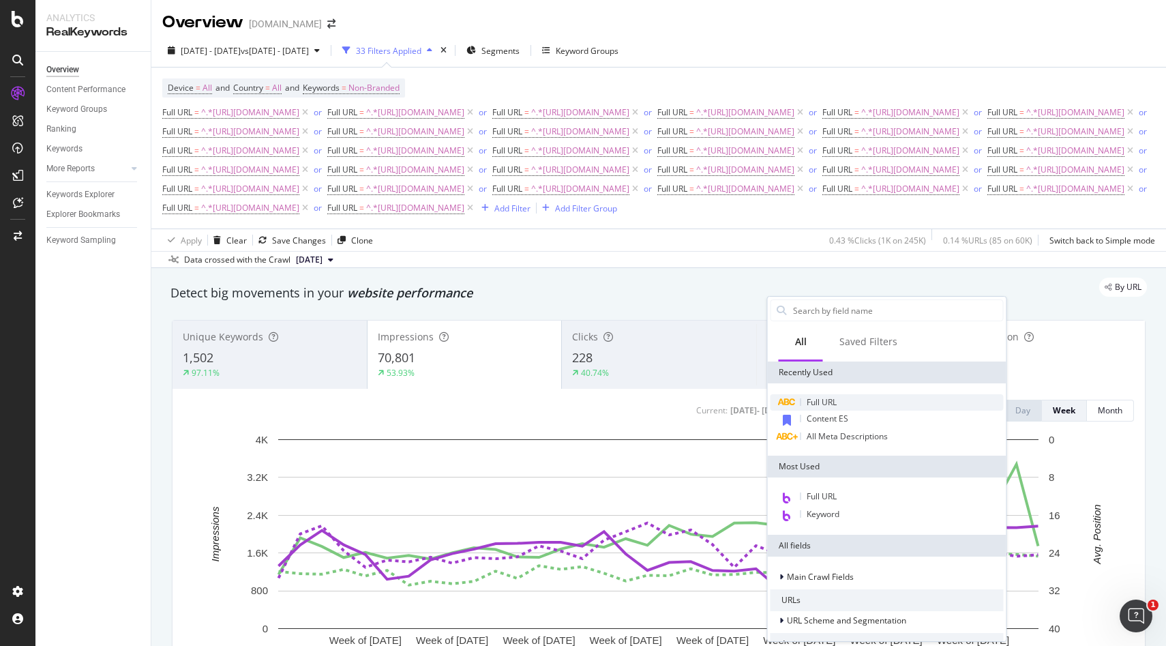
click at [814, 405] on span "Full URL" at bounding box center [821, 402] width 30 height 12
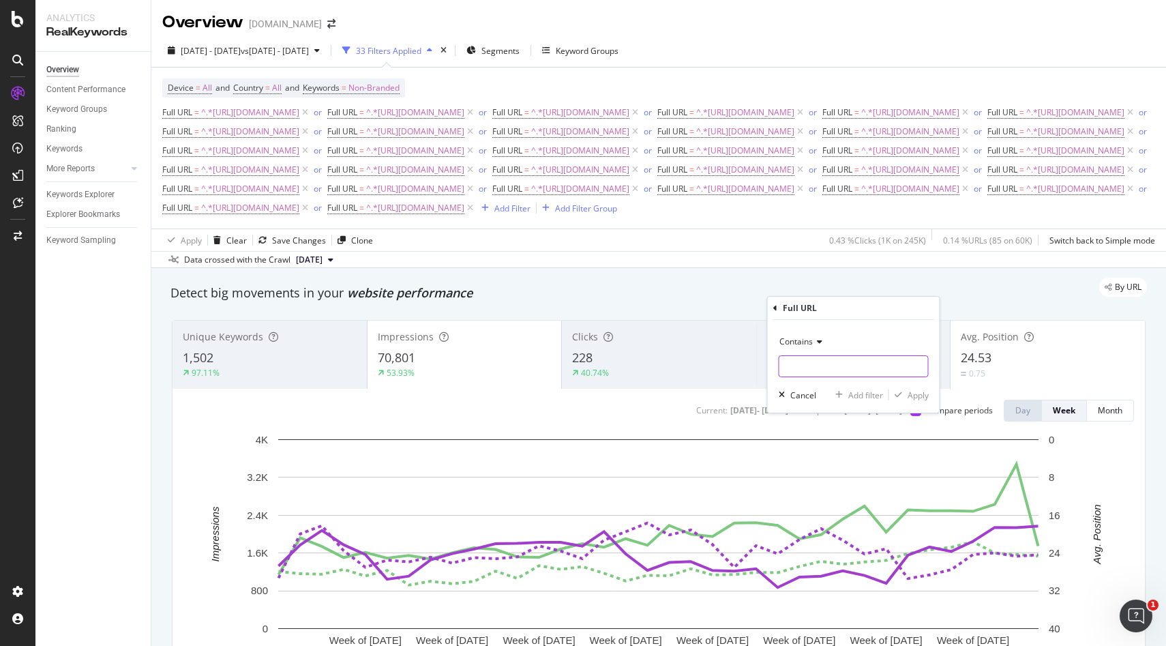
click at [809, 363] on input "text" at bounding box center [853, 366] width 149 height 22
paste input "[URL][DOMAIN_NAME]"
type input "[URL][DOMAIN_NAME]"
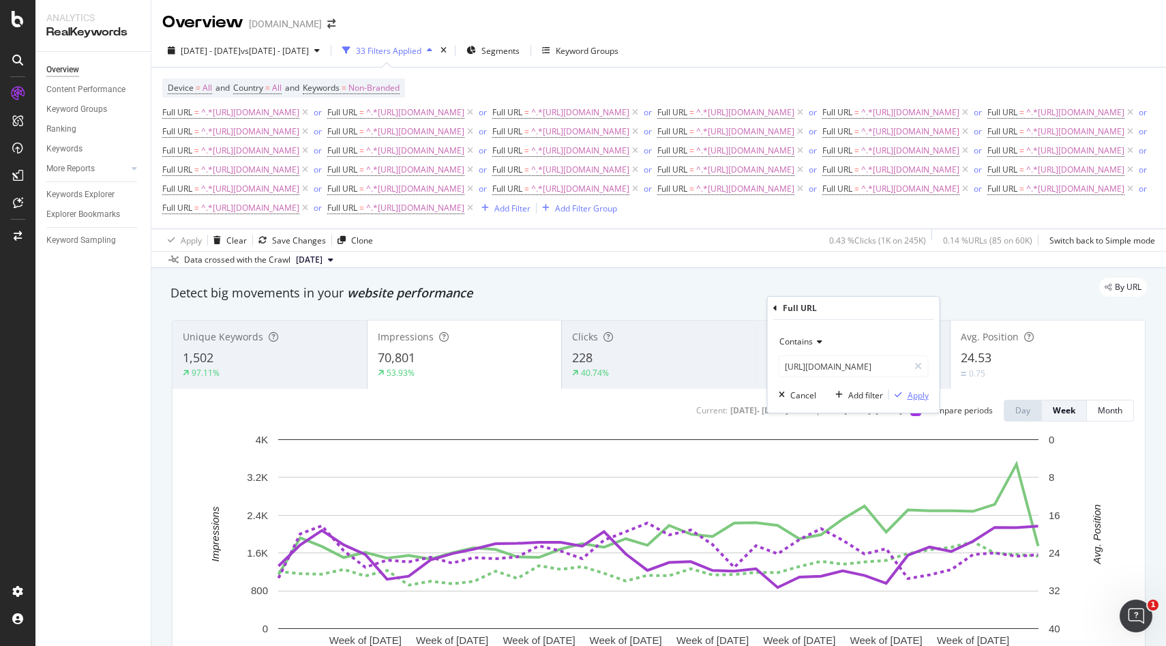
click at [917, 394] on div "Apply" at bounding box center [917, 395] width 21 height 12
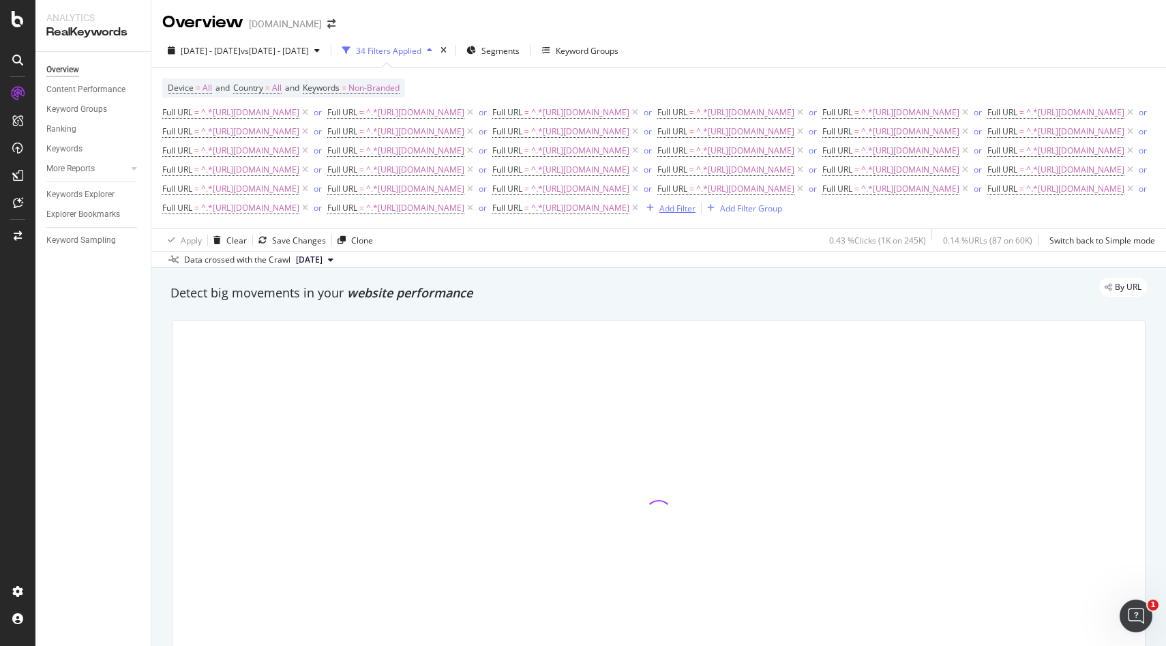
click at [641, 216] on button "Add Filter" at bounding box center [668, 208] width 55 height 16
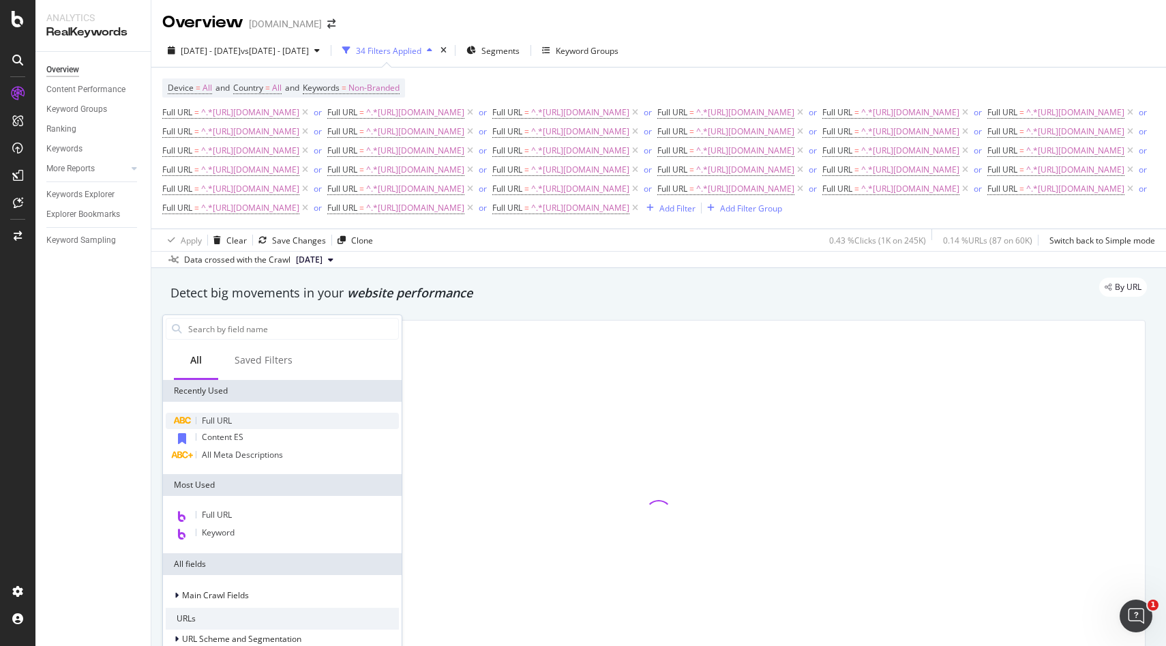
click at [217, 423] on span "Full URL" at bounding box center [217, 420] width 30 height 12
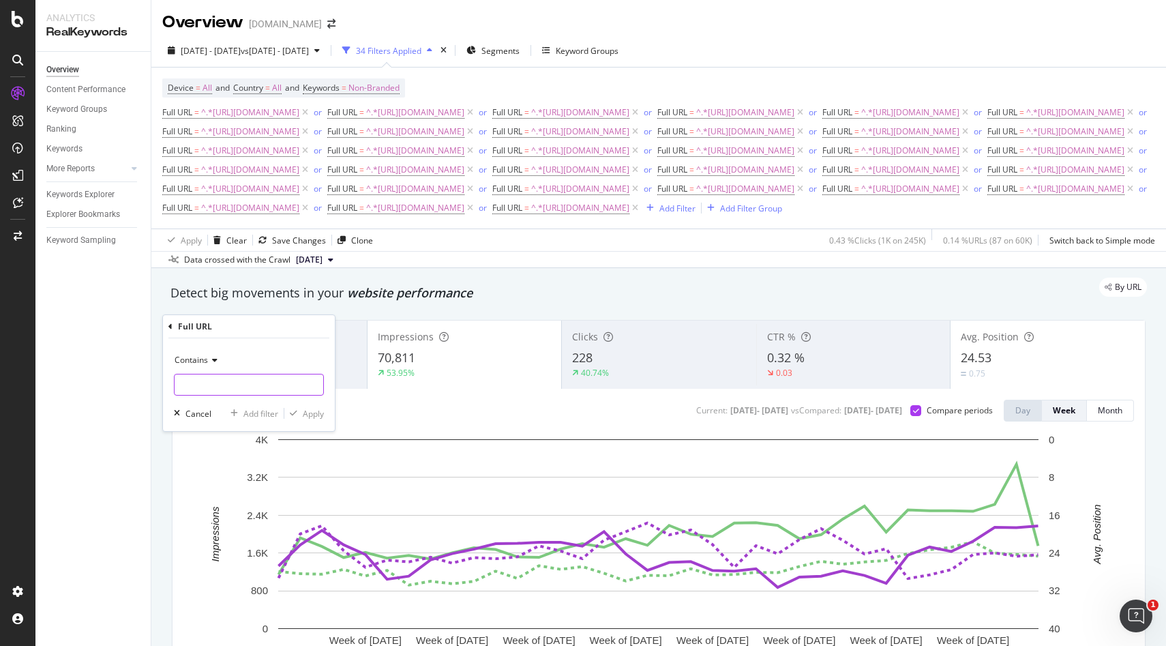
click at [239, 385] on input "text" at bounding box center [249, 385] width 149 height 22
paste input "[URL][DOMAIN_NAME]"
type input "[URL][DOMAIN_NAME]"
click at [311, 419] on button "Apply" at bounding box center [304, 413] width 40 height 14
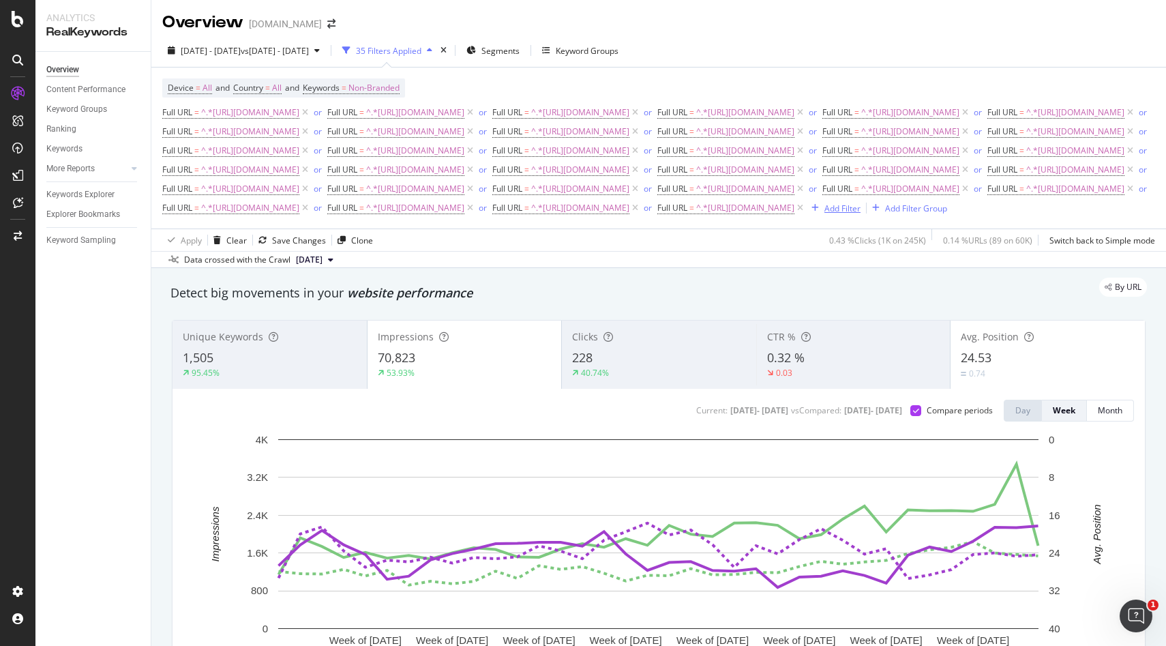
click at [806, 215] on div "Add Filter" at bounding box center [833, 207] width 55 height 15
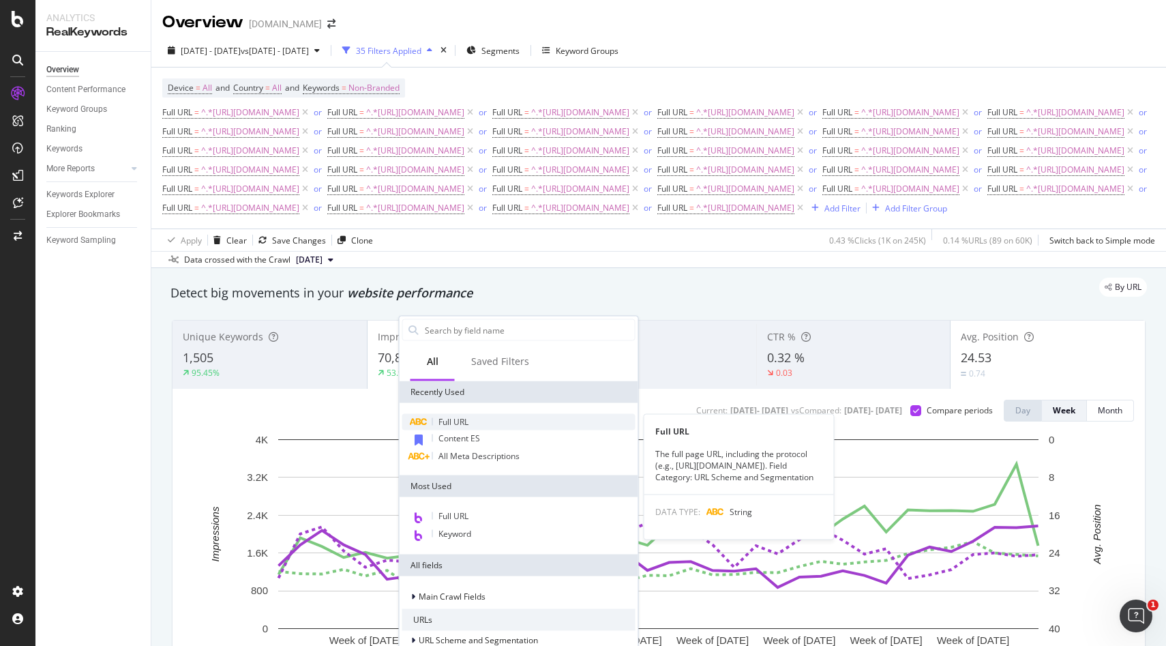
click at [453, 425] on span "Full URL" at bounding box center [453, 422] width 30 height 12
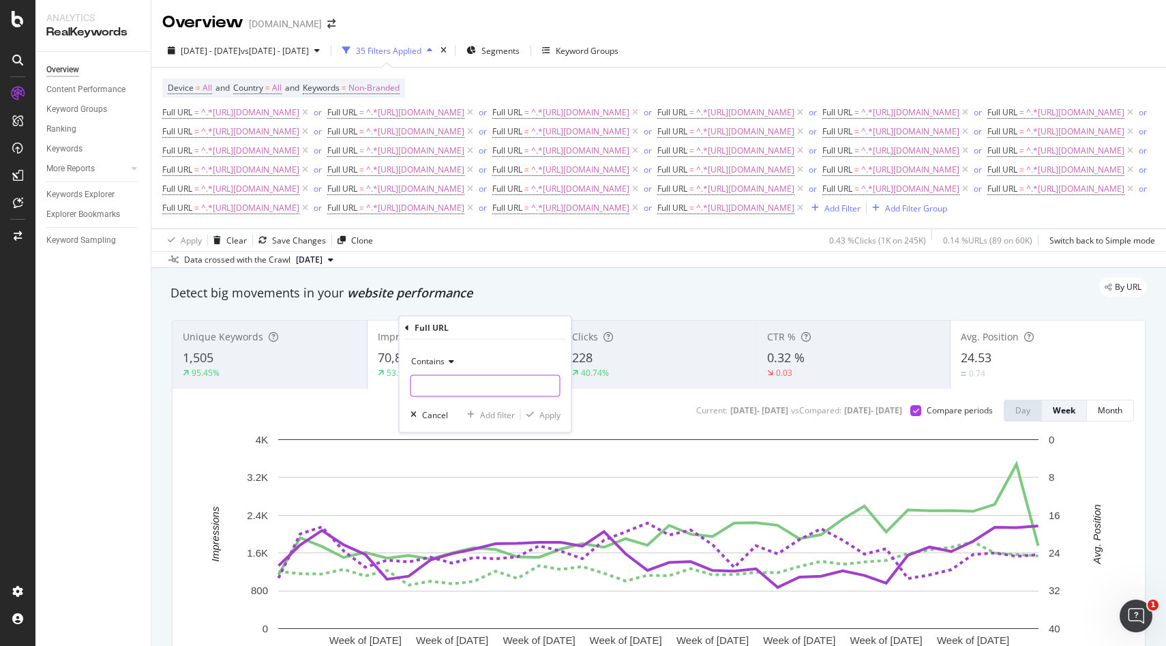
click at [462, 387] on input "text" at bounding box center [485, 386] width 149 height 22
paste input "[URL][DOMAIN_NAME]"
type input "[URL][DOMAIN_NAME]"
click at [552, 410] on div "Apply" at bounding box center [549, 414] width 21 height 12
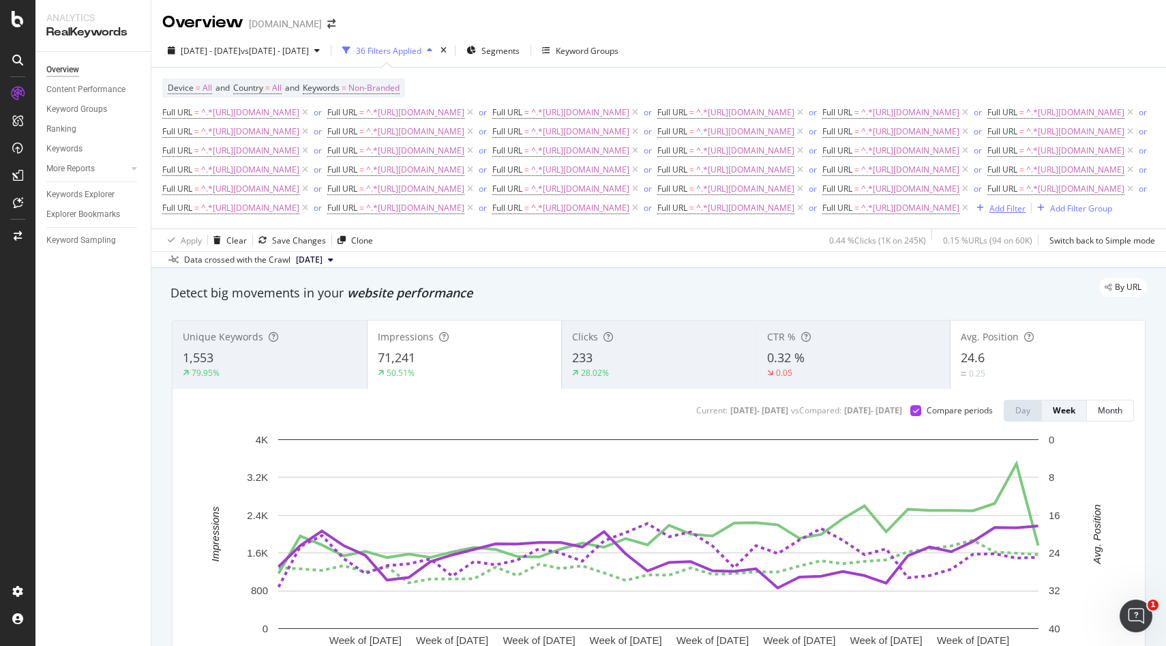
click at [989, 214] on div "Add Filter" at bounding box center [1007, 208] width 36 height 12
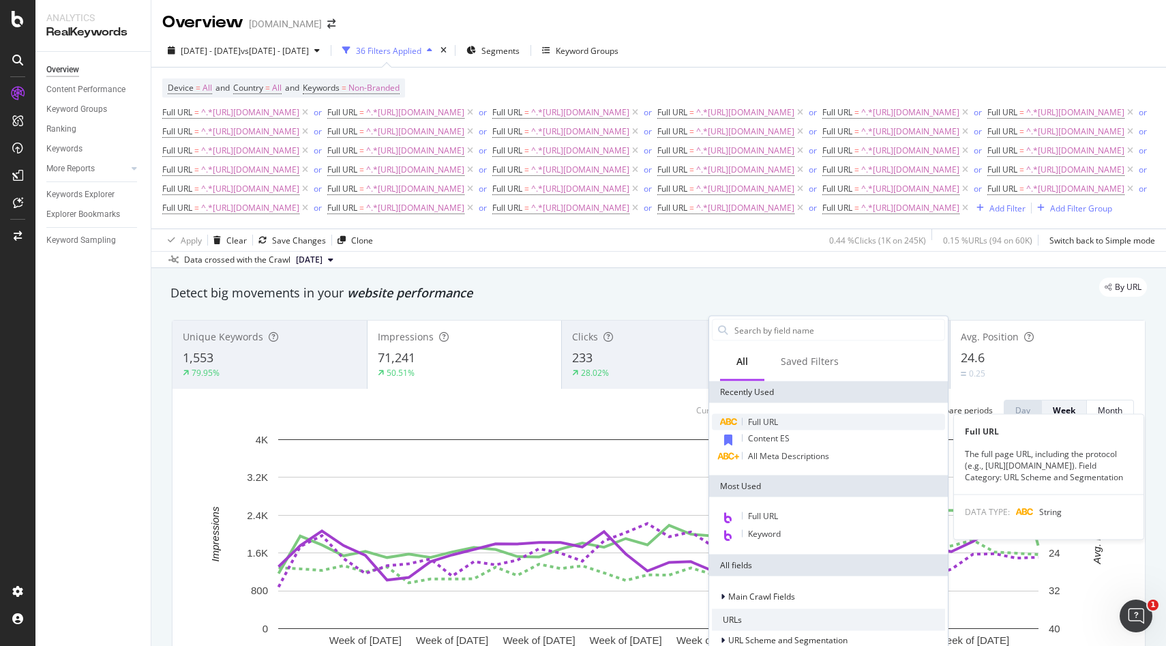
click at [759, 417] on span "Full URL" at bounding box center [763, 422] width 30 height 12
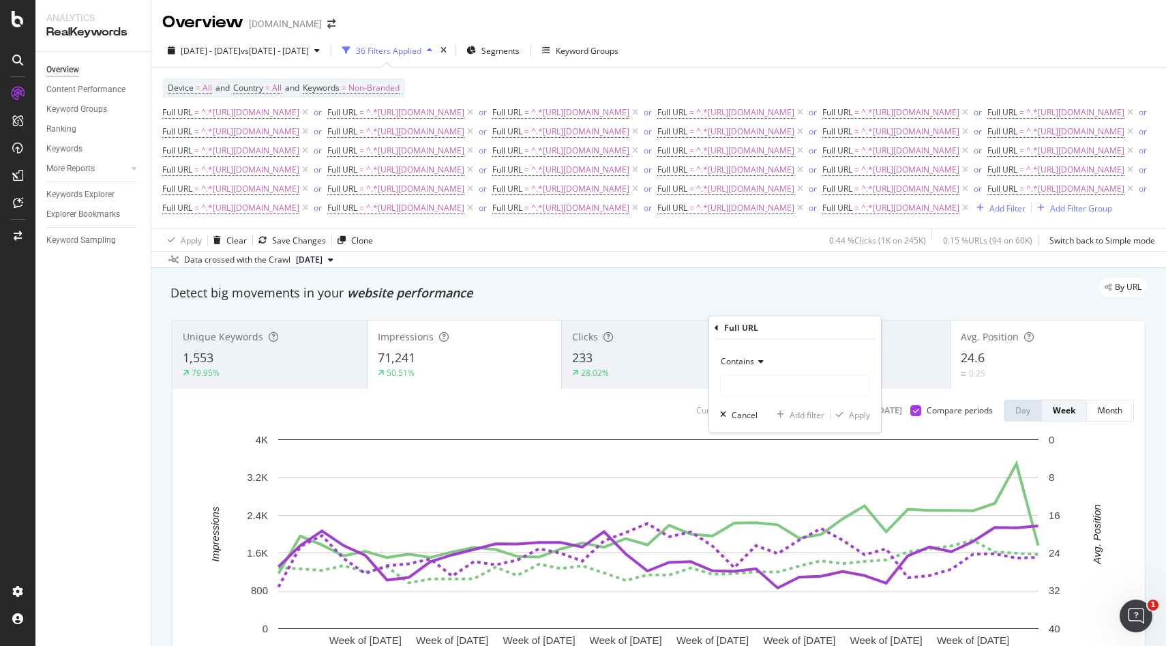
click at [767, 373] on div "Contains" at bounding box center [795, 373] width 150 height 46
click at [759, 385] on input "text" at bounding box center [795, 386] width 149 height 22
paste input "[URL][DOMAIN_NAME]"
type input "[URL][DOMAIN_NAME]"
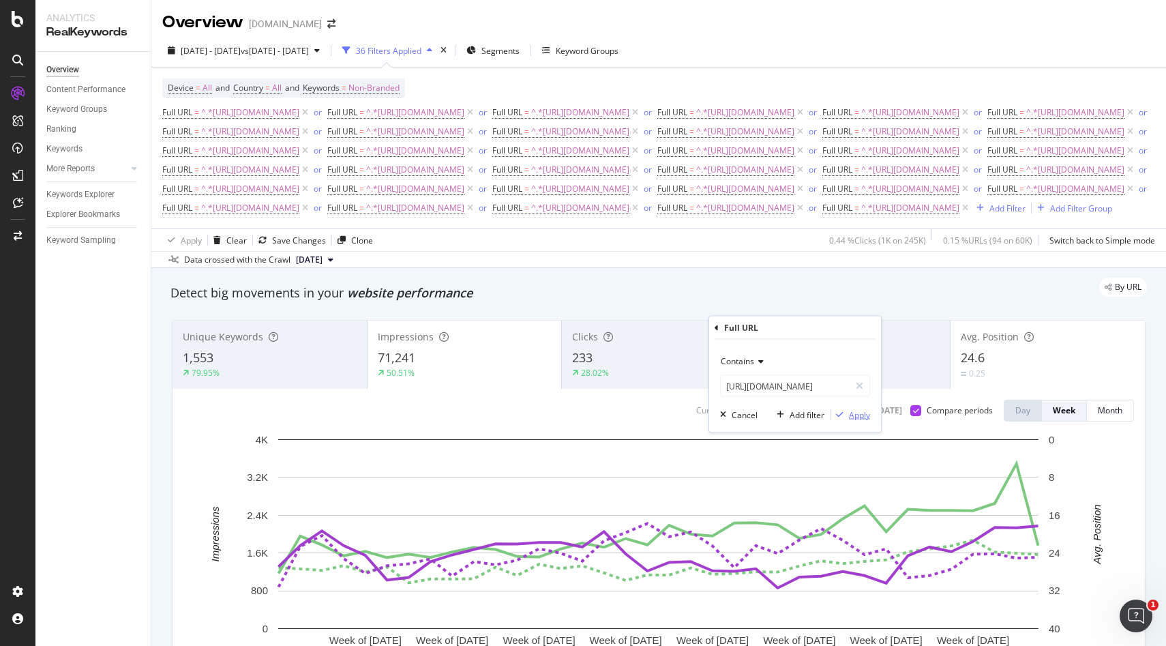
click at [858, 414] on div "Apply" at bounding box center [859, 414] width 21 height 12
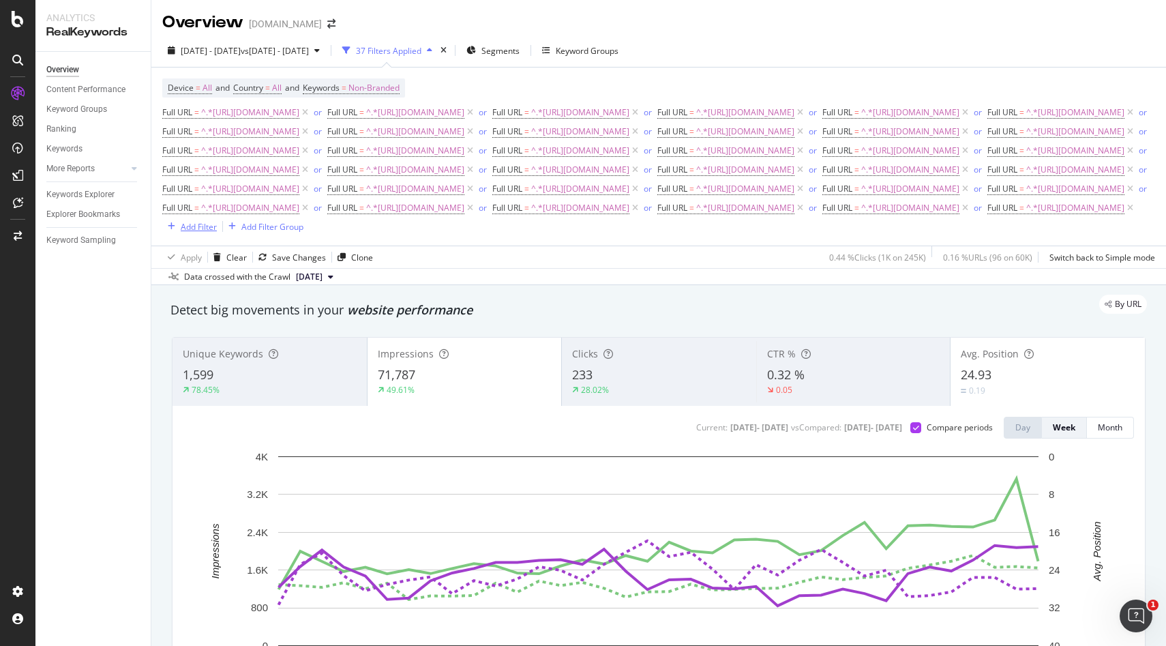
click at [217, 234] on div "Add Filter" at bounding box center [189, 226] width 55 height 15
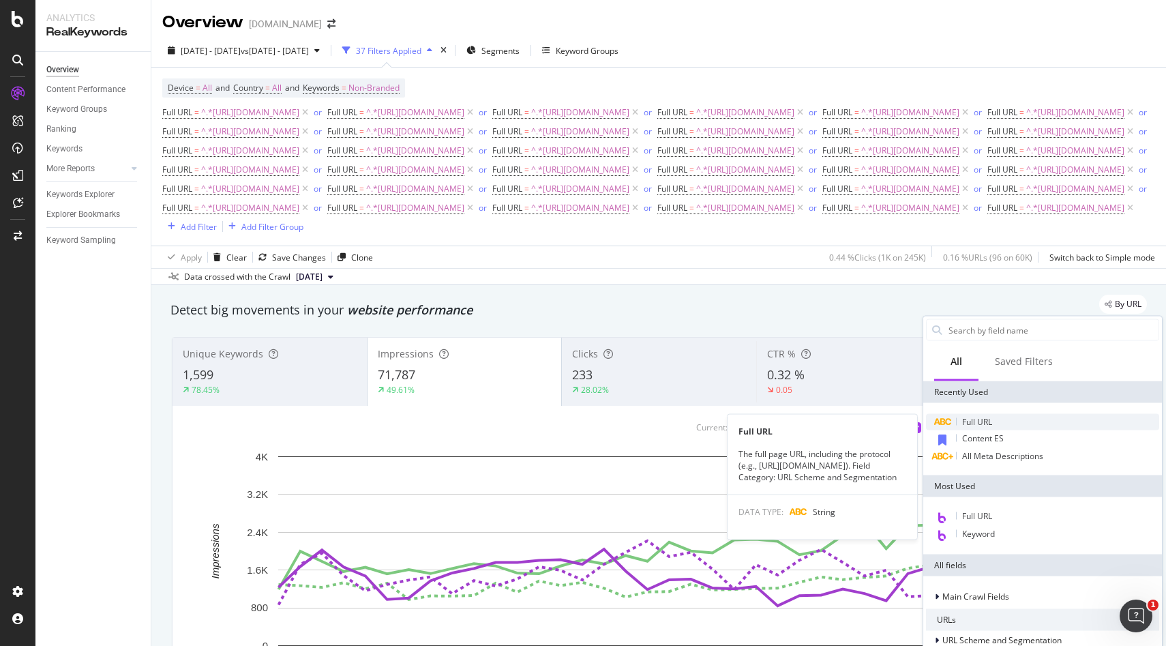
click at [963, 426] on span "Full URL" at bounding box center [977, 422] width 30 height 12
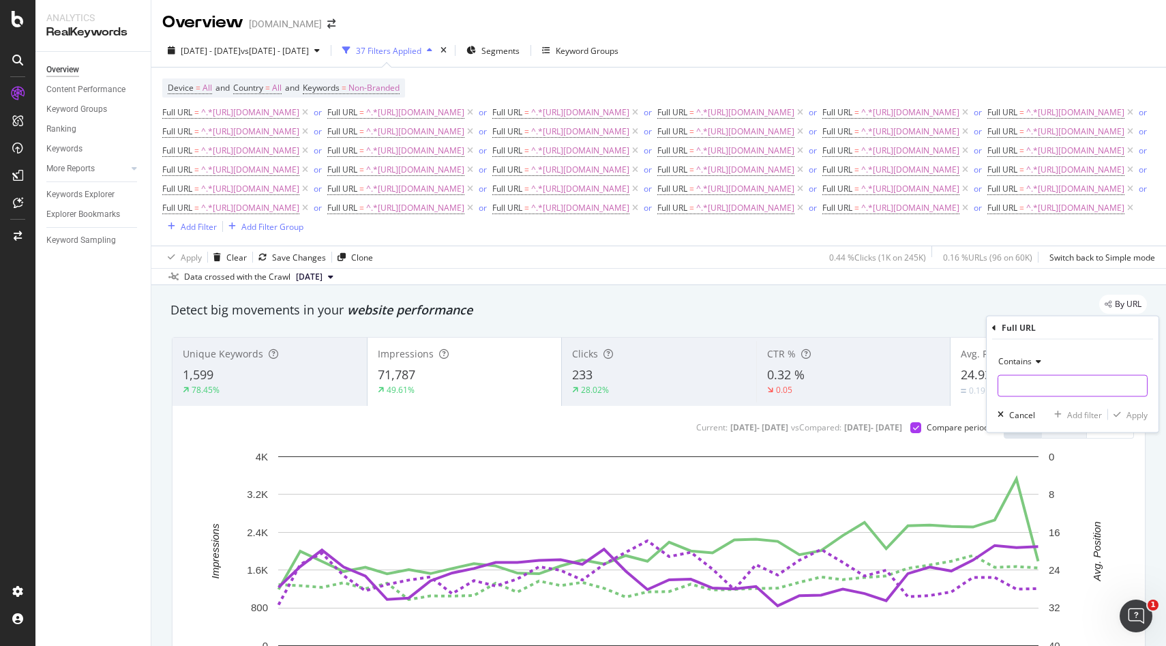
click at [1064, 380] on input "text" at bounding box center [1072, 386] width 149 height 22
paste input "[URL][DOMAIN_NAME]"
type input "[URL][DOMAIN_NAME]"
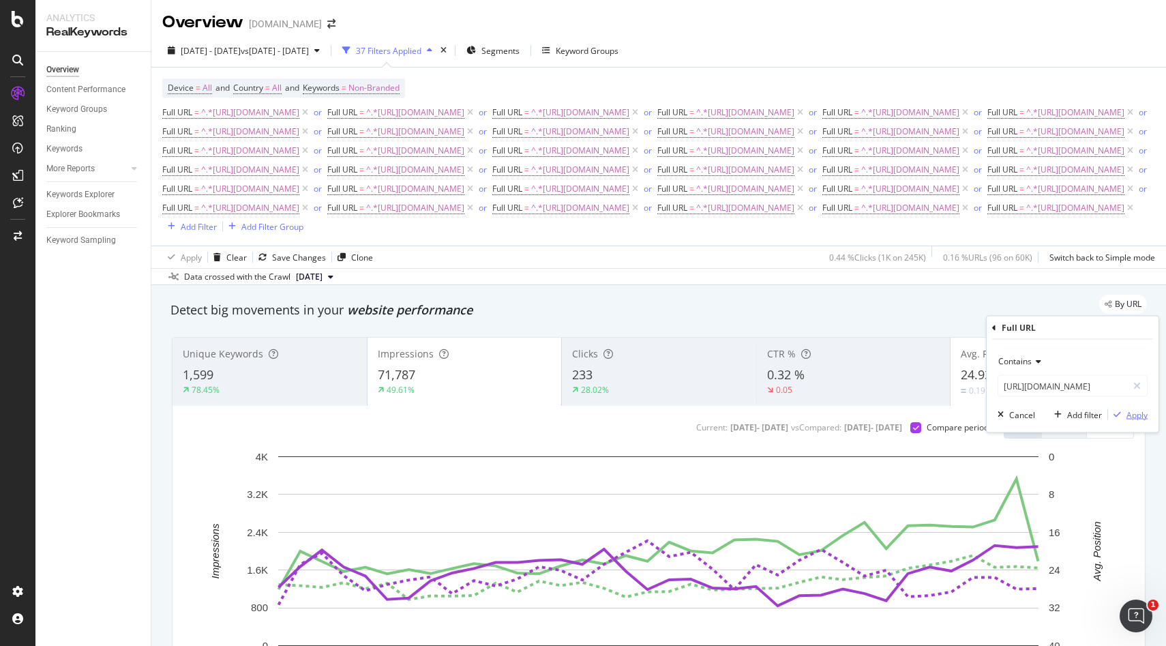
click at [1134, 413] on div "Apply" at bounding box center [1136, 414] width 21 height 12
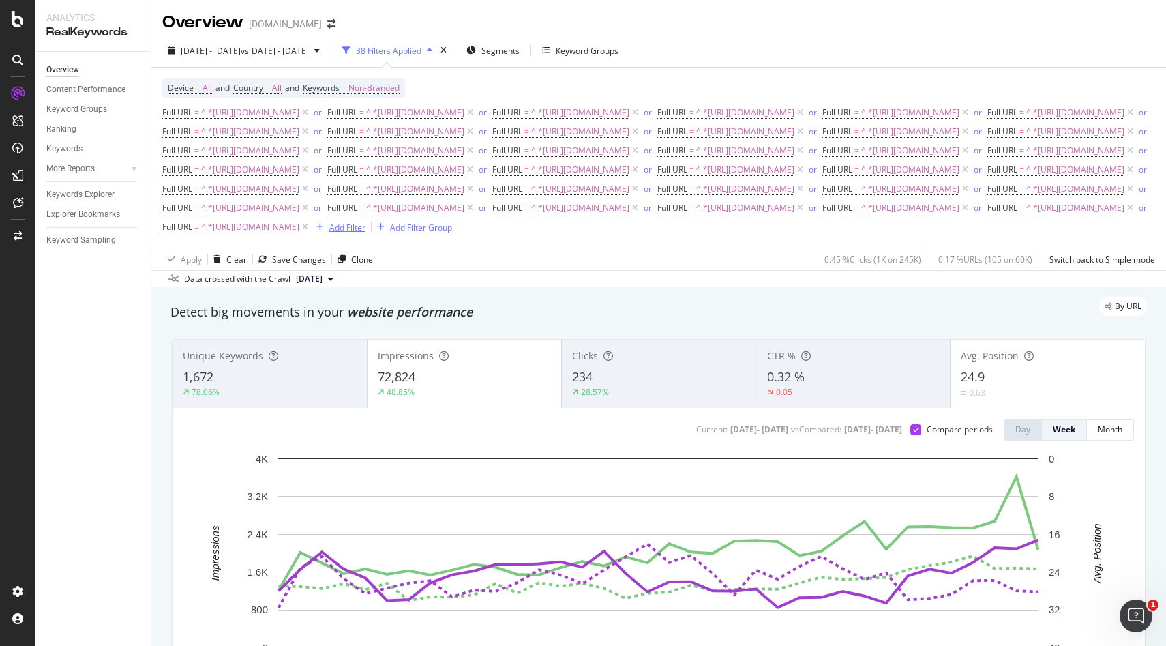
click at [365, 233] on div "Add Filter" at bounding box center [347, 228] width 36 height 12
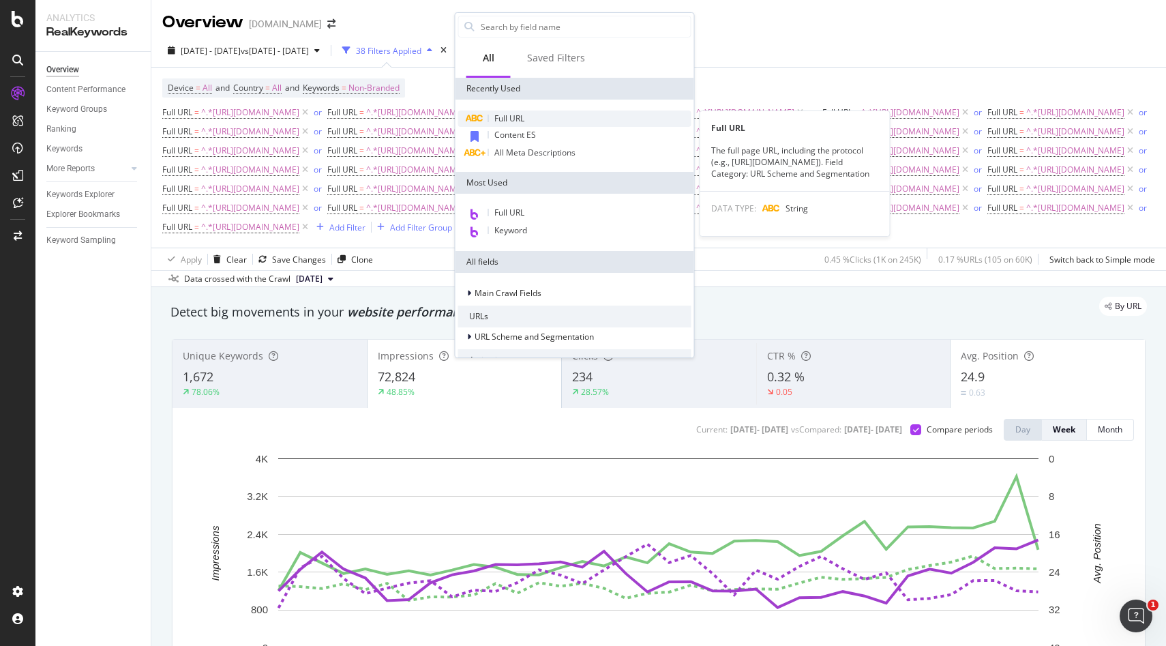
click at [502, 116] on span "Full URL" at bounding box center [509, 118] width 30 height 12
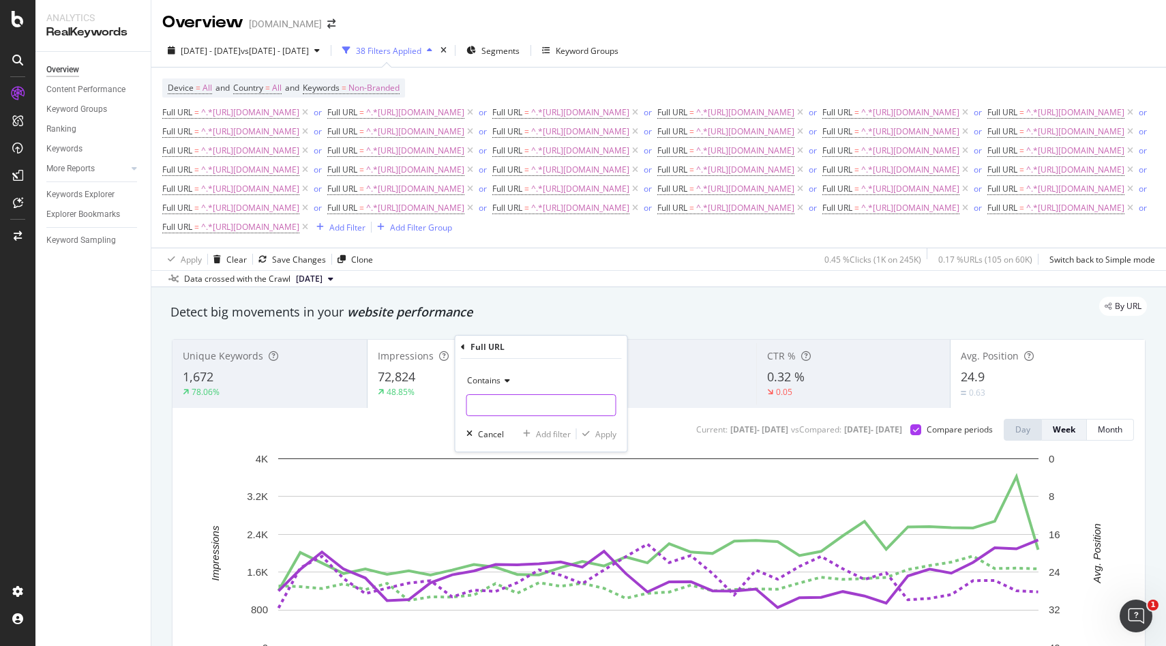
click at [519, 410] on input "text" at bounding box center [541, 405] width 149 height 22
paste input "[URL][DOMAIN_NAME]"
type input "[URL][DOMAIN_NAME]"
click at [607, 440] on div "Contains [URL][DOMAIN_NAME] Cancel Add filter Apply" at bounding box center [541, 405] width 172 height 93
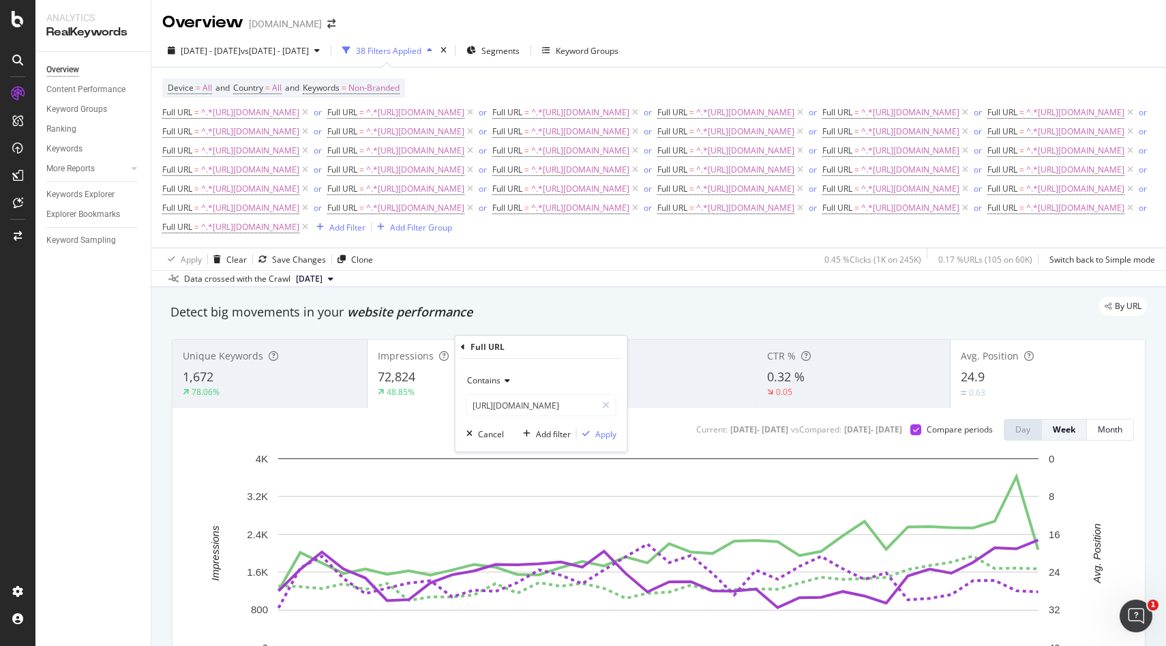
scroll to position [0, 0]
click at [607, 434] on div "Apply" at bounding box center [605, 434] width 21 height 12
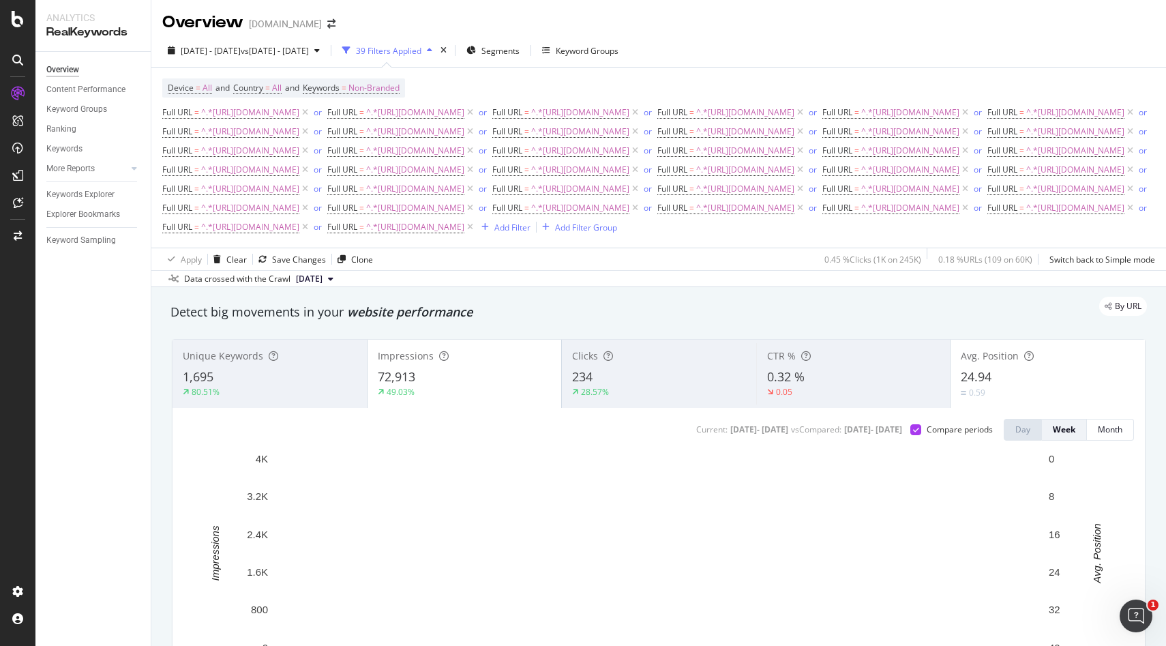
click at [476, 234] on icon at bounding box center [470, 227] width 12 height 14
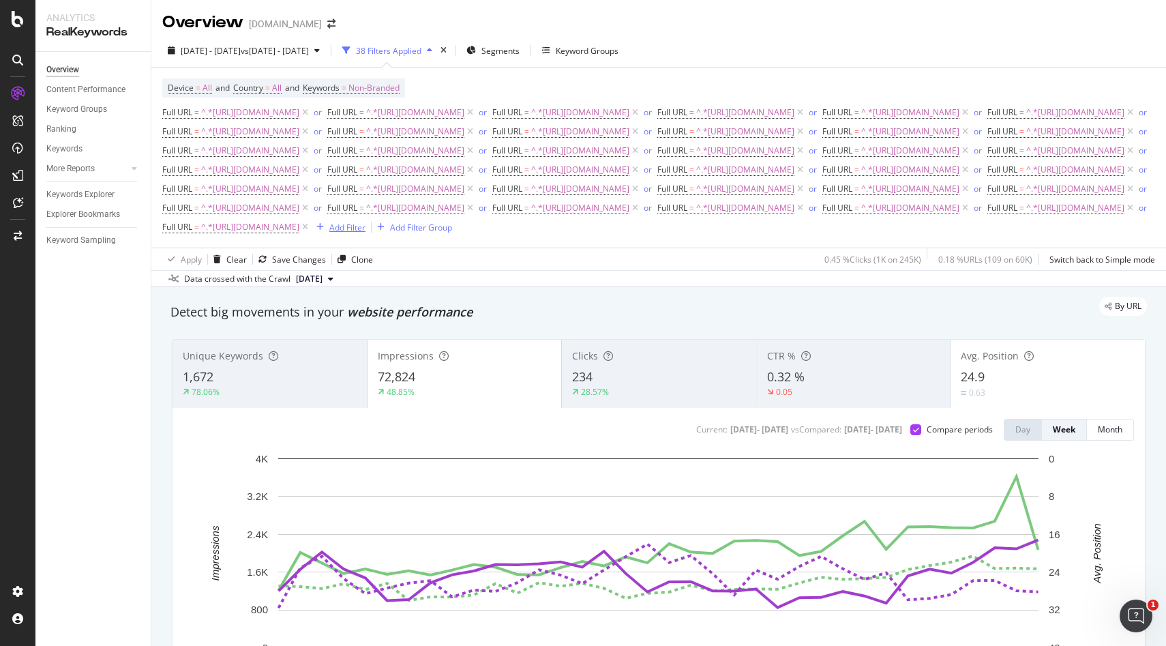
click at [365, 233] on div "Add Filter" at bounding box center [347, 228] width 36 height 12
click at [528, 401] on input "text" at bounding box center [541, 405] width 149 height 22
paste input "[URL][DOMAIN_NAME]"
type input "[URL][DOMAIN_NAME]"
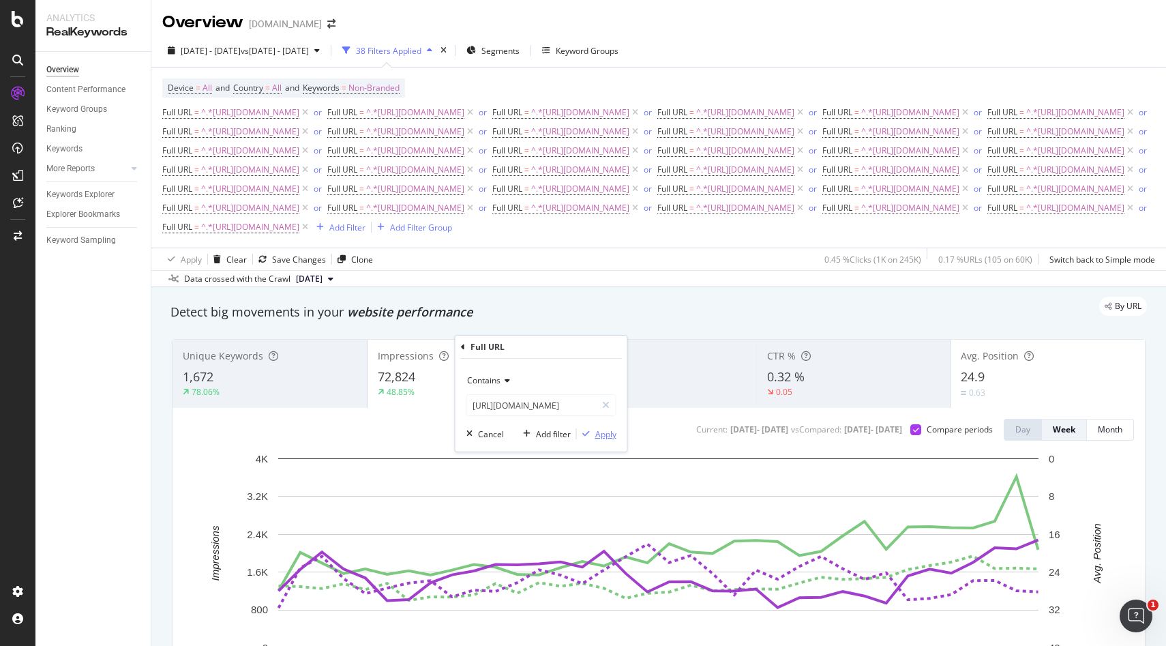
click at [593, 434] on div "button" at bounding box center [586, 433] width 18 height 8
click at [530, 233] on div "Add Filter" at bounding box center [512, 228] width 36 height 12
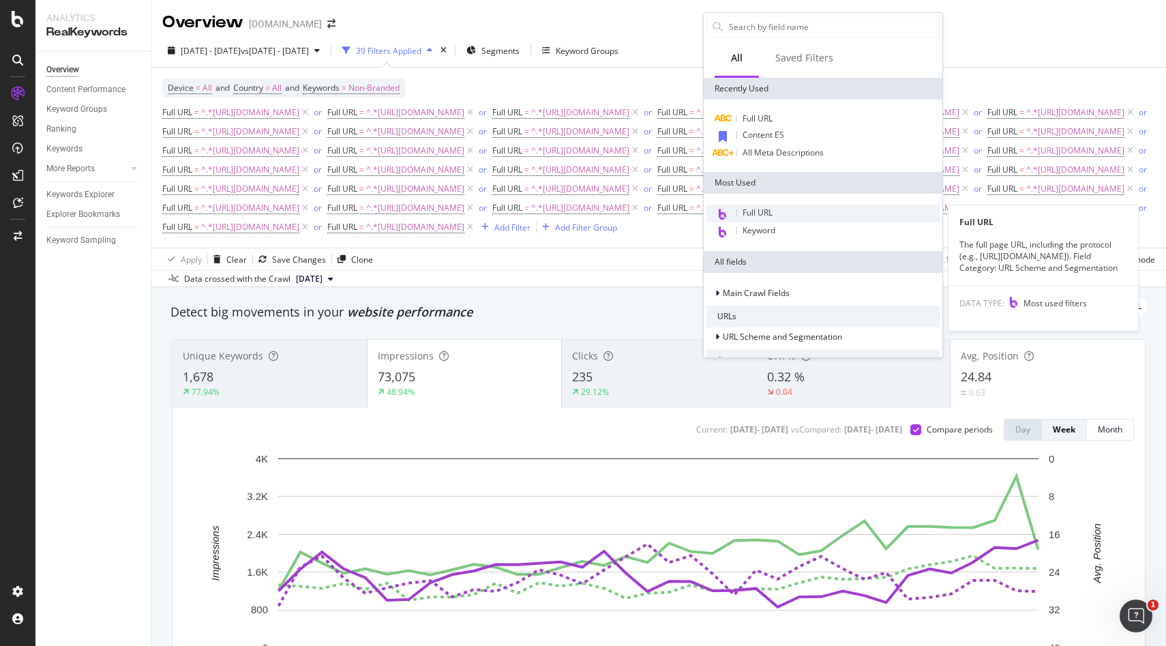
click at [753, 211] on span "Full URL" at bounding box center [757, 213] width 30 height 12
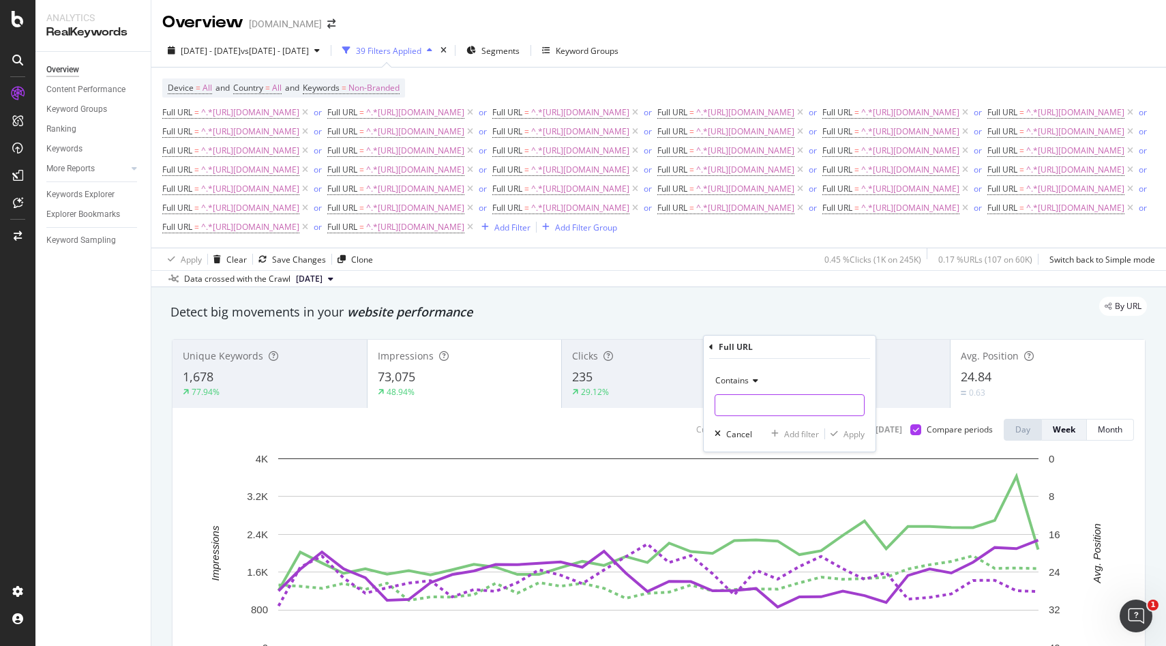
click at [756, 404] on input "text" at bounding box center [789, 405] width 149 height 22
paste input "[URL][DOMAIN_NAME]"
type input "[URL][DOMAIN_NAME]"
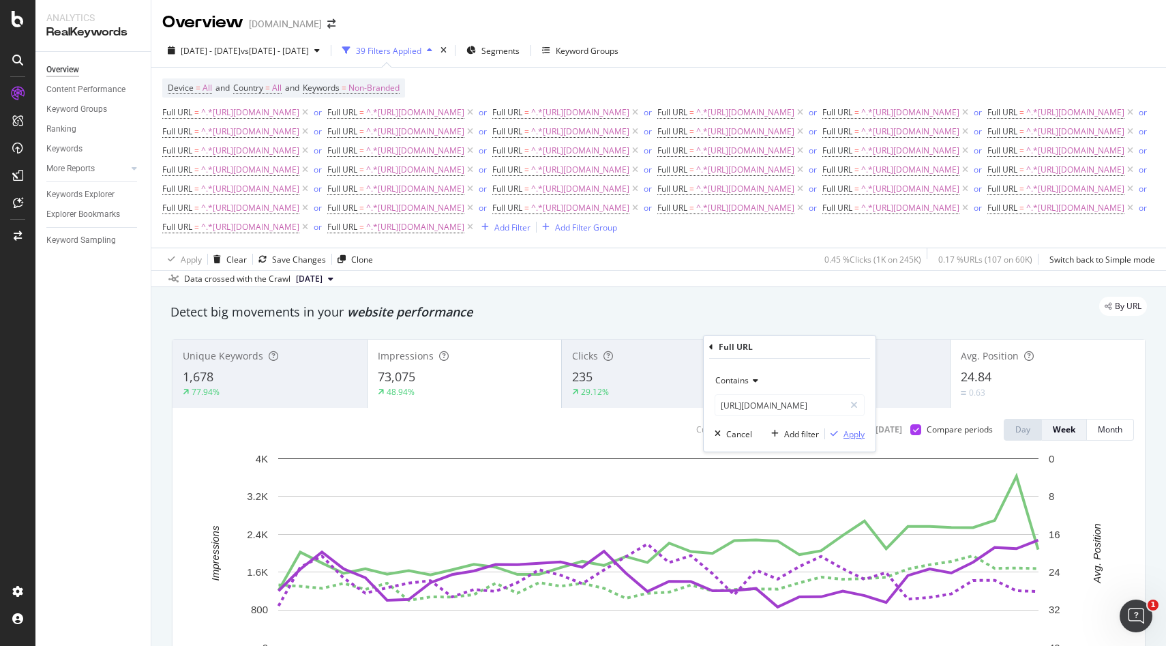
click at [855, 438] on div "Apply" at bounding box center [853, 434] width 21 height 12
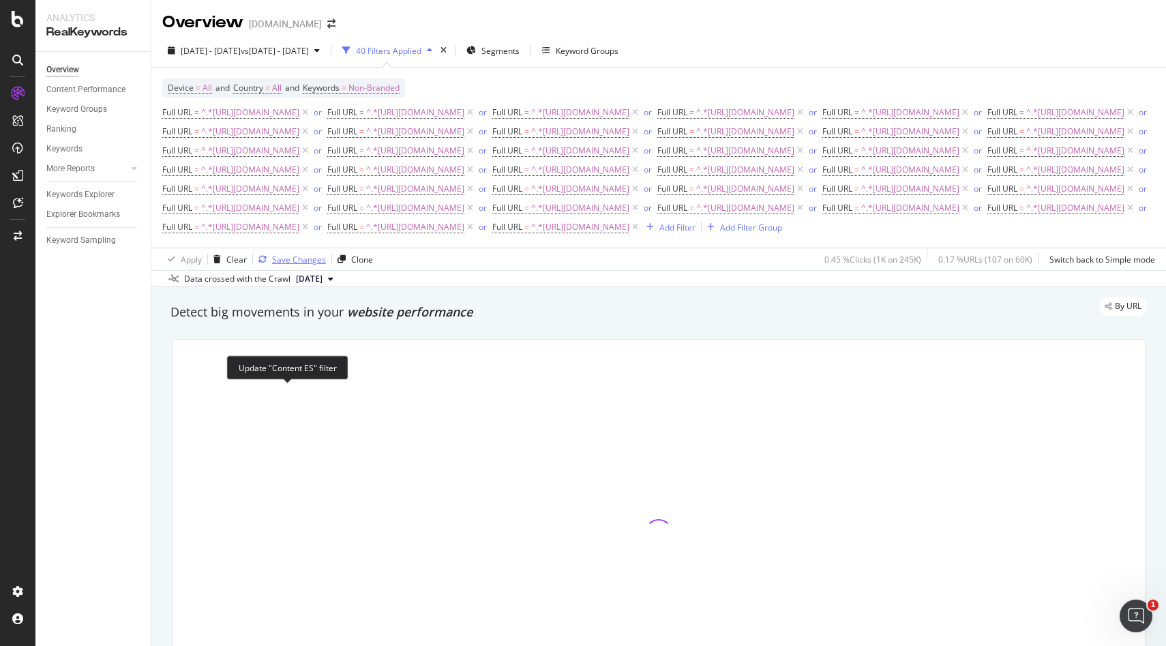
click at [292, 265] on div "Save Changes" at bounding box center [299, 260] width 54 height 12
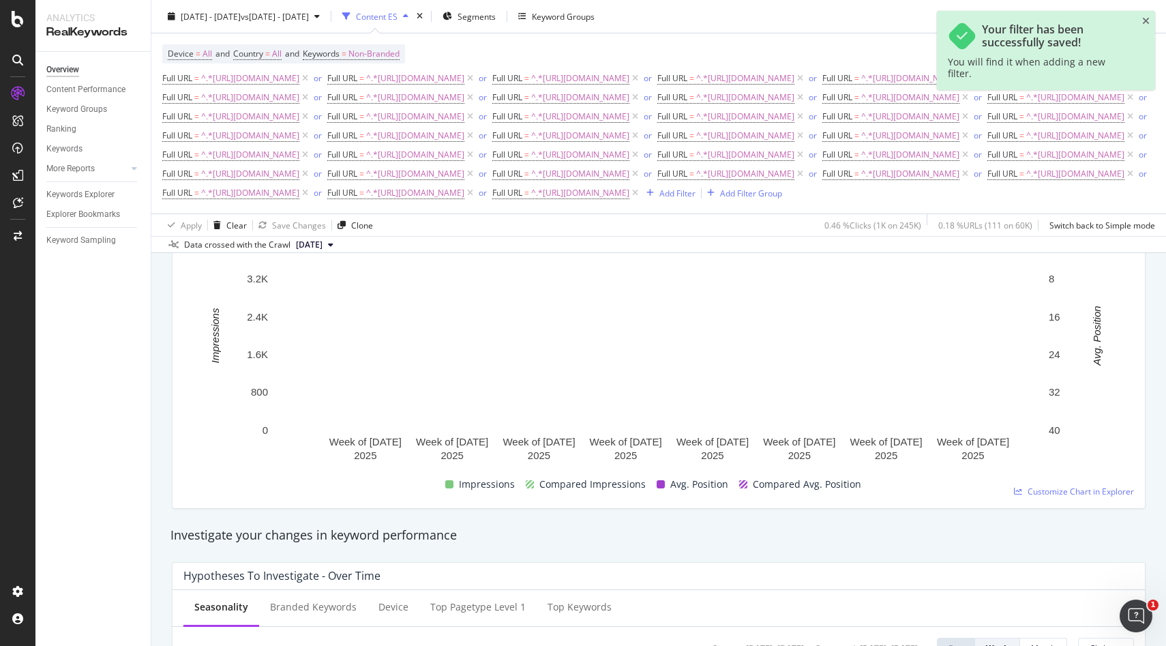
scroll to position [210, 0]
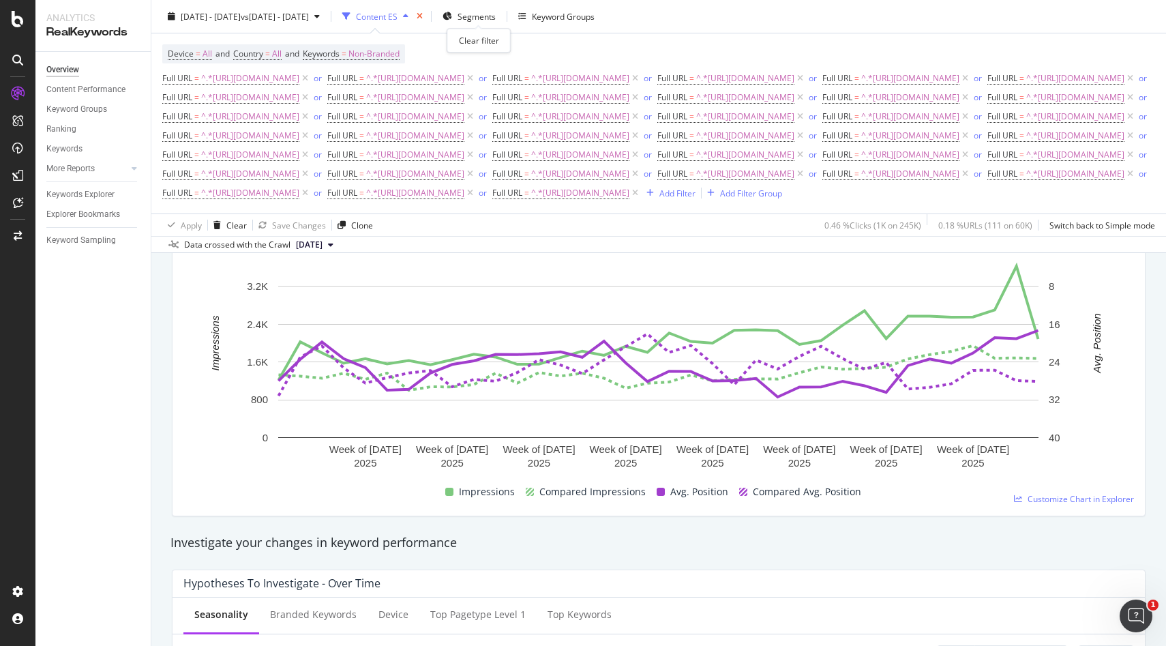
click at [423, 17] on icon "times" at bounding box center [420, 16] width 6 height 8
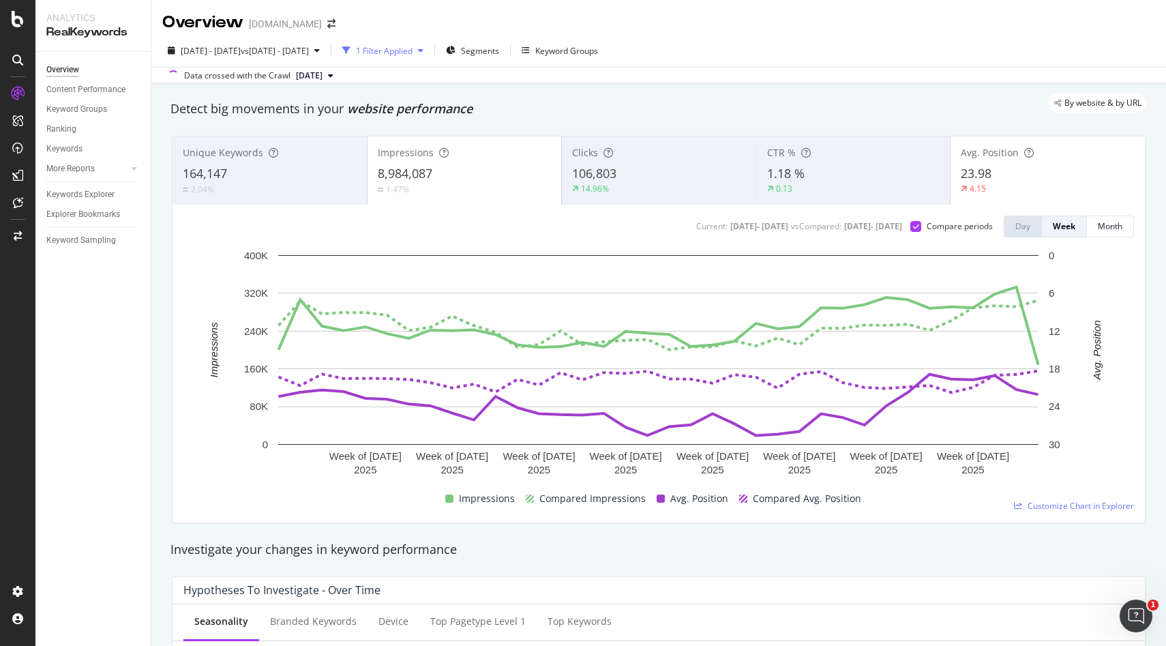
click at [412, 53] on div "1 Filter Applied" at bounding box center [384, 51] width 57 height 12
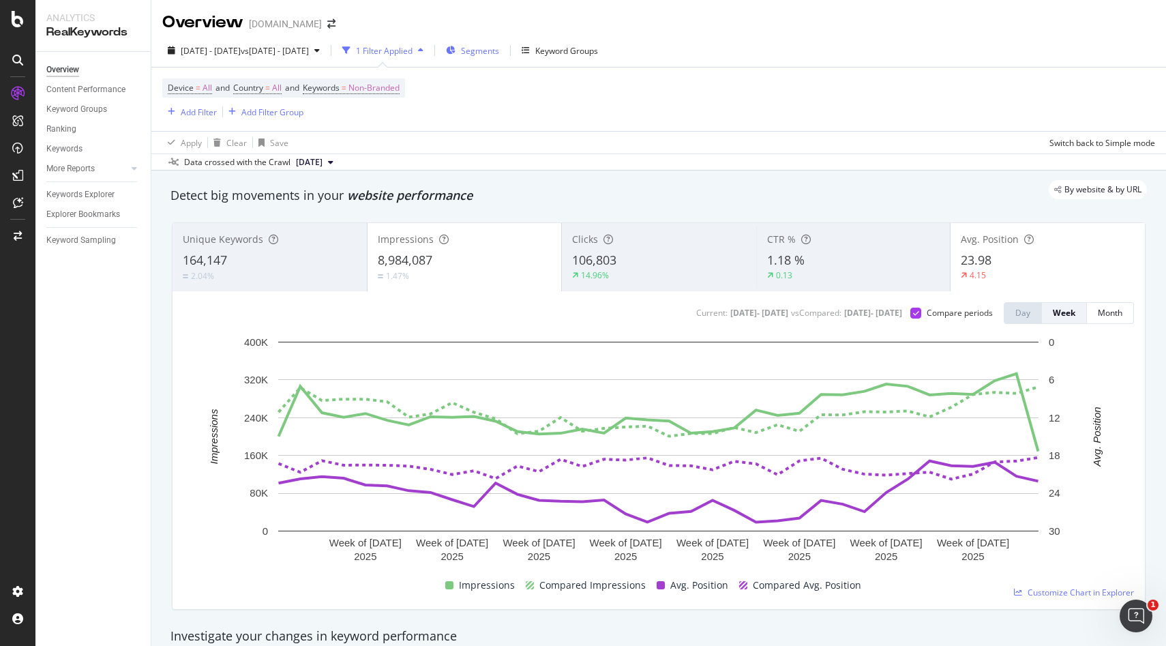
click at [499, 55] on span "Segments" at bounding box center [480, 51] width 38 height 12
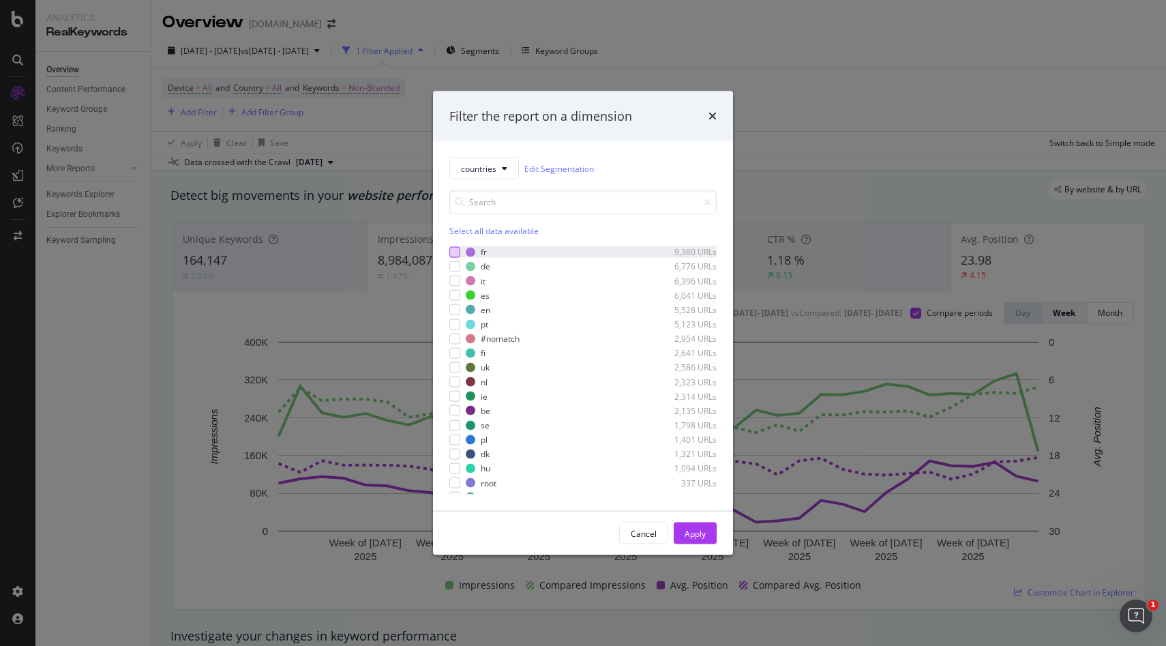
click at [451, 250] on div "modal" at bounding box center [454, 251] width 11 height 11
click at [690, 537] on div "Apply" at bounding box center [694, 533] width 21 height 12
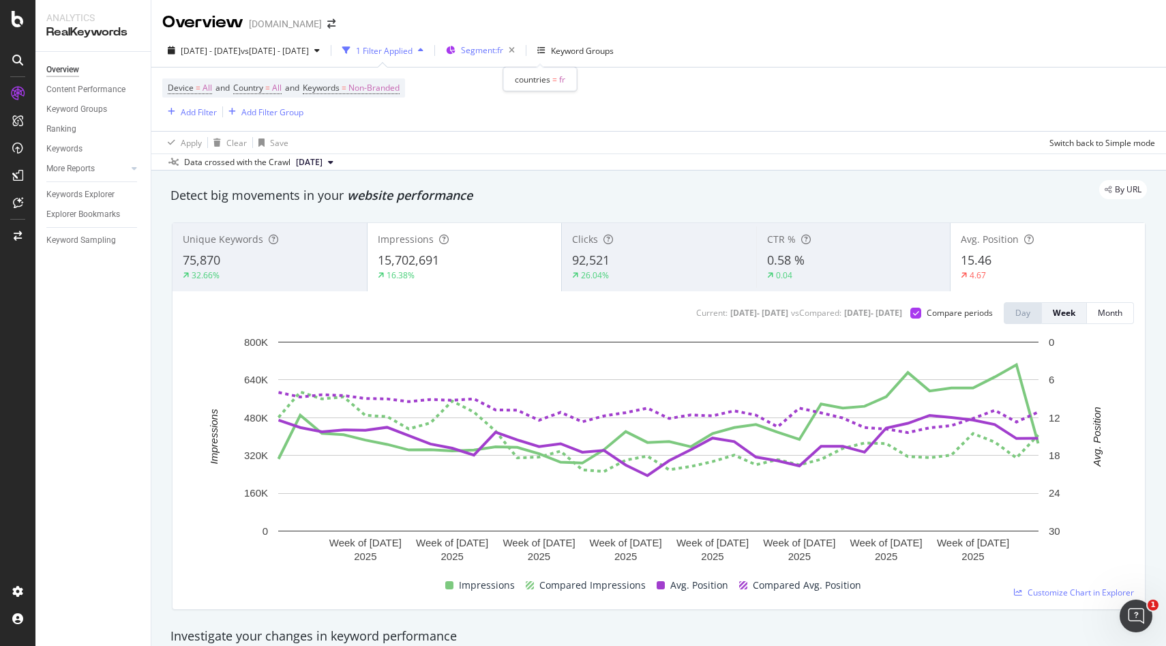
click at [503, 45] on span "Segment: fr" at bounding box center [482, 50] width 42 height 12
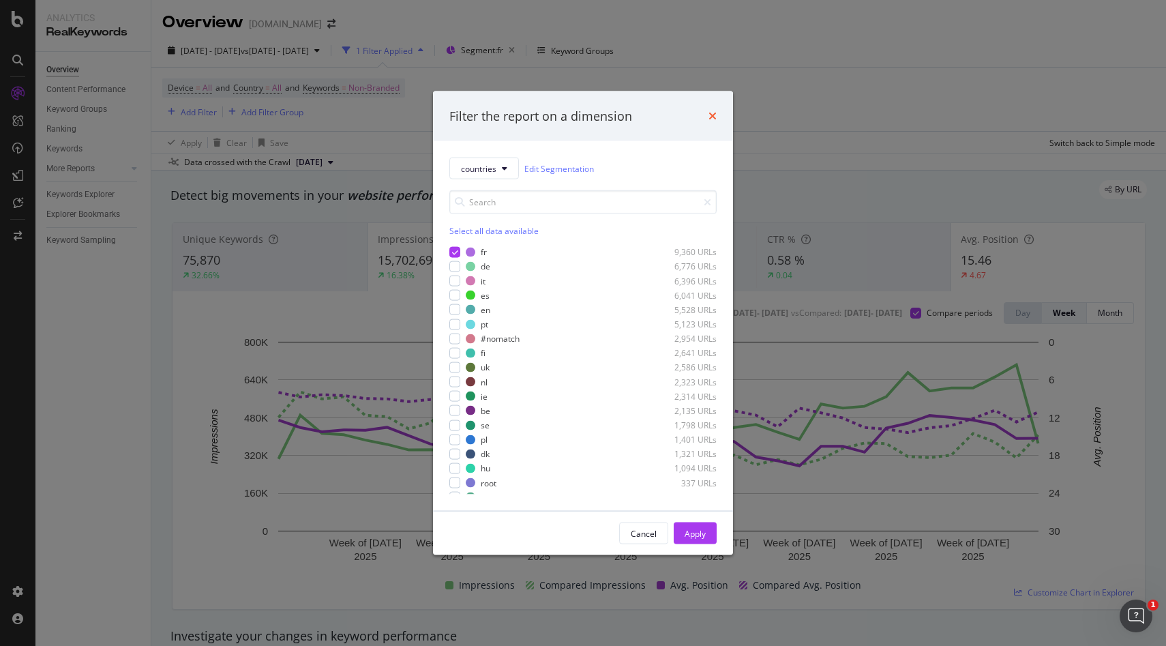
click at [715, 111] on icon "times" at bounding box center [712, 115] width 8 height 11
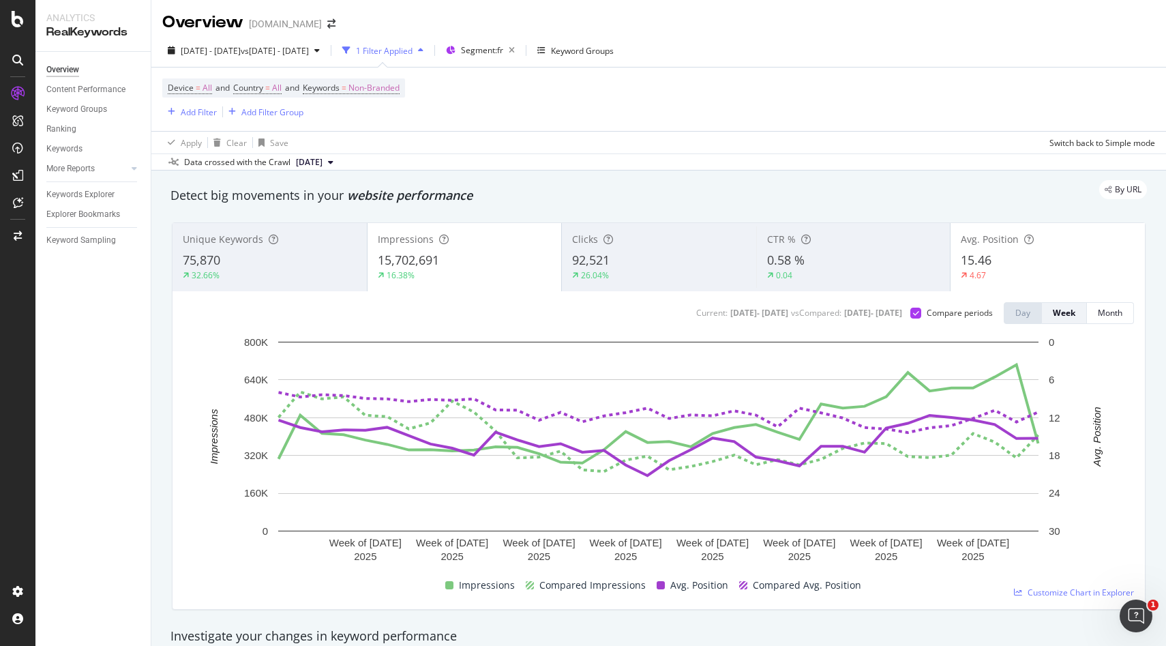
click at [412, 49] on div "1 Filter Applied" at bounding box center [384, 51] width 57 height 12
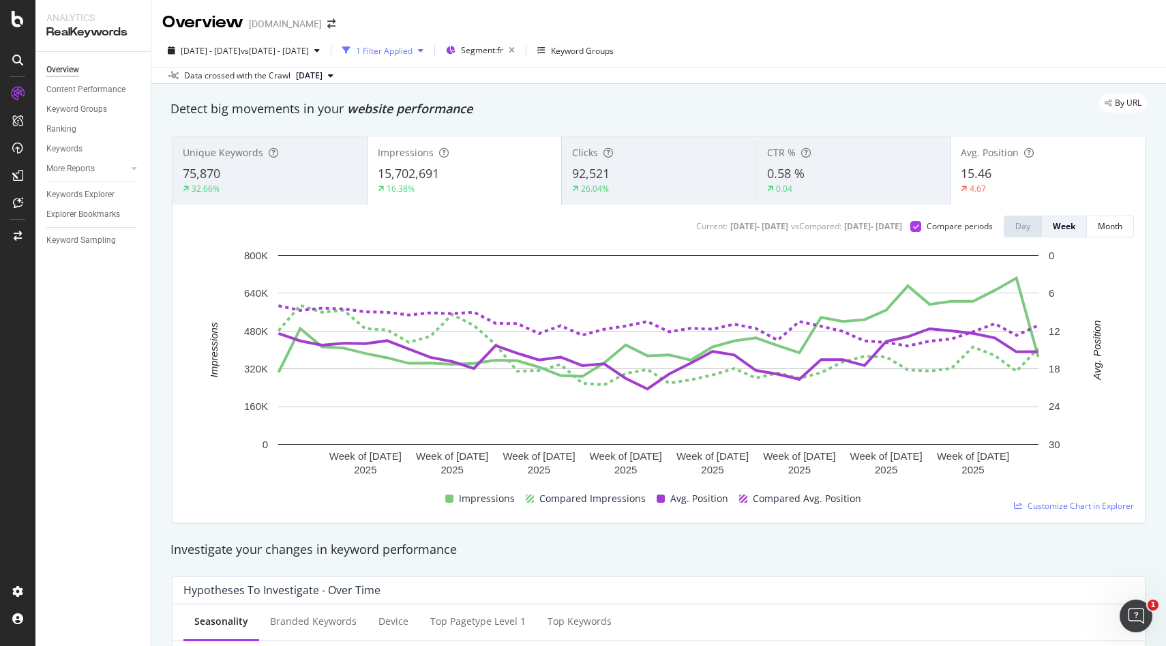
click at [423, 54] on icon "button" at bounding box center [420, 50] width 5 height 8
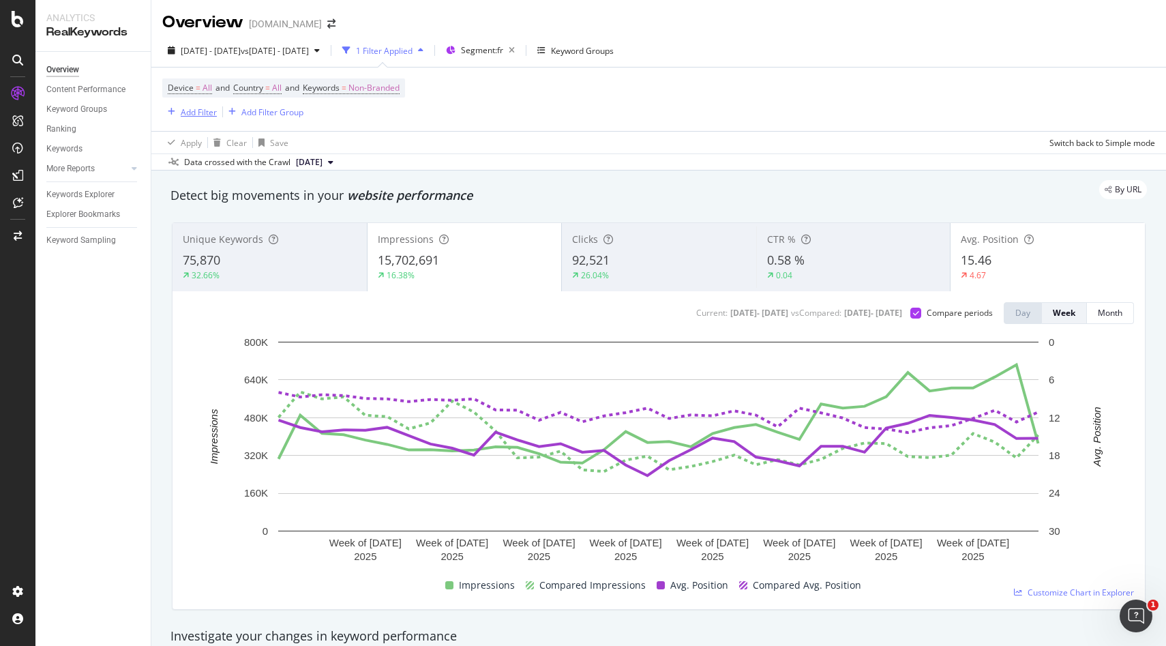
click at [204, 114] on div "Add Filter" at bounding box center [199, 112] width 36 height 12
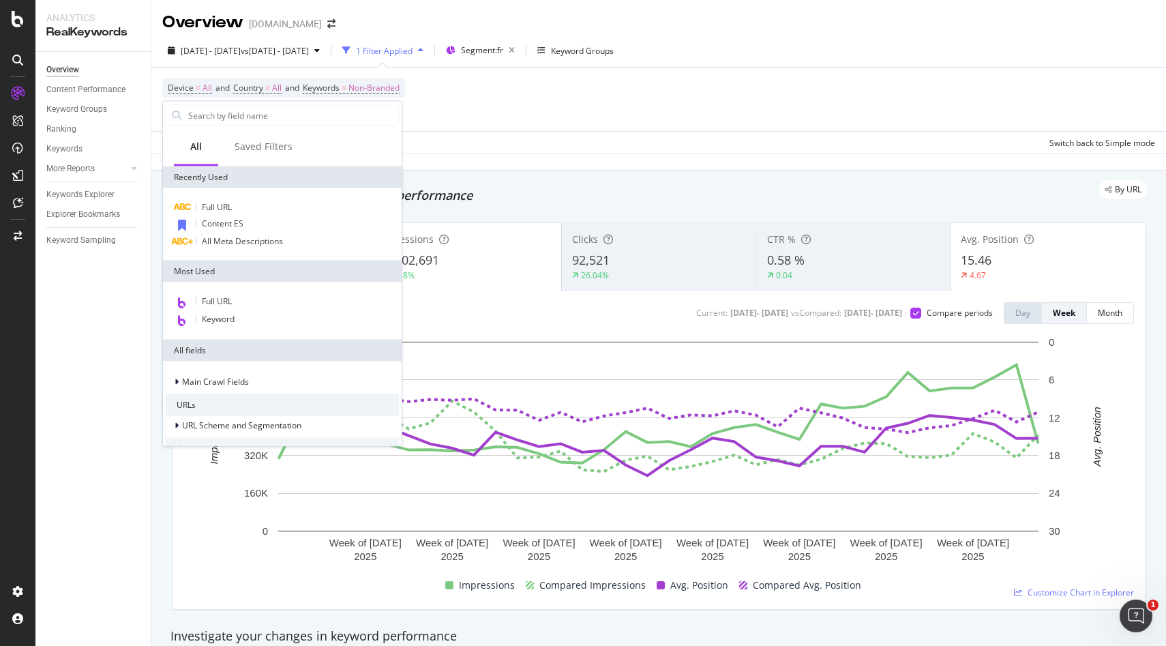
click at [432, 87] on div "Device = All and Country = All and Keywords = Non-Branded Add Filter Add Filter…" at bounding box center [658, 98] width 993 height 63
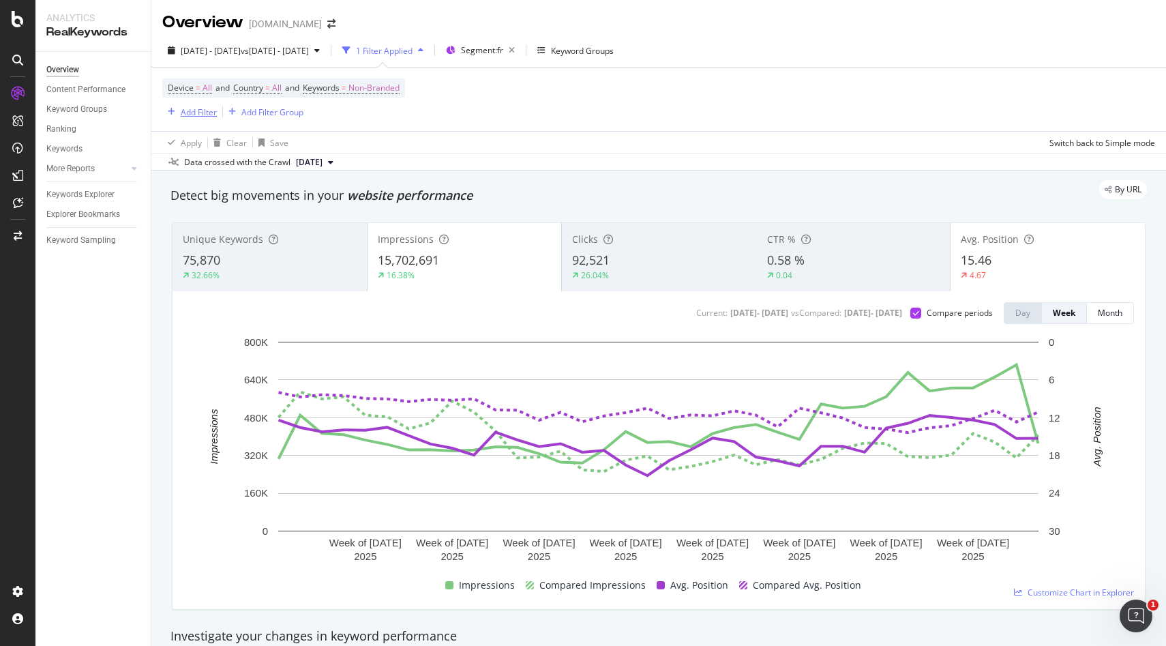
click at [184, 115] on div "Add Filter" at bounding box center [199, 112] width 36 height 12
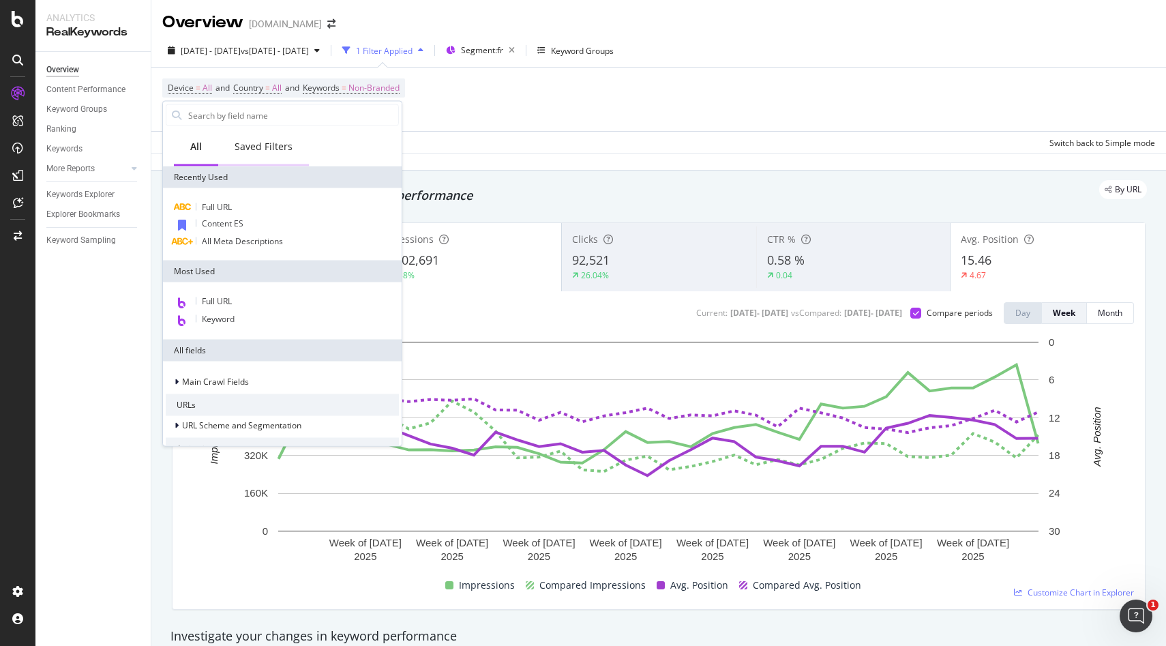
click at [284, 151] on div "Saved Filters" at bounding box center [264, 147] width 58 height 14
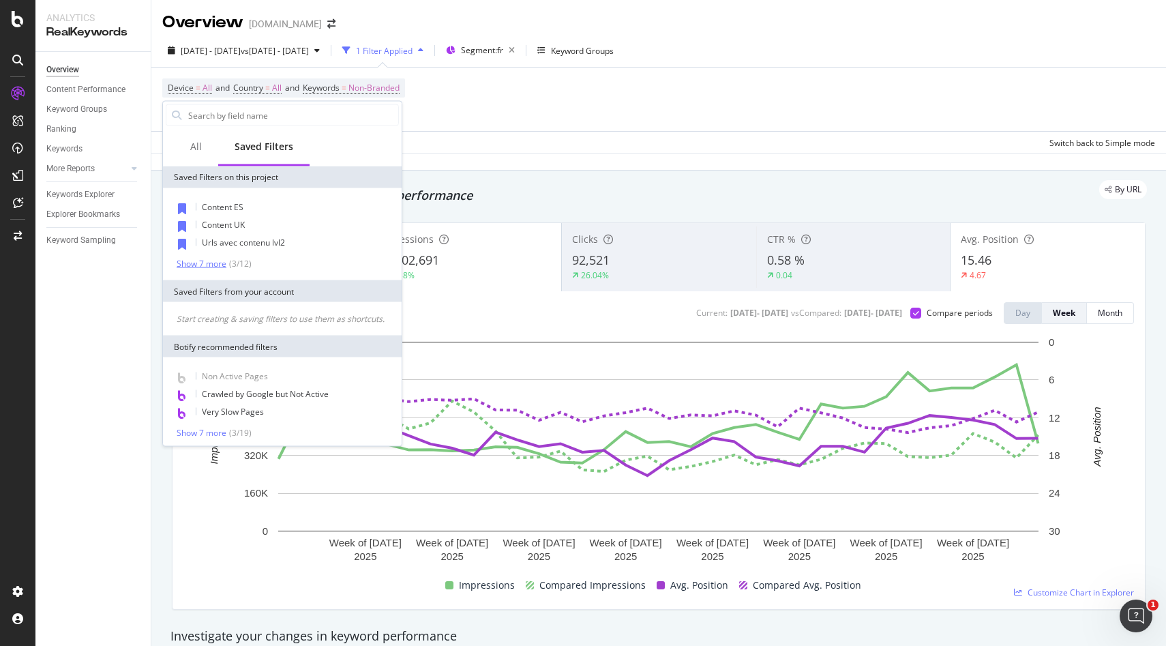
click at [202, 262] on div "Show 7 more" at bounding box center [202, 263] width 50 height 10
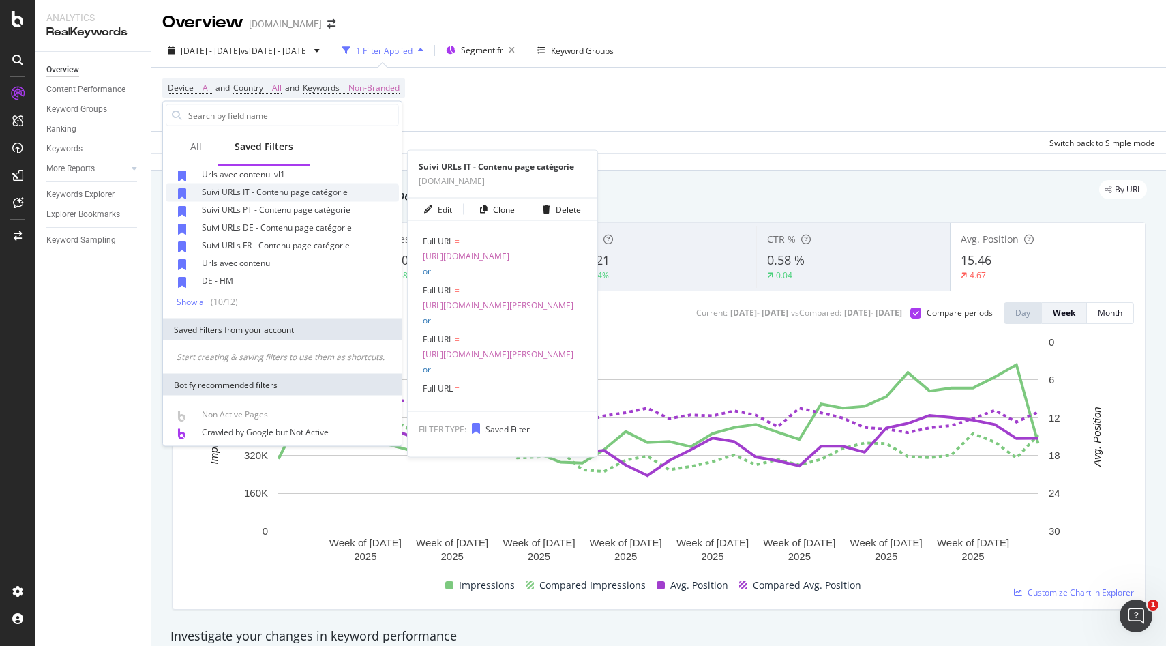
scroll to position [127, 0]
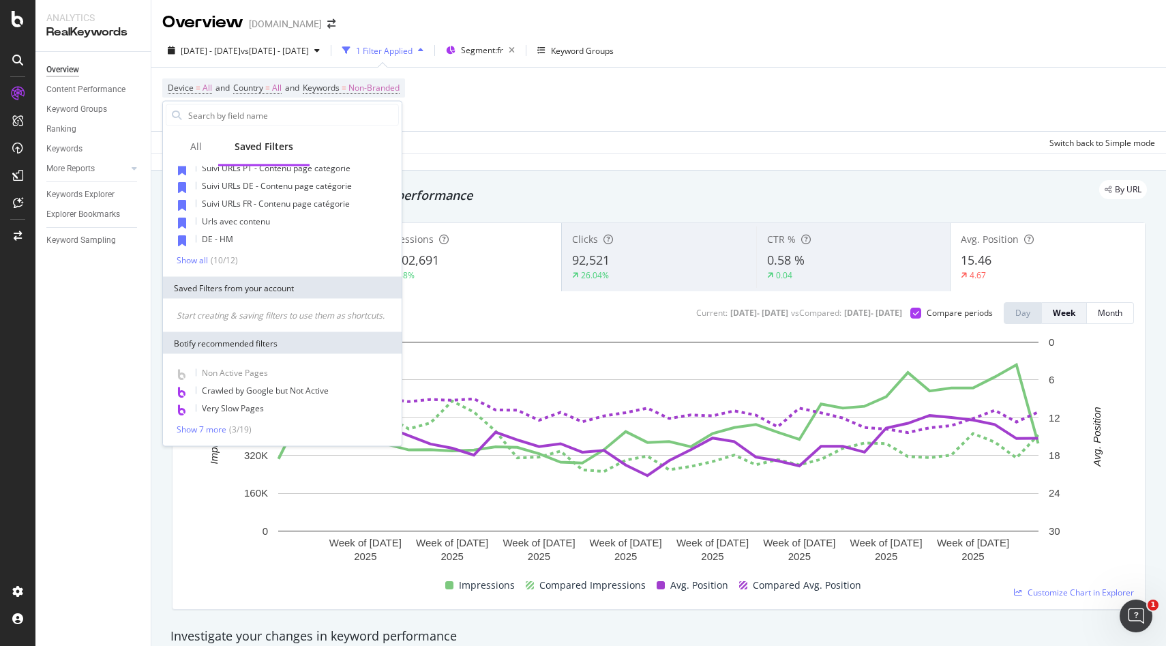
click at [603, 120] on div "Device = All and Country = All and Keywords = Non-Branded Add Filter Add Filter…" at bounding box center [658, 98] width 993 height 63
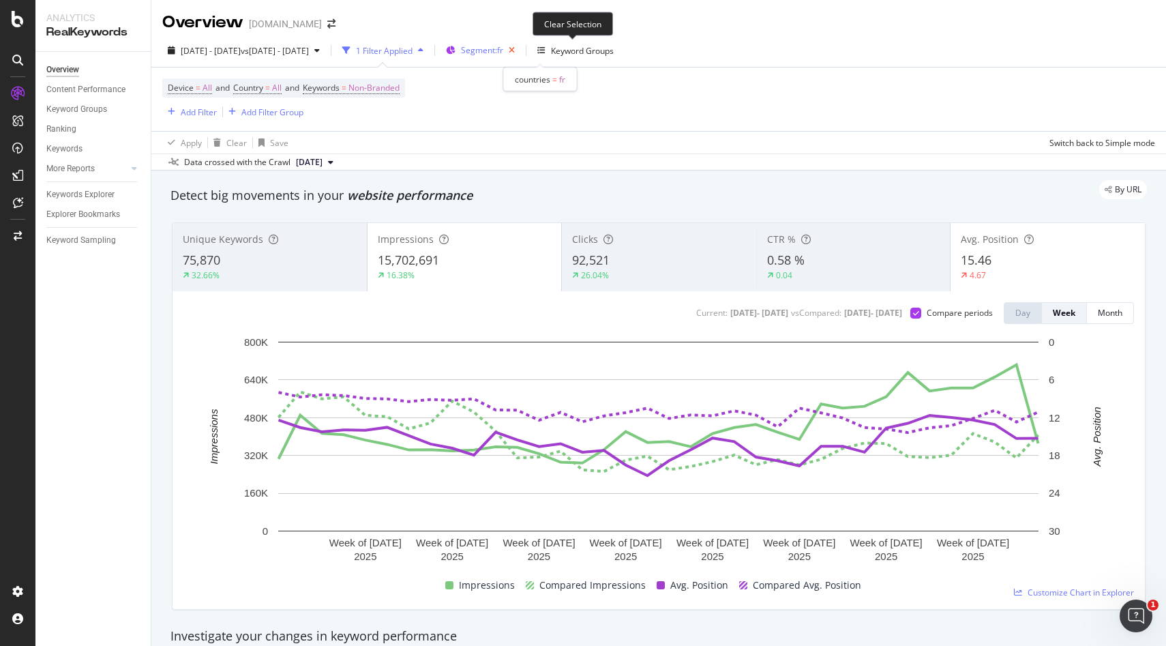
click at [520, 50] on icon "button" at bounding box center [511, 50] width 17 height 19
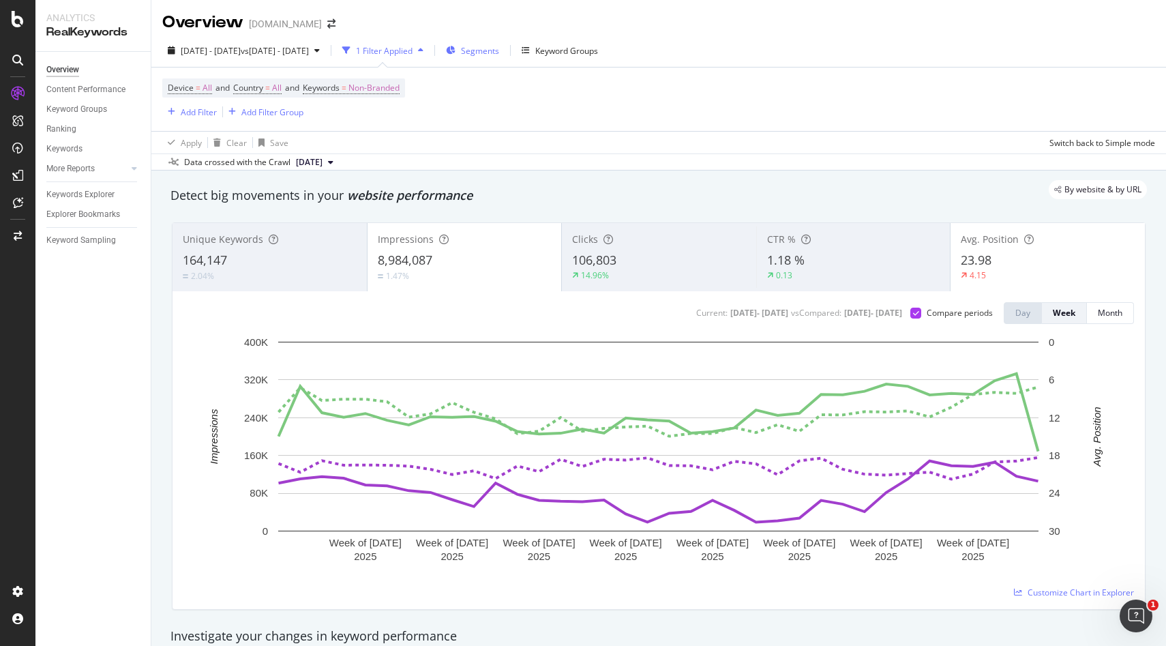
click at [499, 53] on span "Segments" at bounding box center [480, 51] width 38 height 12
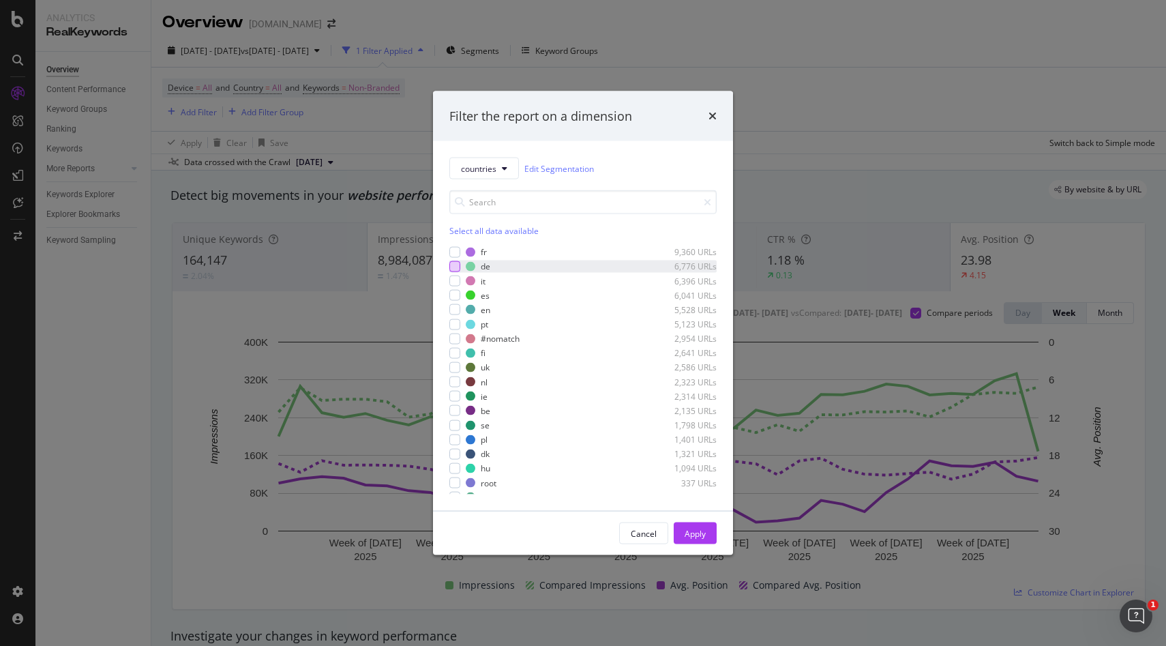
click at [455, 269] on div "modal" at bounding box center [454, 266] width 11 height 11
click at [697, 531] on div "Apply" at bounding box center [694, 533] width 21 height 12
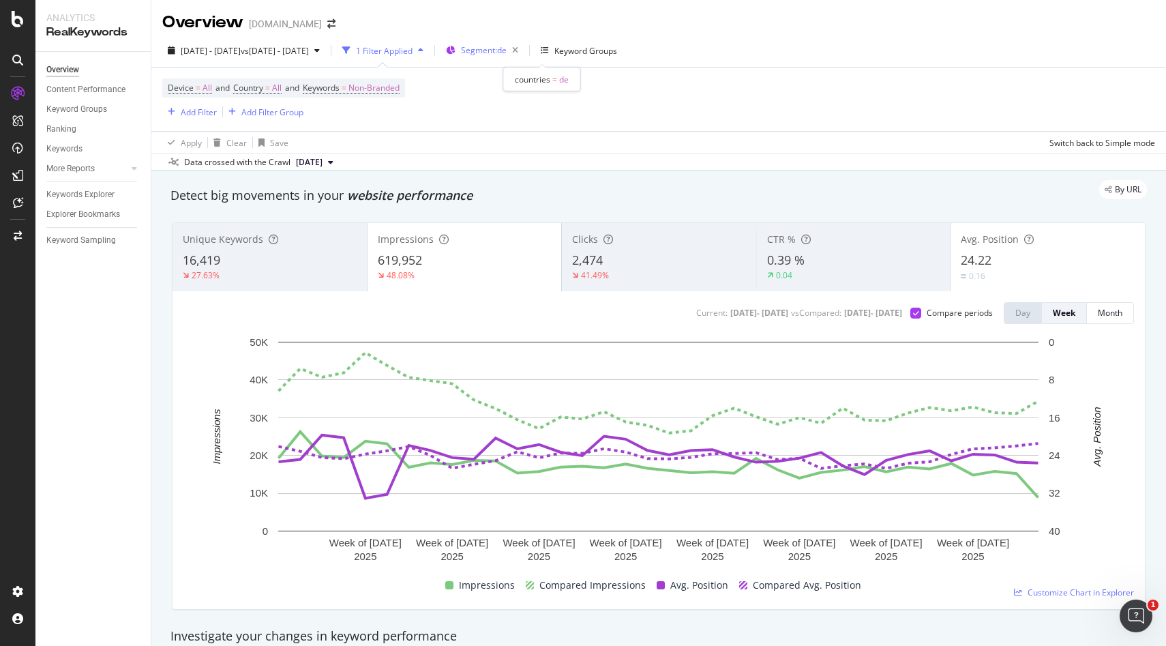
click at [524, 58] on div "Segment: de" at bounding box center [492, 50] width 63 height 19
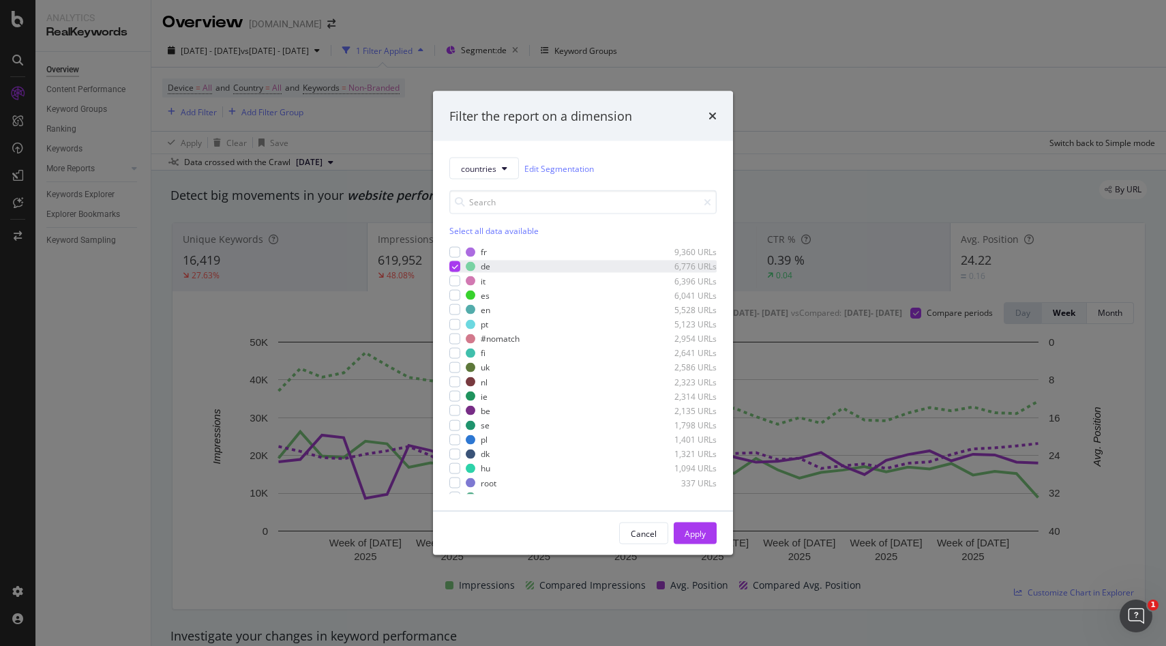
click at [449, 265] on div "modal" at bounding box center [454, 266] width 11 height 11
click at [456, 326] on div "modal" at bounding box center [454, 323] width 11 height 11
click at [693, 529] on div "Apply" at bounding box center [694, 533] width 21 height 12
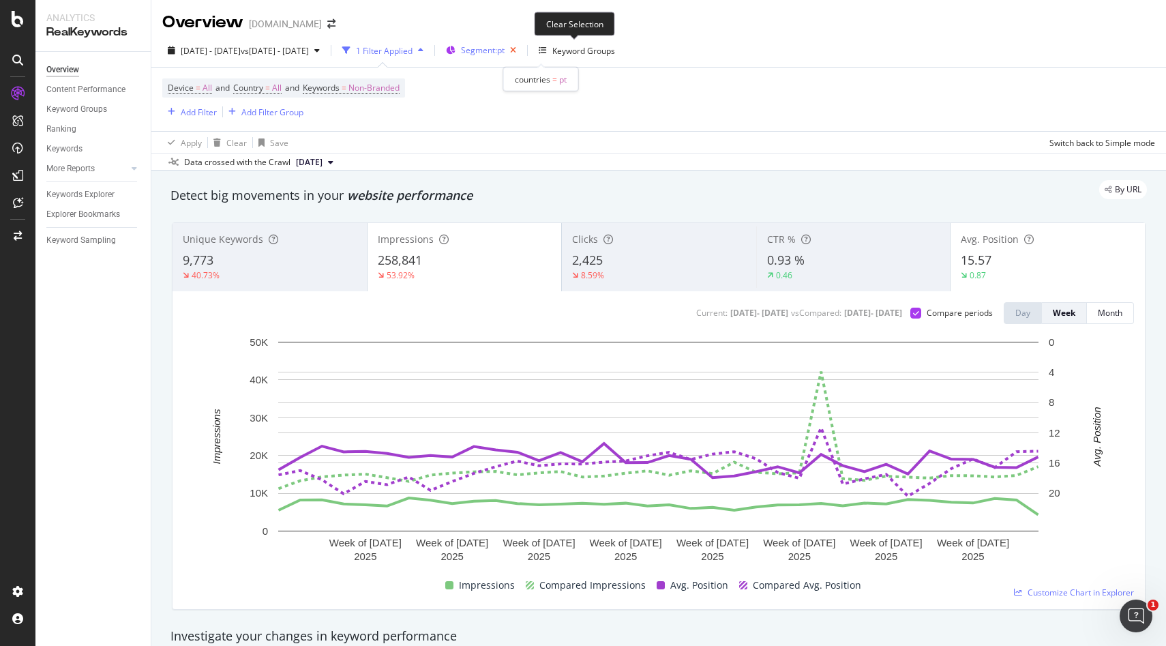
click at [522, 52] on icon "button" at bounding box center [512, 50] width 17 height 19
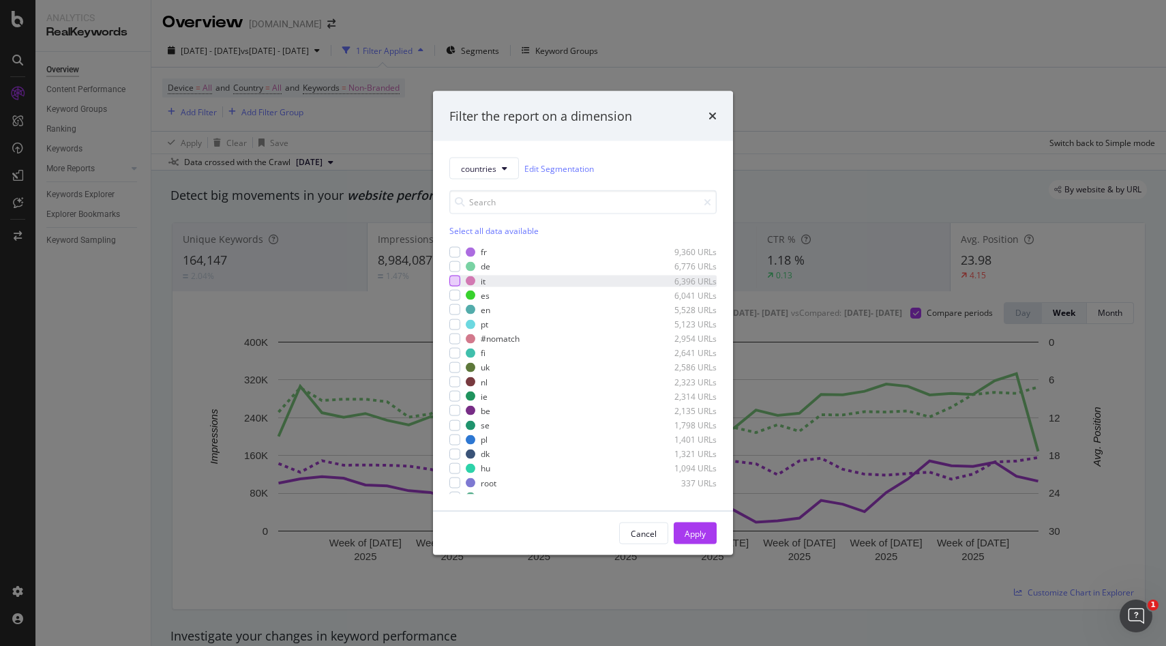
click at [455, 281] on div "modal" at bounding box center [454, 280] width 11 height 11
click at [705, 532] on div "Apply" at bounding box center [694, 533] width 21 height 12
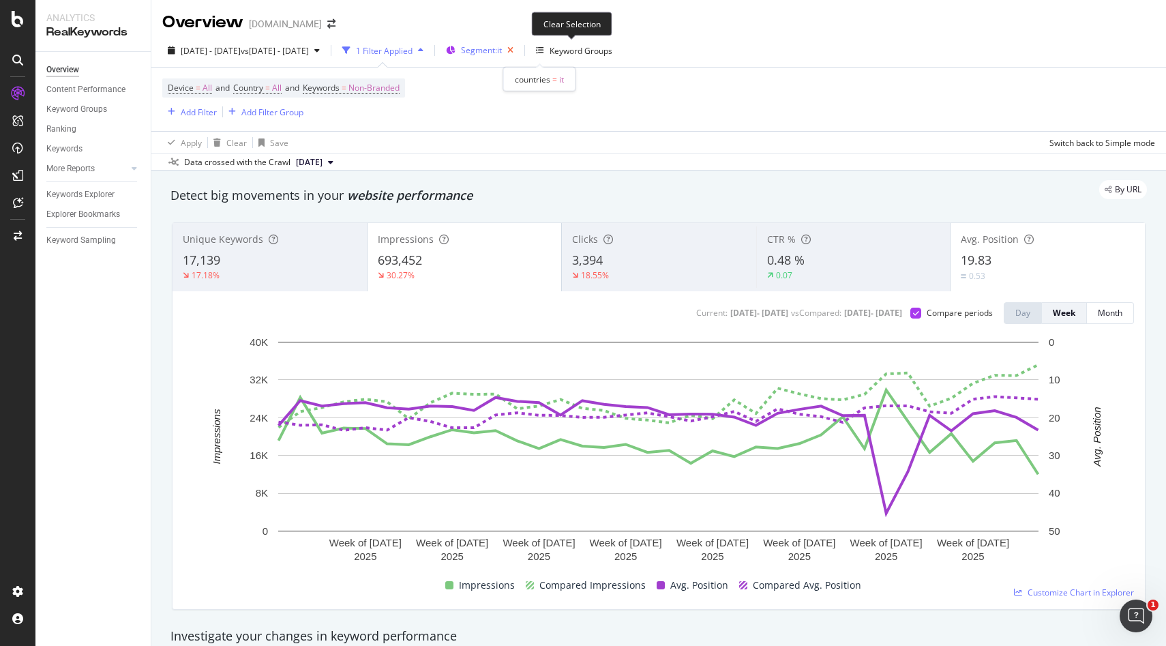
click at [519, 52] on icon "button" at bounding box center [510, 50] width 17 height 19
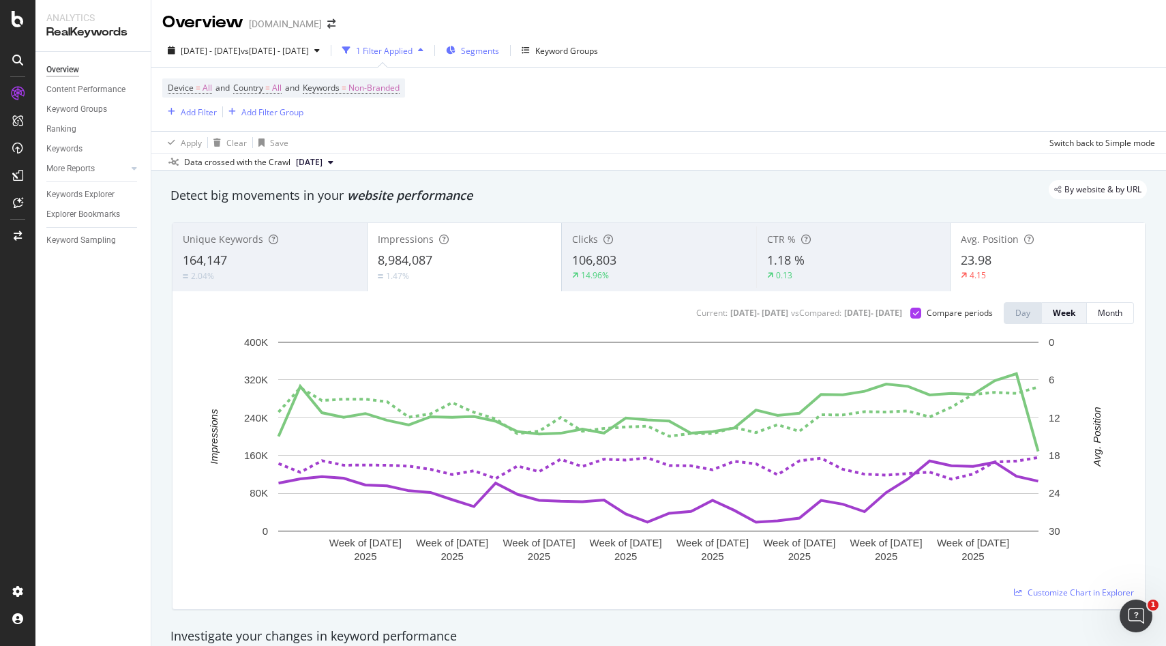
click at [499, 55] on span "Segments" at bounding box center [480, 51] width 38 height 12
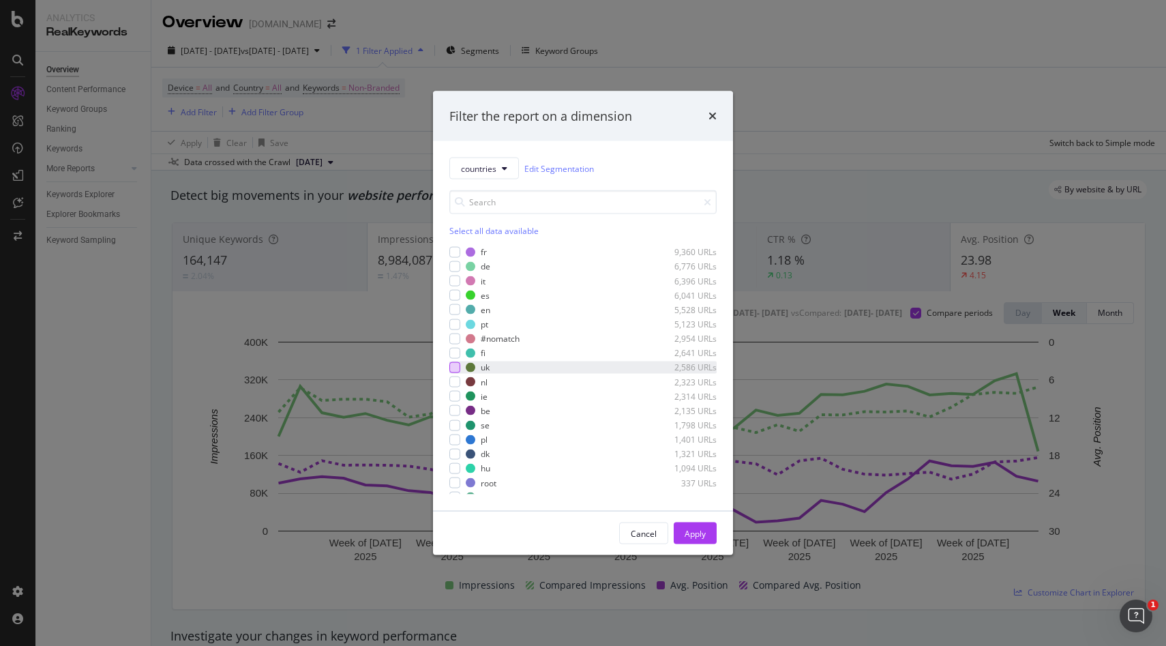
click at [454, 367] on div "modal" at bounding box center [454, 367] width 11 height 11
click at [454, 367] on icon "modal" at bounding box center [455, 367] width 6 height 7
click at [456, 311] on div "modal" at bounding box center [454, 309] width 11 height 11
click at [697, 538] on div "Apply" at bounding box center [694, 533] width 21 height 12
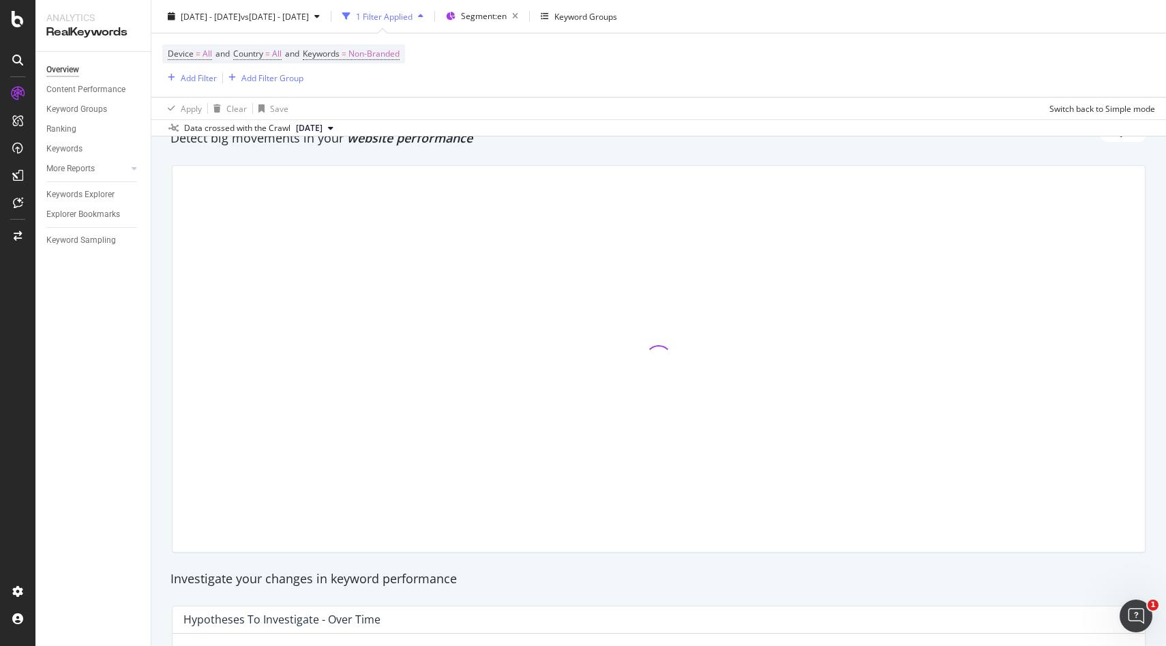
scroll to position [104, 0]
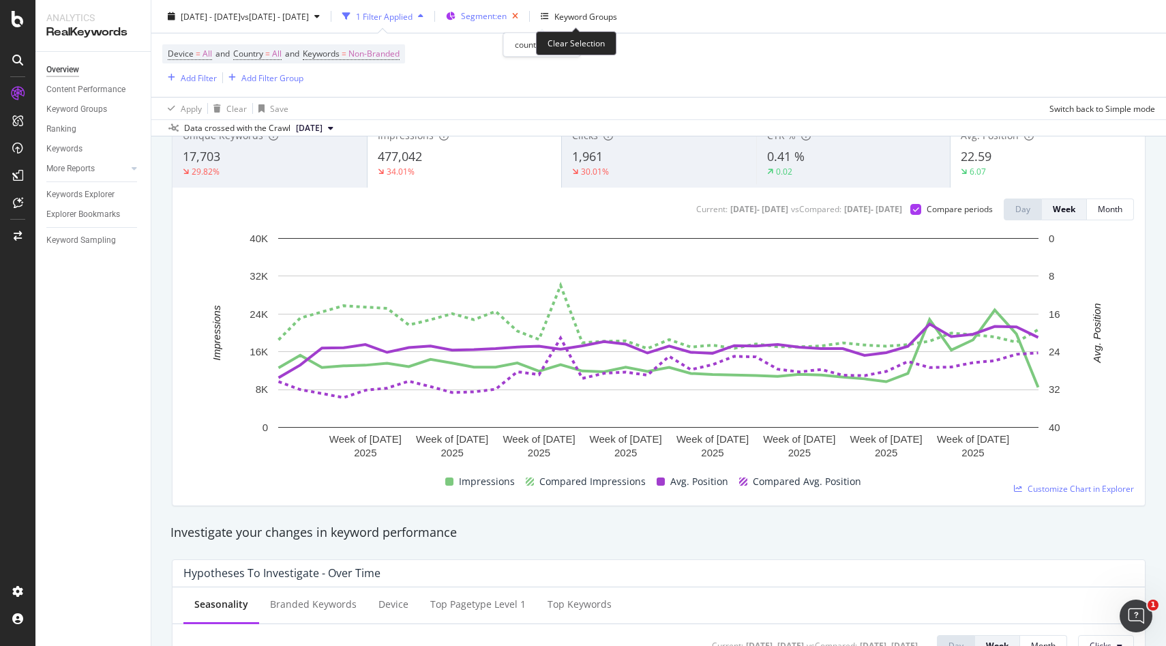
click at [524, 14] on icon "button" at bounding box center [515, 16] width 17 height 19
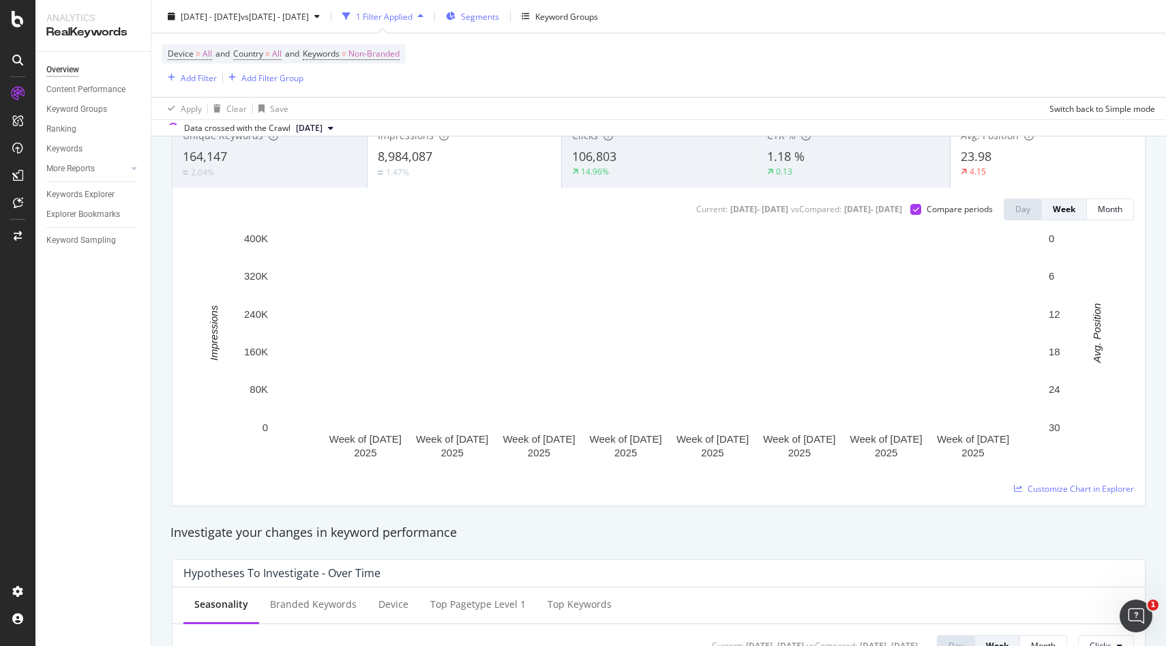
click at [499, 20] on span "Segments" at bounding box center [480, 16] width 38 height 12
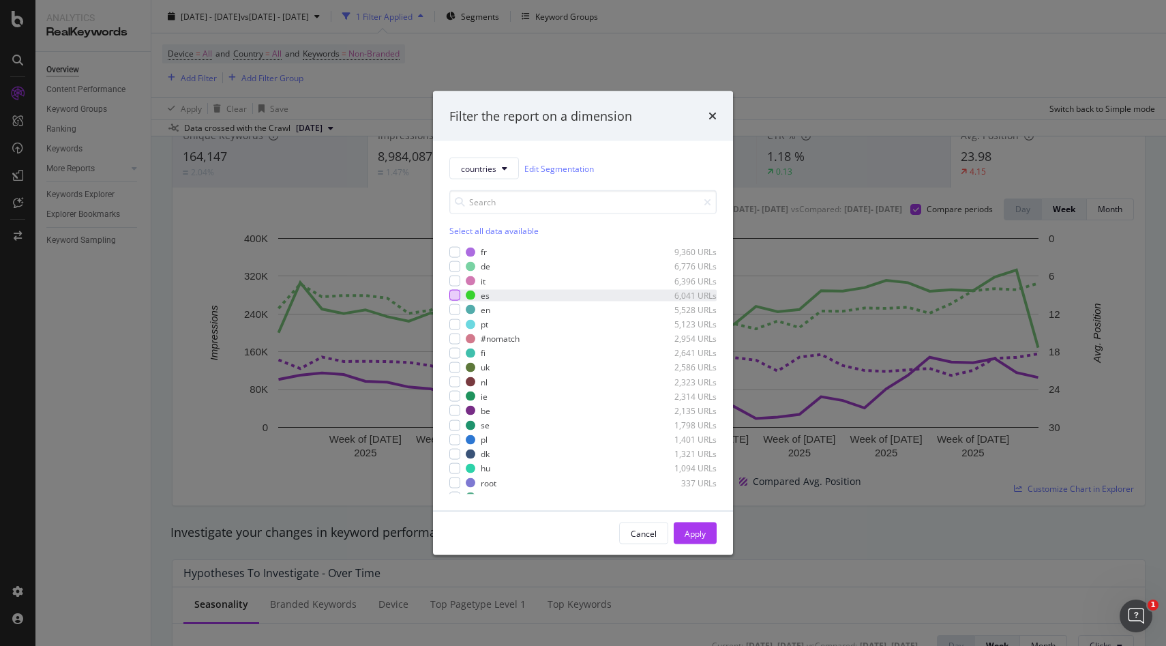
click at [455, 296] on div "modal" at bounding box center [454, 295] width 11 height 11
click at [704, 536] on div "Apply" at bounding box center [694, 533] width 21 height 12
